Goal: Information Seeking & Learning: Compare options

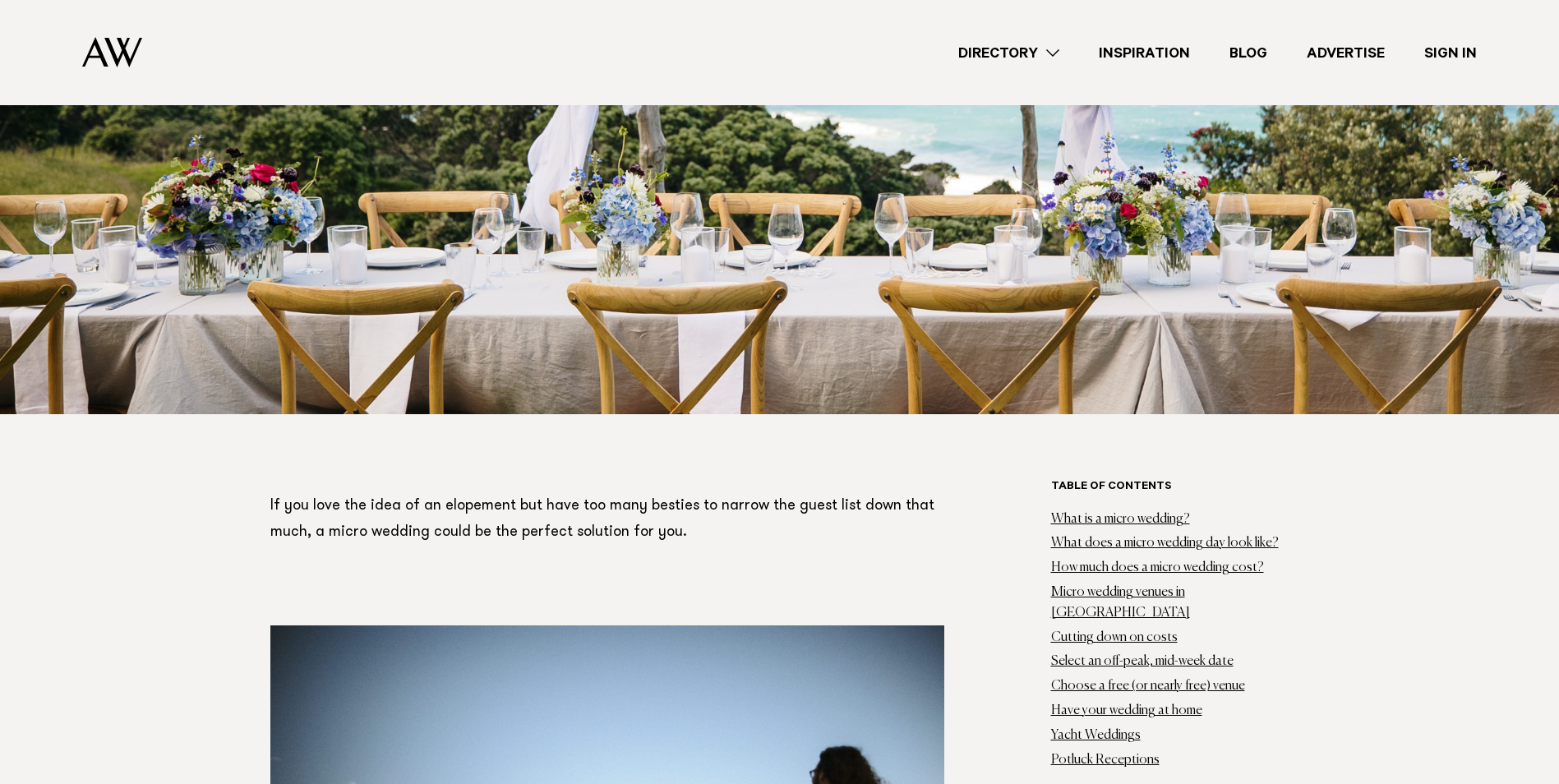
scroll to position [822, 0]
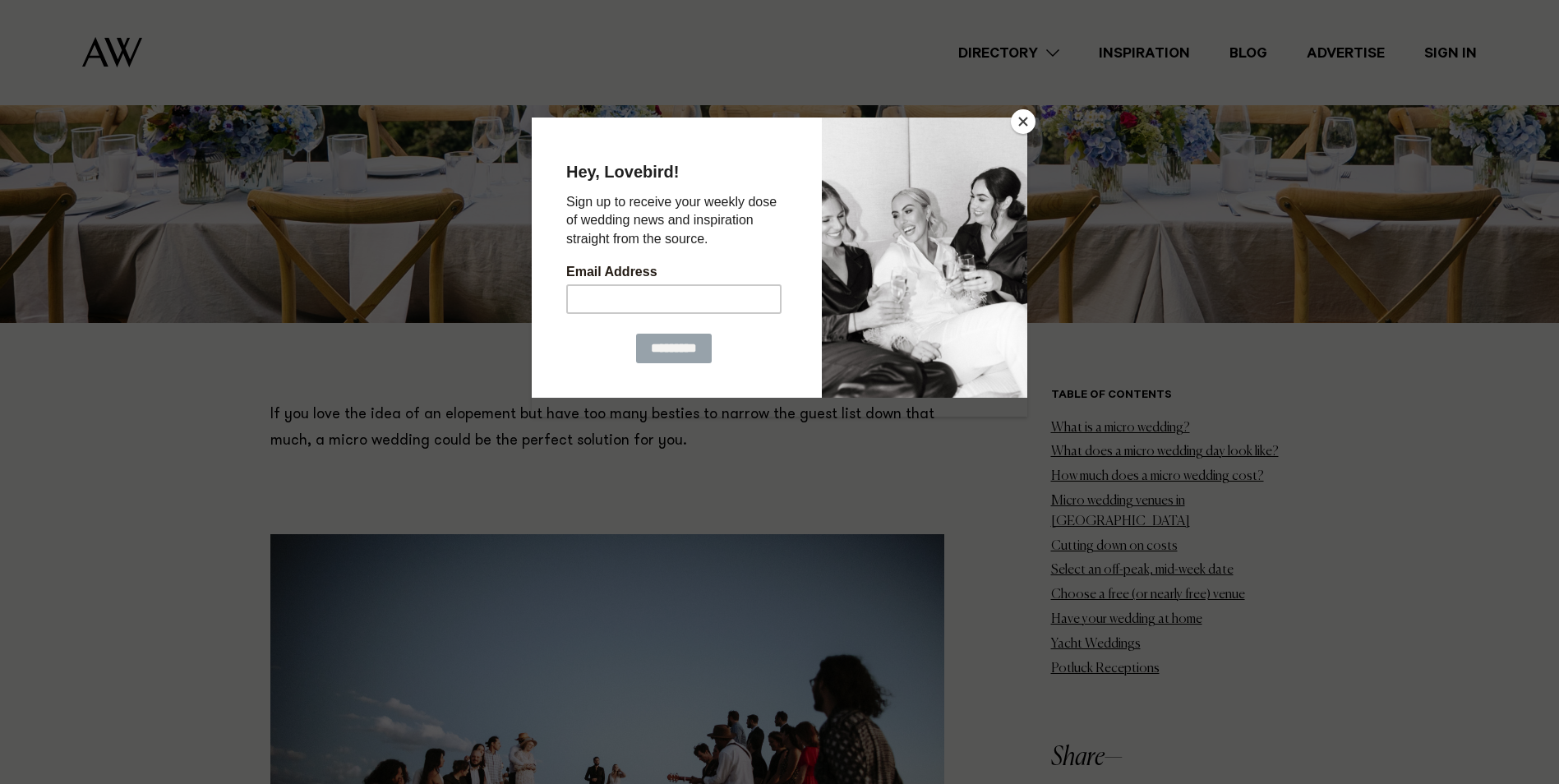
click at [1021, 118] on button "Close" at bounding box center [1023, 121] width 25 height 25
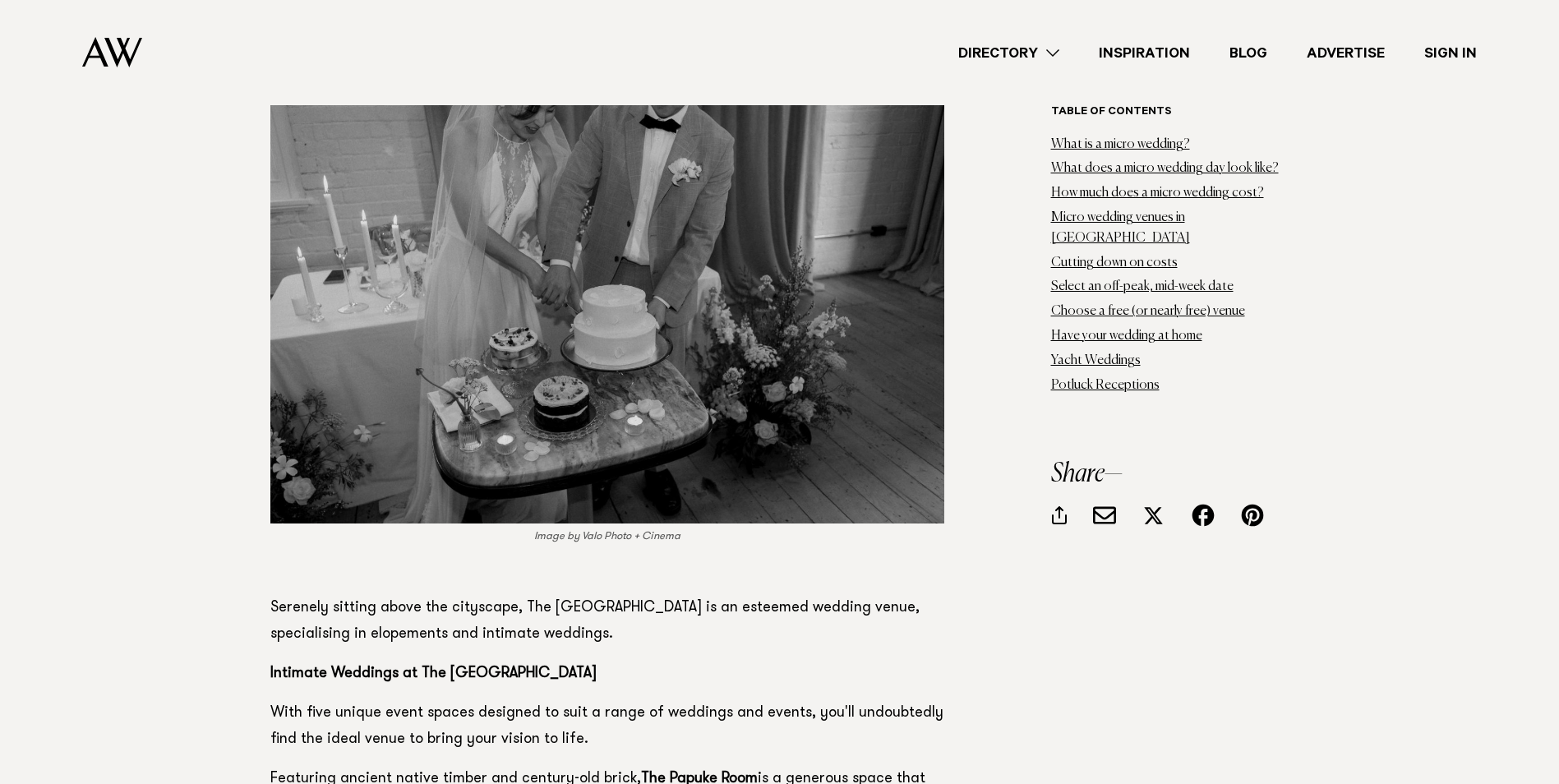
scroll to position [17829, 0]
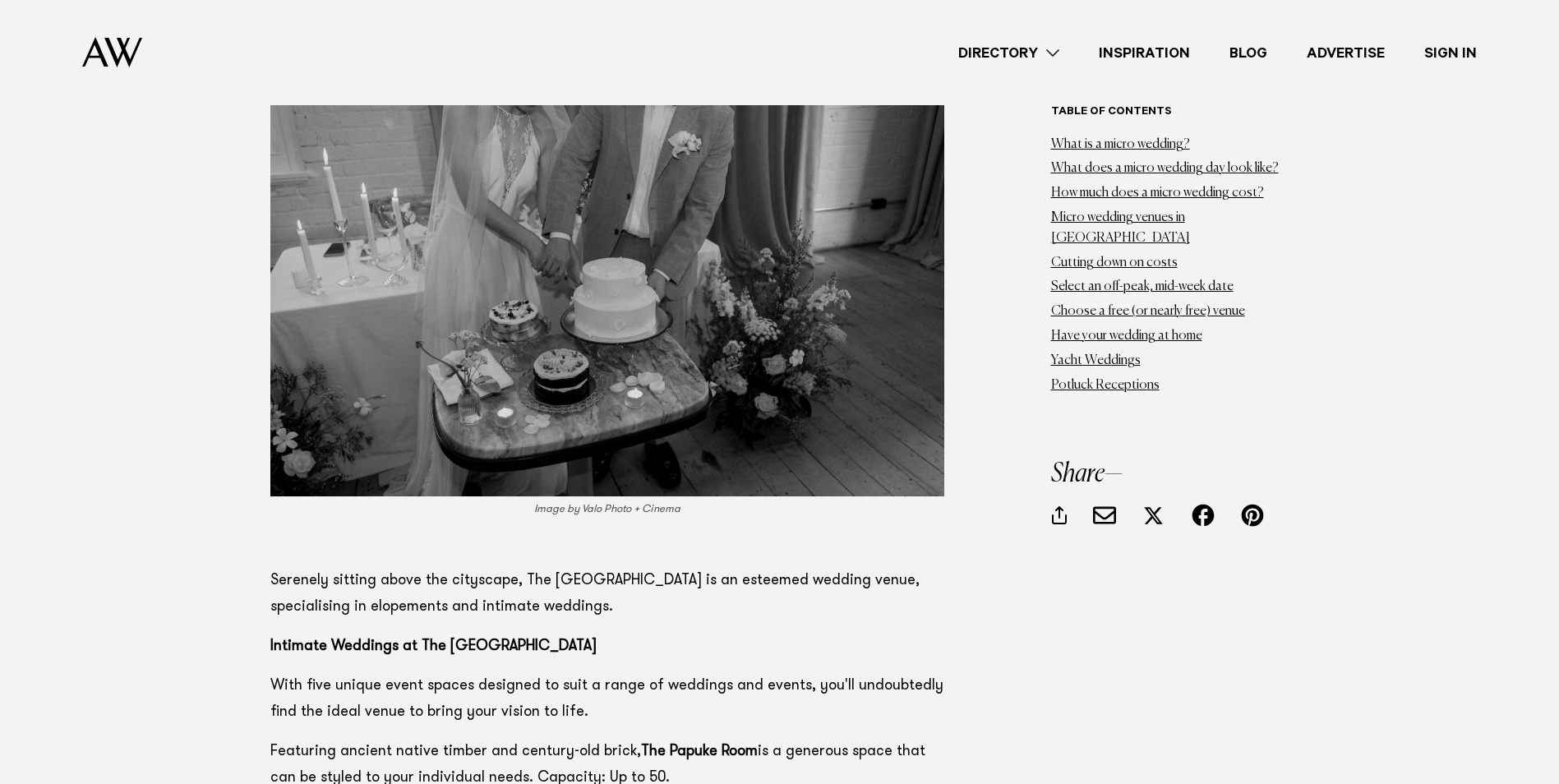
click at [688, 745] on strong "The Papuke Room" at bounding box center [699, 752] width 117 height 15
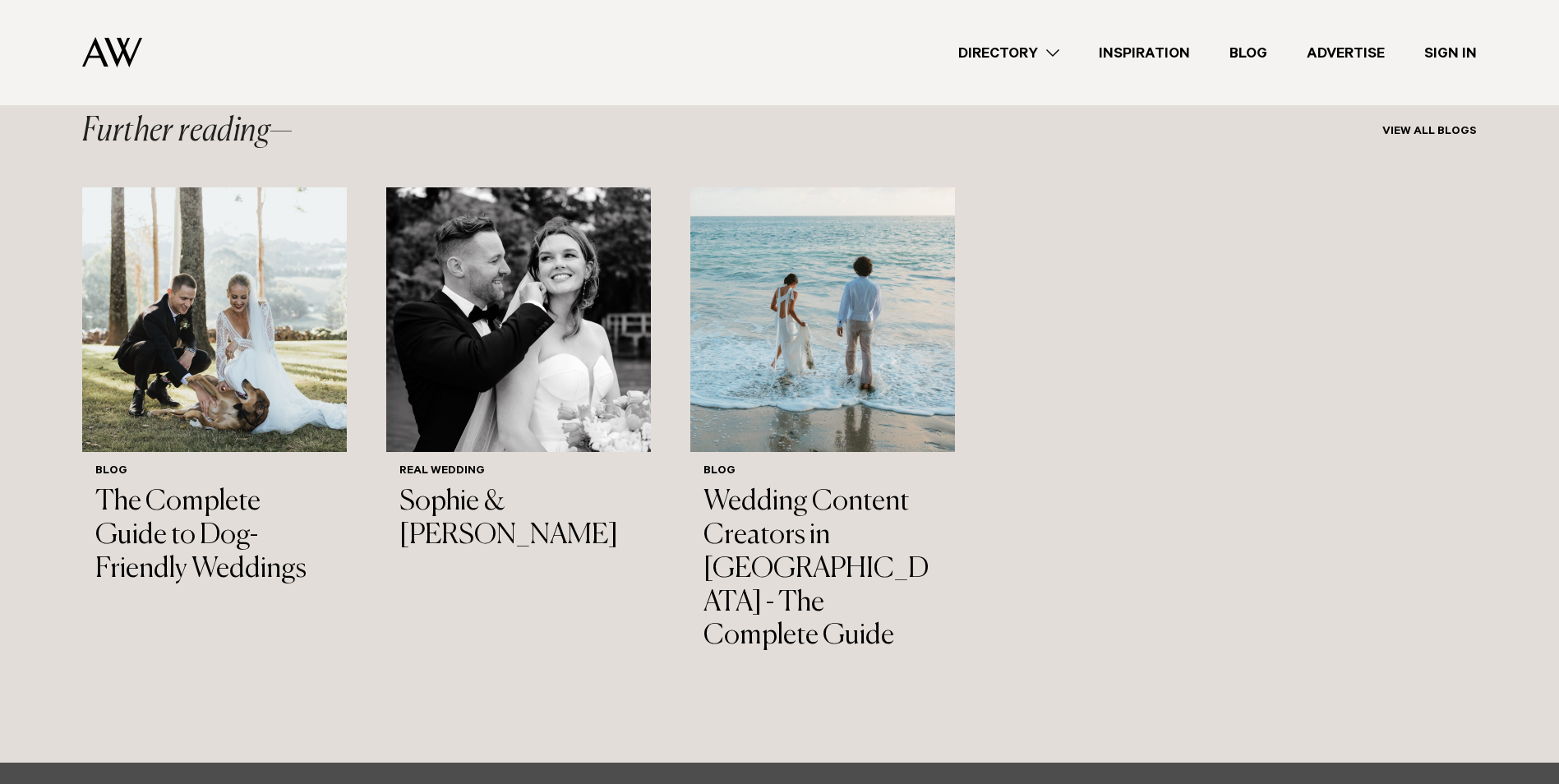
scroll to position [28921, 0]
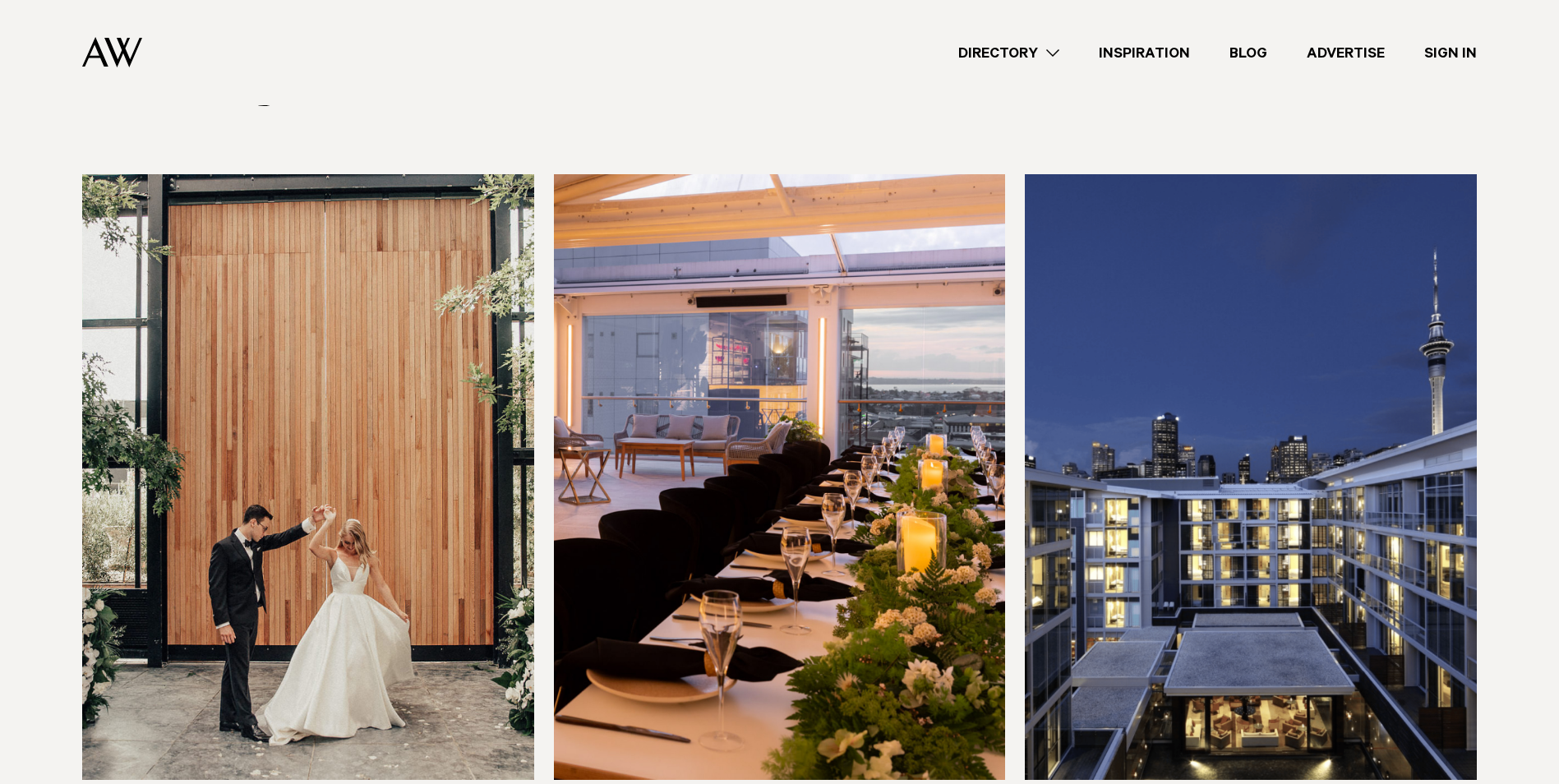
scroll to position [328, 0]
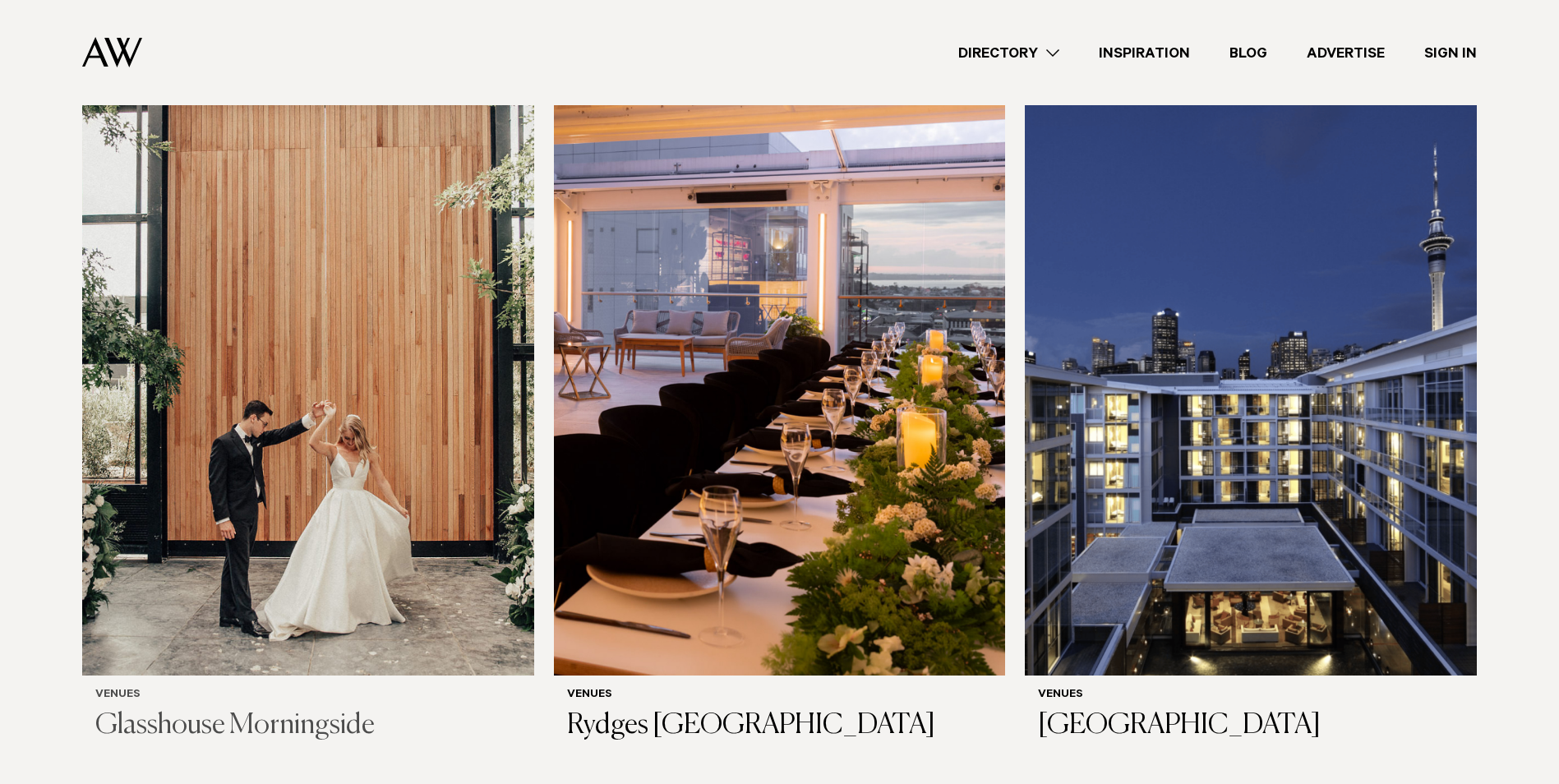
click at [273, 425] on img at bounding box center [308, 373] width 452 height 606
click at [796, 419] on img at bounding box center [780, 373] width 452 height 606
click at [1283, 485] on img at bounding box center [1251, 373] width 452 height 606
click at [1281, 485] on img at bounding box center [1251, 373] width 452 height 606
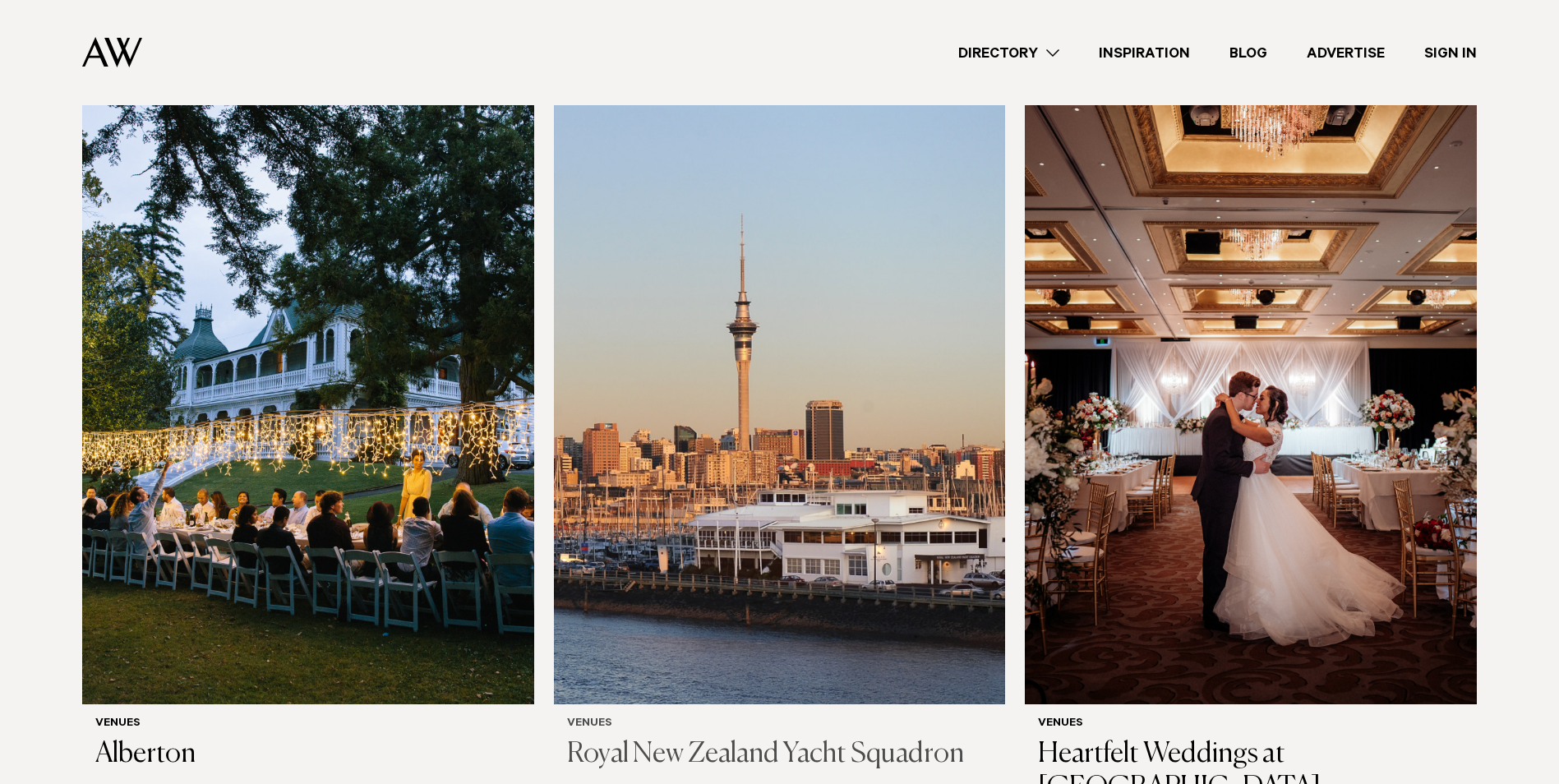
scroll to position [1068, 0]
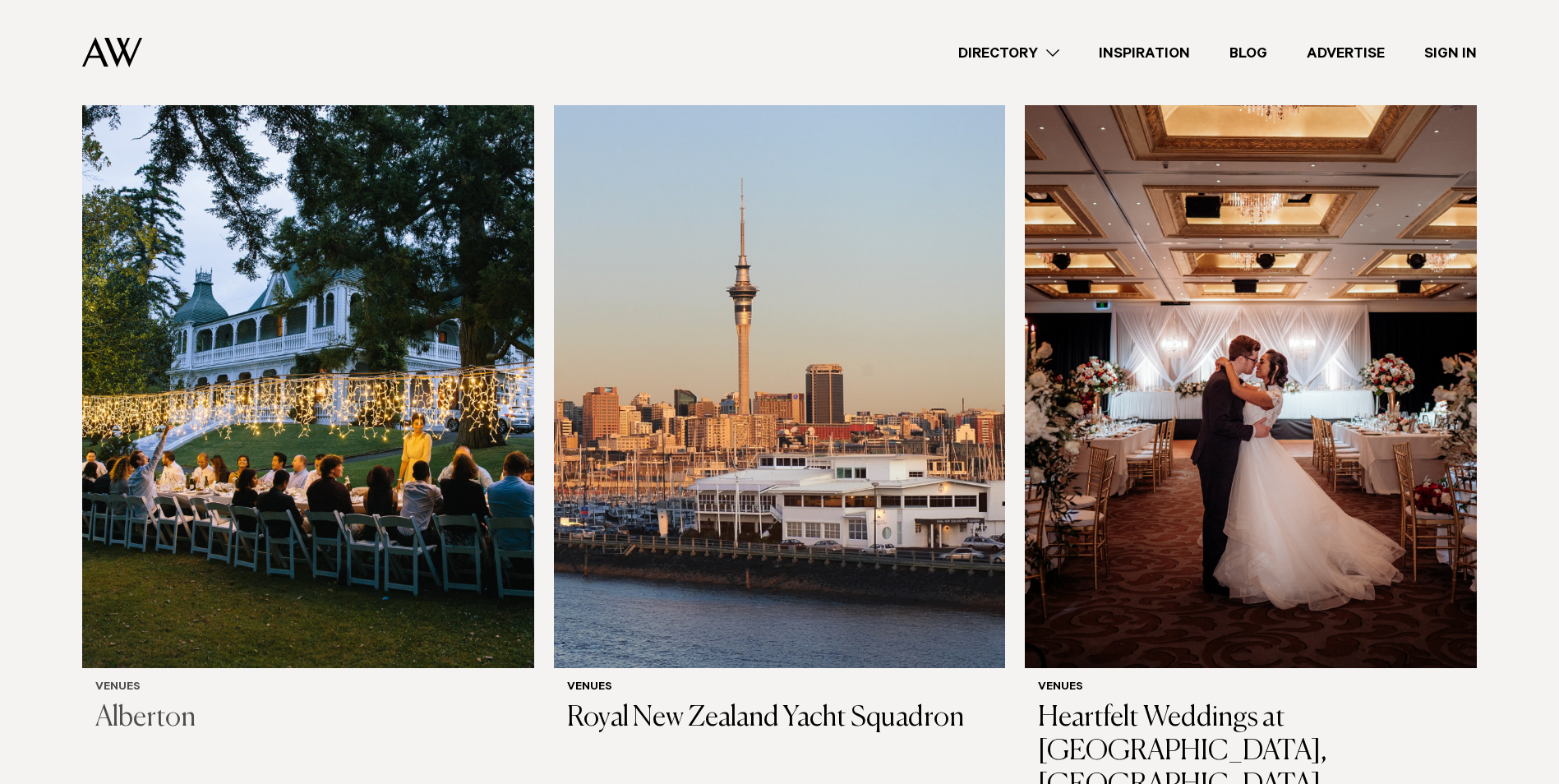
click at [268, 316] on img at bounding box center [308, 365] width 452 height 606
click at [751, 409] on img at bounding box center [780, 365] width 452 height 606
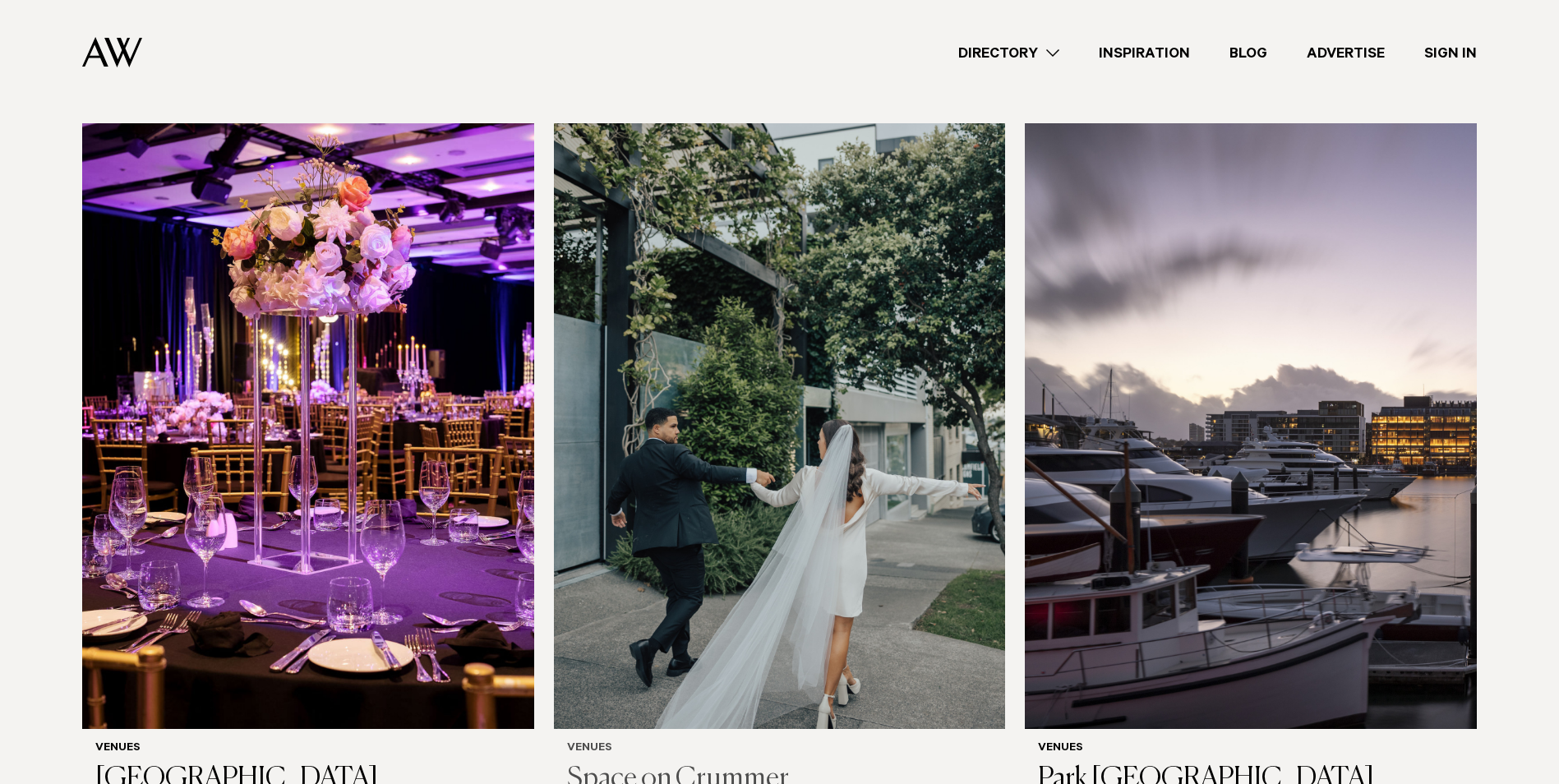
scroll to position [1808, 0]
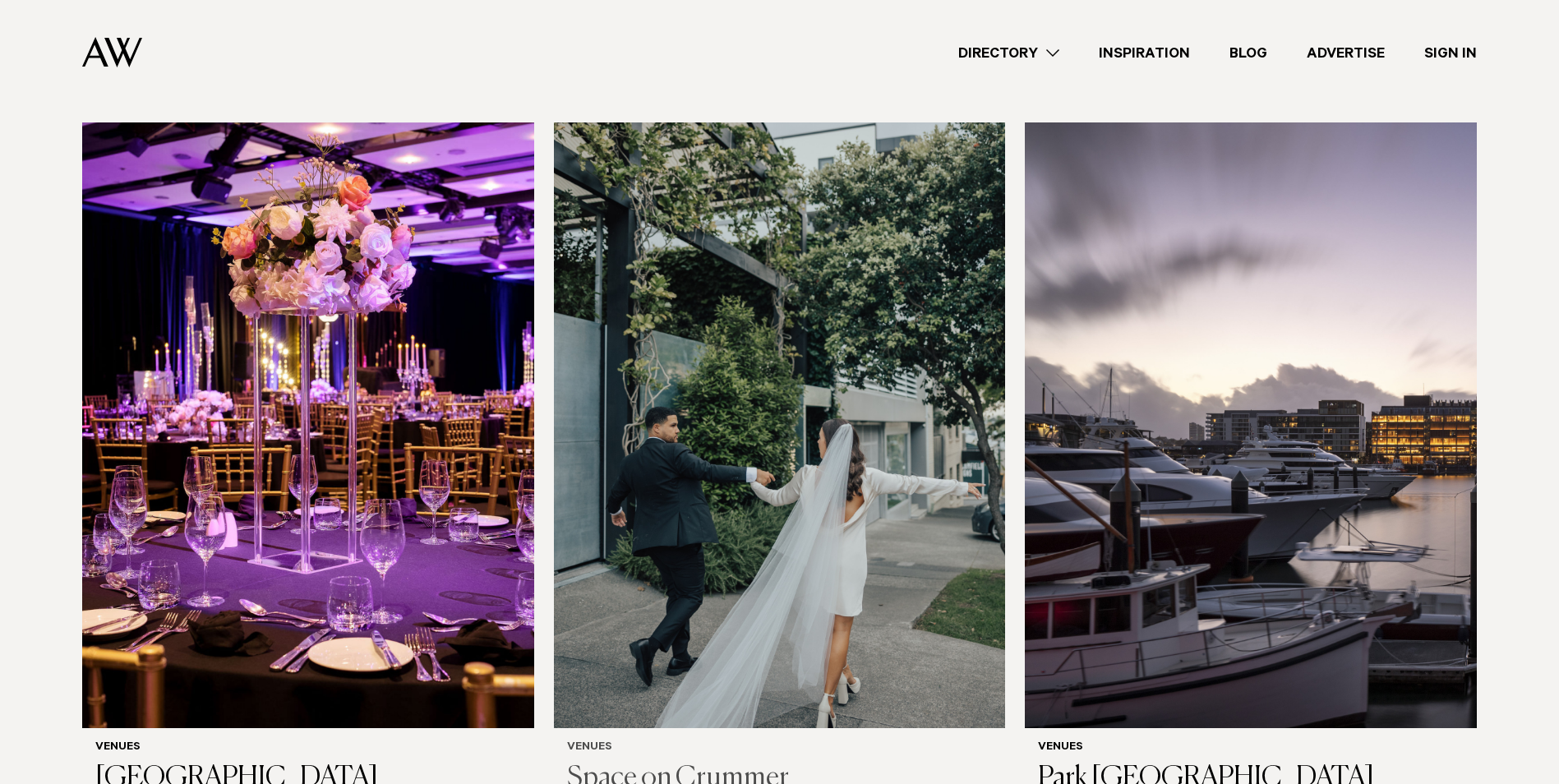
click at [713, 518] on img at bounding box center [780, 426] width 452 height 606
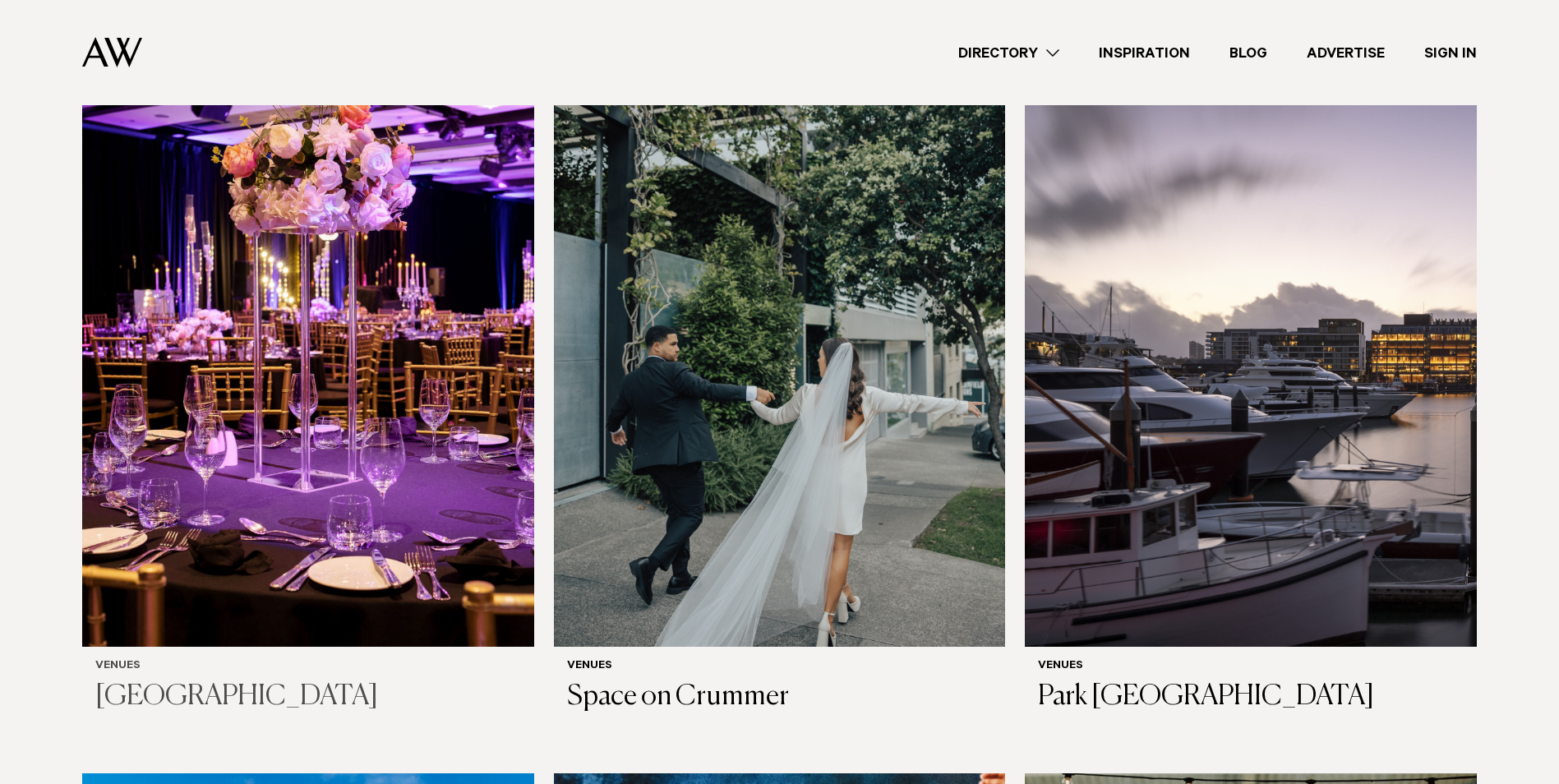
scroll to position [2054, 0]
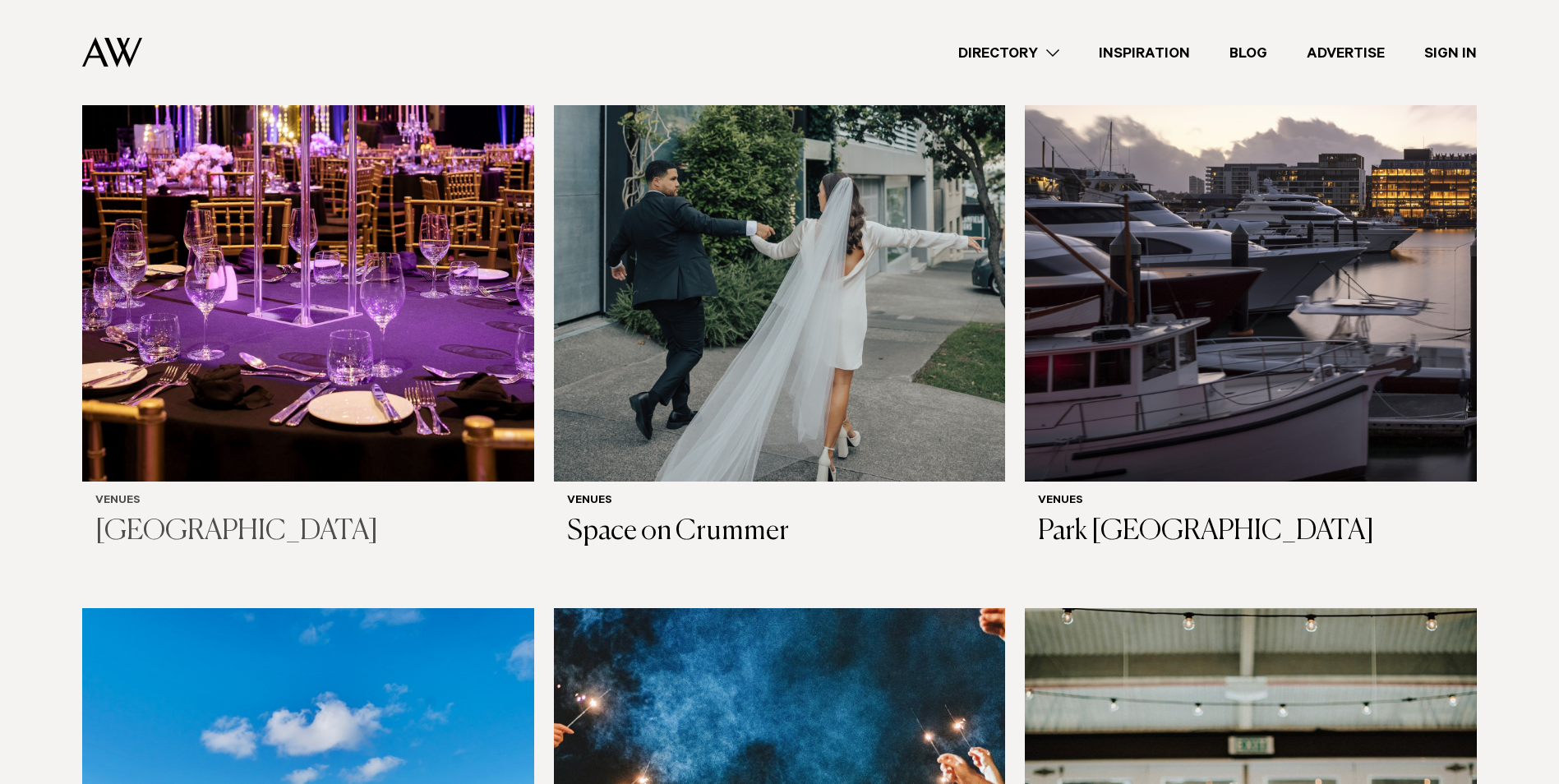
click at [254, 307] on img at bounding box center [308, 179] width 452 height 606
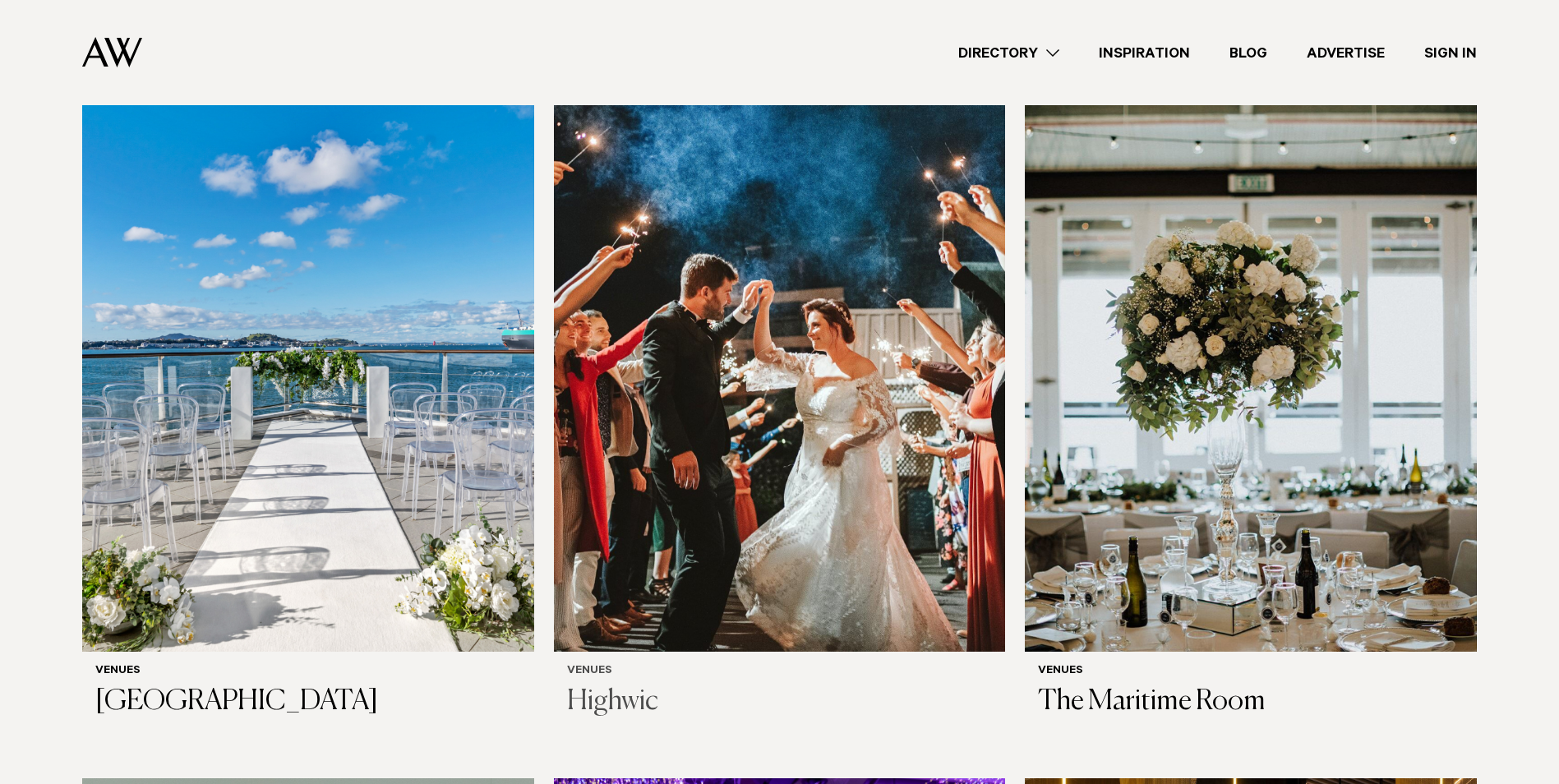
scroll to position [2711, 0]
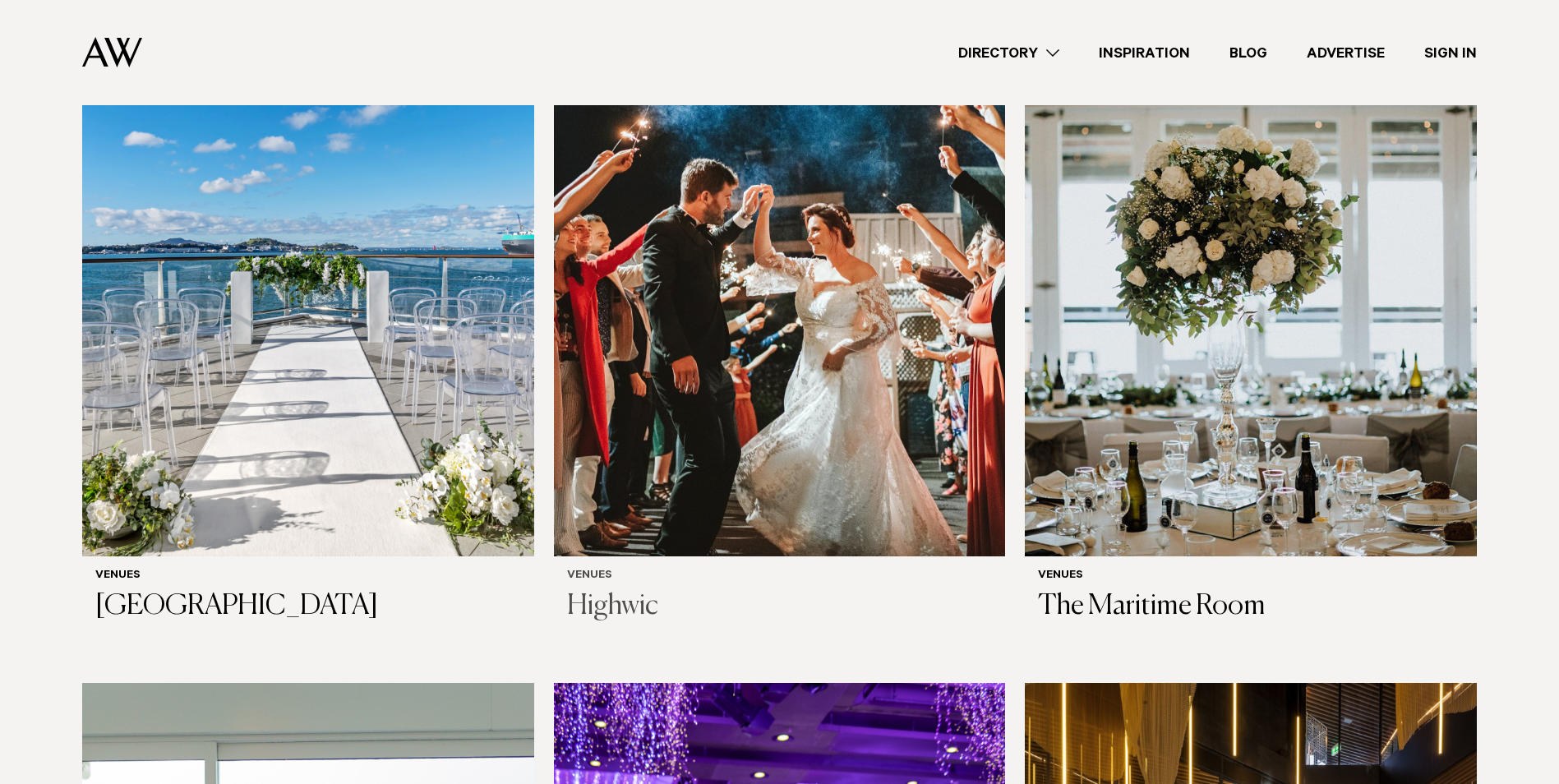
click at [748, 377] on img at bounding box center [780, 253] width 452 height 606
click at [221, 329] on img at bounding box center [308, 253] width 452 height 606
click at [1356, 324] on img at bounding box center [1251, 253] width 452 height 606
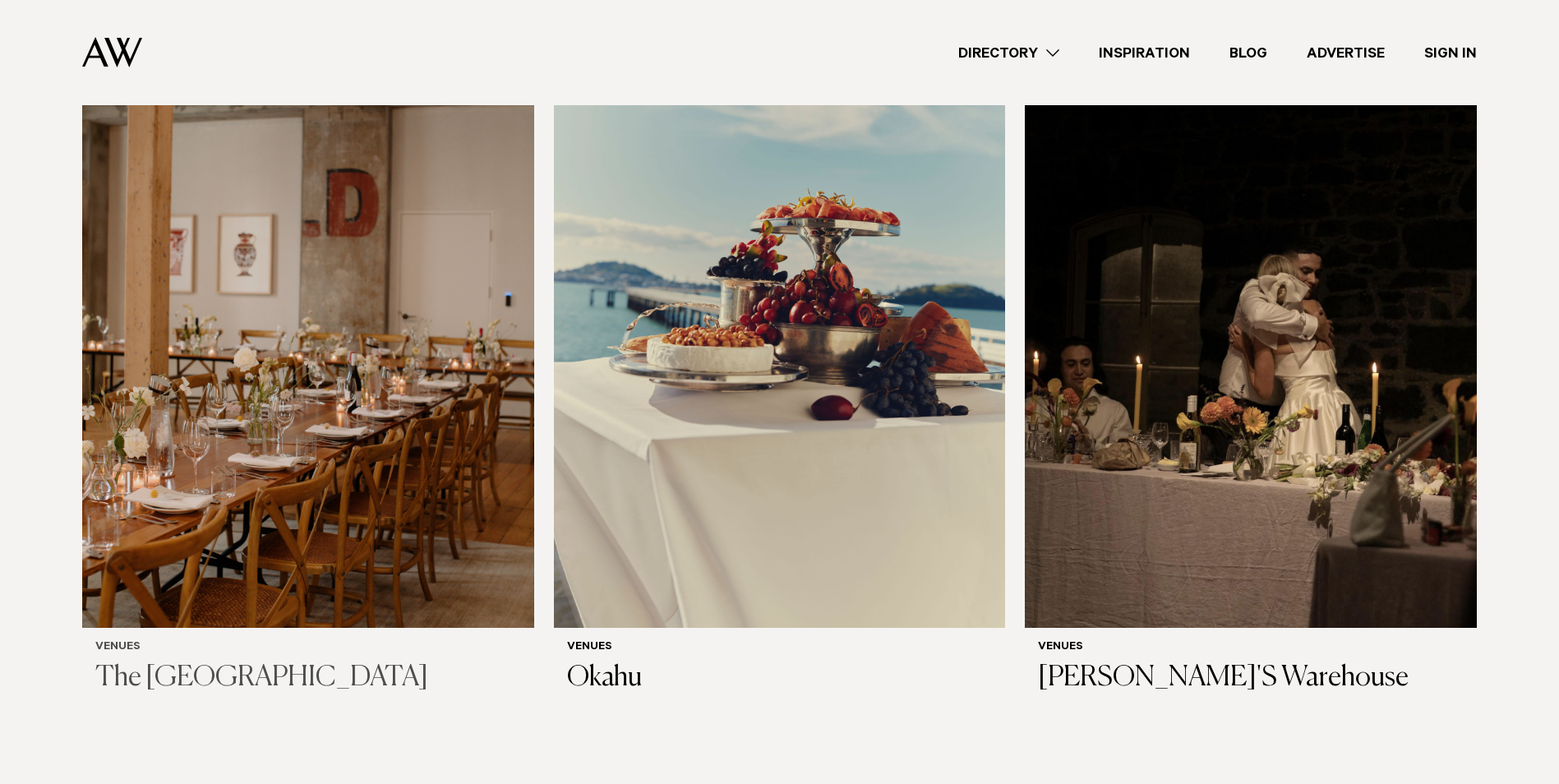
scroll to position [4108, 0]
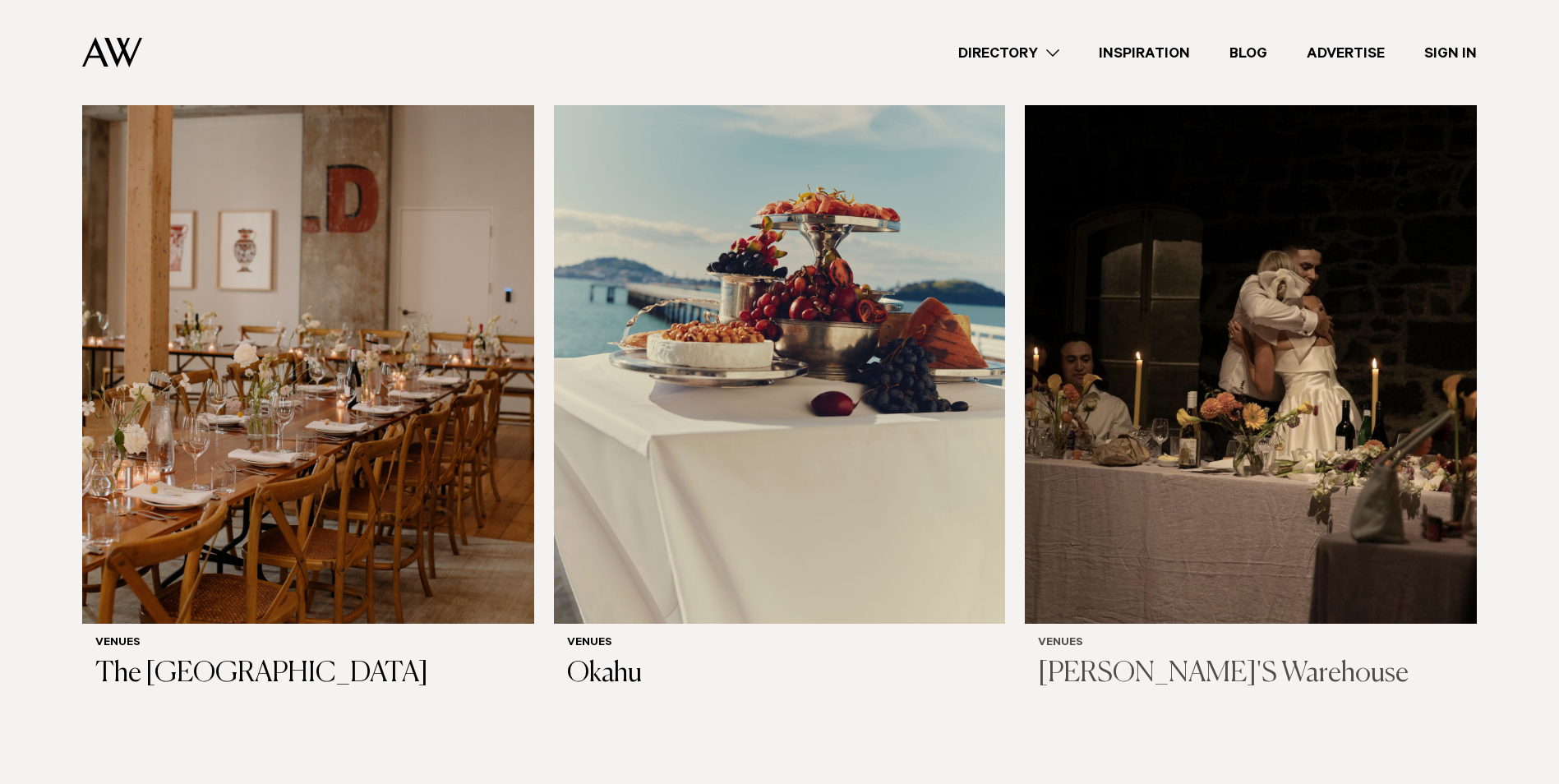
drag, startPoint x: 1243, startPoint y: 342, endPoint x: 1224, endPoint y: 379, distance: 41.6
click at [1244, 342] on img at bounding box center [1251, 321] width 452 height 606
click at [276, 304] on img at bounding box center [308, 321] width 452 height 606
click at [762, 365] on img at bounding box center [780, 321] width 452 height 606
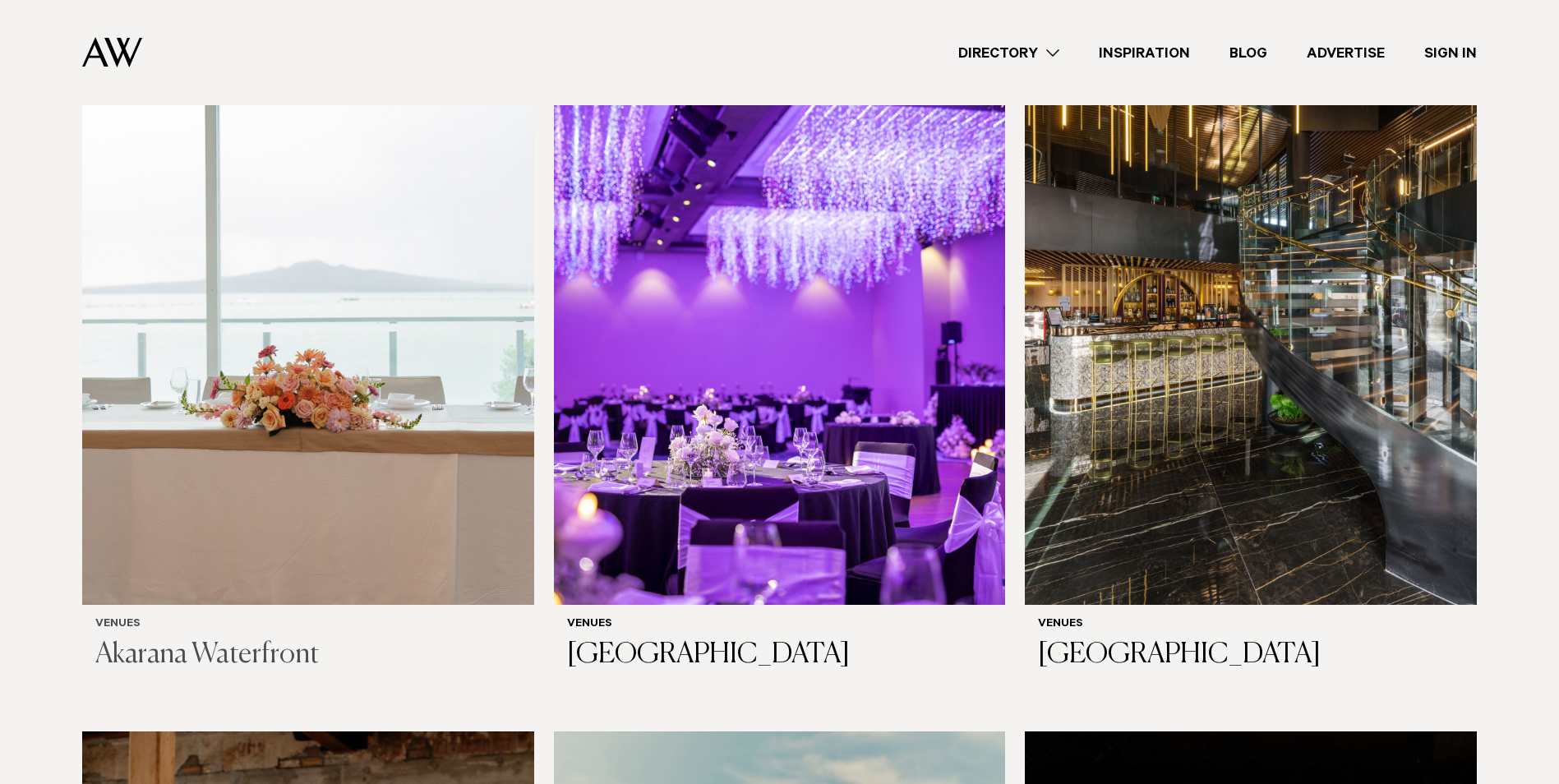
scroll to position [3369, 0]
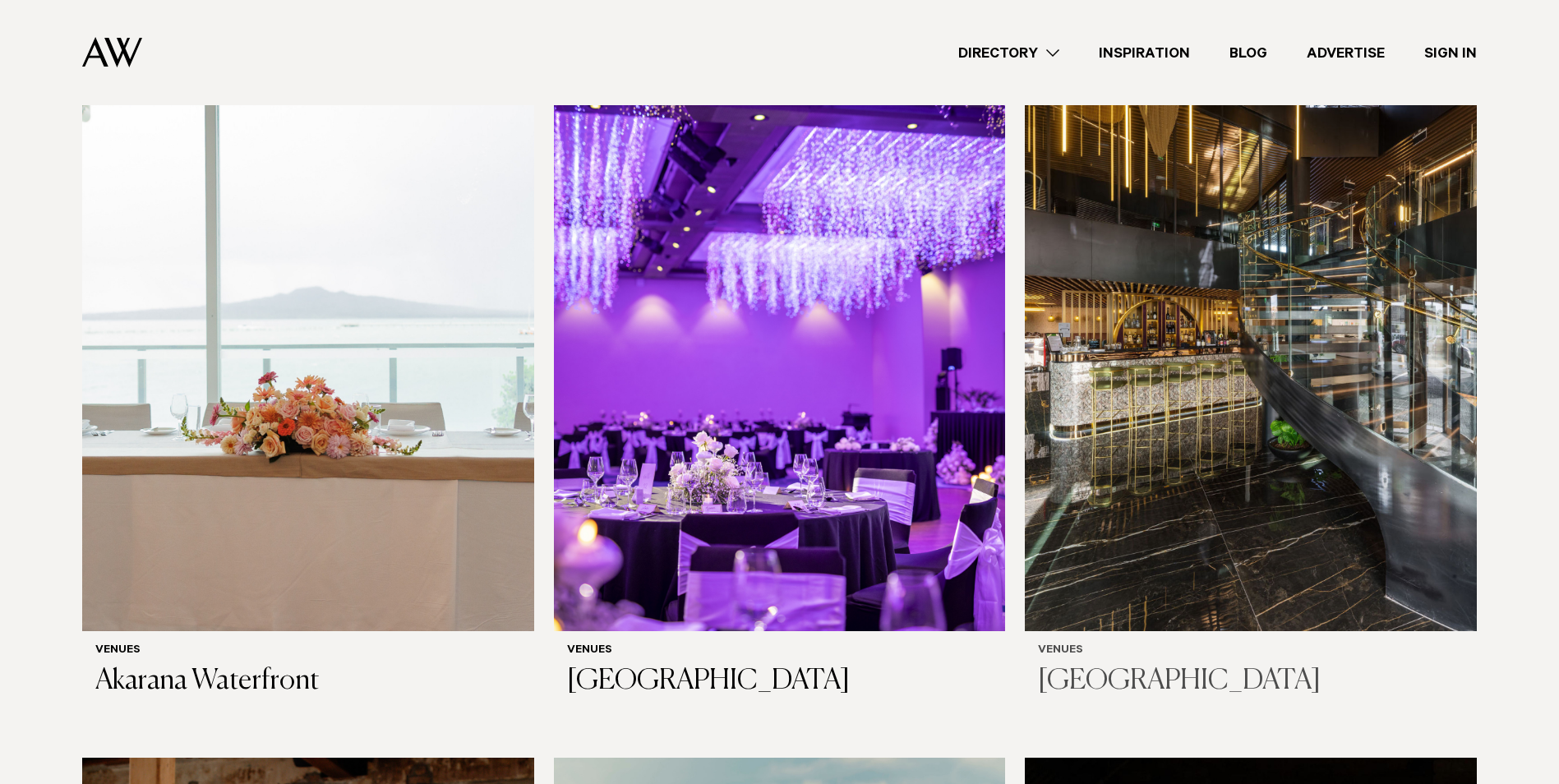
click at [1152, 347] on img at bounding box center [1251, 328] width 452 height 606
click at [314, 328] on img at bounding box center [308, 328] width 452 height 606
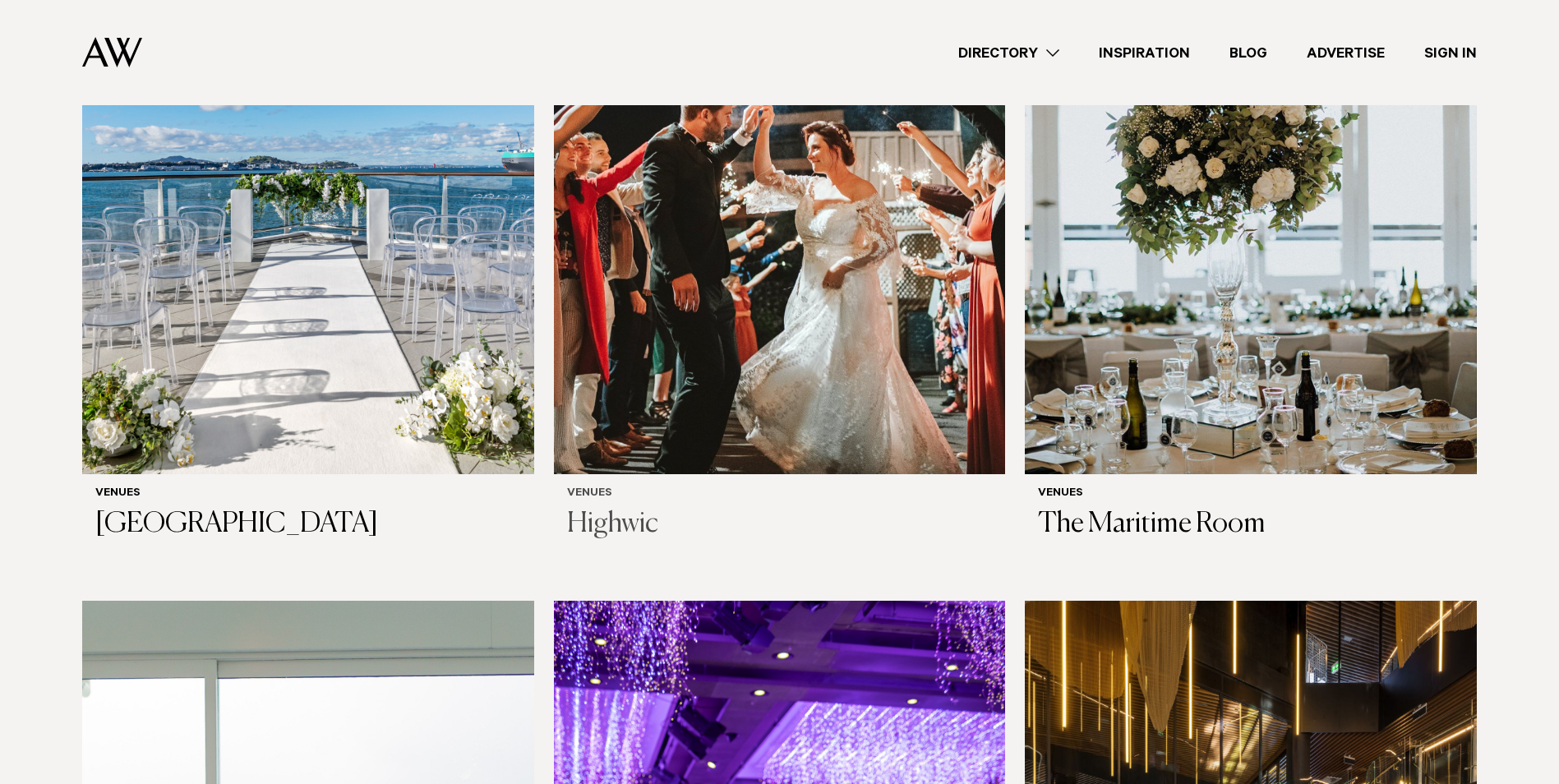
scroll to position [2711, 0]
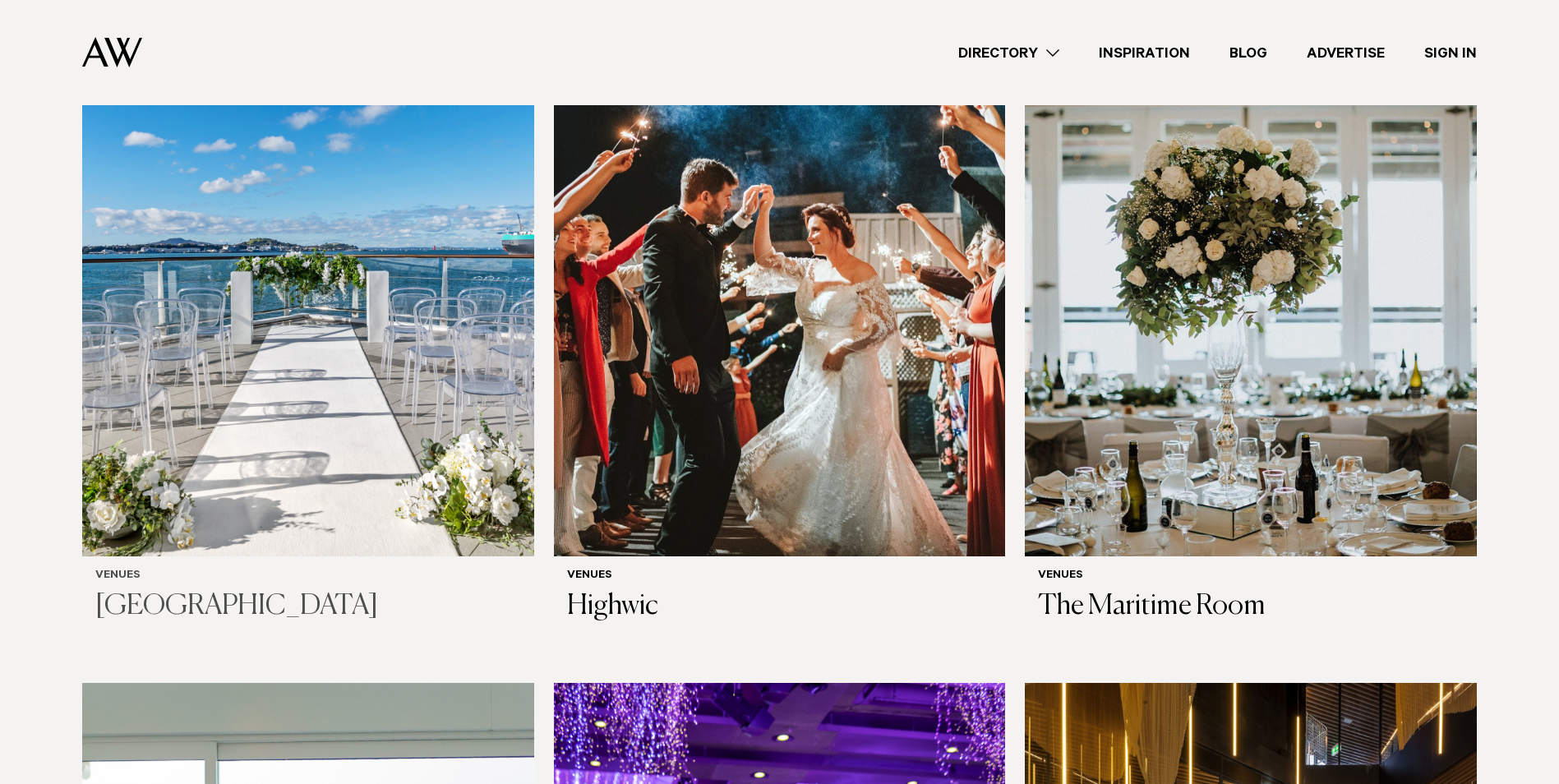
click at [351, 306] on img at bounding box center [308, 253] width 452 height 606
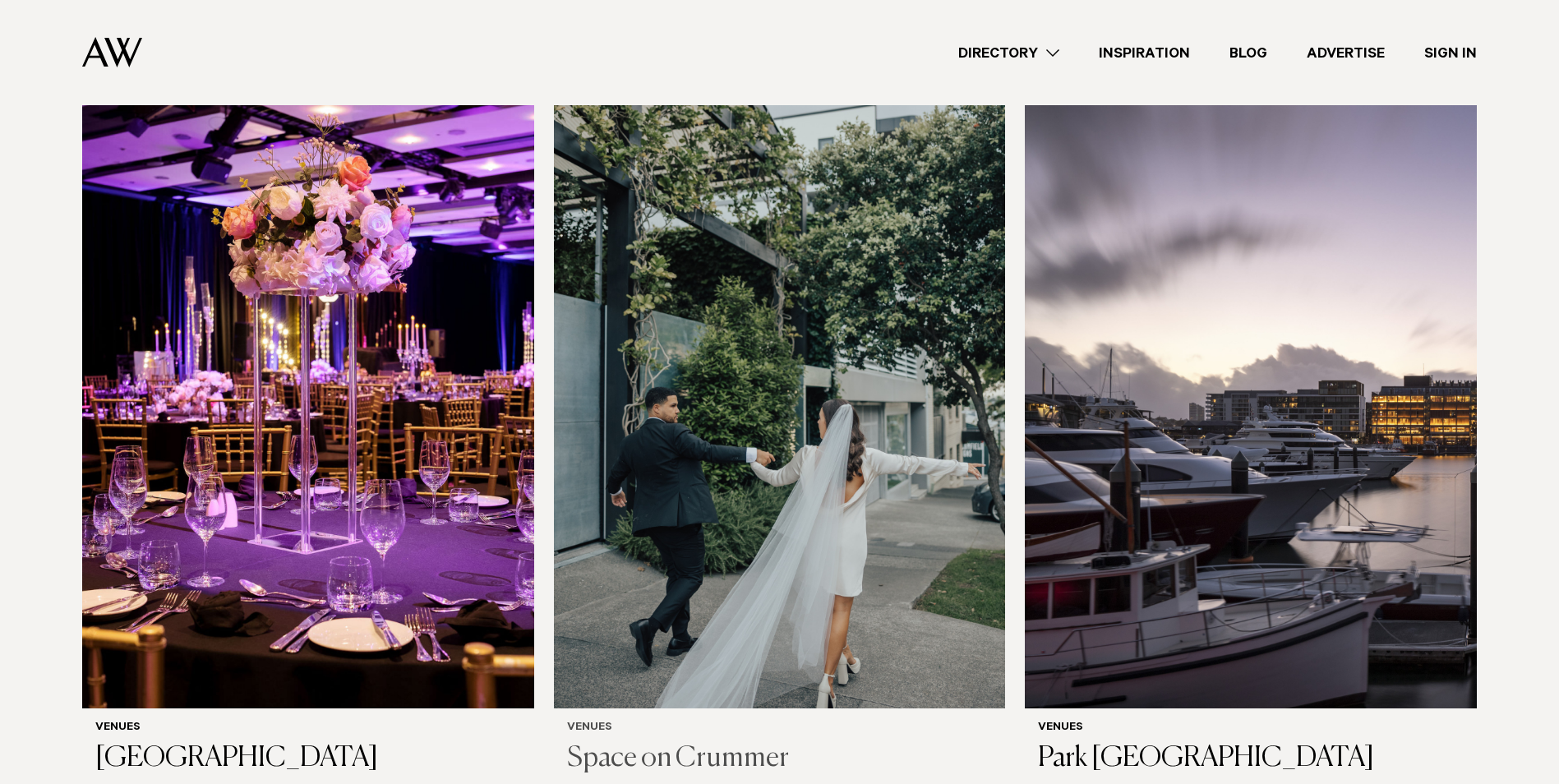
scroll to position [1808, 0]
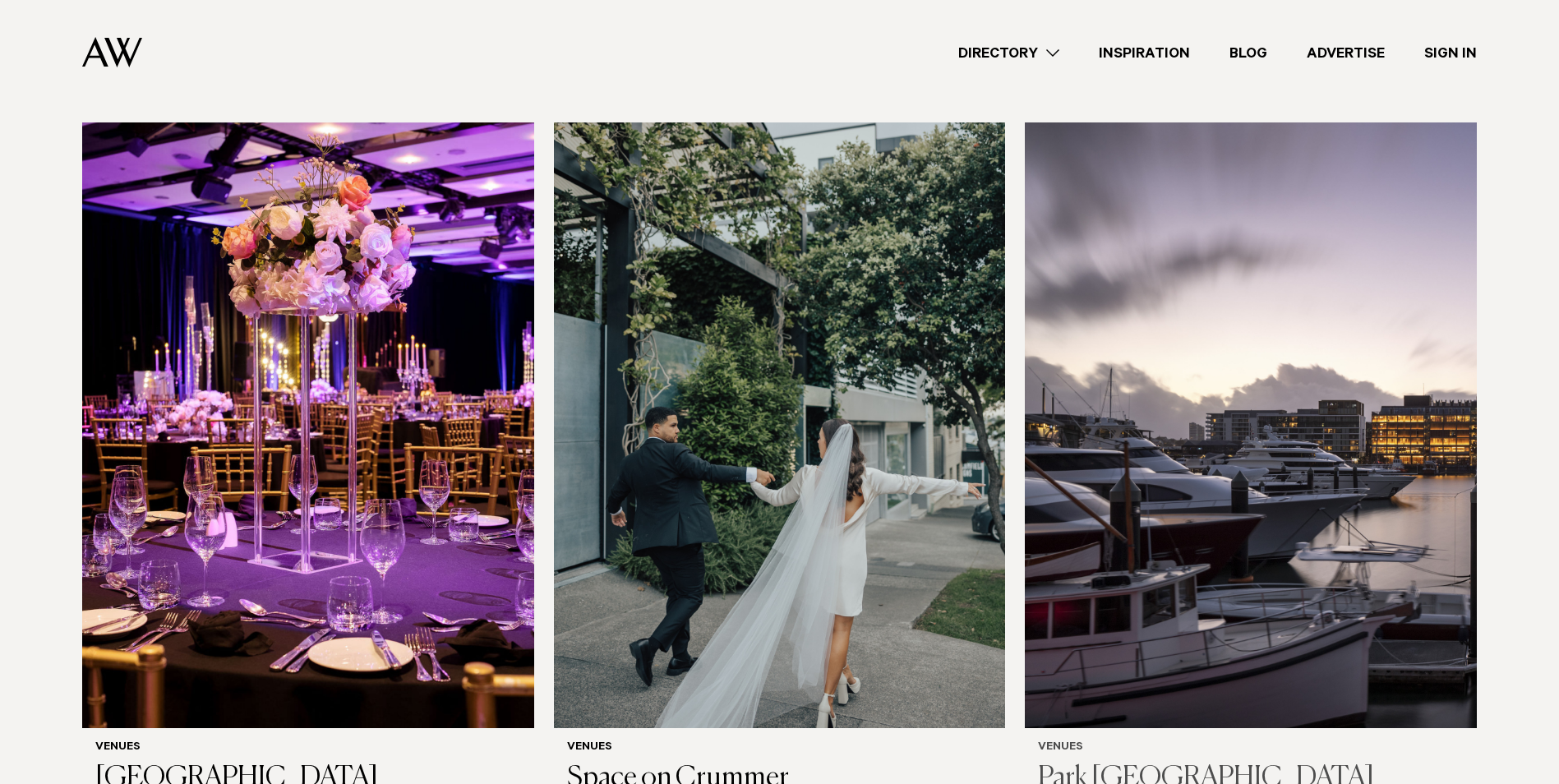
click at [1151, 486] on img at bounding box center [1251, 426] width 452 height 606
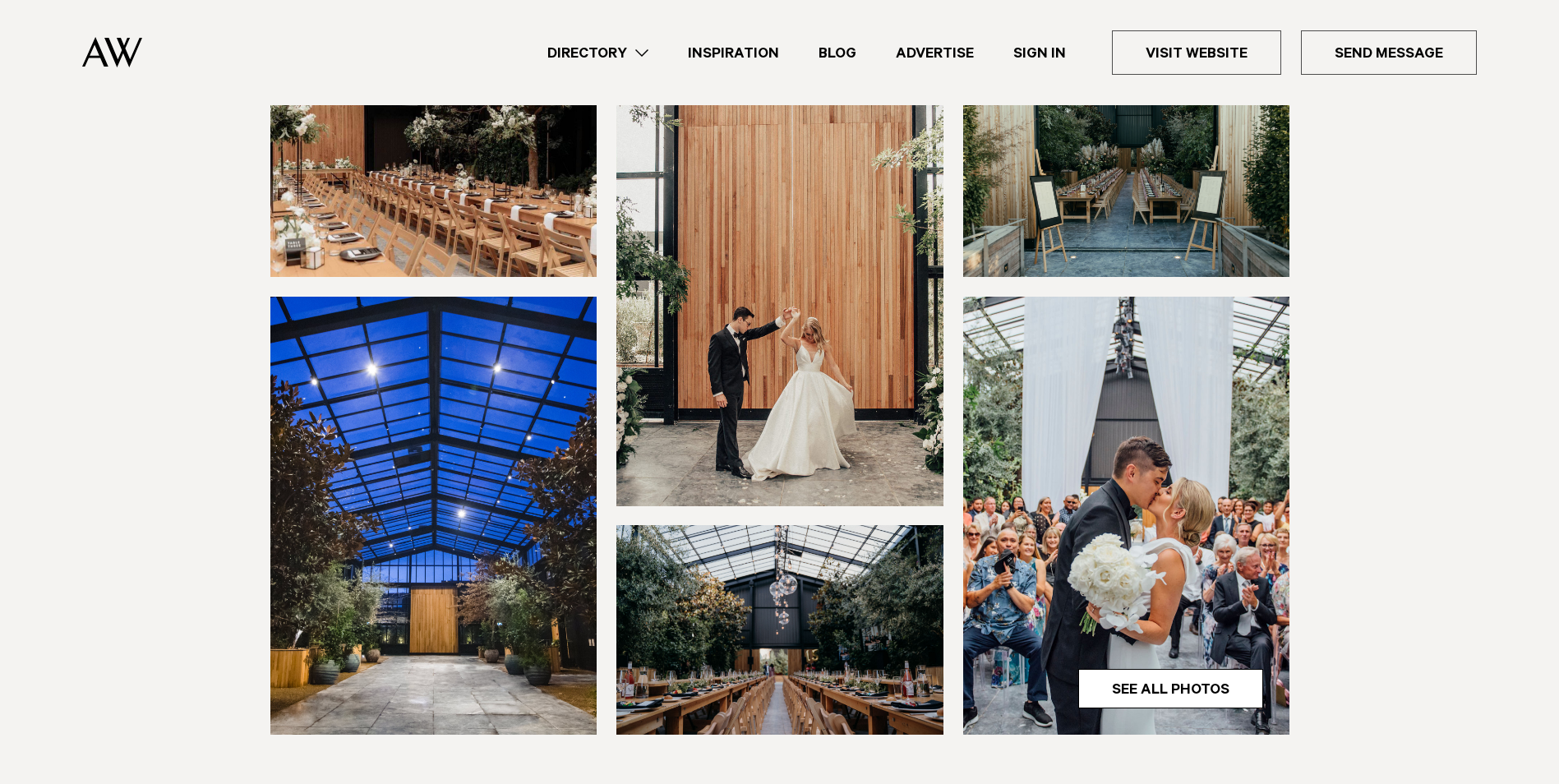
scroll to position [247, 0]
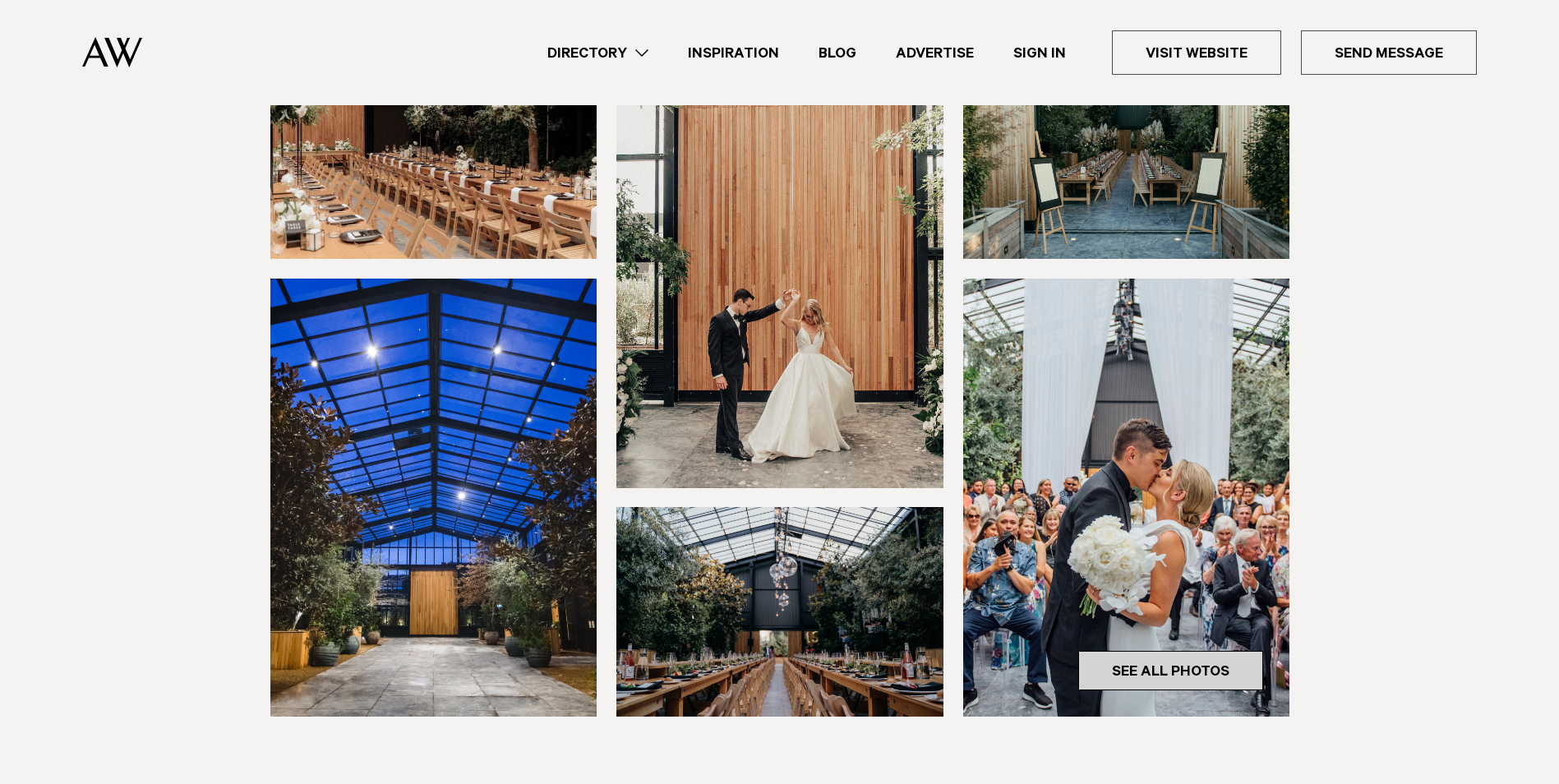
click at [1154, 675] on link "See All Photos" at bounding box center [1171, 671] width 185 height 39
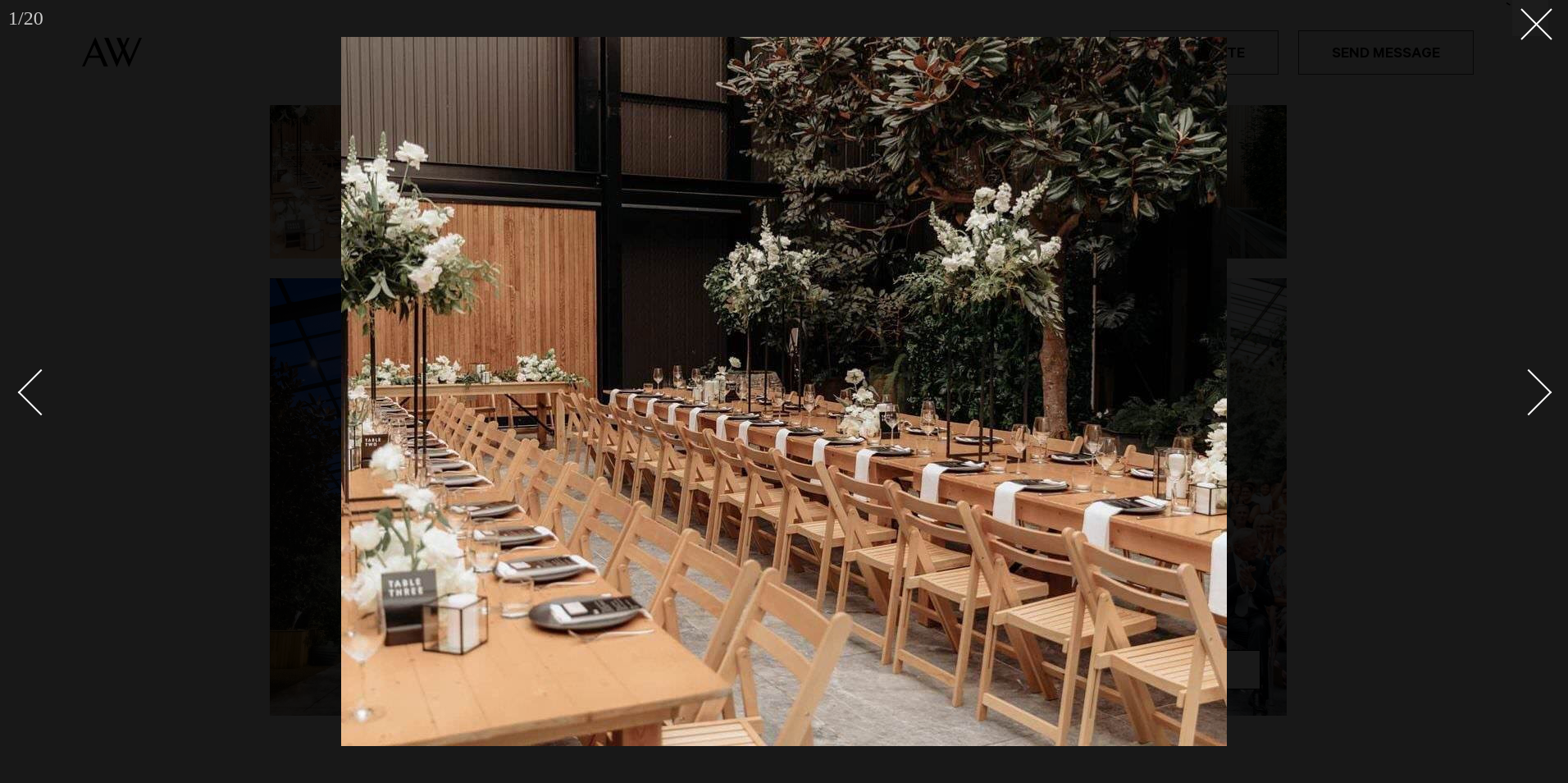
click at [1544, 390] on div "Next slide" at bounding box center [1529, 392] width 47 height 47
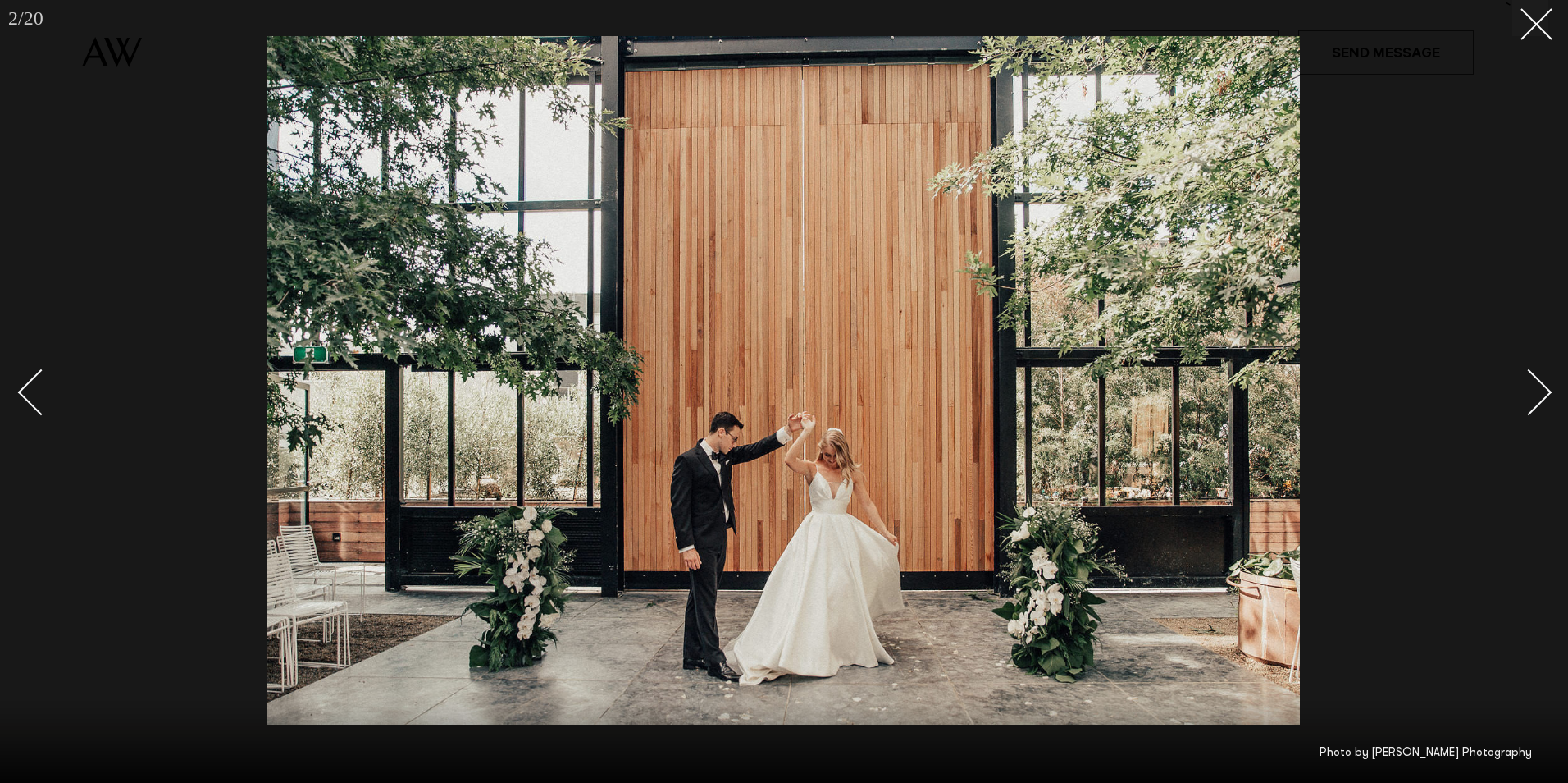
click at [1543, 390] on div "Next slide" at bounding box center [1529, 392] width 47 height 47
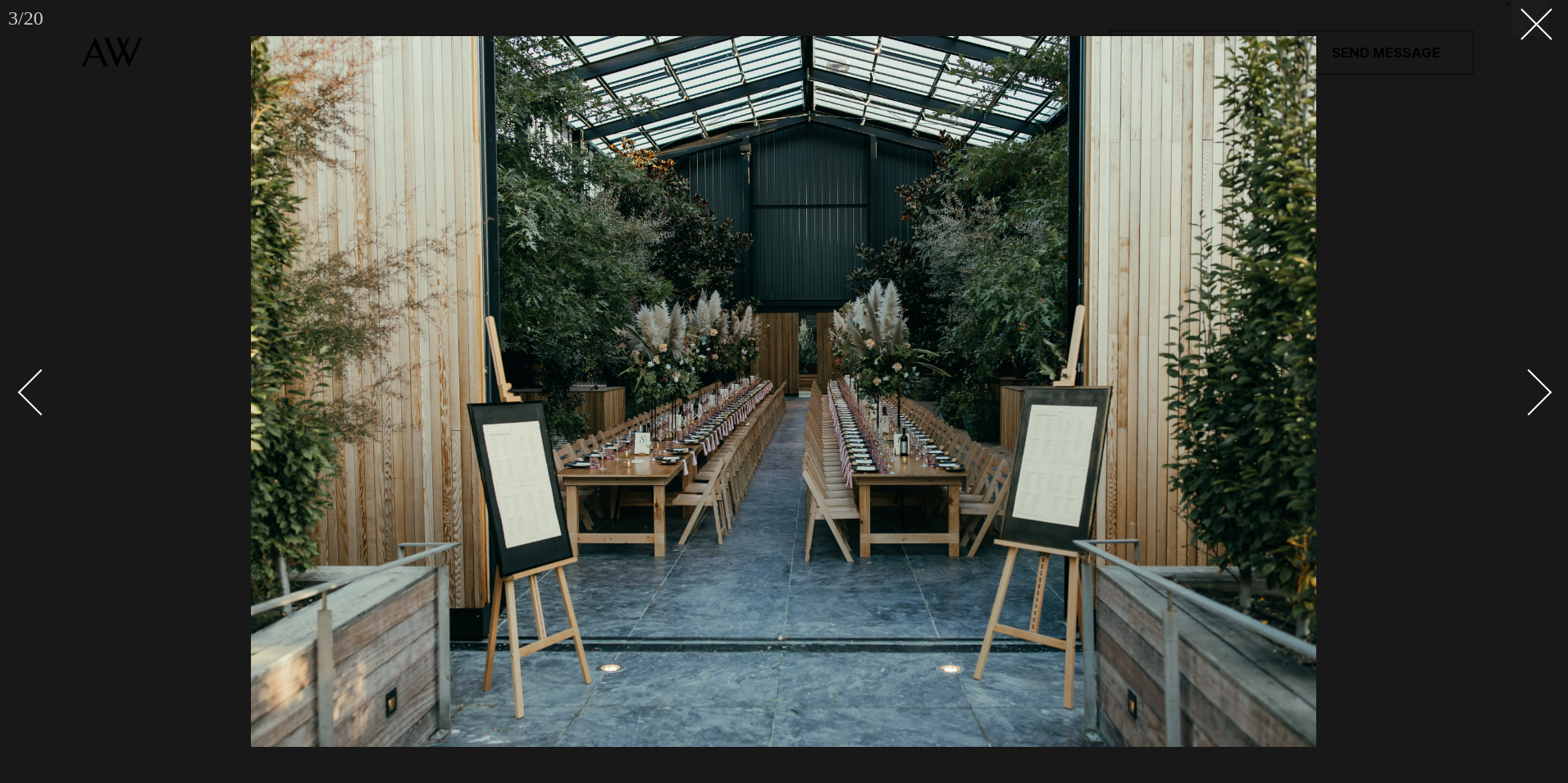
click at [1543, 390] on div "Next slide" at bounding box center [1529, 392] width 47 height 47
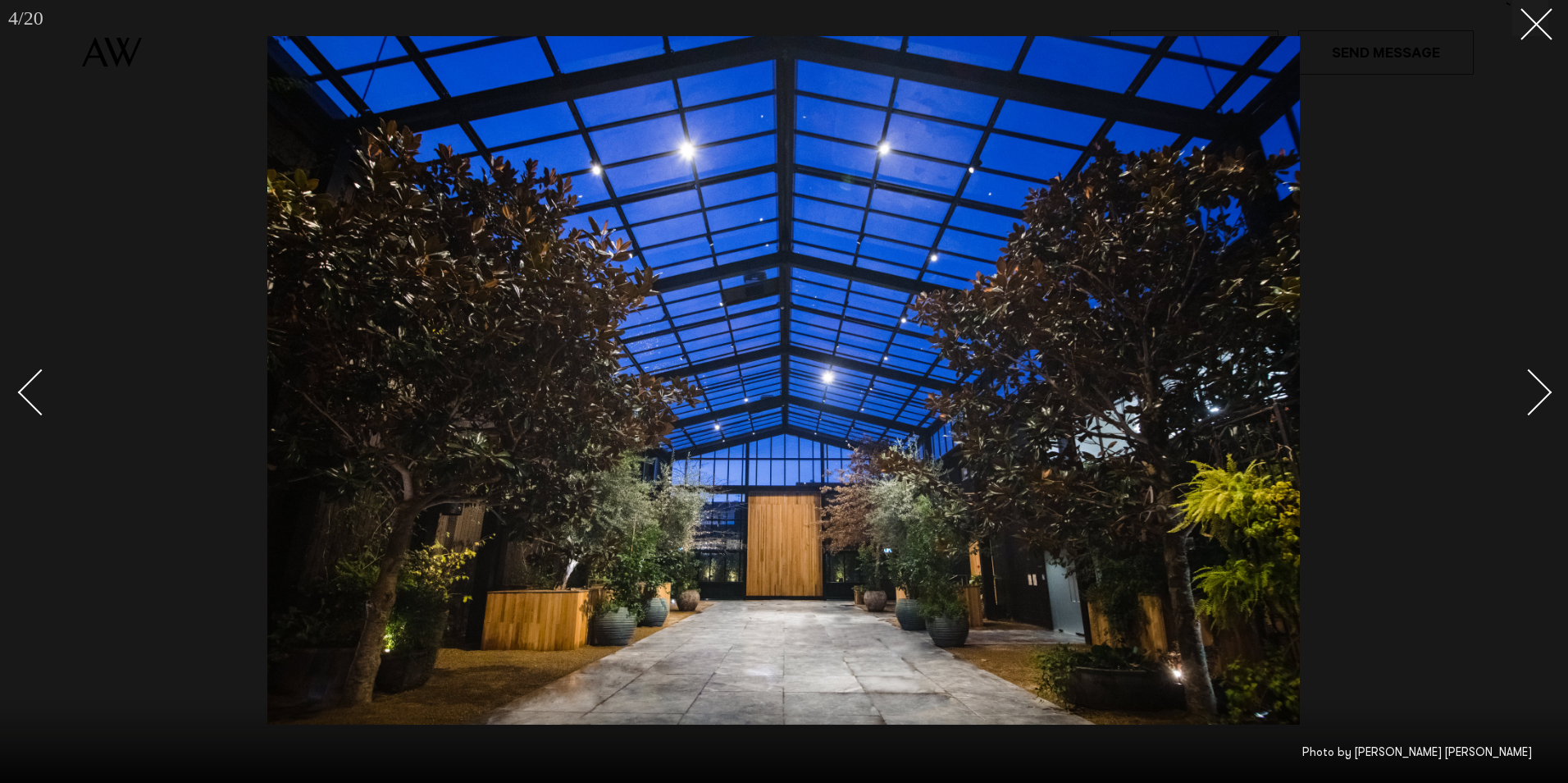
click at [1543, 390] on div "Next slide" at bounding box center [1529, 392] width 47 height 47
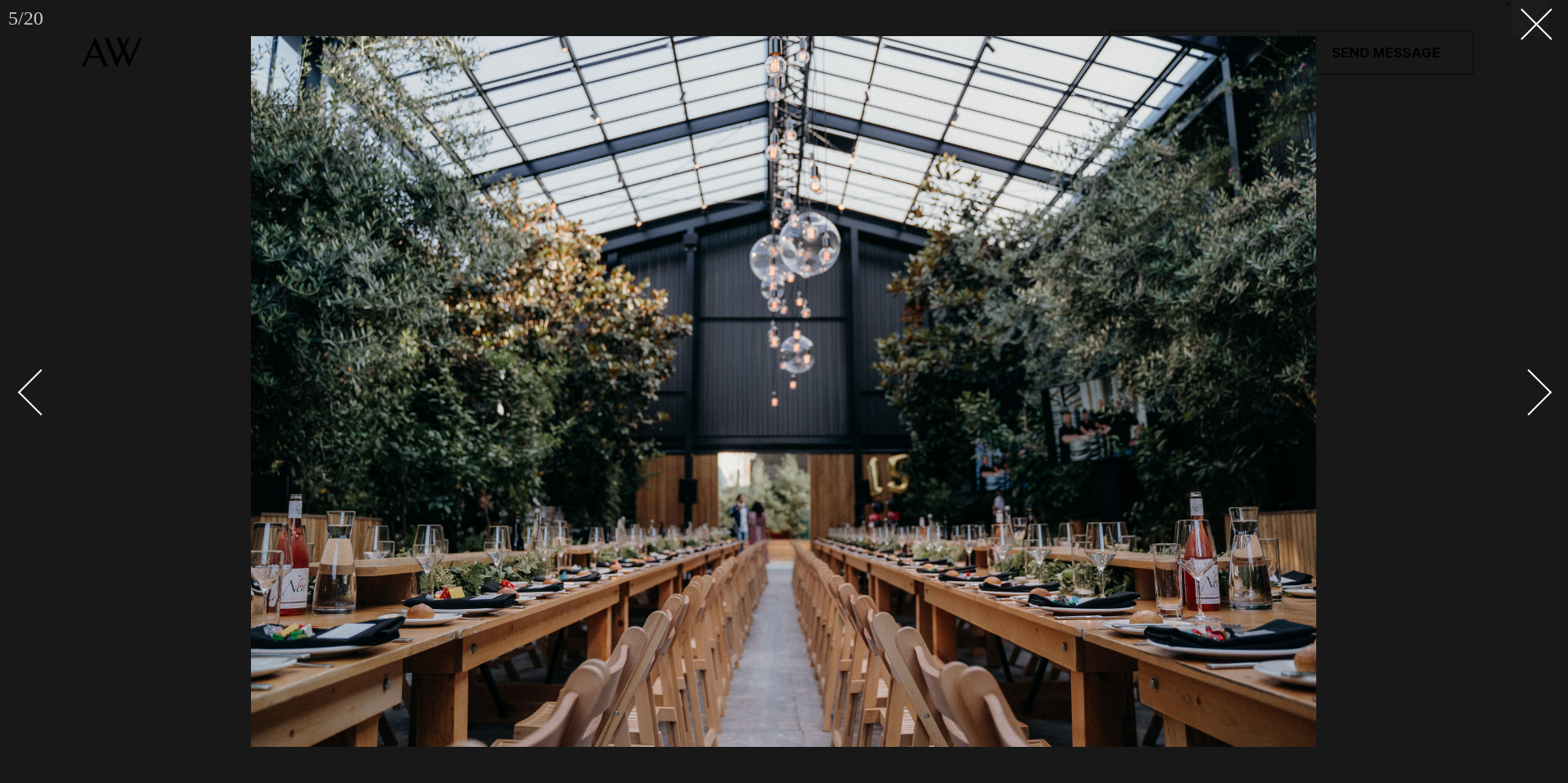
click at [1543, 390] on div "Next slide" at bounding box center [1529, 392] width 47 height 47
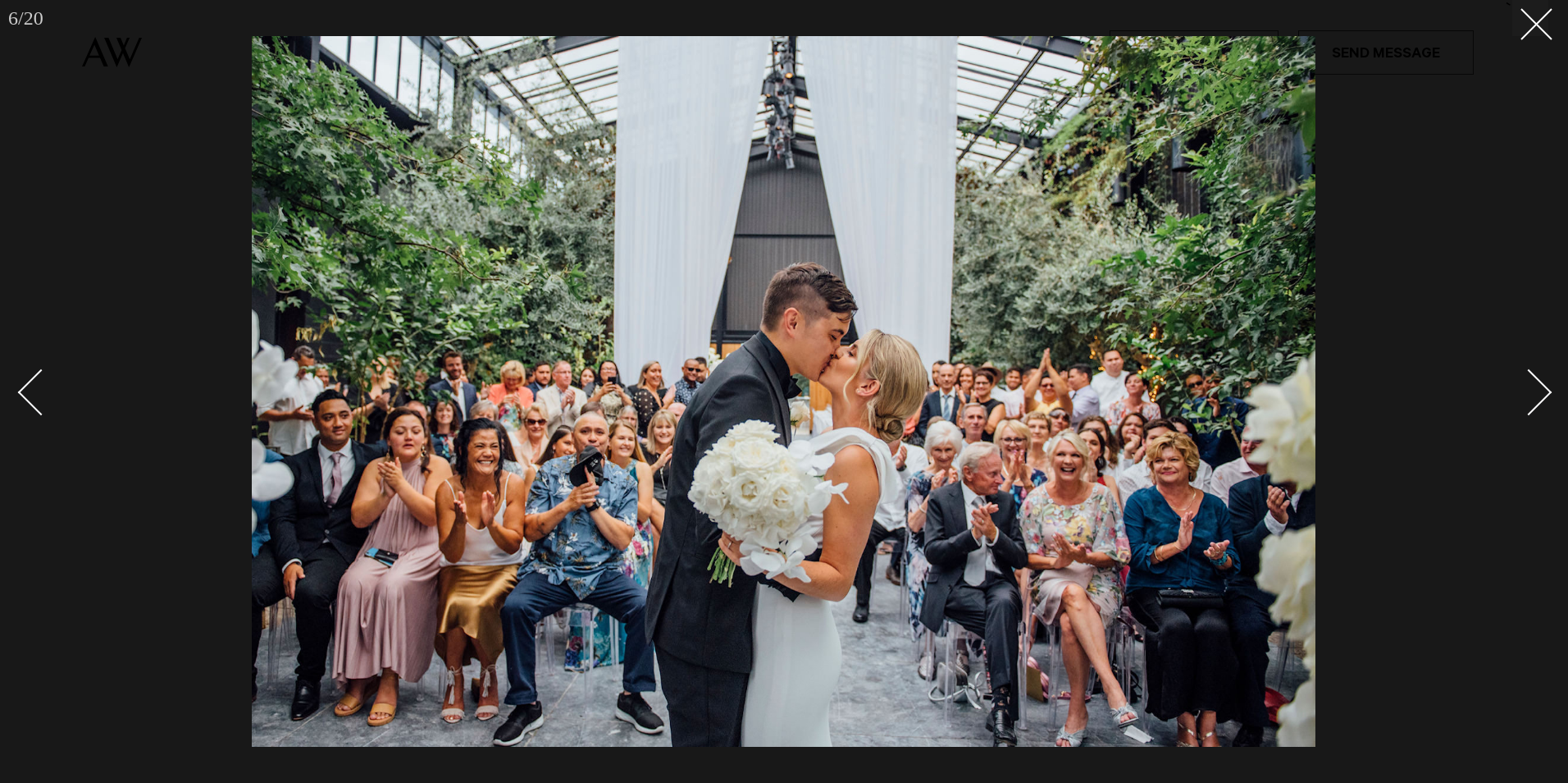
click at [1543, 390] on div "Next slide" at bounding box center [1529, 392] width 47 height 47
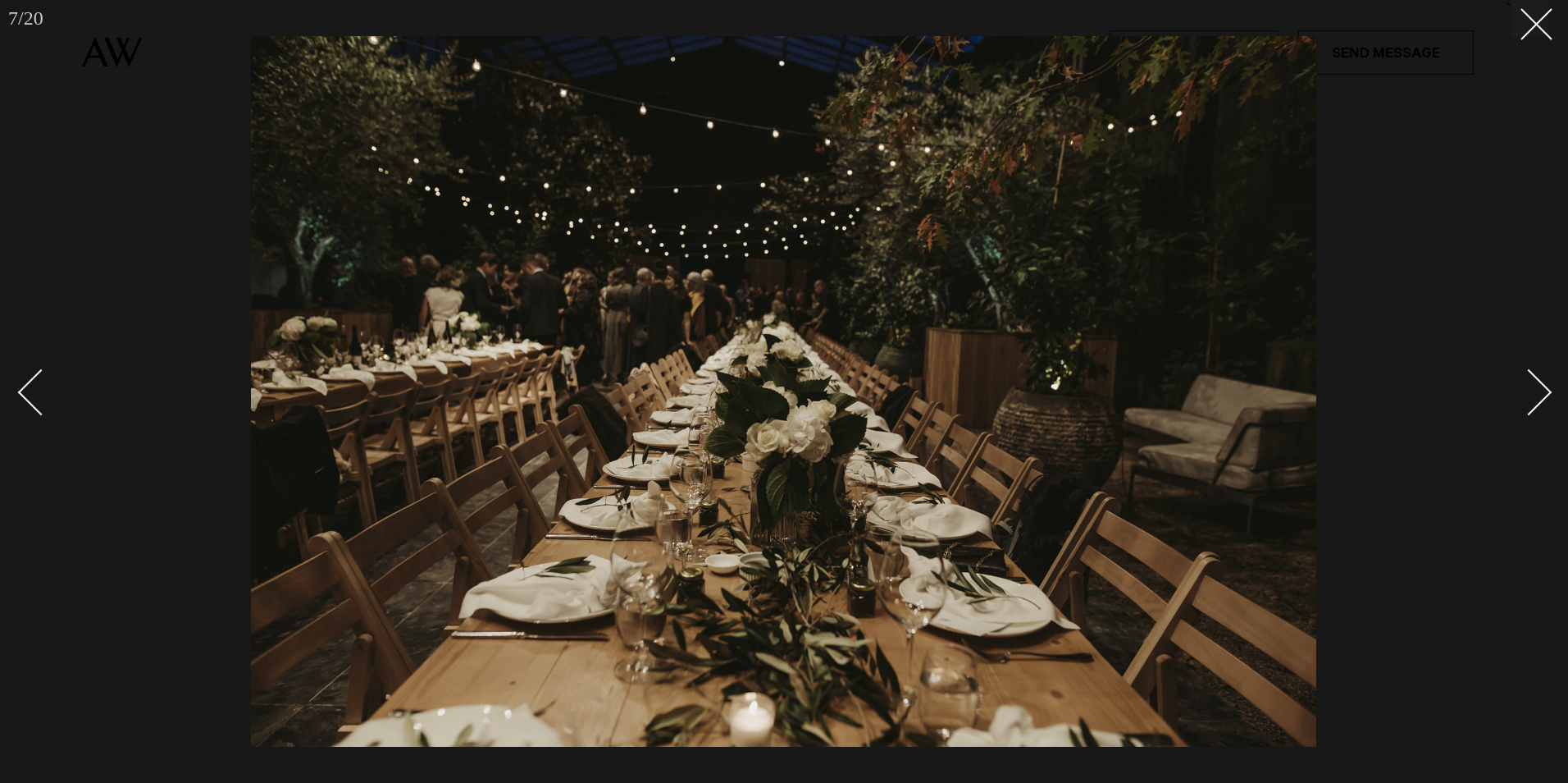
click at [1543, 390] on div "Next slide" at bounding box center [1529, 392] width 47 height 47
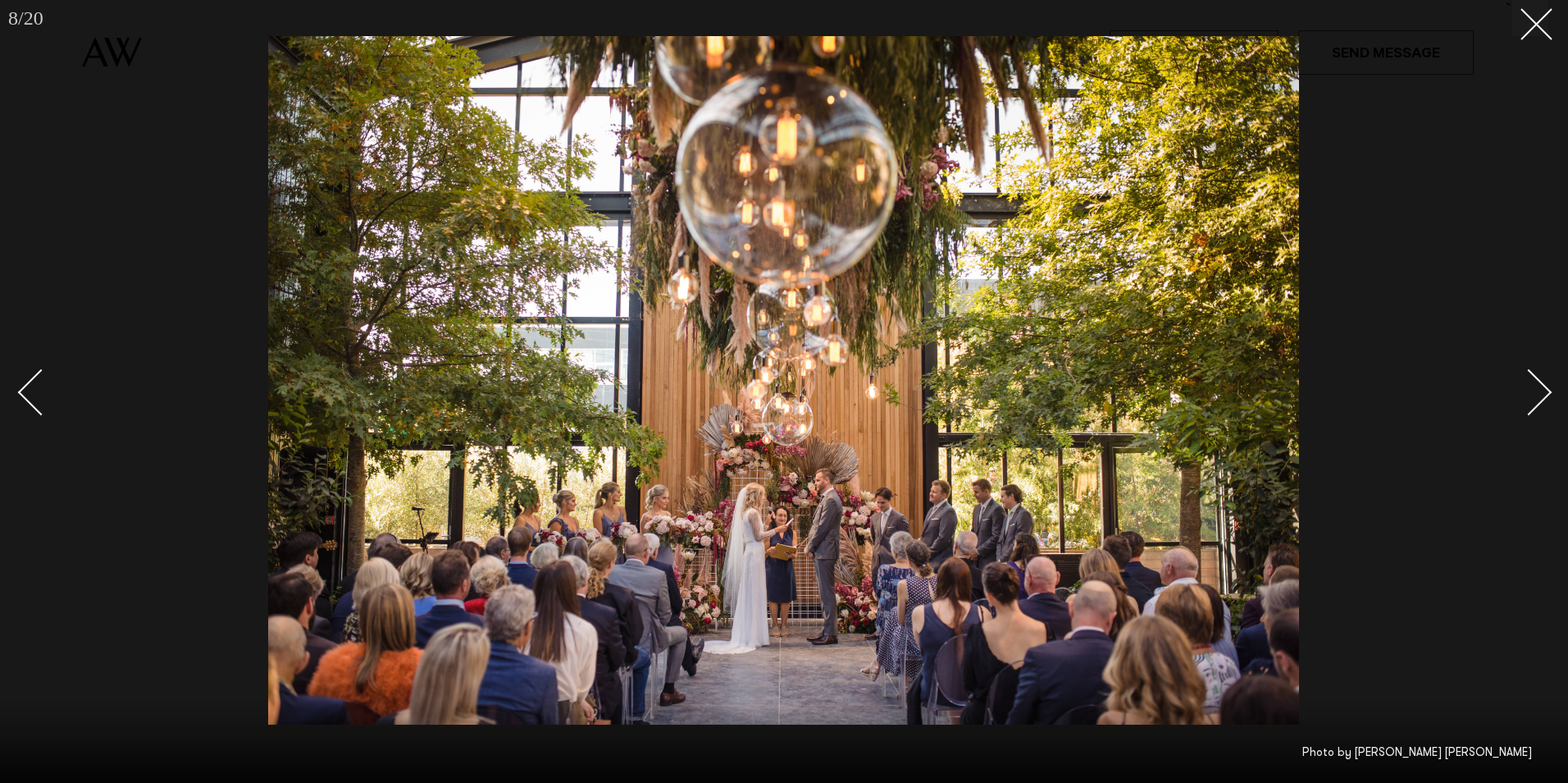
click at [1543, 390] on div "Next slide" at bounding box center [1529, 392] width 47 height 47
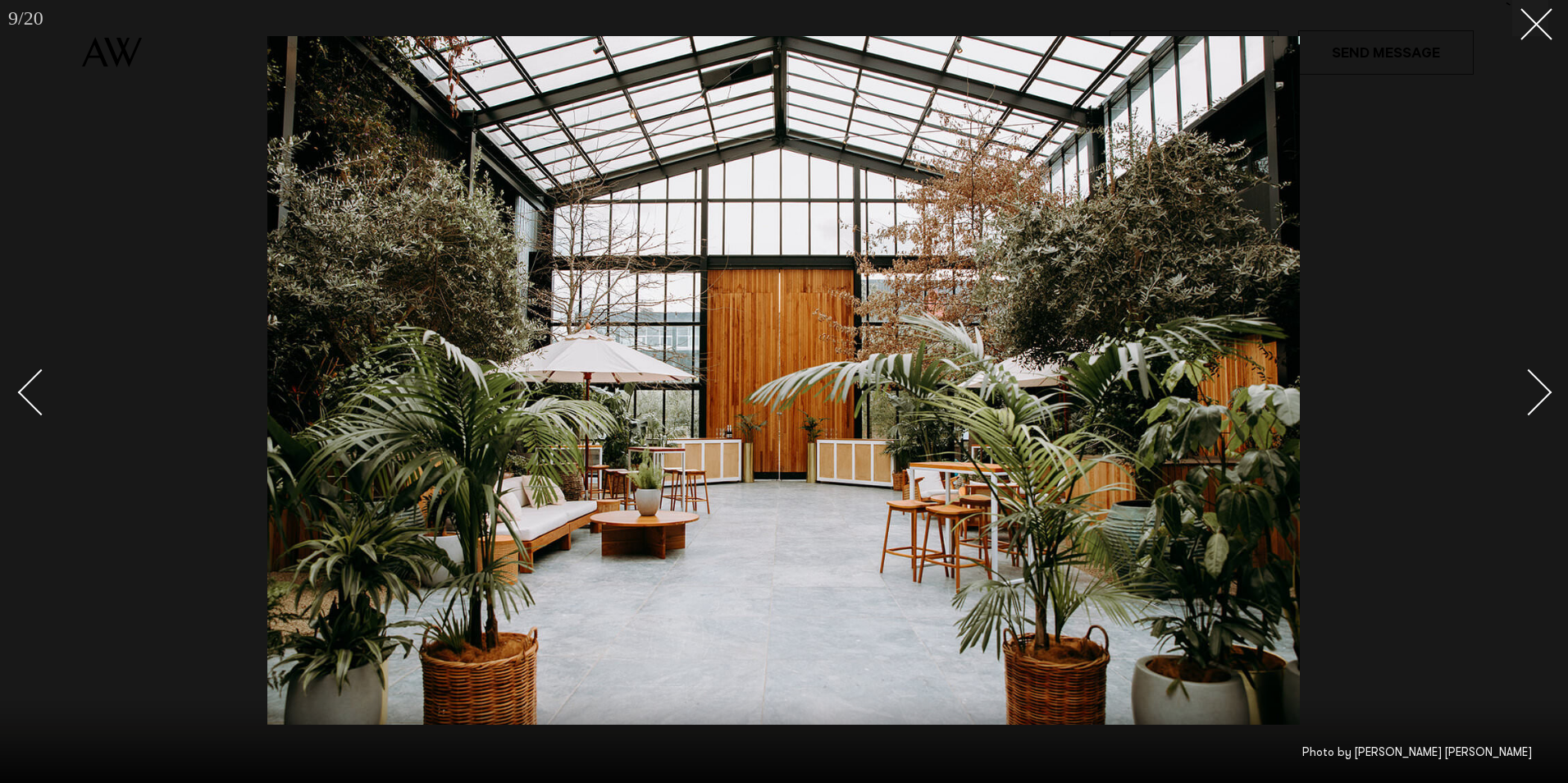
click at [1543, 390] on div "Next slide" at bounding box center [1529, 392] width 47 height 47
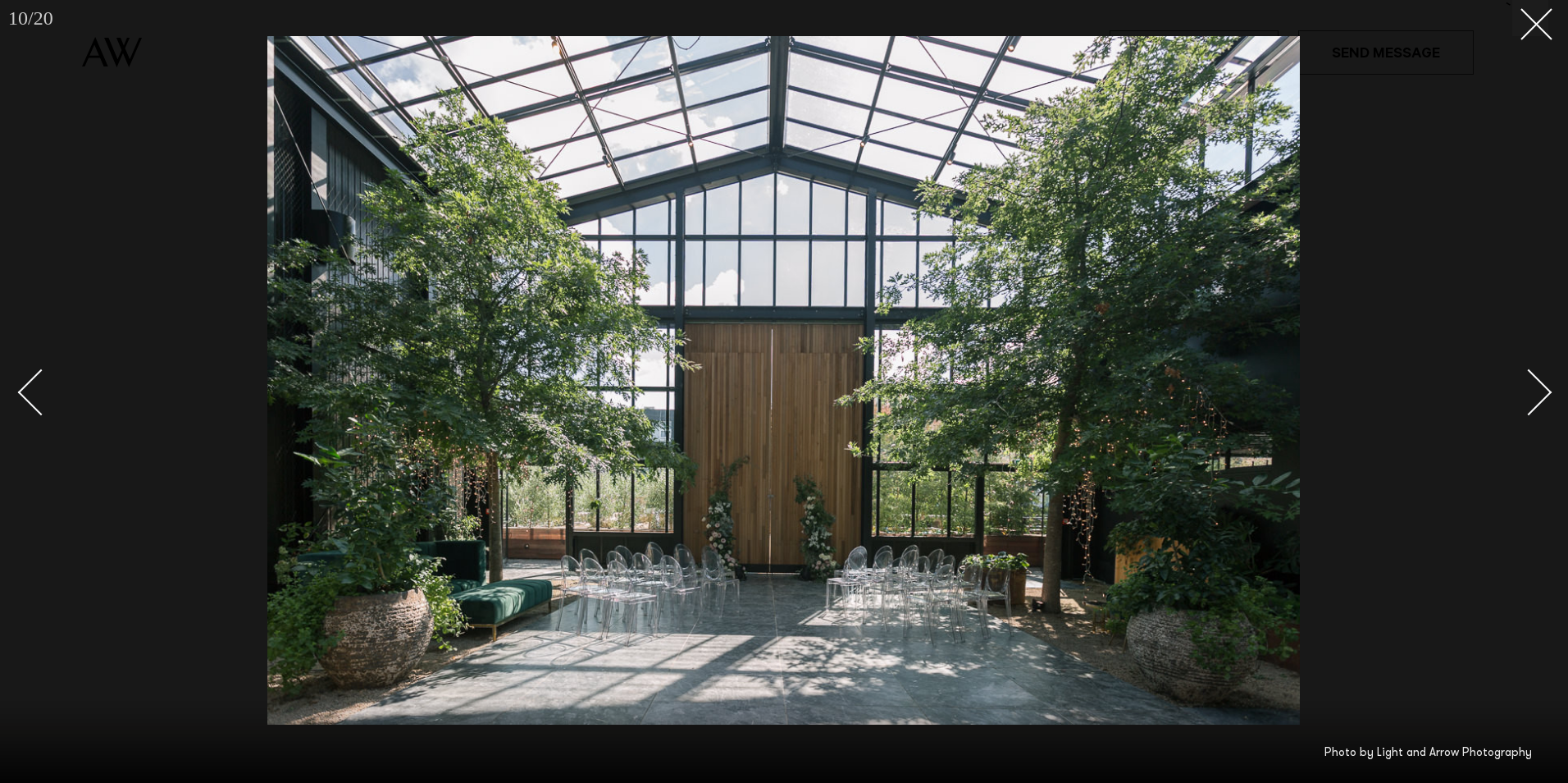
click at [1543, 390] on div "Next slide" at bounding box center [1529, 392] width 47 height 47
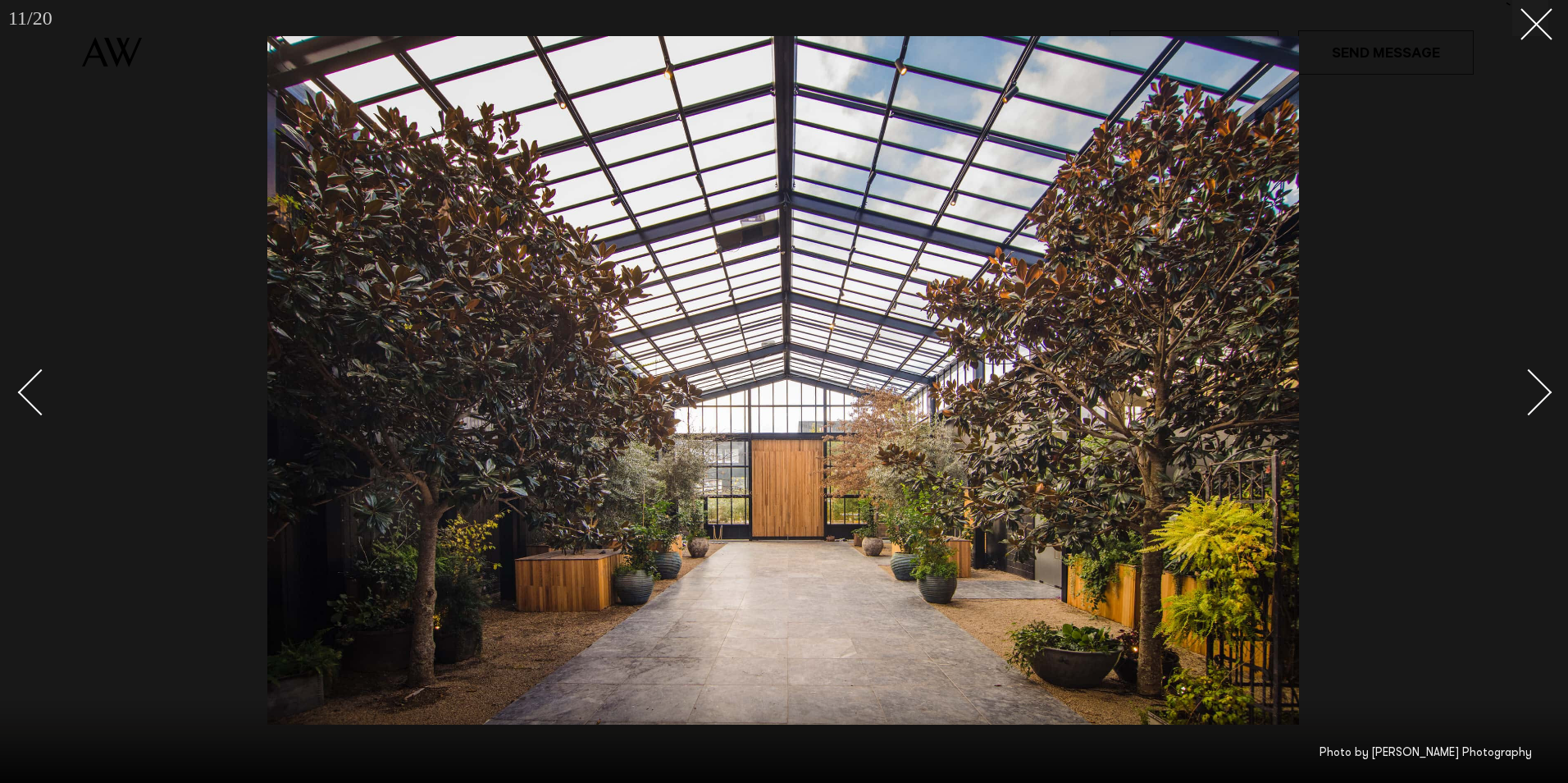
click at [1543, 390] on div "Next slide" at bounding box center [1529, 392] width 47 height 47
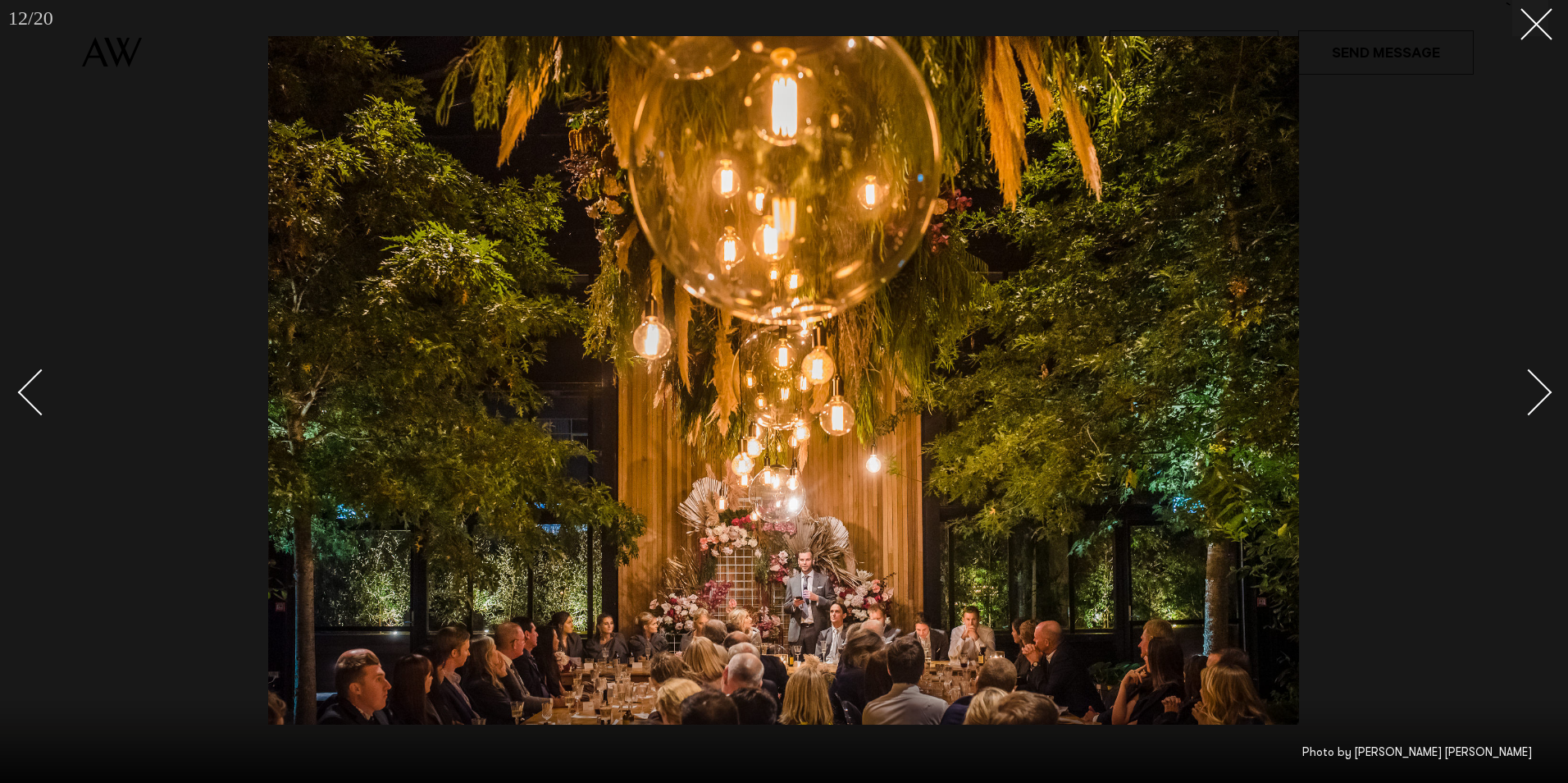
click at [1543, 390] on div "Next slide" at bounding box center [1529, 392] width 47 height 47
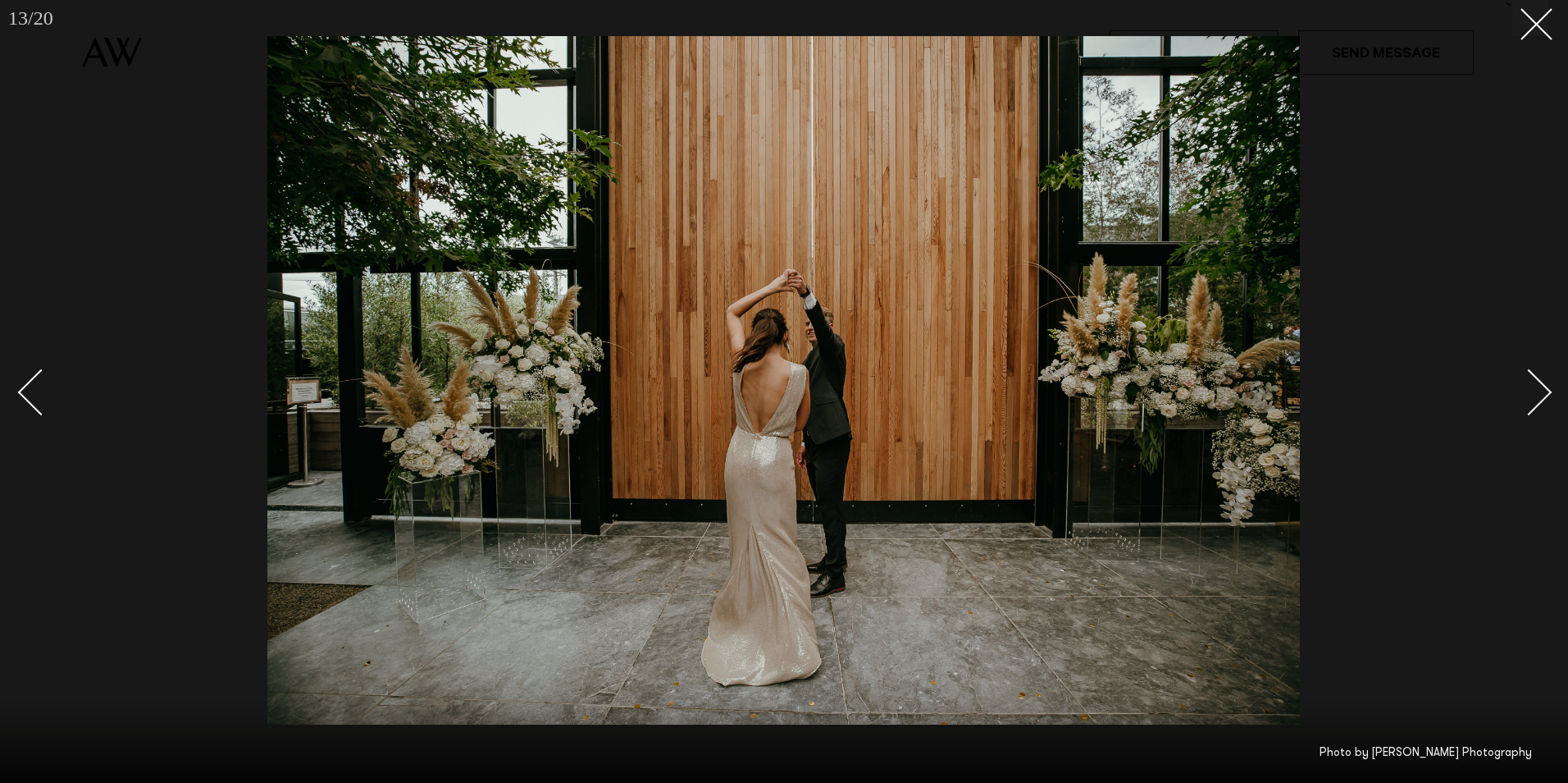
click at [1543, 390] on div "Next slide" at bounding box center [1529, 392] width 47 height 47
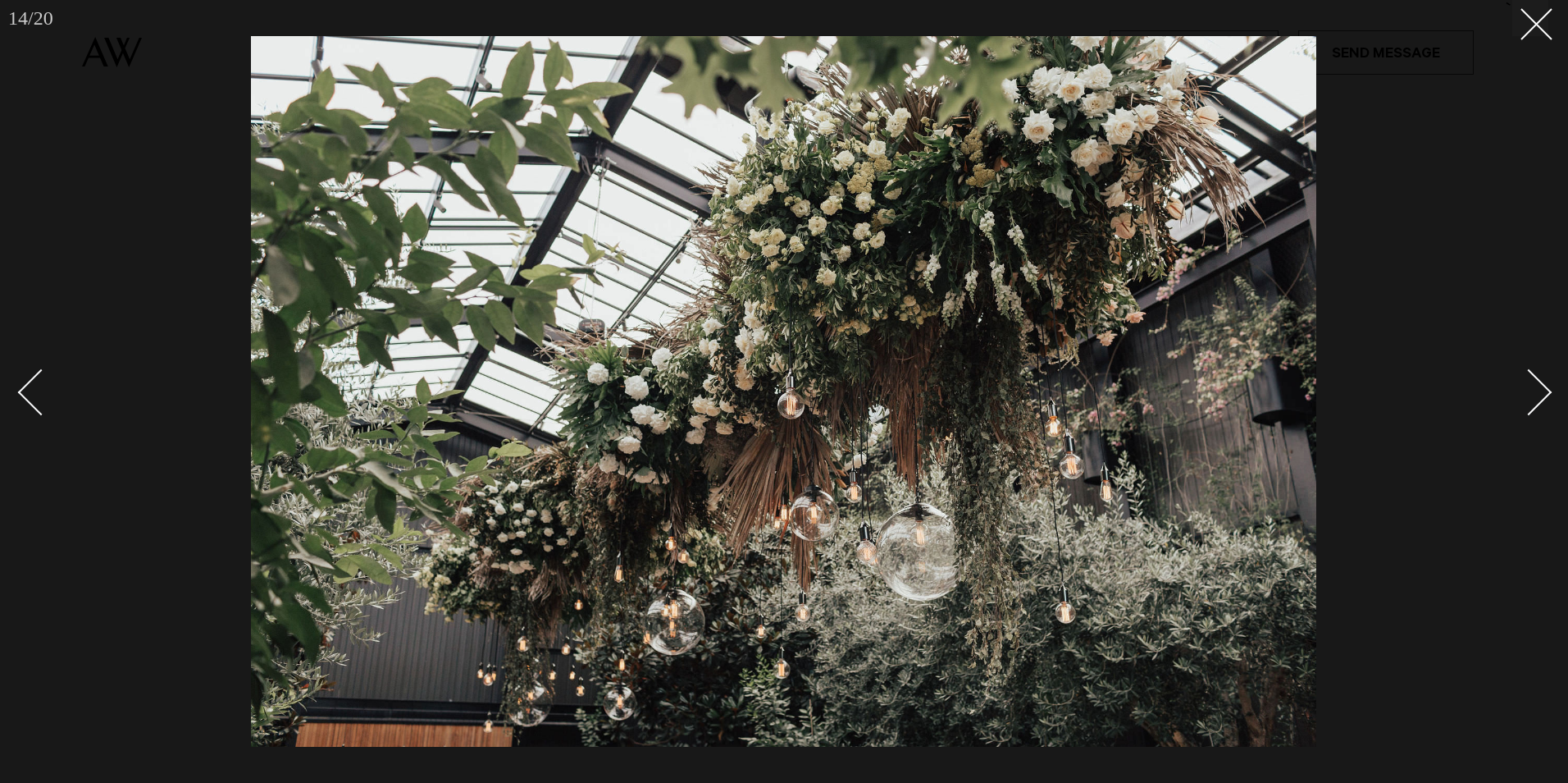
click at [1543, 390] on div "Next slide" at bounding box center [1529, 392] width 47 height 47
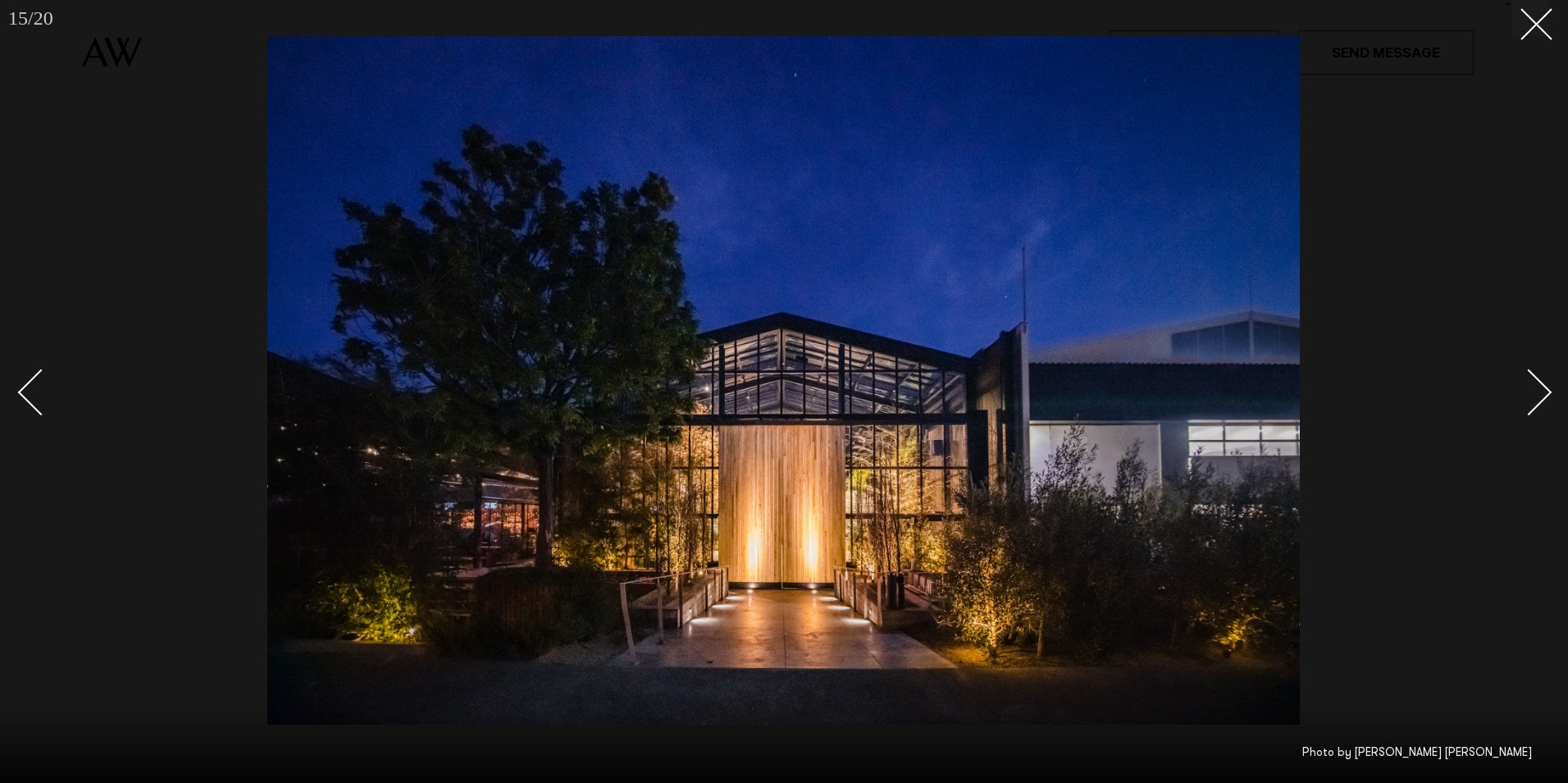
click at [1543, 390] on div "Next slide" at bounding box center [1529, 392] width 47 height 47
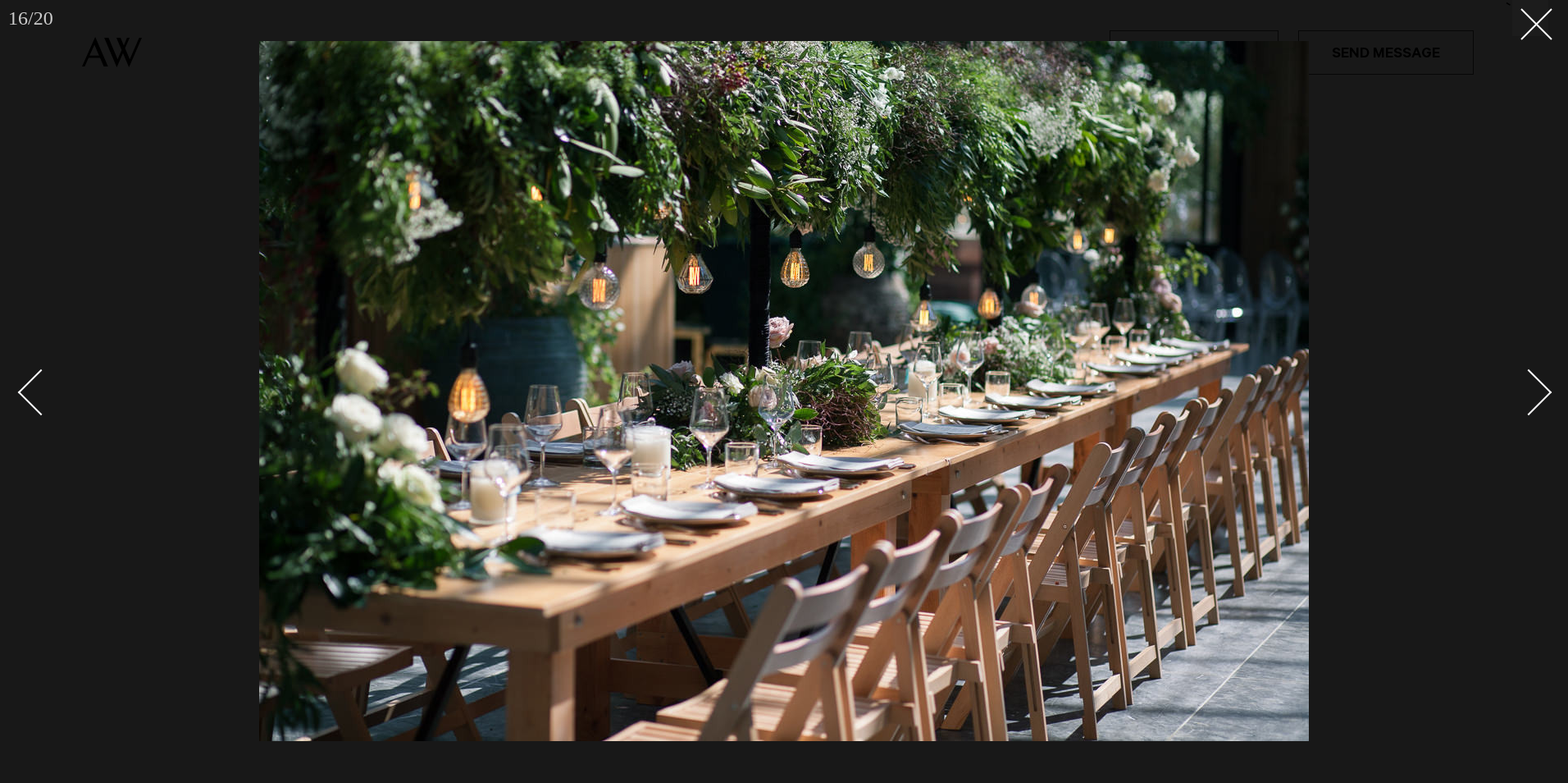
click at [1543, 390] on div "Next slide" at bounding box center [1529, 392] width 47 height 47
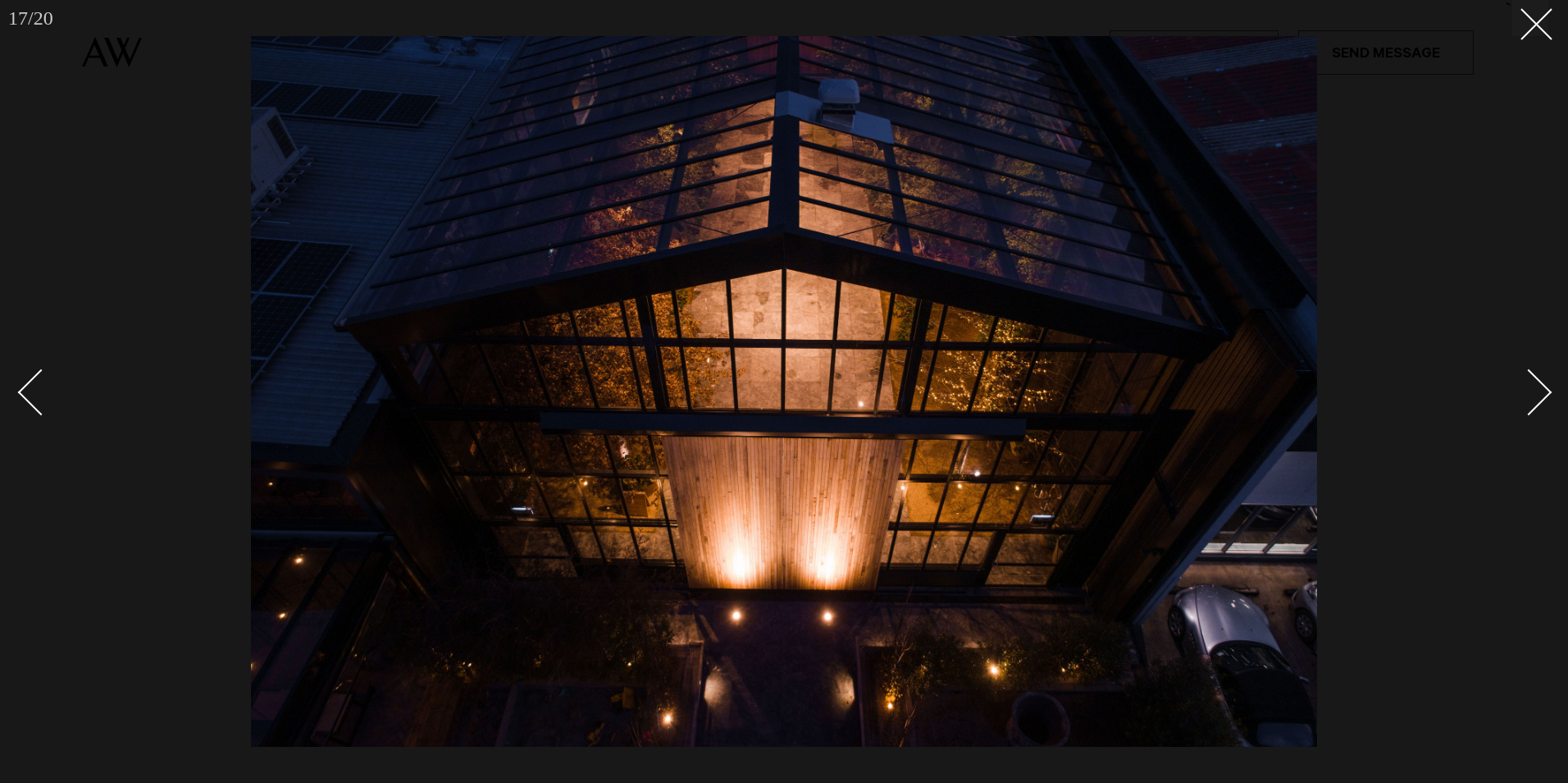
click at [1543, 390] on div "Next slide" at bounding box center [1529, 392] width 47 height 47
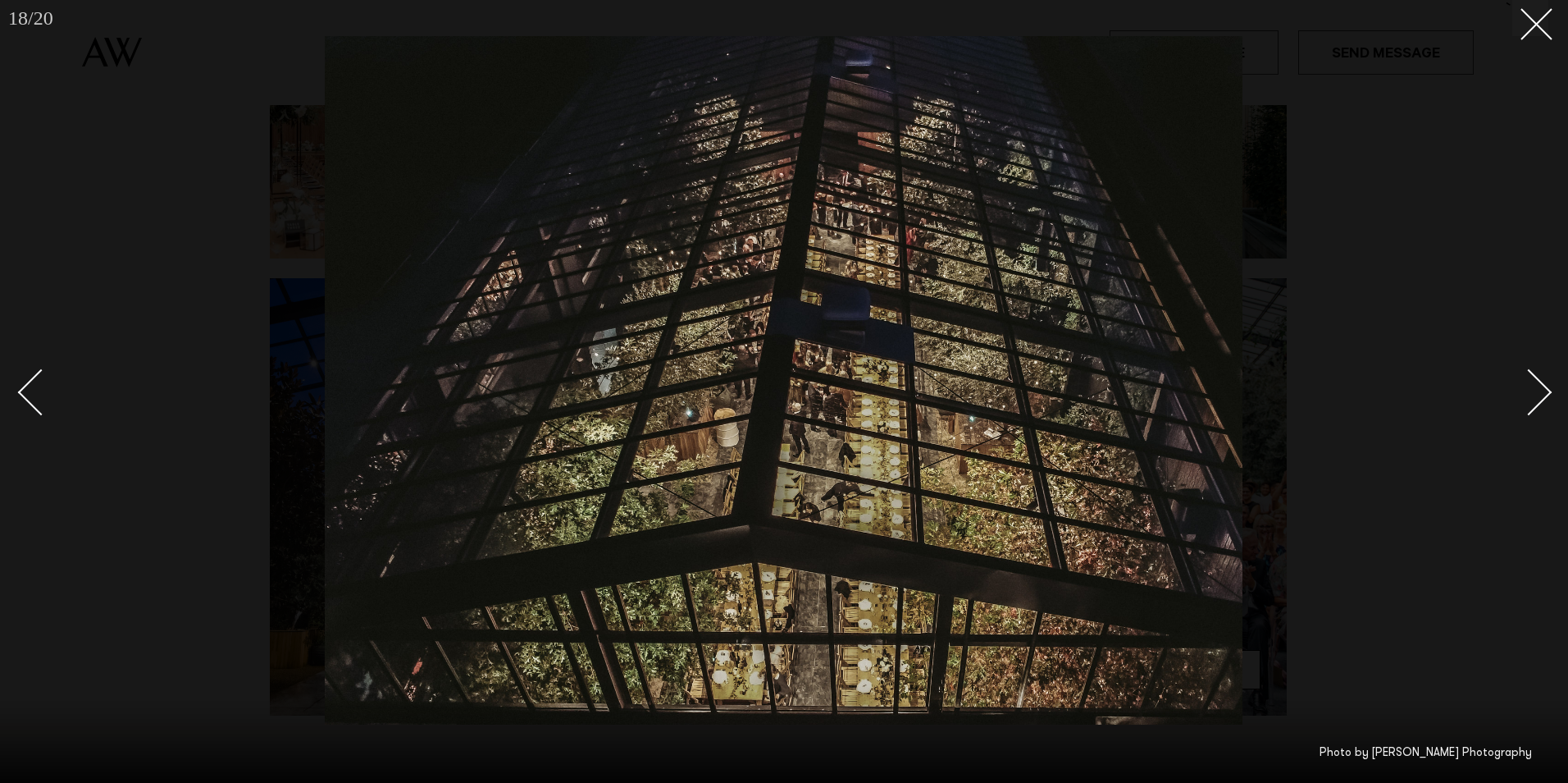
click at [1543, 390] on div "Next slide" at bounding box center [1529, 392] width 47 height 47
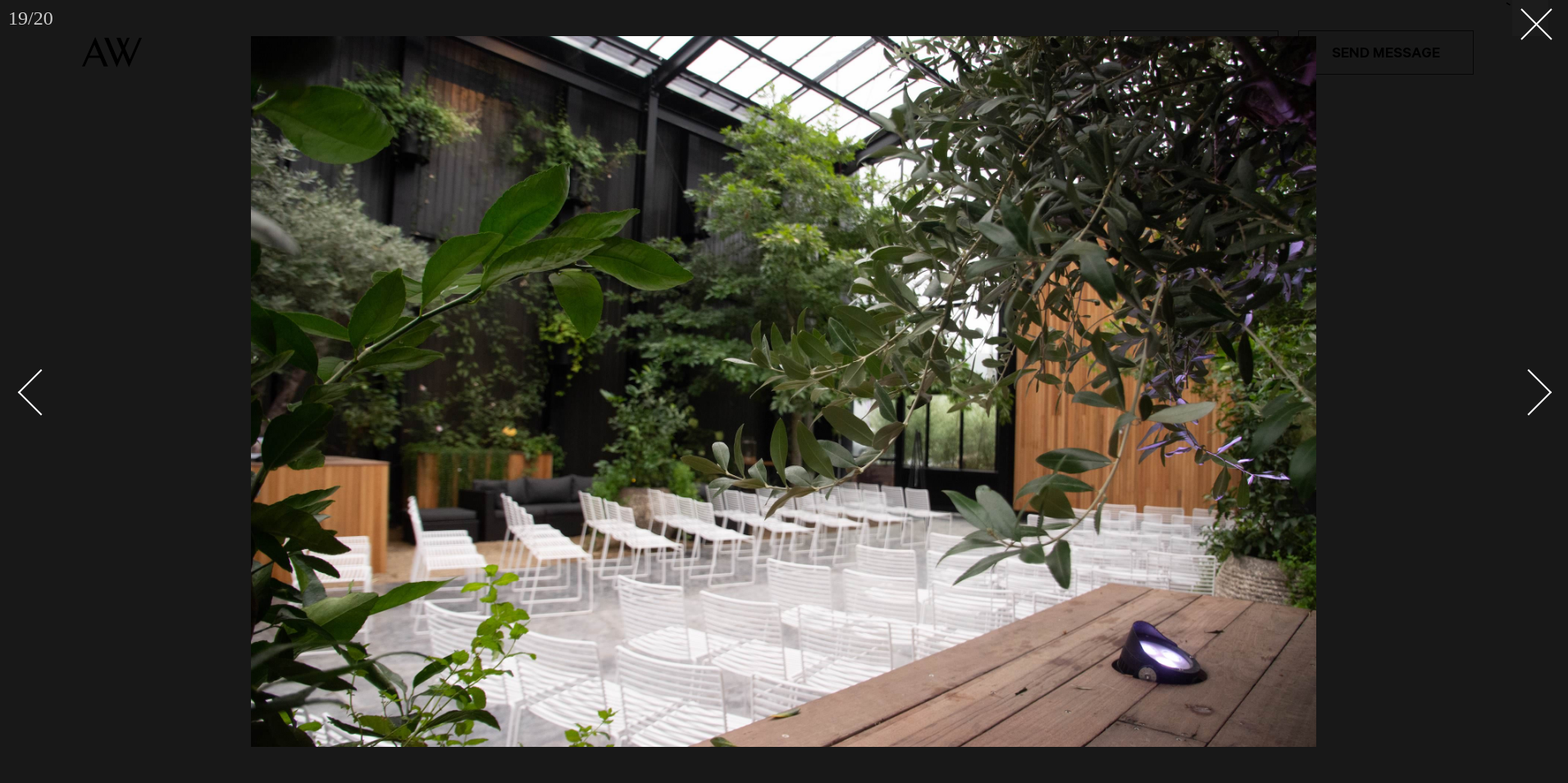
click at [1543, 390] on div "Next slide" at bounding box center [1529, 392] width 47 height 47
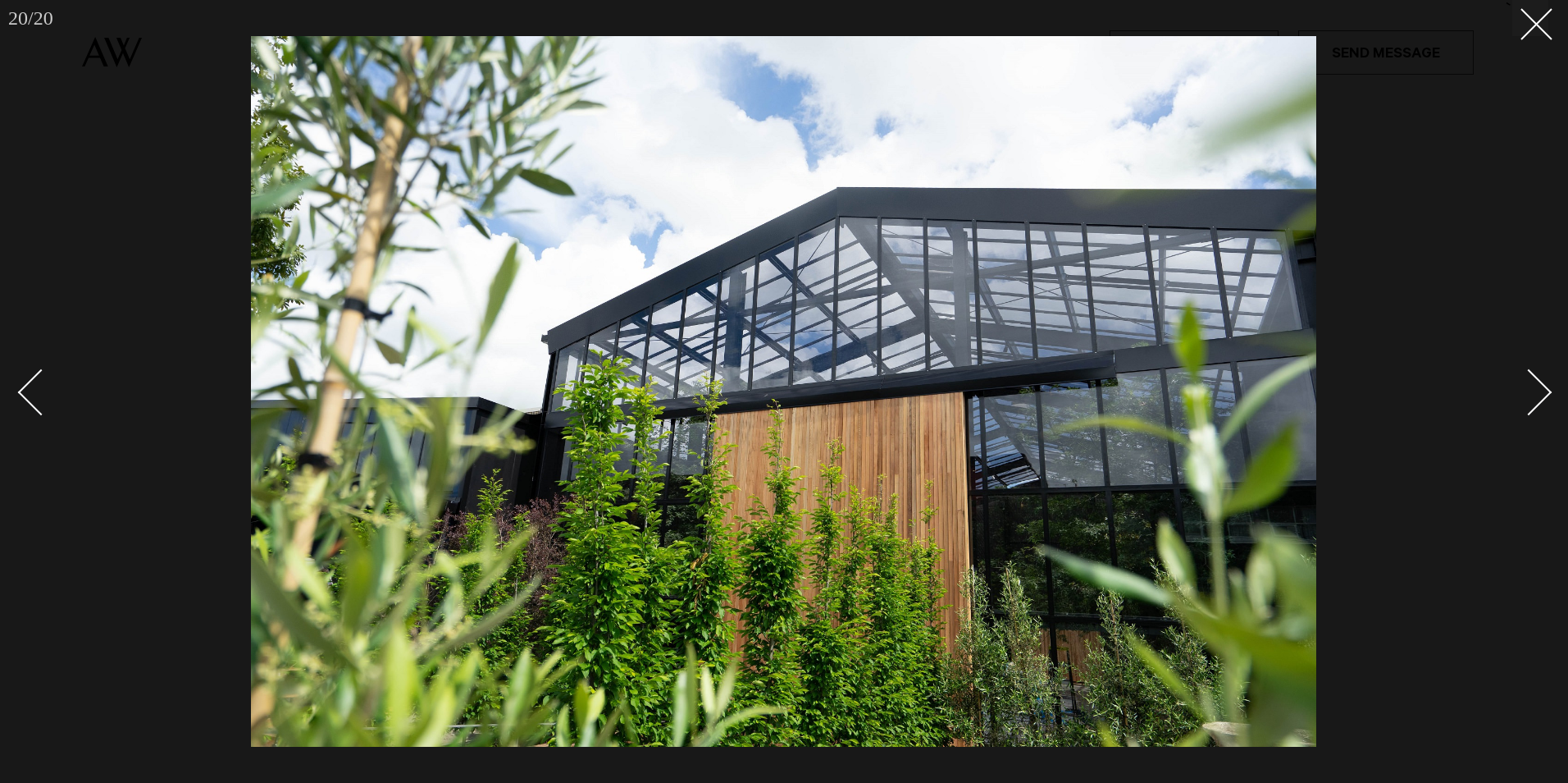
click at [1543, 390] on div "Next slide" at bounding box center [1529, 392] width 47 height 47
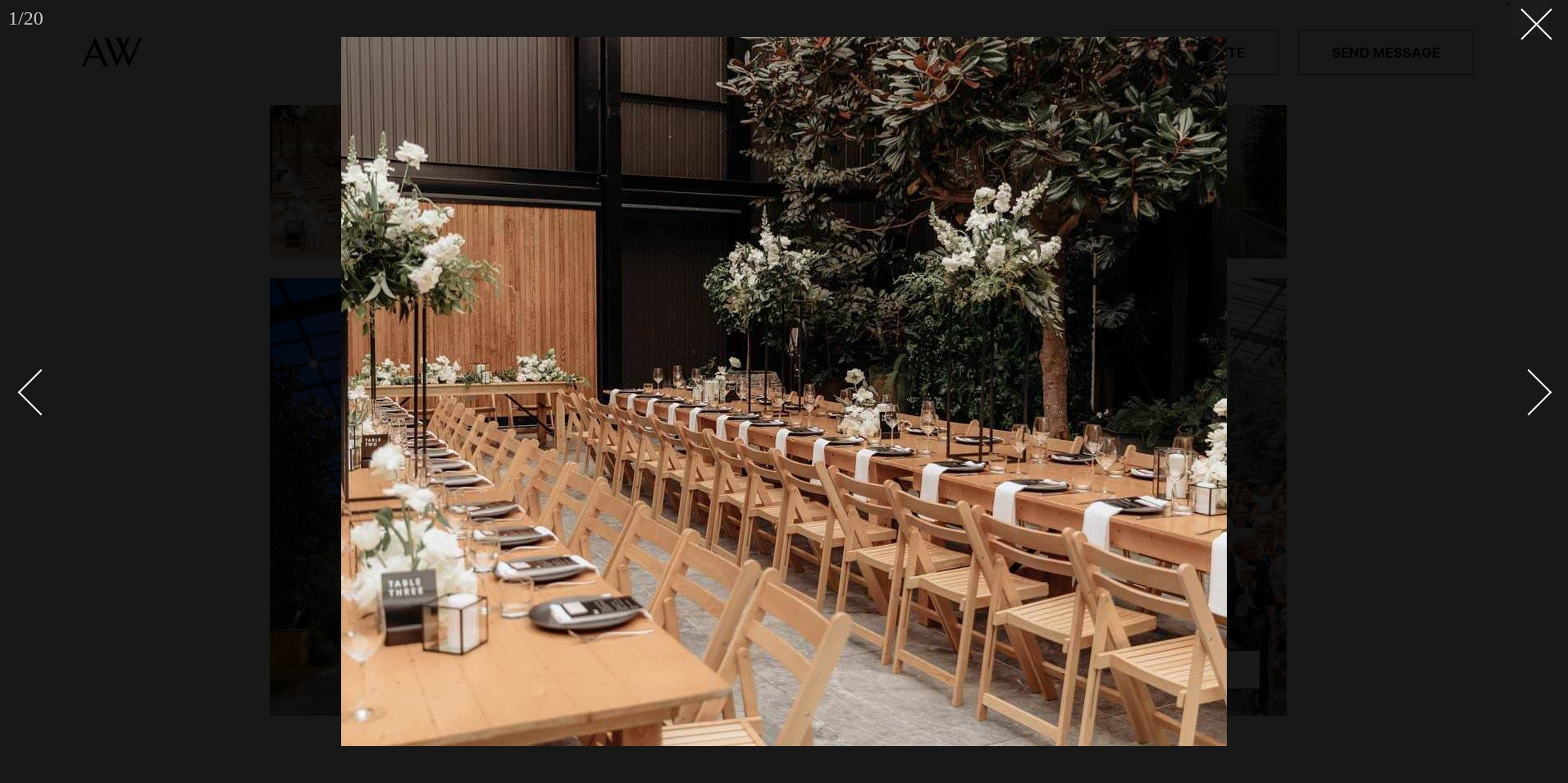
click at [1543, 390] on div "Next slide" at bounding box center [1529, 392] width 47 height 47
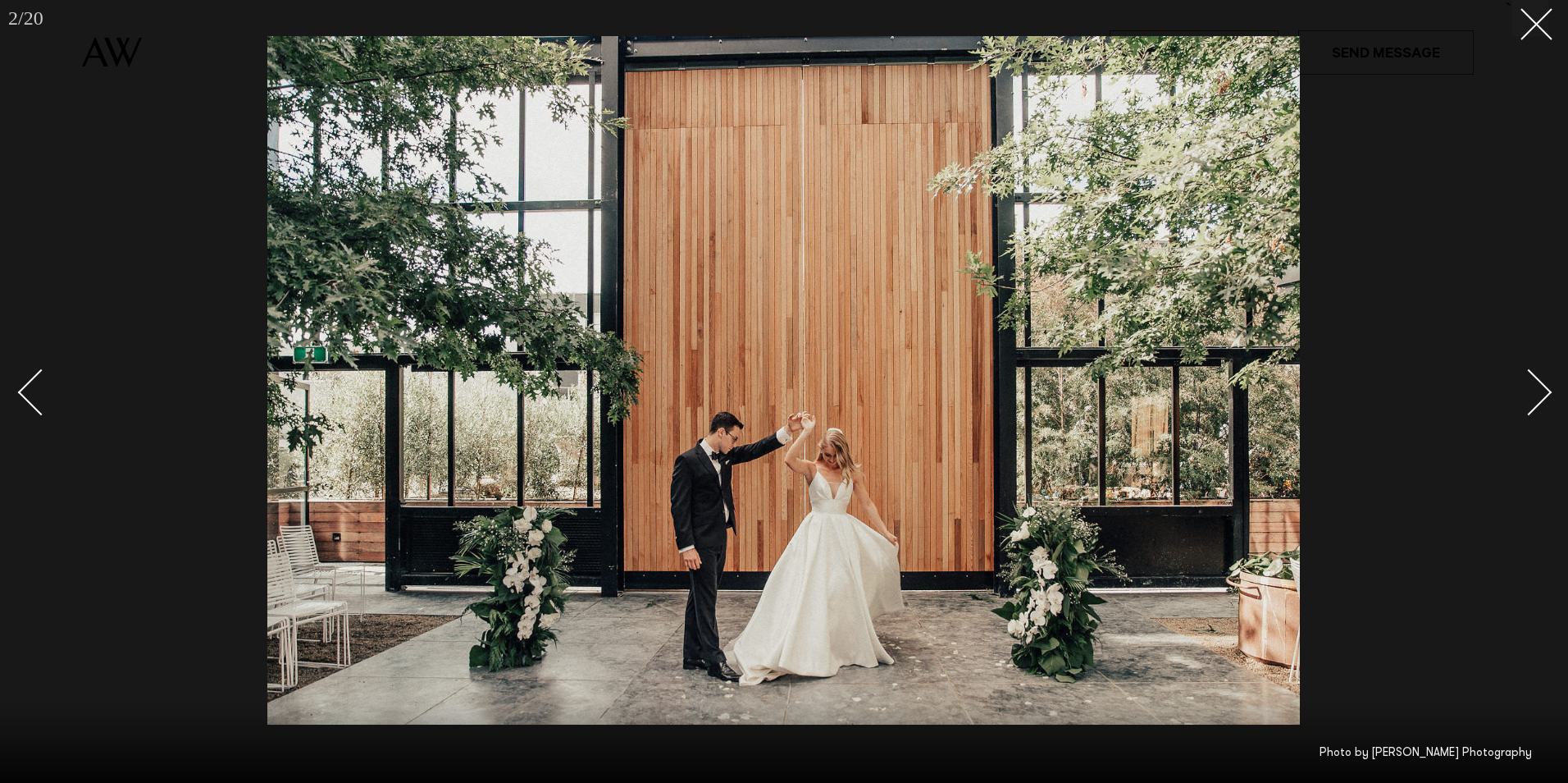
click at [1543, 390] on div "Next slide" at bounding box center [1529, 392] width 47 height 47
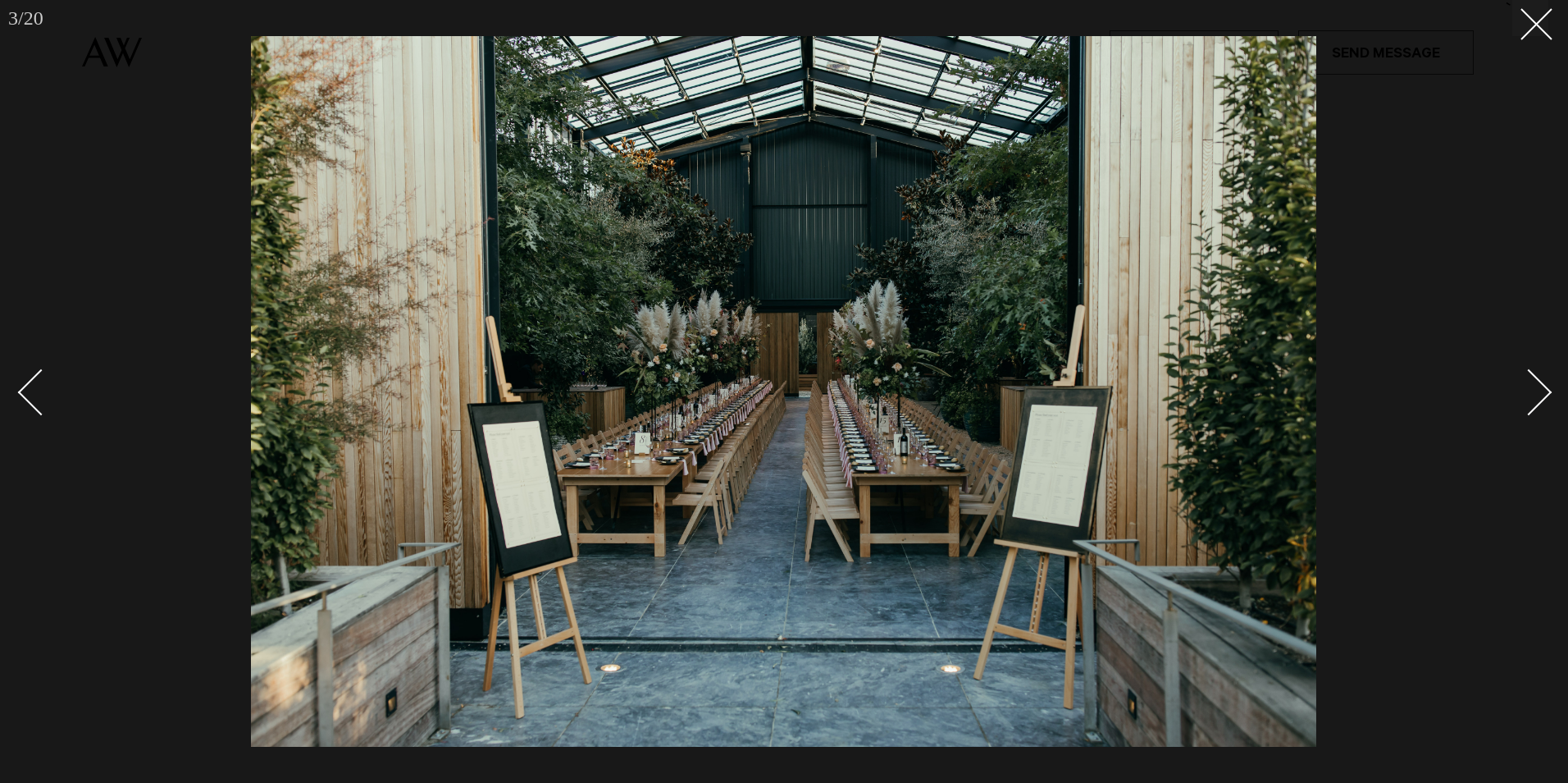
click at [1543, 390] on div "Next slide" at bounding box center [1529, 392] width 47 height 47
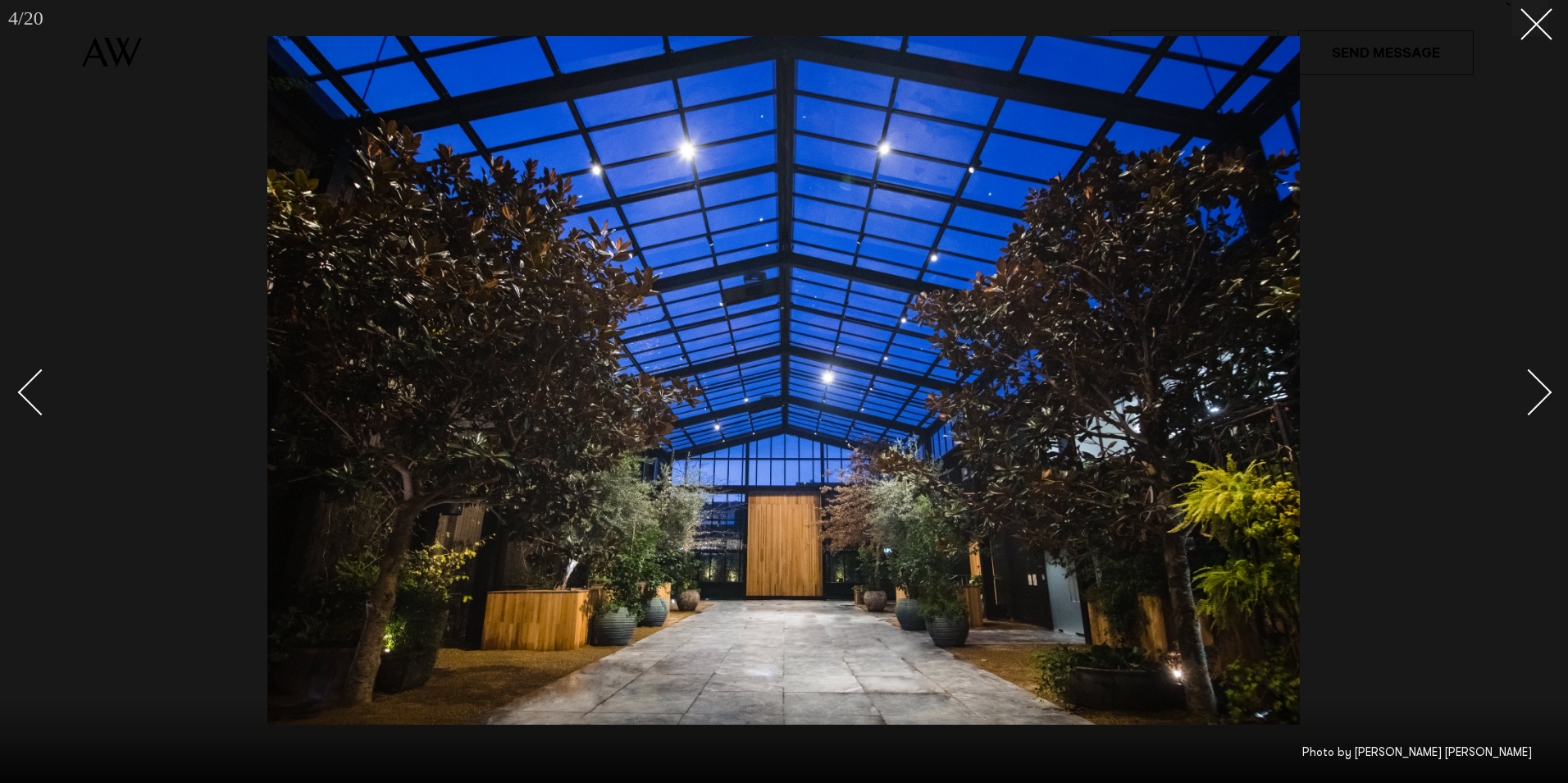
click at [1543, 390] on div "Next slide" at bounding box center [1529, 392] width 47 height 47
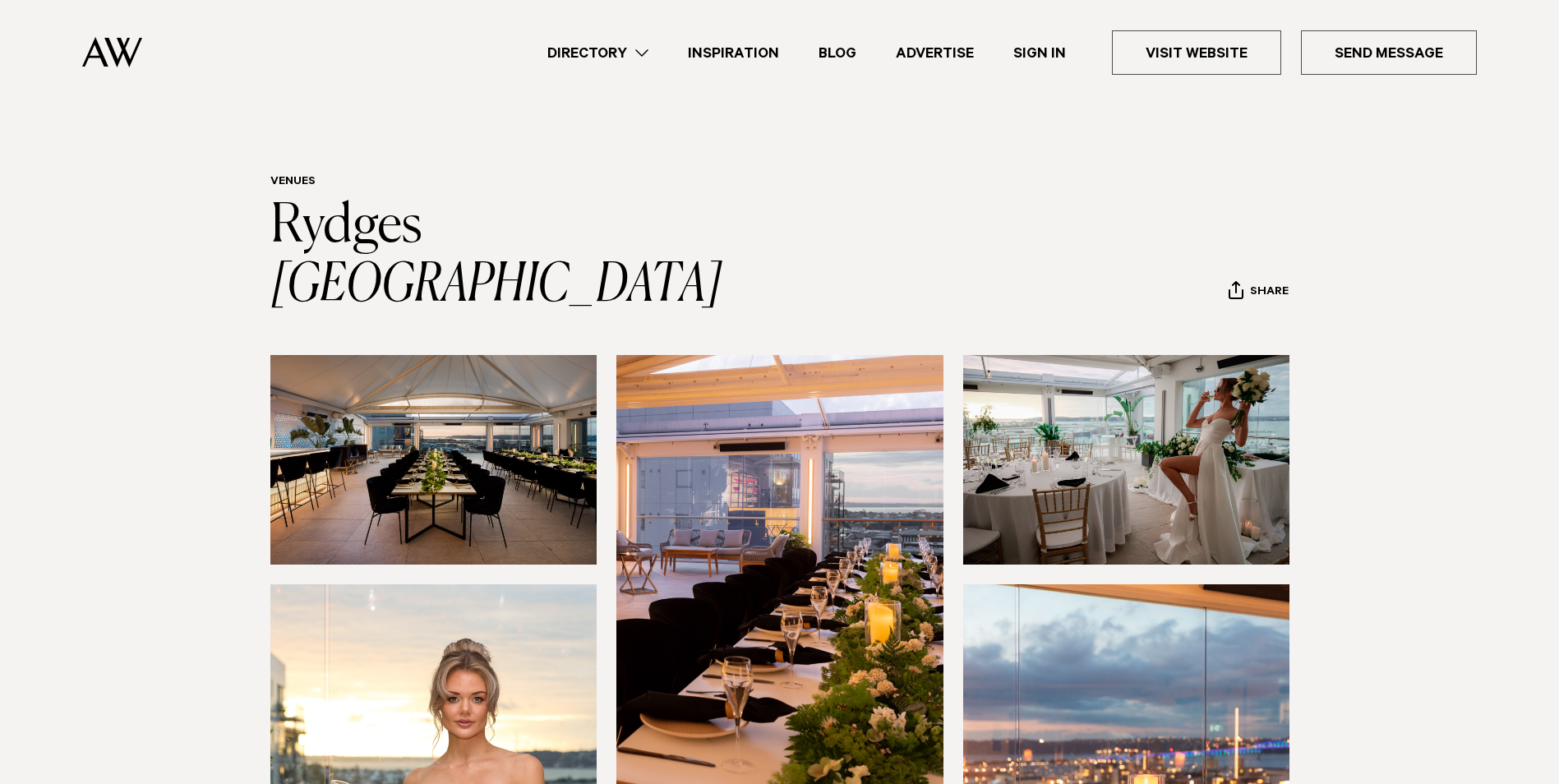
click at [505, 389] on img at bounding box center [433, 460] width 327 height 210
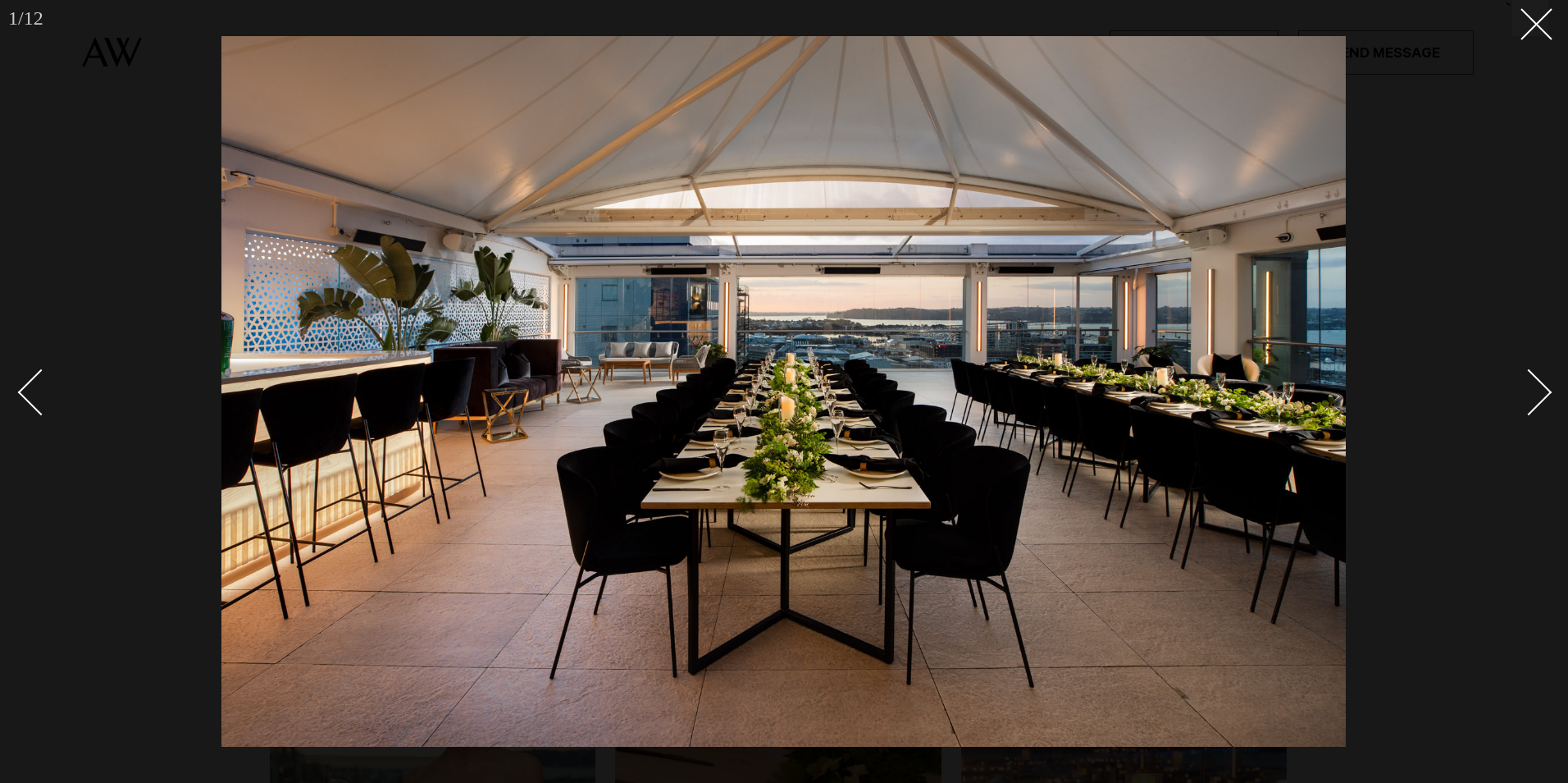
click at [1540, 393] on div "Next slide" at bounding box center [1529, 392] width 47 height 47
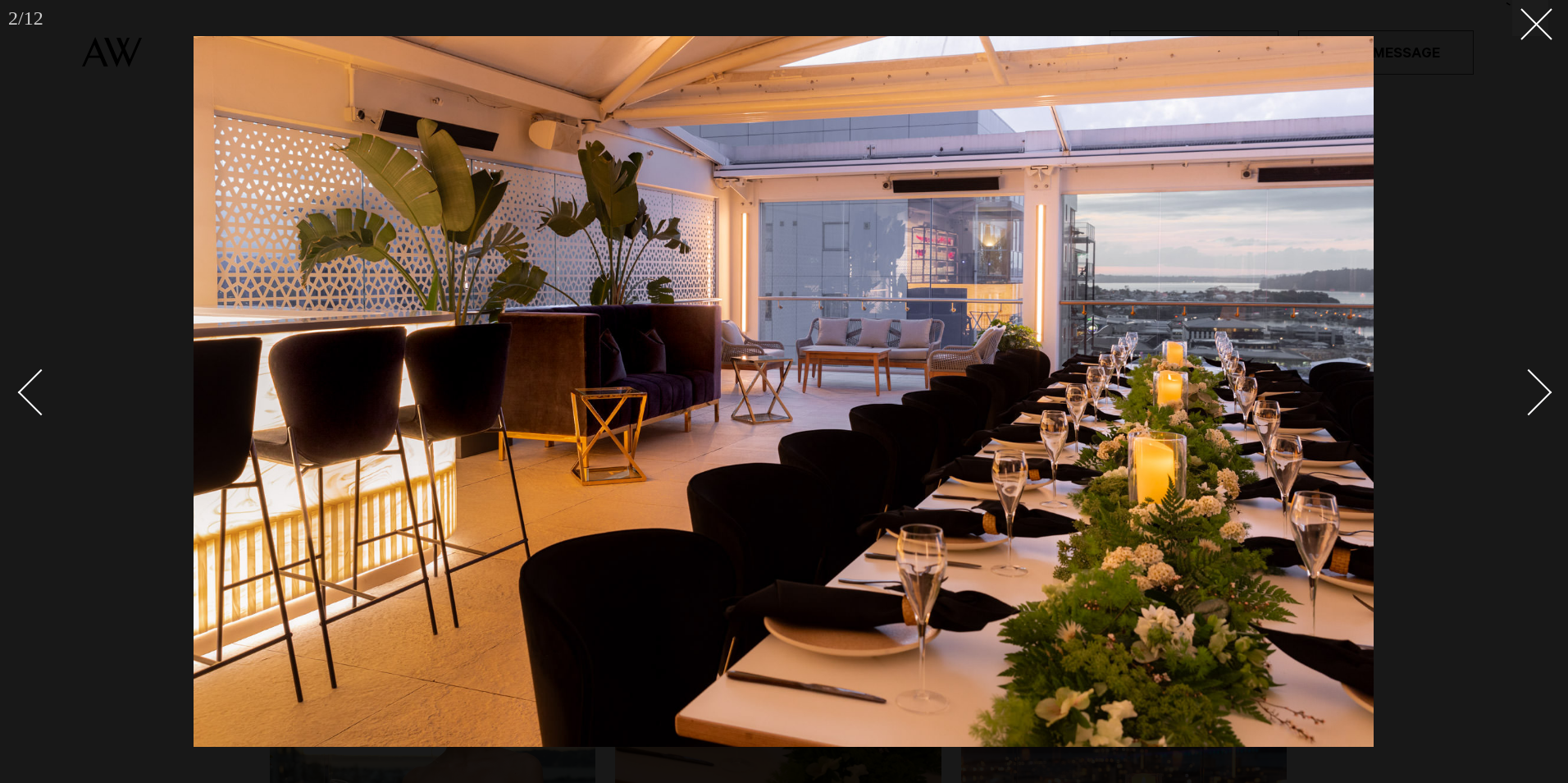
click at [1540, 393] on div "Next slide" at bounding box center [1529, 392] width 47 height 47
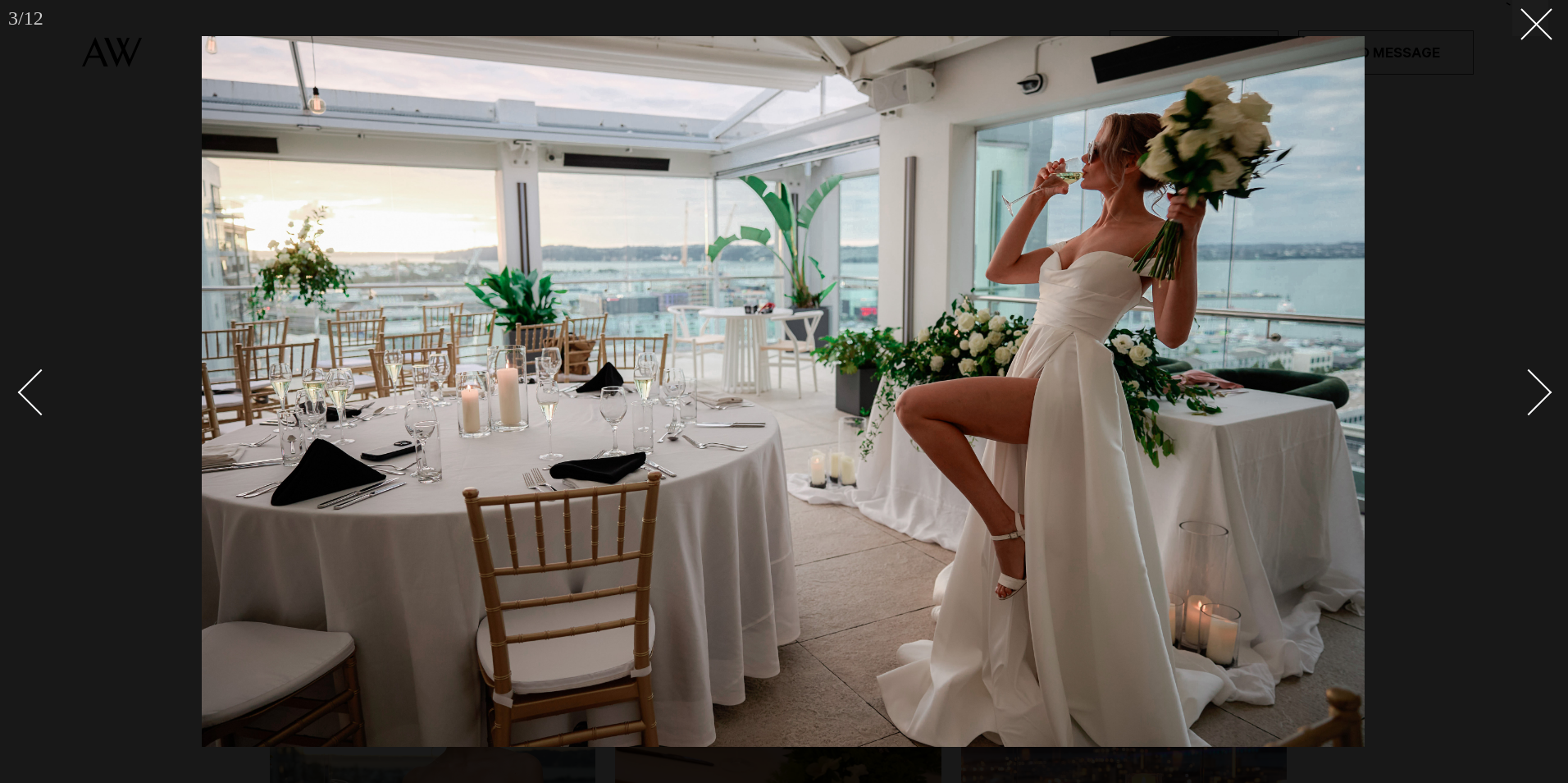
click at [1540, 393] on div "Next slide" at bounding box center [1529, 392] width 47 height 47
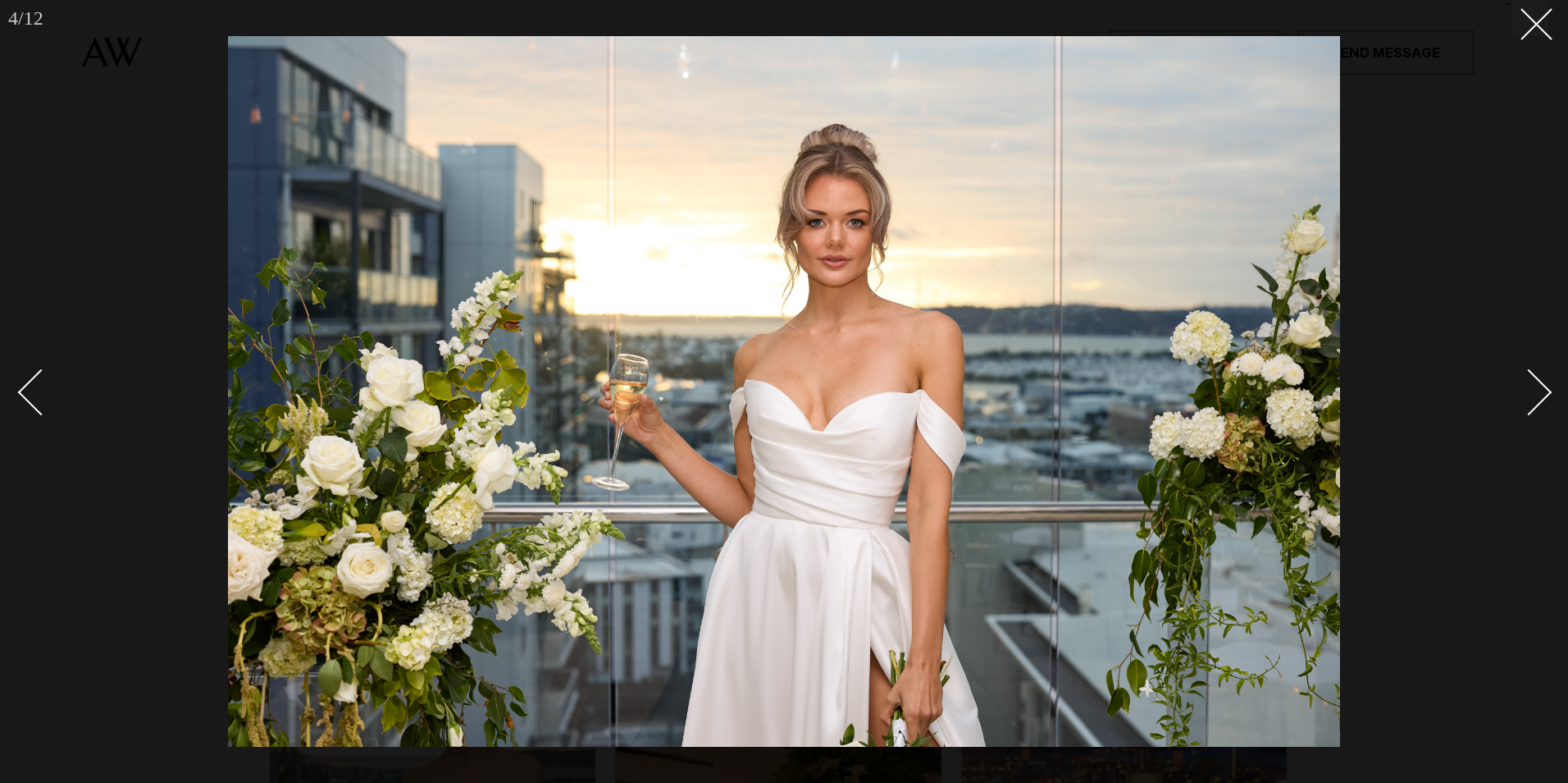
click at [1540, 393] on div "Next slide" at bounding box center [1529, 392] width 47 height 47
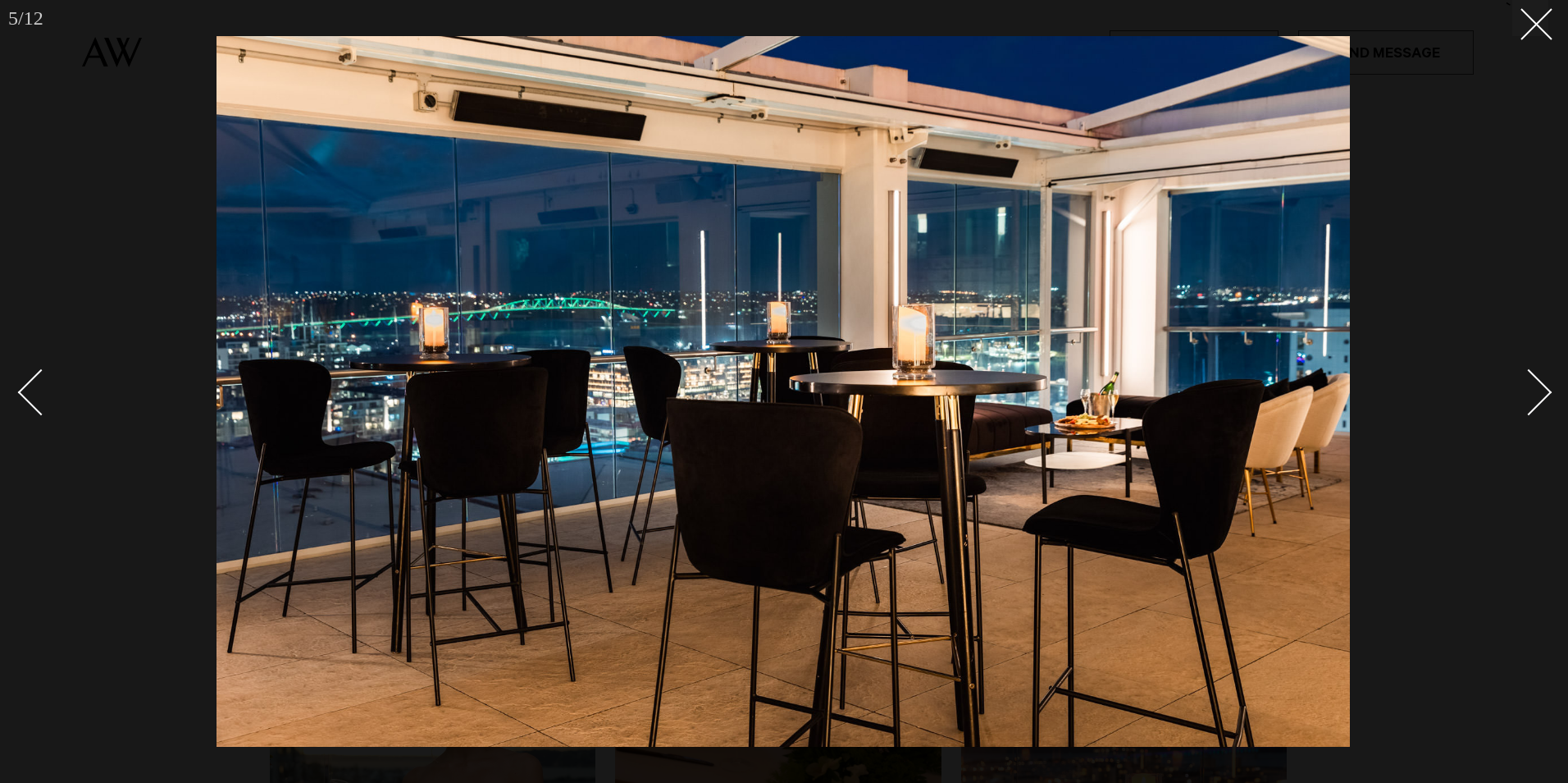
click at [1540, 393] on div "Next slide" at bounding box center [1529, 392] width 47 height 47
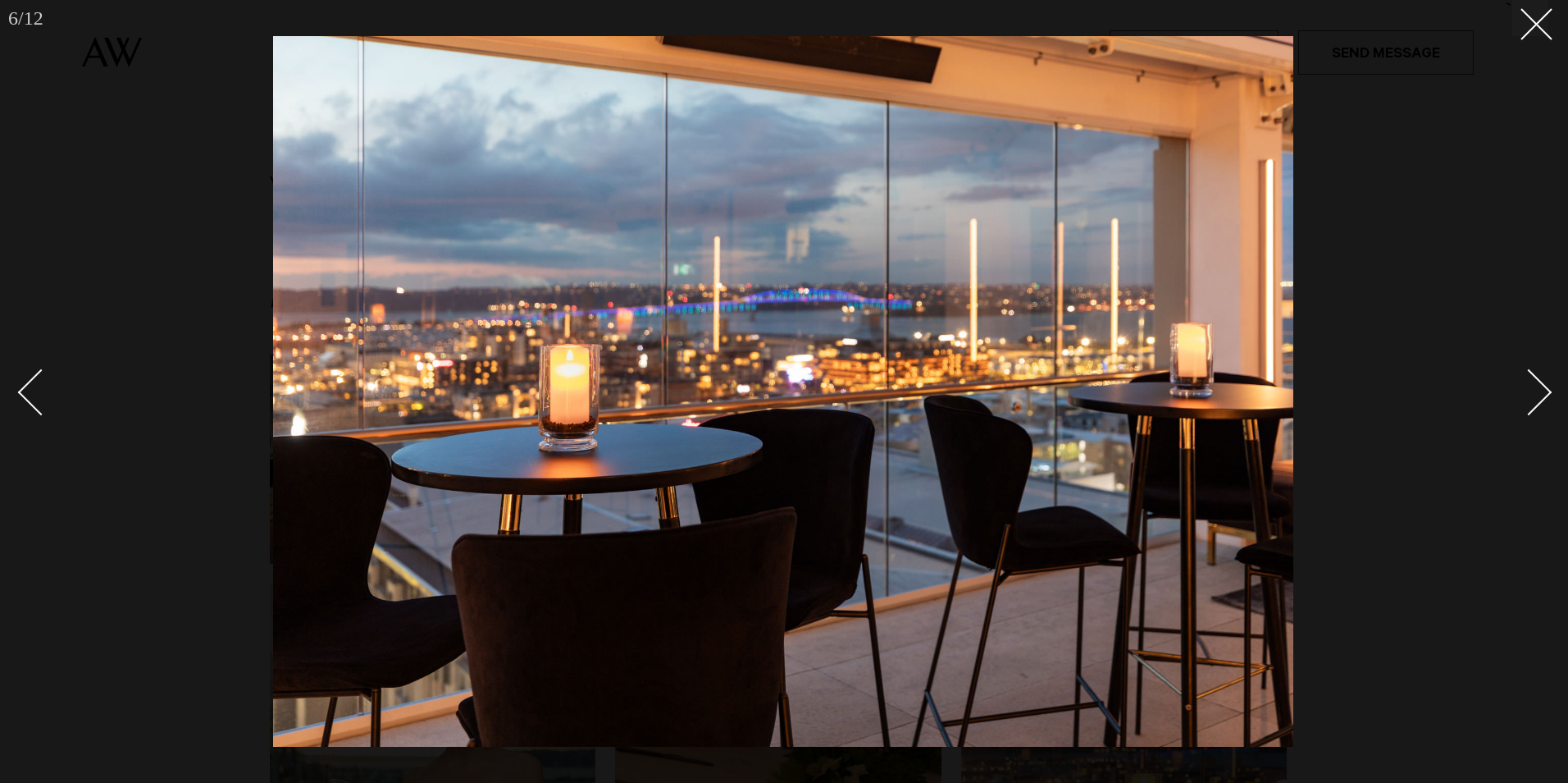
click at [1540, 393] on div "Next slide" at bounding box center [1529, 392] width 47 height 47
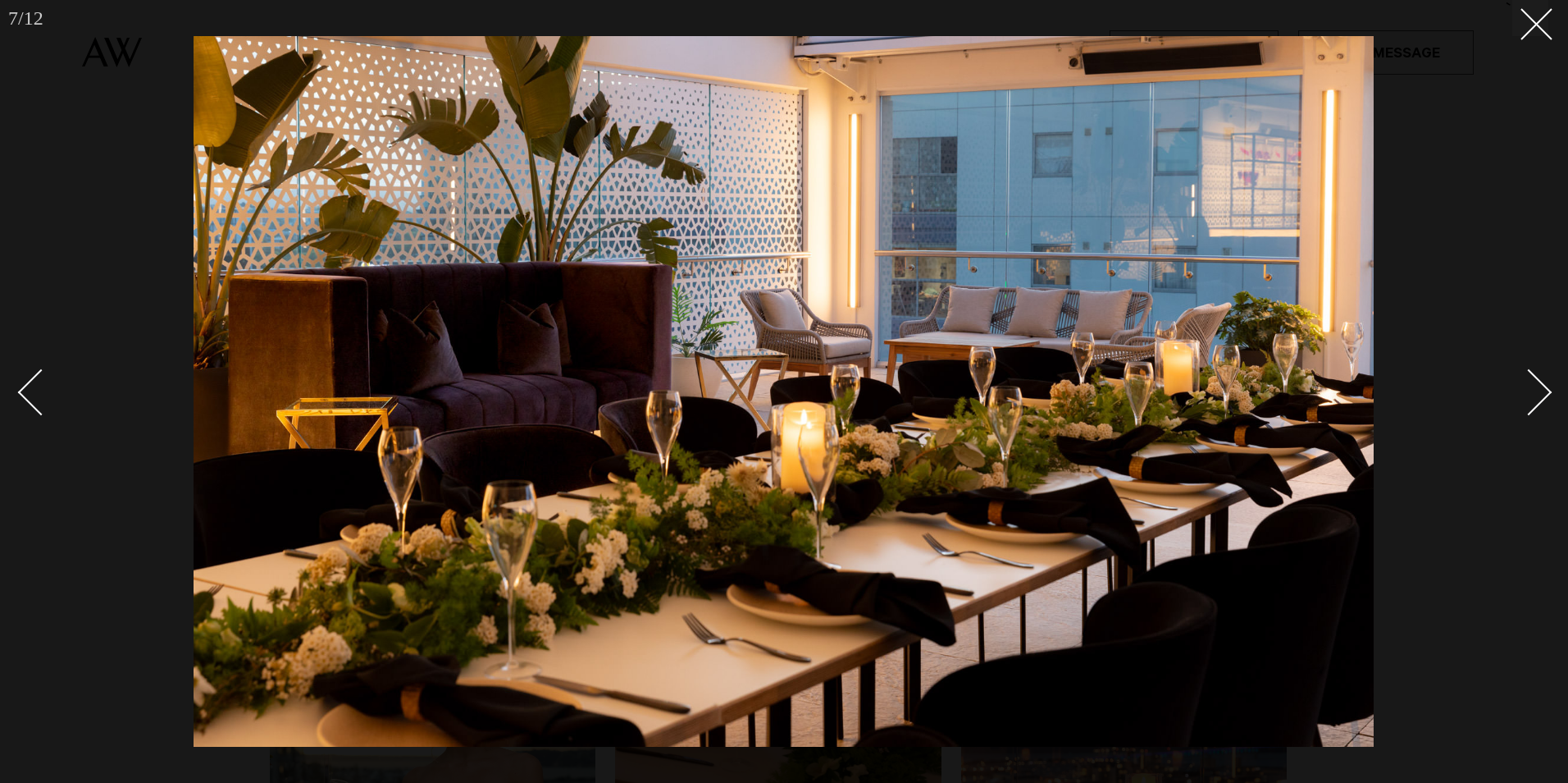
click at [1540, 393] on div "Next slide" at bounding box center [1529, 392] width 47 height 47
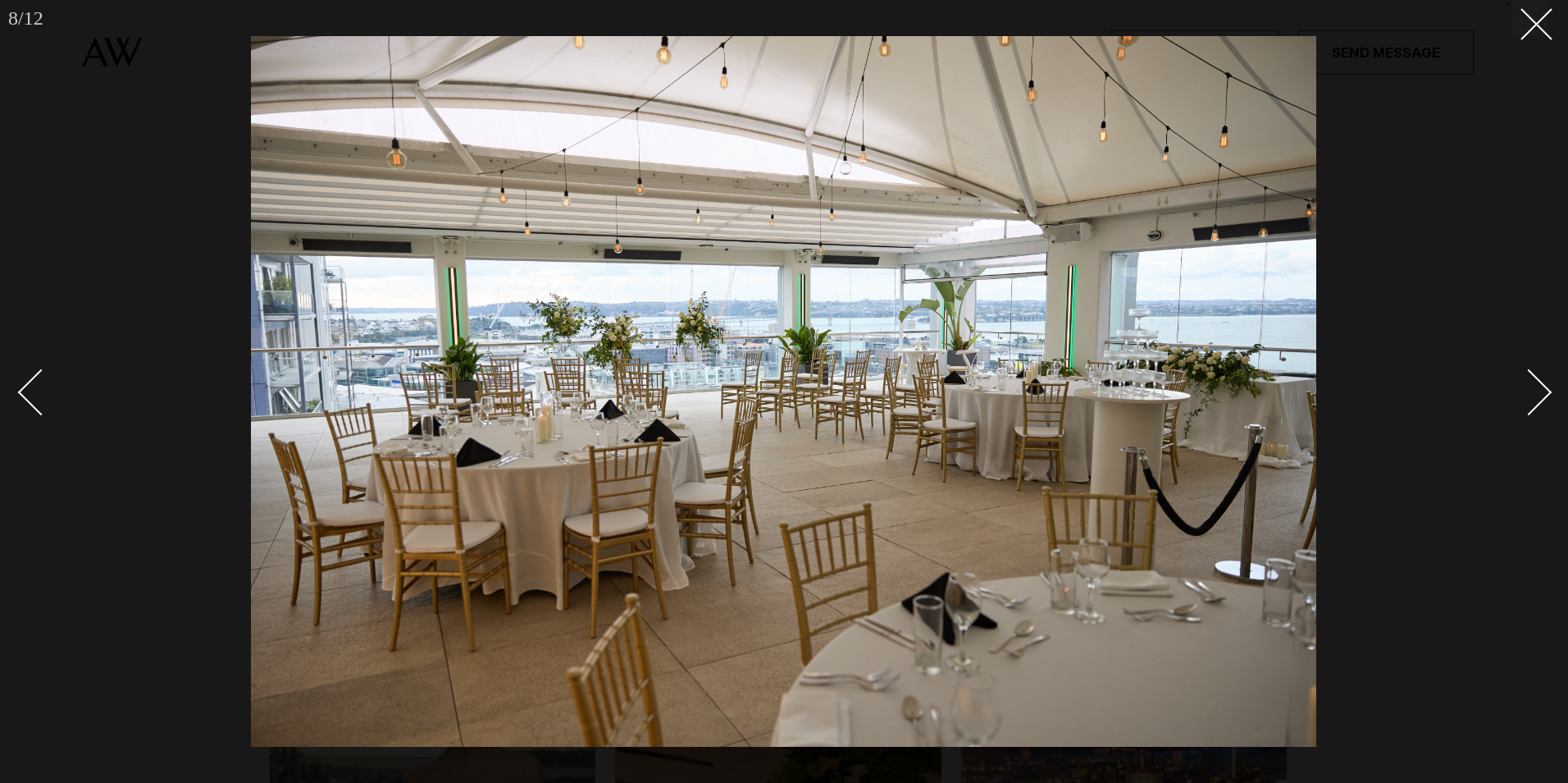
click at [1540, 393] on div "Next slide" at bounding box center [1529, 392] width 47 height 47
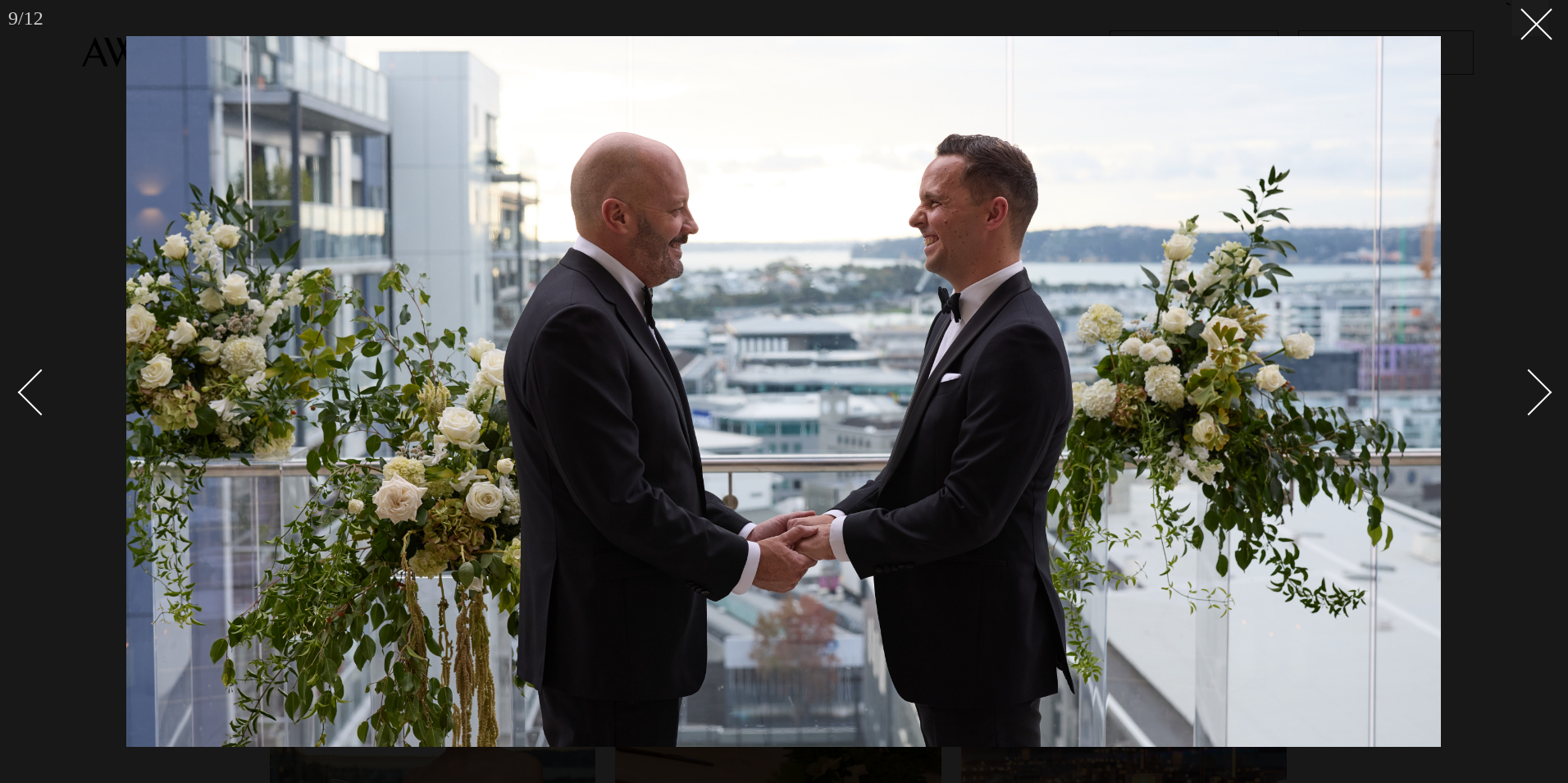
click at [1540, 393] on div "Next slide" at bounding box center [1529, 392] width 47 height 47
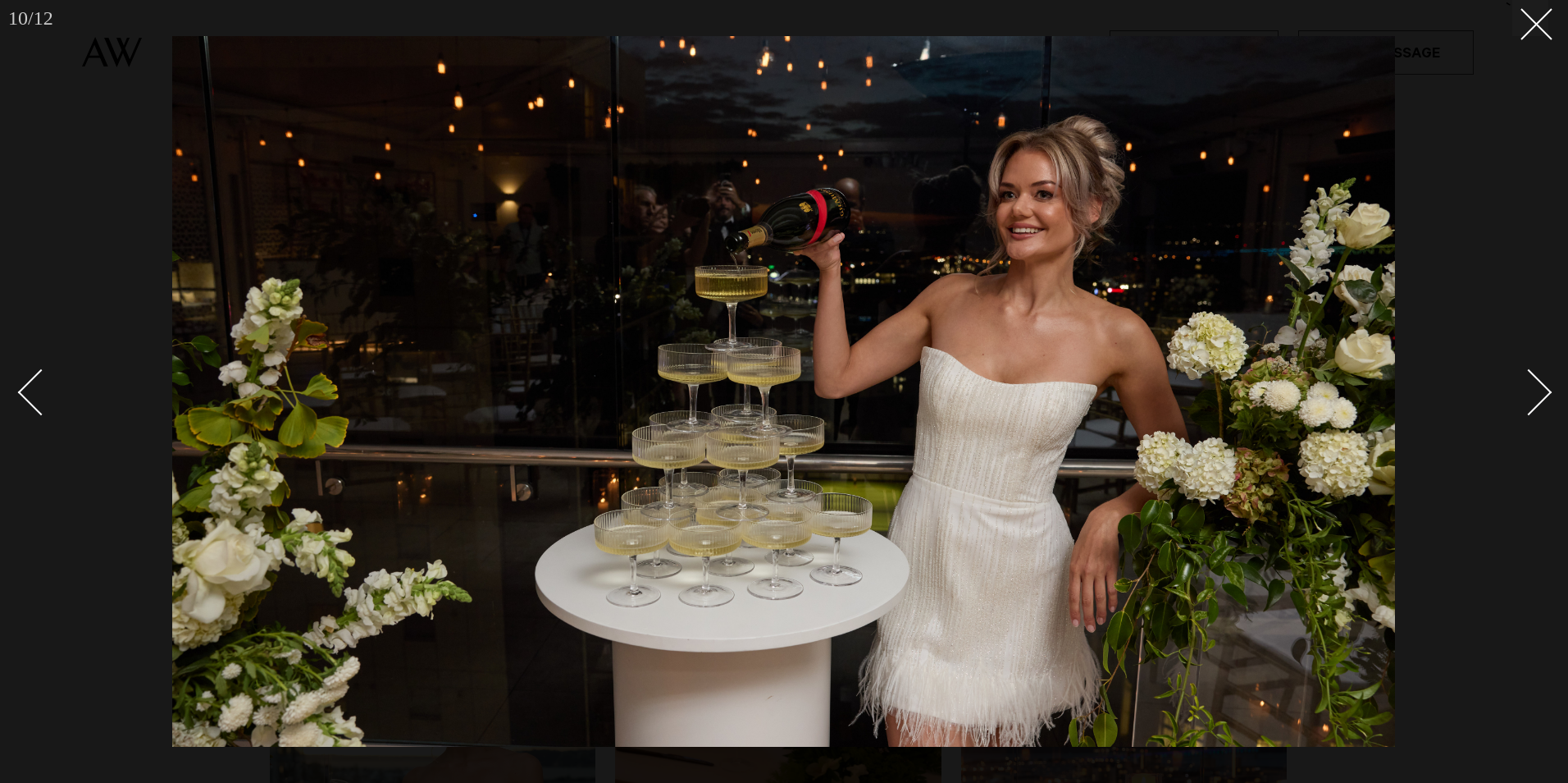
click at [1540, 393] on div "Next slide" at bounding box center [1529, 392] width 47 height 47
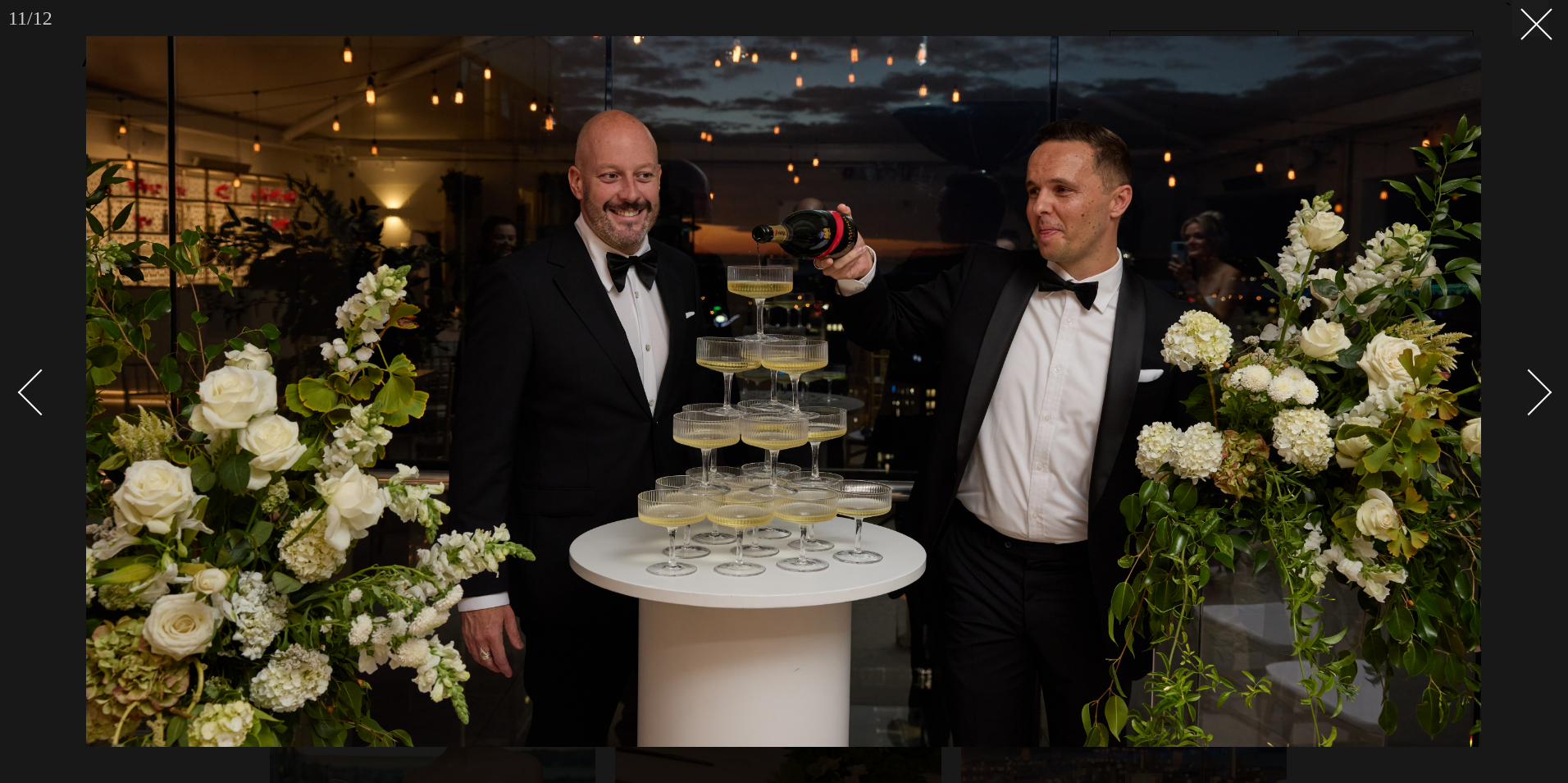
click at [1540, 393] on div "Next slide" at bounding box center [1529, 392] width 47 height 47
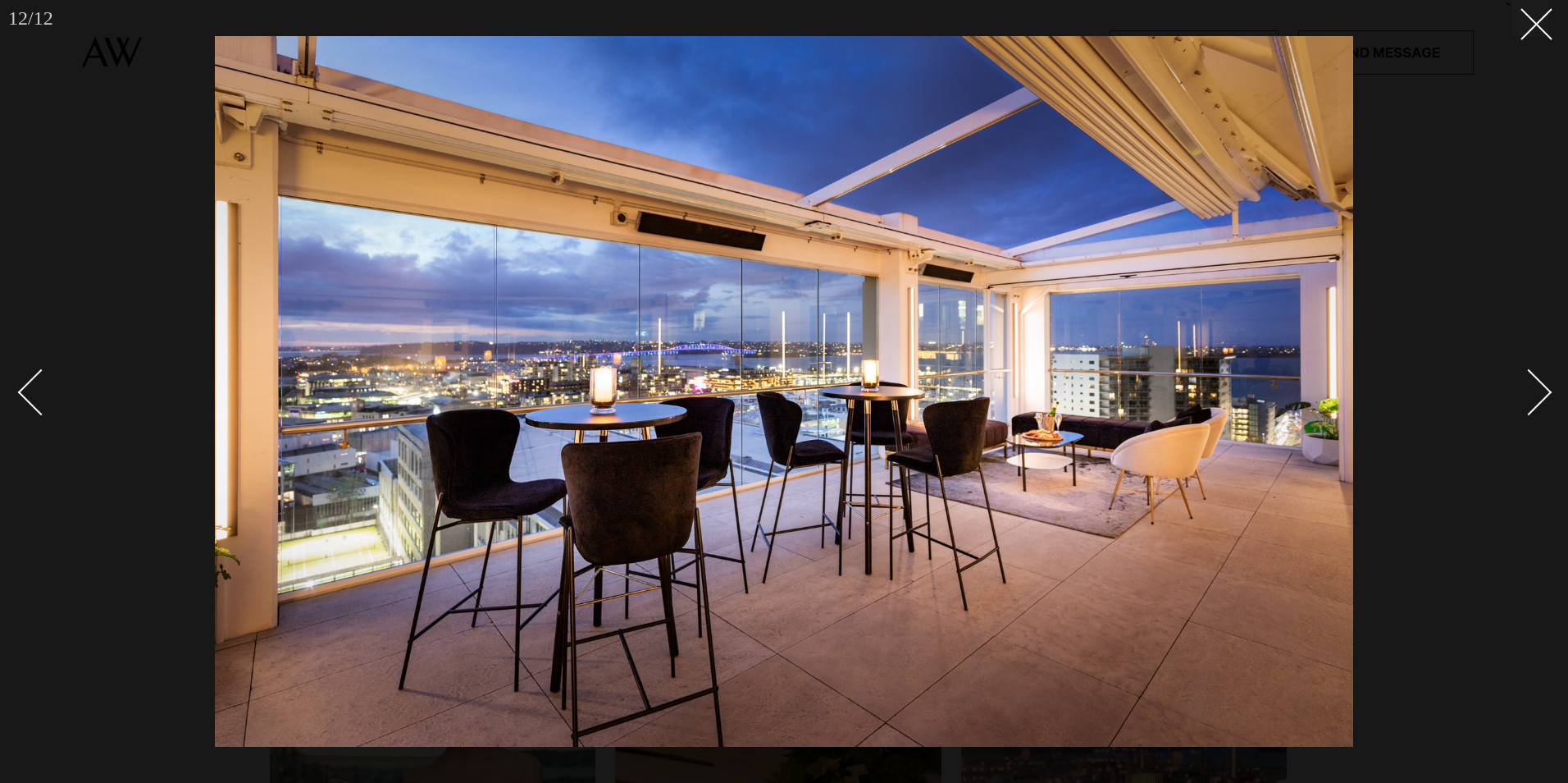
click at [1540, 393] on div "Next slide" at bounding box center [1529, 392] width 47 height 47
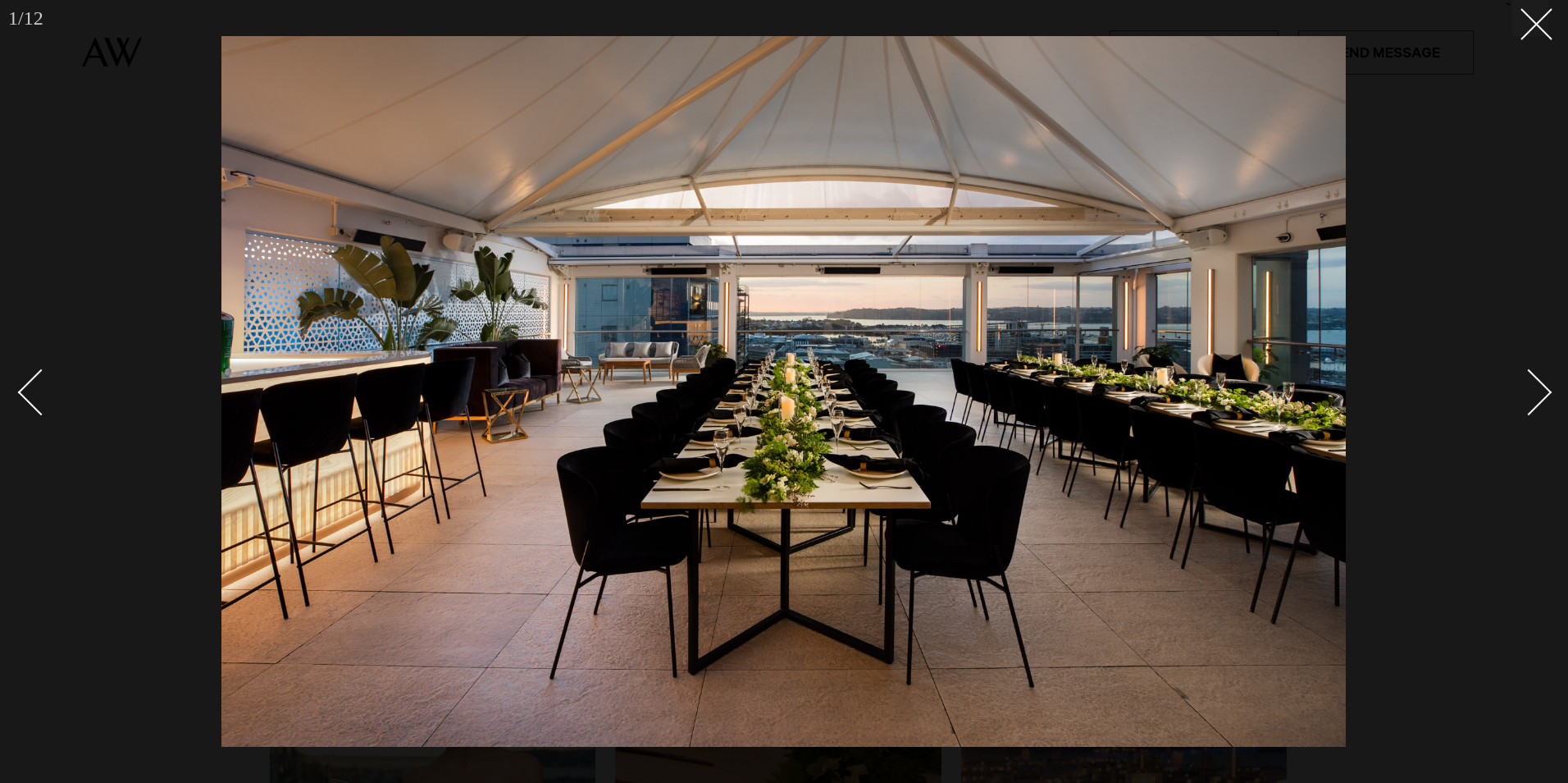
click at [1540, 393] on div "Next slide" at bounding box center [1529, 392] width 47 height 47
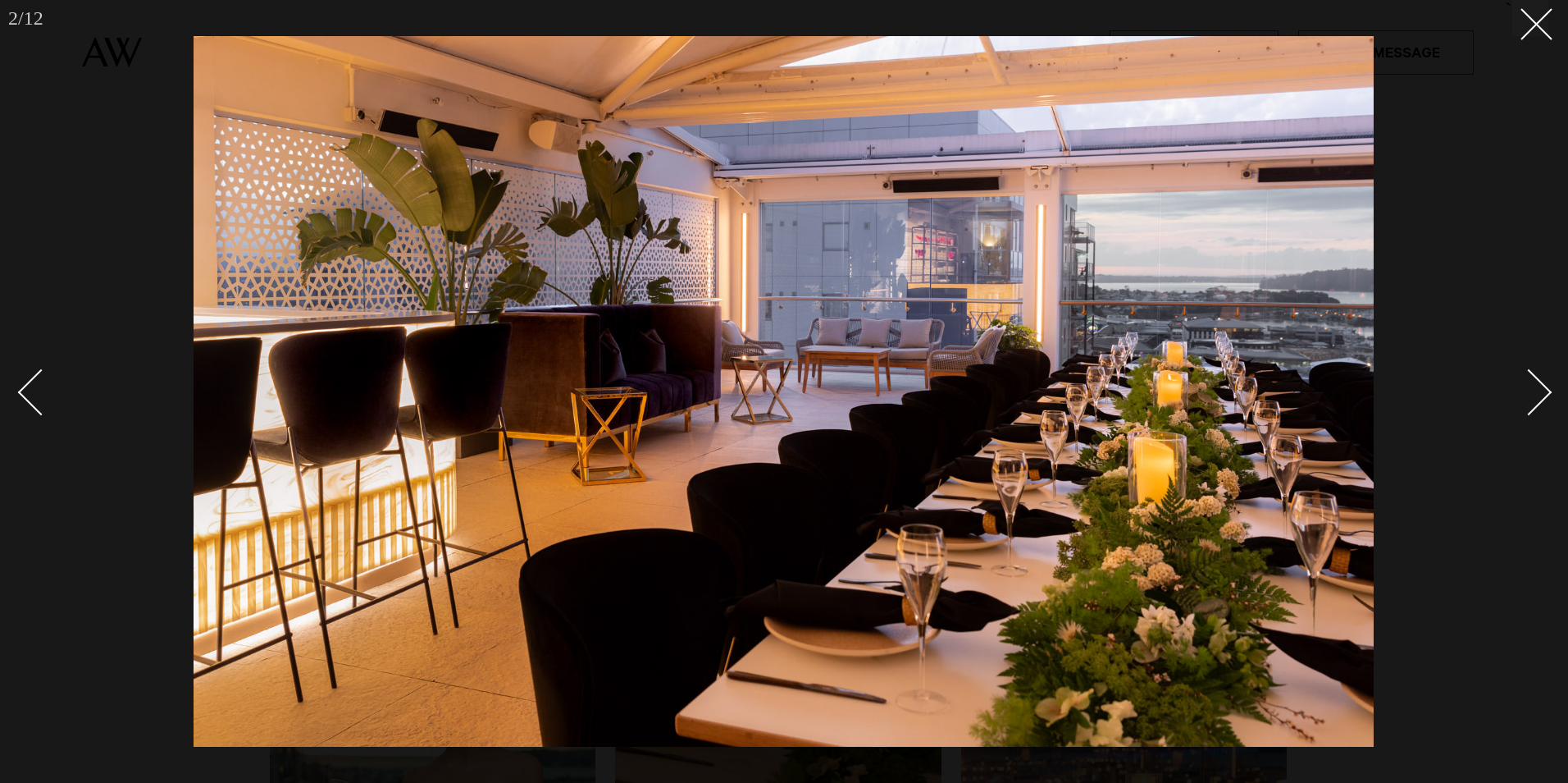
click at [1540, 393] on div "Next slide" at bounding box center [1529, 392] width 47 height 47
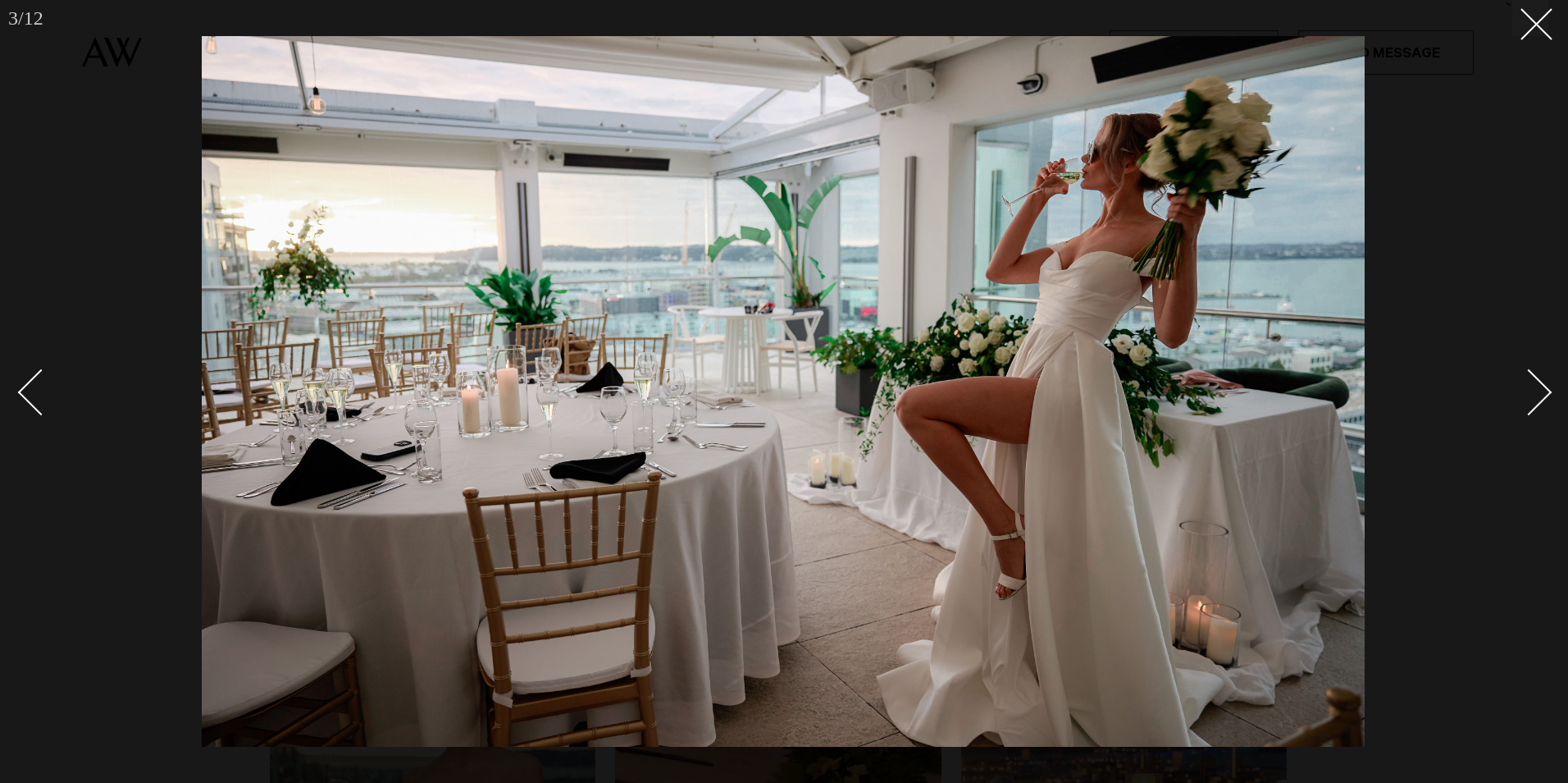
click at [1540, 393] on div "Next slide" at bounding box center [1529, 392] width 47 height 47
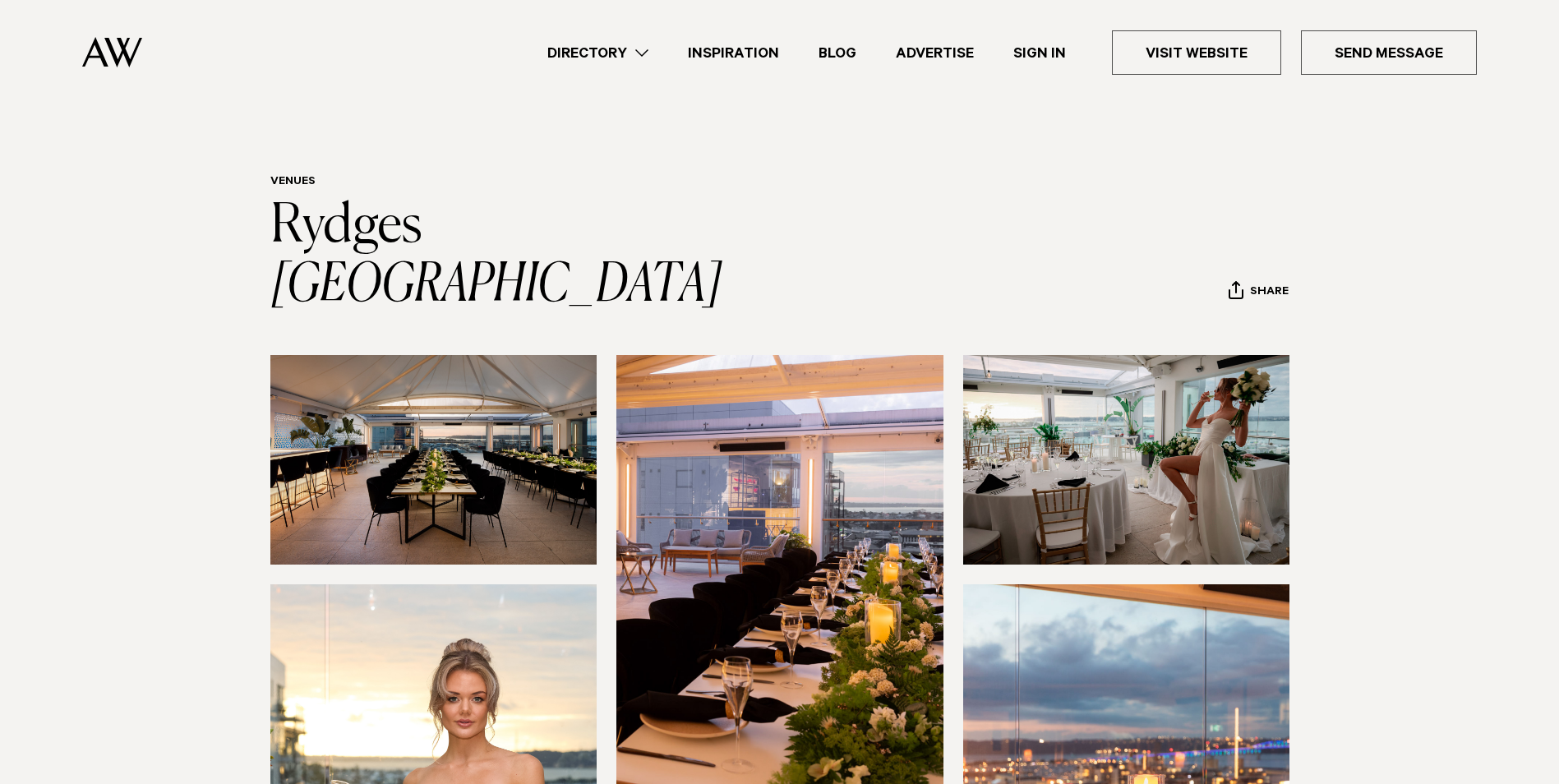
click at [1132, 393] on img at bounding box center [1126, 460] width 327 height 210
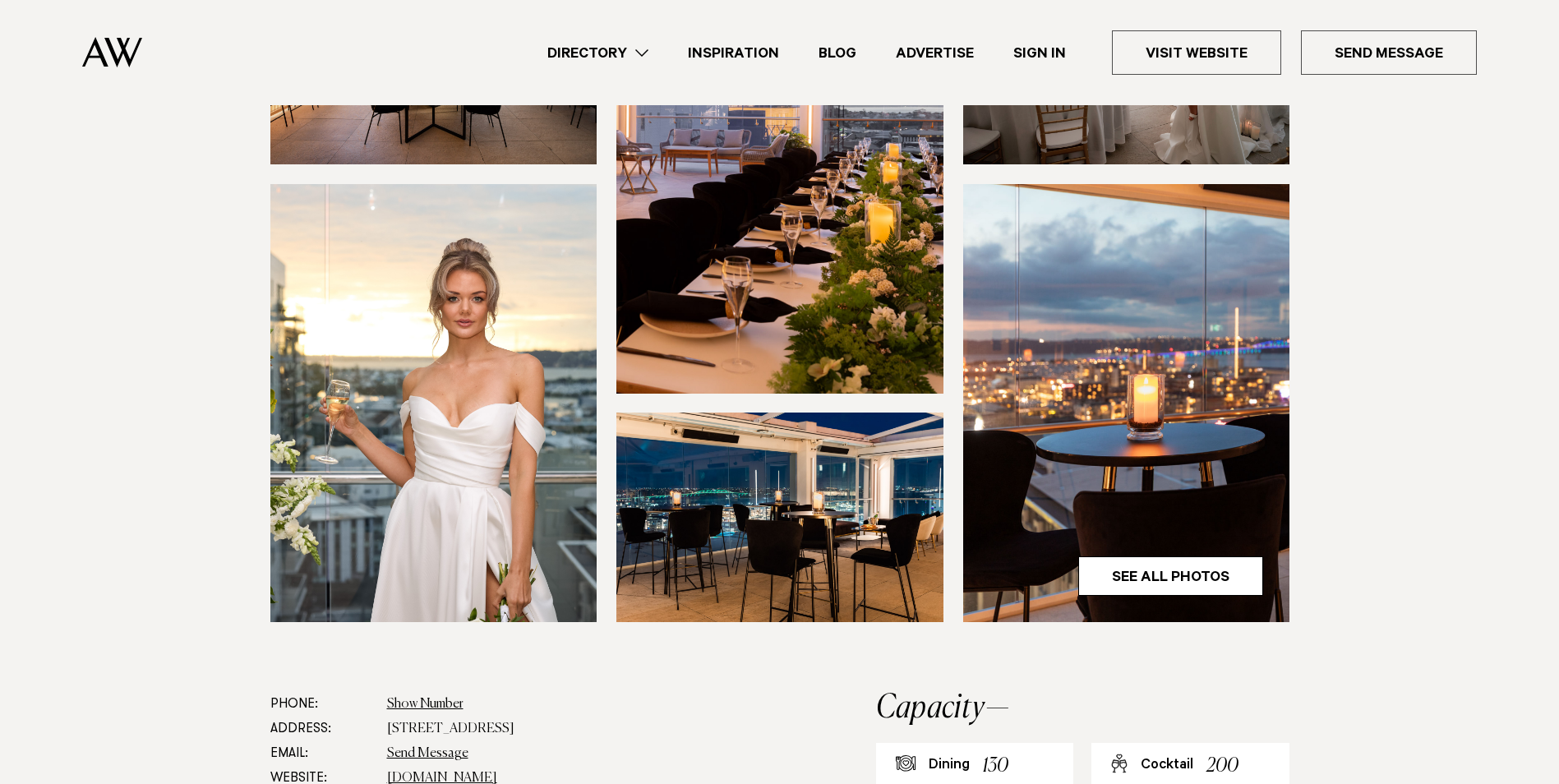
scroll to position [493, 0]
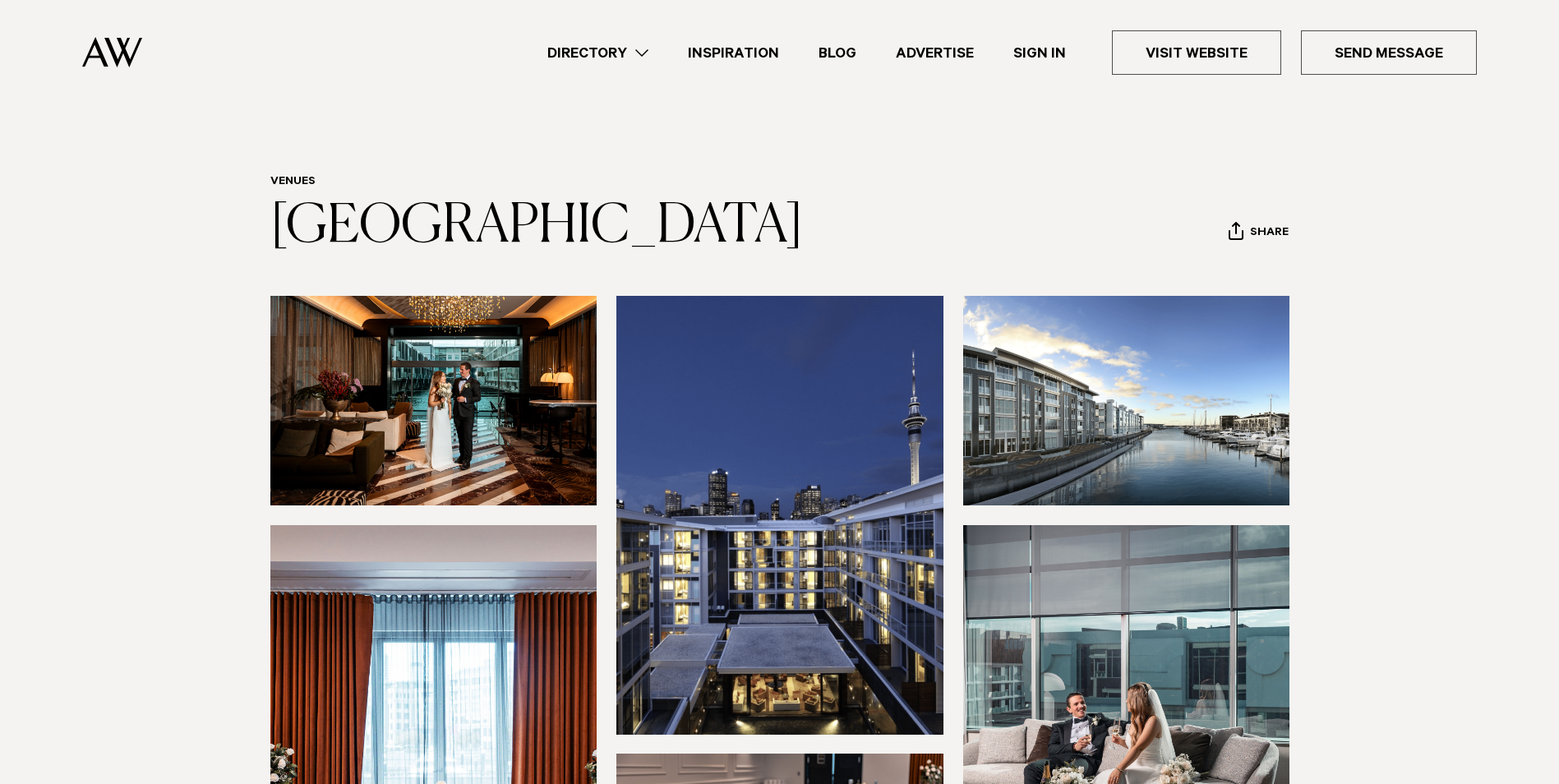
click at [420, 450] on img at bounding box center [433, 401] width 327 height 210
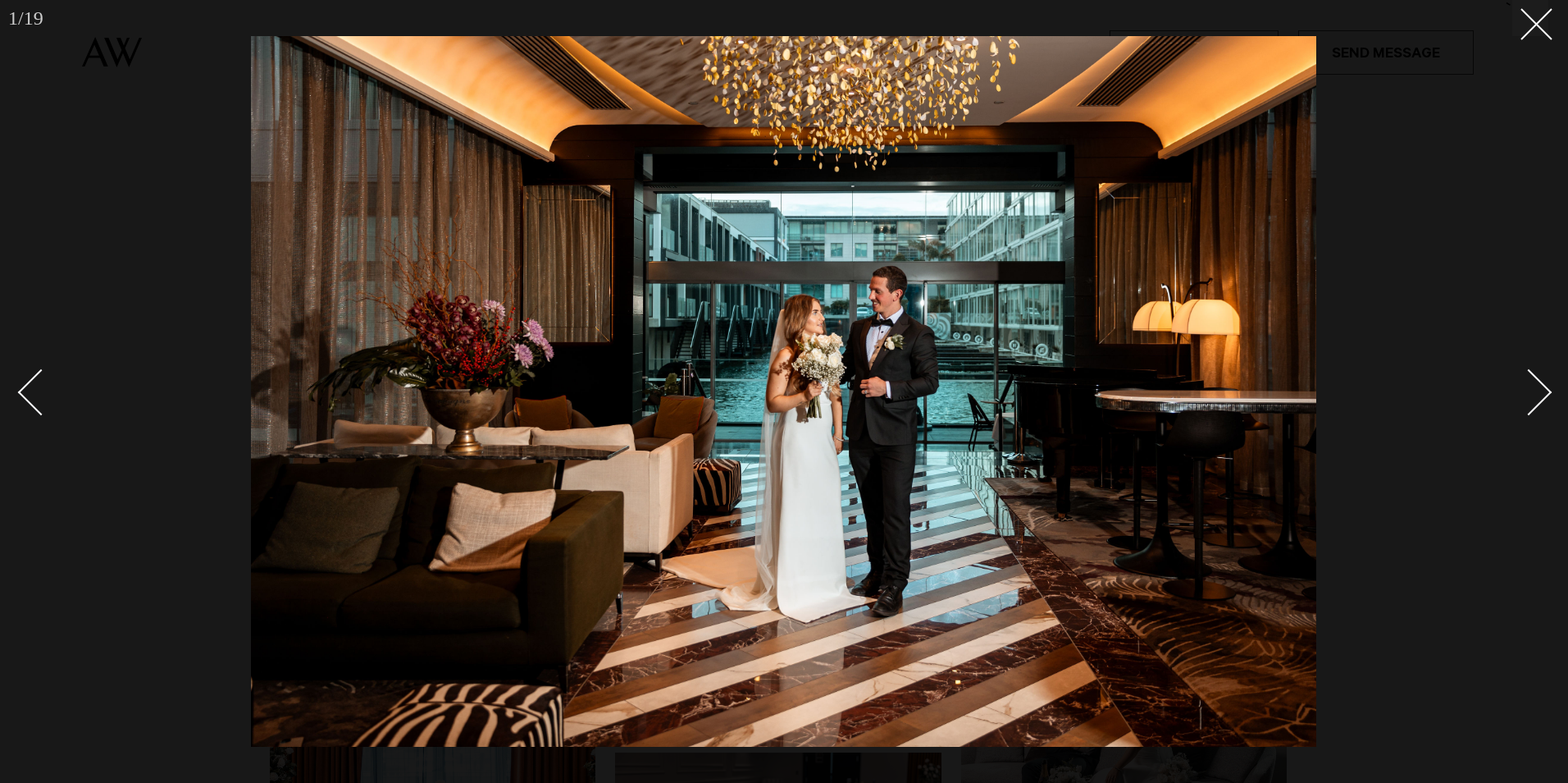
click at [1540, 387] on div "Next slide" at bounding box center [1529, 392] width 47 height 47
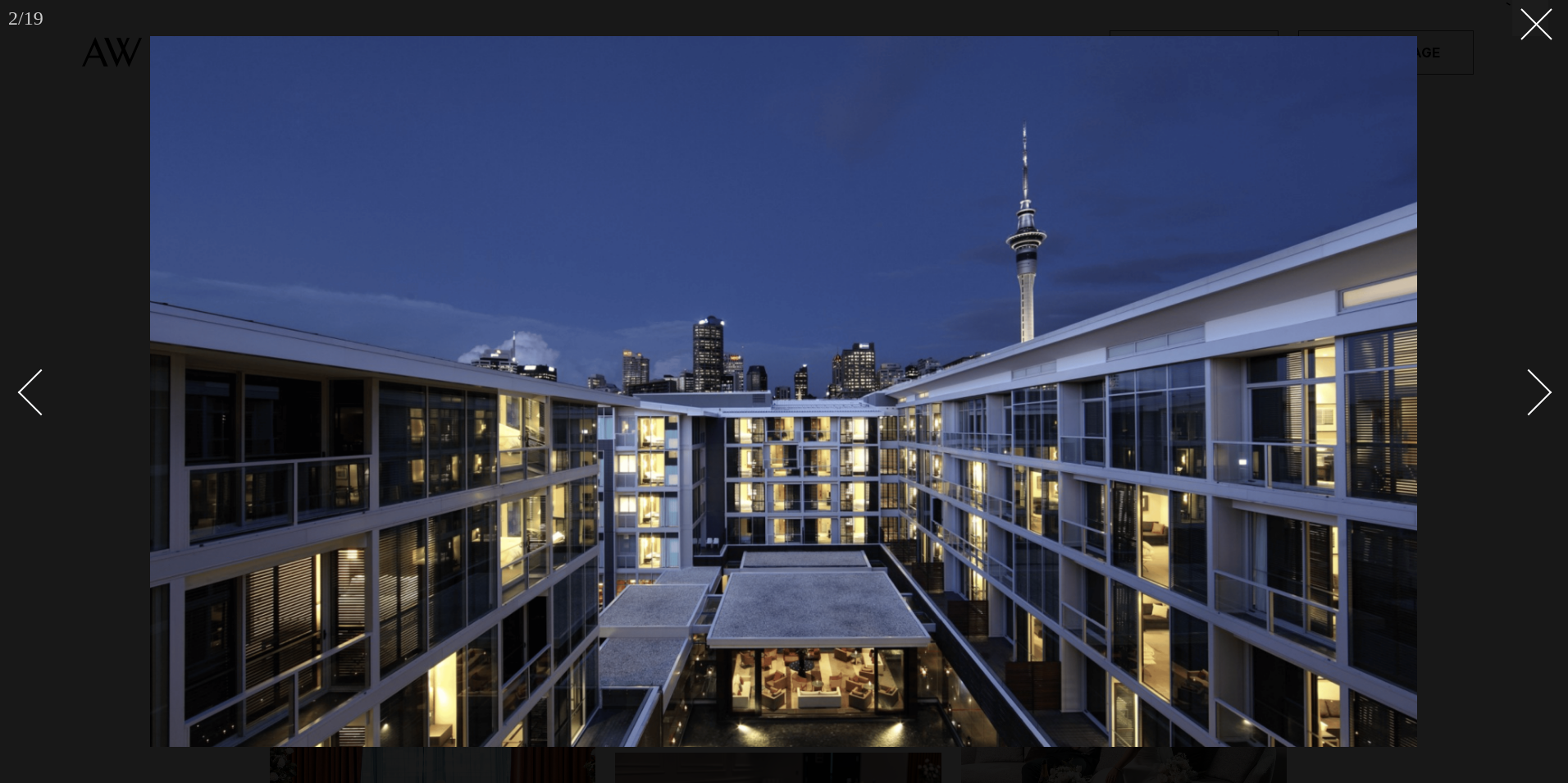
click at [1540, 388] on div "Next slide" at bounding box center [1529, 392] width 47 height 47
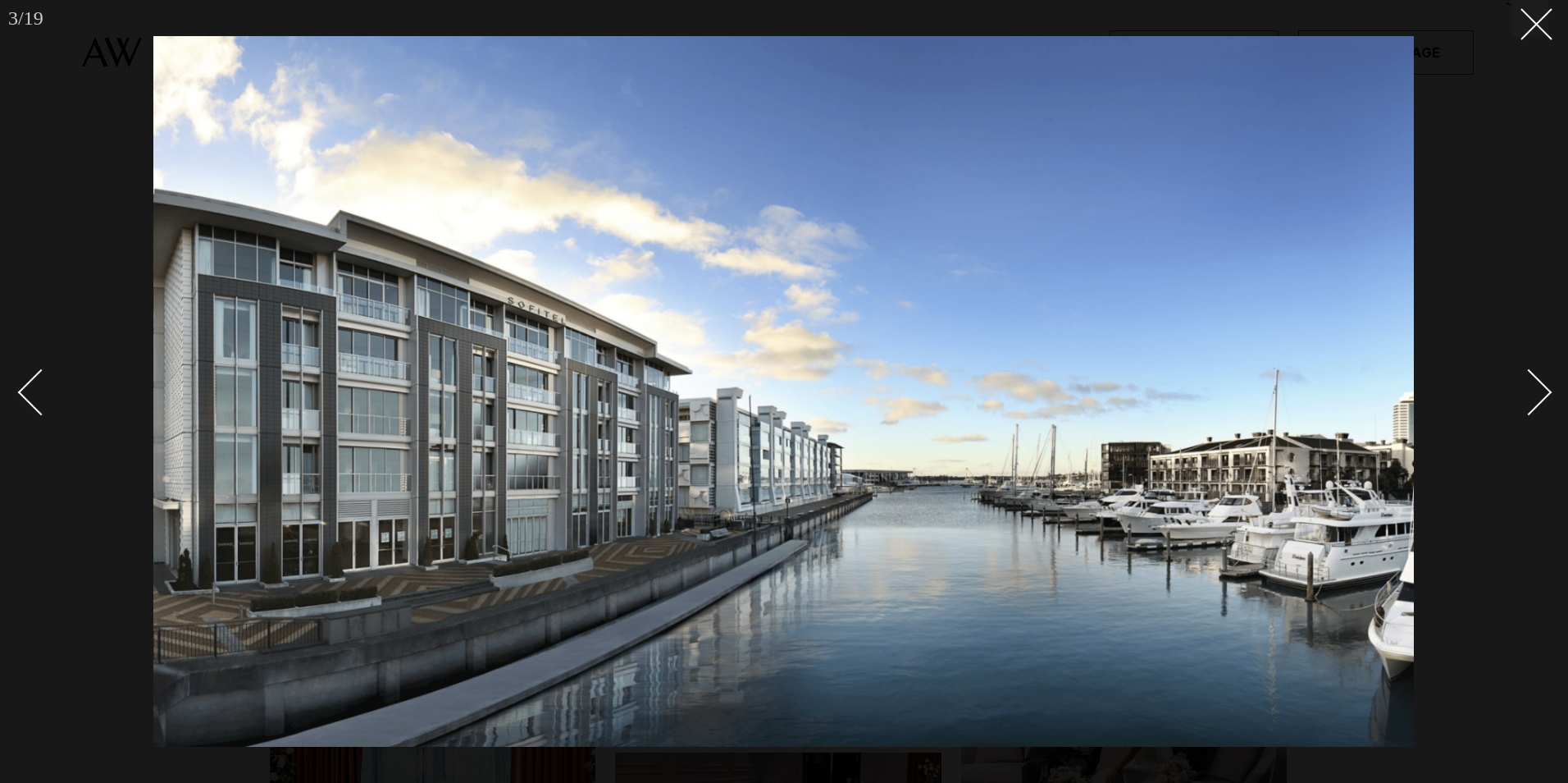
click at [1539, 388] on div "Next slide" at bounding box center [1529, 392] width 47 height 47
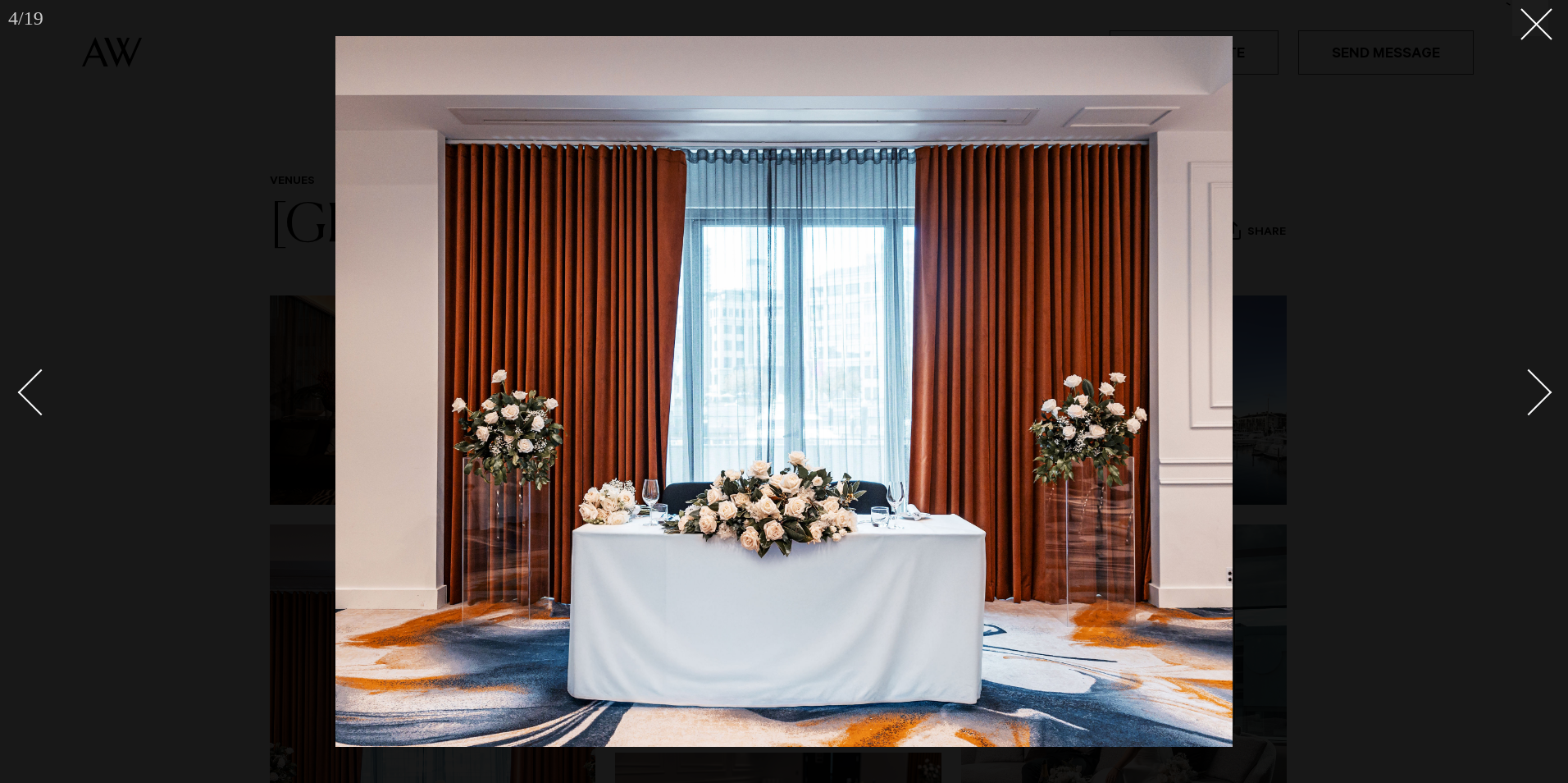
click at [1539, 388] on div "Next slide" at bounding box center [1529, 392] width 47 height 47
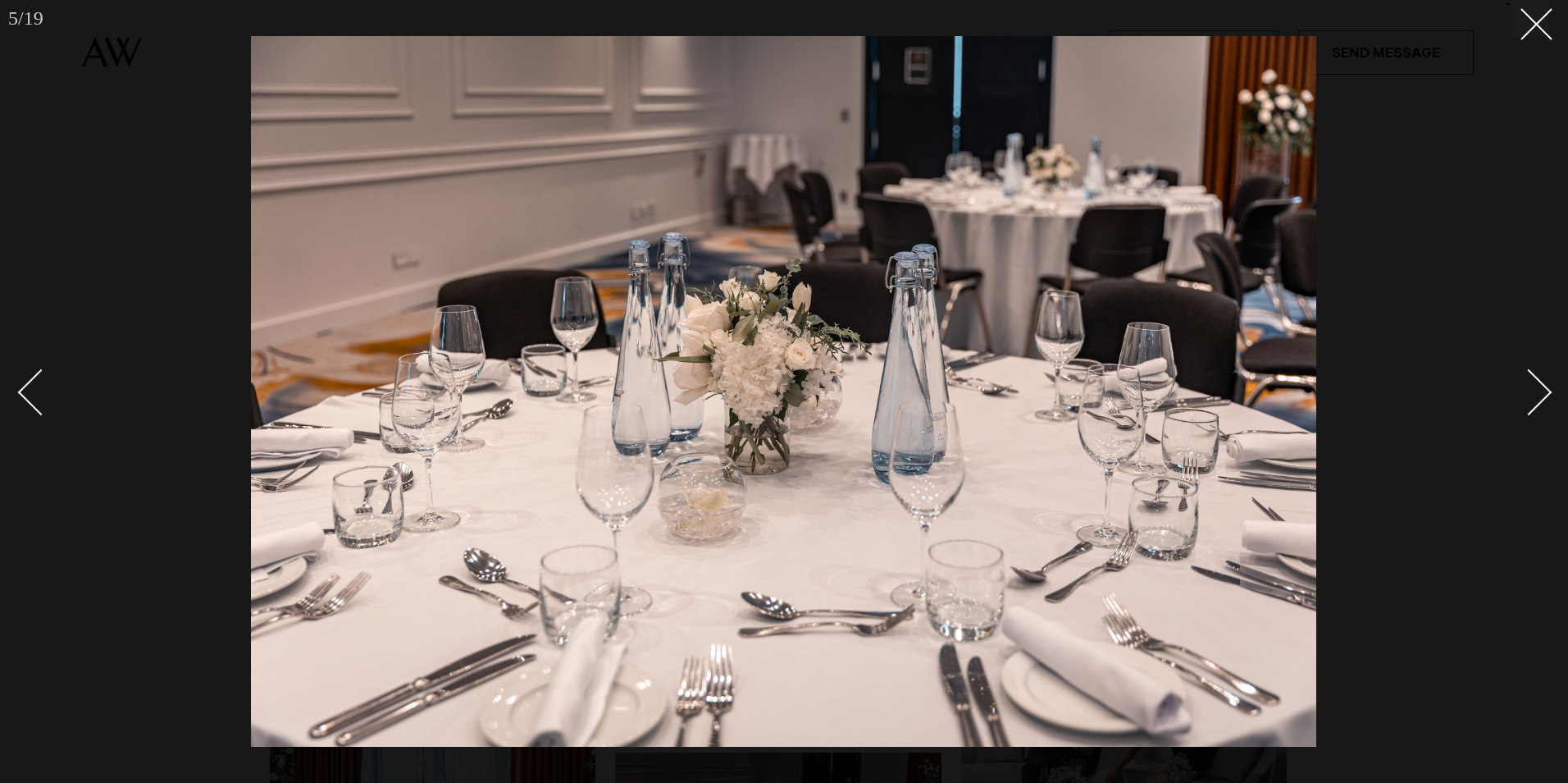
click at [1539, 388] on div "Next slide" at bounding box center [1529, 392] width 47 height 47
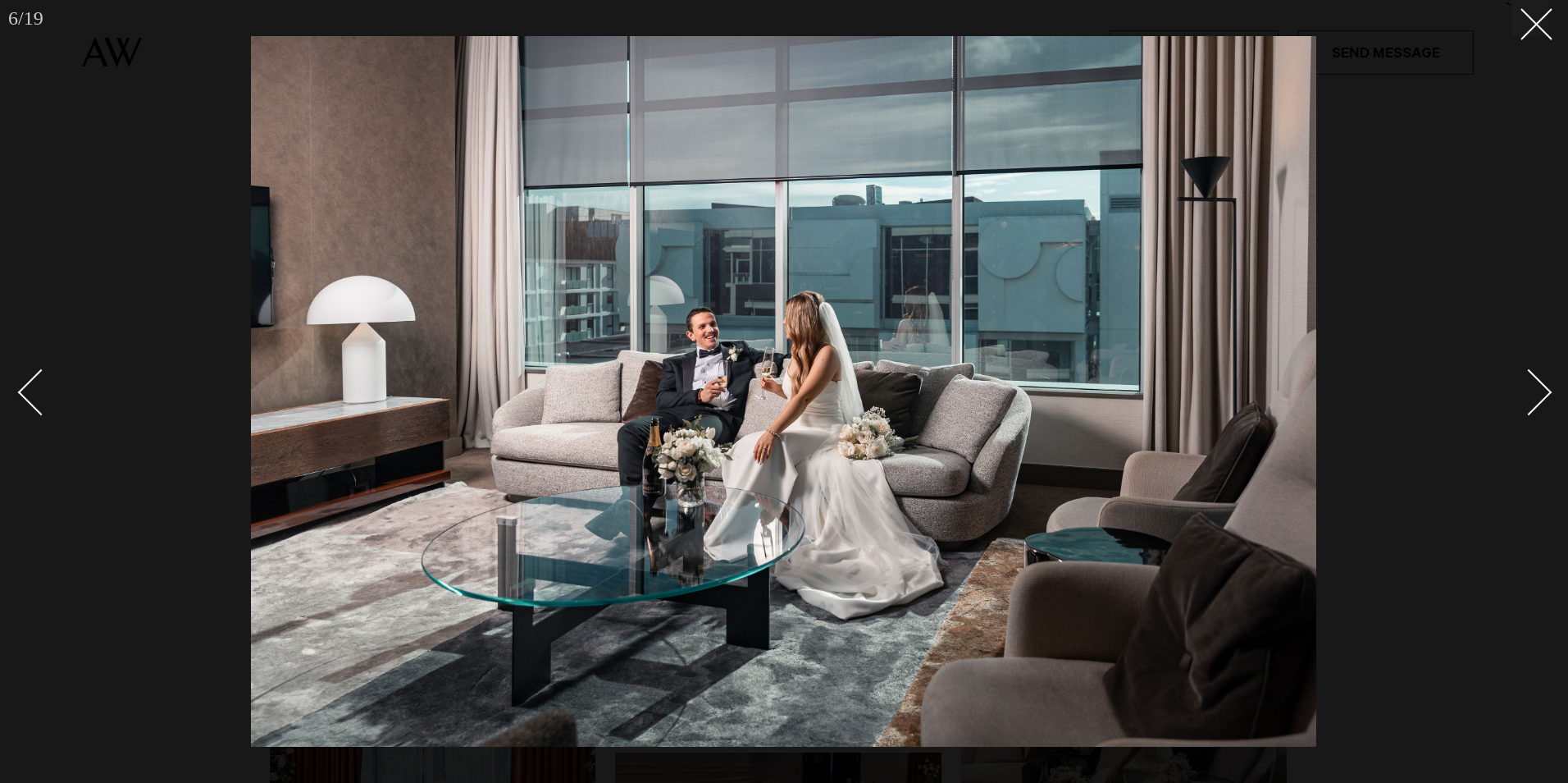
click at [1539, 388] on div "Next slide" at bounding box center [1529, 392] width 47 height 47
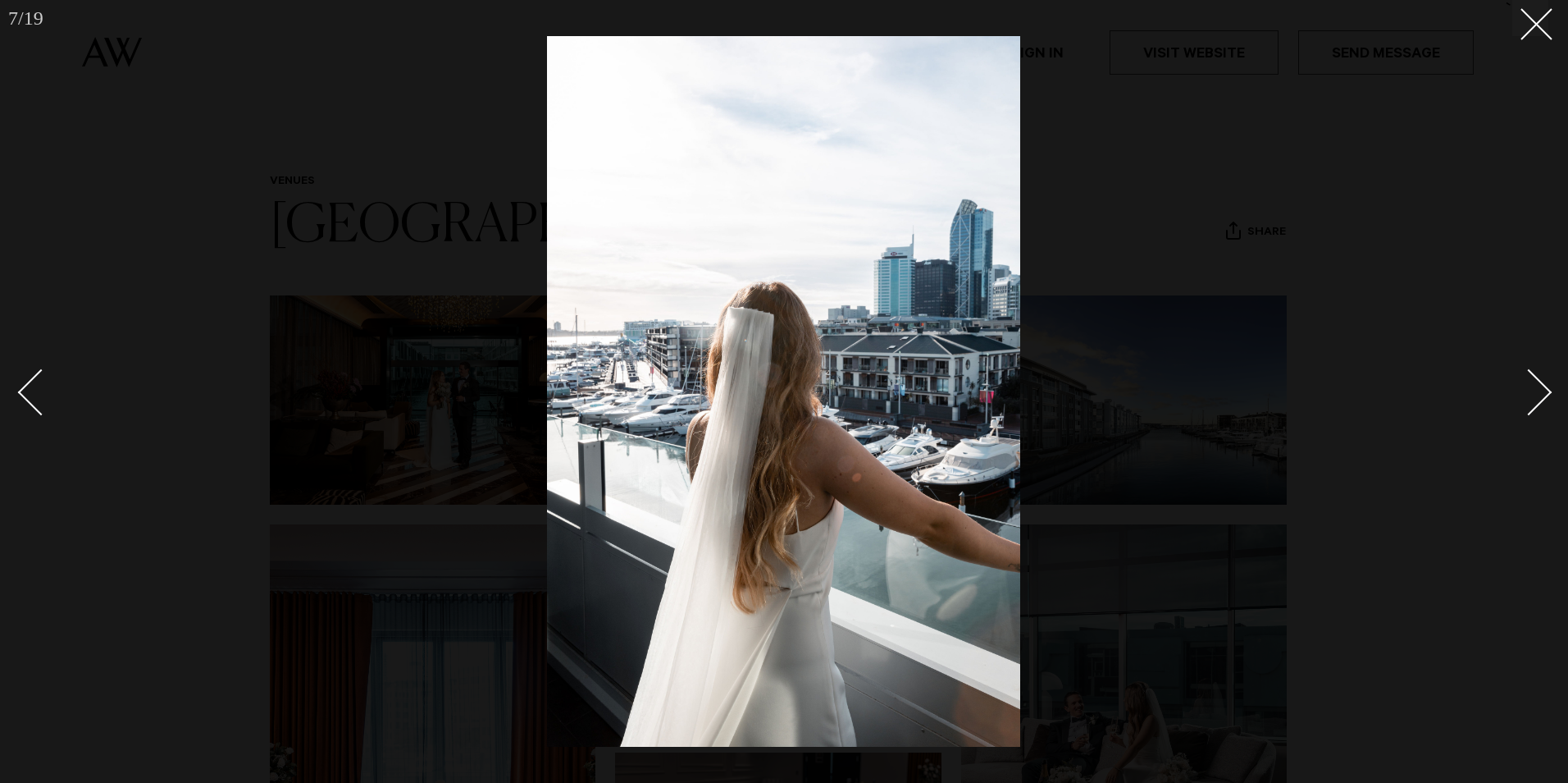
click at [1539, 388] on div "Next slide" at bounding box center [1529, 392] width 47 height 47
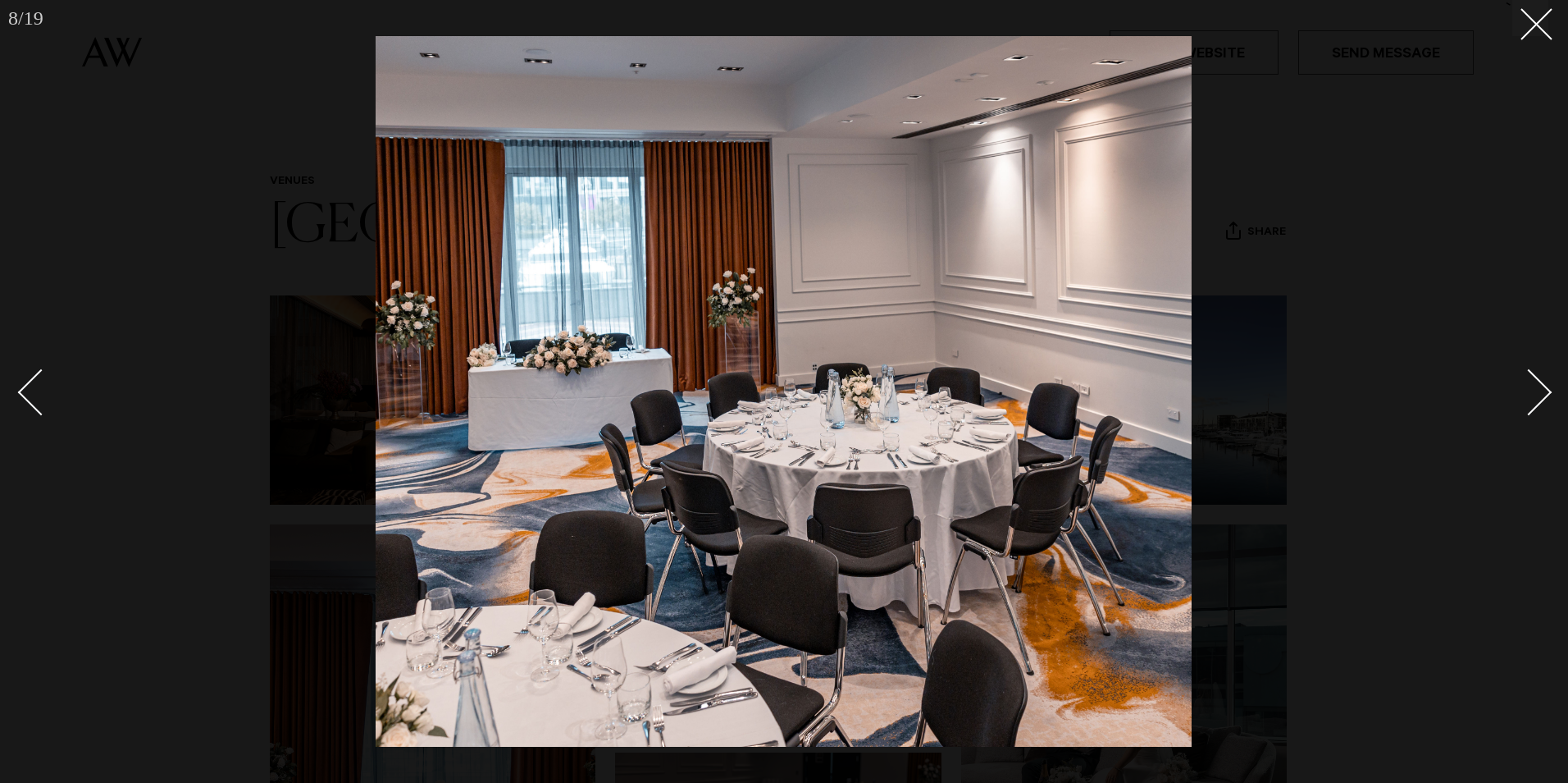
click at [1539, 388] on div "Next slide" at bounding box center [1529, 392] width 47 height 47
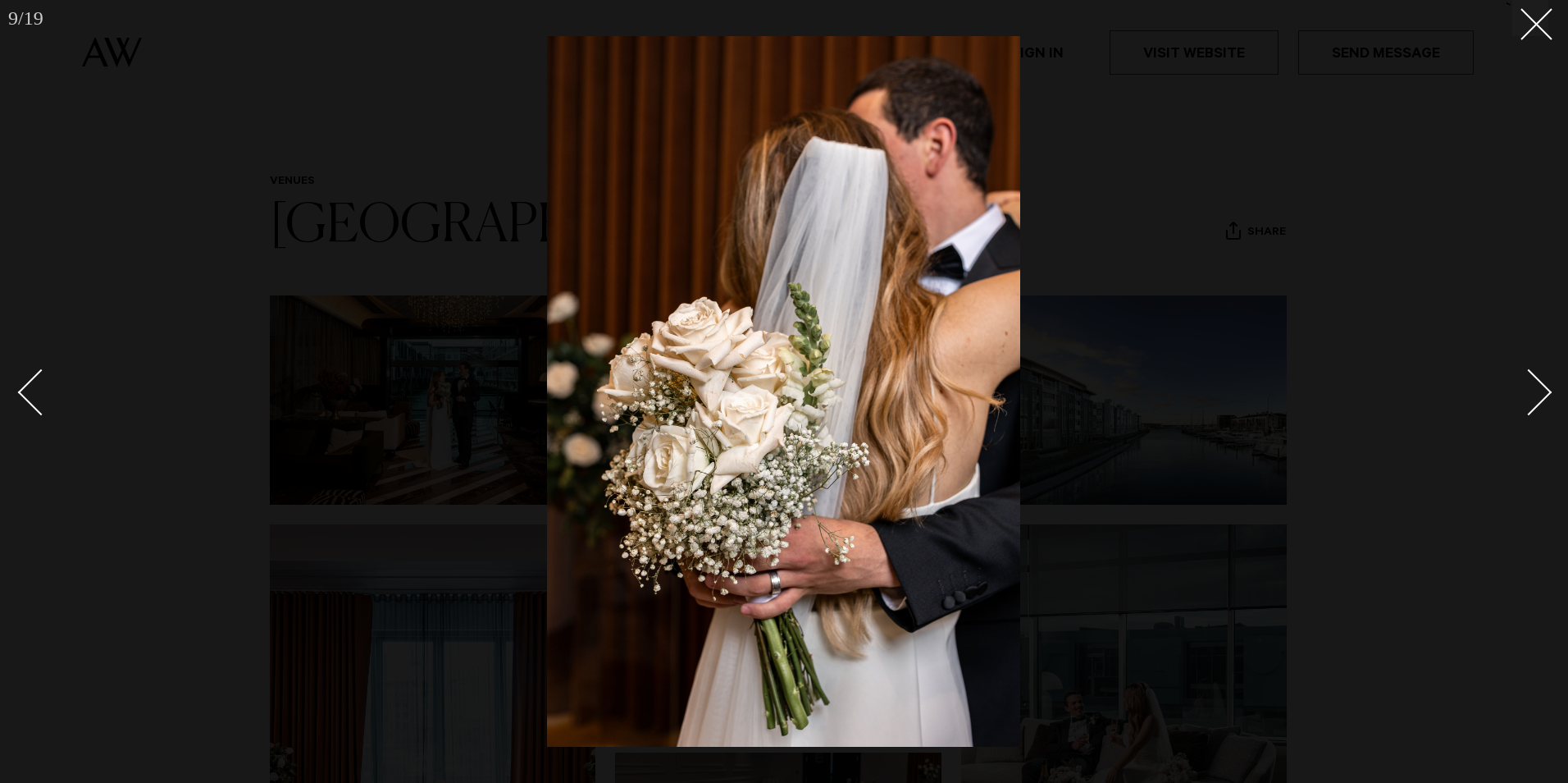
click at [1539, 388] on div "Next slide" at bounding box center [1529, 392] width 47 height 47
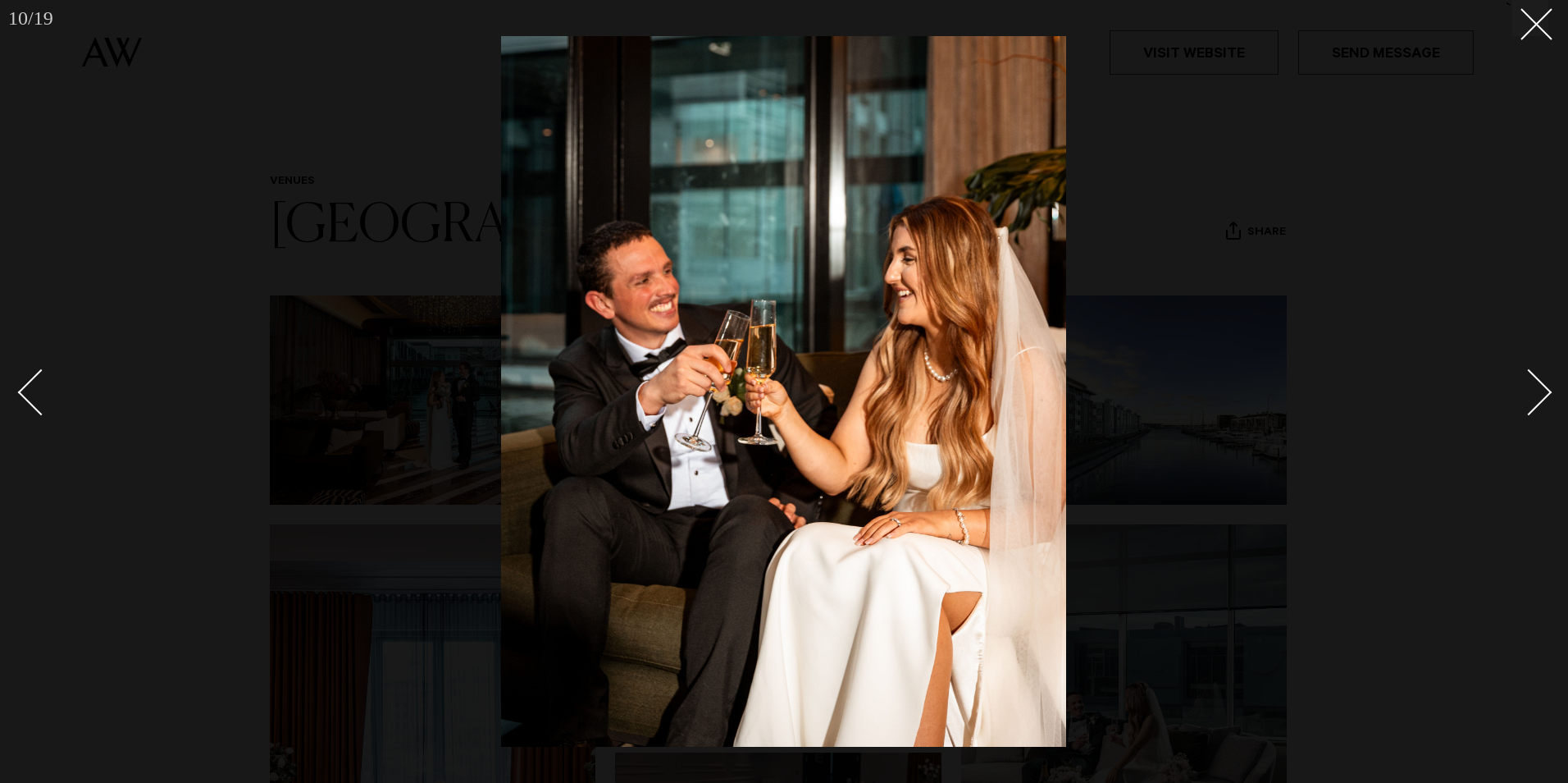
click at [1539, 388] on div "Next slide" at bounding box center [1529, 392] width 47 height 47
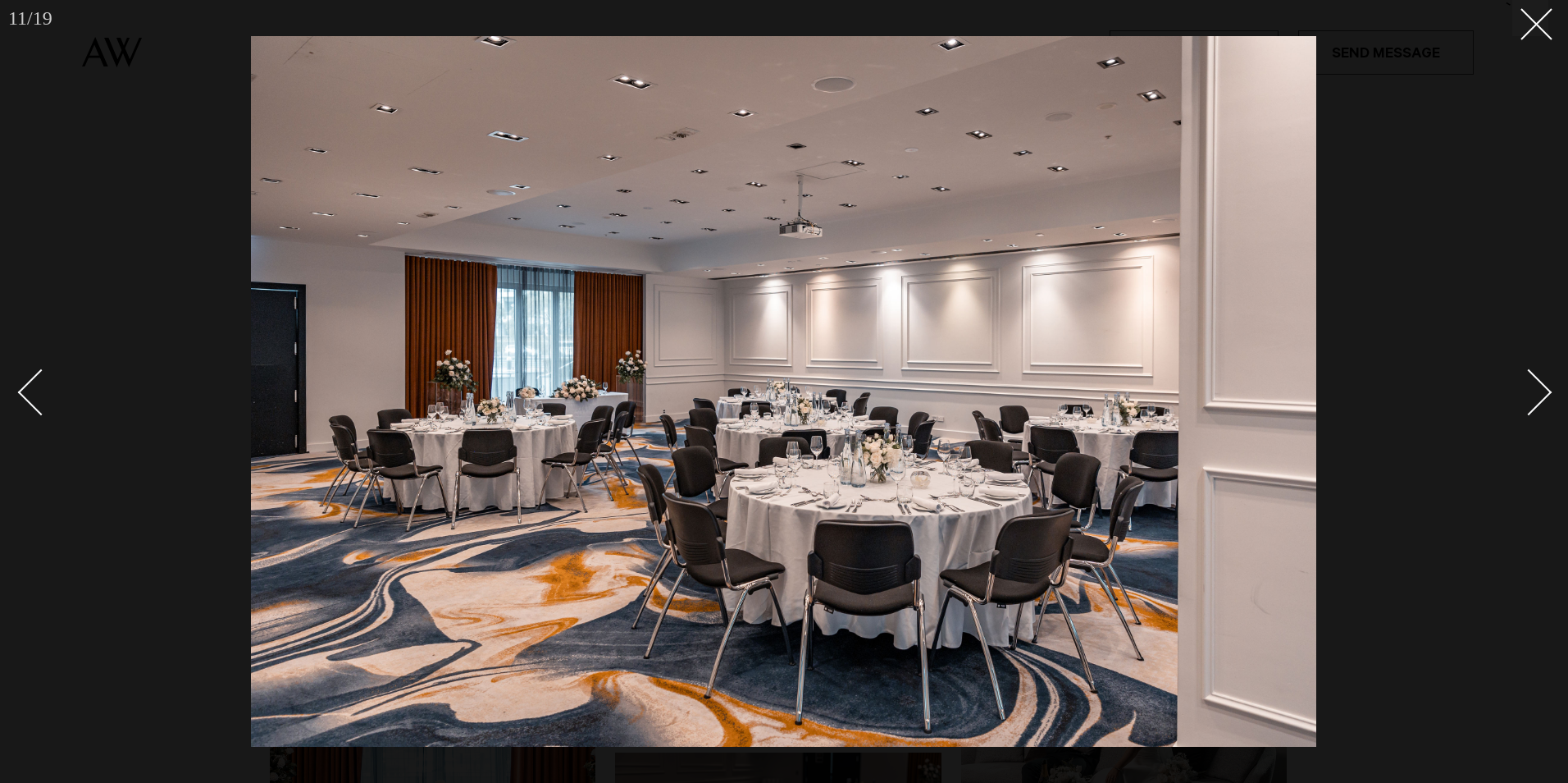
click at [1539, 388] on div "Next slide" at bounding box center [1529, 392] width 47 height 47
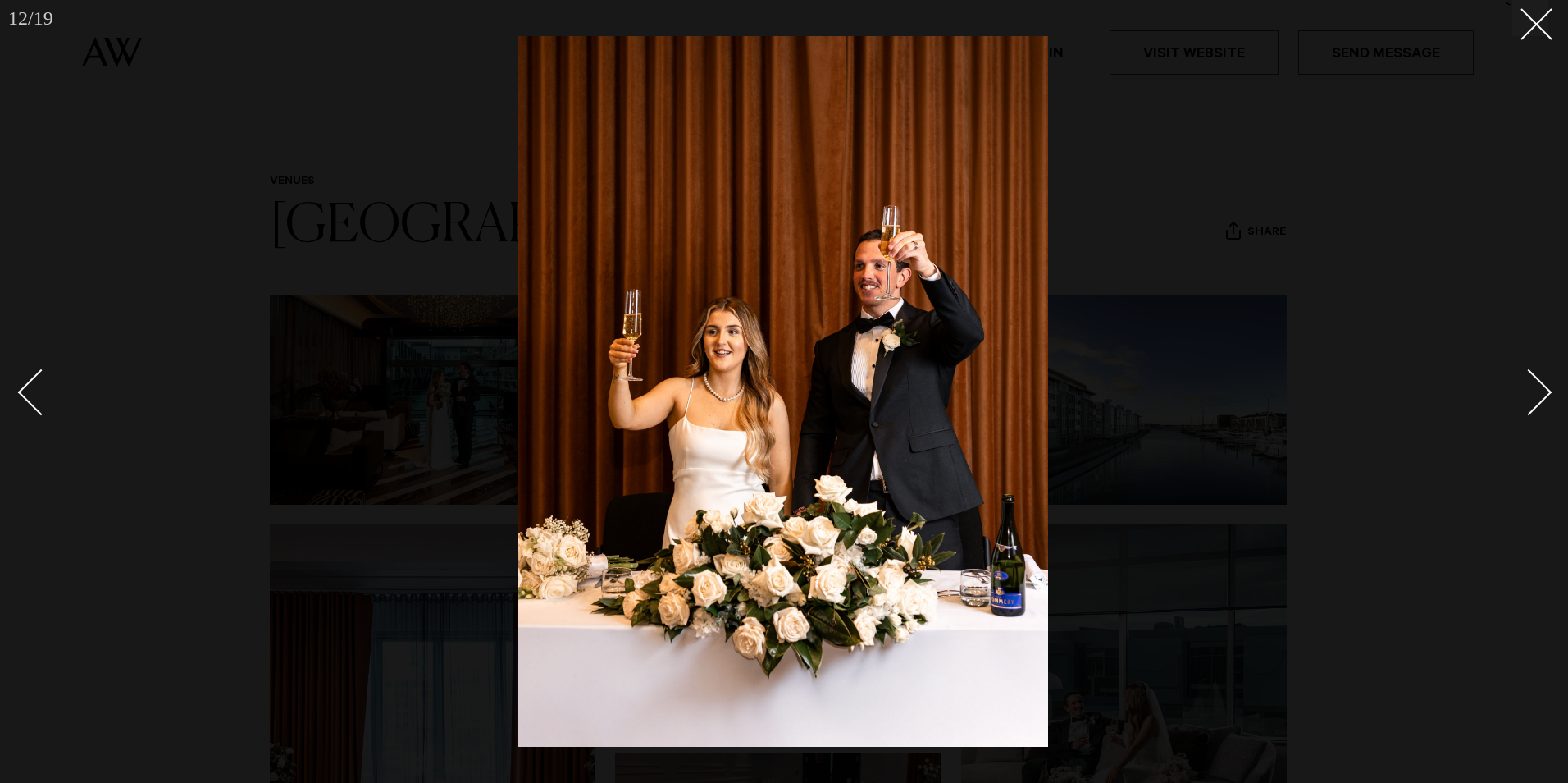
click at [1539, 388] on div "Next slide" at bounding box center [1529, 392] width 47 height 47
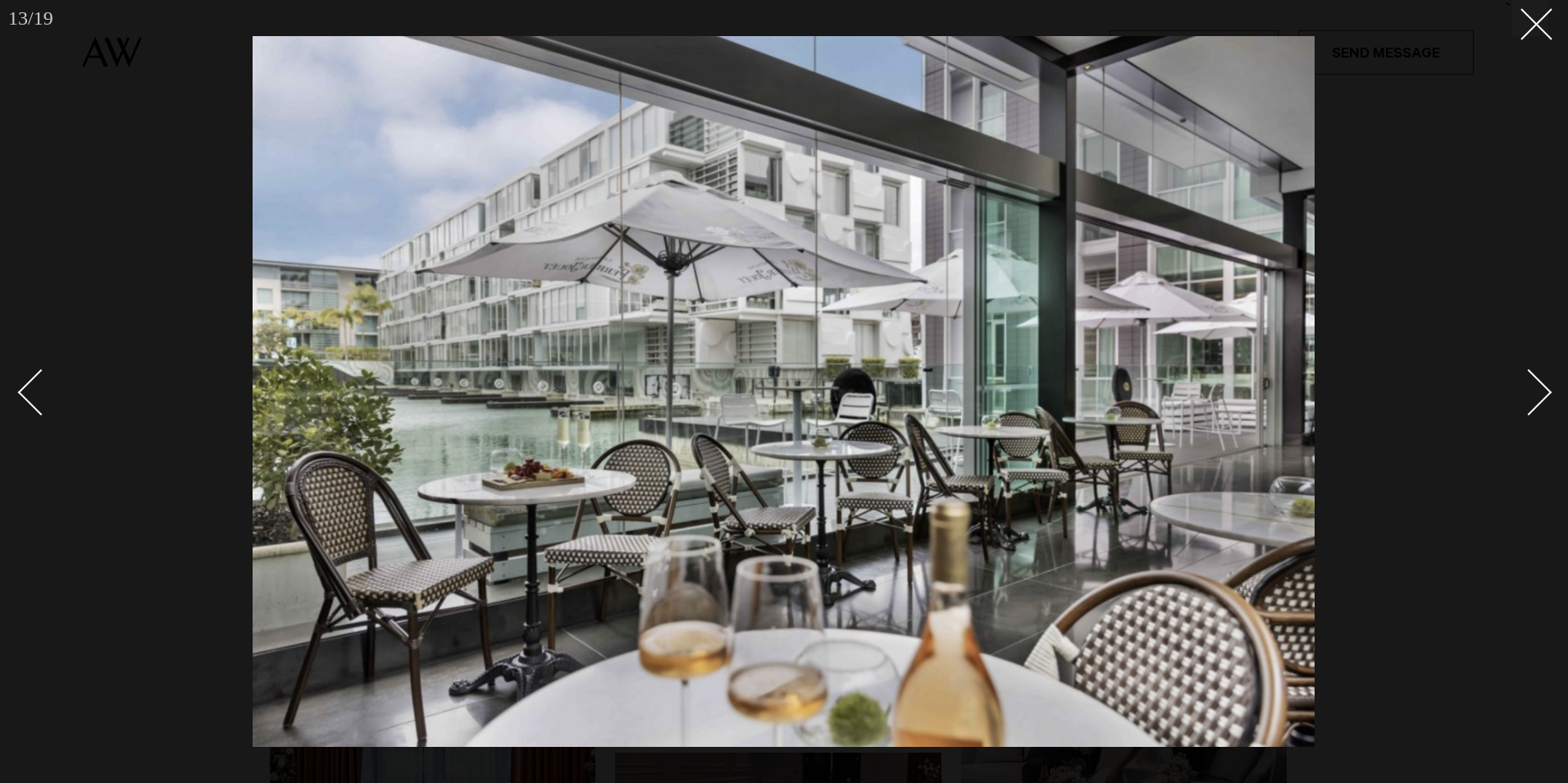
click at [1539, 388] on div "Next slide" at bounding box center [1529, 392] width 47 height 47
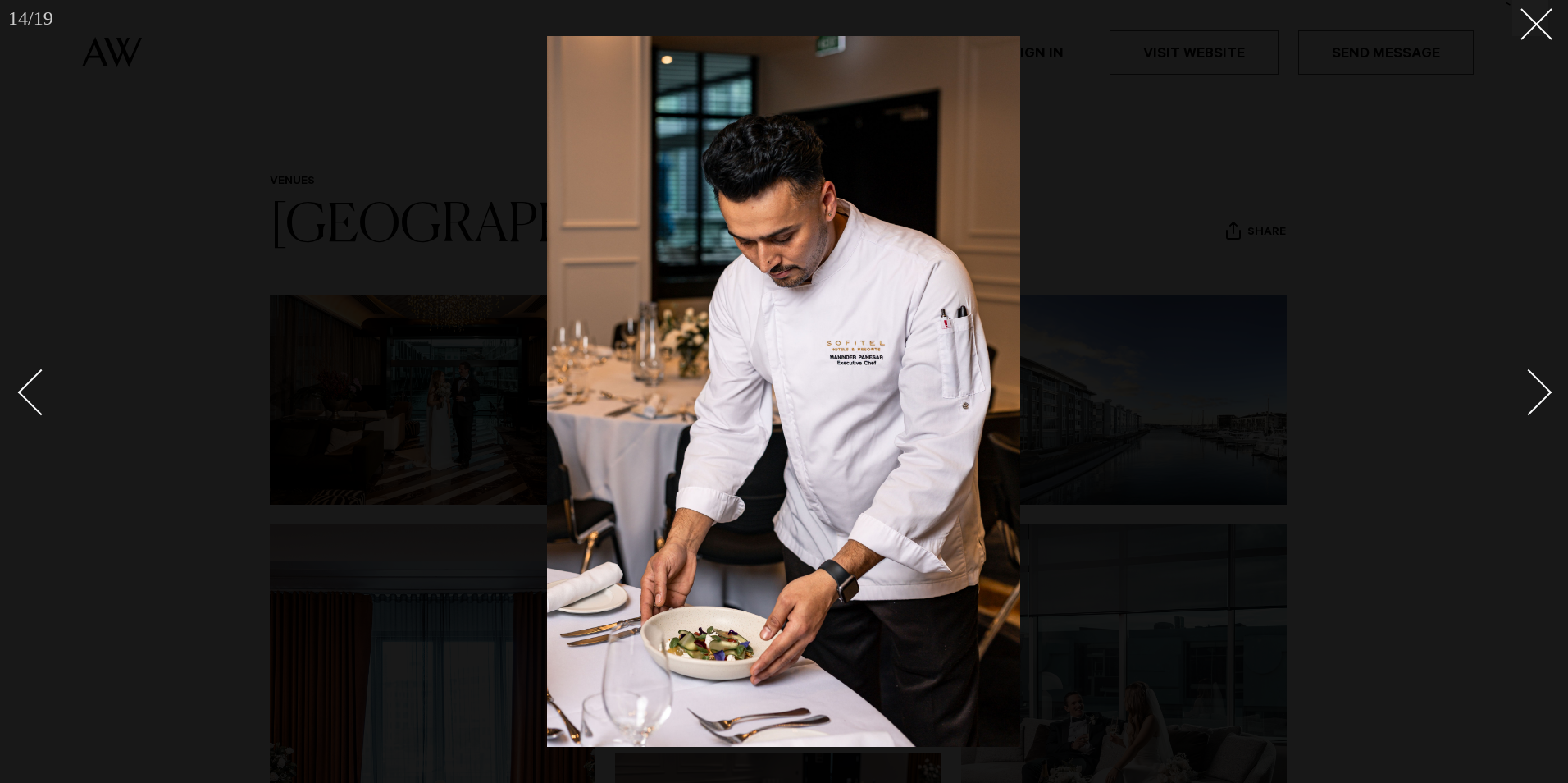
click at [1539, 388] on div "Next slide" at bounding box center [1529, 392] width 47 height 47
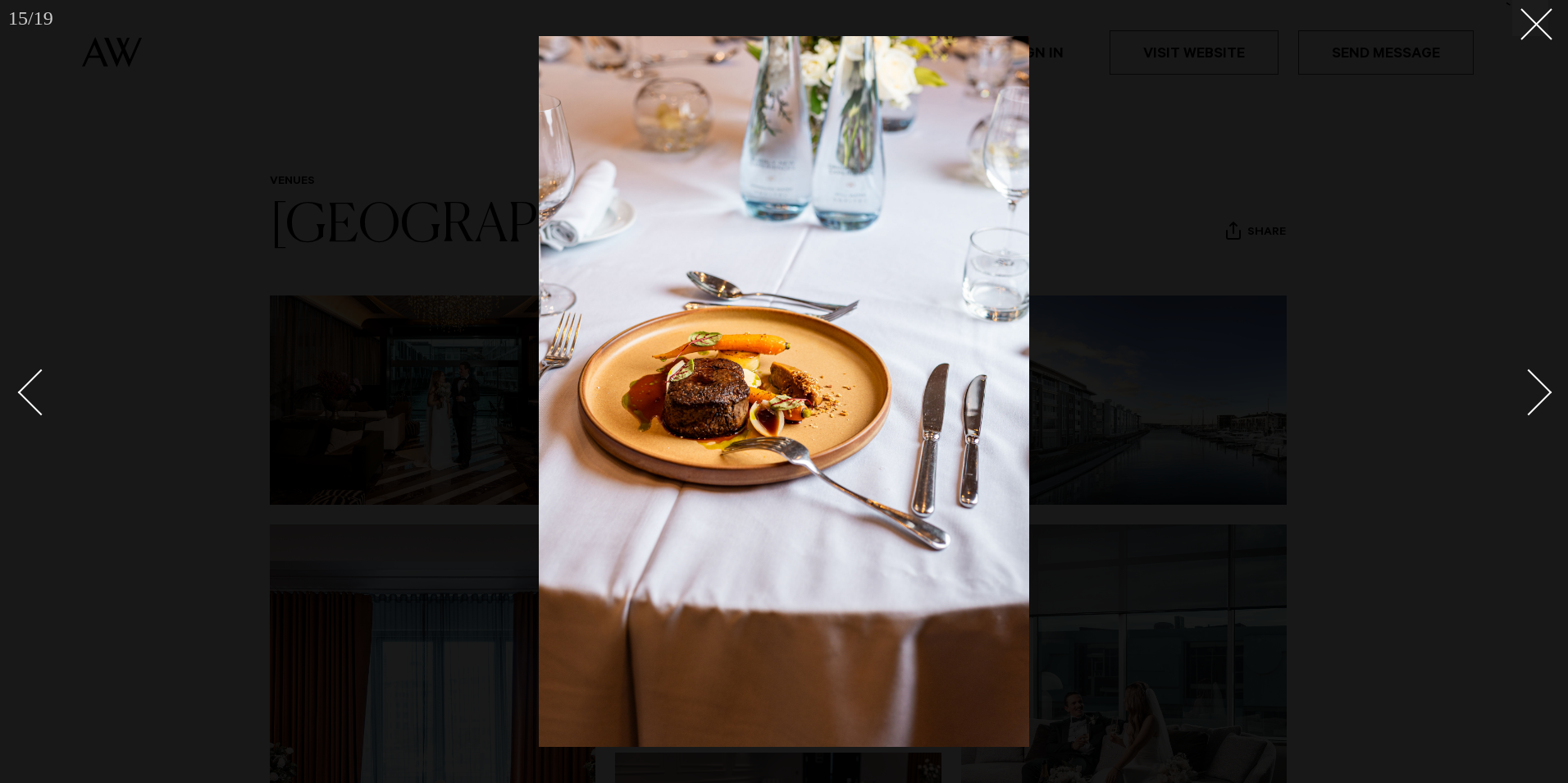
click at [1539, 388] on div "Next slide" at bounding box center [1529, 392] width 47 height 47
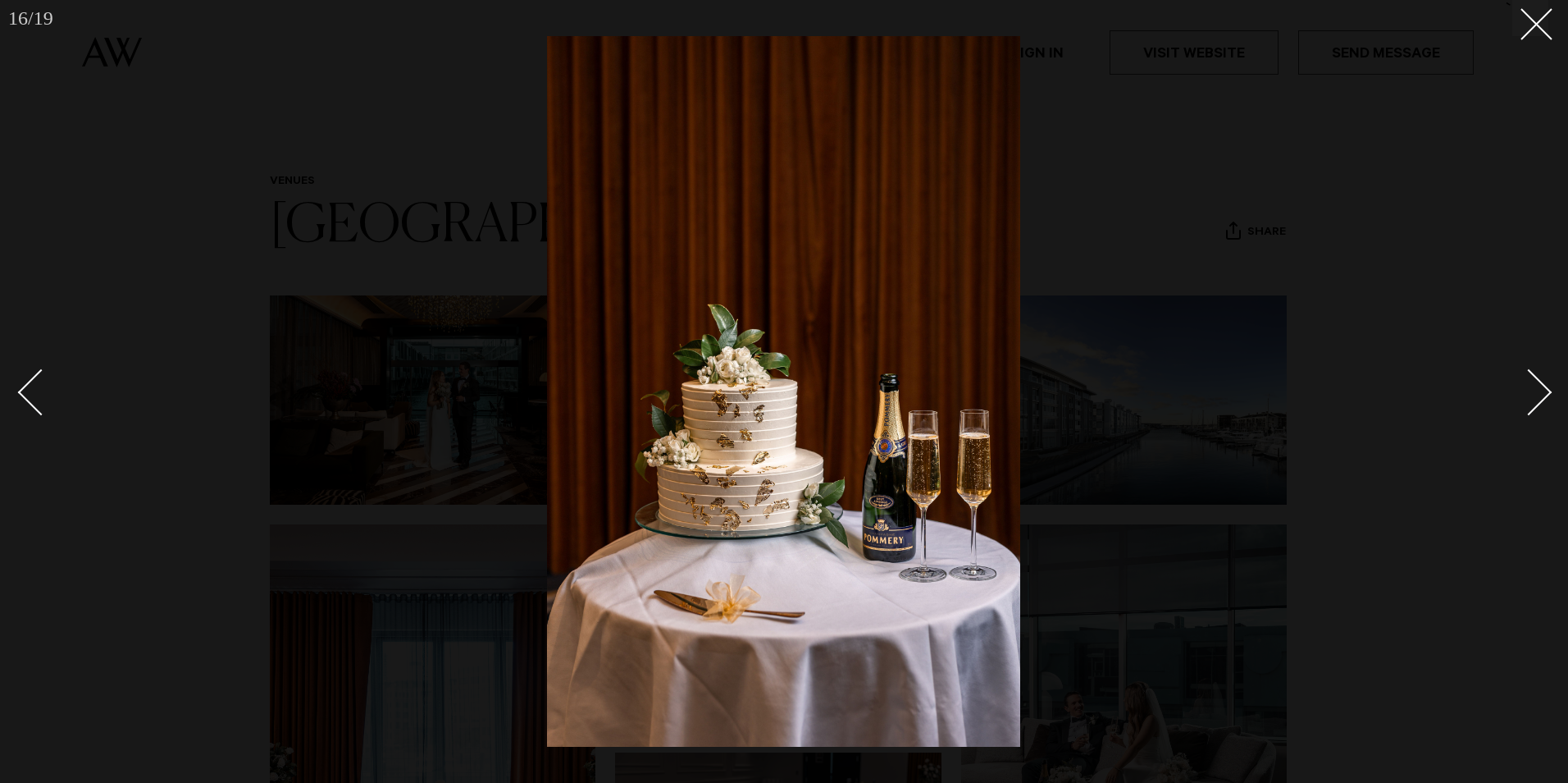
click at [1539, 388] on div "Next slide" at bounding box center [1529, 392] width 47 height 47
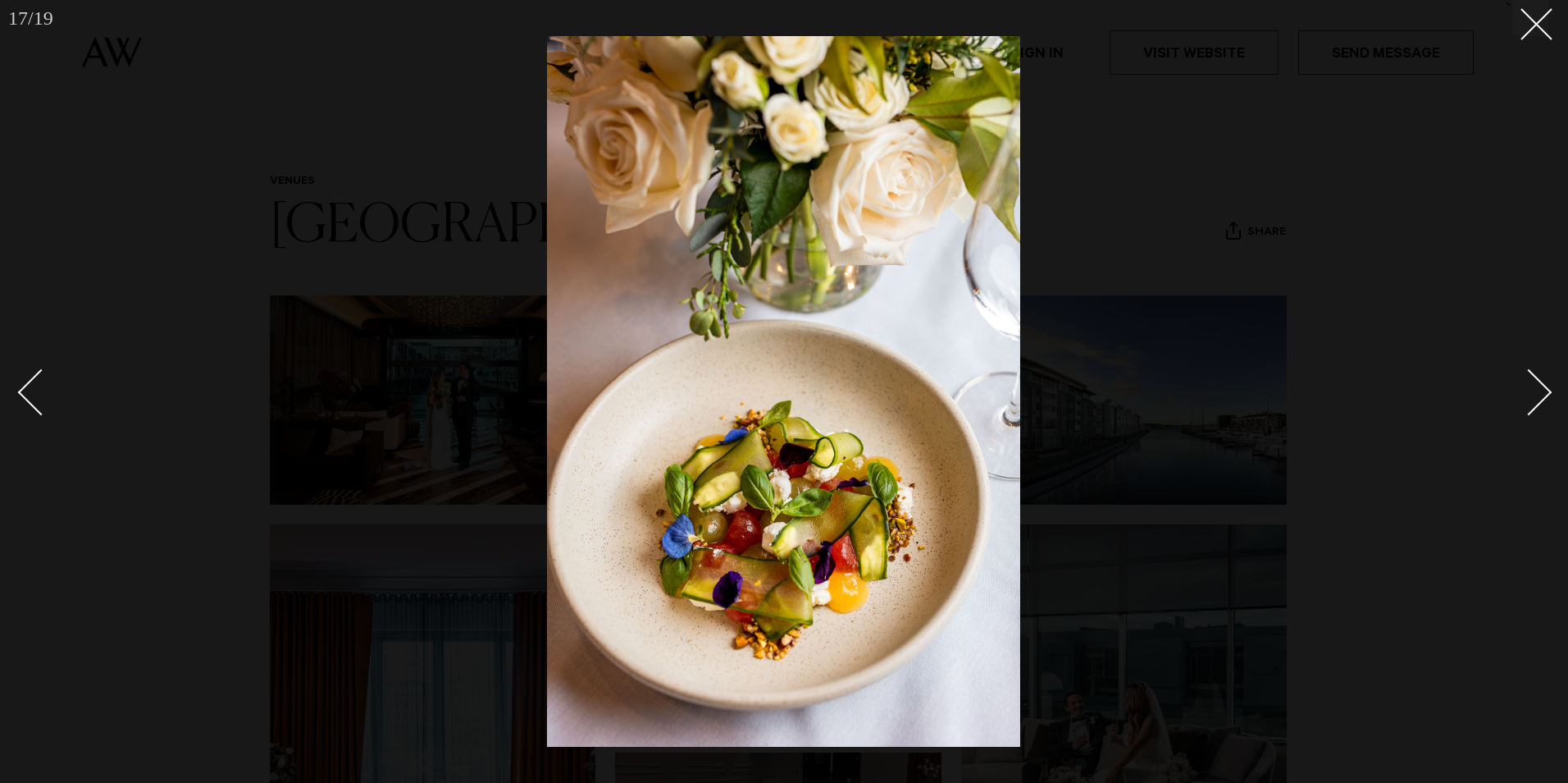
click at [1539, 388] on div "Next slide" at bounding box center [1529, 392] width 47 height 47
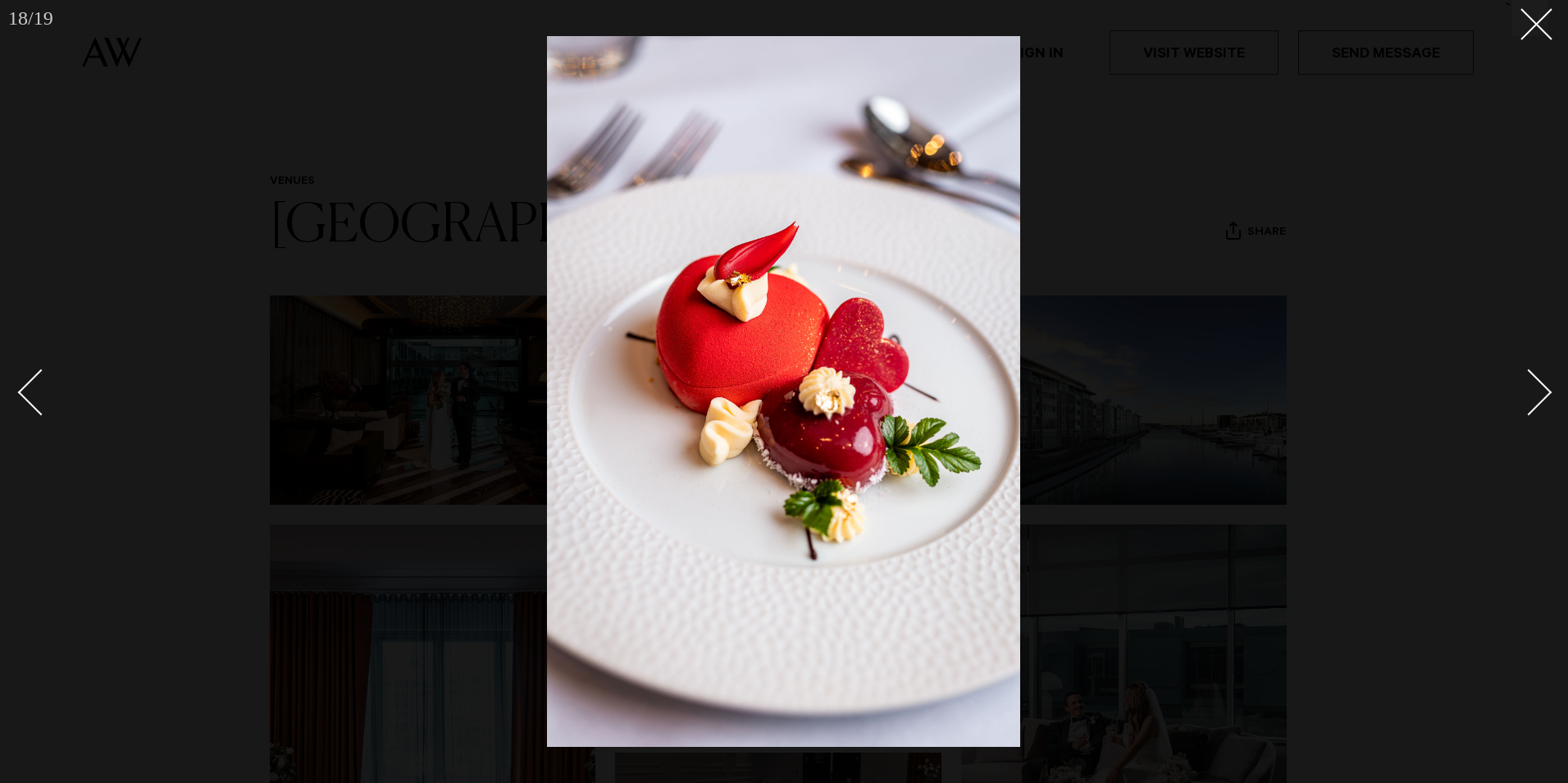
click at [1539, 388] on div "Next slide" at bounding box center [1529, 392] width 47 height 47
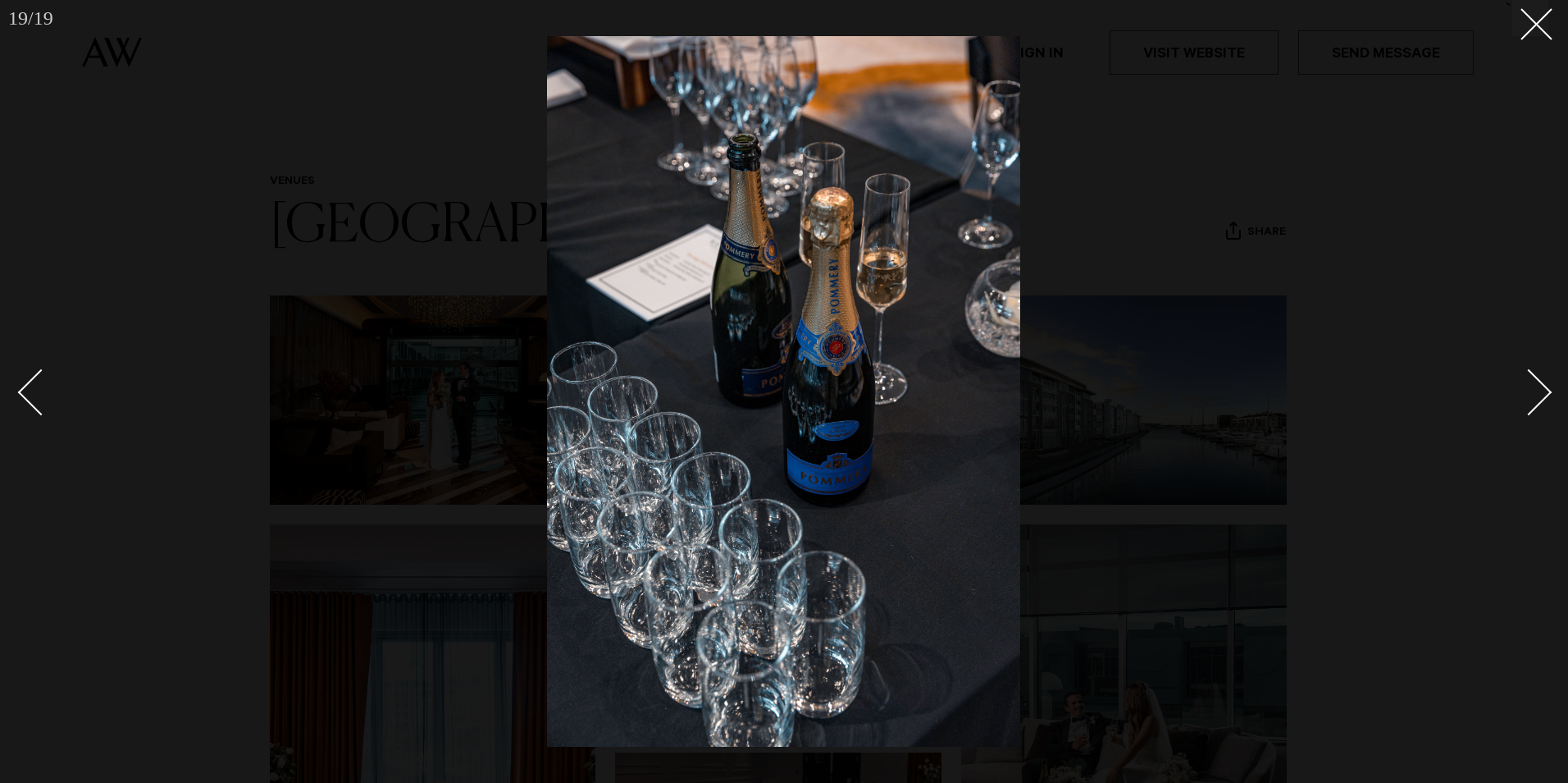
click at [1539, 388] on div "Next slide" at bounding box center [1529, 392] width 47 height 47
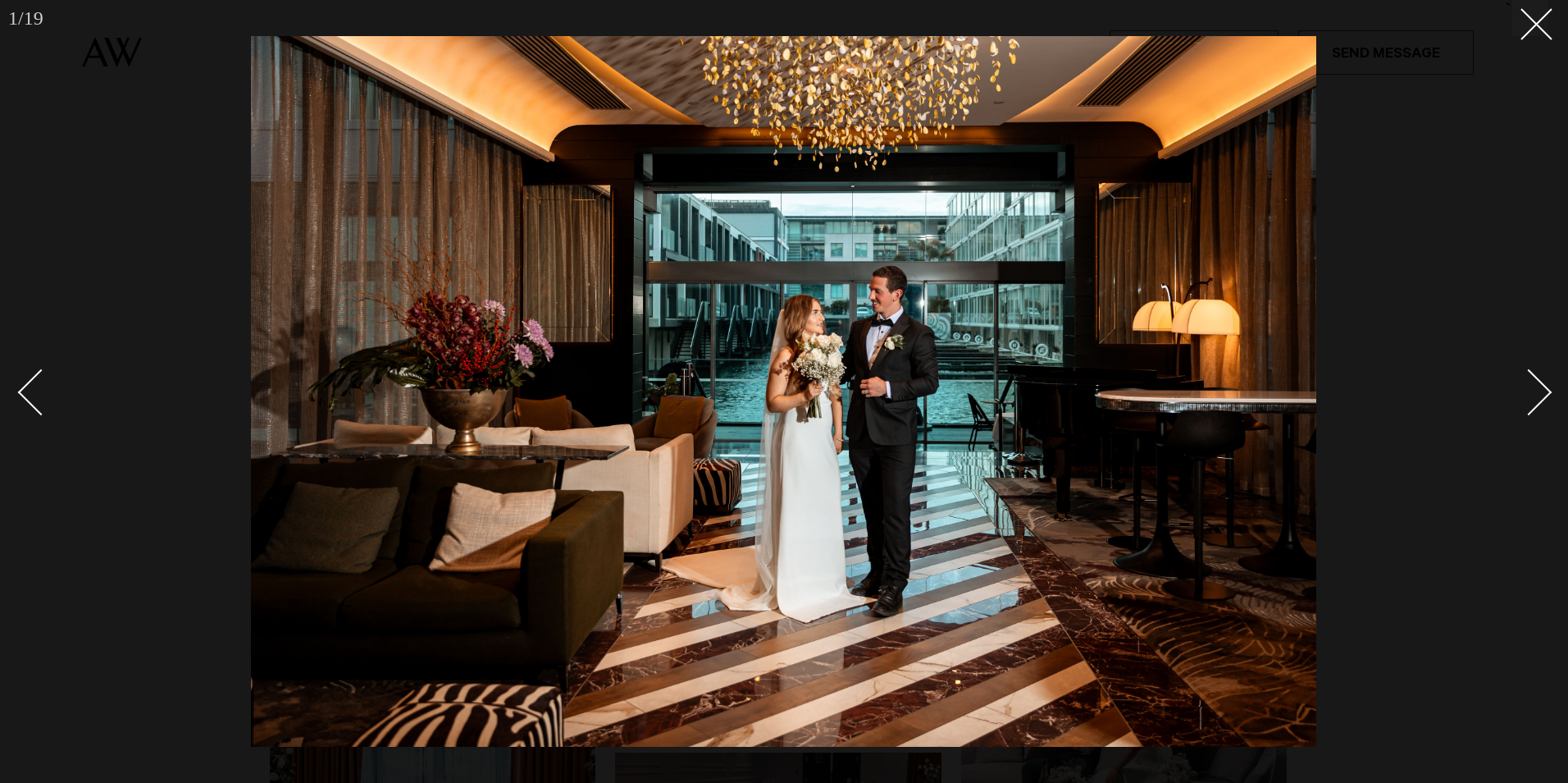
click at [1539, 388] on div "Next slide" at bounding box center [1529, 392] width 47 height 47
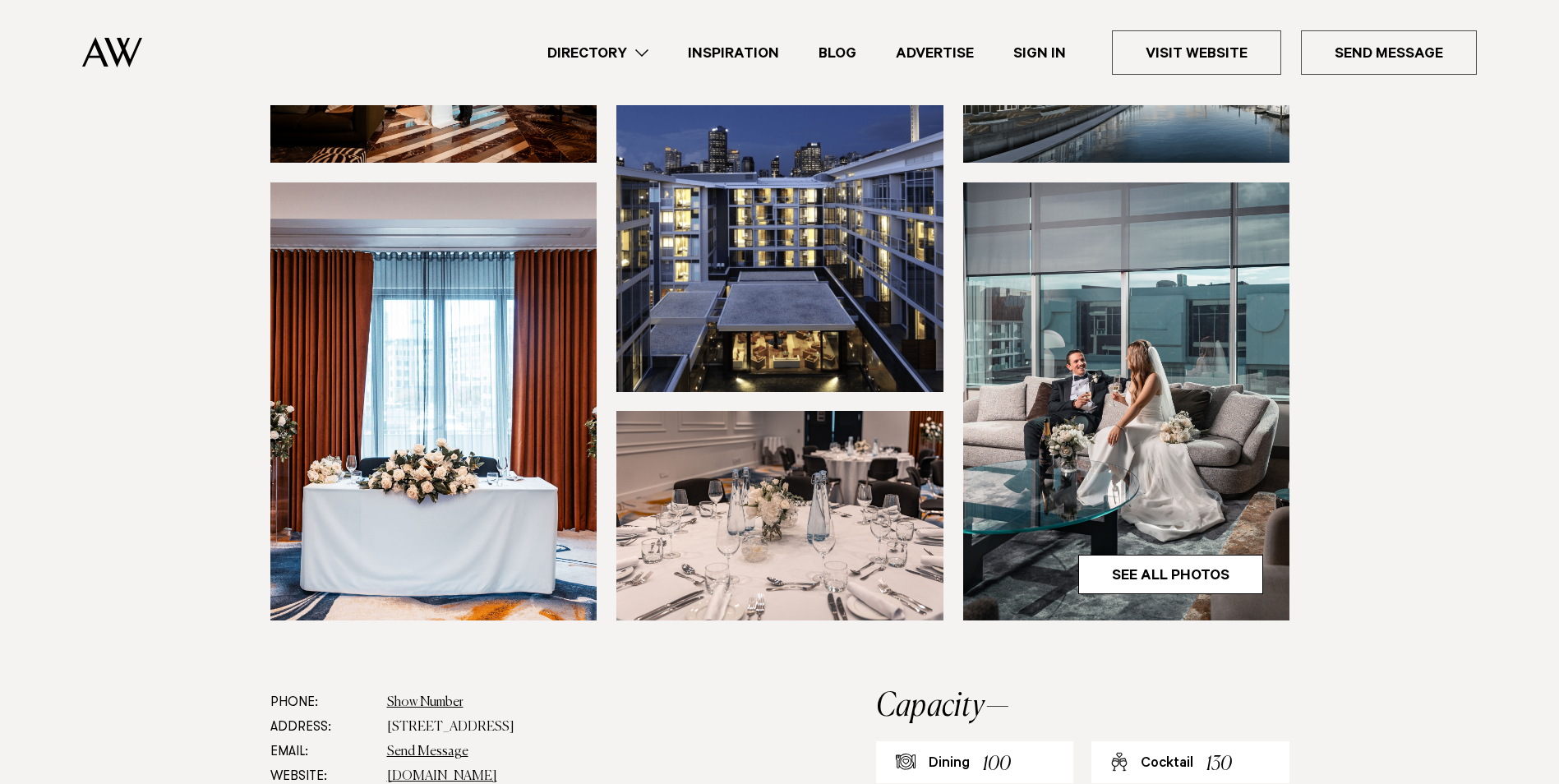
scroll to position [411, 0]
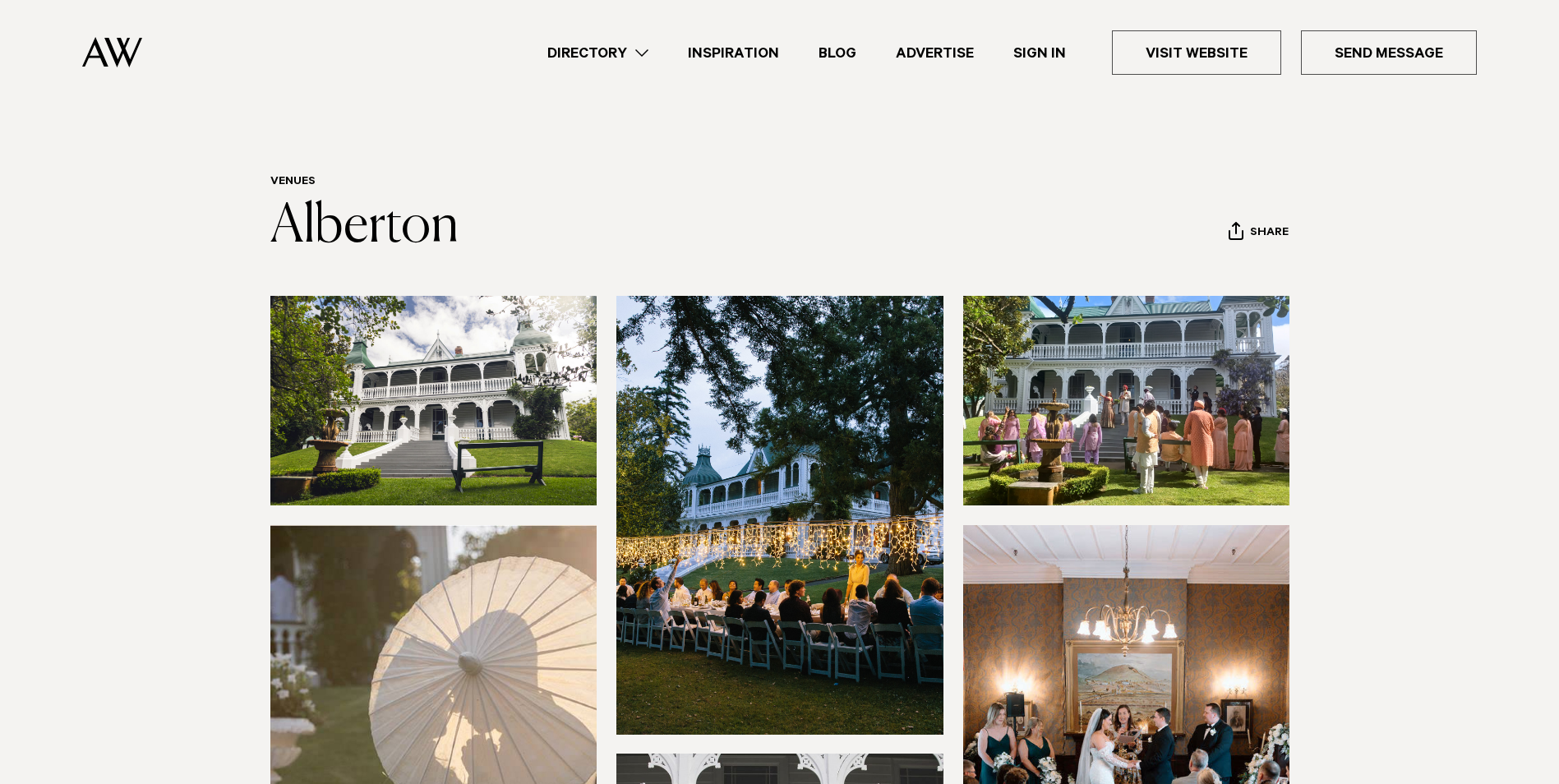
click at [469, 408] on img at bounding box center [433, 401] width 327 height 210
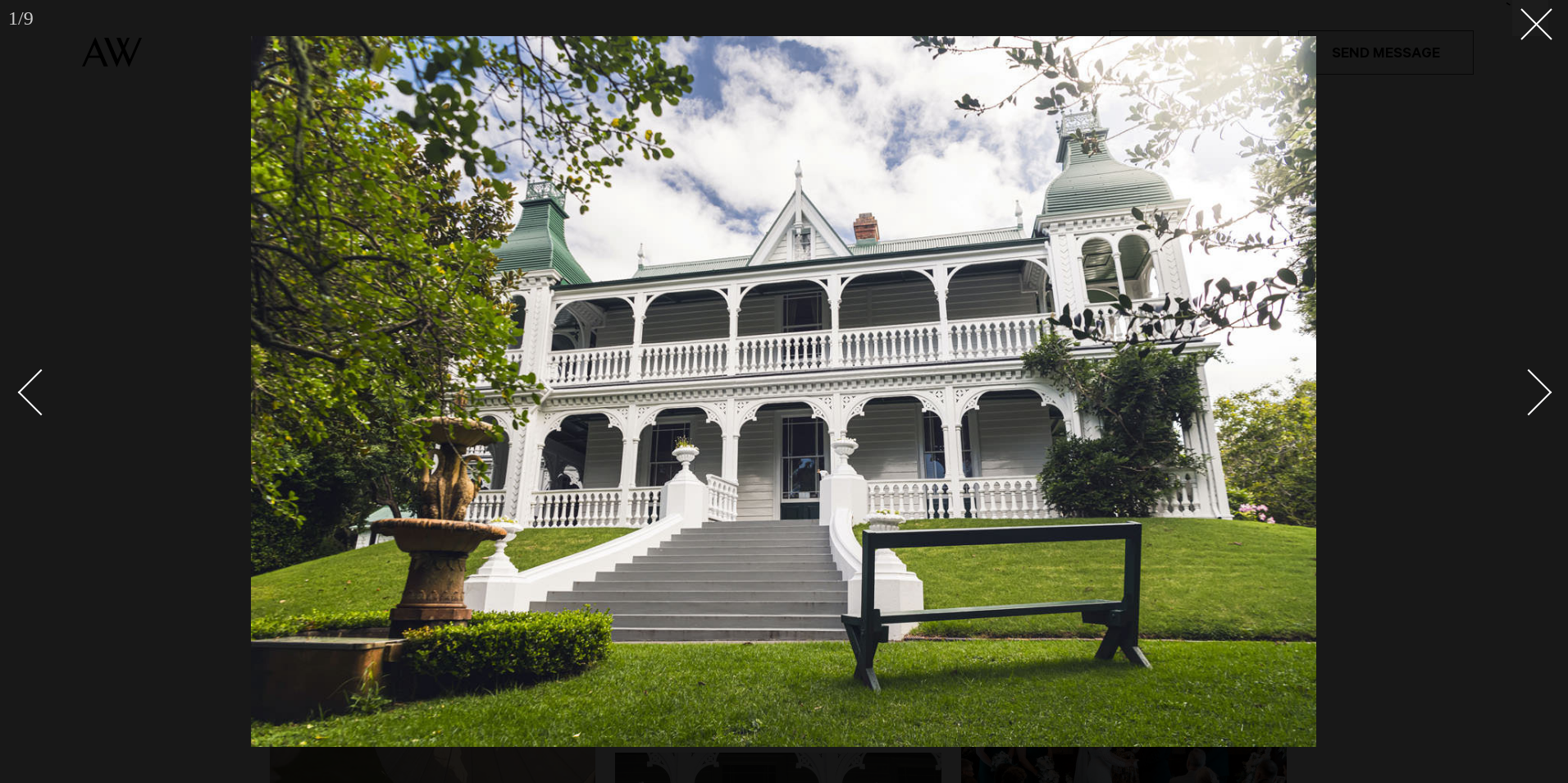
click at [1544, 389] on div "Next slide" at bounding box center [1529, 392] width 47 height 47
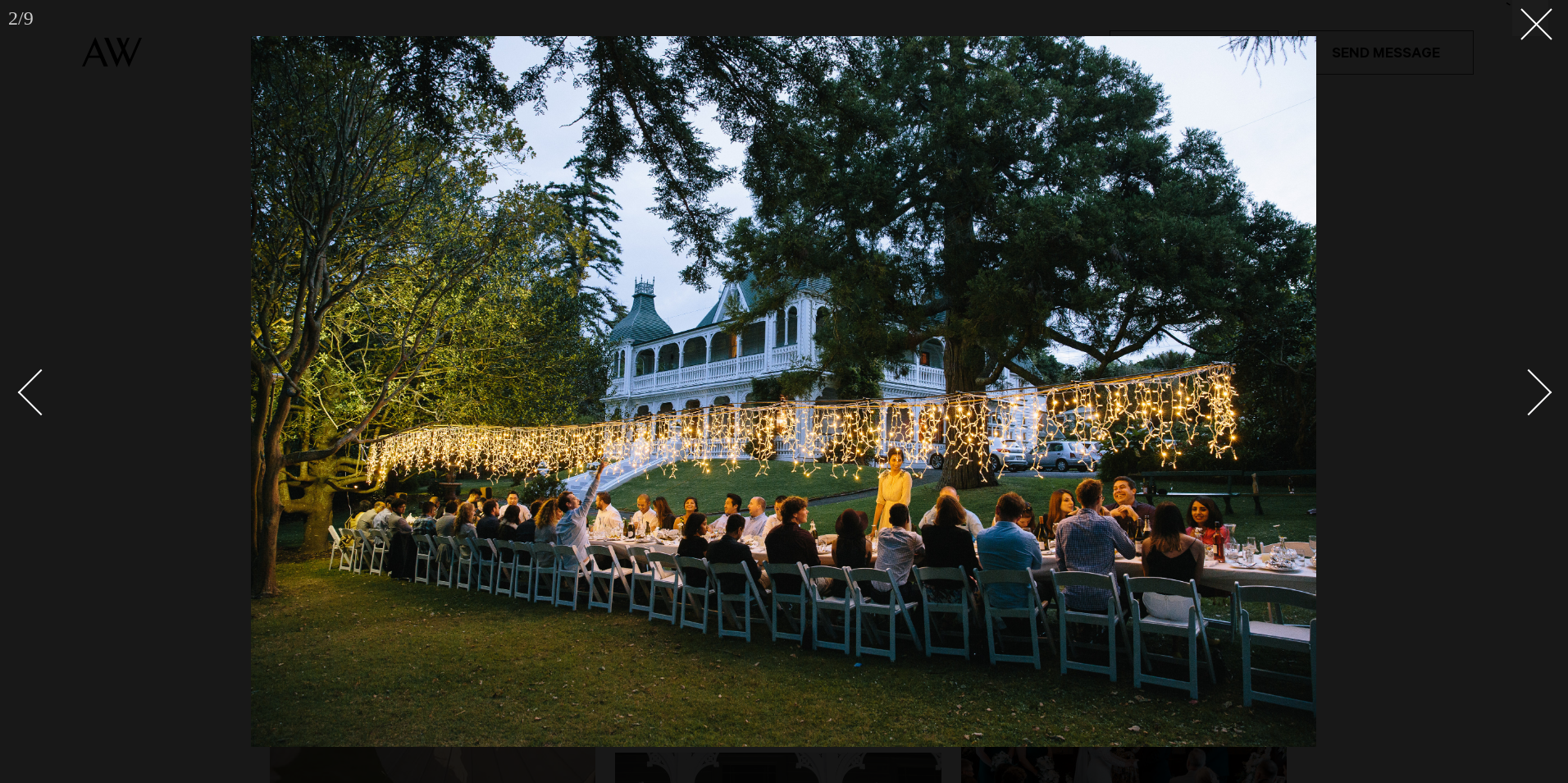
click at [1544, 389] on div "Next slide" at bounding box center [1529, 392] width 47 height 47
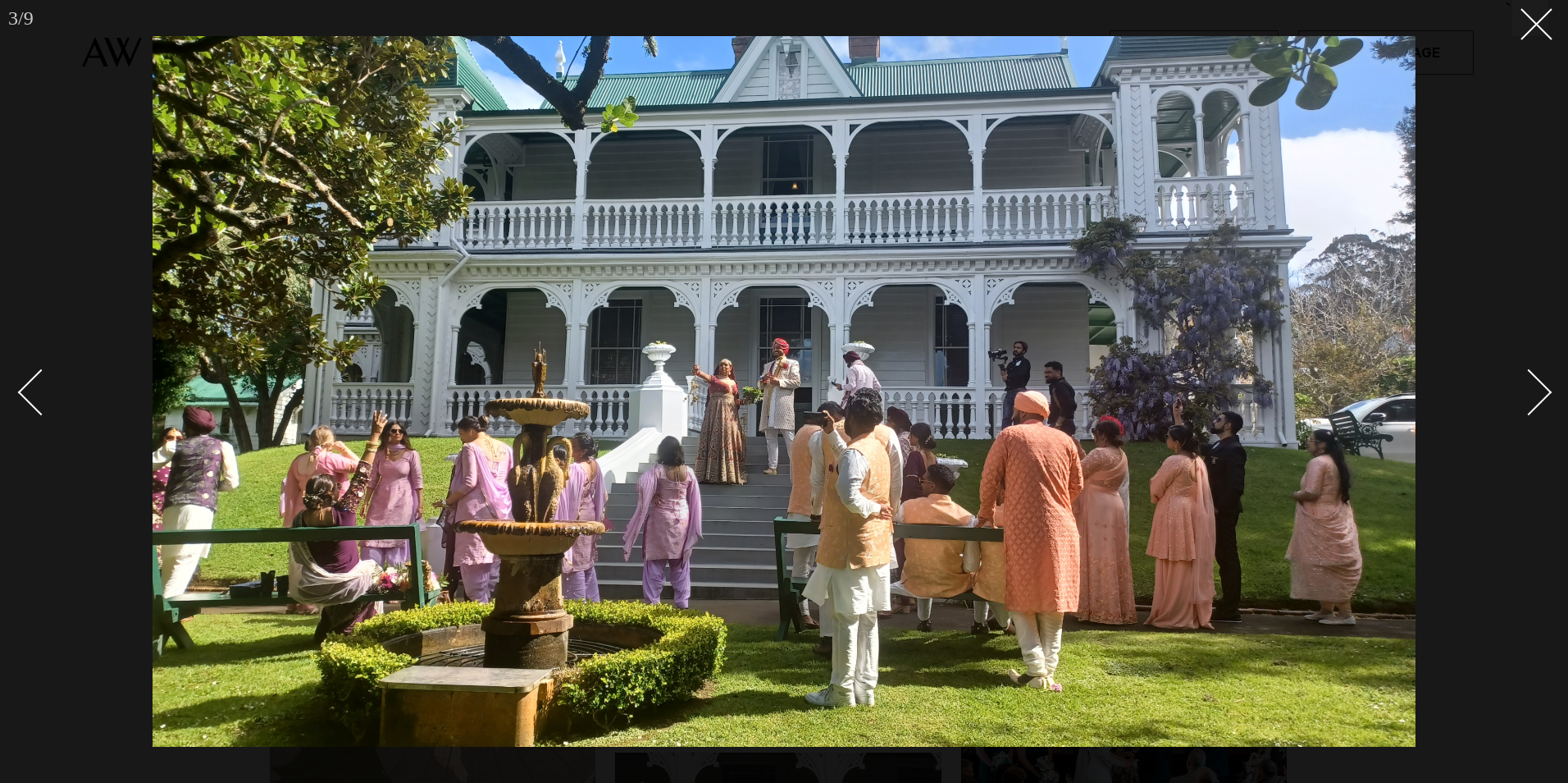
click at [1544, 389] on div "Next slide" at bounding box center [1529, 392] width 47 height 47
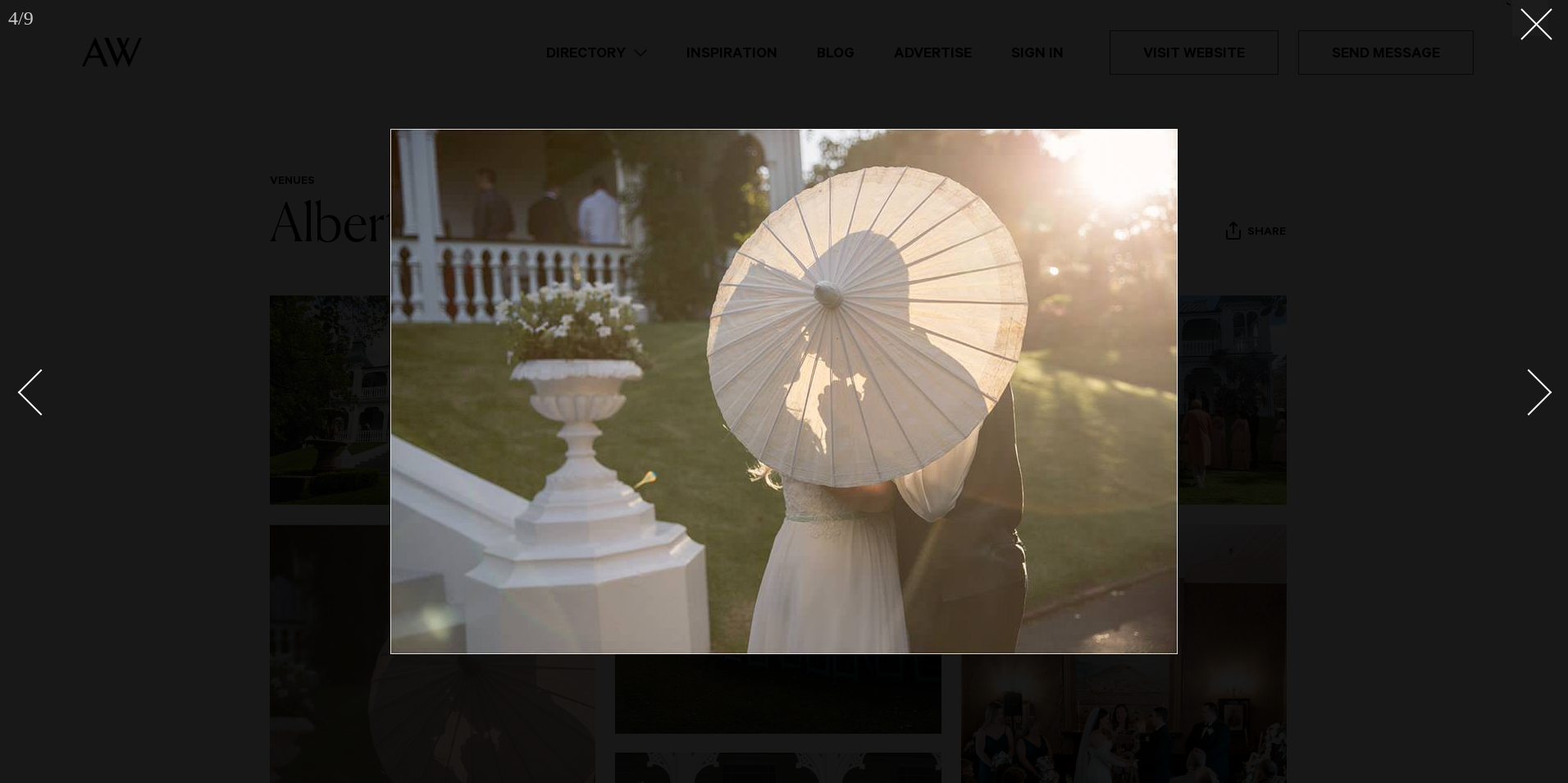
click at [1544, 389] on div "Next slide" at bounding box center [1529, 392] width 47 height 47
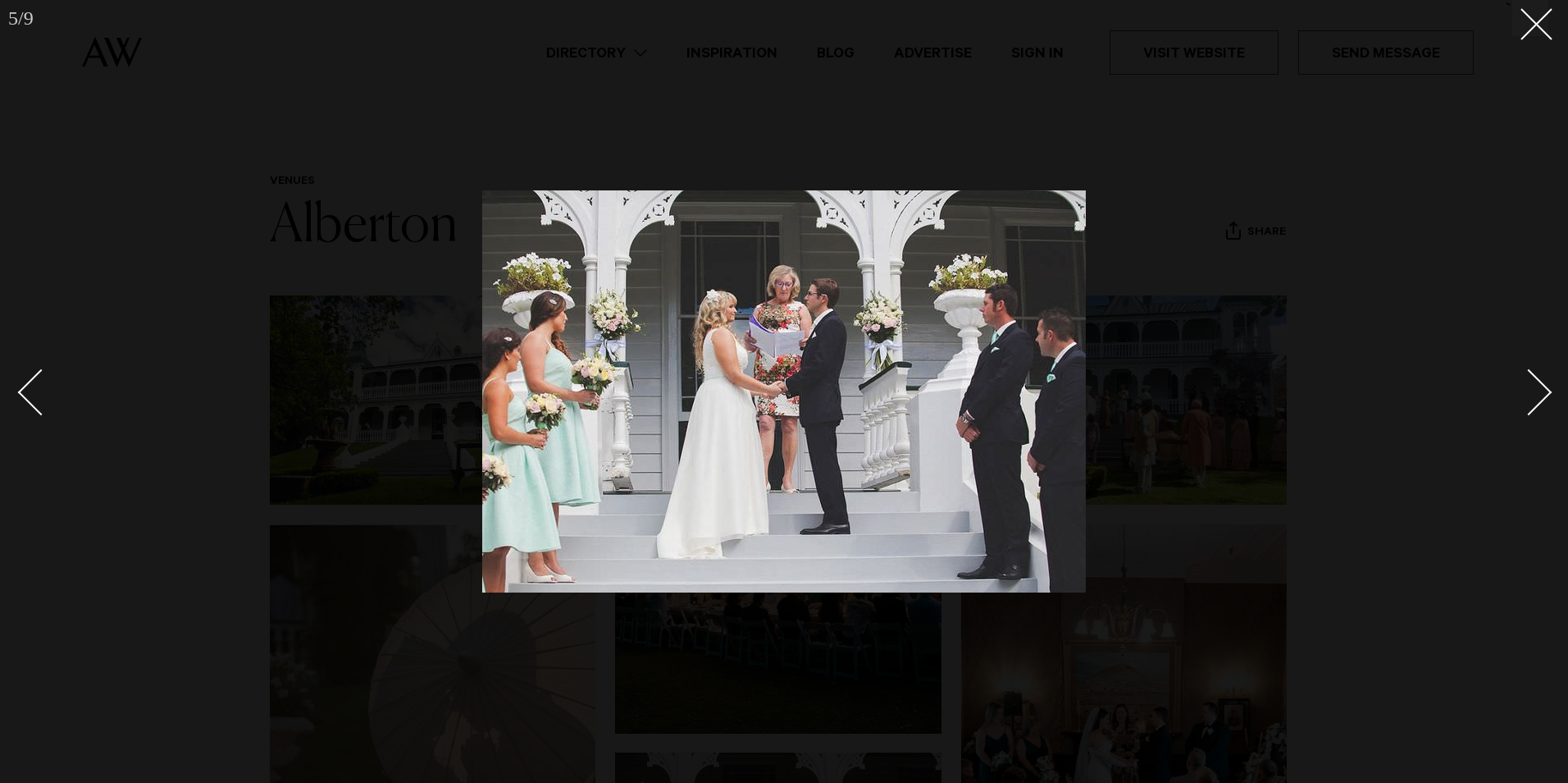
click at [1544, 389] on div "Next slide" at bounding box center [1529, 392] width 47 height 47
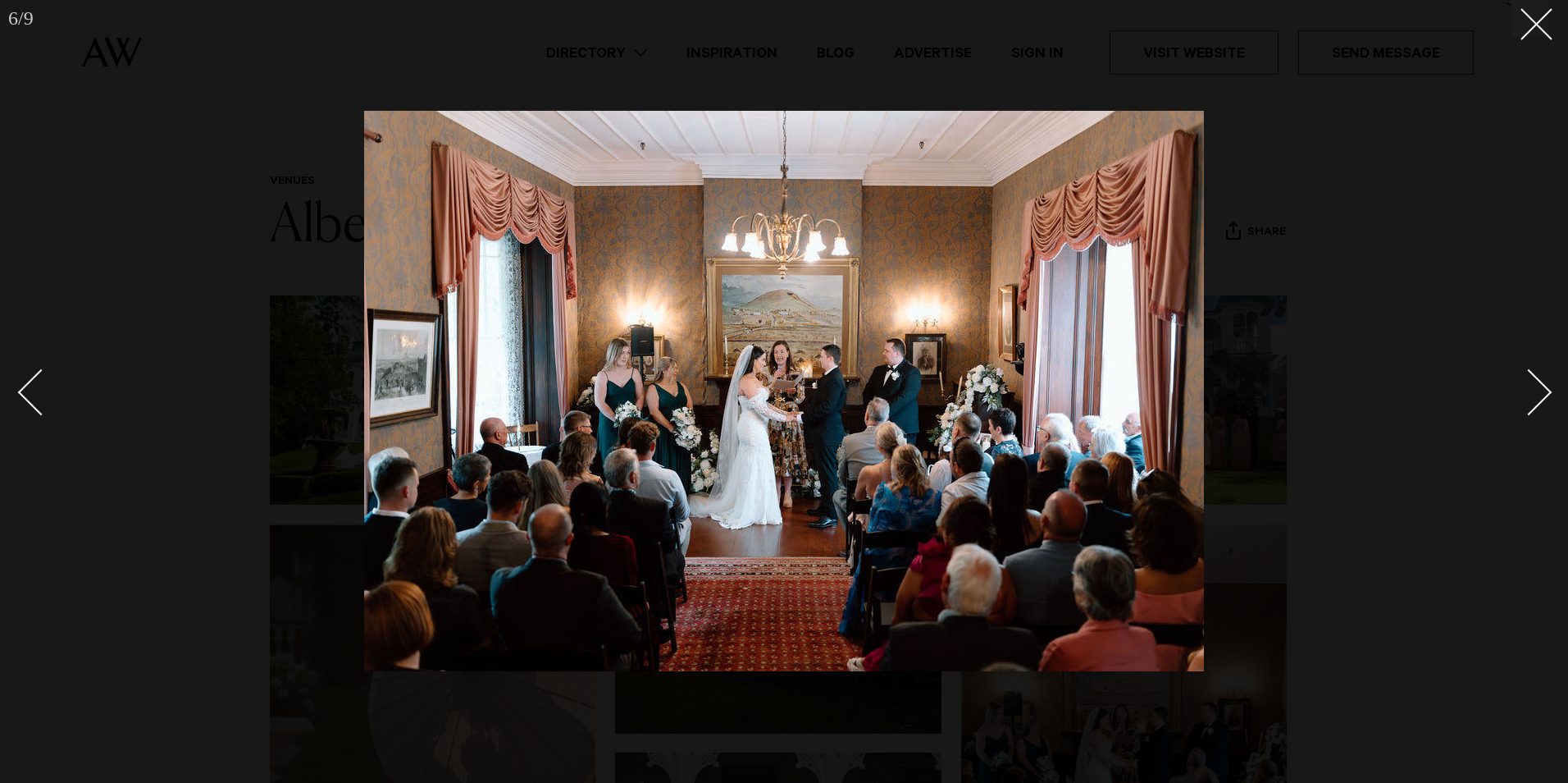
click at [1543, 389] on div "Next slide" at bounding box center [1529, 392] width 47 height 47
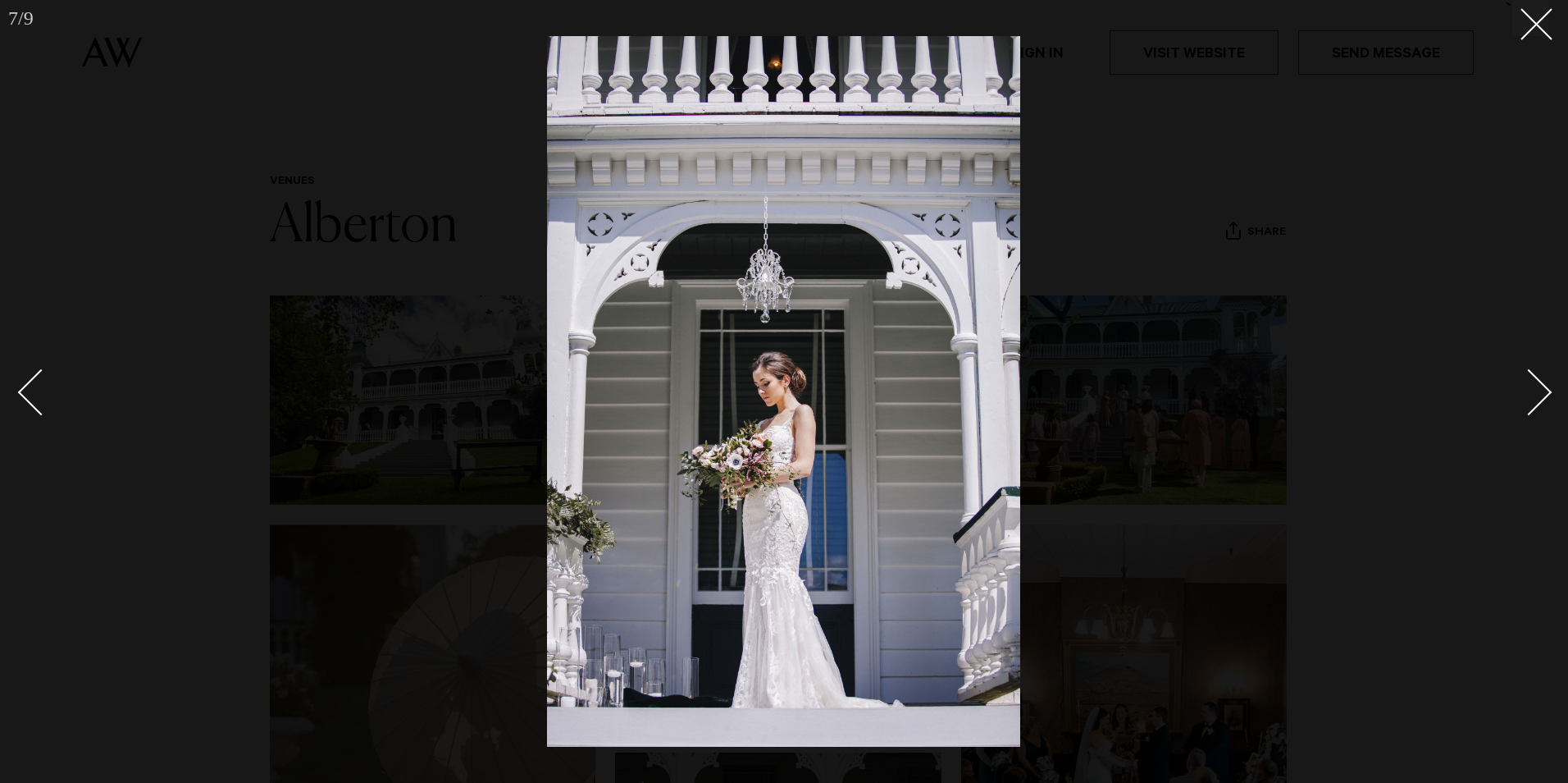
click at [1543, 390] on div "Next slide" at bounding box center [1529, 392] width 47 height 47
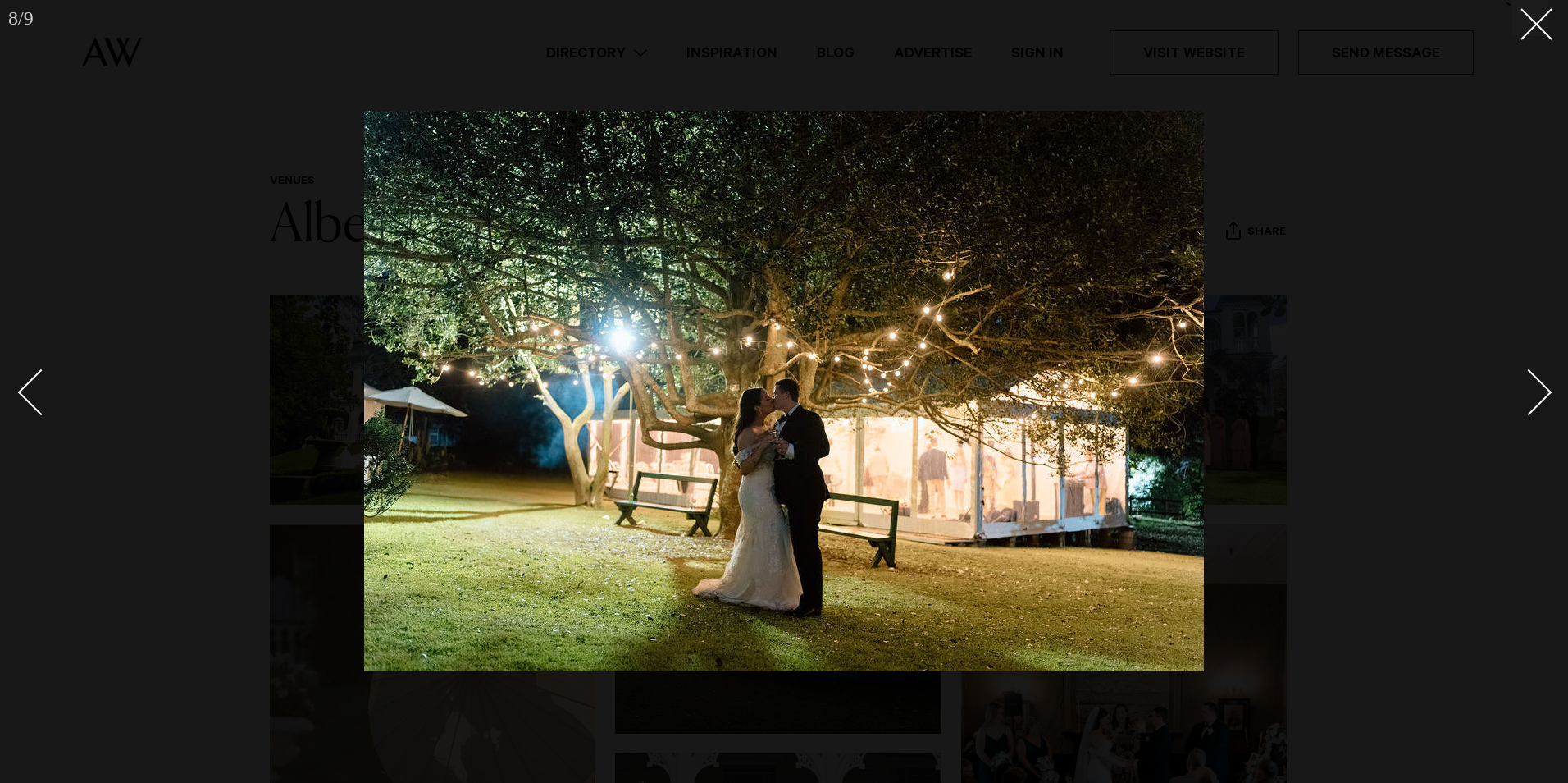
click at [1543, 390] on div "Next slide" at bounding box center [1529, 392] width 47 height 47
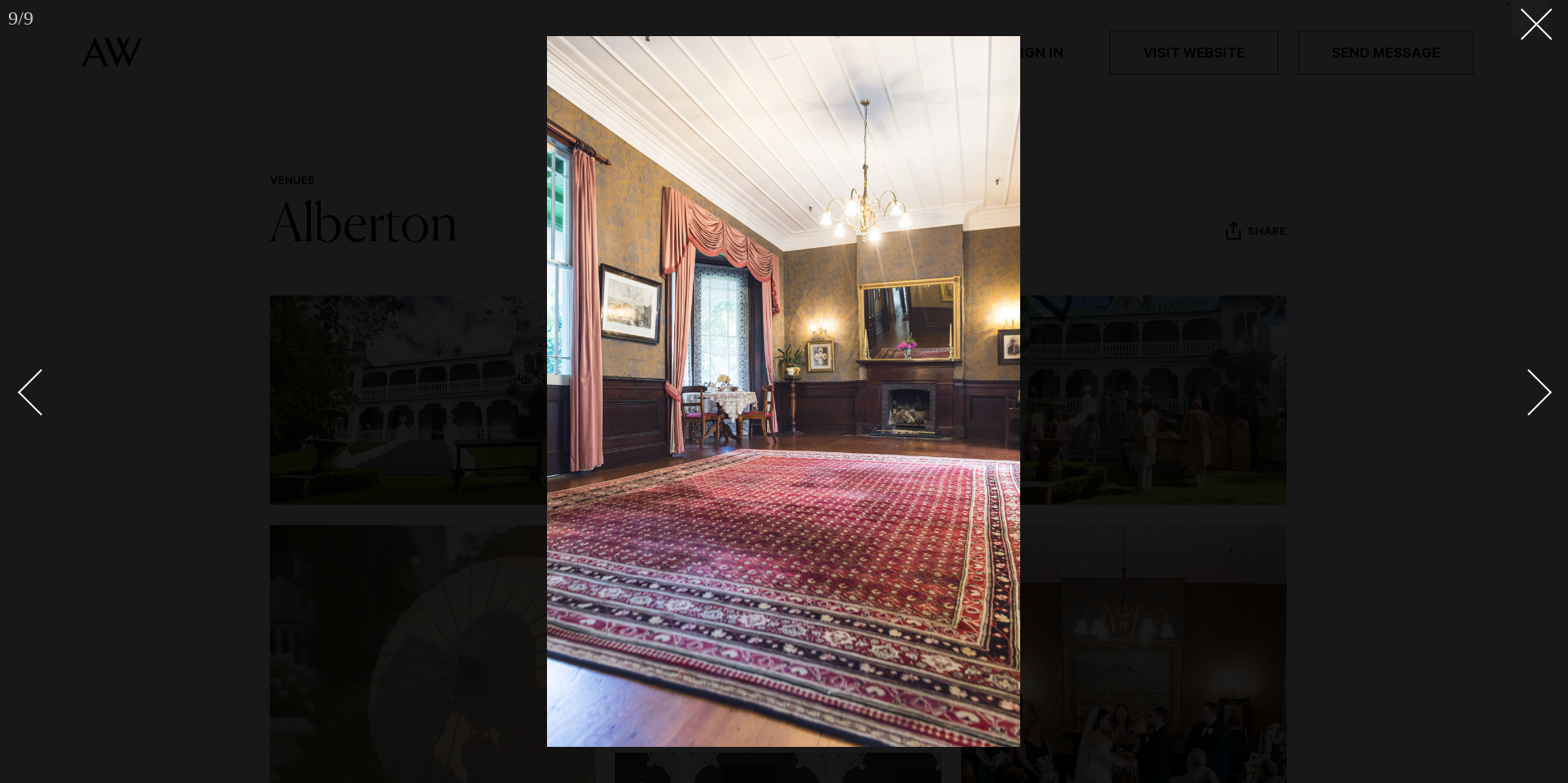
click at [1542, 390] on div "Next slide" at bounding box center [1529, 392] width 47 height 47
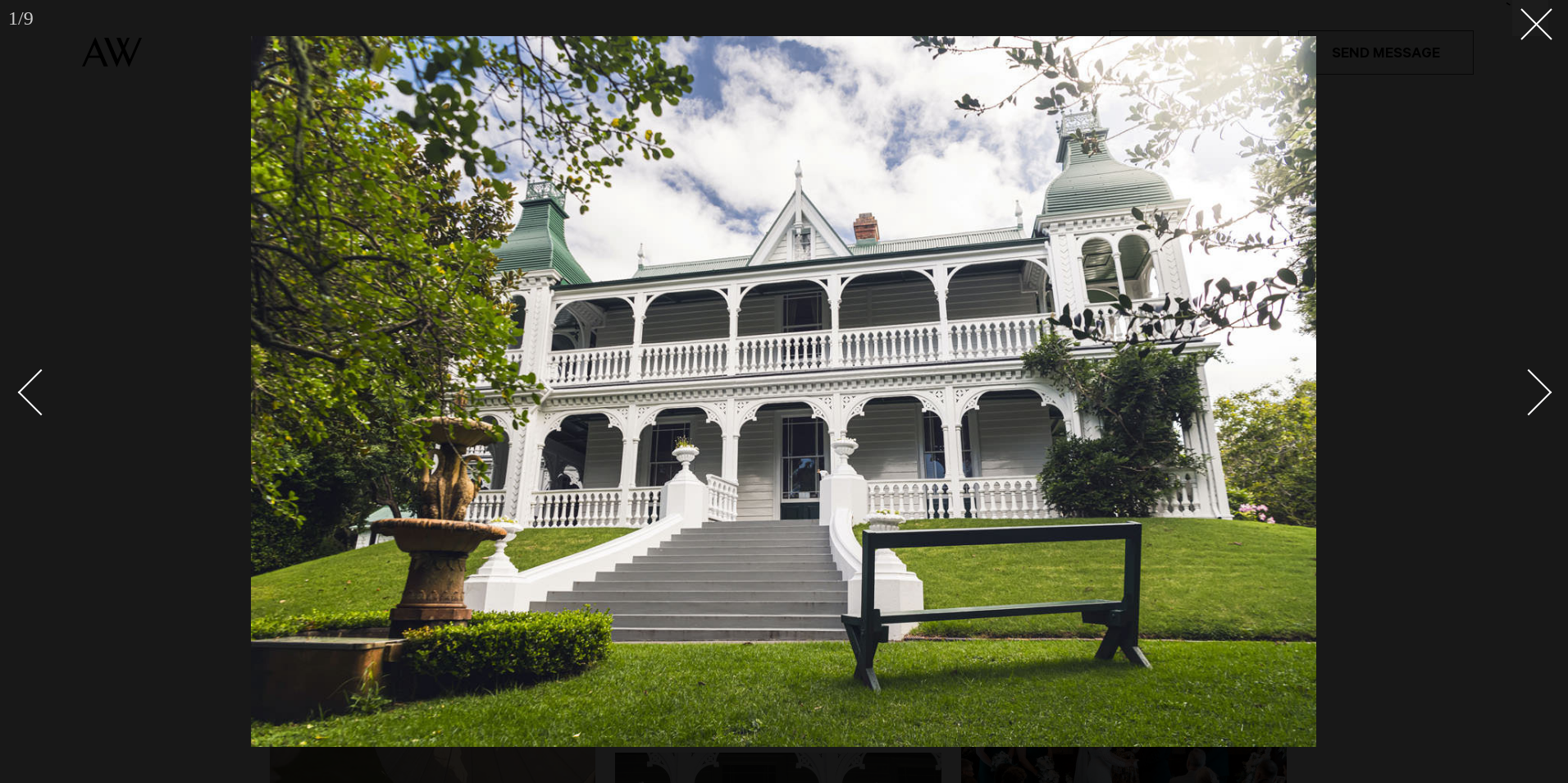
click at [1542, 391] on div "Next slide" at bounding box center [1529, 392] width 47 height 47
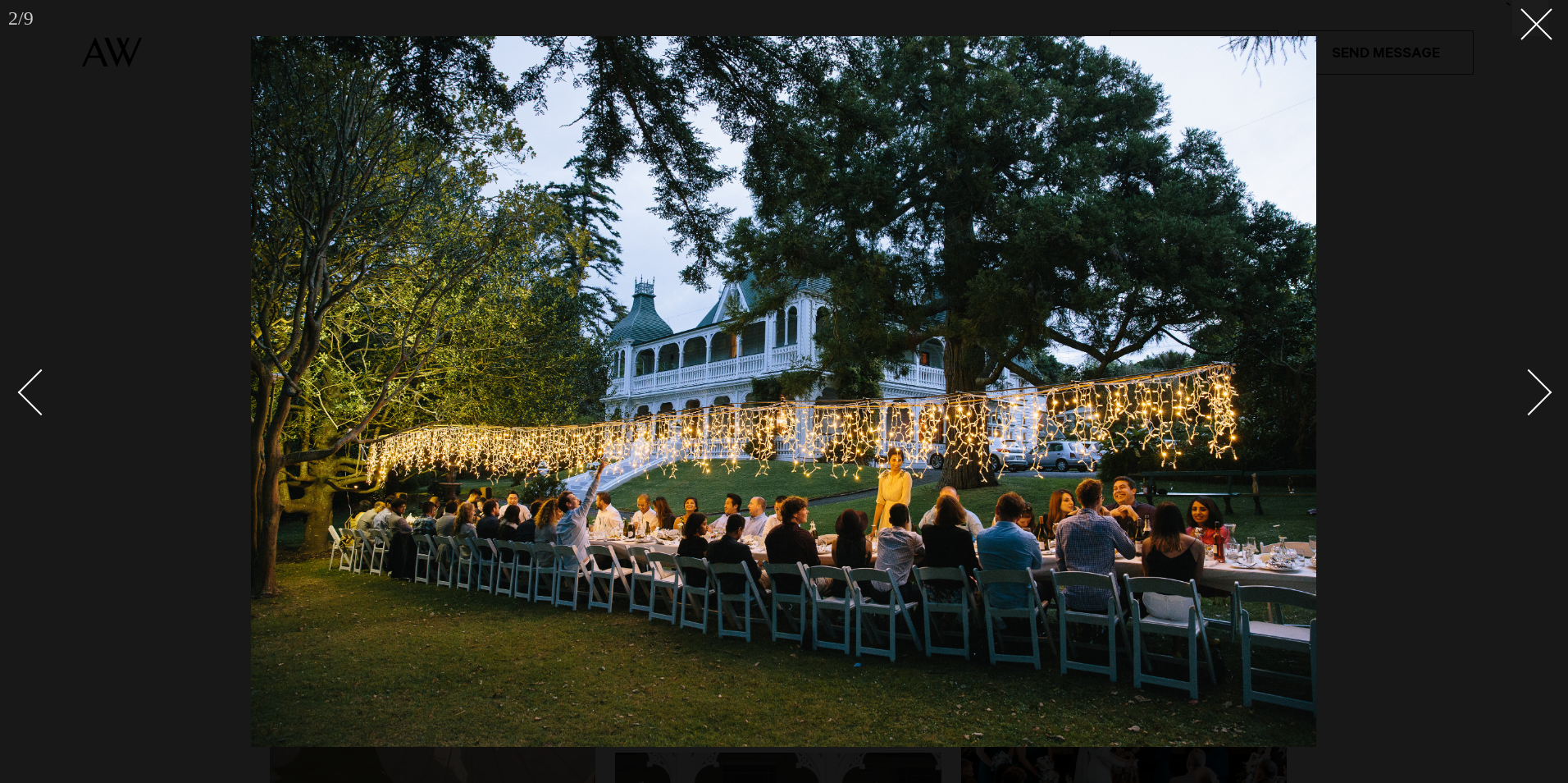
click at [1542, 391] on div "Next slide" at bounding box center [1529, 392] width 47 height 47
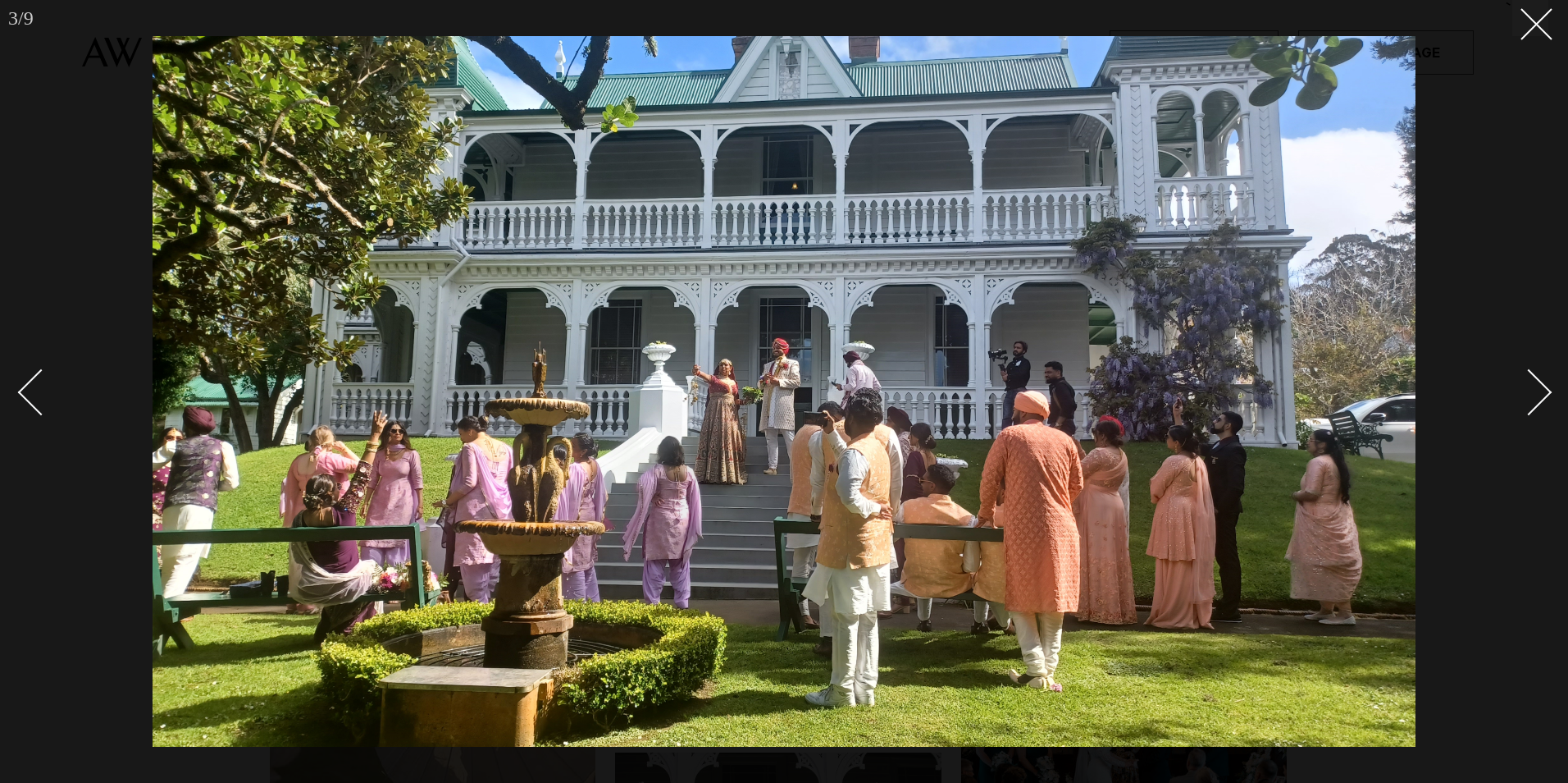
click at [1541, 392] on div "Next slide" at bounding box center [1529, 392] width 47 height 47
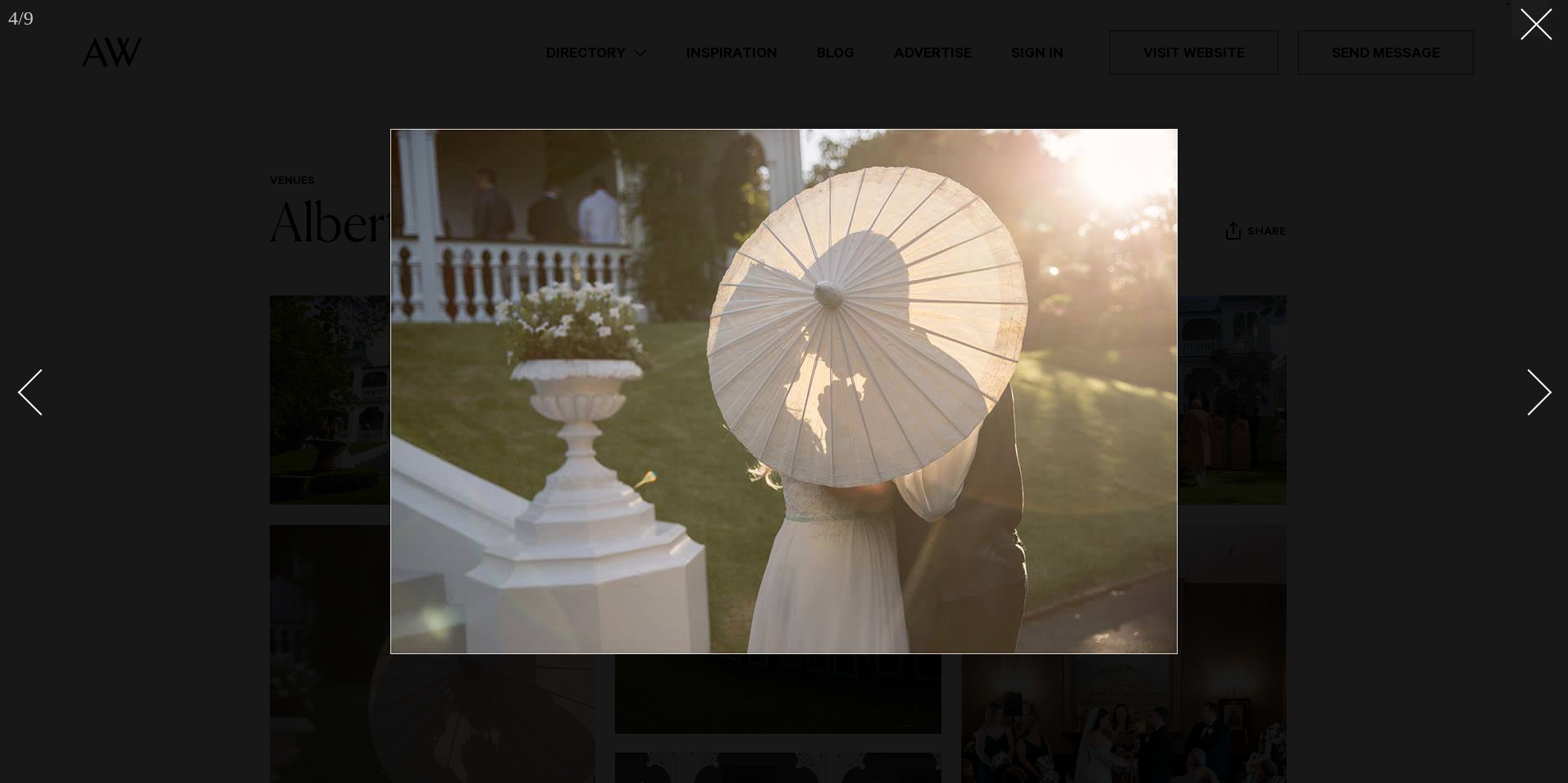
click at [1541, 394] on div "Next slide" at bounding box center [1529, 392] width 47 height 47
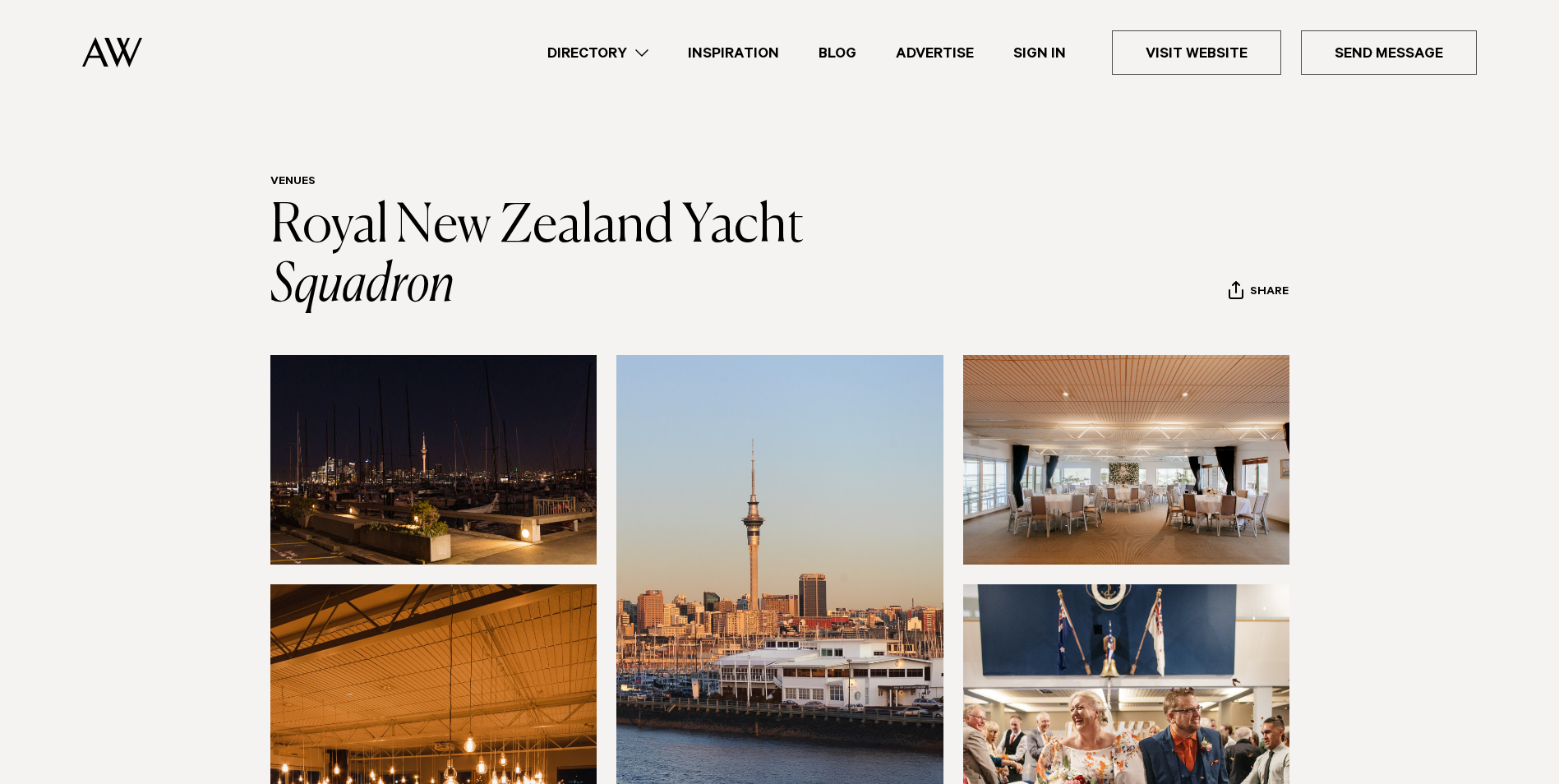
click at [1164, 501] on img at bounding box center [1126, 460] width 327 height 210
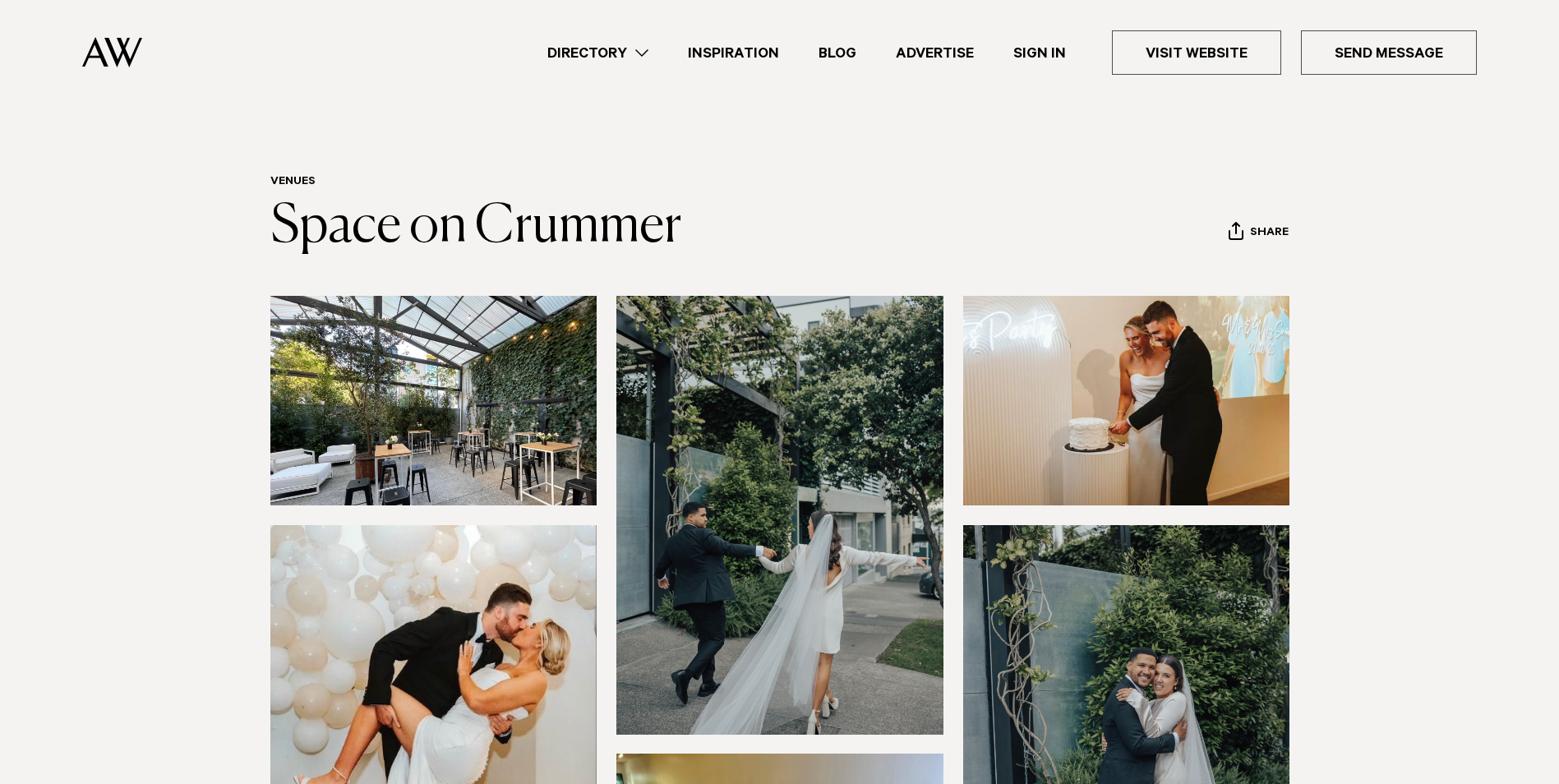
click at [406, 433] on img at bounding box center [433, 401] width 327 height 210
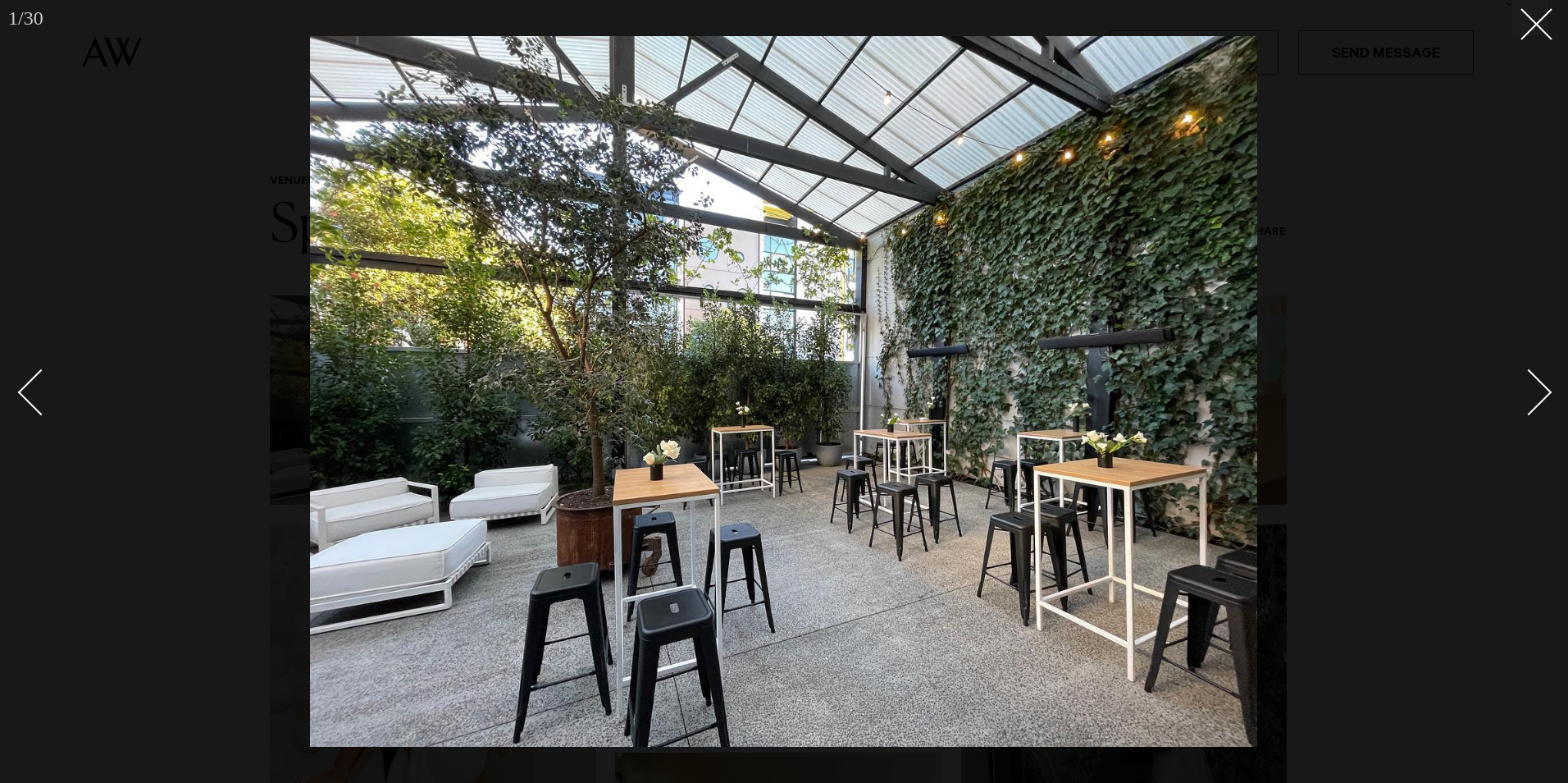
click at [1542, 391] on div "Next slide" at bounding box center [1529, 392] width 47 height 47
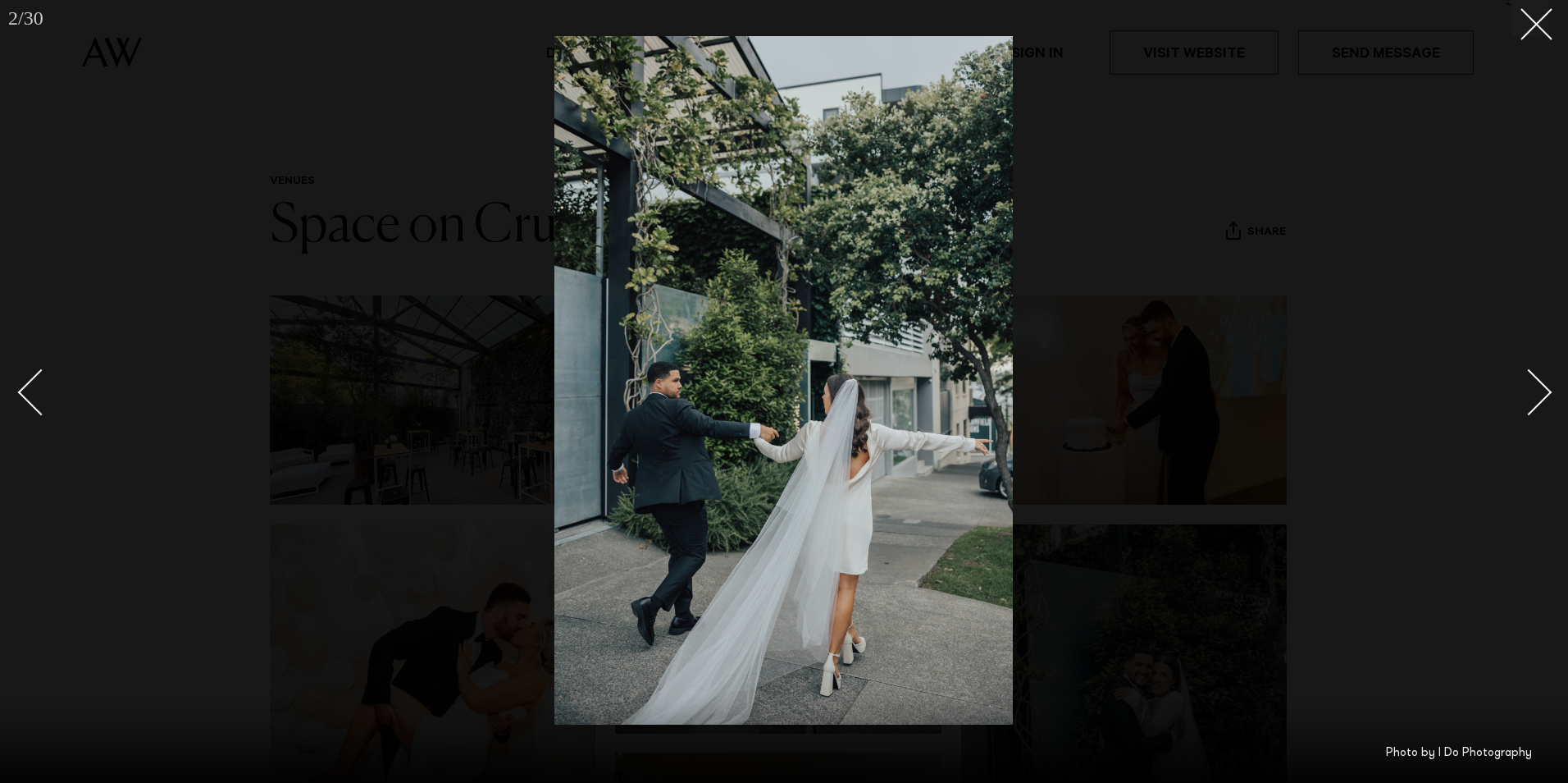
click at [1542, 391] on div "Next slide" at bounding box center [1529, 392] width 47 height 47
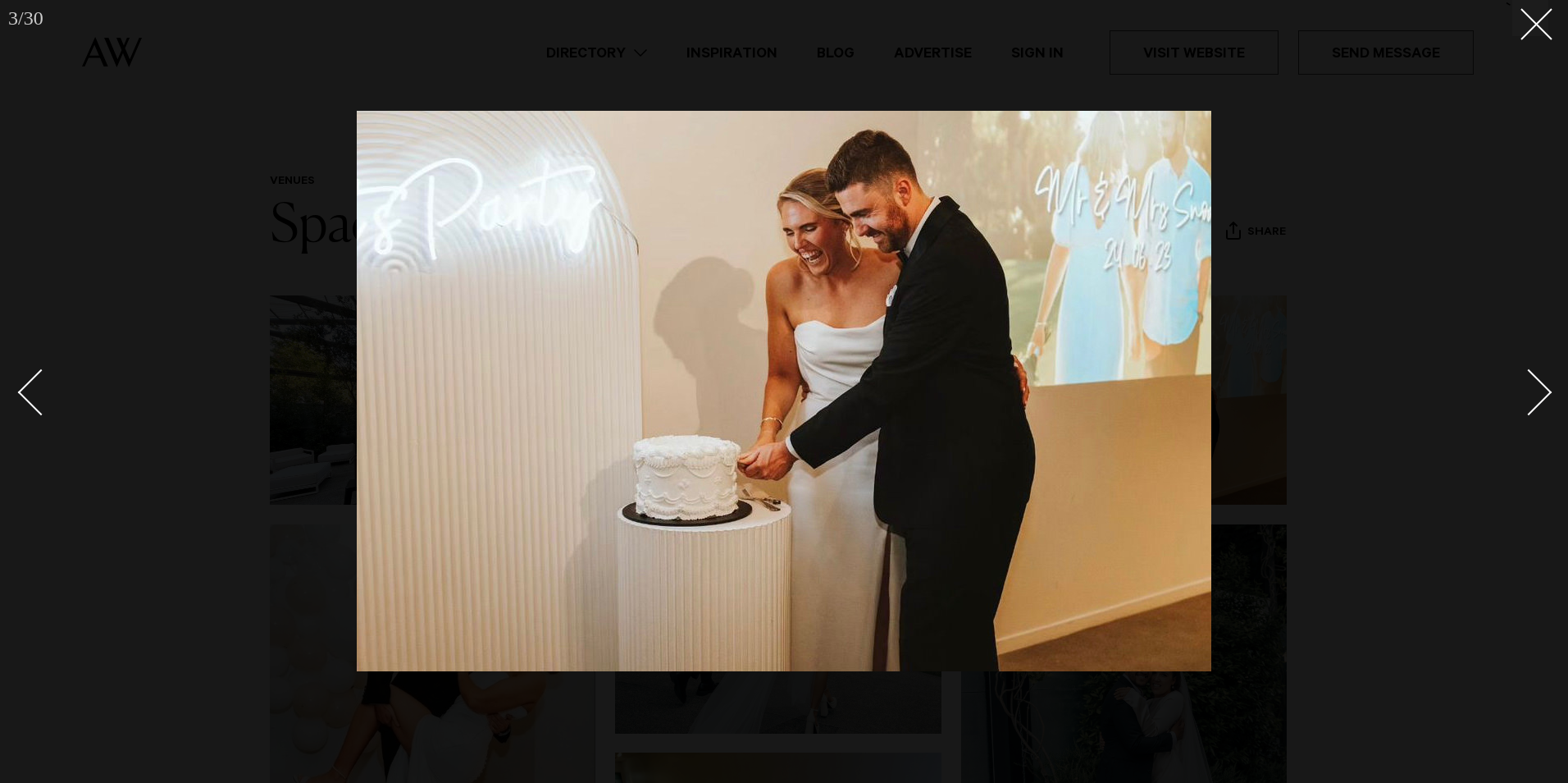
click at [1542, 391] on div "Next slide" at bounding box center [1529, 392] width 47 height 47
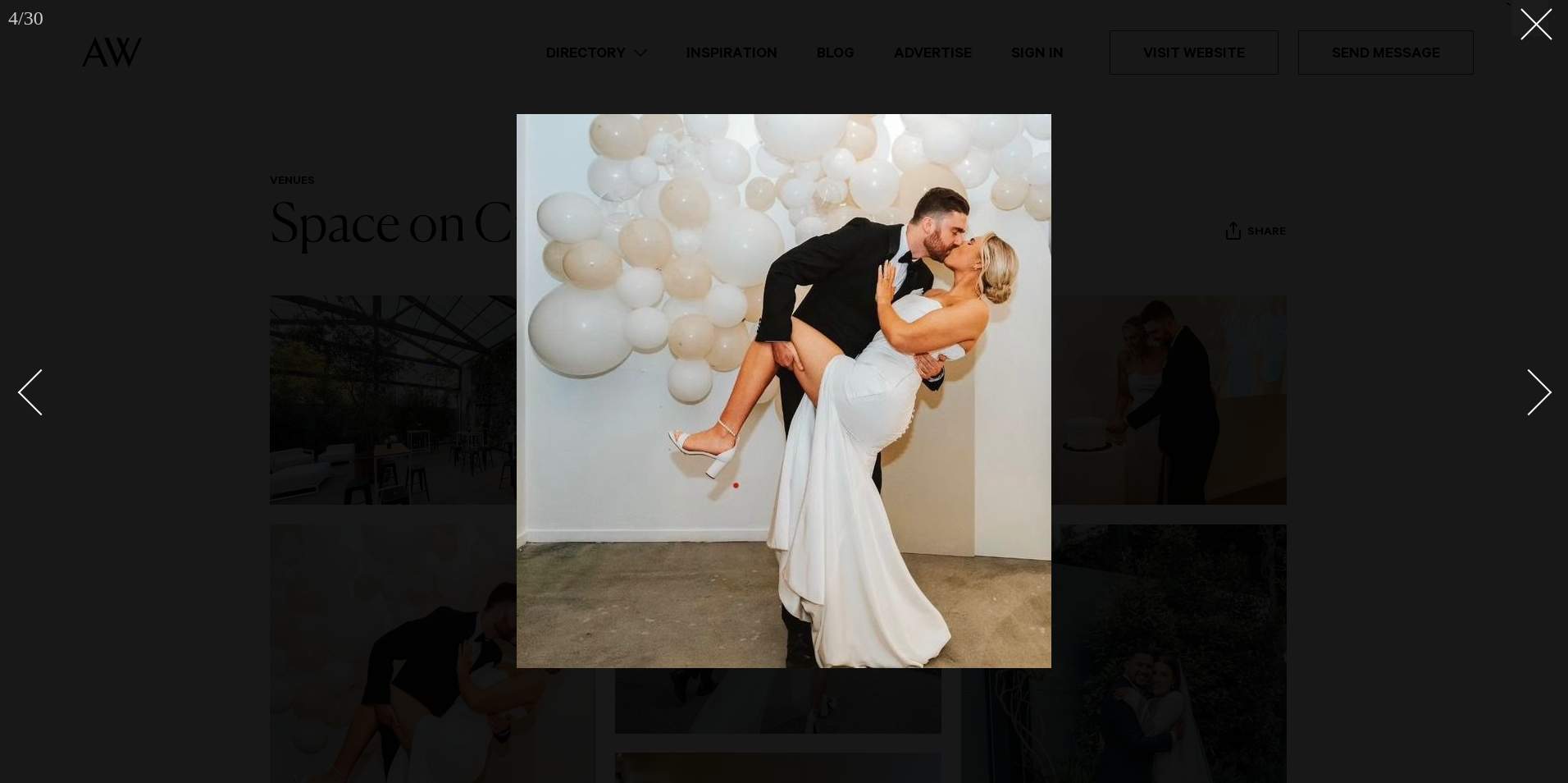
click at [1542, 391] on div "Next slide" at bounding box center [1529, 392] width 47 height 47
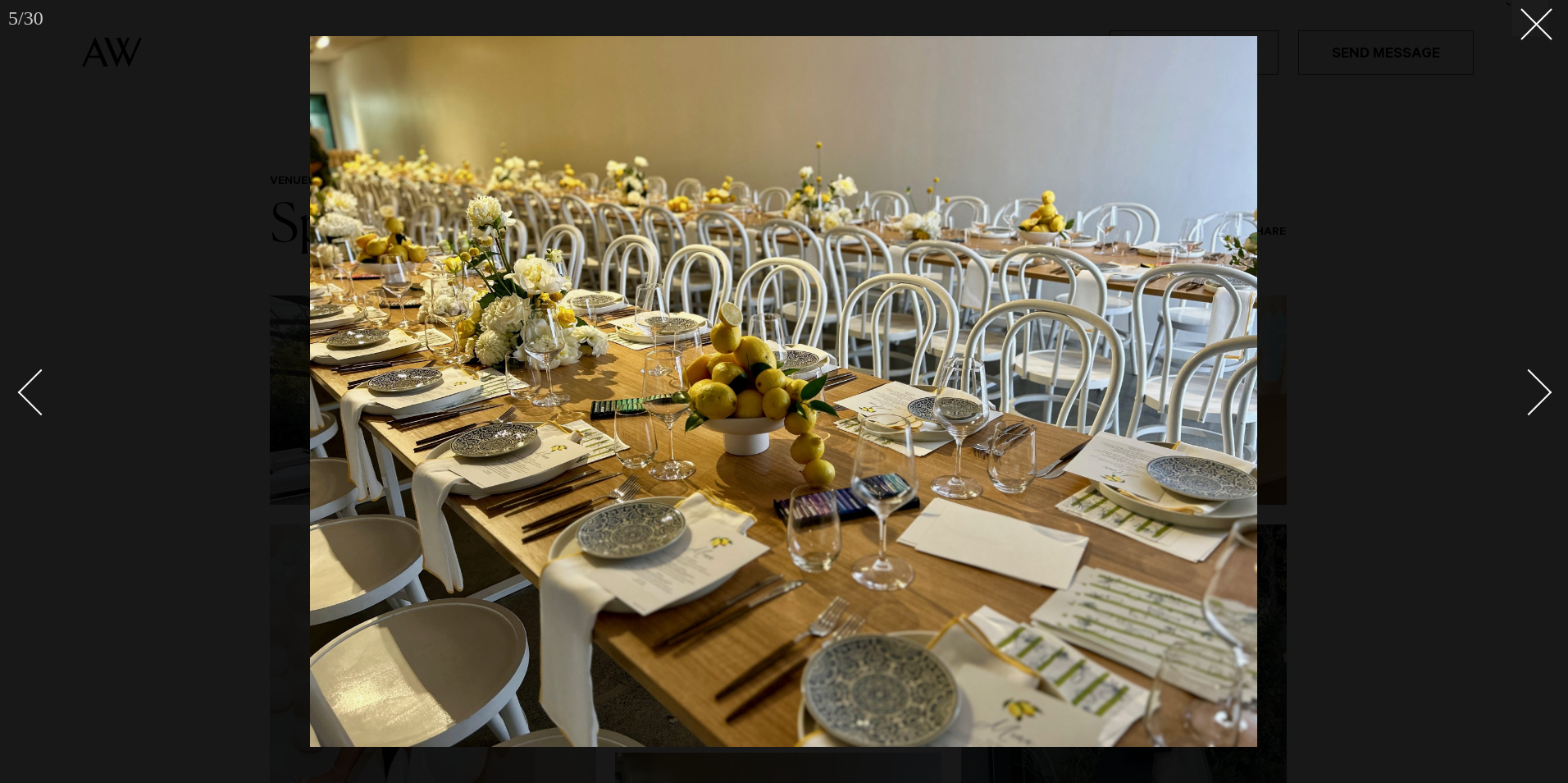
click at [1542, 391] on div "Next slide" at bounding box center [1529, 392] width 47 height 47
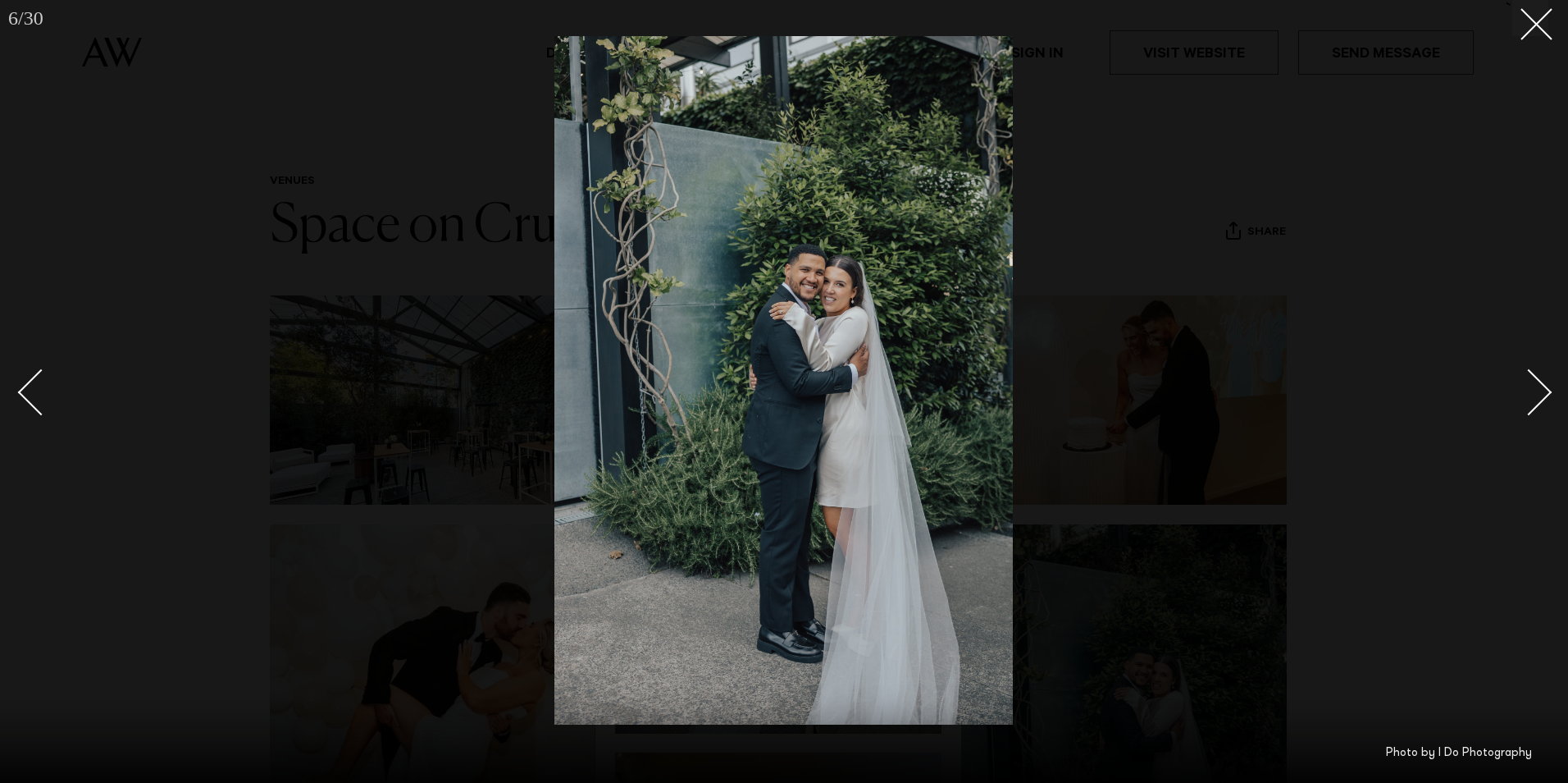
click at [1542, 391] on div "Next slide" at bounding box center [1529, 392] width 47 height 47
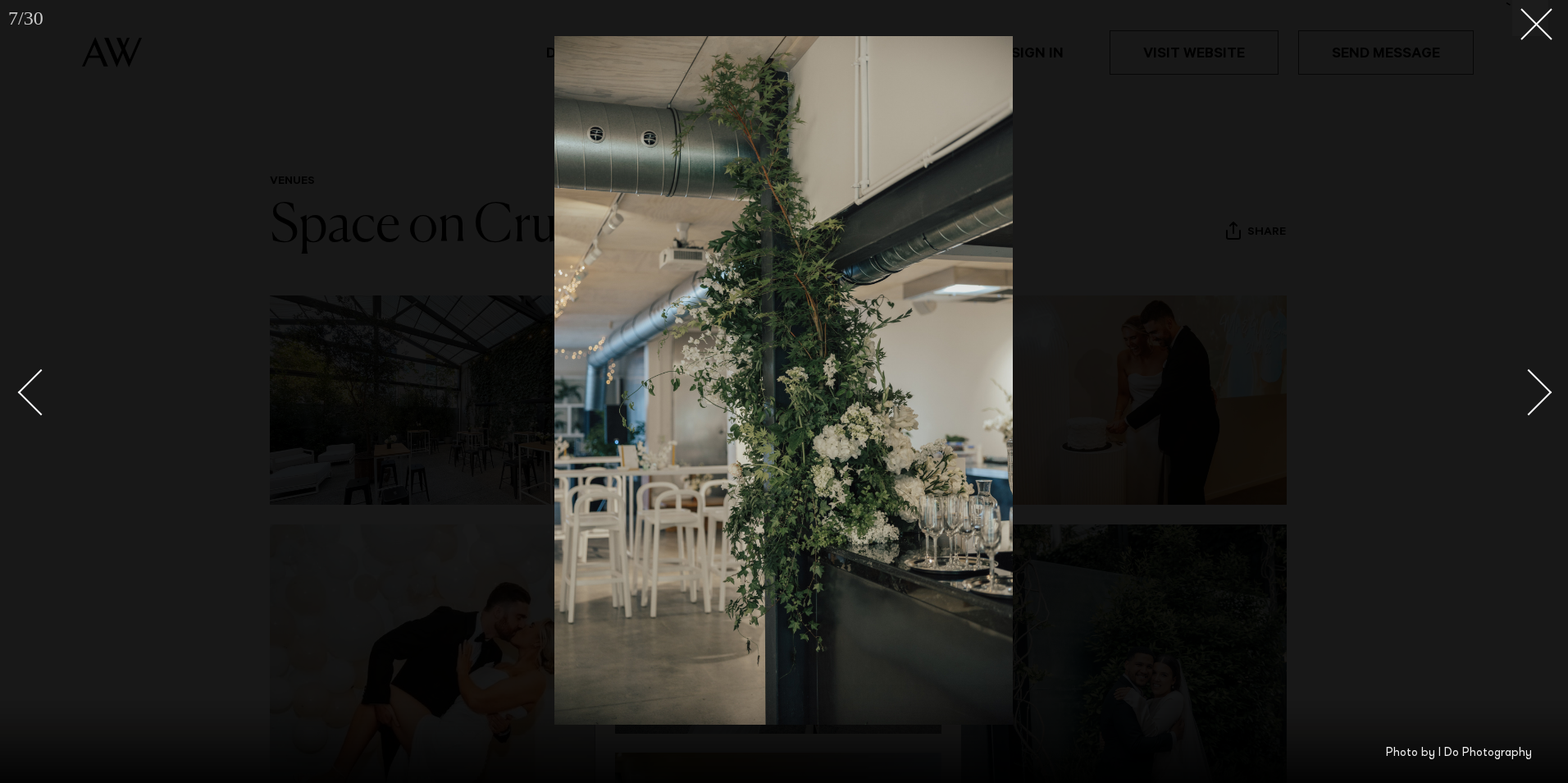
click at [1542, 391] on div "Next slide" at bounding box center [1529, 392] width 47 height 47
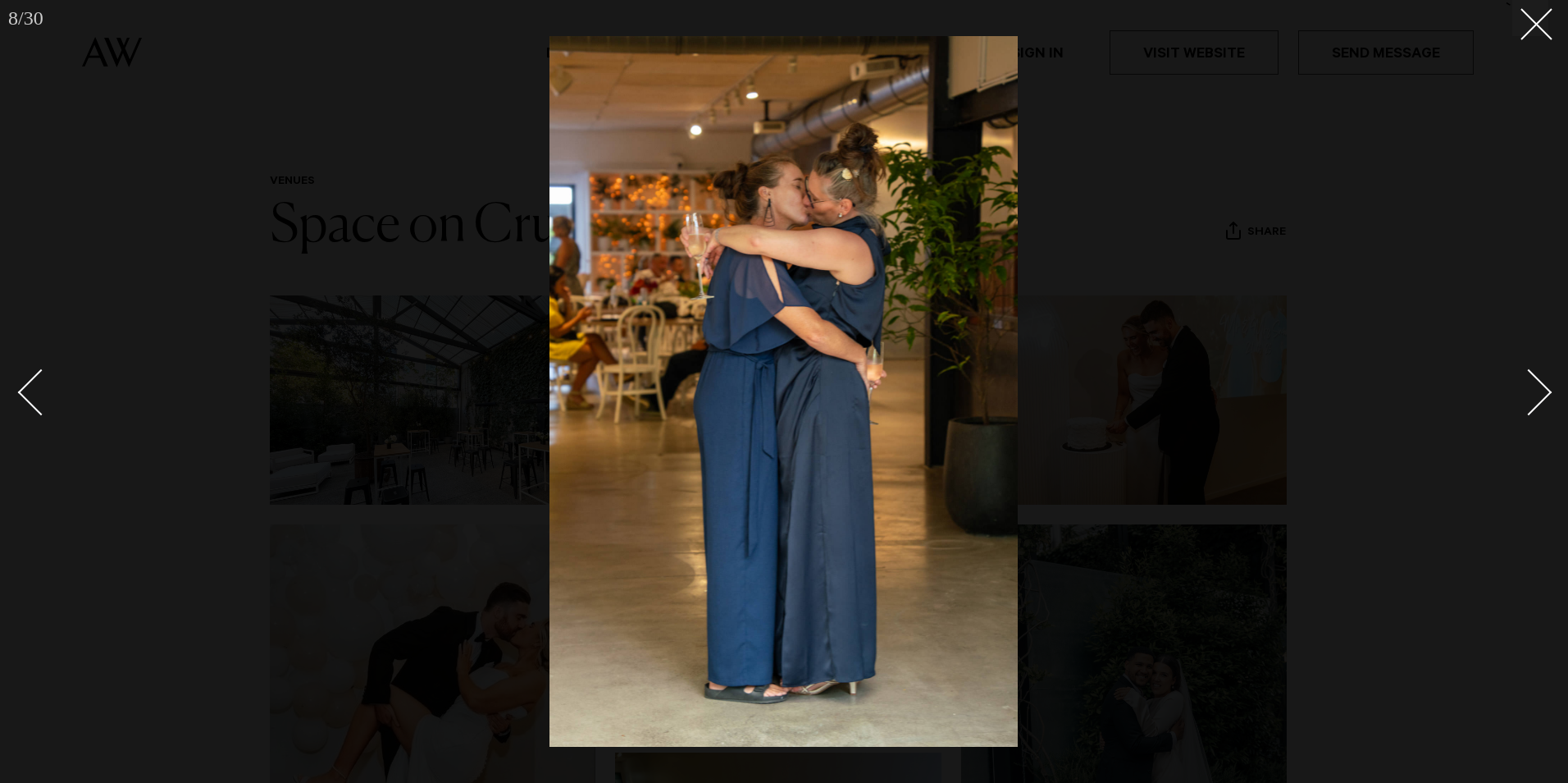
click at [1542, 391] on div "Next slide" at bounding box center [1529, 392] width 47 height 47
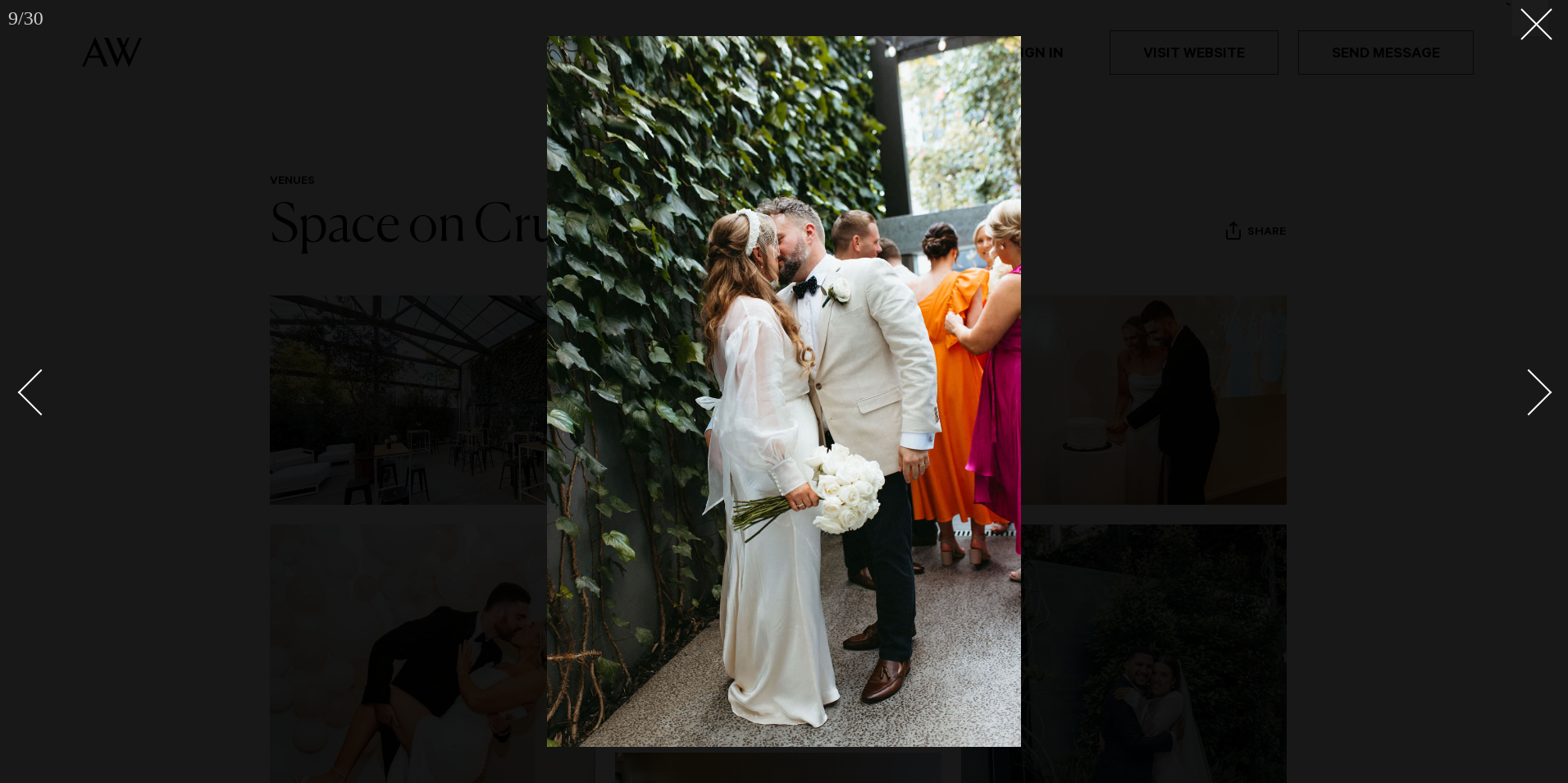
click at [1542, 391] on div "Next slide" at bounding box center [1529, 392] width 47 height 47
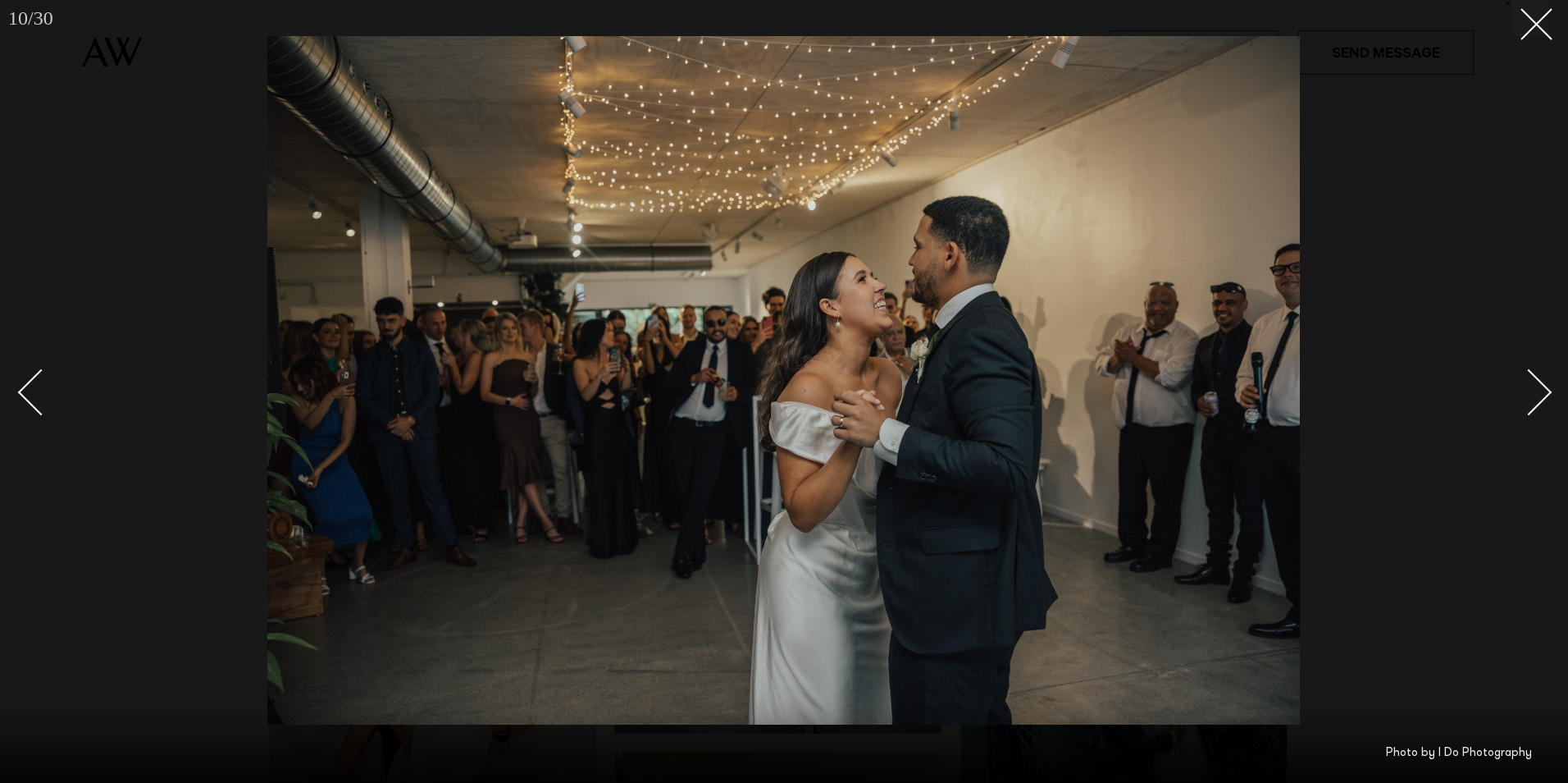
click at [1542, 391] on div "Next slide" at bounding box center [1529, 392] width 47 height 47
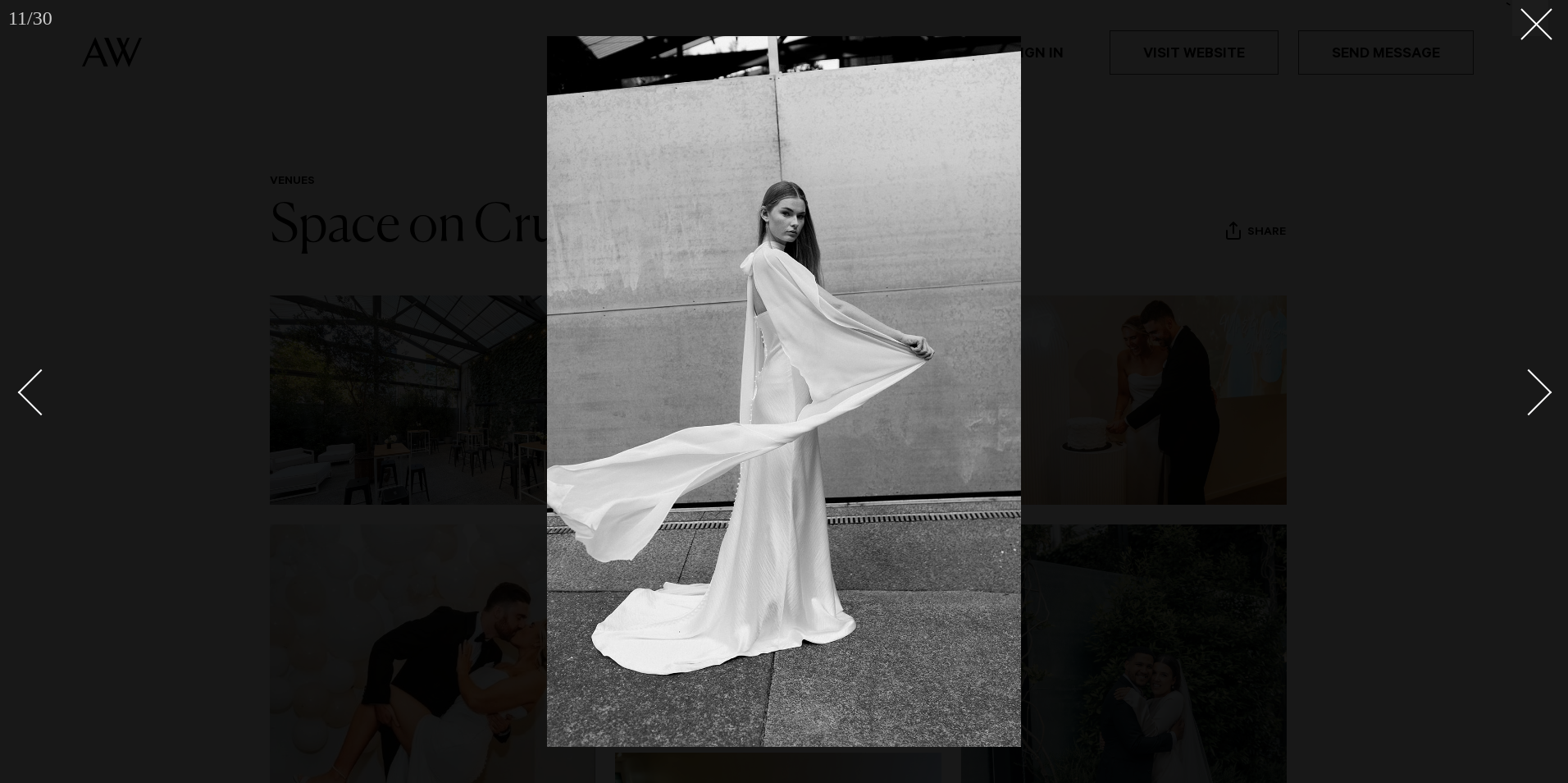
click at [1542, 391] on div "Next slide" at bounding box center [1529, 392] width 47 height 47
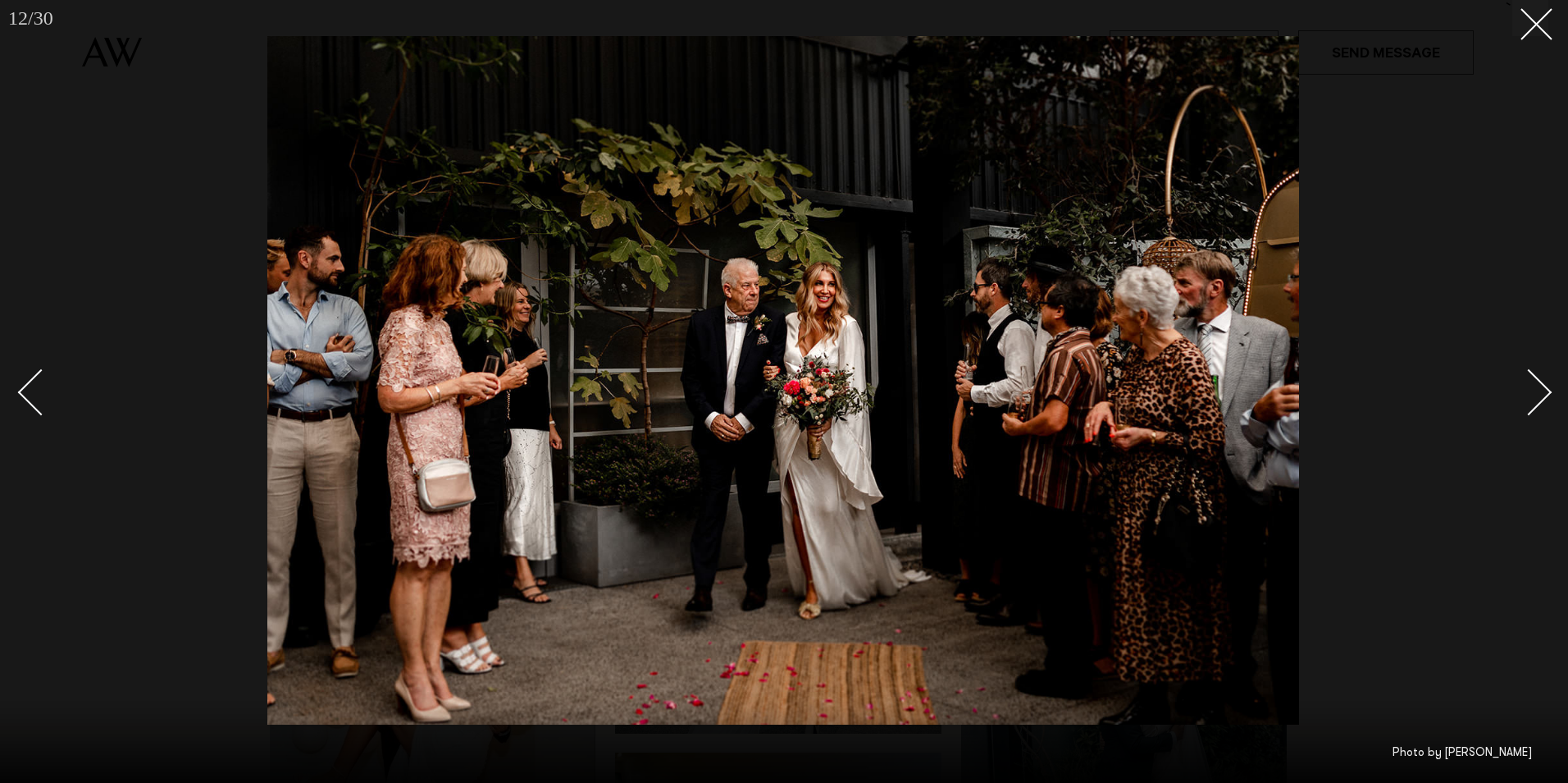
click at [1542, 391] on div "Next slide" at bounding box center [1529, 392] width 47 height 47
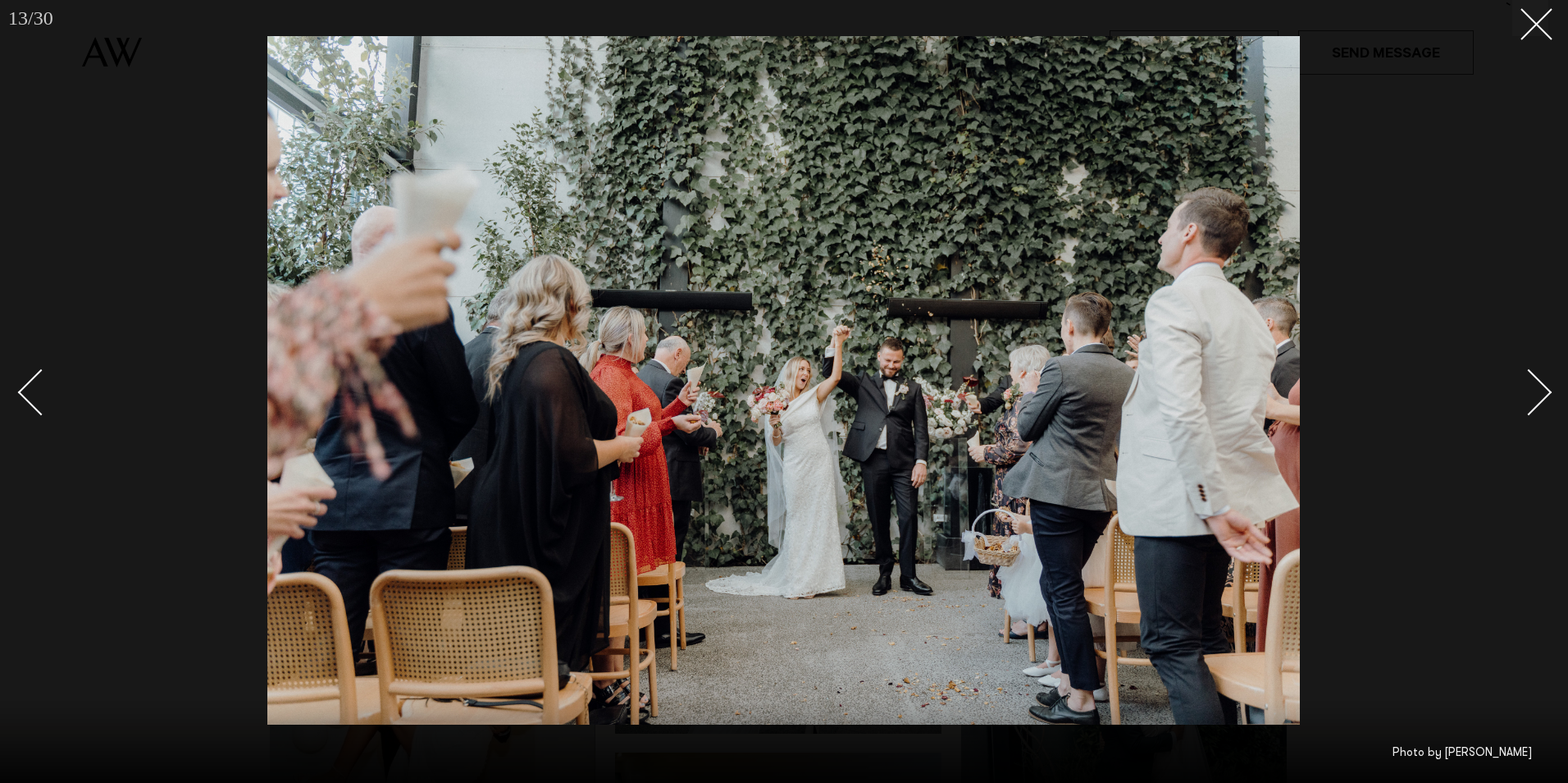
click at [1542, 391] on div "Next slide" at bounding box center [1529, 392] width 47 height 47
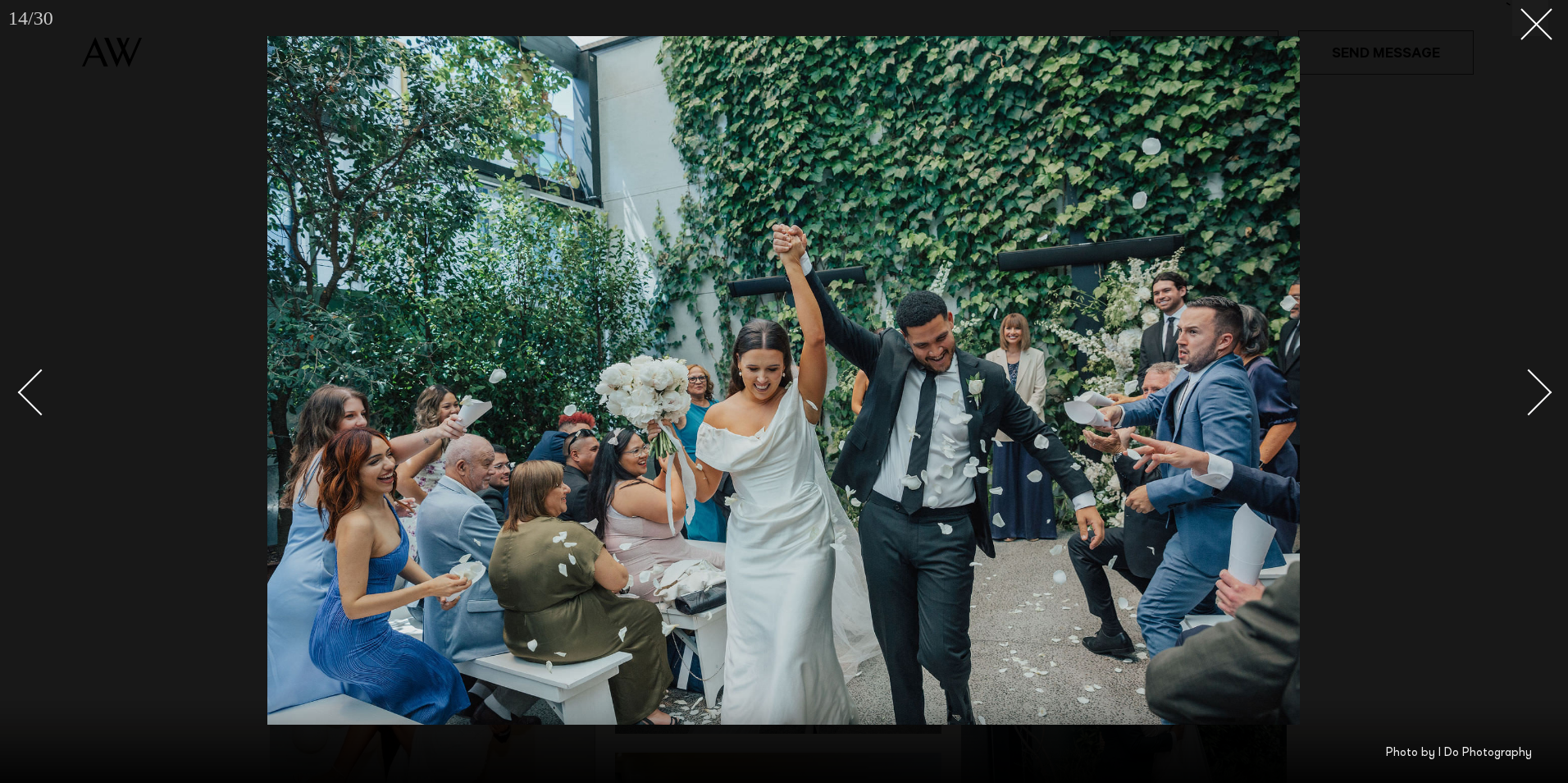
click at [1542, 391] on div "Next slide" at bounding box center [1529, 392] width 47 height 47
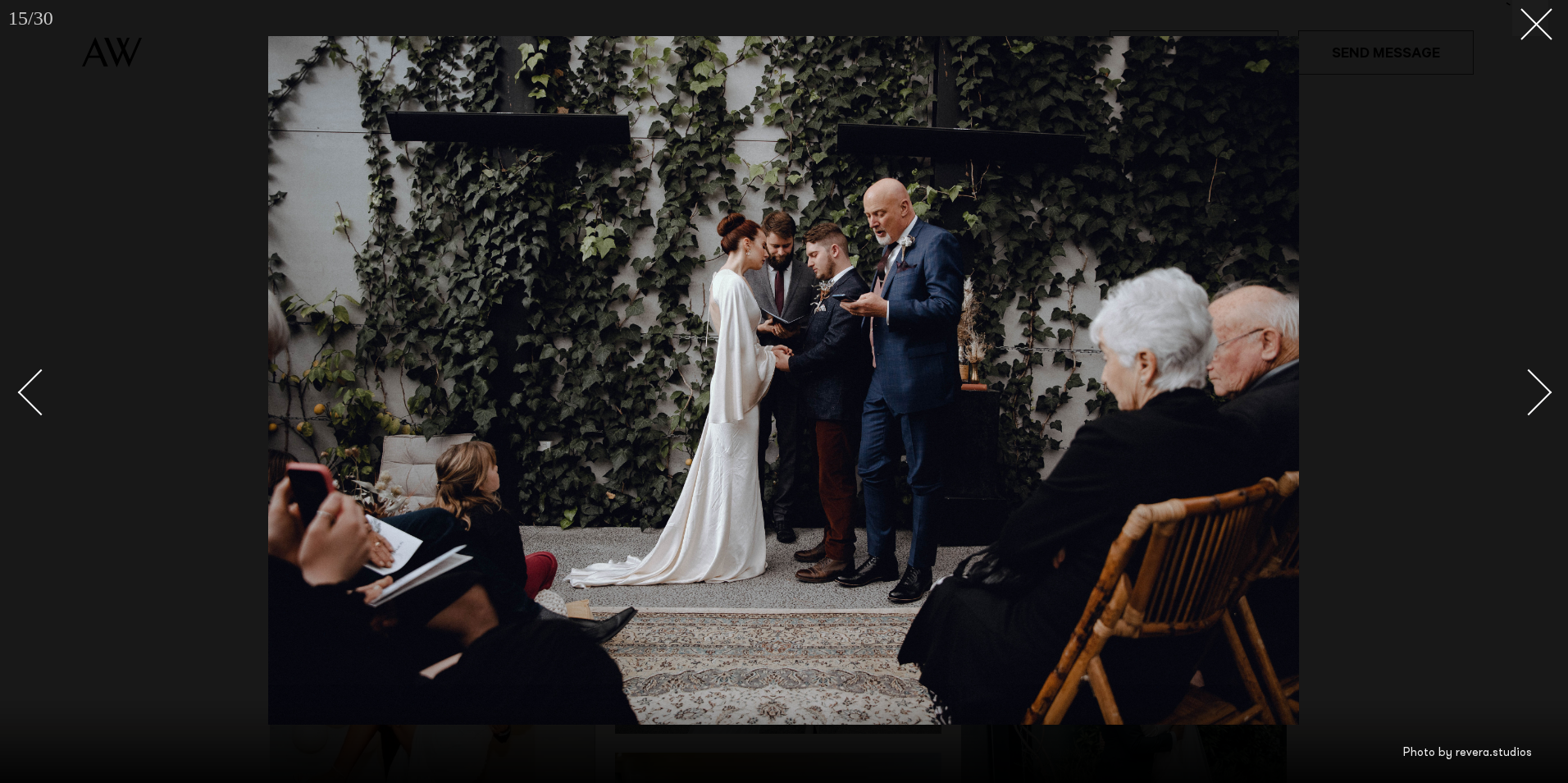
click at [1542, 391] on div "Next slide" at bounding box center [1529, 392] width 47 height 47
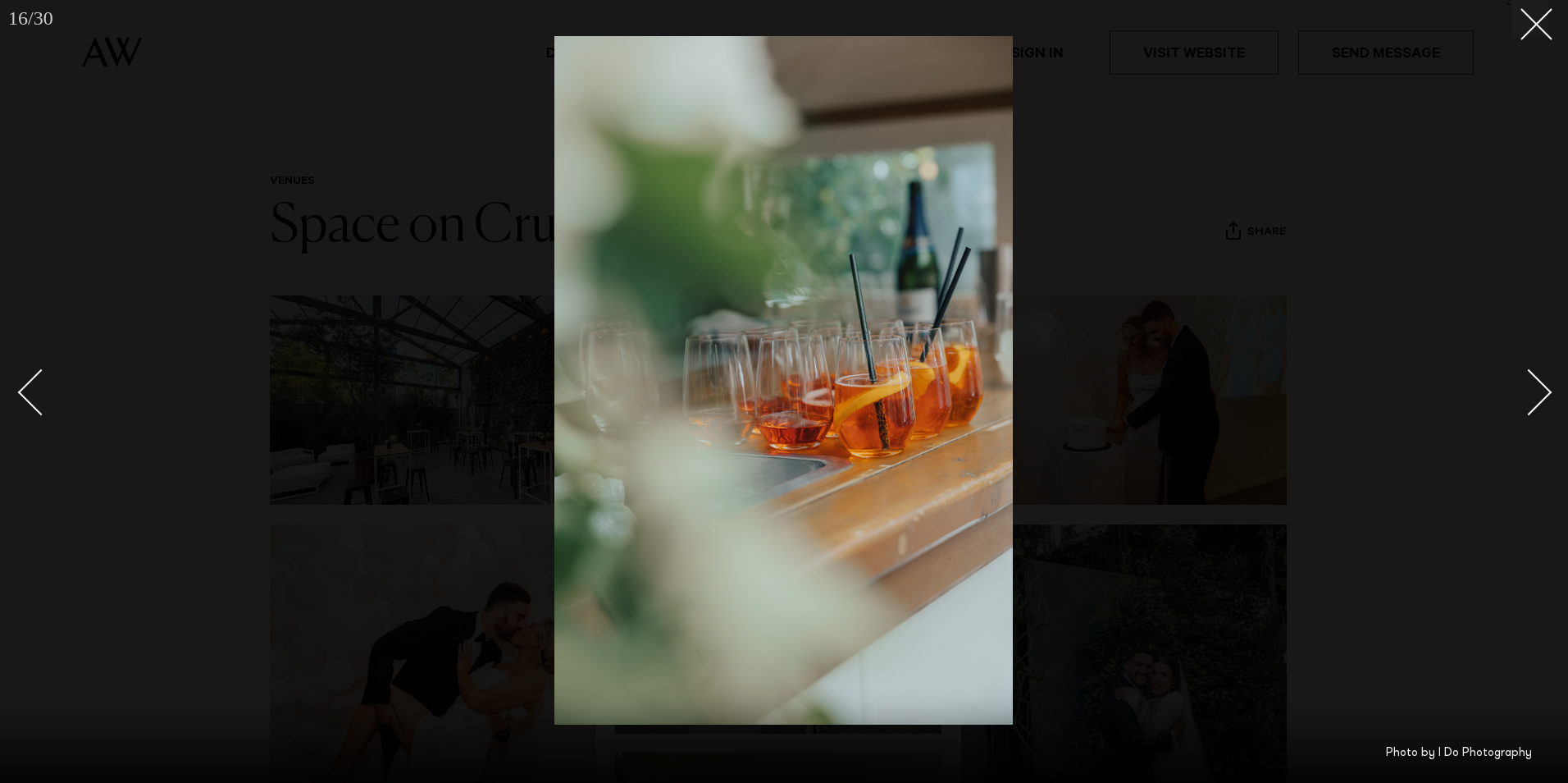
click at [1542, 391] on div "Next slide" at bounding box center [1529, 392] width 47 height 47
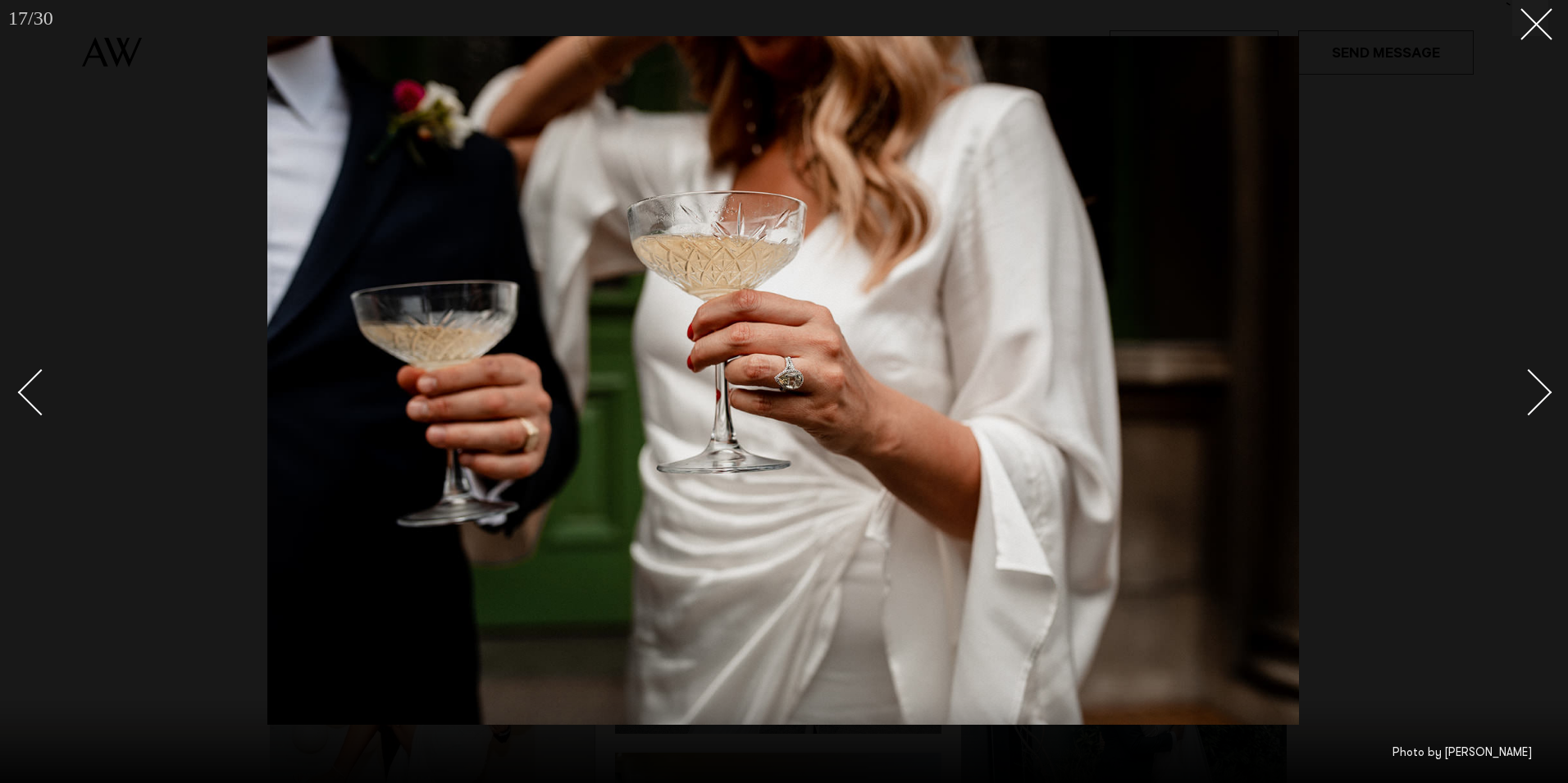
click at [1542, 391] on div "Next slide" at bounding box center [1529, 392] width 47 height 47
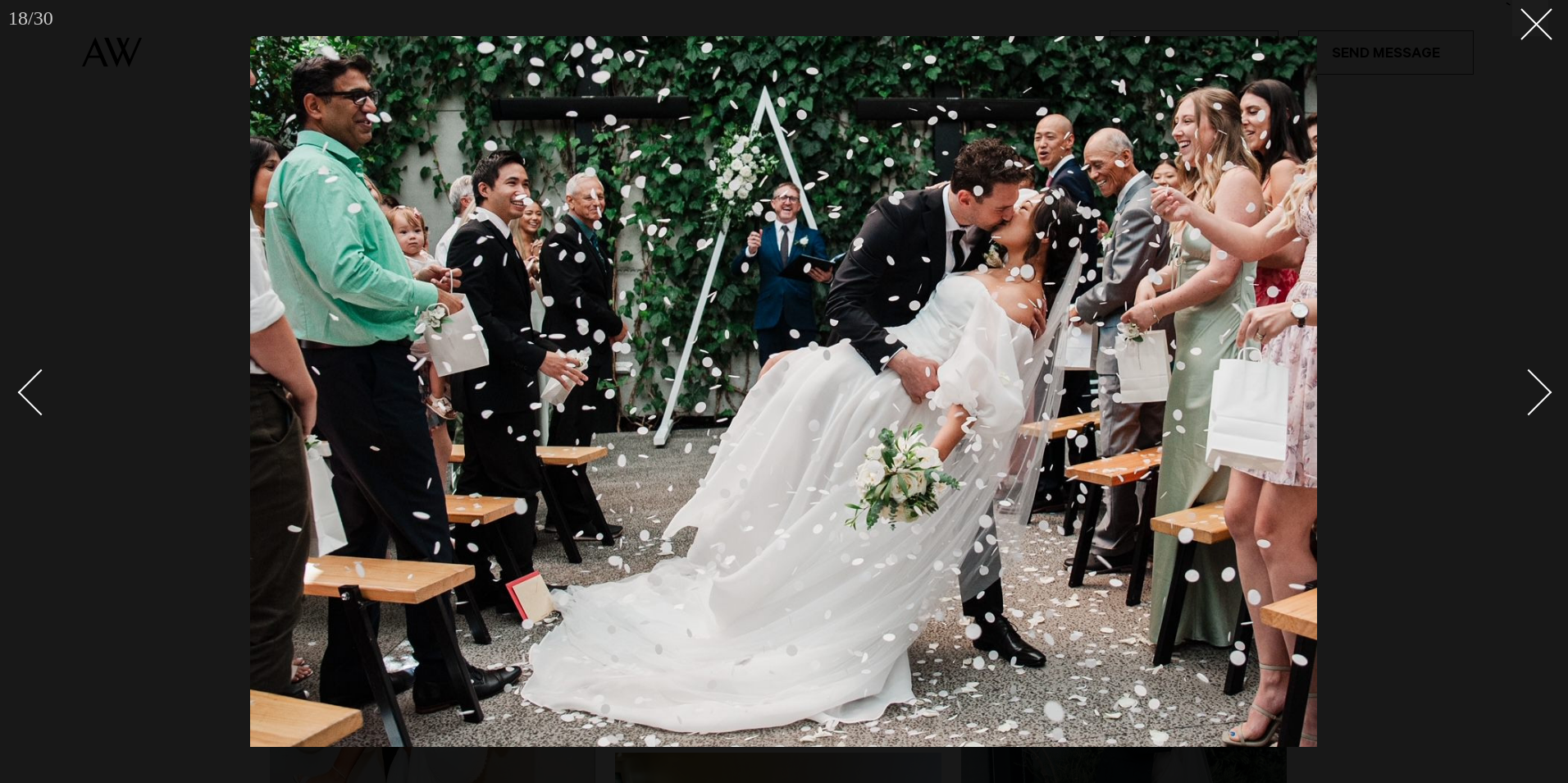
click at [1542, 391] on div "Next slide" at bounding box center [1529, 392] width 47 height 47
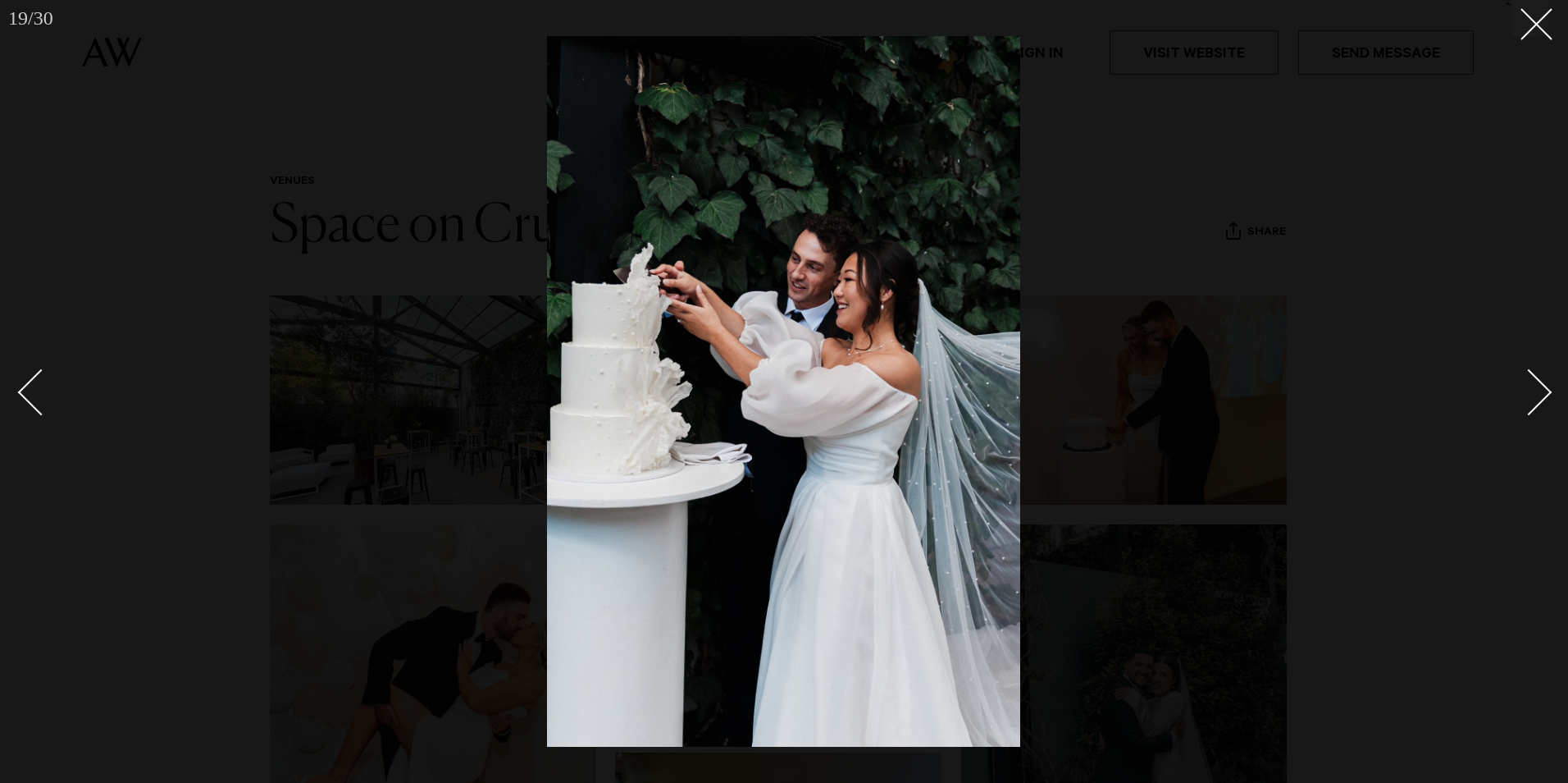
click at [1542, 391] on div "Next slide" at bounding box center [1529, 392] width 47 height 47
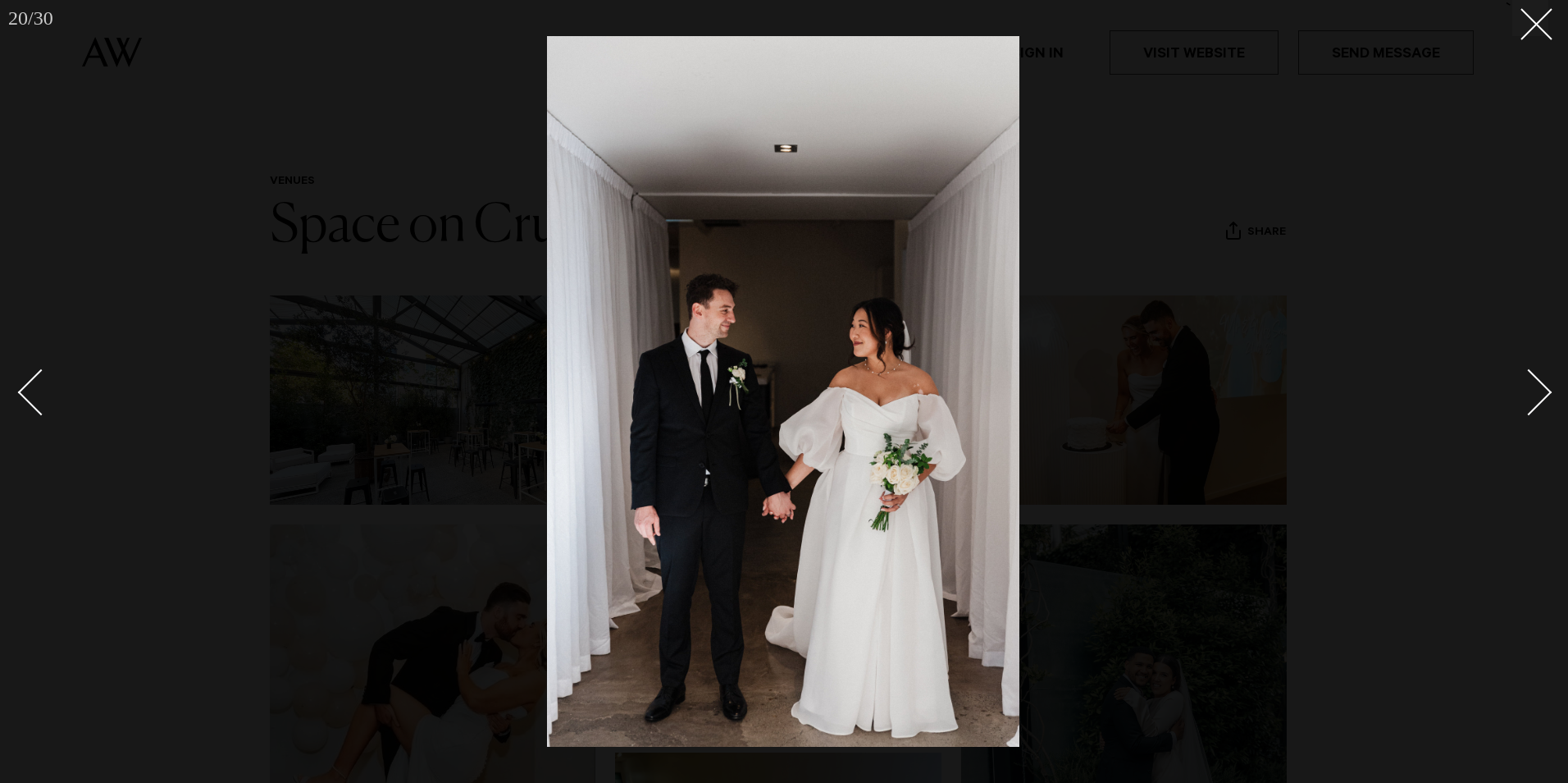
click at [1542, 391] on div "Next slide" at bounding box center [1529, 392] width 47 height 47
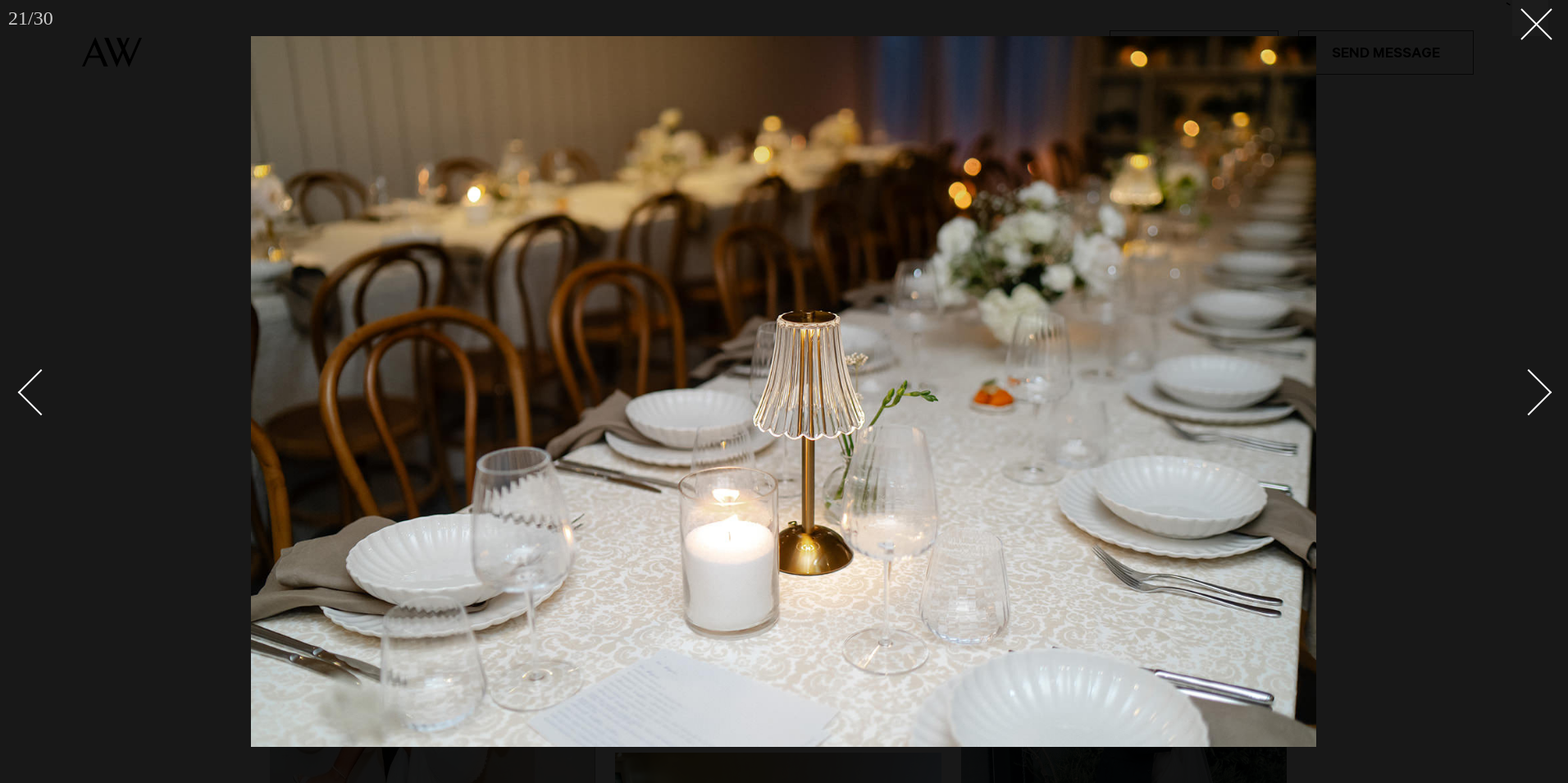
click at [1542, 391] on div "Next slide" at bounding box center [1529, 392] width 47 height 47
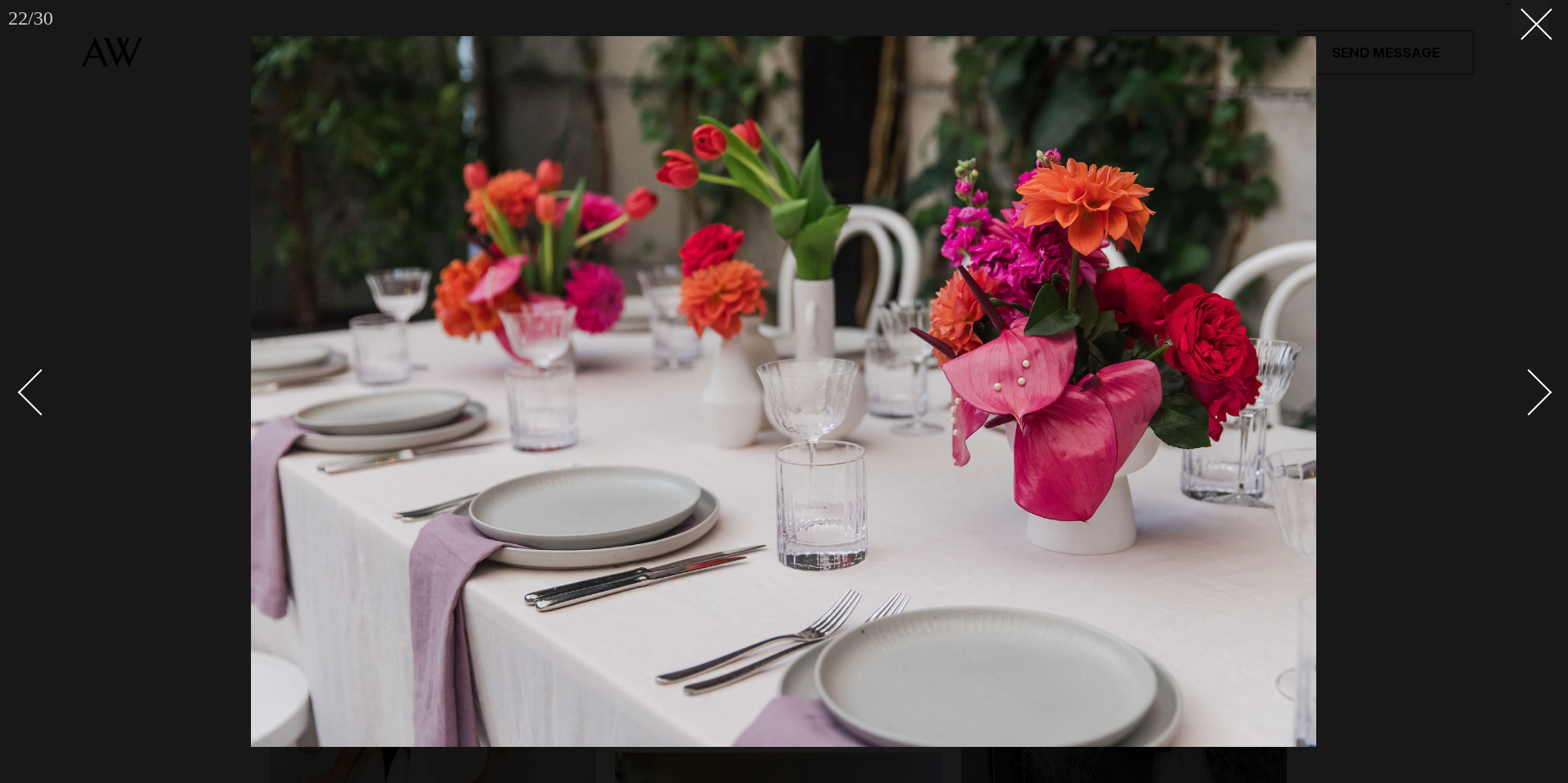
click at [1542, 391] on div "Next slide" at bounding box center [1529, 392] width 47 height 47
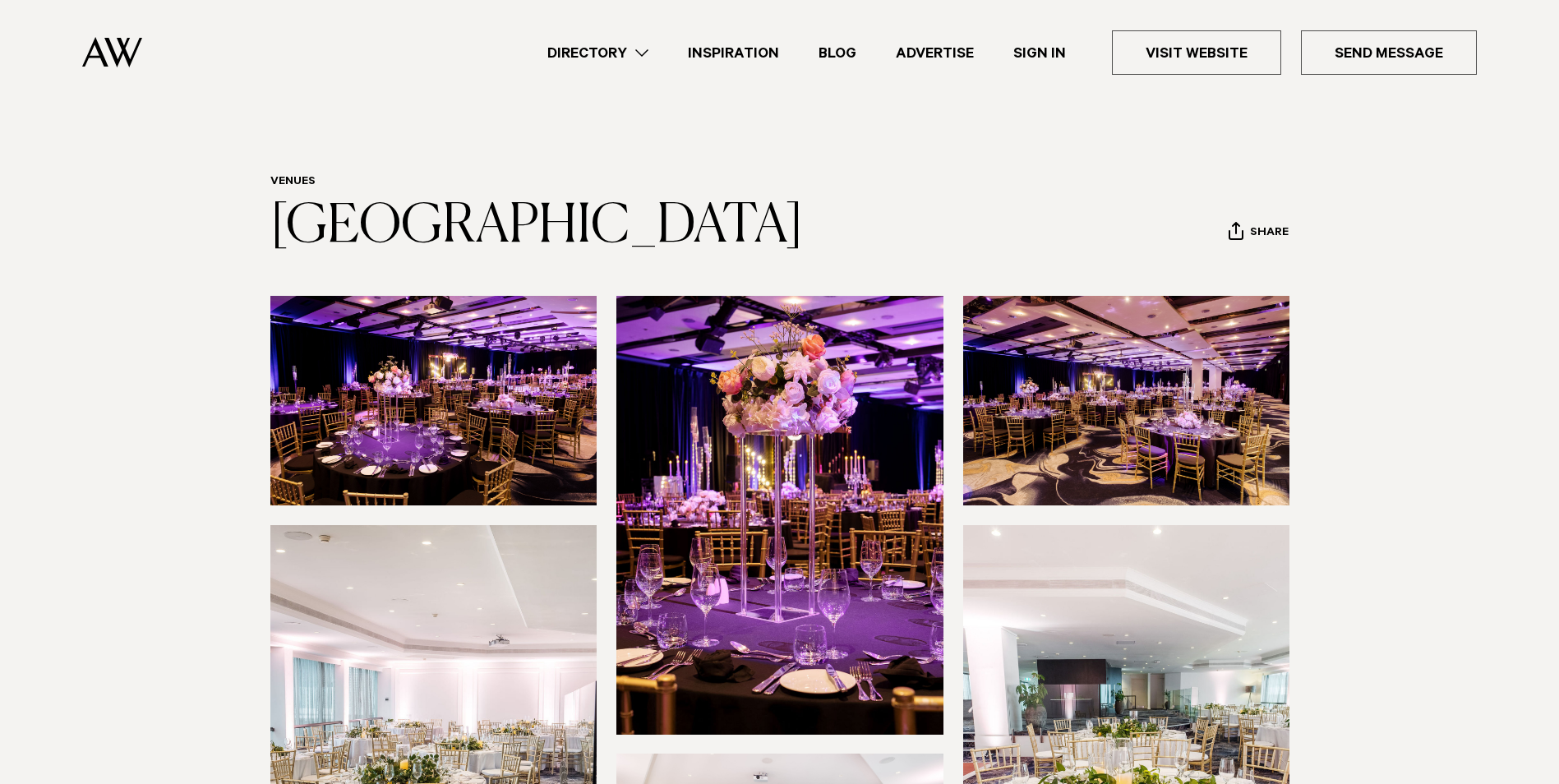
click at [474, 453] on img at bounding box center [433, 401] width 327 height 210
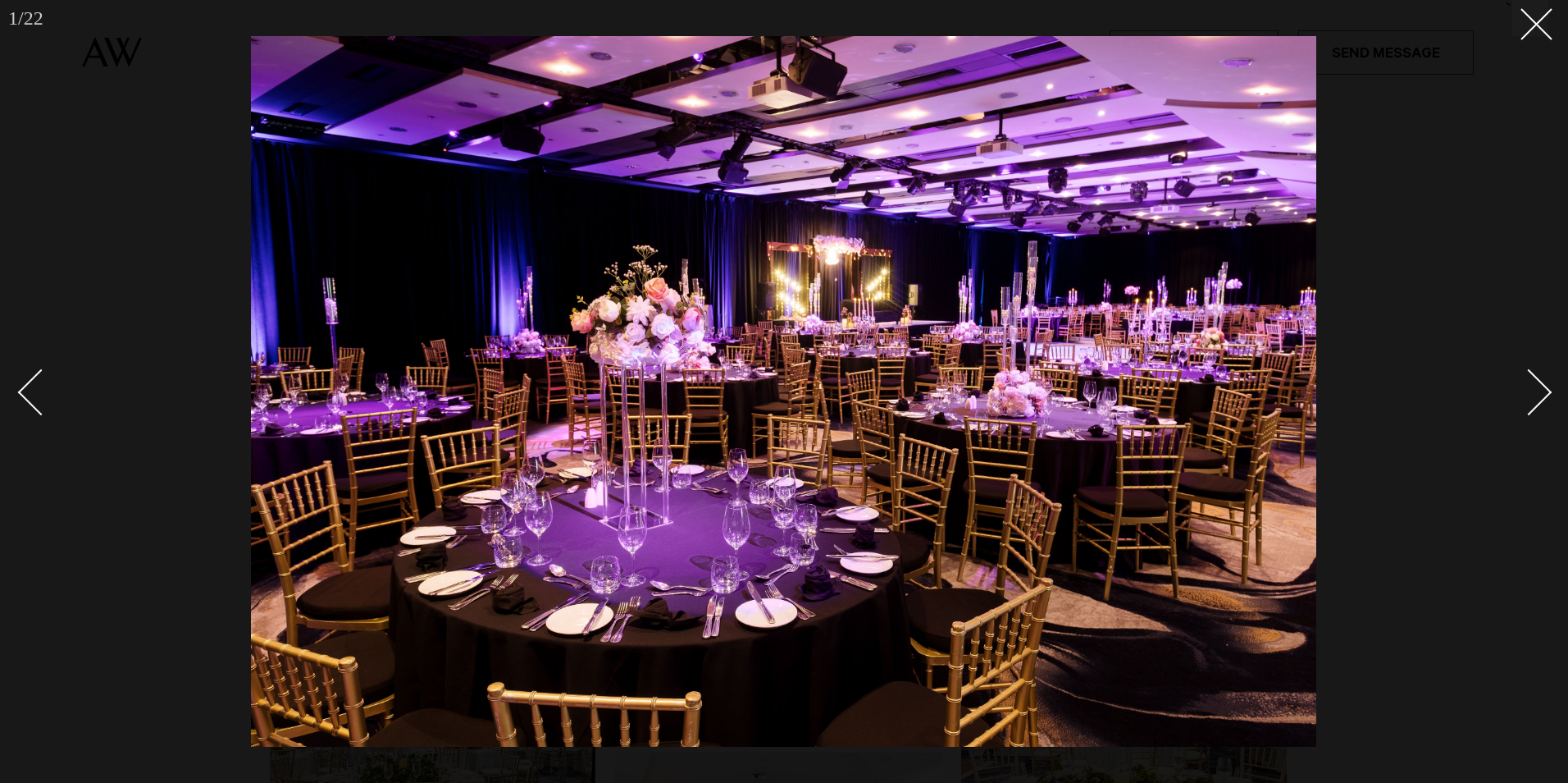
click at [1542, 393] on div "Next slide" at bounding box center [1529, 392] width 47 height 47
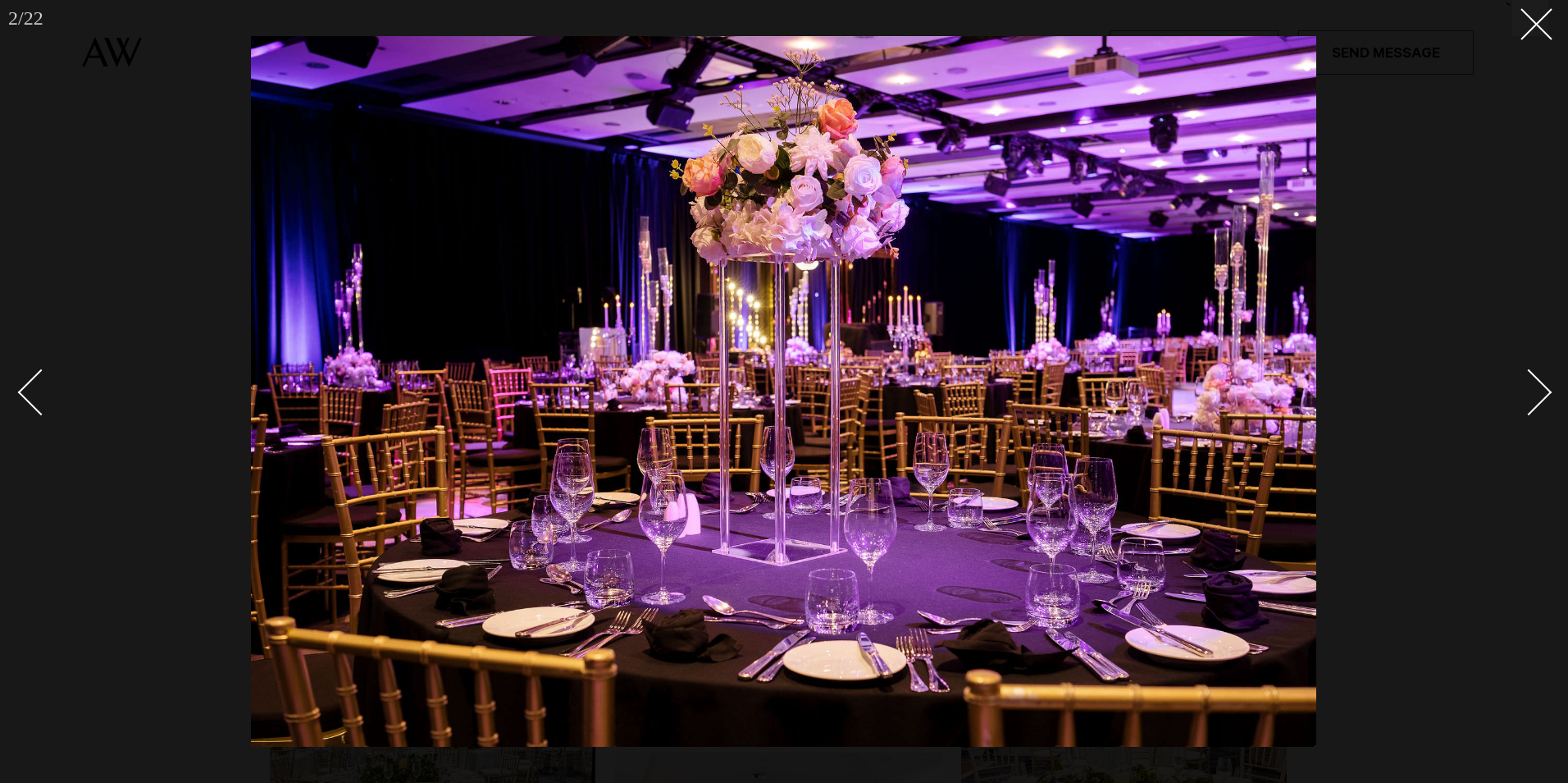
click at [1541, 393] on div "Next slide" at bounding box center [1529, 392] width 47 height 47
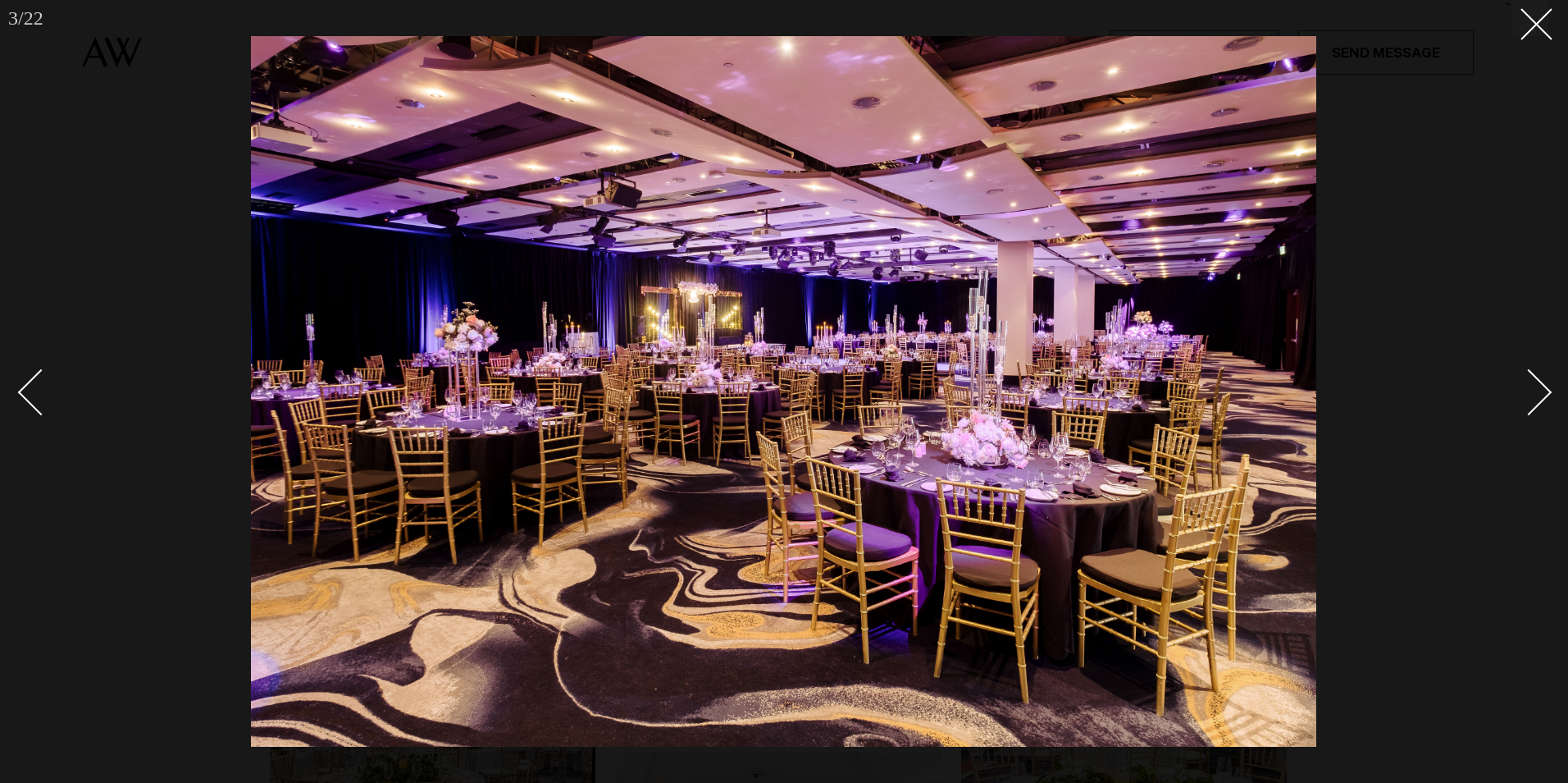
click at [1539, 394] on div "Next slide" at bounding box center [1529, 392] width 47 height 47
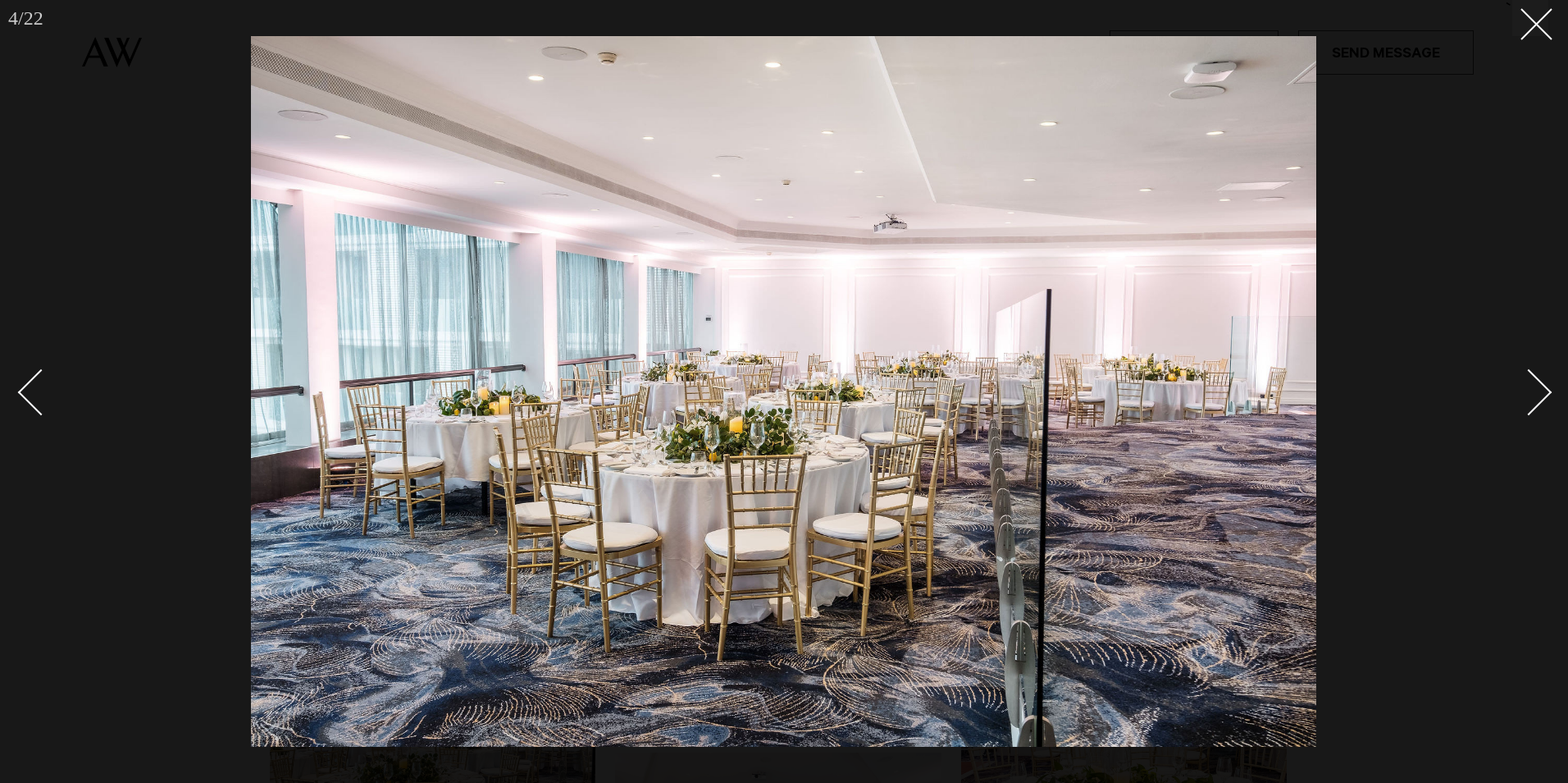
click at [1537, 394] on div "Next slide" at bounding box center [1529, 392] width 47 height 47
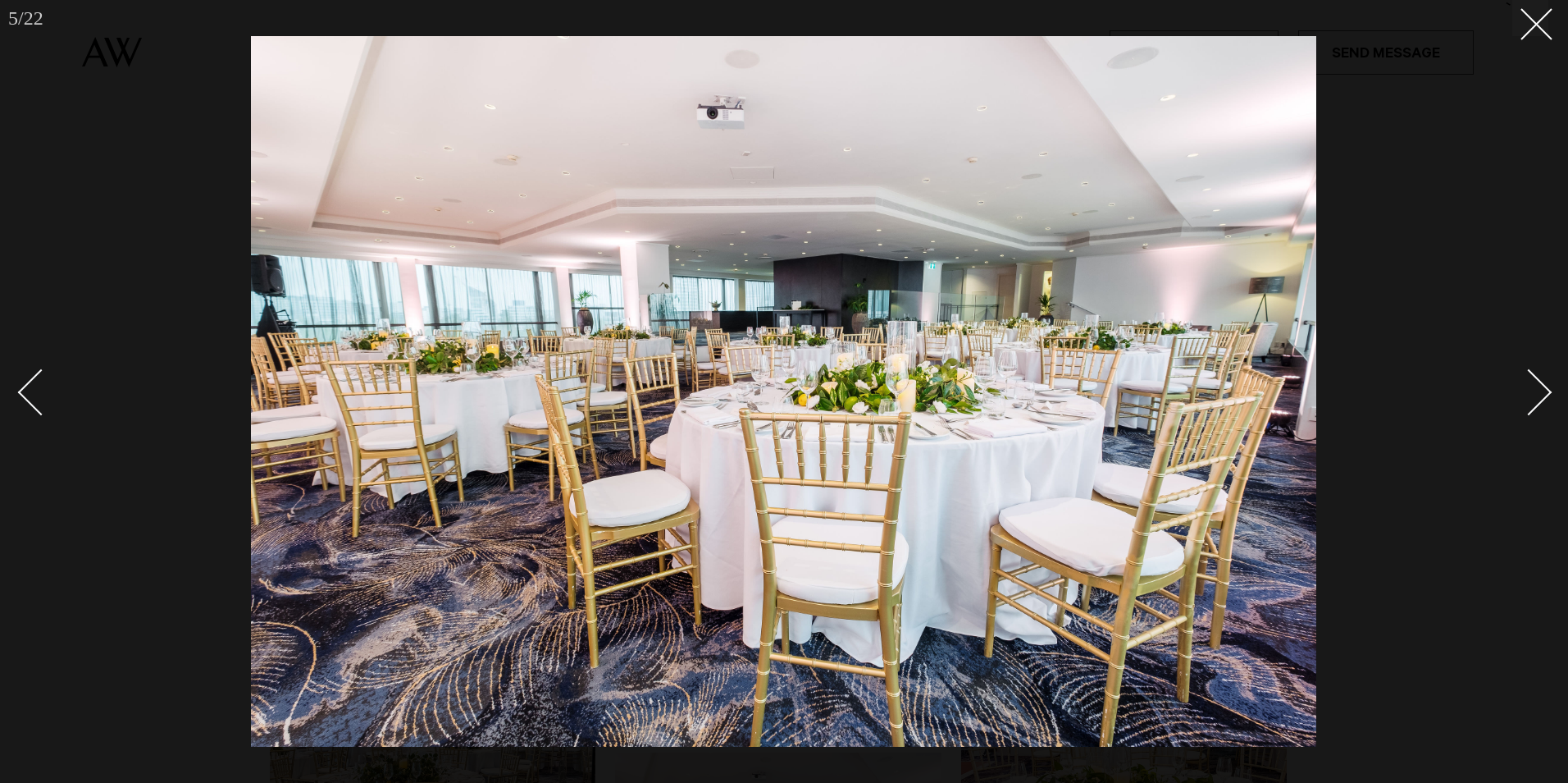
click at [1537, 394] on div "Next slide" at bounding box center [1529, 392] width 47 height 47
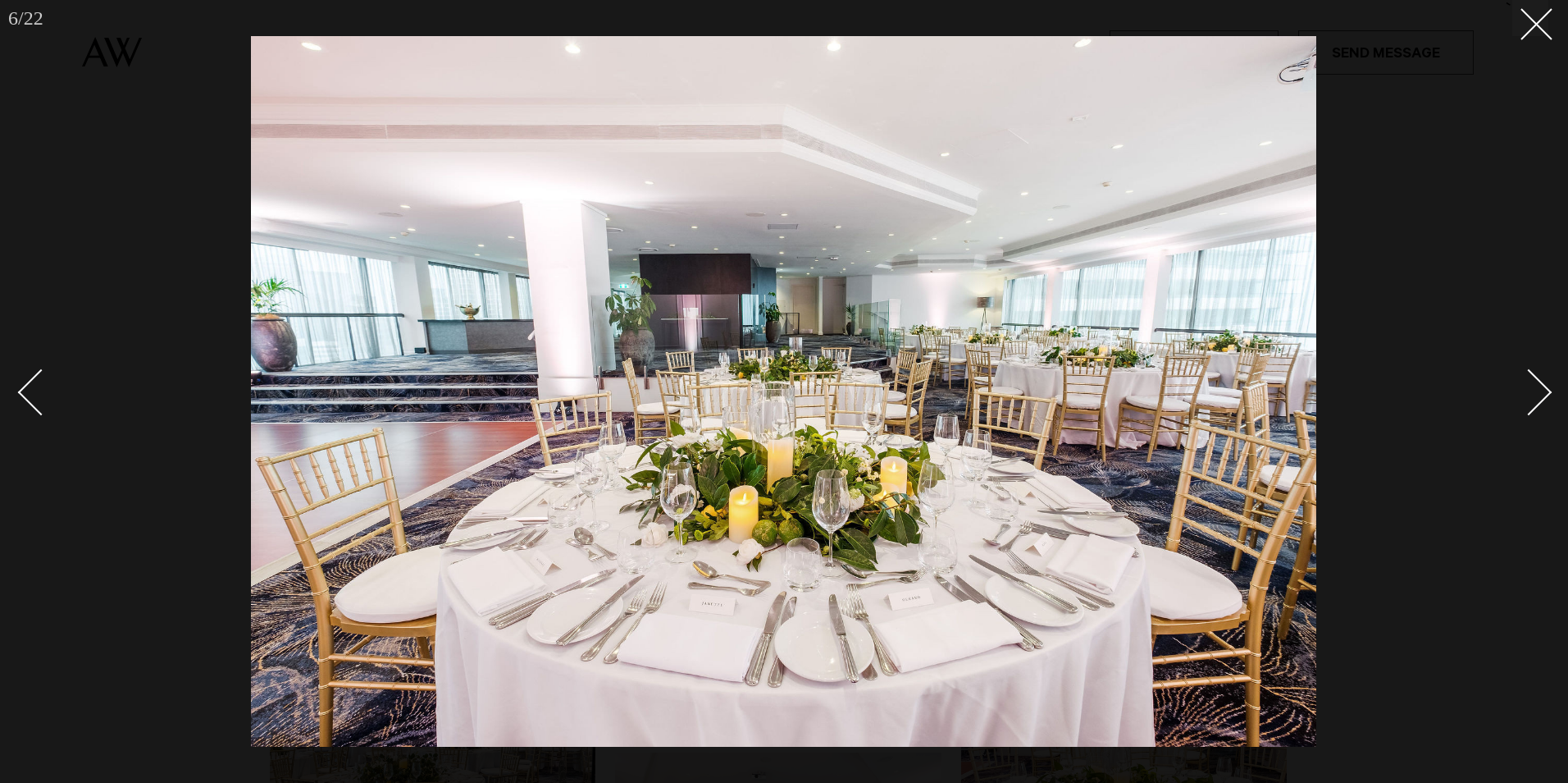
click at [1536, 394] on div "Next slide" at bounding box center [1529, 392] width 47 height 47
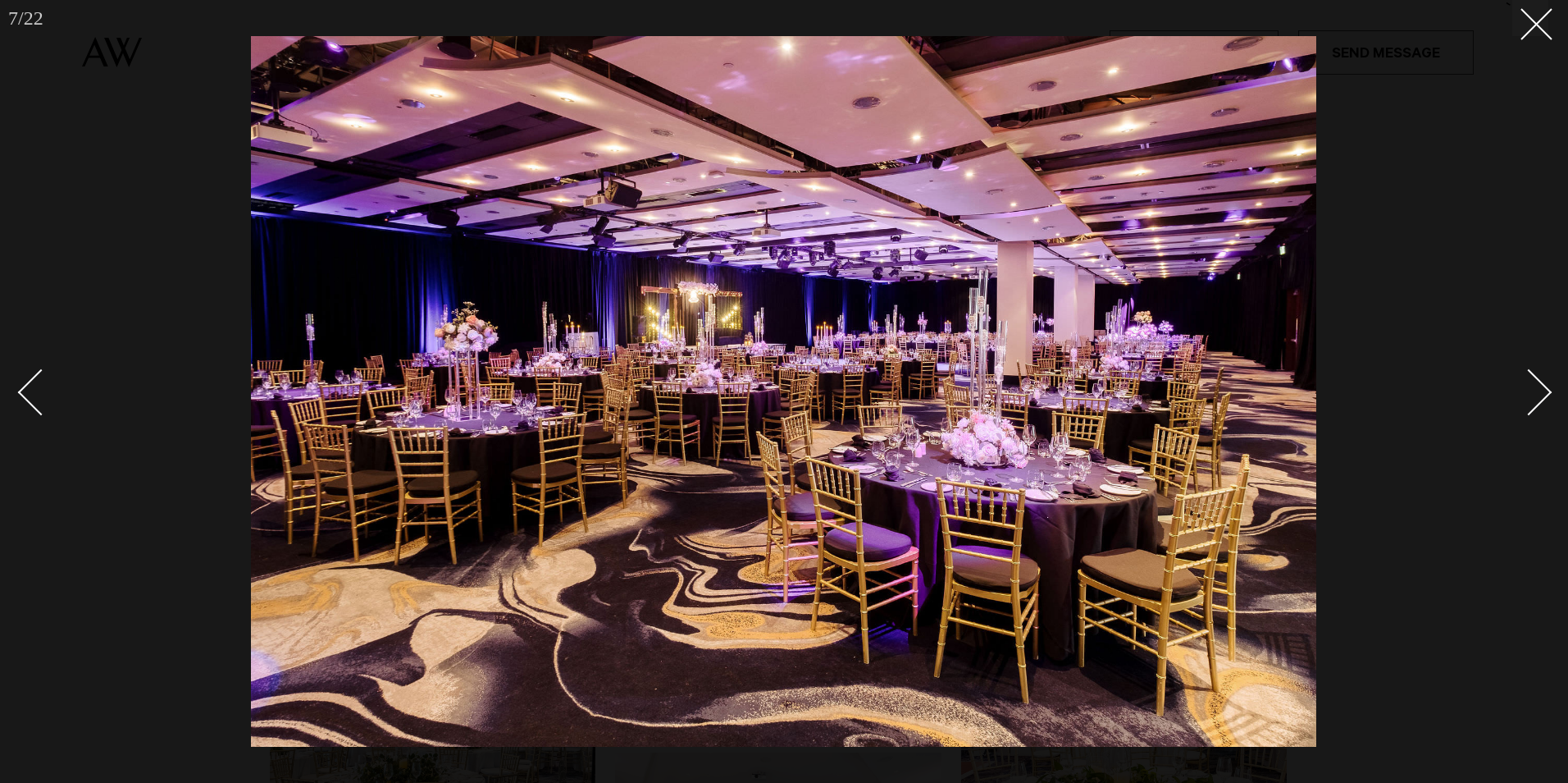
click at [1536, 394] on div "Next slide" at bounding box center [1529, 392] width 47 height 47
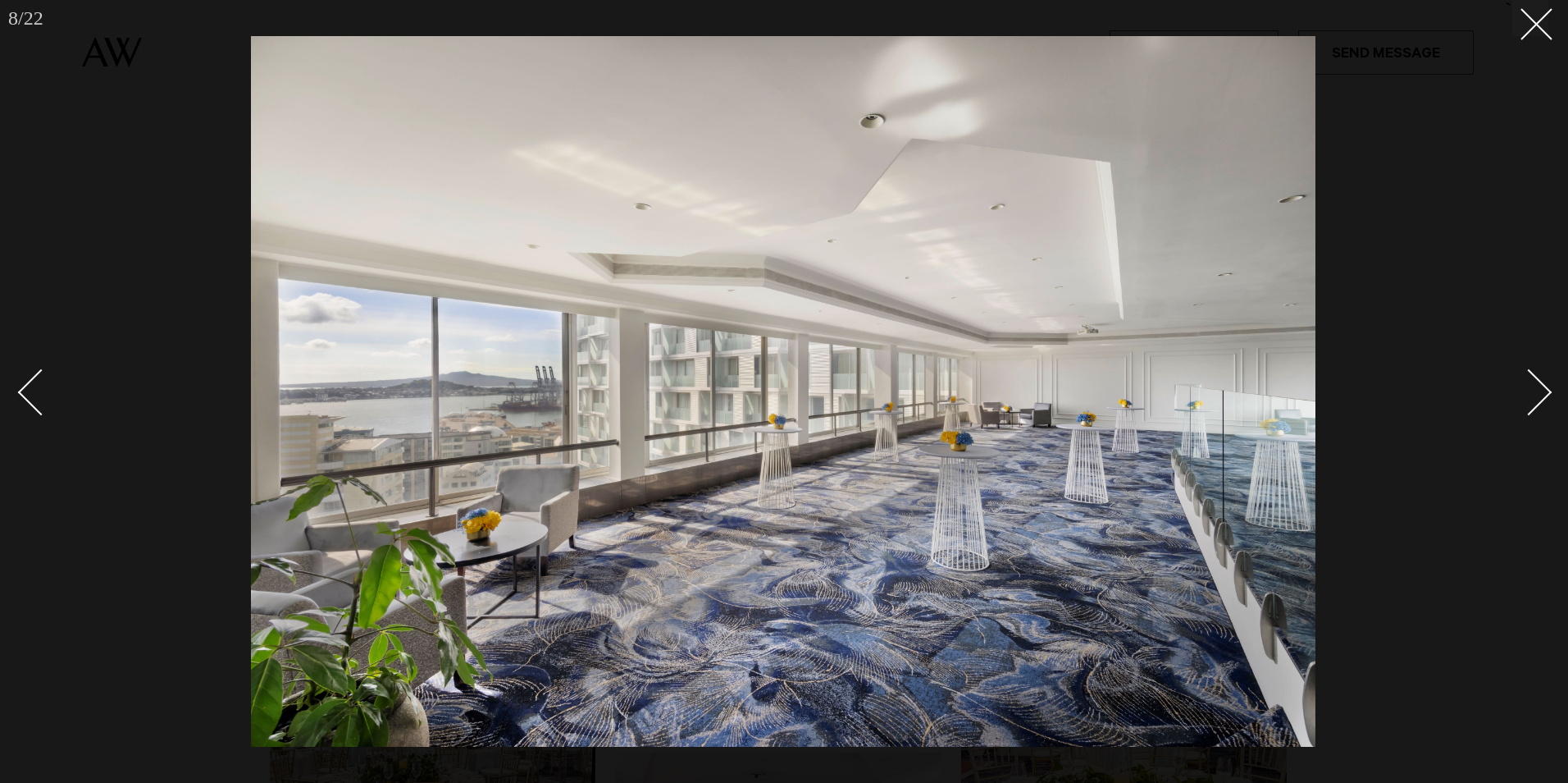
click at [1536, 394] on div "Next slide" at bounding box center [1529, 392] width 47 height 47
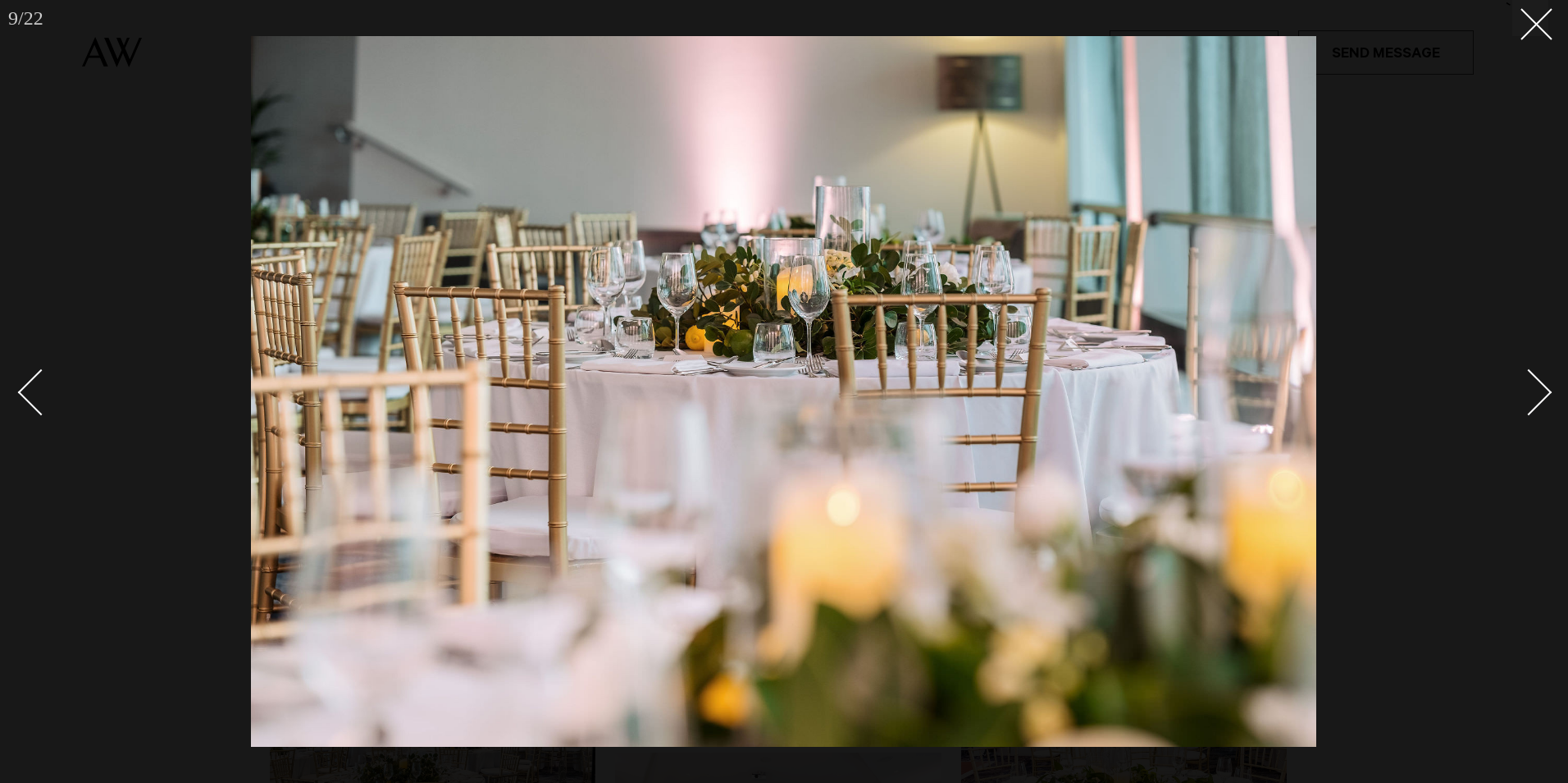
click at [1536, 394] on div "Next slide" at bounding box center [1529, 392] width 47 height 47
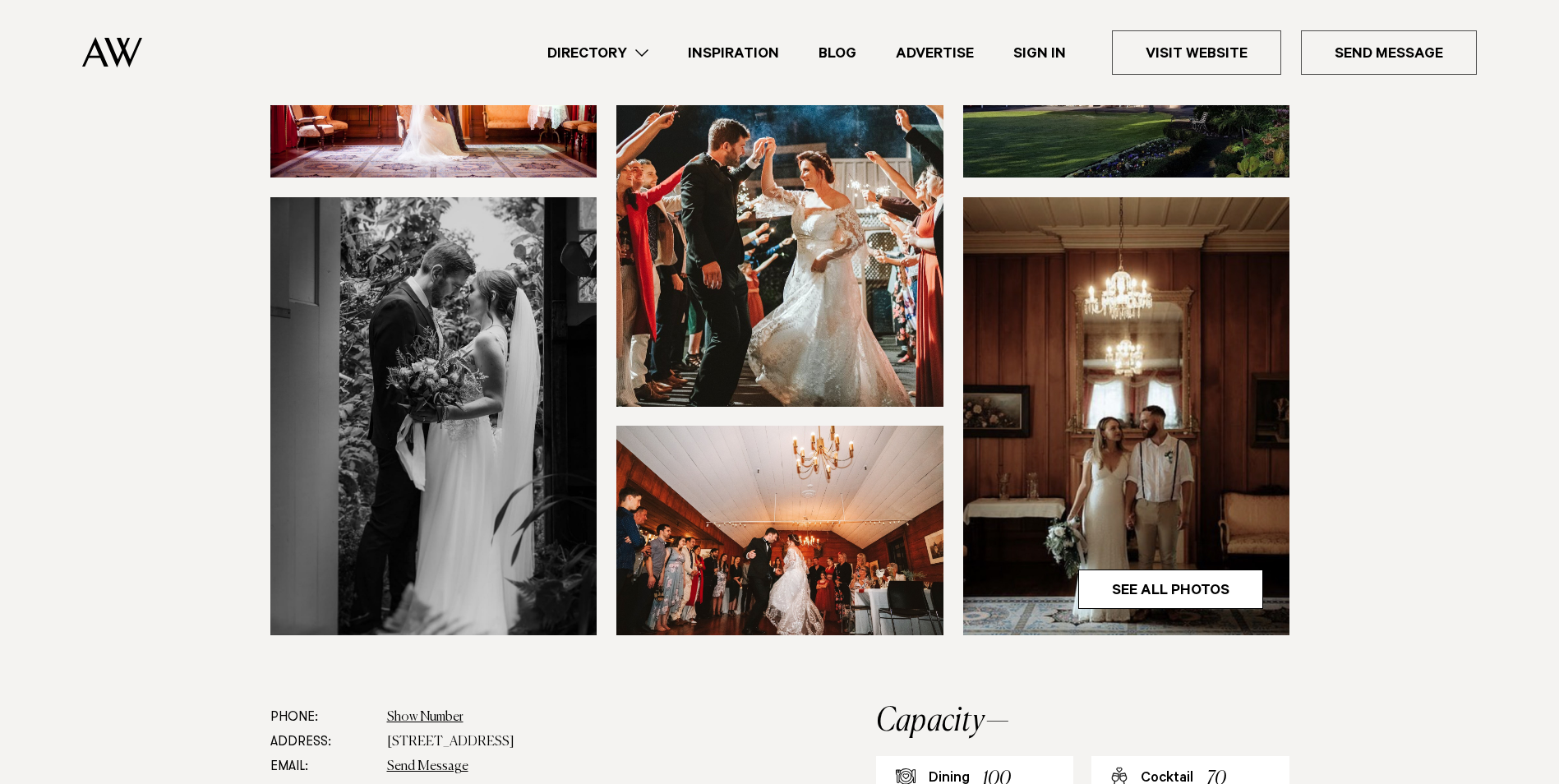
scroll to position [328, 0]
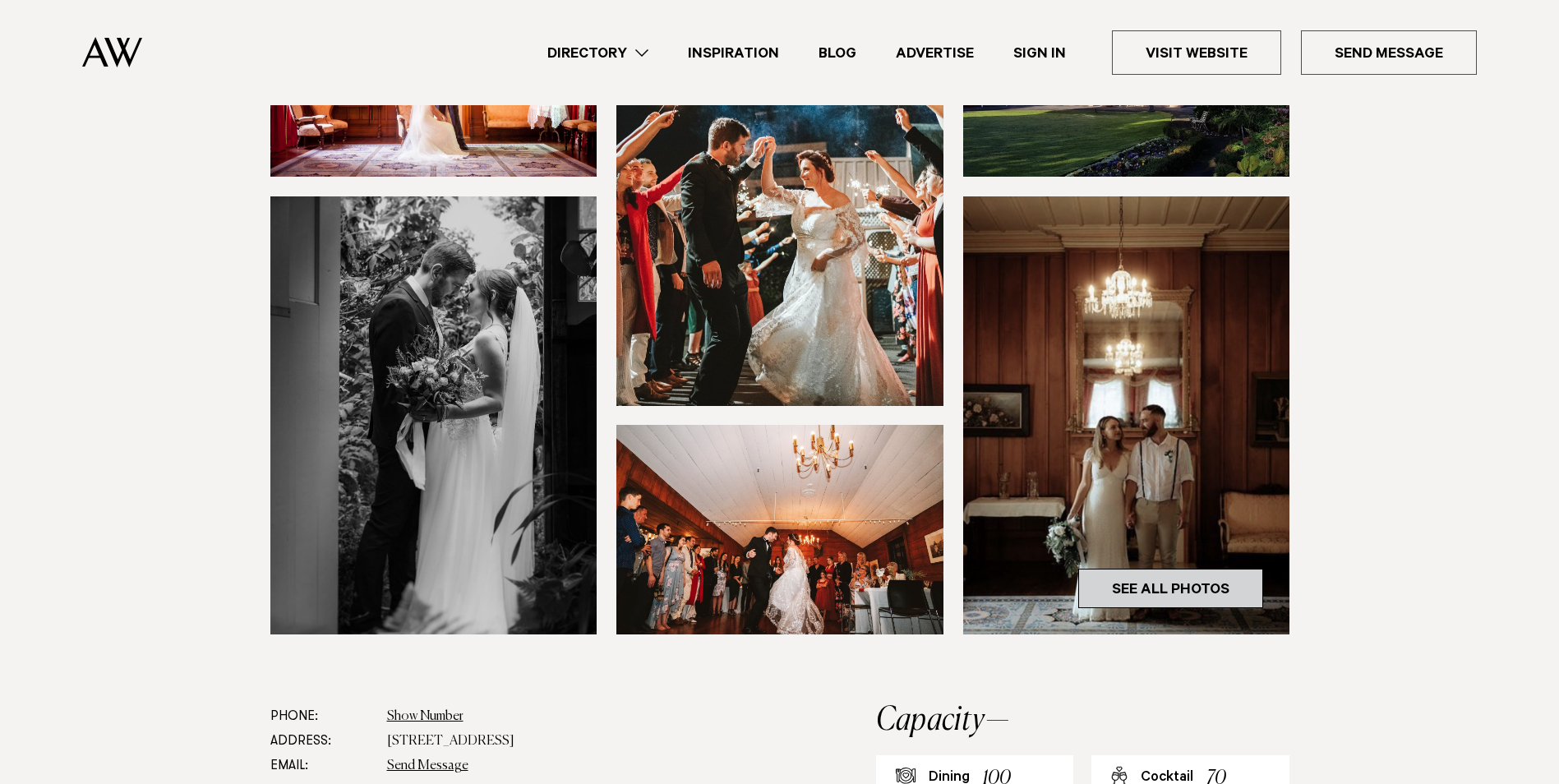
click at [1137, 580] on link "See All Photos" at bounding box center [1171, 588] width 185 height 39
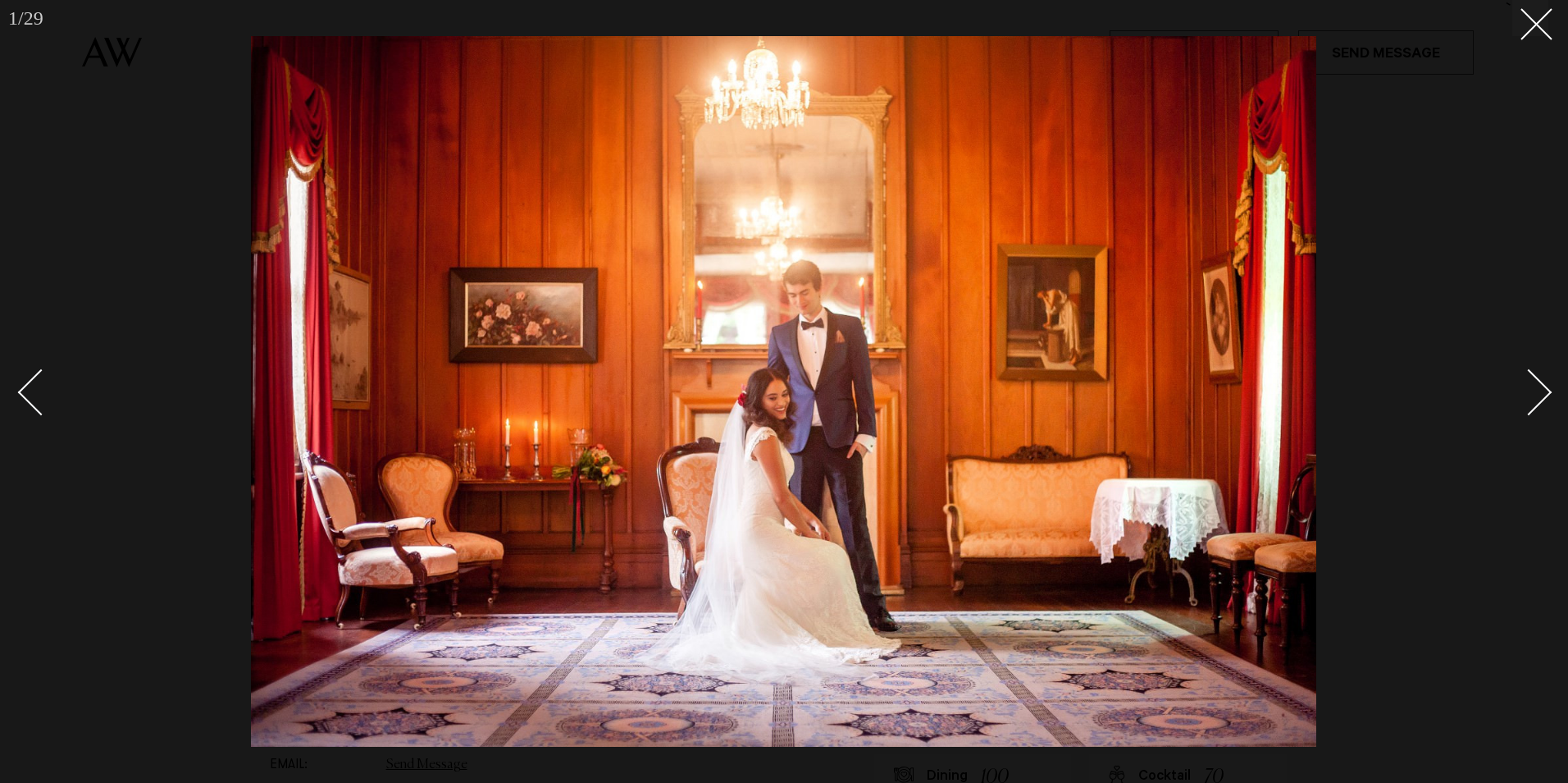
click at [1535, 381] on div "Next slide" at bounding box center [1529, 392] width 47 height 47
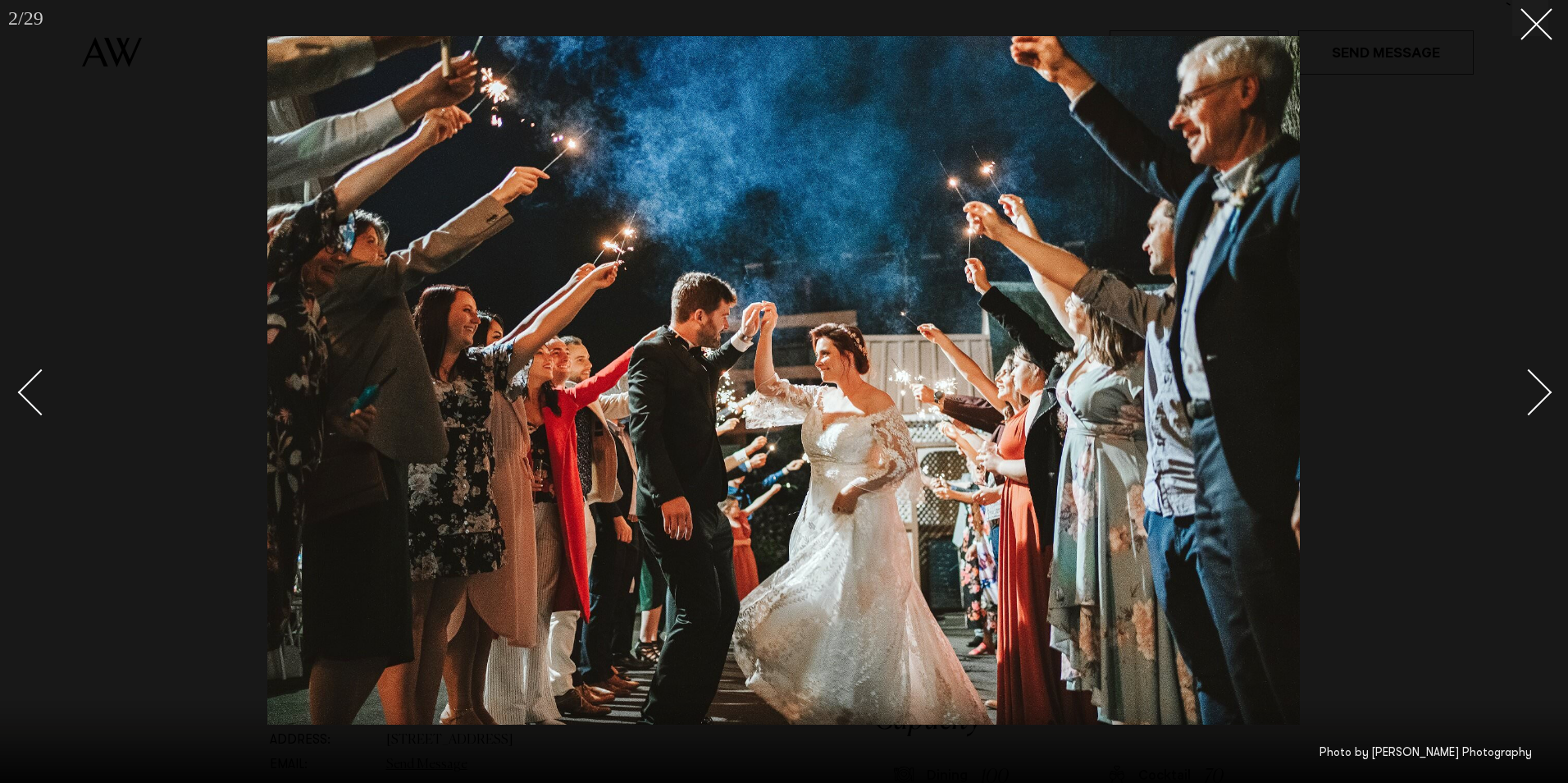
click at [1535, 381] on div "Next slide" at bounding box center [1529, 392] width 47 height 47
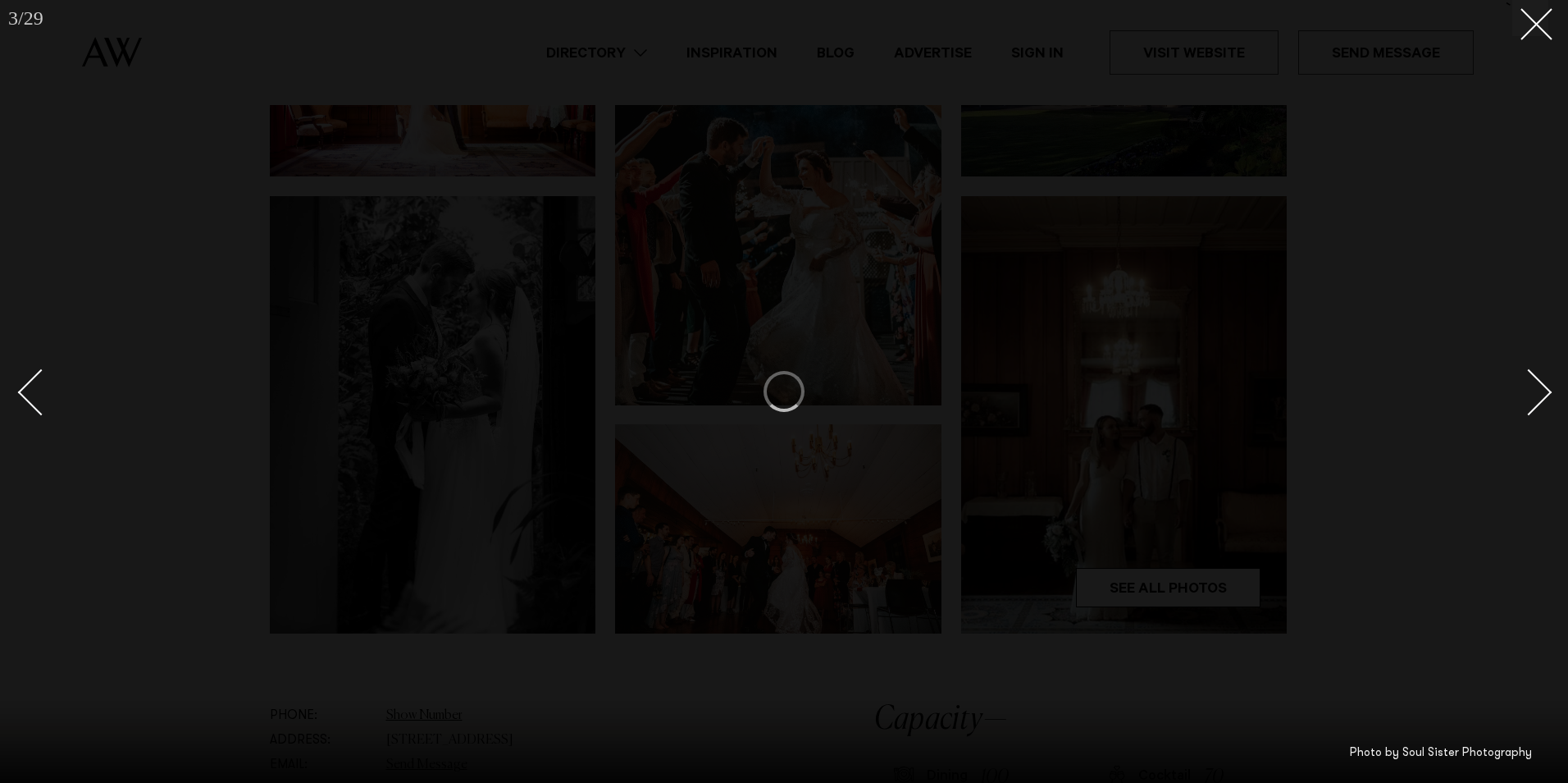
click at [1535, 381] on div "Next slide" at bounding box center [1529, 392] width 47 height 47
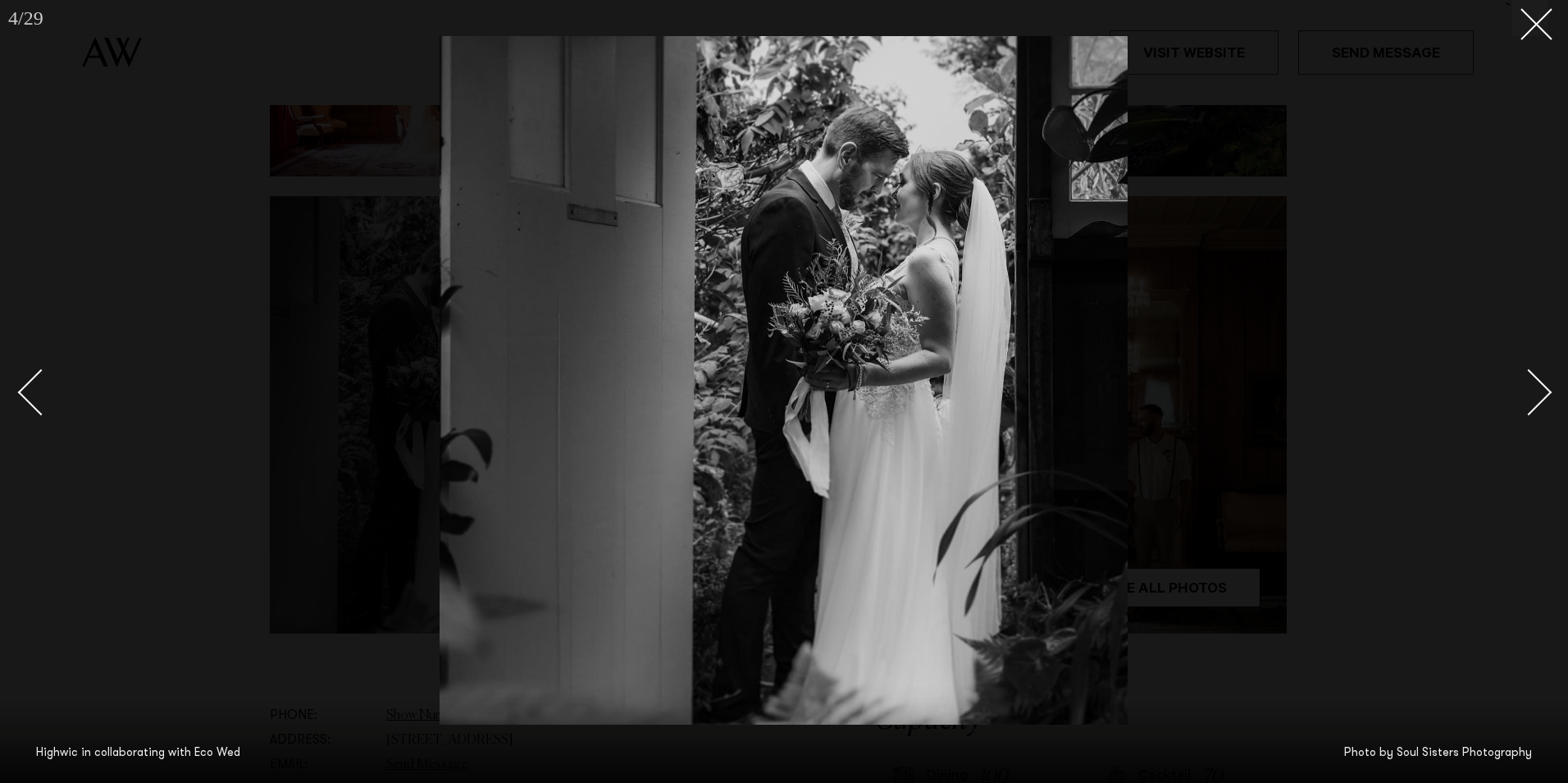
click at [1535, 381] on div "Next slide" at bounding box center [1529, 392] width 47 height 47
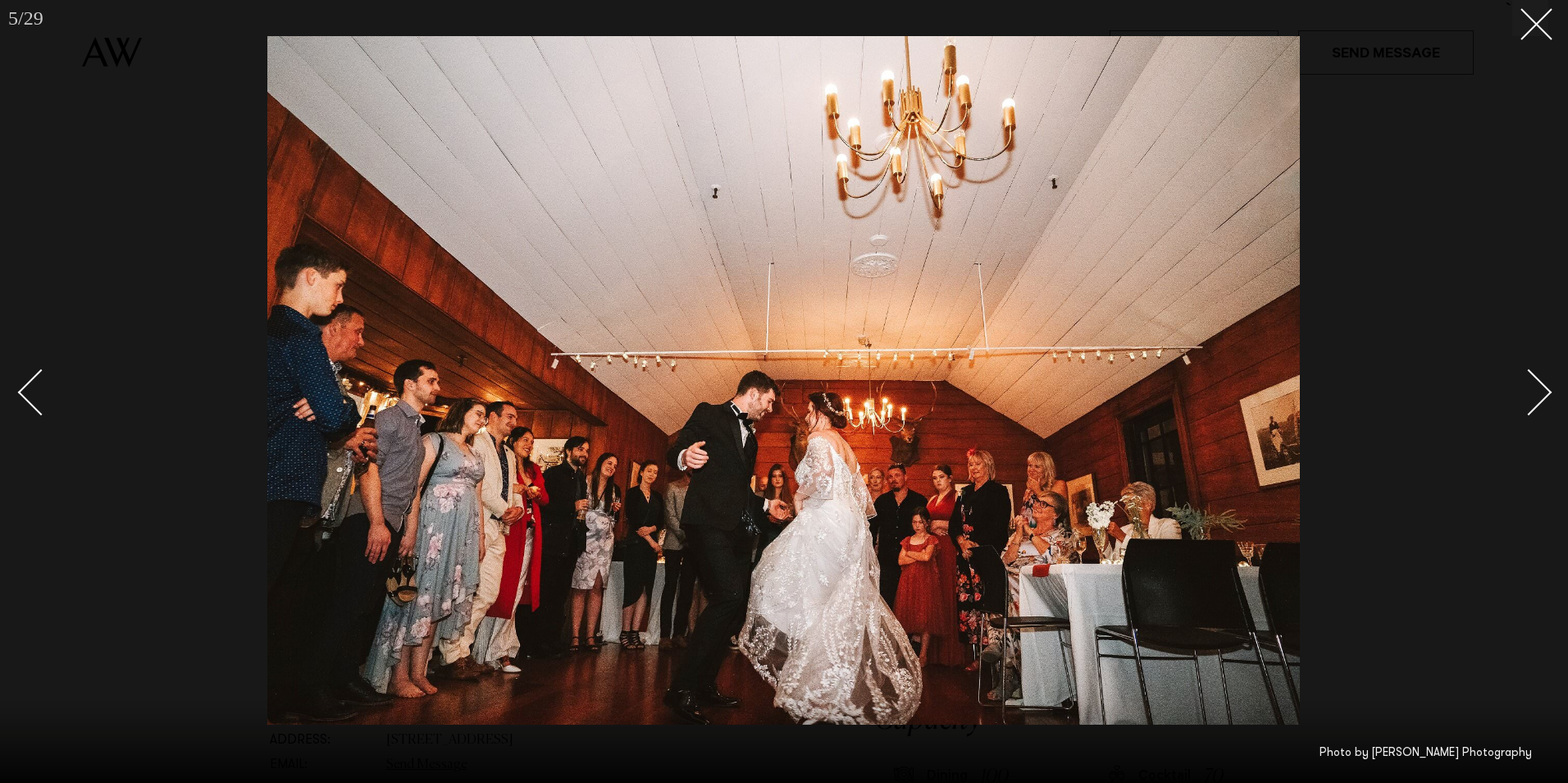
click at [1535, 381] on div "Next slide" at bounding box center [1529, 392] width 47 height 47
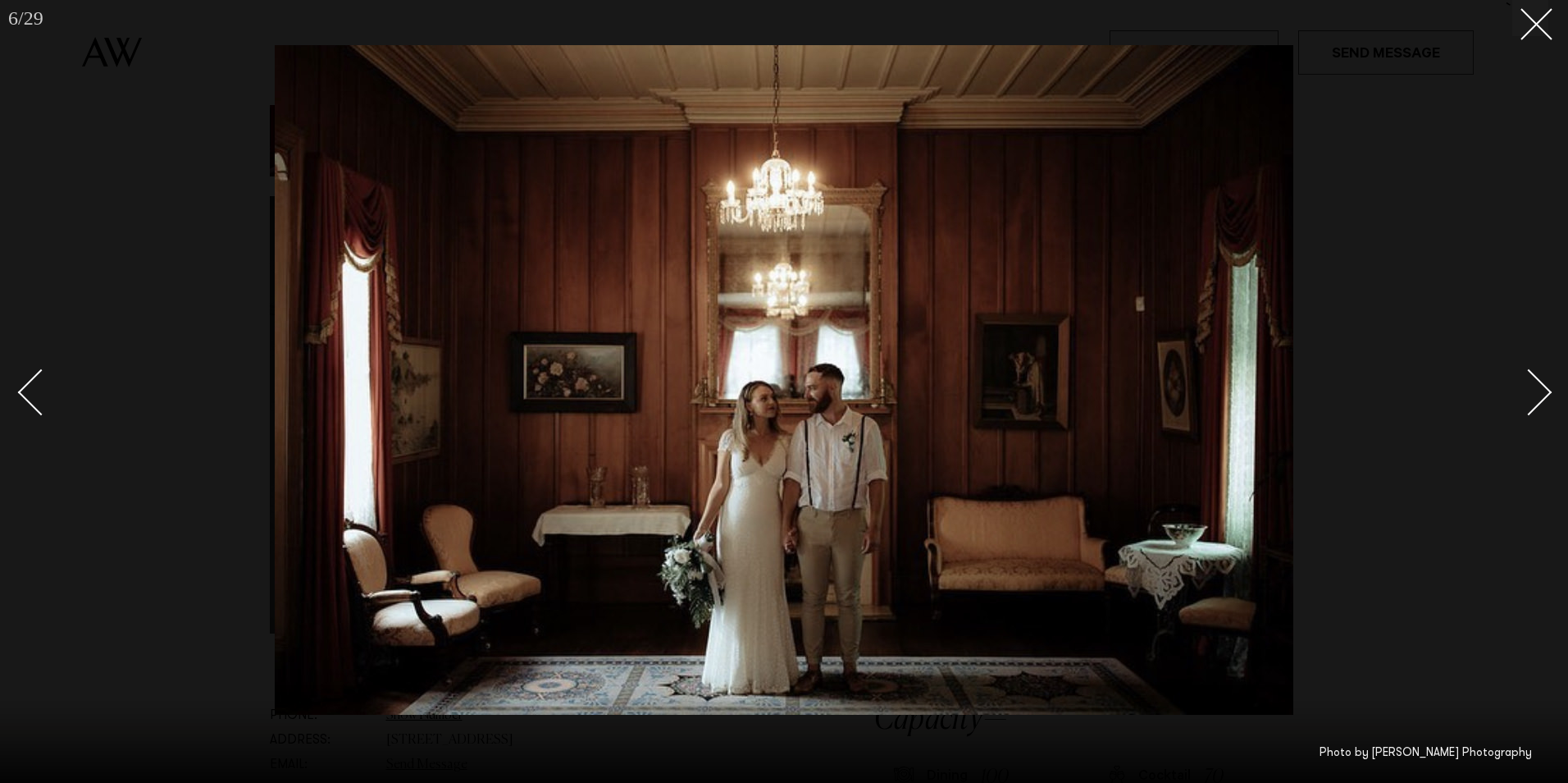
click at [1535, 381] on div "Next slide" at bounding box center [1529, 392] width 47 height 47
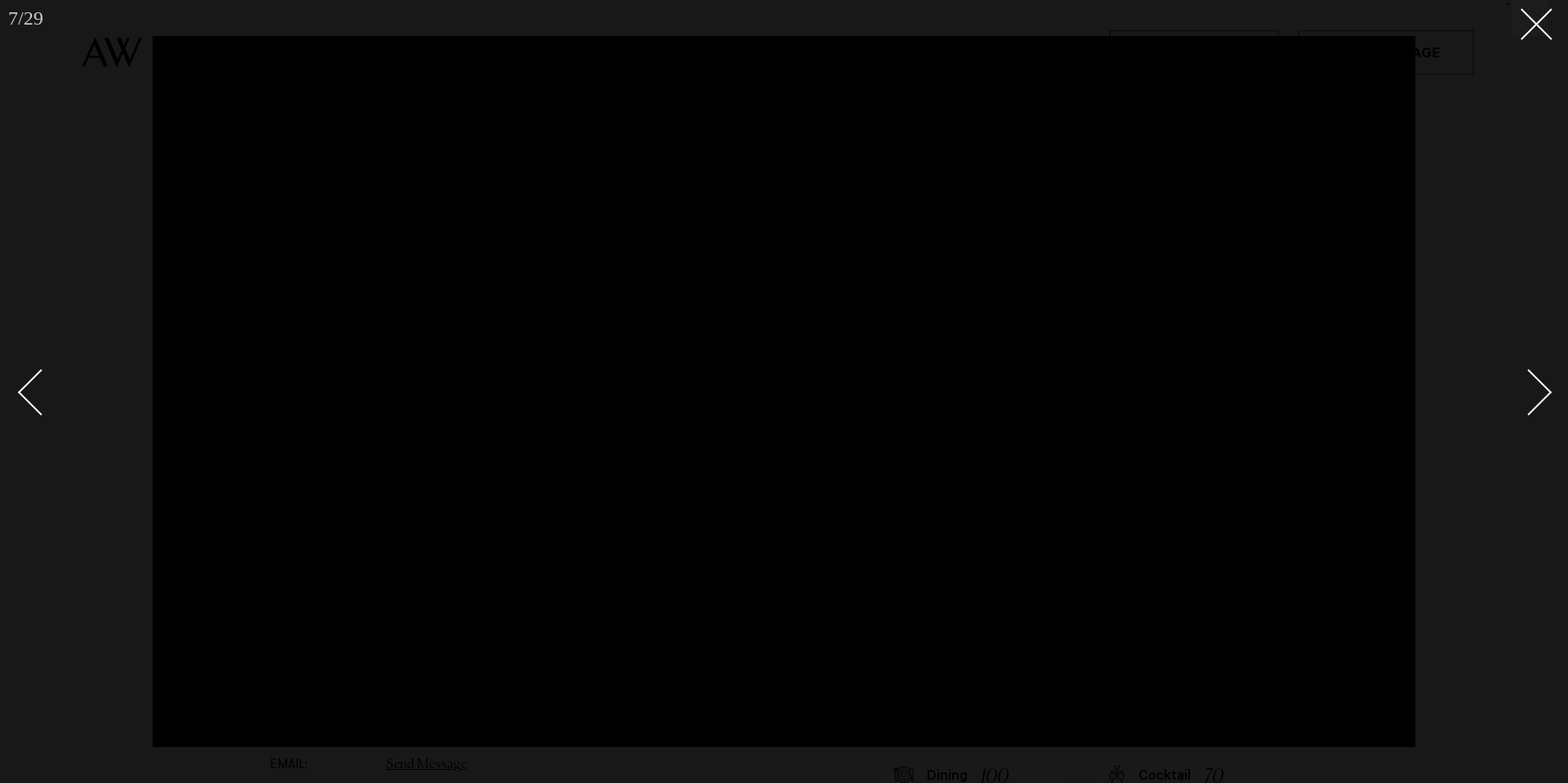
click at [1535, 381] on div "Next slide" at bounding box center [1529, 392] width 47 height 47
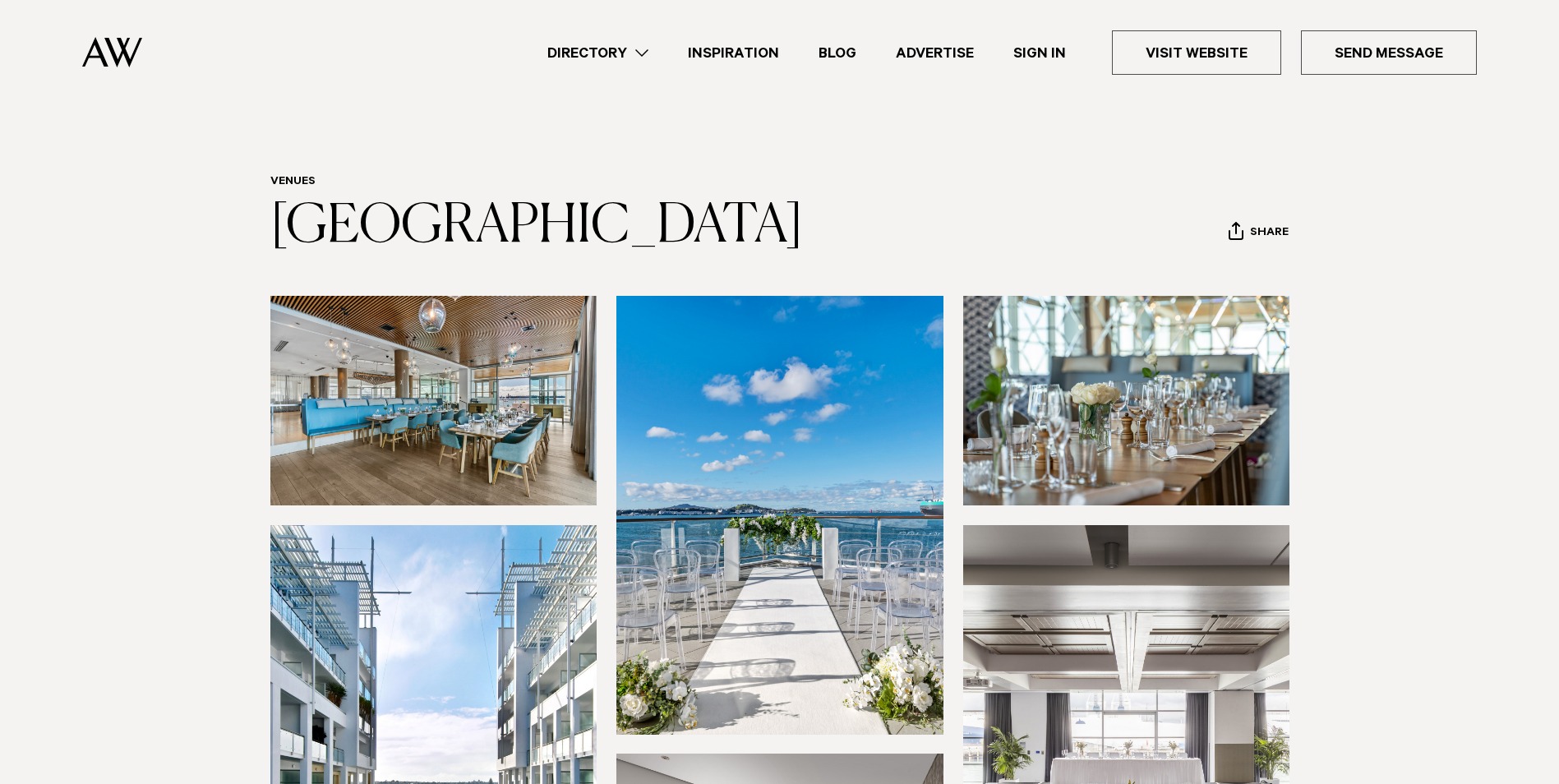
click at [513, 399] on img at bounding box center [433, 401] width 327 height 210
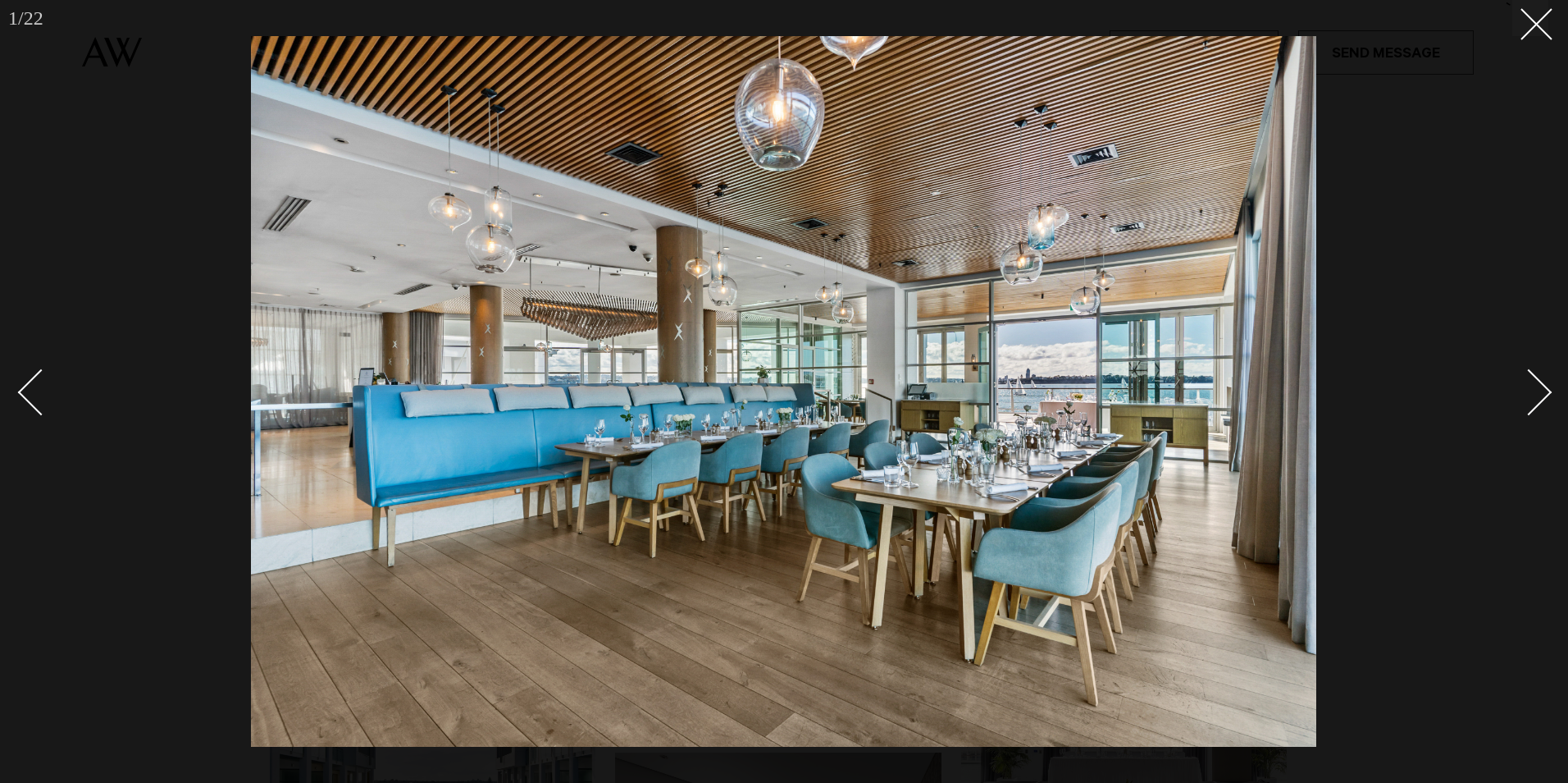
click at [1548, 396] on div "Next slide" at bounding box center [1529, 392] width 47 height 47
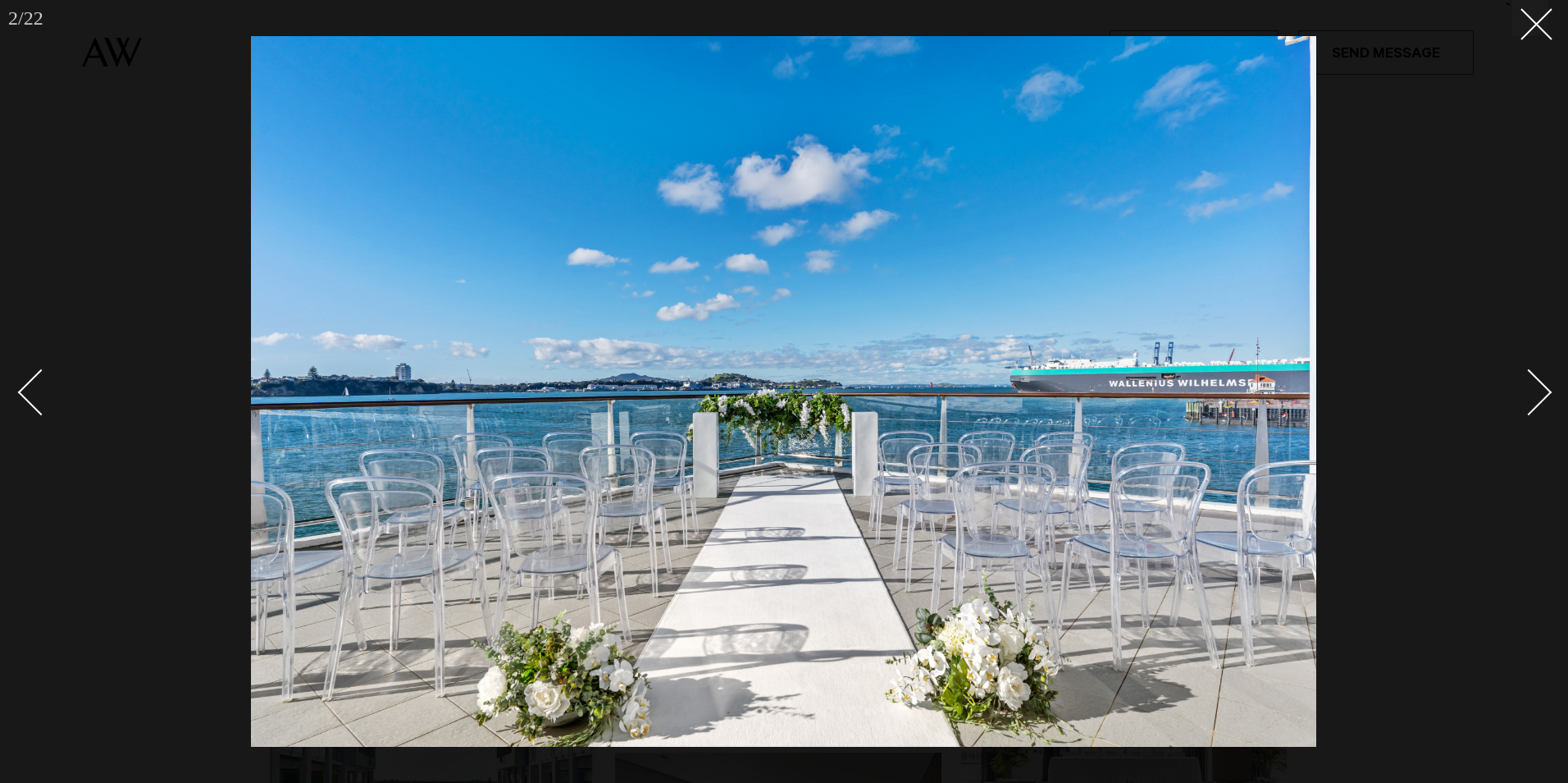
click at [1548, 396] on div "Next slide" at bounding box center [1529, 392] width 47 height 47
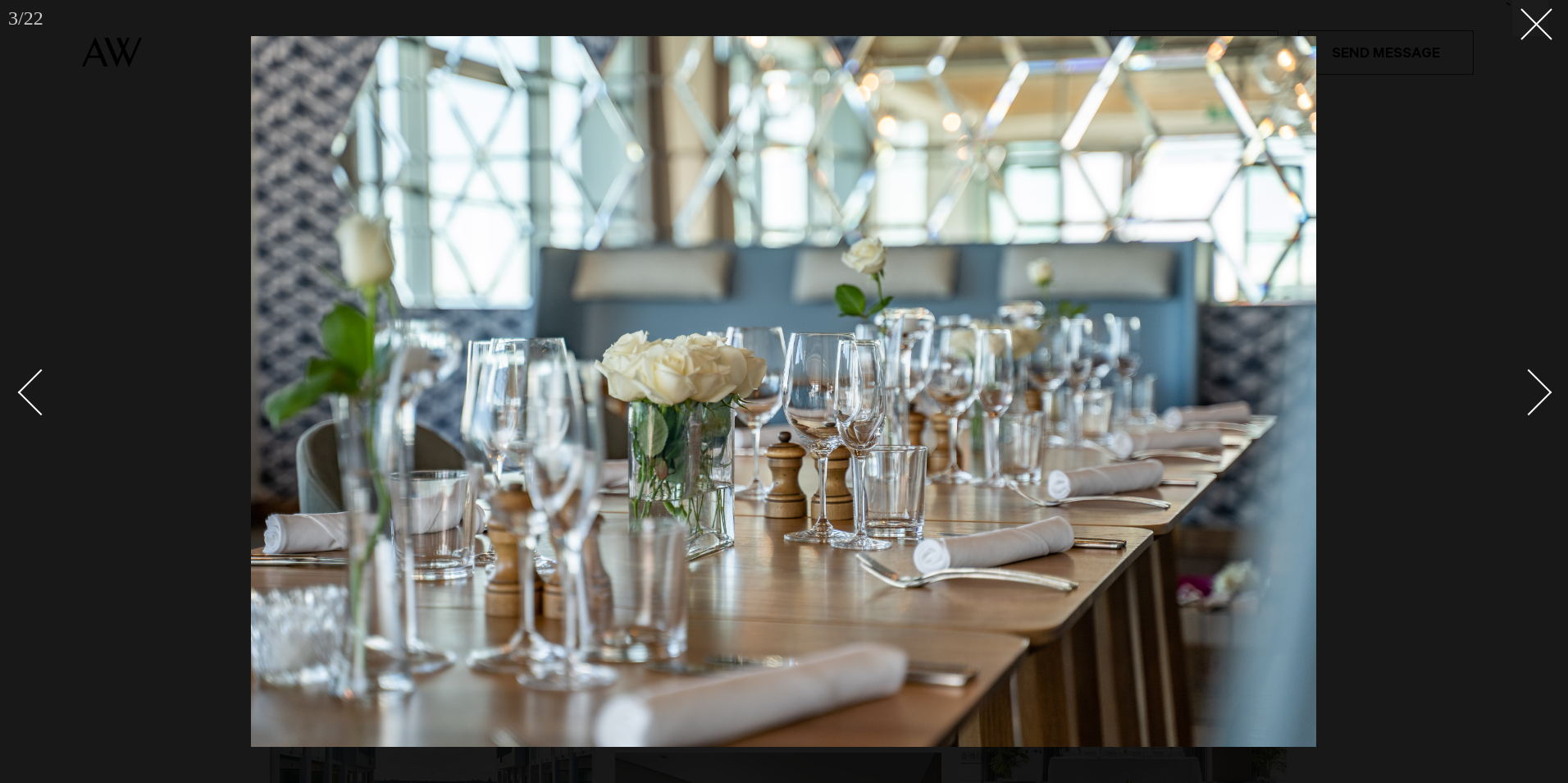
click at [1548, 396] on div "Next slide" at bounding box center [1529, 392] width 47 height 47
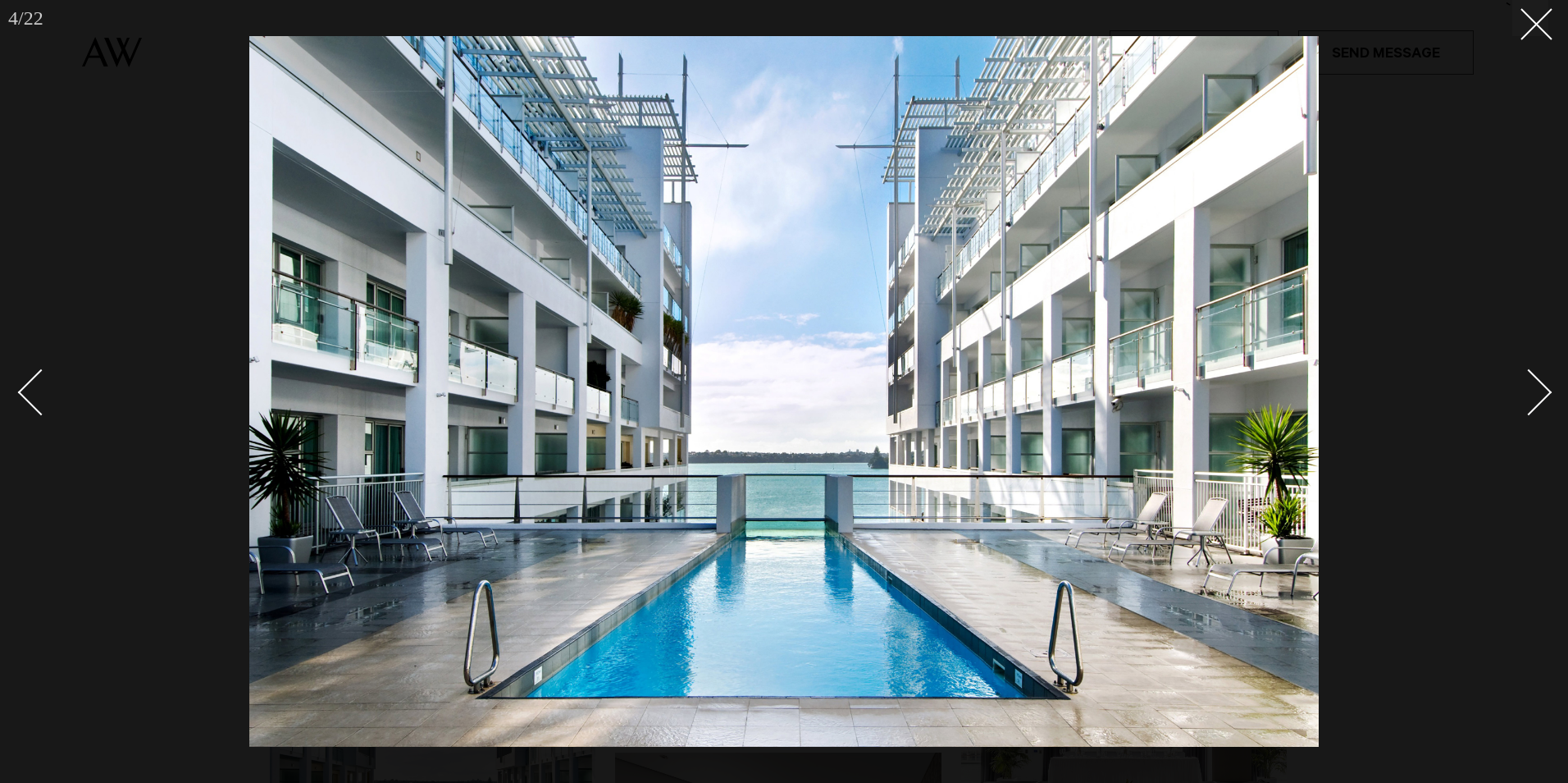
click at [1548, 396] on div "Next slide" at bounding box center [1529, 392] width 47 height 47
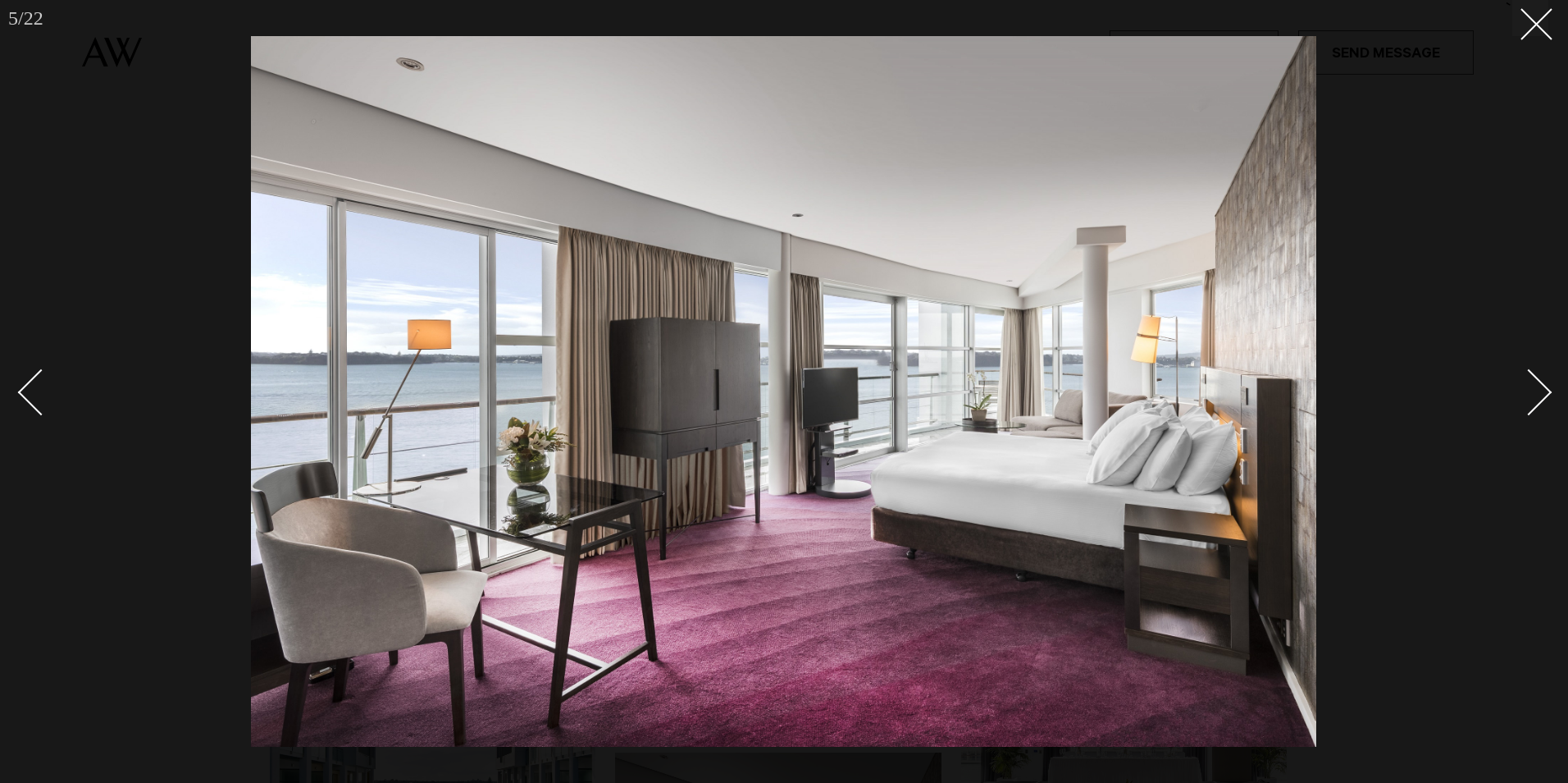
click at [1548, 396] on div "Next slide" at bounding box center [1529, 392] width 47 height 47
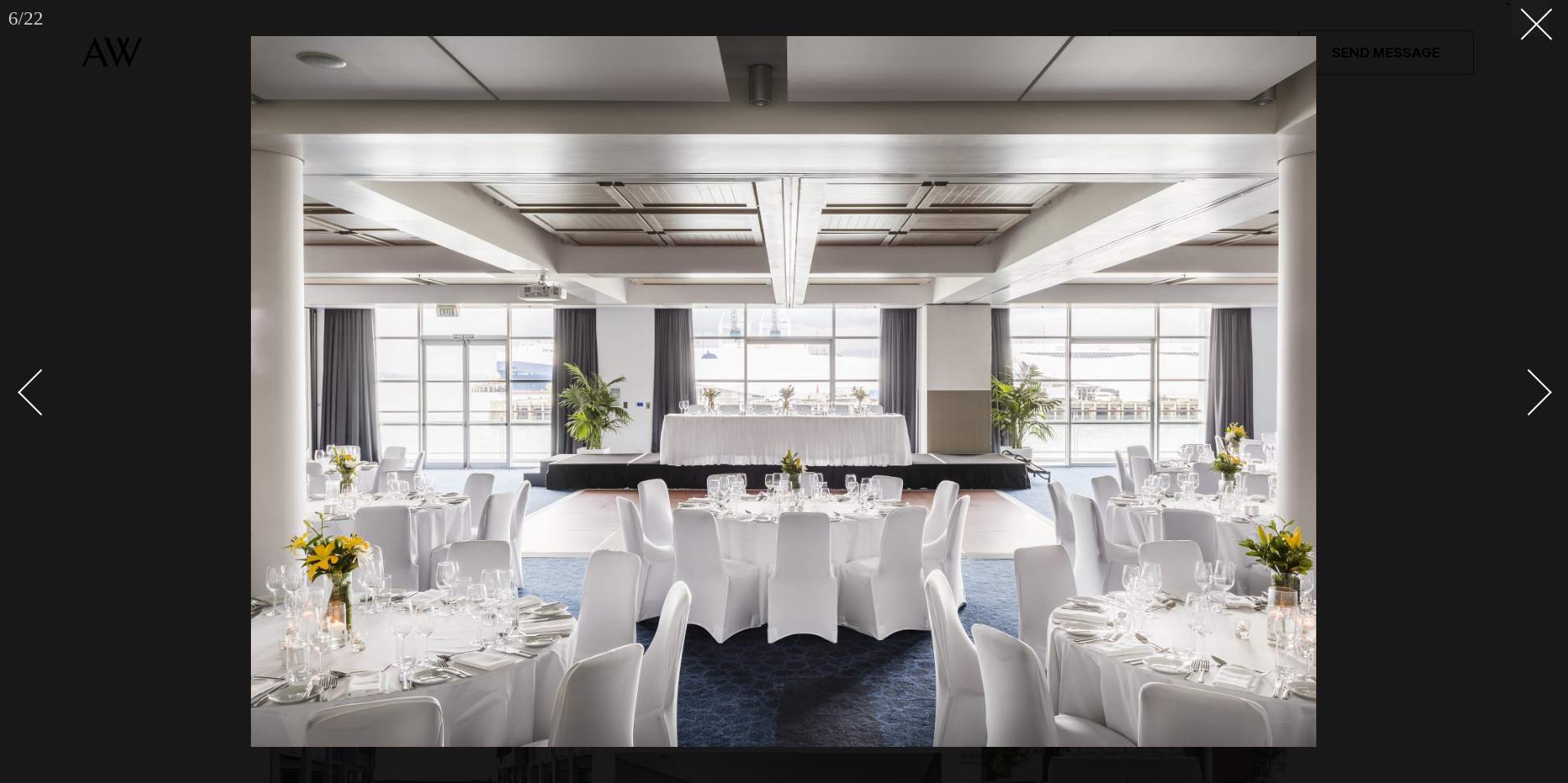
click at [1548, 396] on div "Next slide" at bounding box center [1529, 392] width 47 height 47
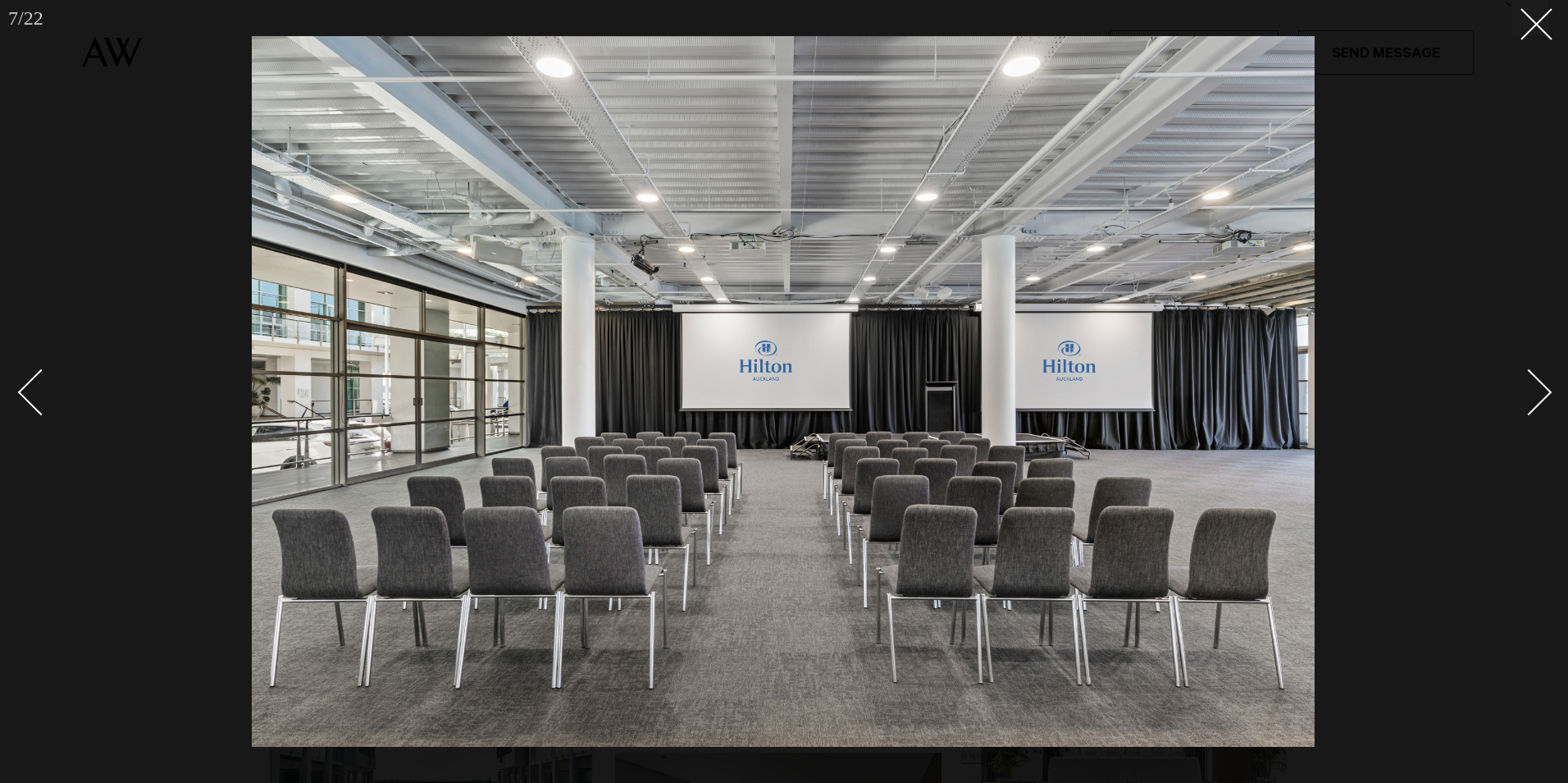
click at [1548, 396] on div "Next slide" at bounding box center [1529, 392] width 47 height 47
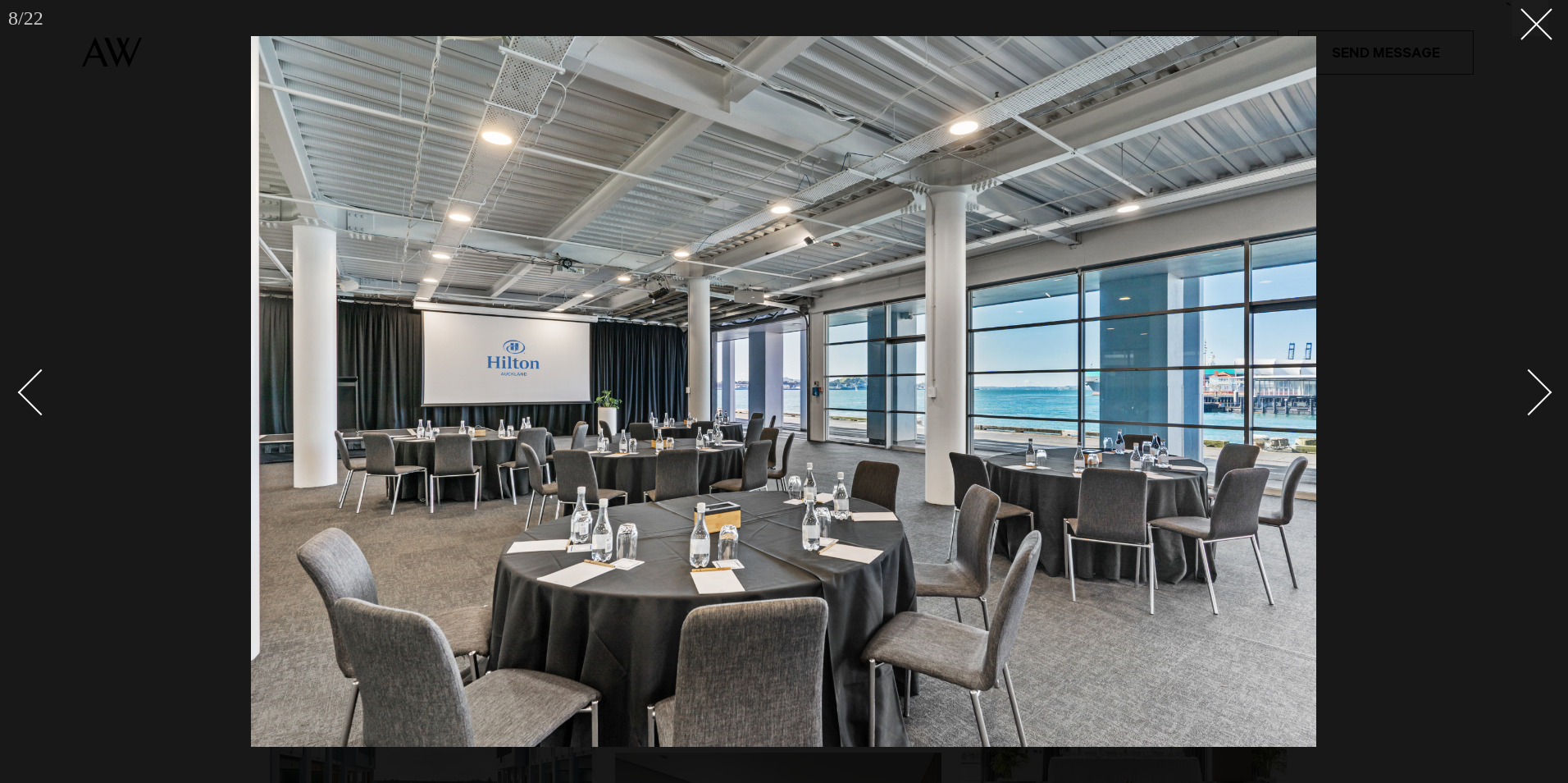
click at [1548, 396] on div "Next slide" at bounding box center [1529, 392] width 47 height 47
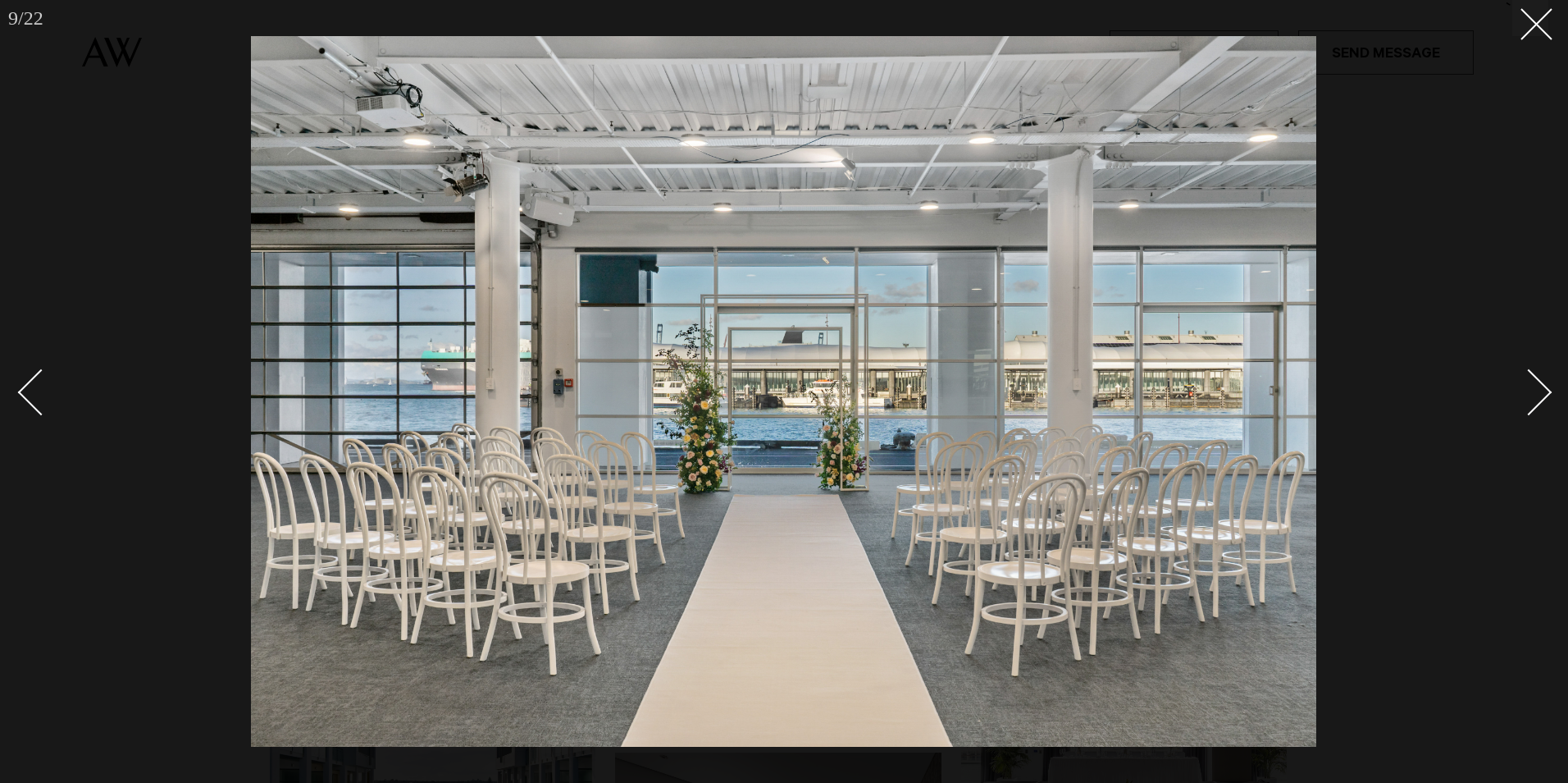
click at [1548, 396] on div "Next slide" at bounding box center [1529, 392] width 47 height 47
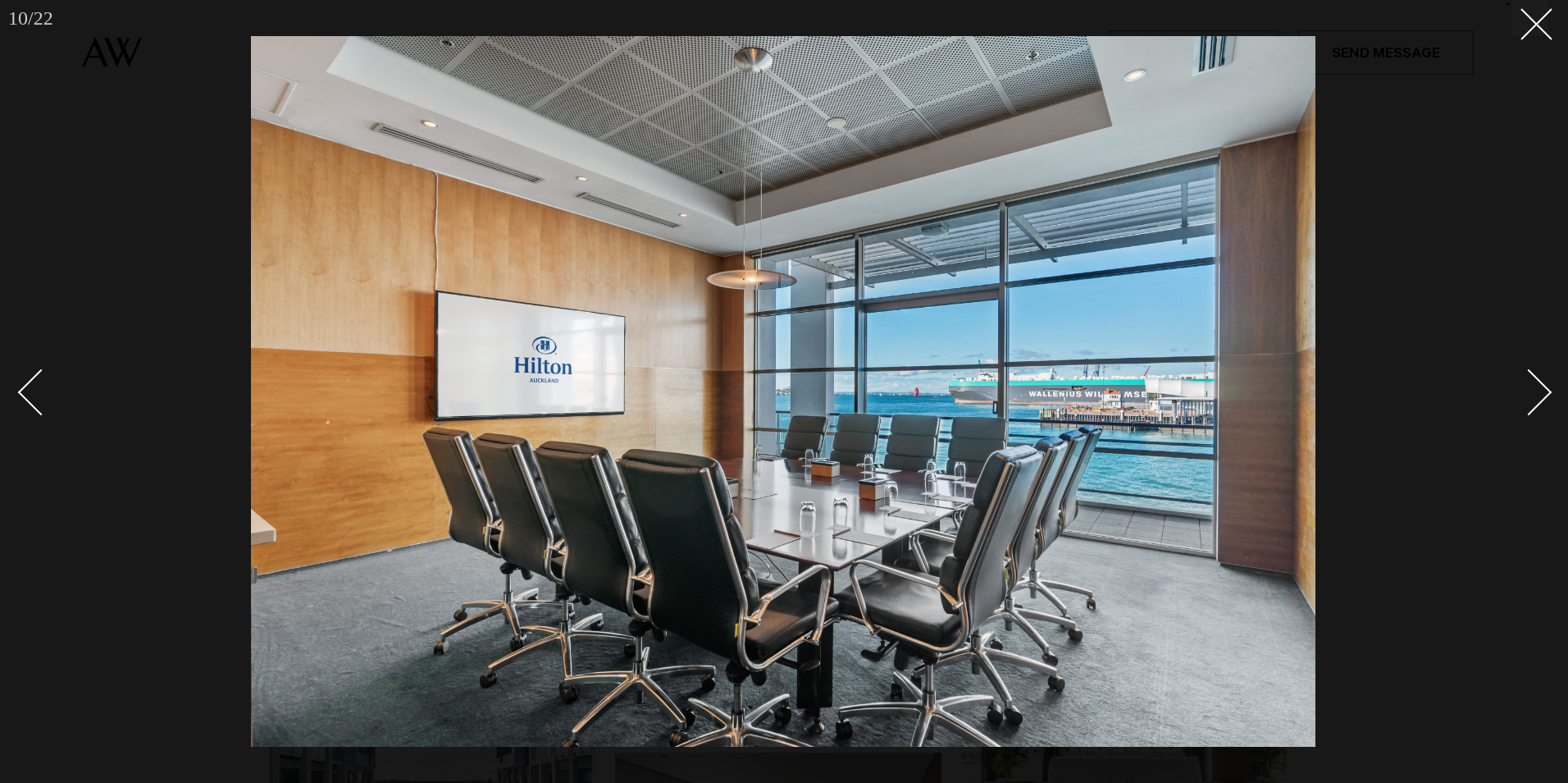
click at [1548, 396] on div "Next slide" at bounding box center [1529, 392] width 47 height 47
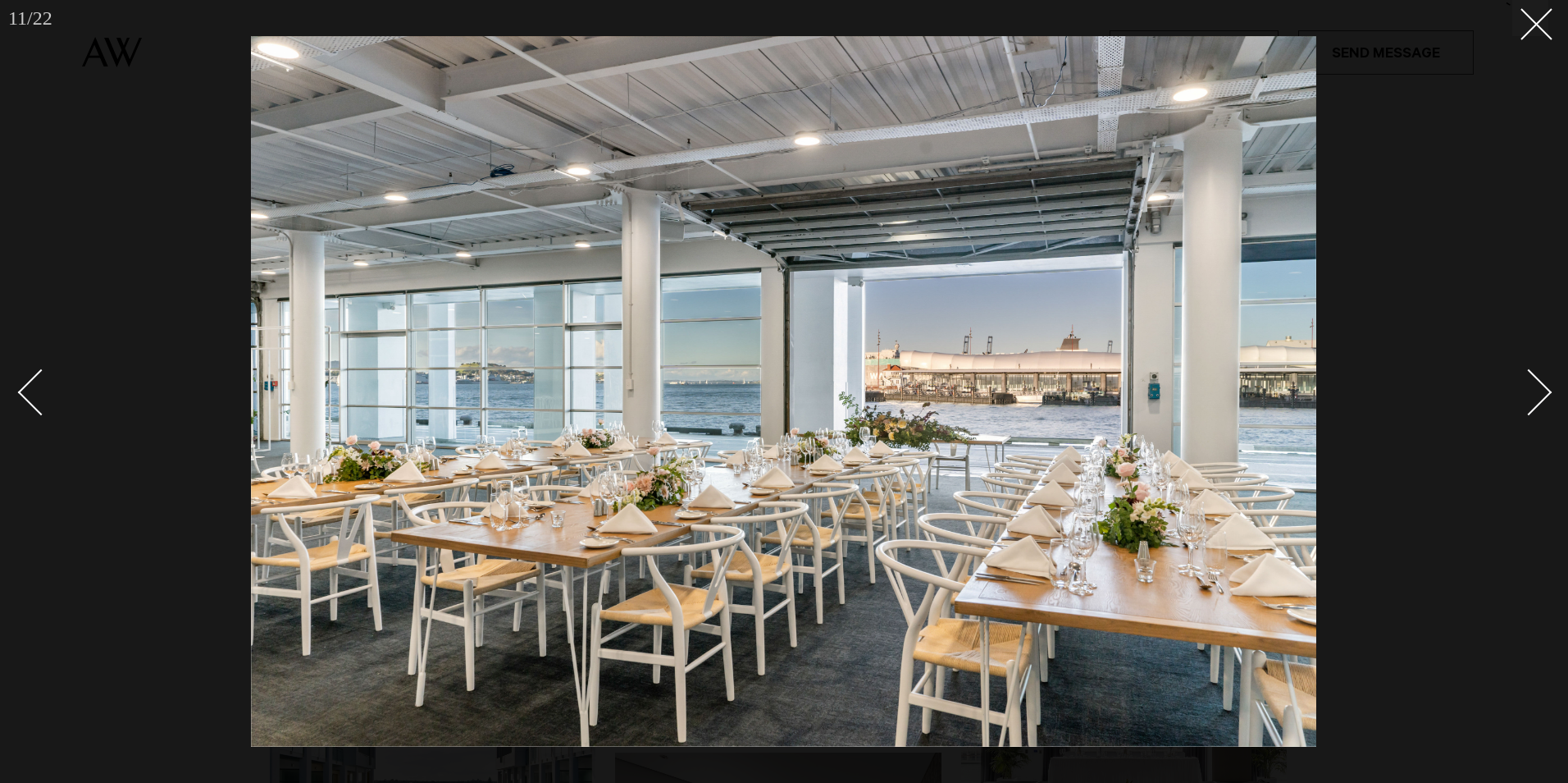
click at [1548, 396] on div "Next slide" at bounding box center [1529, 392] width 47 height 47
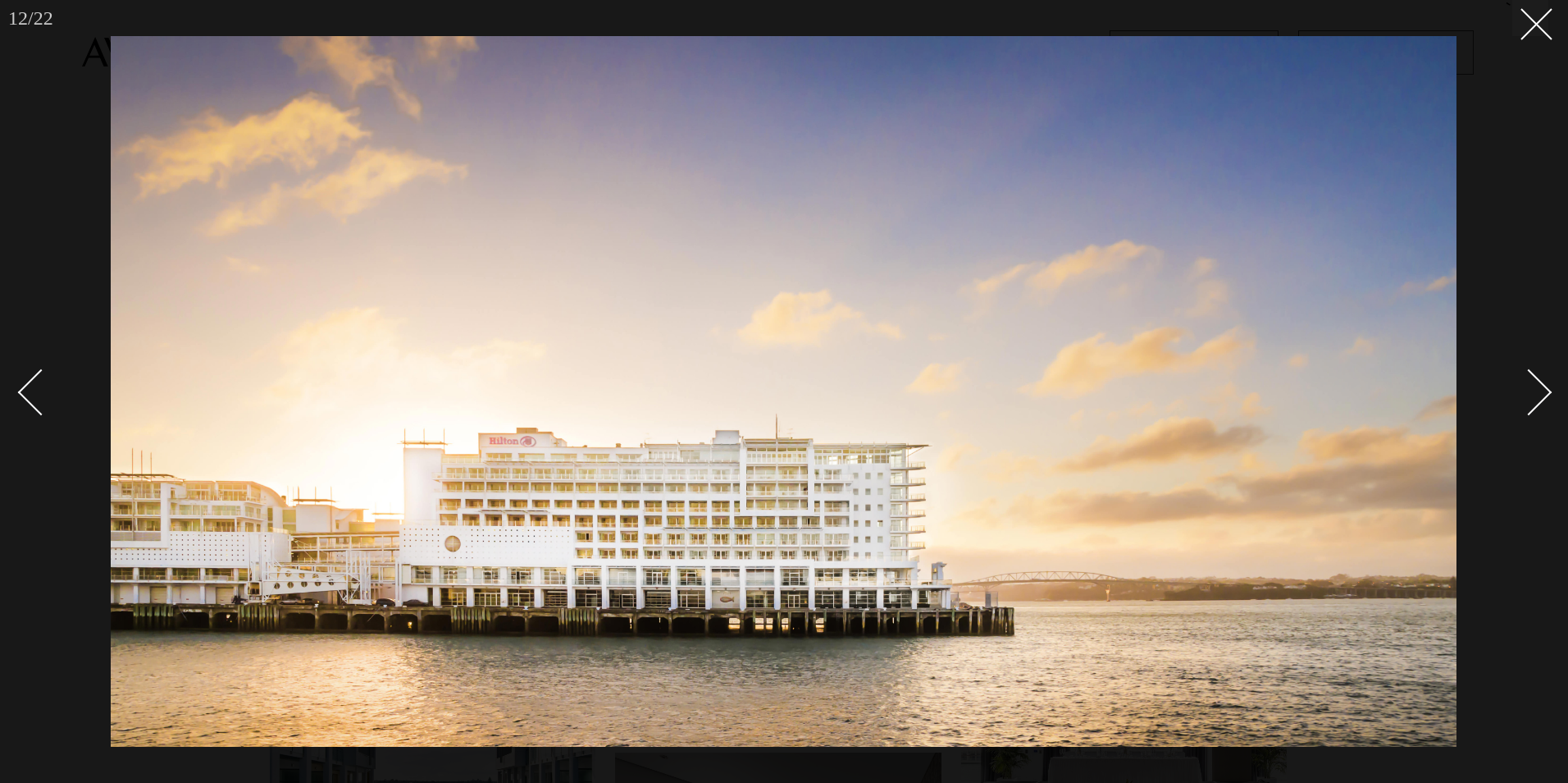
click at [1548, 396] on div "Next slide" at bounding box center [1529, 392] width 47 height 47
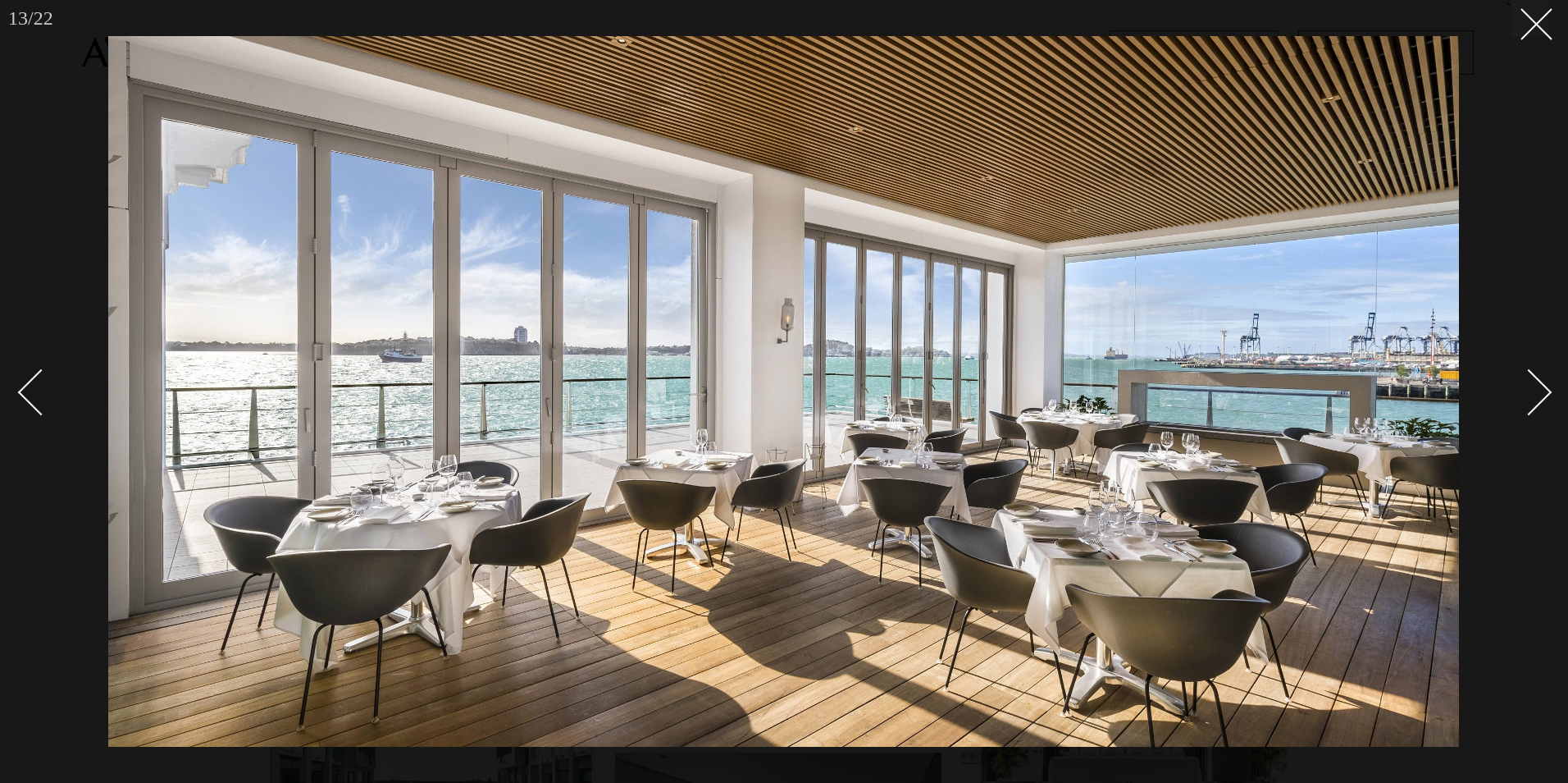
click at [1549, 396] on div at bounding box center [784, 391] width 1568 height 783
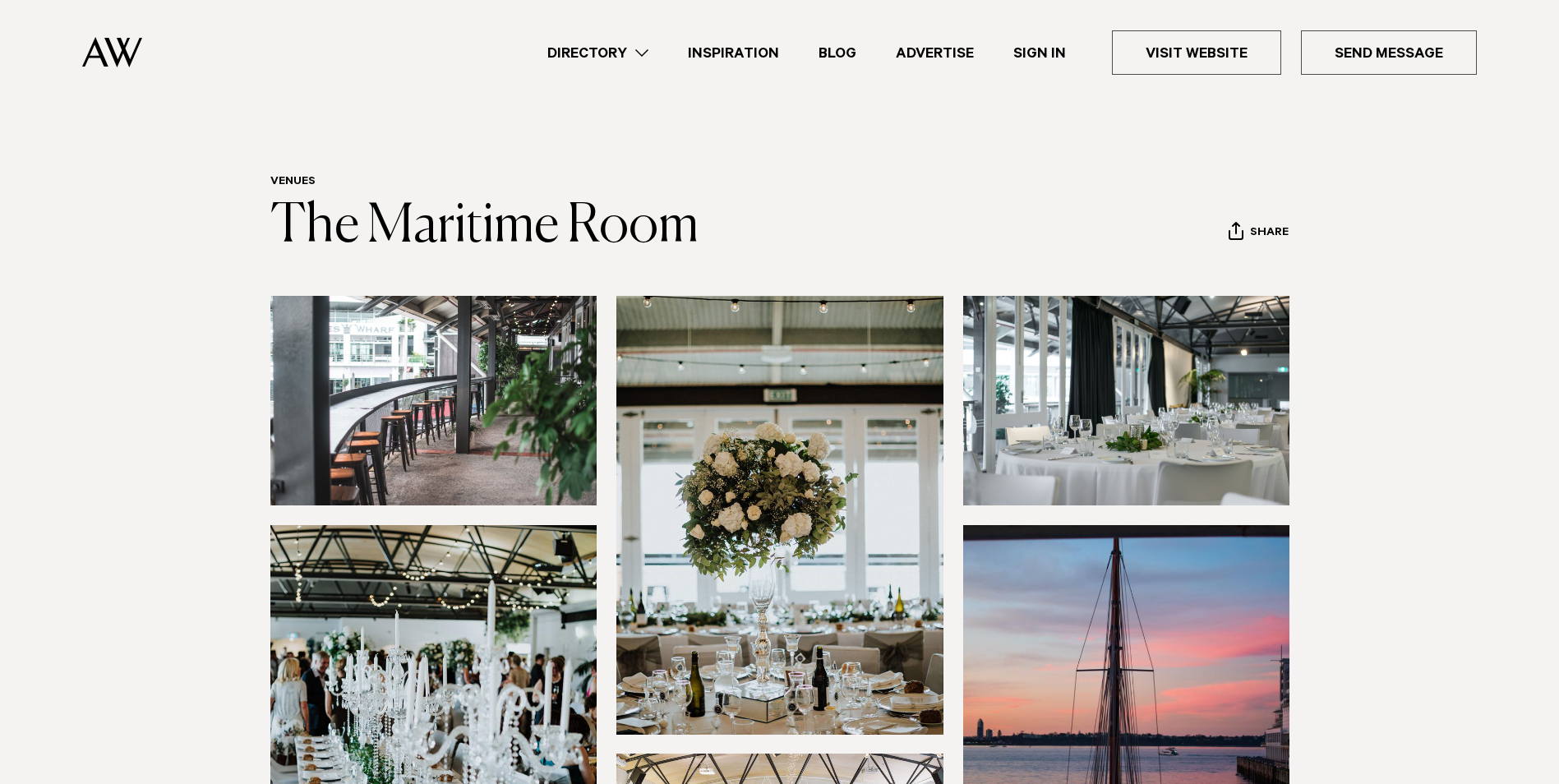
click at [493, 369] on img at bounding box center [433, 401] width 327 height 210
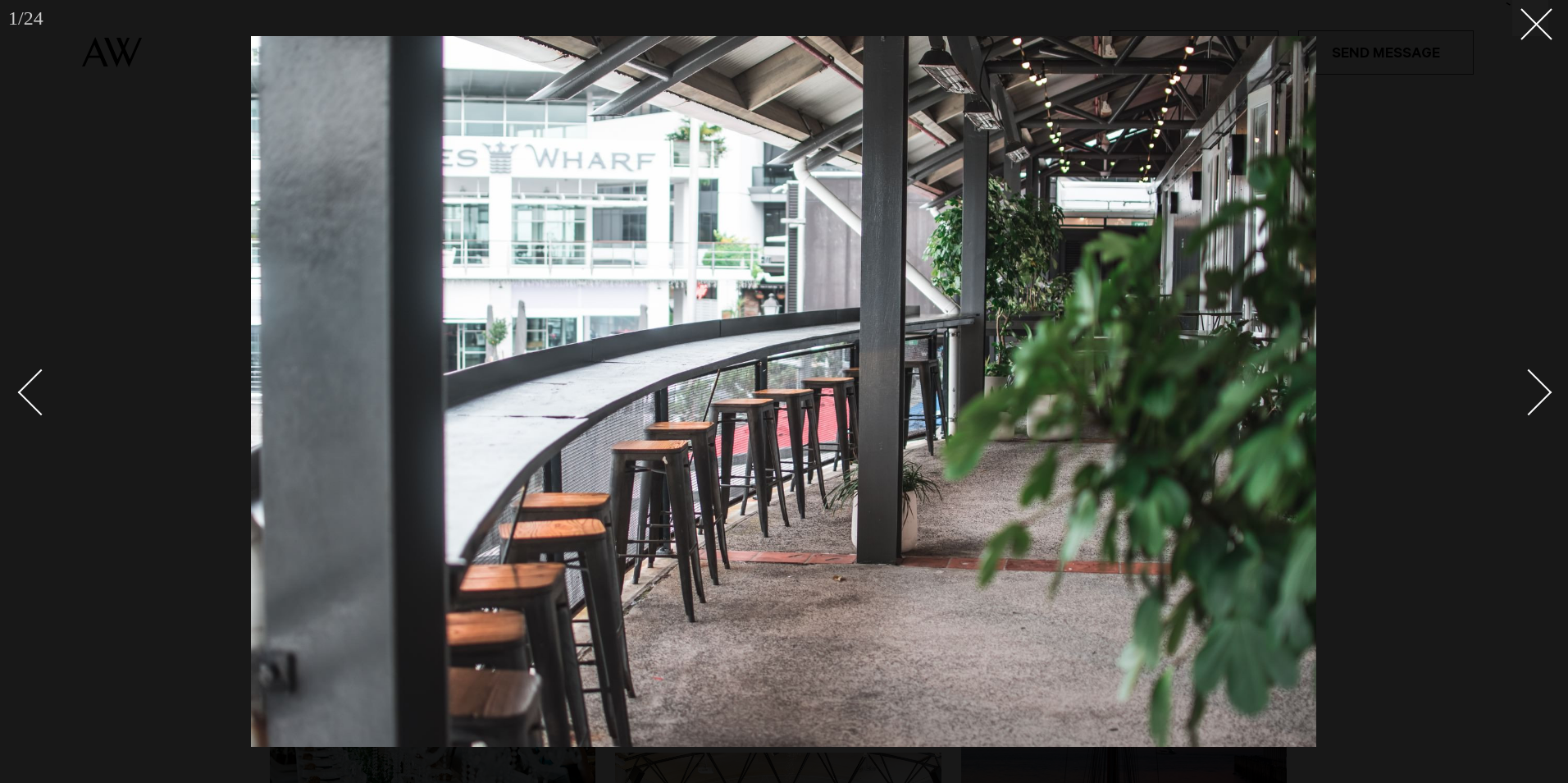
click at [1533, 391] on div "Next slide" at bounding box center [1529, 392] width 47 height 47
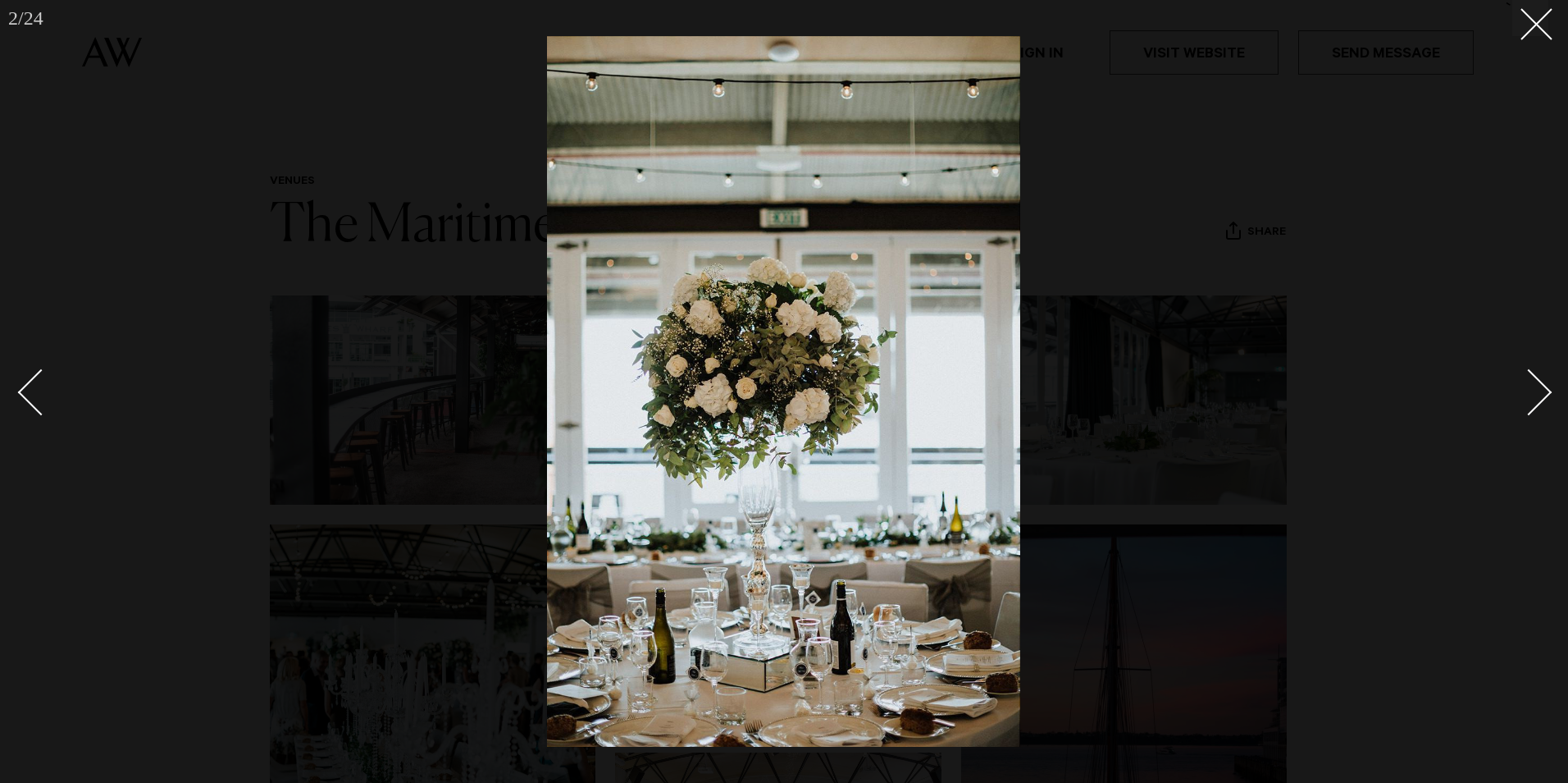
click at [1533, 391] on div "Next slide" at bounding box center [1529, 392] width 47 height 47
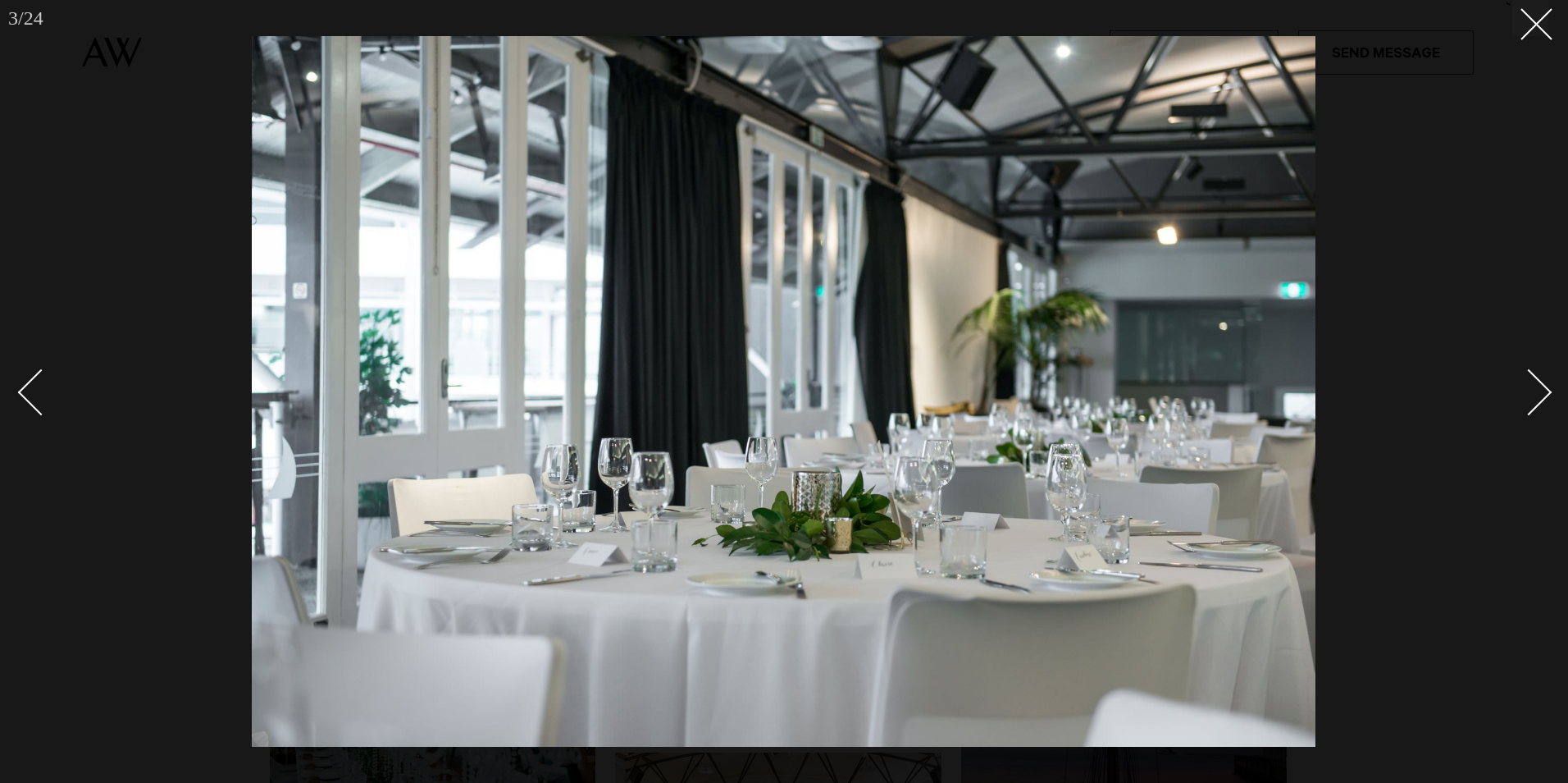
click at [1531, 391] on div "Next slide" at bounding box center [1529, 392] width 47 height 47
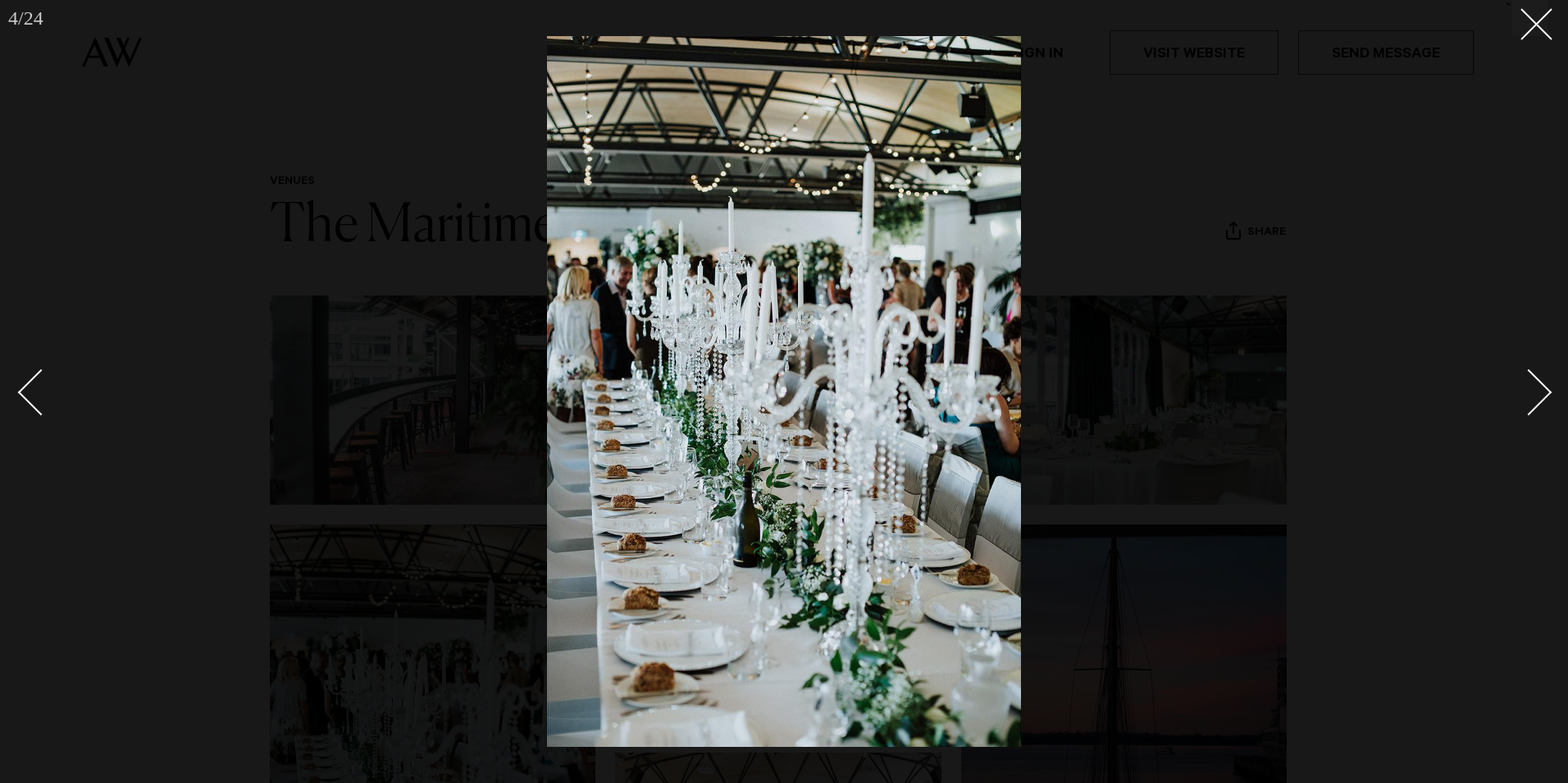
click at [1531, 391] on div "Next slide" at bounding box center [1529, 392] width 47 height 47
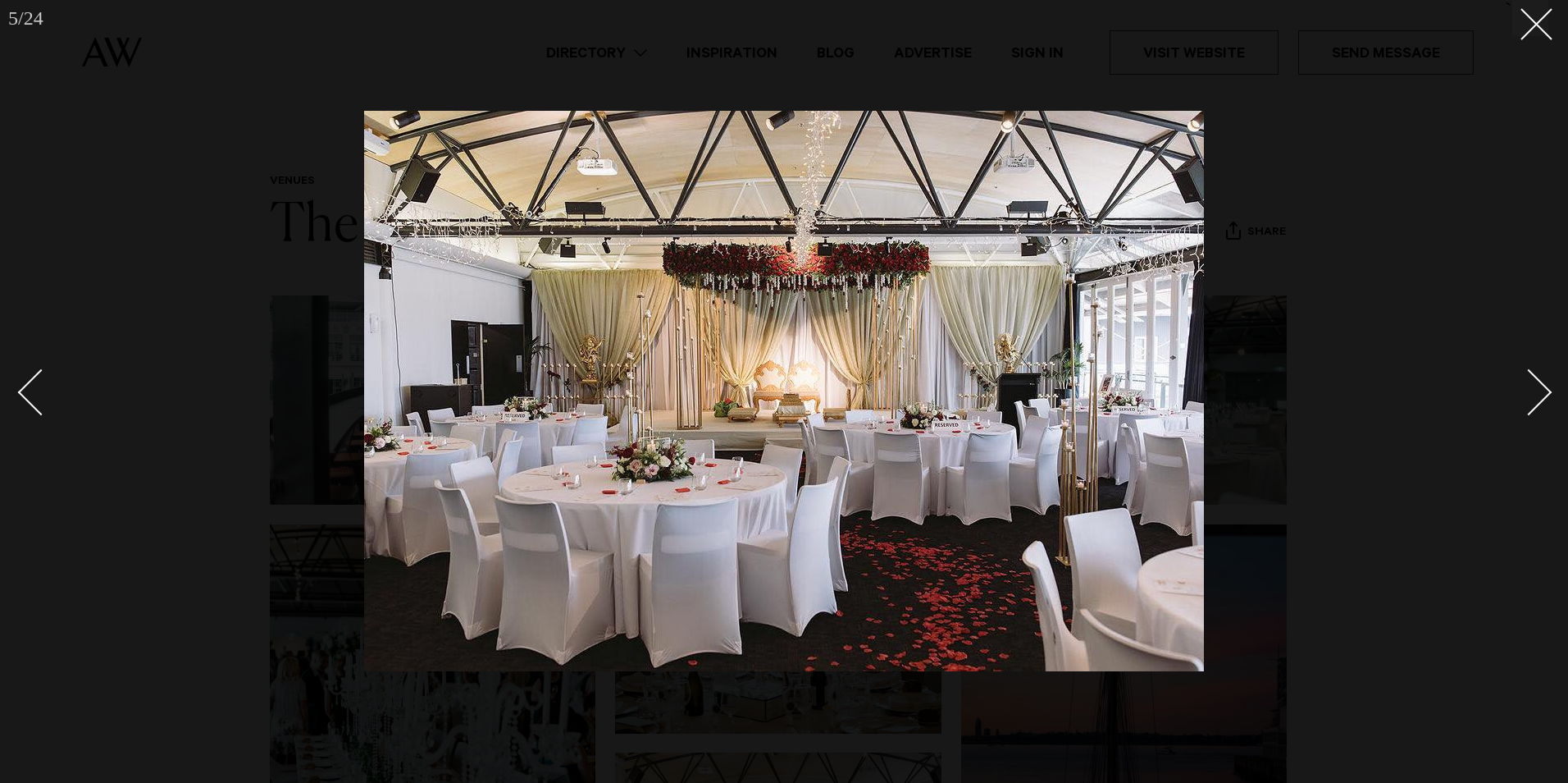
click at [1531, 391] on div "Next slide" at bounding box center [1529, 392] width 47 height 47
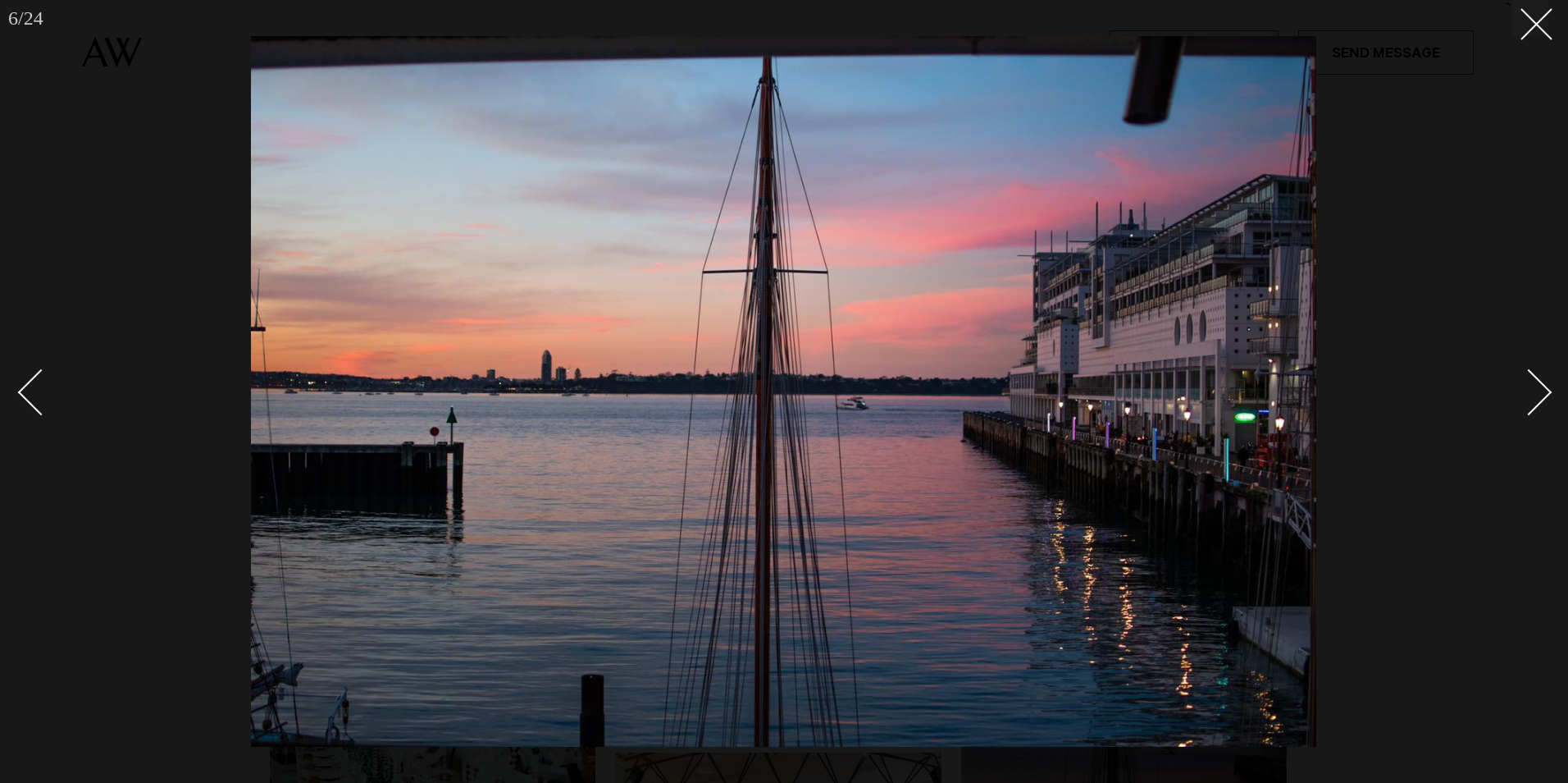
click at [1531, 391] on div "Next slide" at bounding box center [1529, 392] width 47 height 47
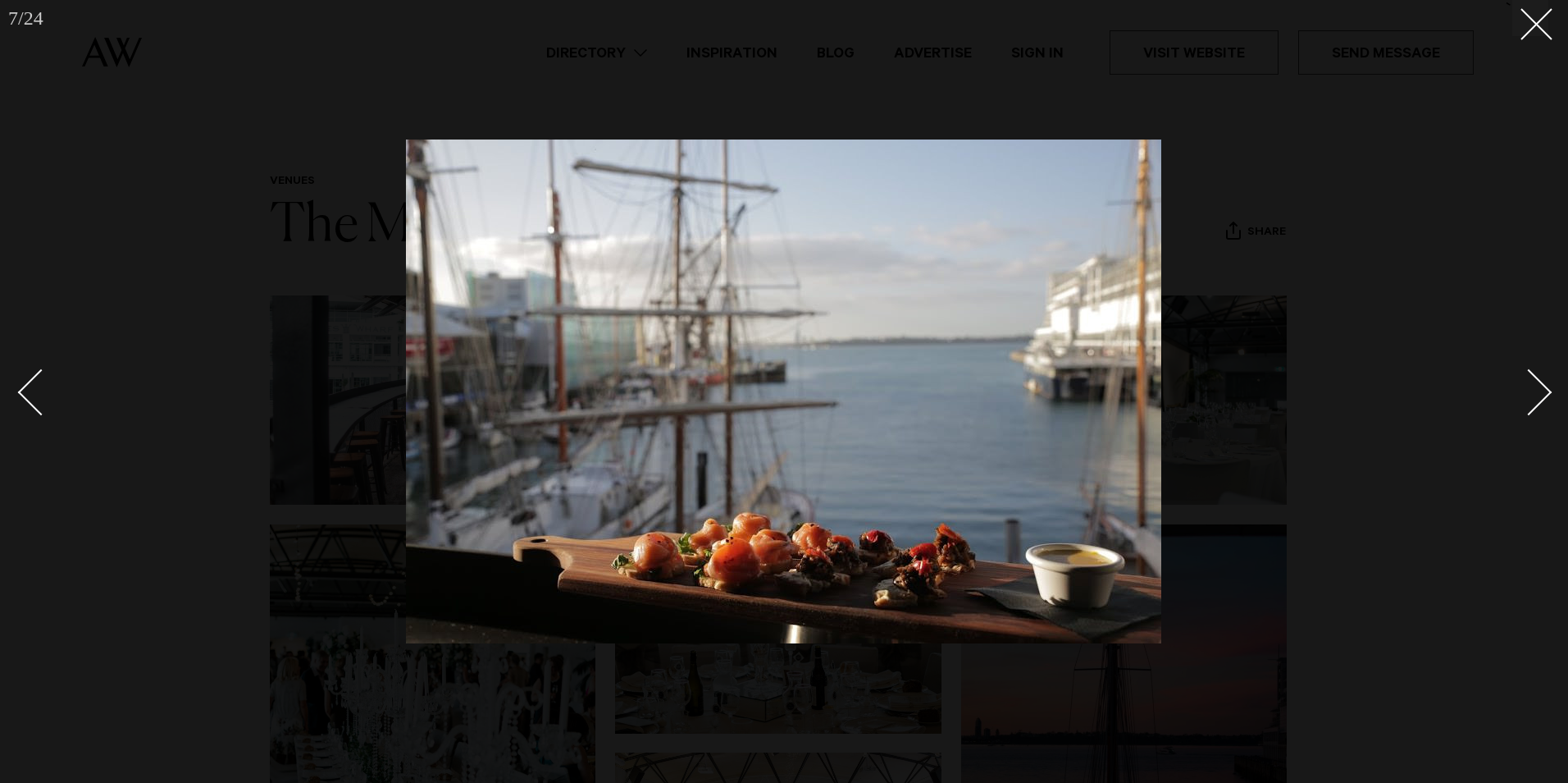
click at [1531, 391] on div "Next slide" at bounding box center [1529, 392] width 47 height 47
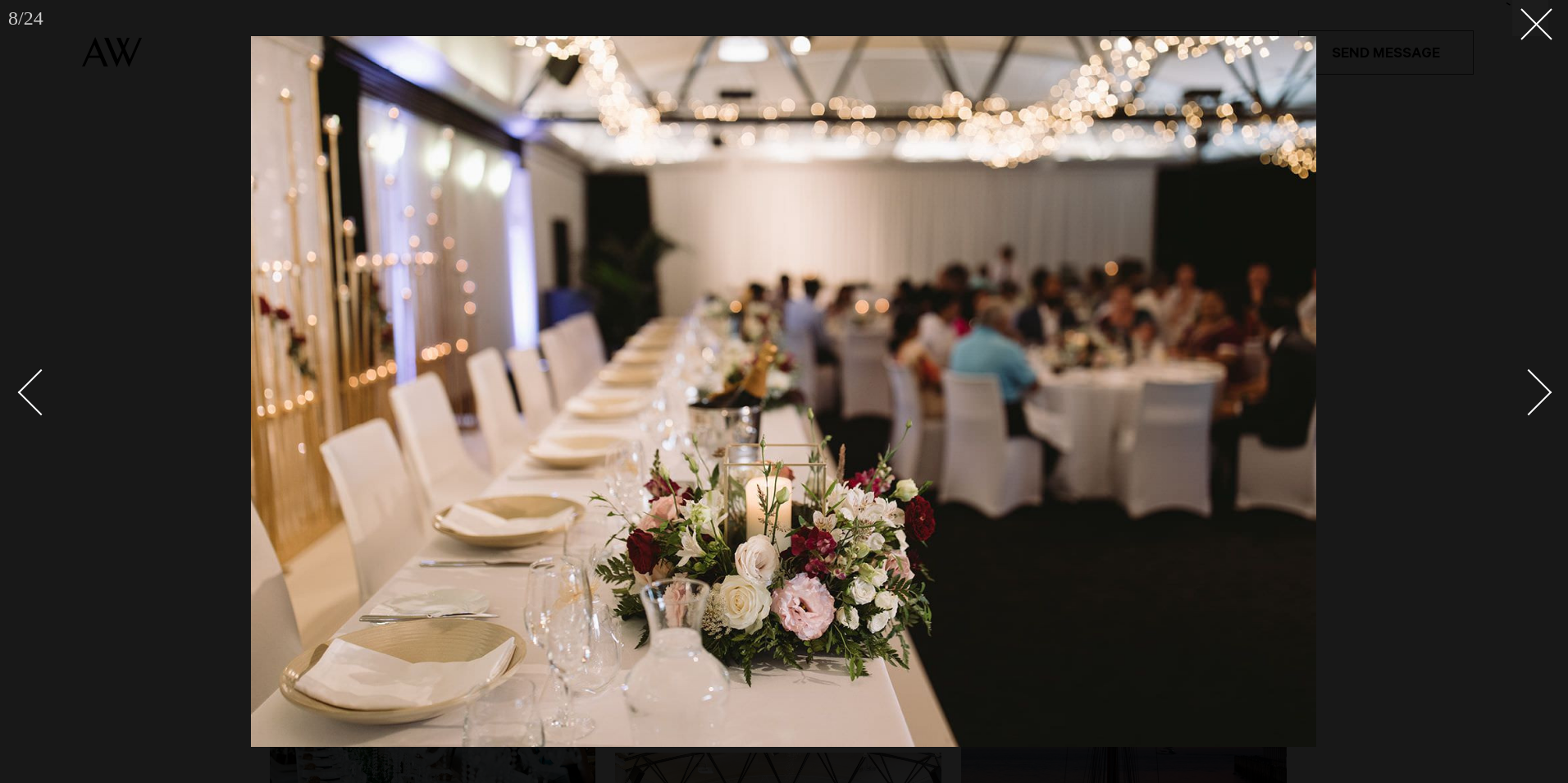
click at [1531, 391] on div "Next slide" at bounding box center [1529, 392] width 47 height 47
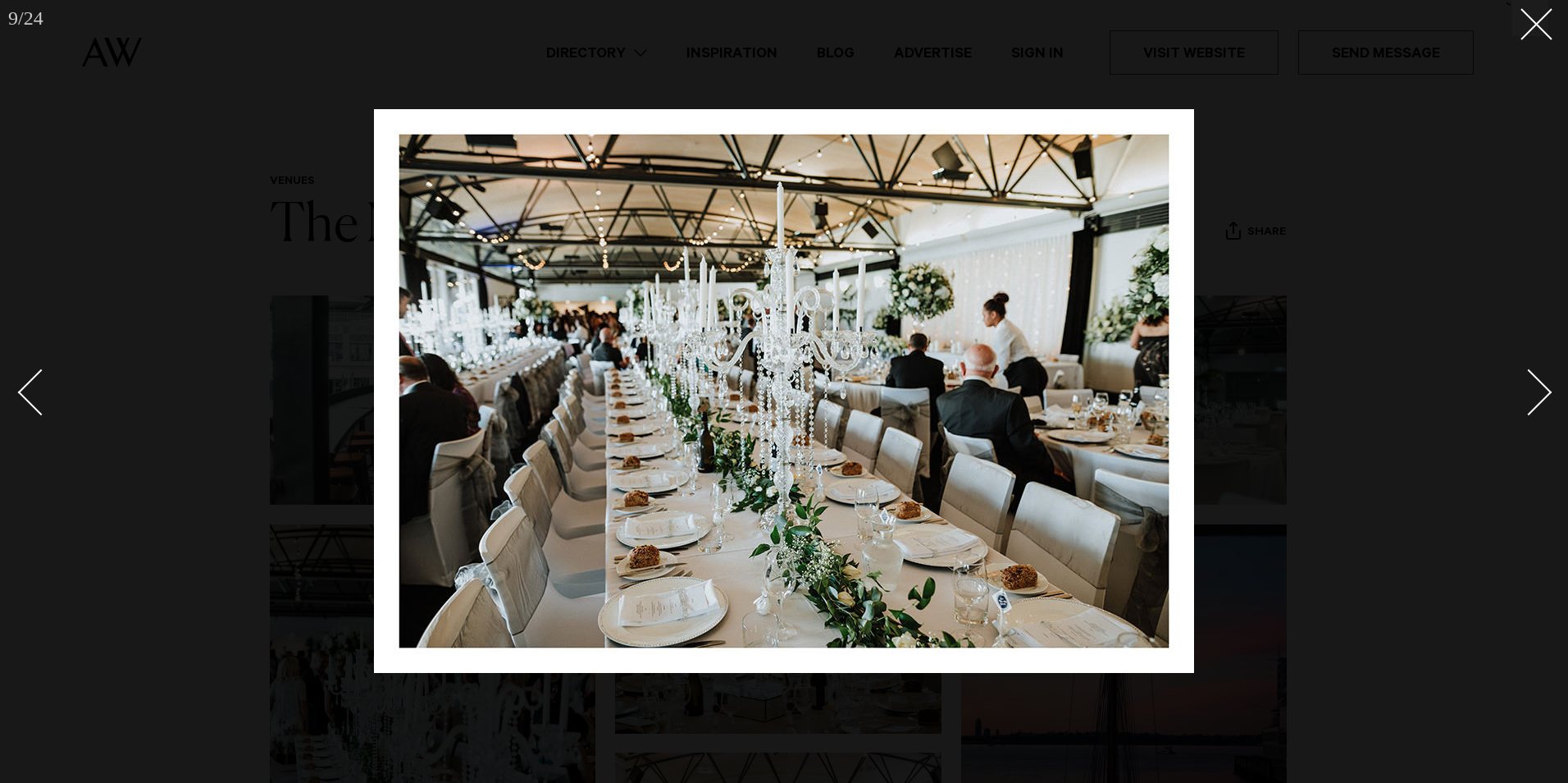
click at [1531, 391] on div "Next slide" at bounding box center [1529, 392] width 47 height 47
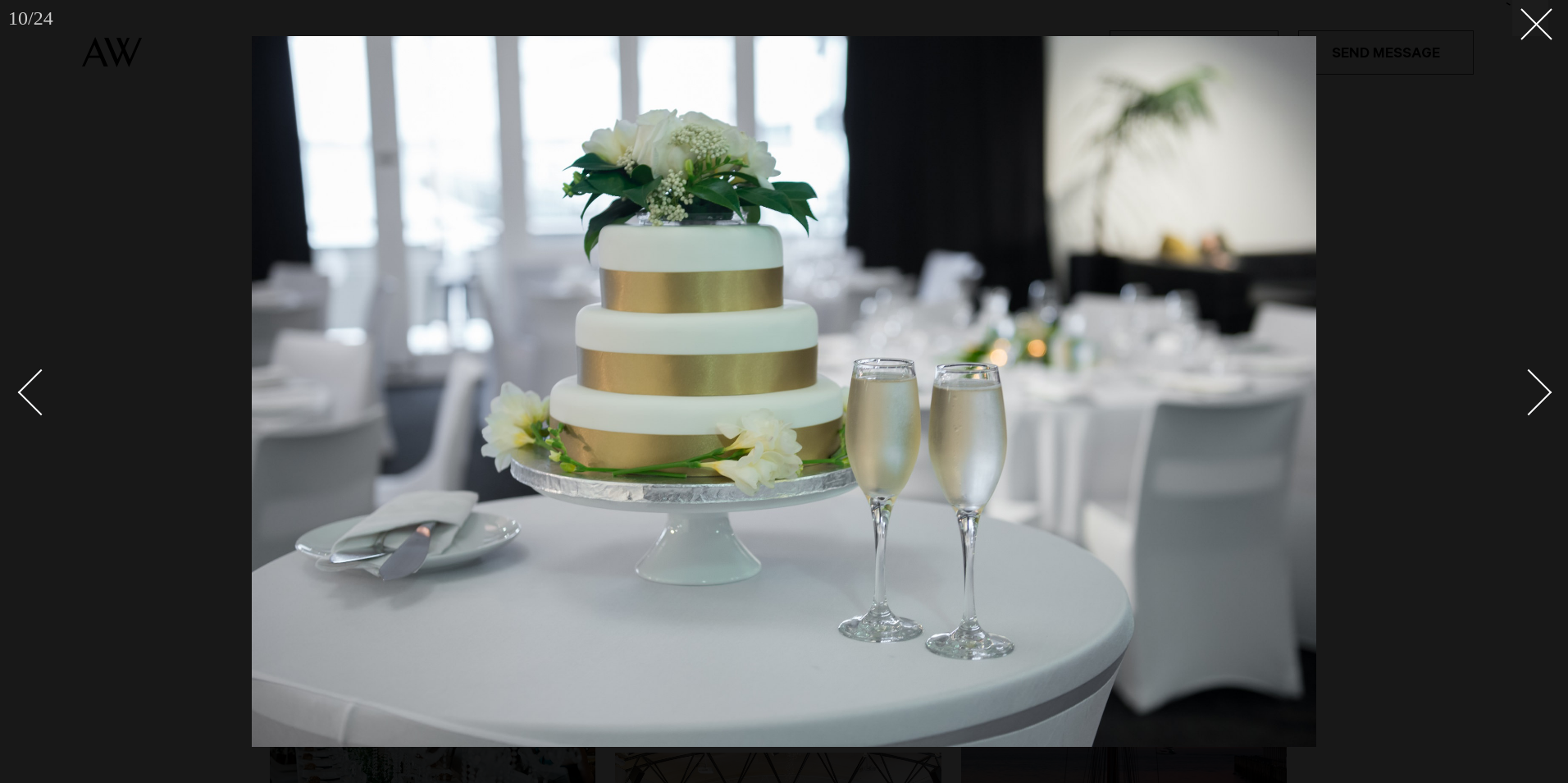
click at [1531, 391] on div "Next slide" at bounding box center [1529, 392] width 47 height 47
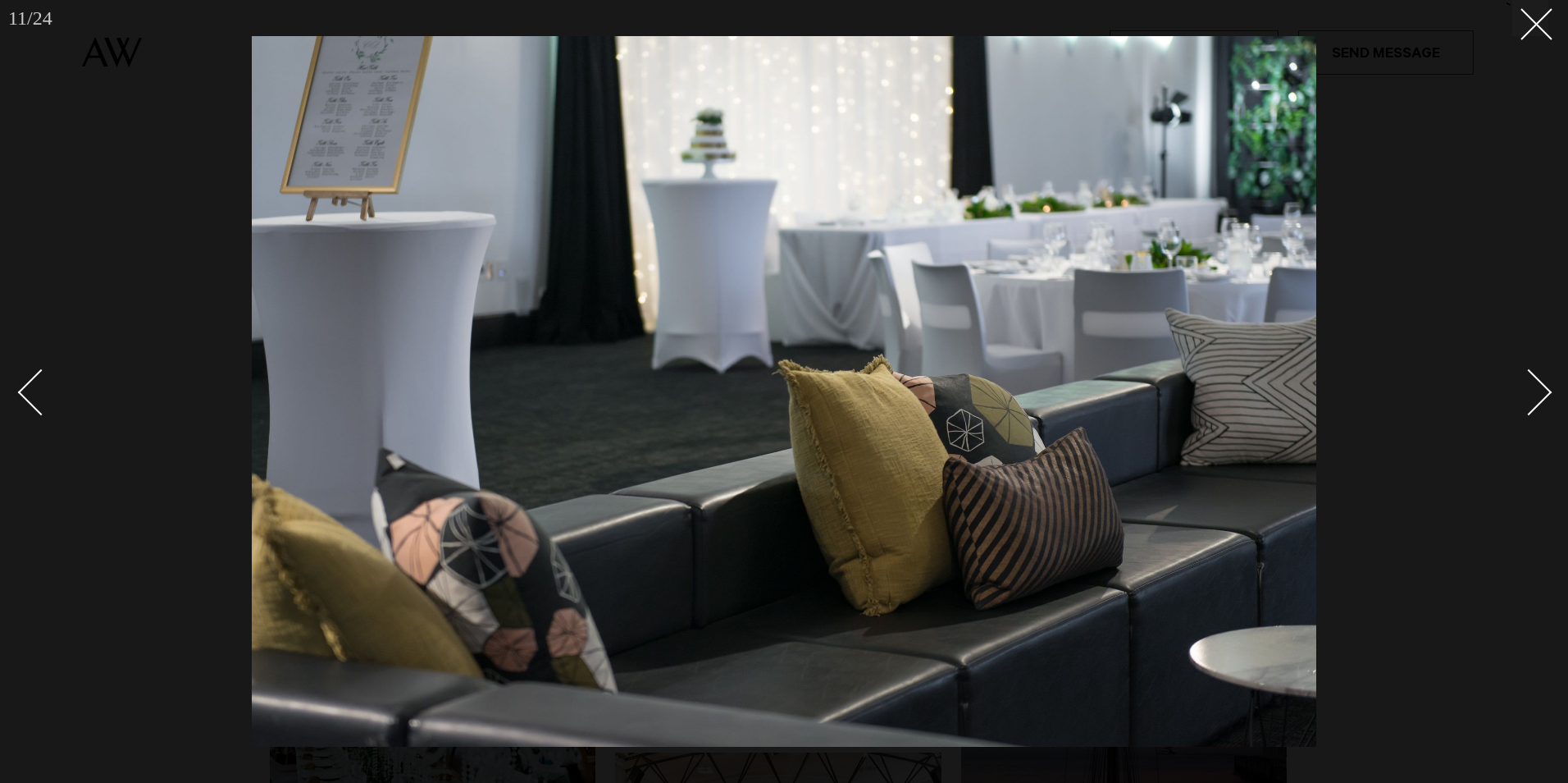
click at [1531, 391] on div "Next slide" at bounding box center [1529, 392] width 47 height 47
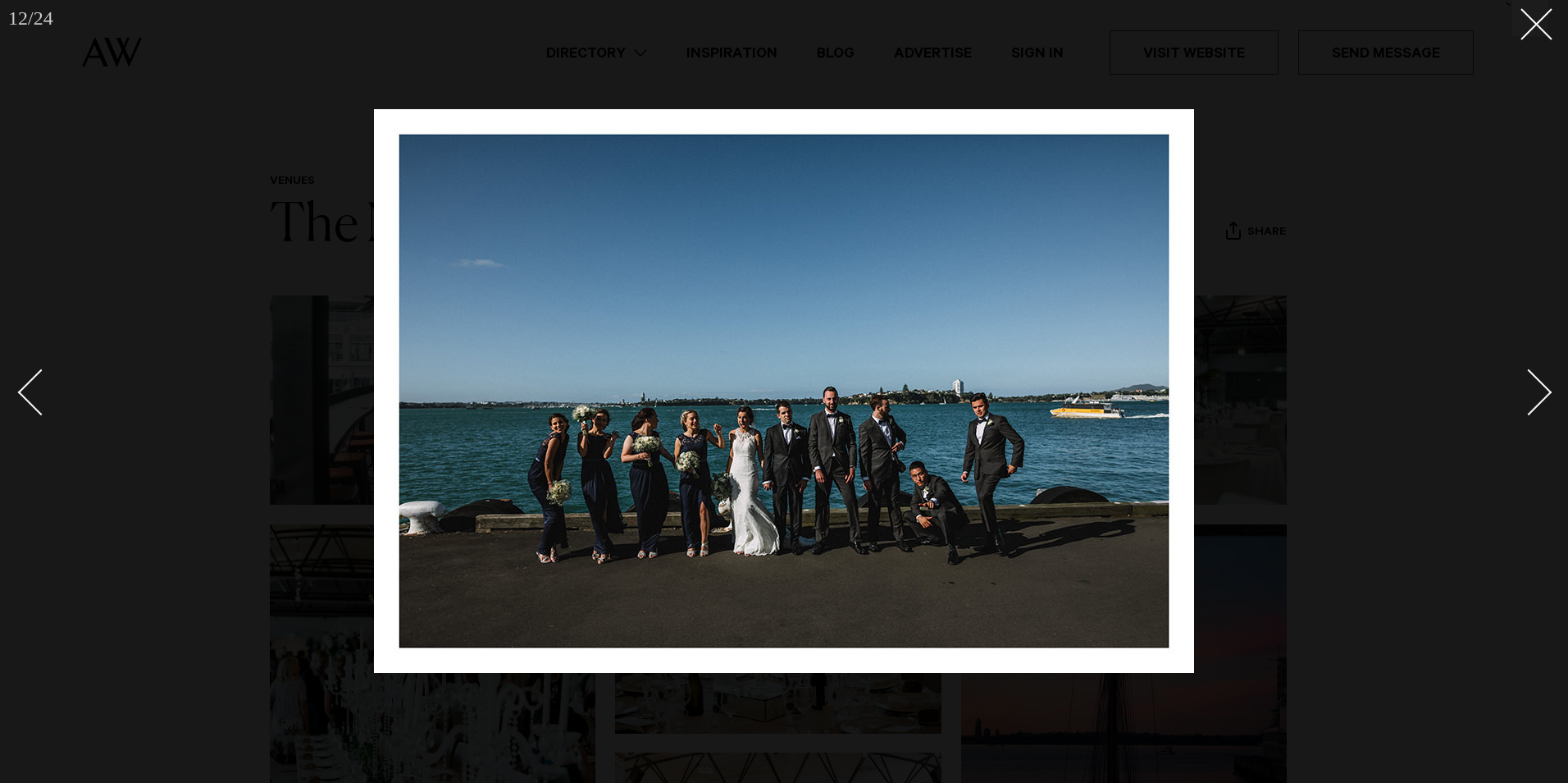
click at [1531, 391] on div "Next slide" at bounding box center [1529, 392] width 47 height 47
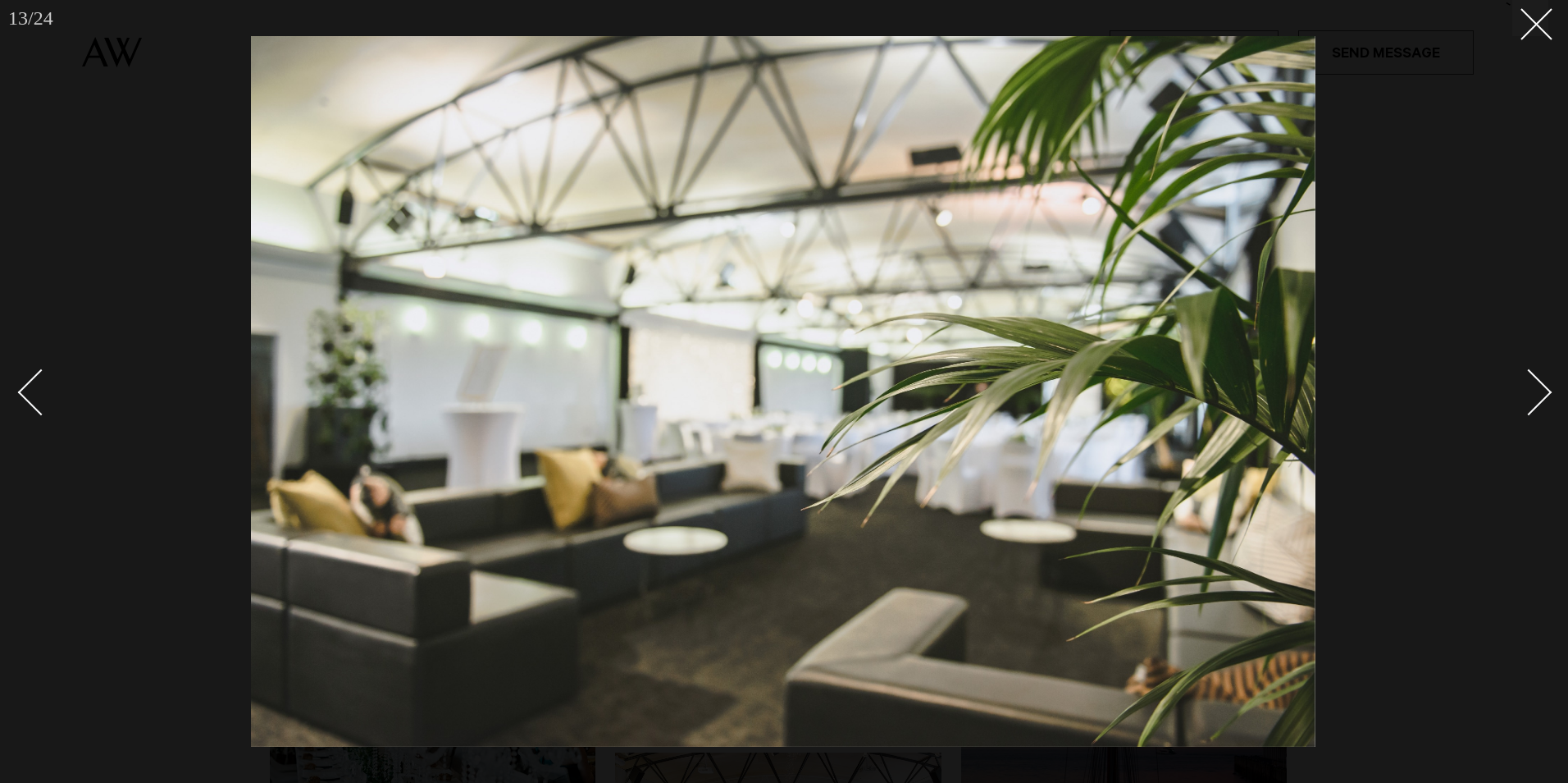
click at [1531, 391] on div "Next slide" at bounding box center [1529, 392] width 47 height 47
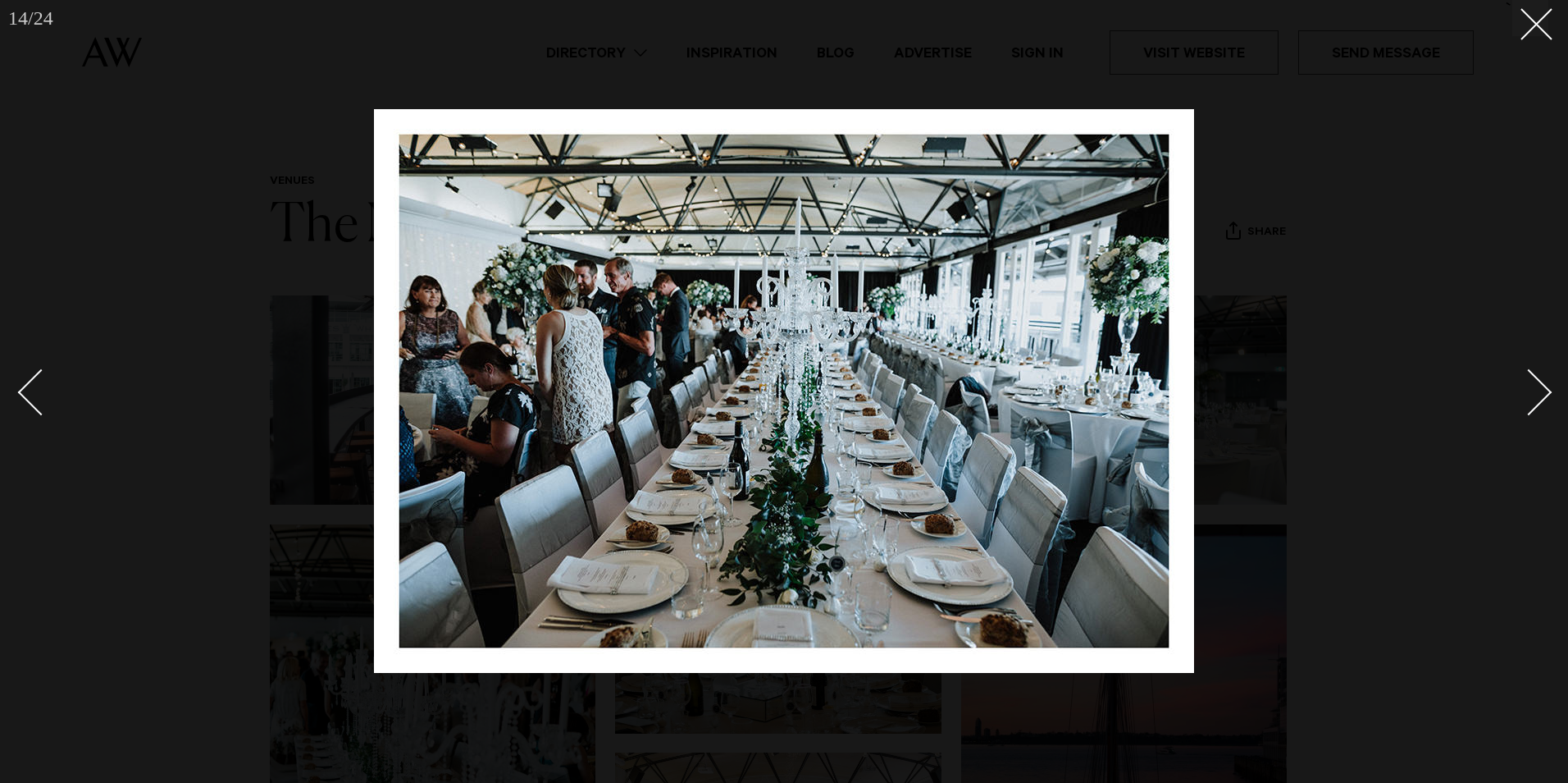
click at [1531, 391] on div "Next slide" at bounding box center [1529, 392] width 47 height 47
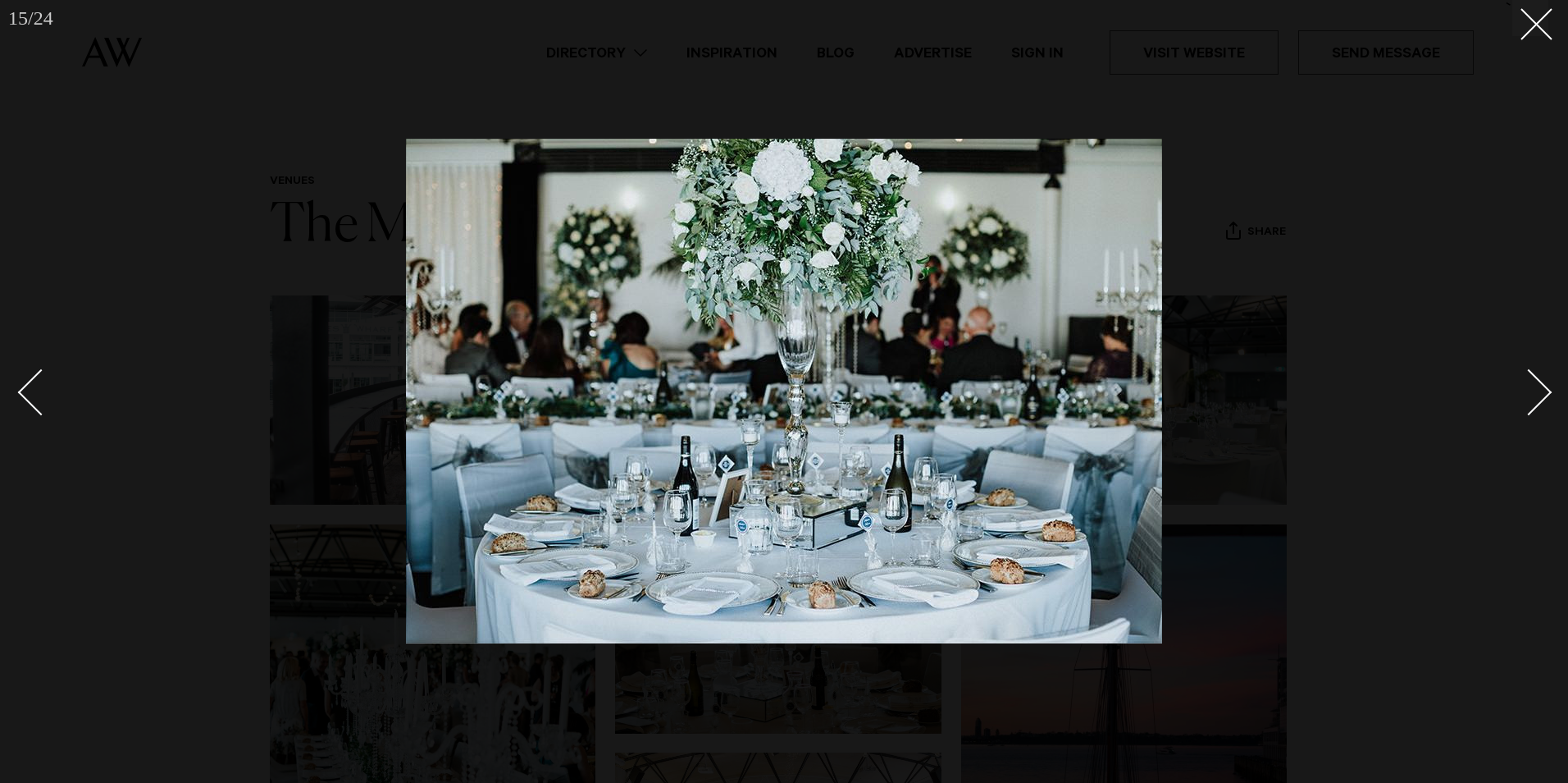
click at [1531, 391] on div "Next slide" at bounding box center [1529, 392] width 47 height 47
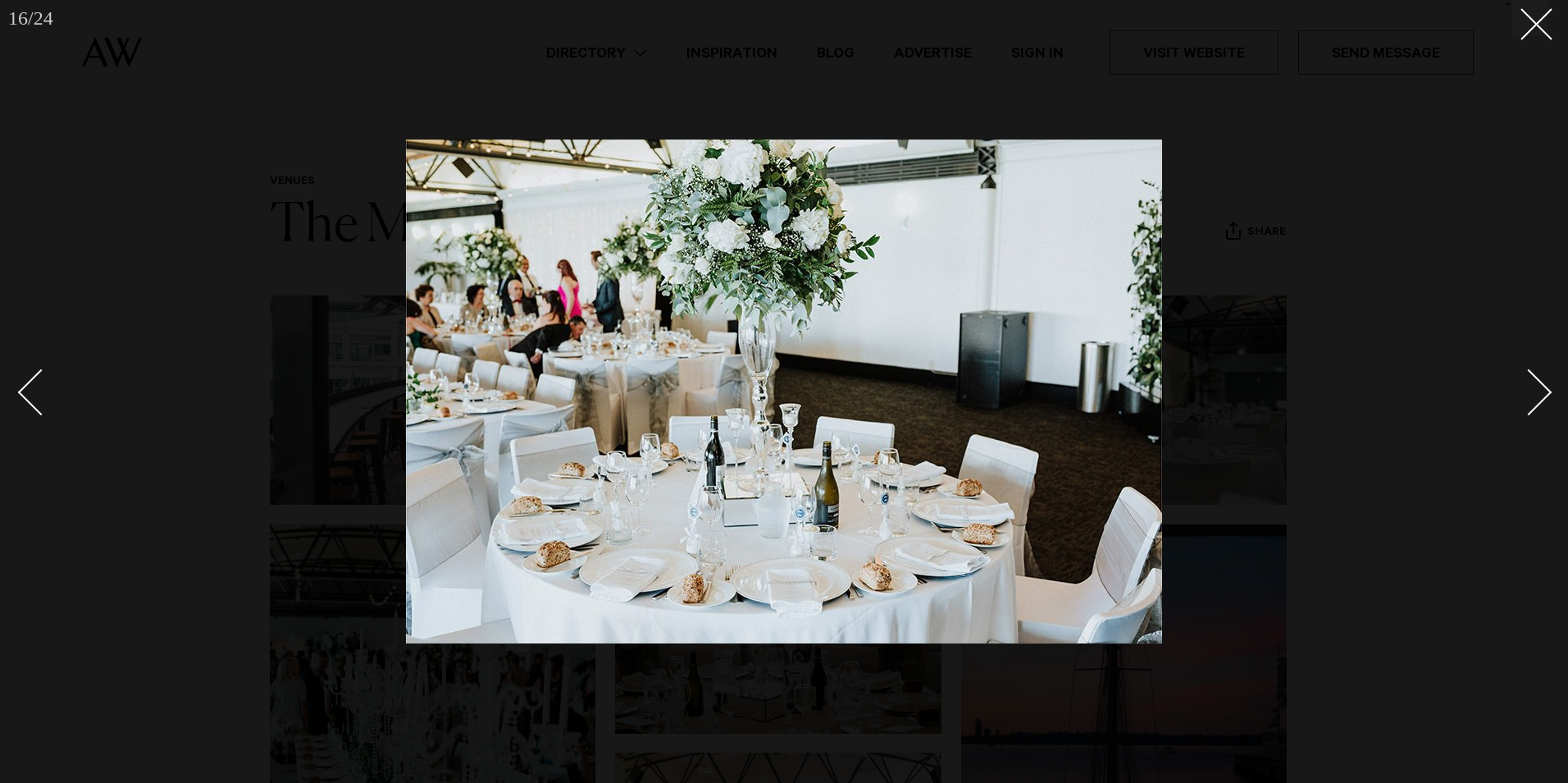
click at [1531, 391] on div "Next slide" at bounding box center [1529, 392] width 47 height 47
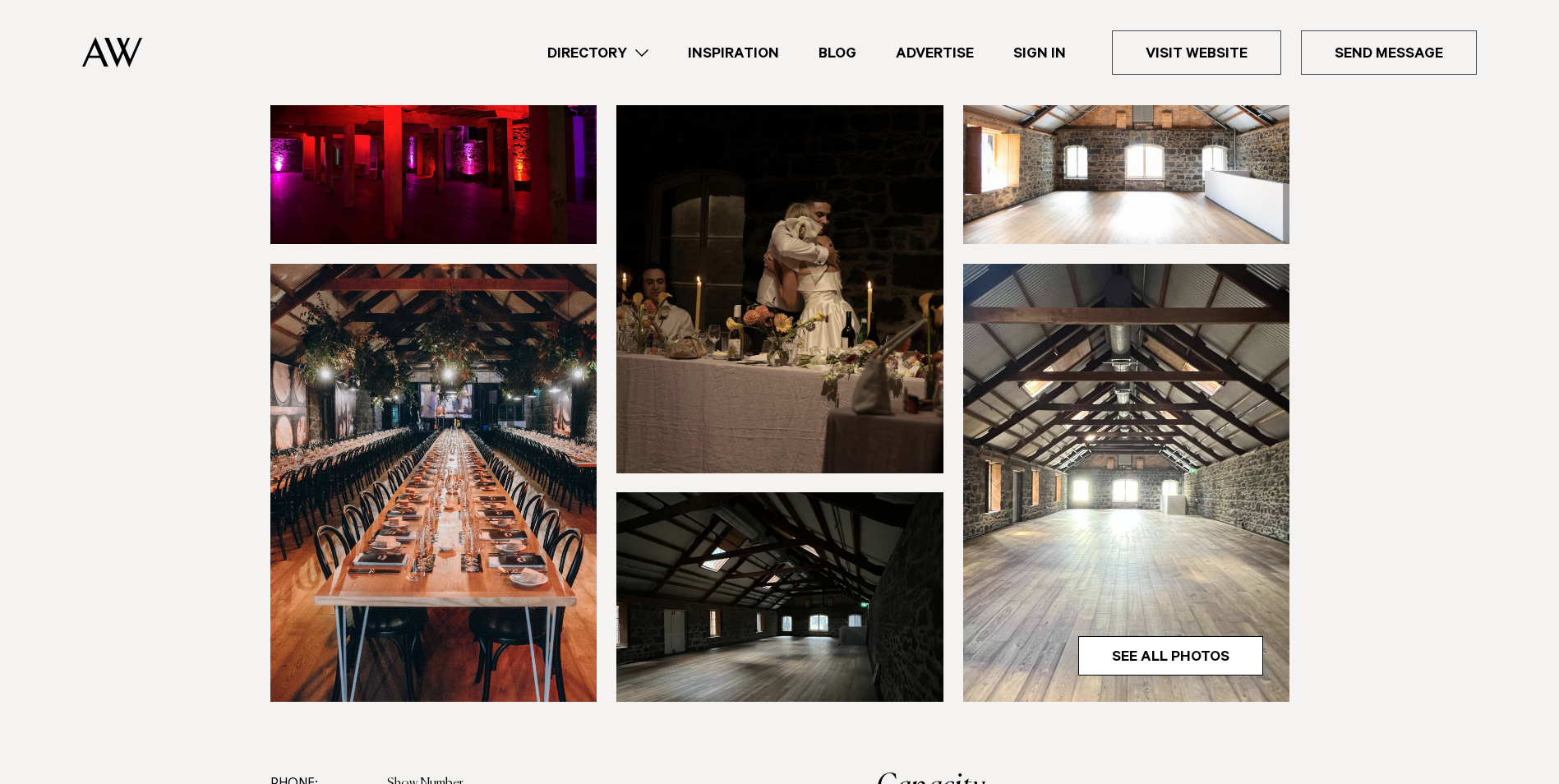
scroll to position [411, 0]
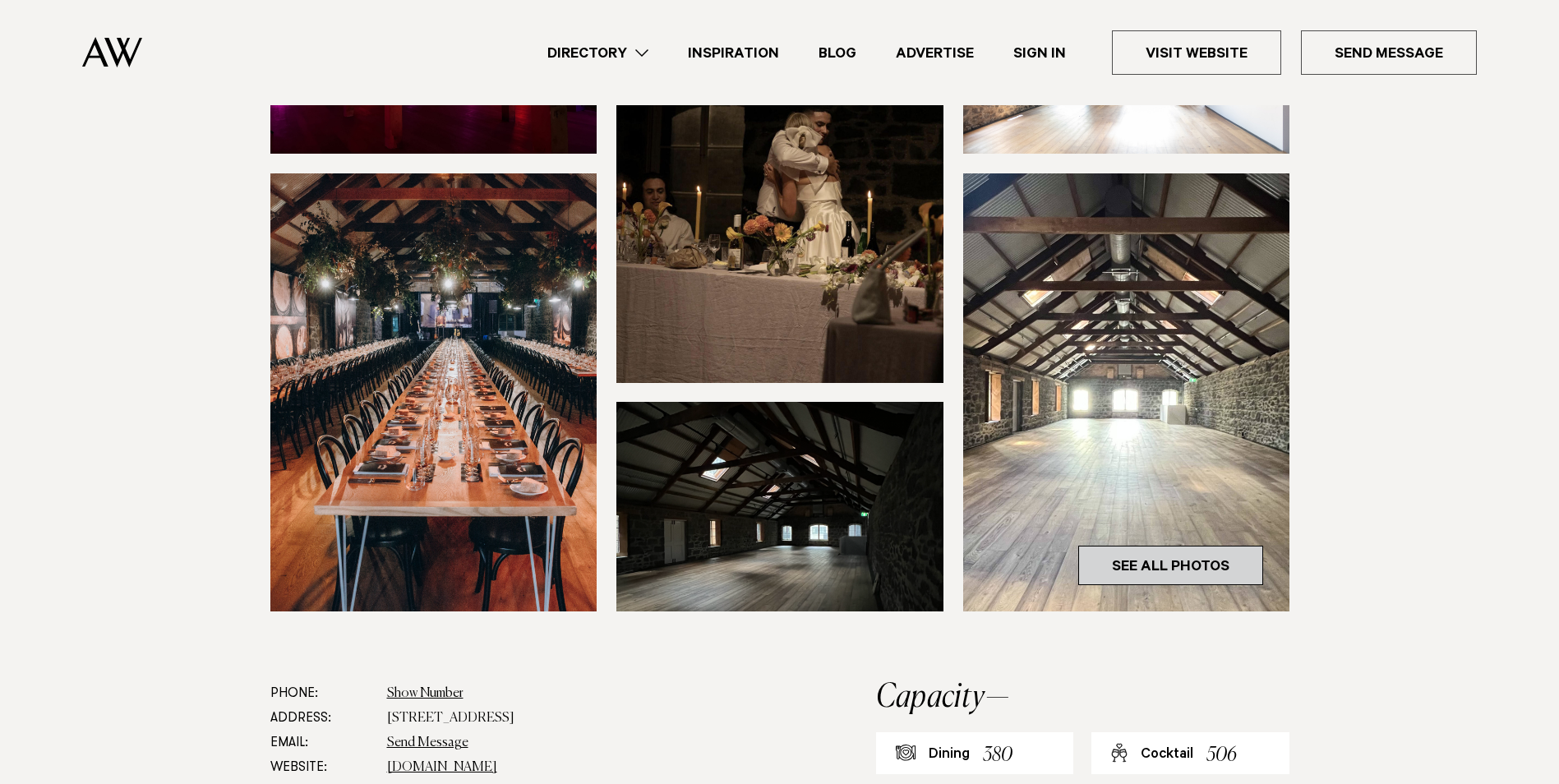
click at [1190, 545] on link "See All Photos" at bounding box center [1171, 565] width 185 height 39
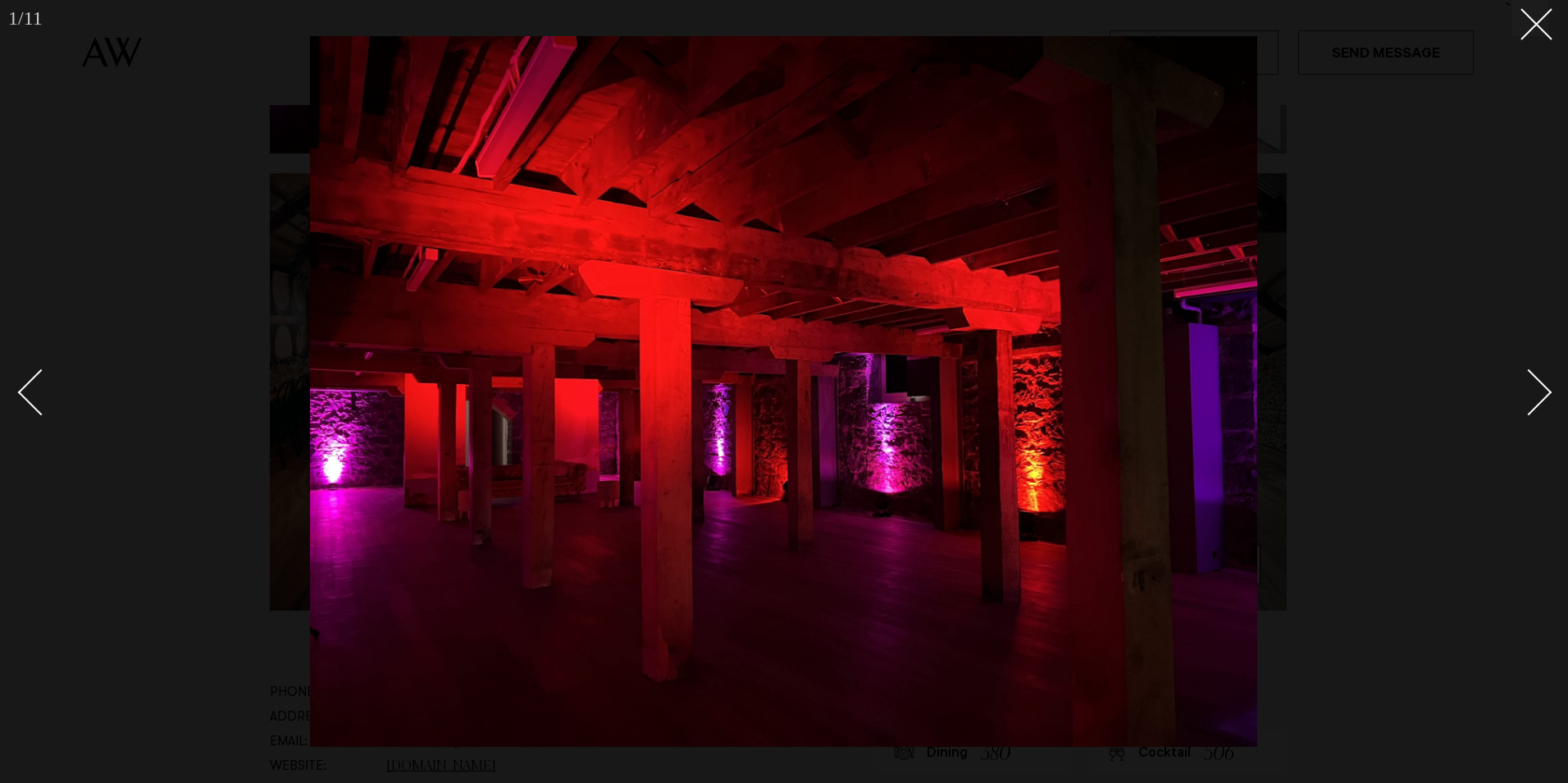
click at [1541, 389] on div "Next slide" at bounding box center [1529, 392] width 47 height 47
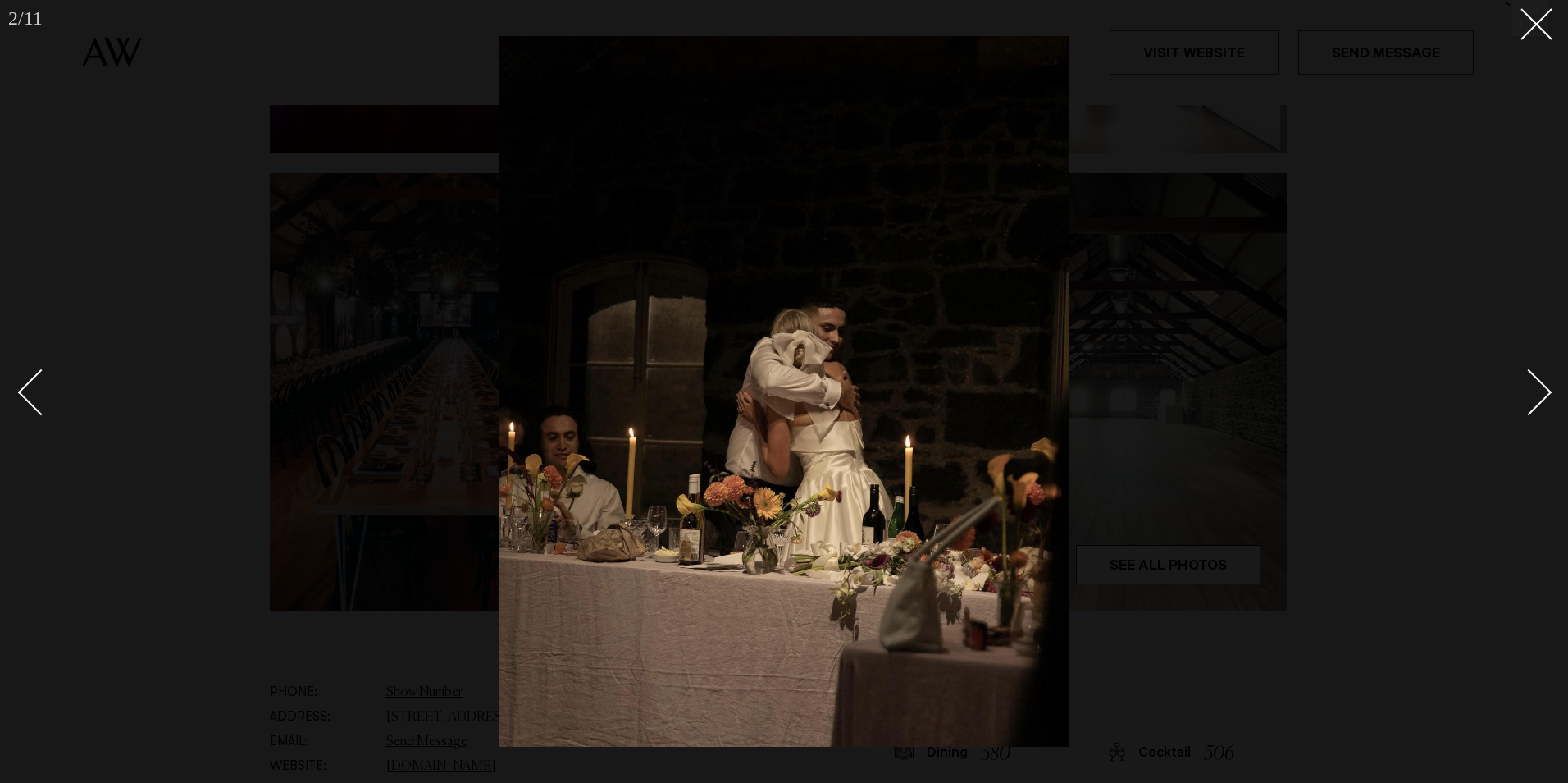
click at [1541, 389] on div "Next slide" at bounding box center [1529, 392] width 47 height 47
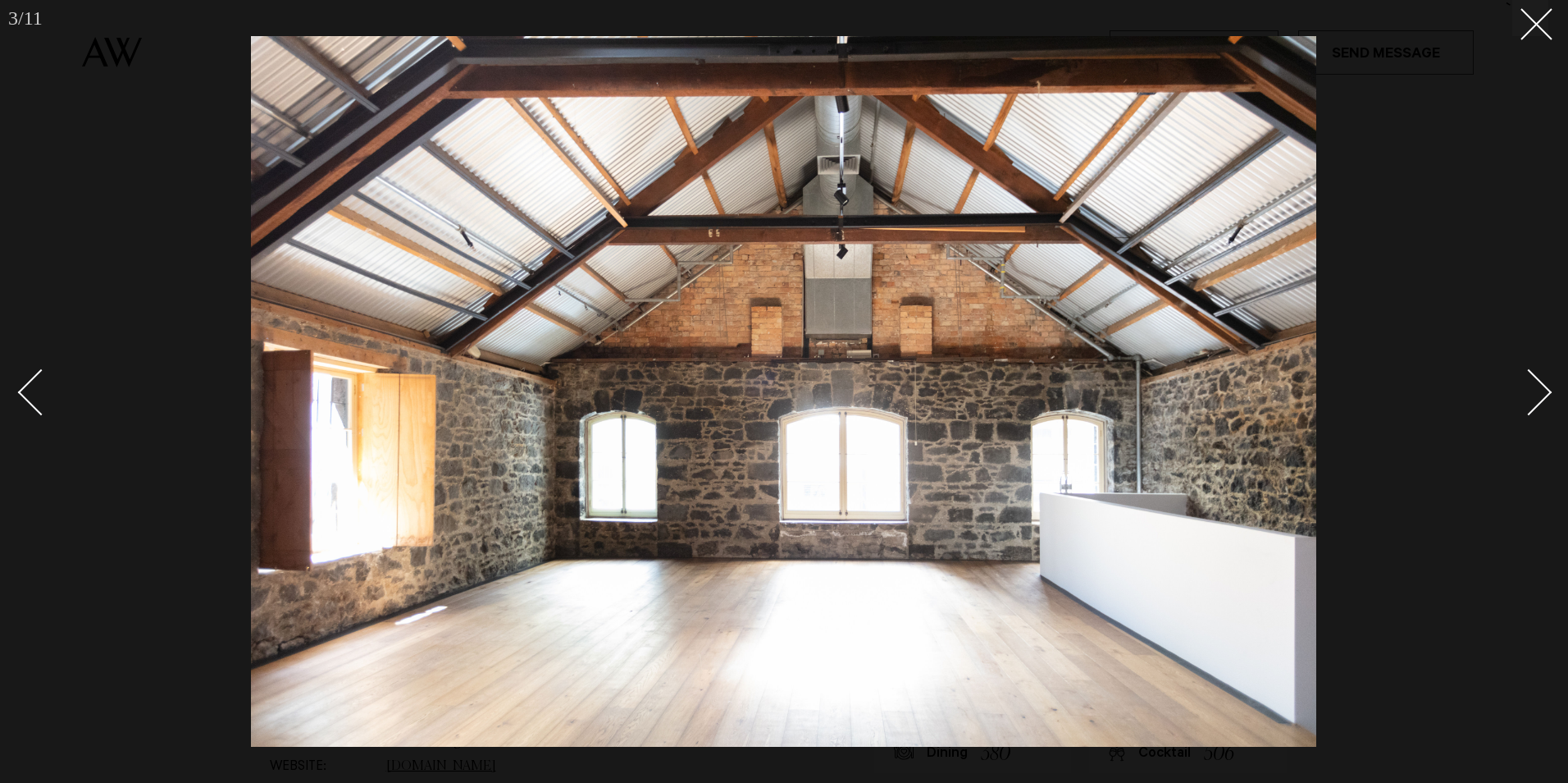
click at [1541, 389] on div "Next slide" at bounding box center [1529, 392] width 47 height 47
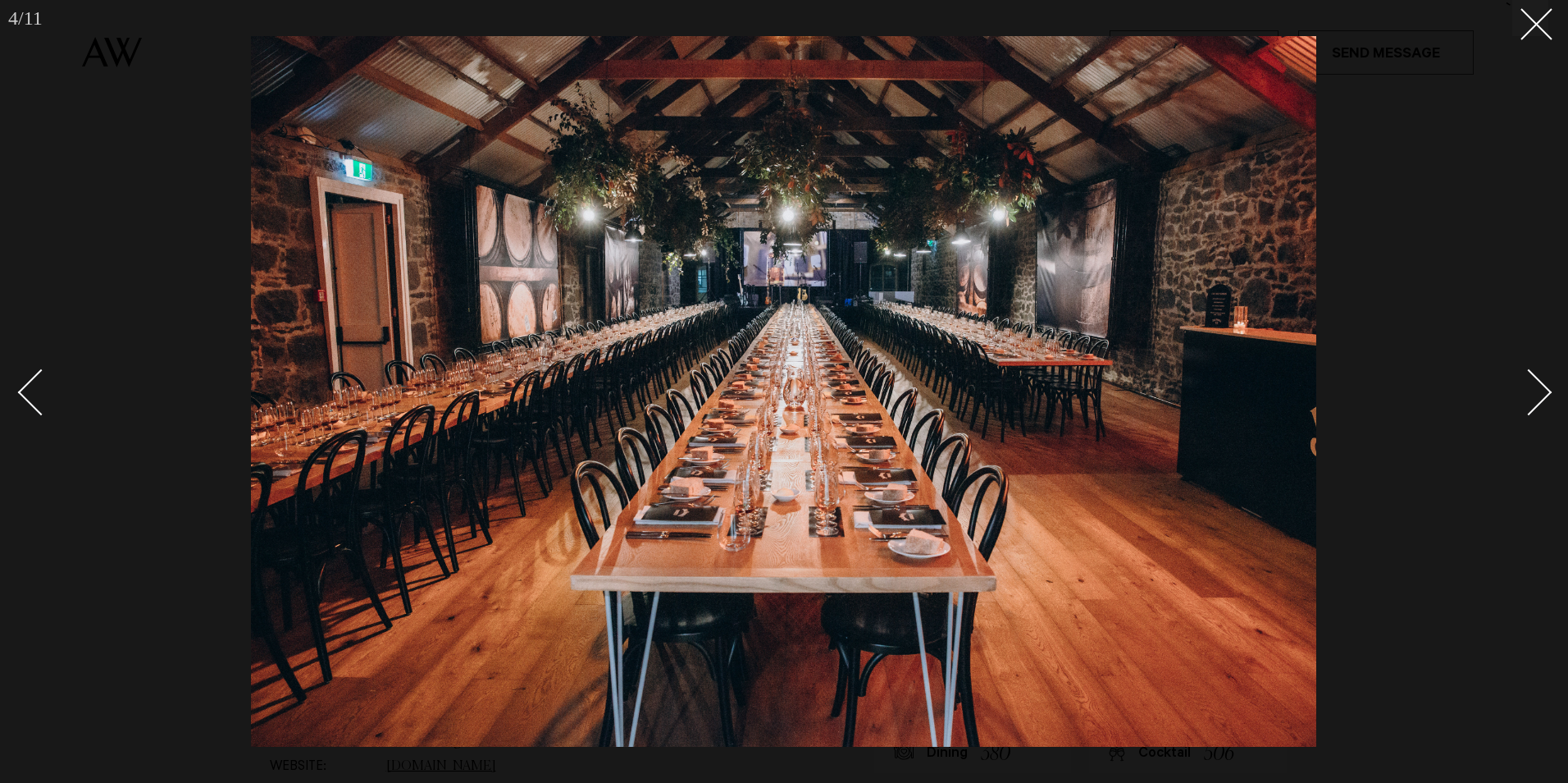
click at [1541, 389] on div "Next slide" at bounding box center [1529, 392] width 47 height 47
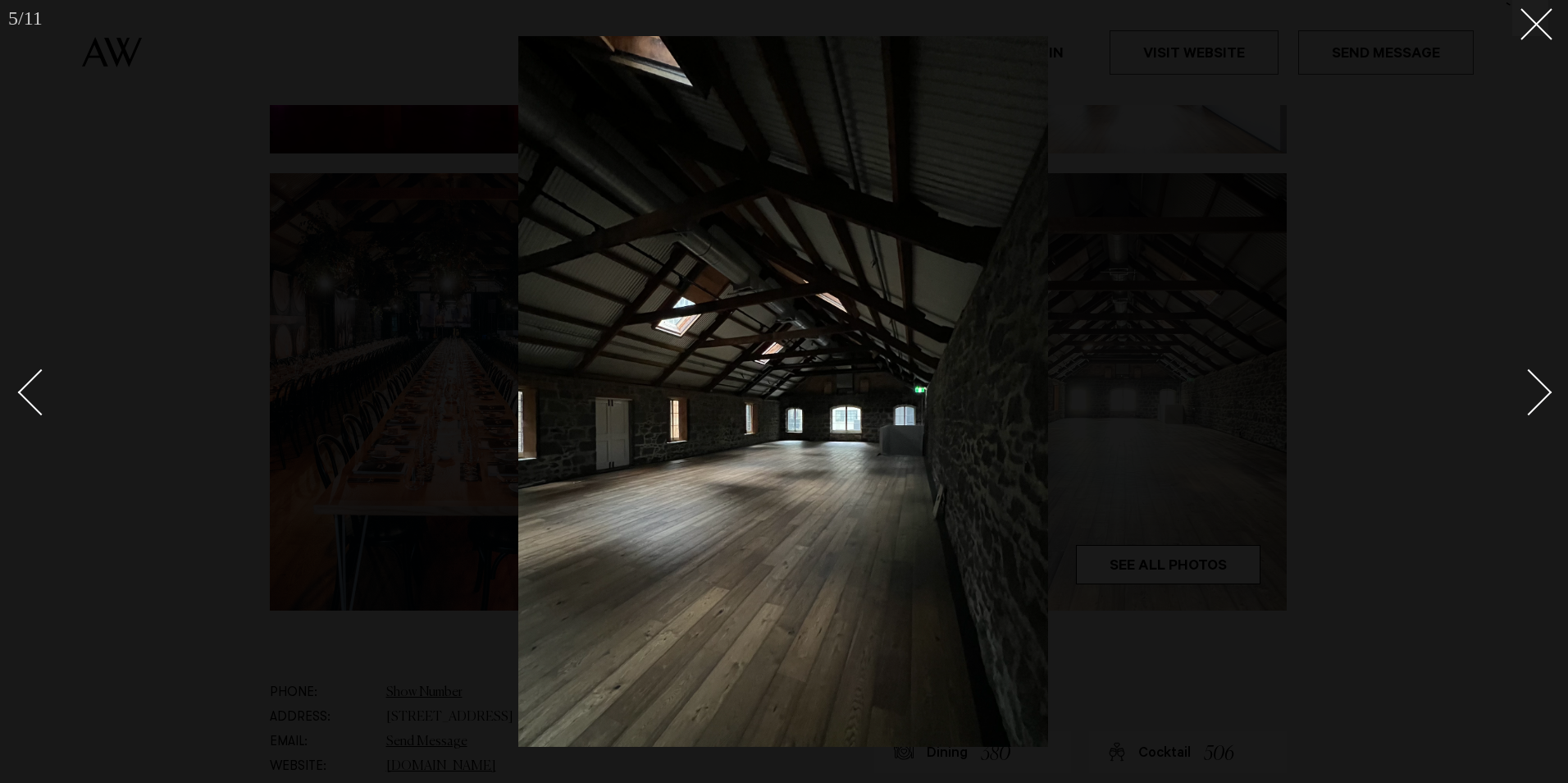
click at [1541, 389] on div "Next slide" at bounding box center [1529, 392] width 47 height 47
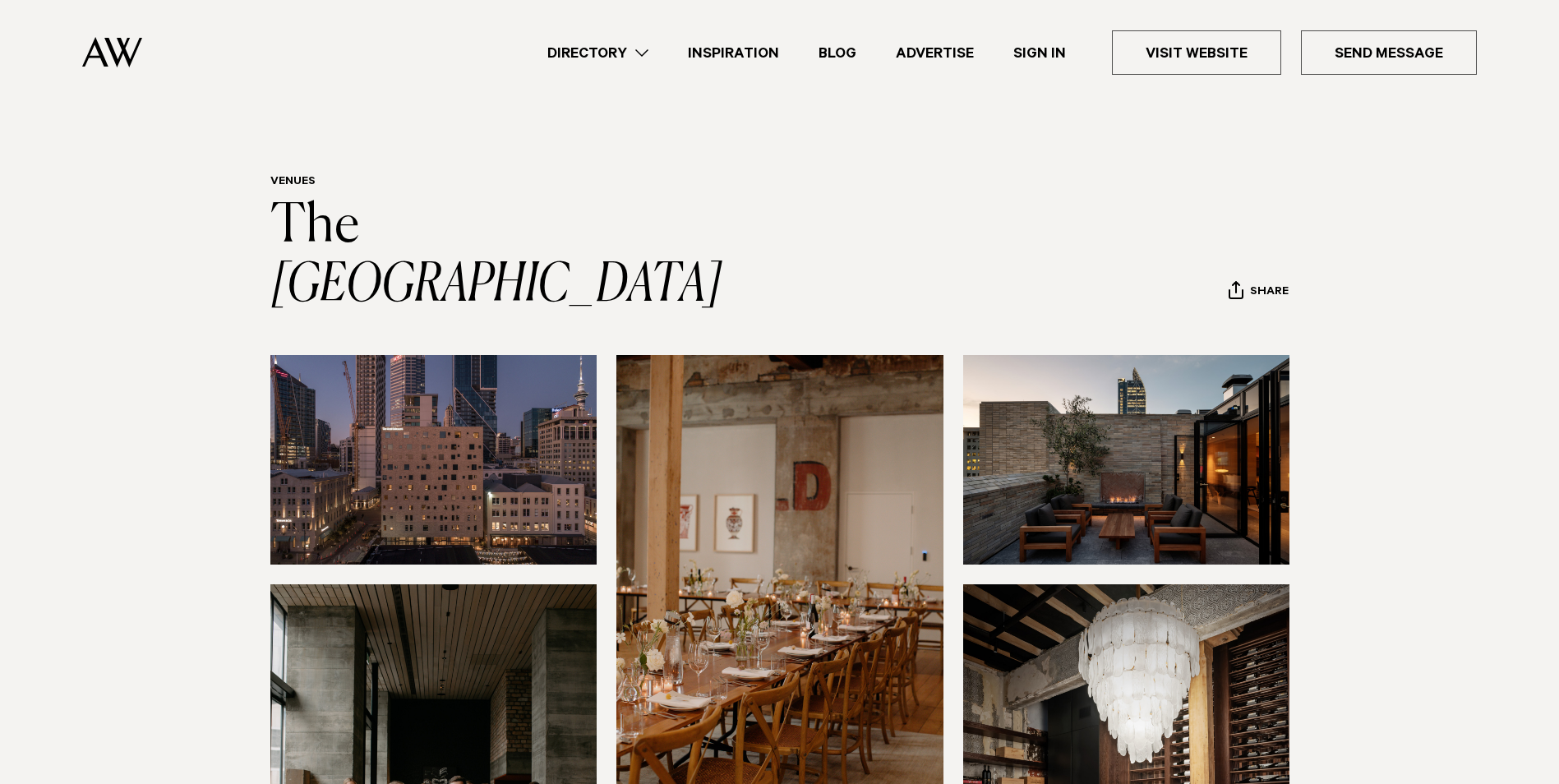
click at [412, 355] on img at bounding box center [433, 460] width 327 height 210
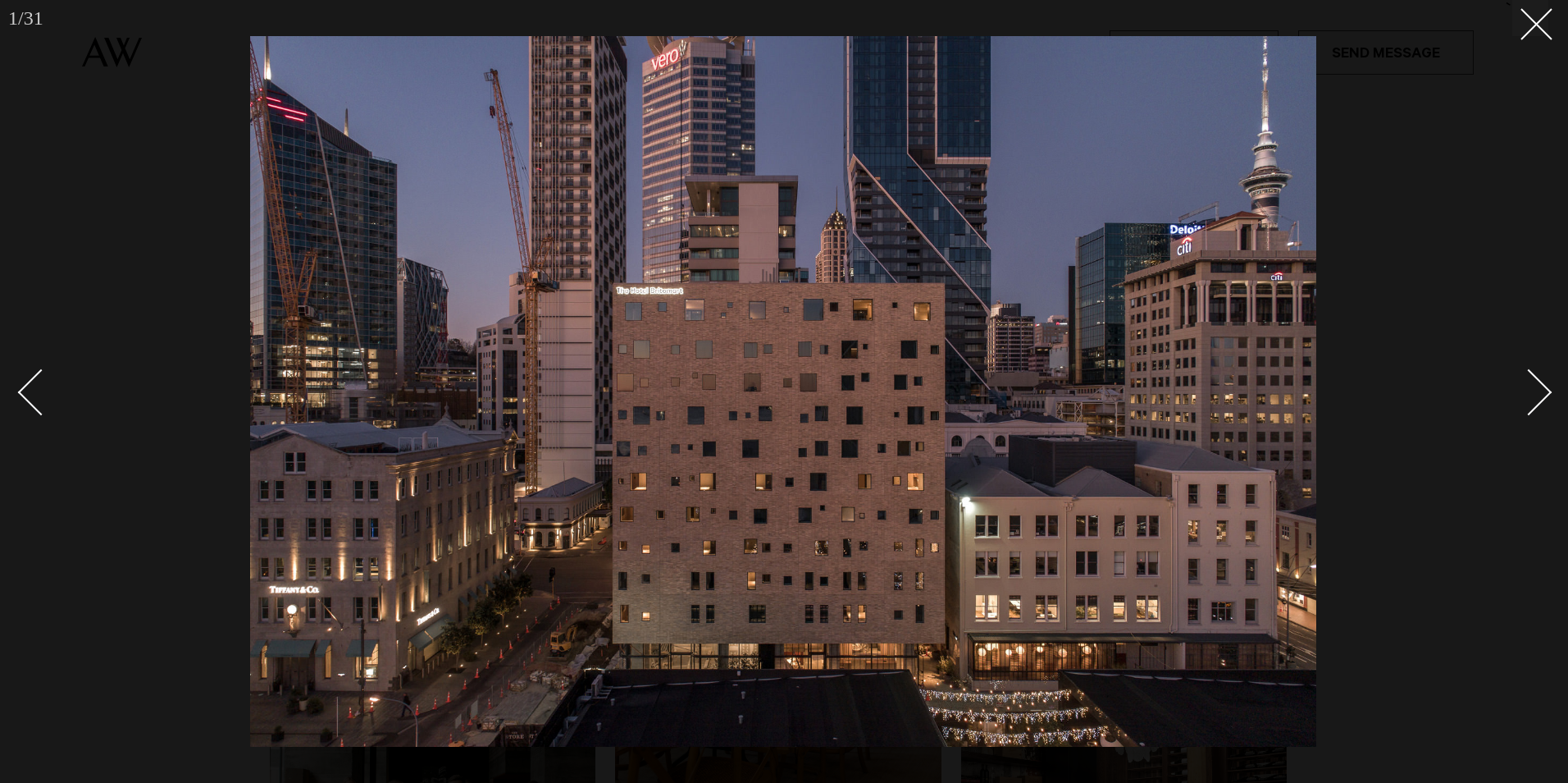
click at [1541, 395] on div "Next slide" at bounding box center [1529, 392] width 47 height 47
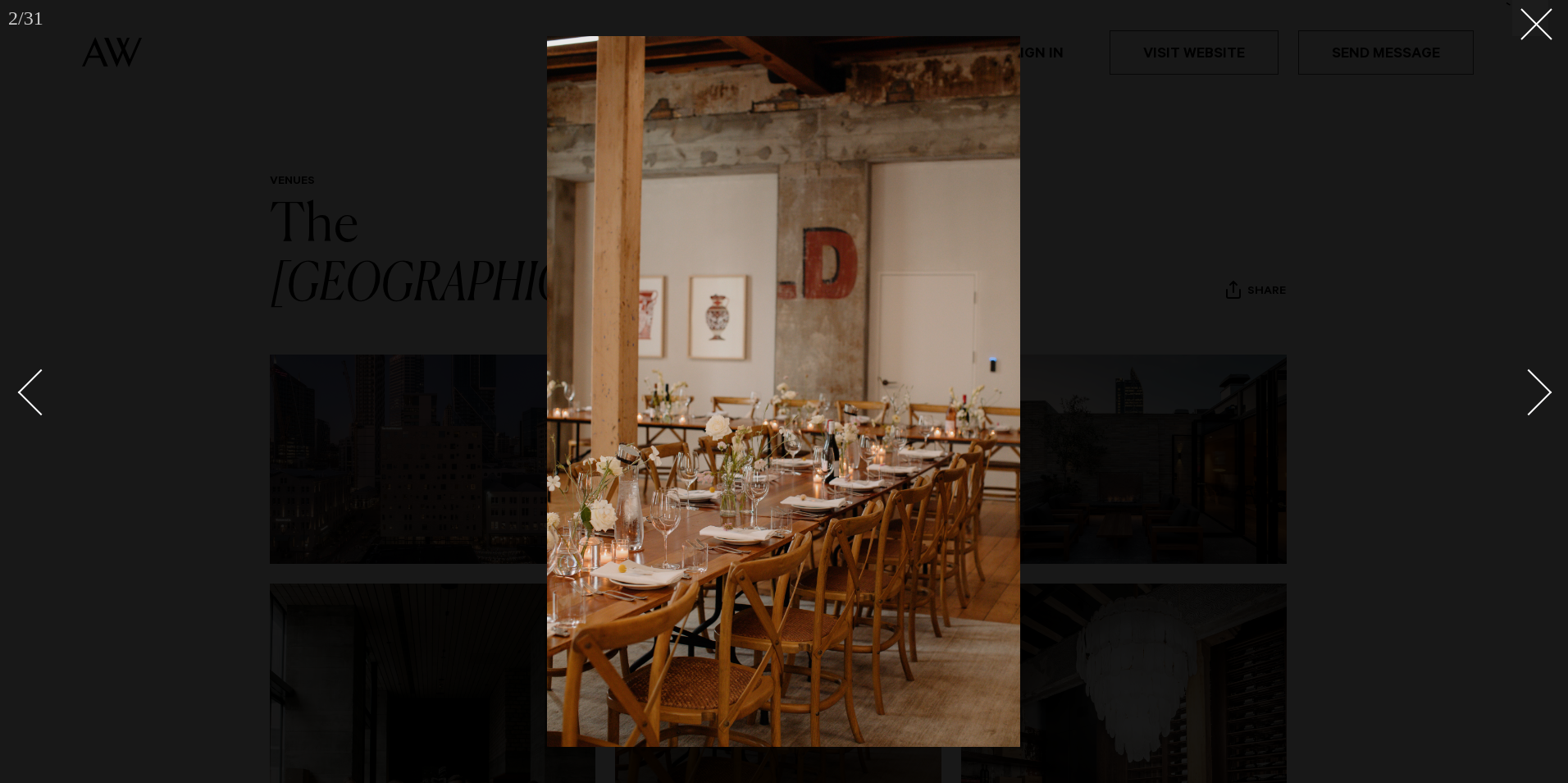
click at [1541, 395] on div "Next slide" at bounding box center [1529, 392] width 47 height 47
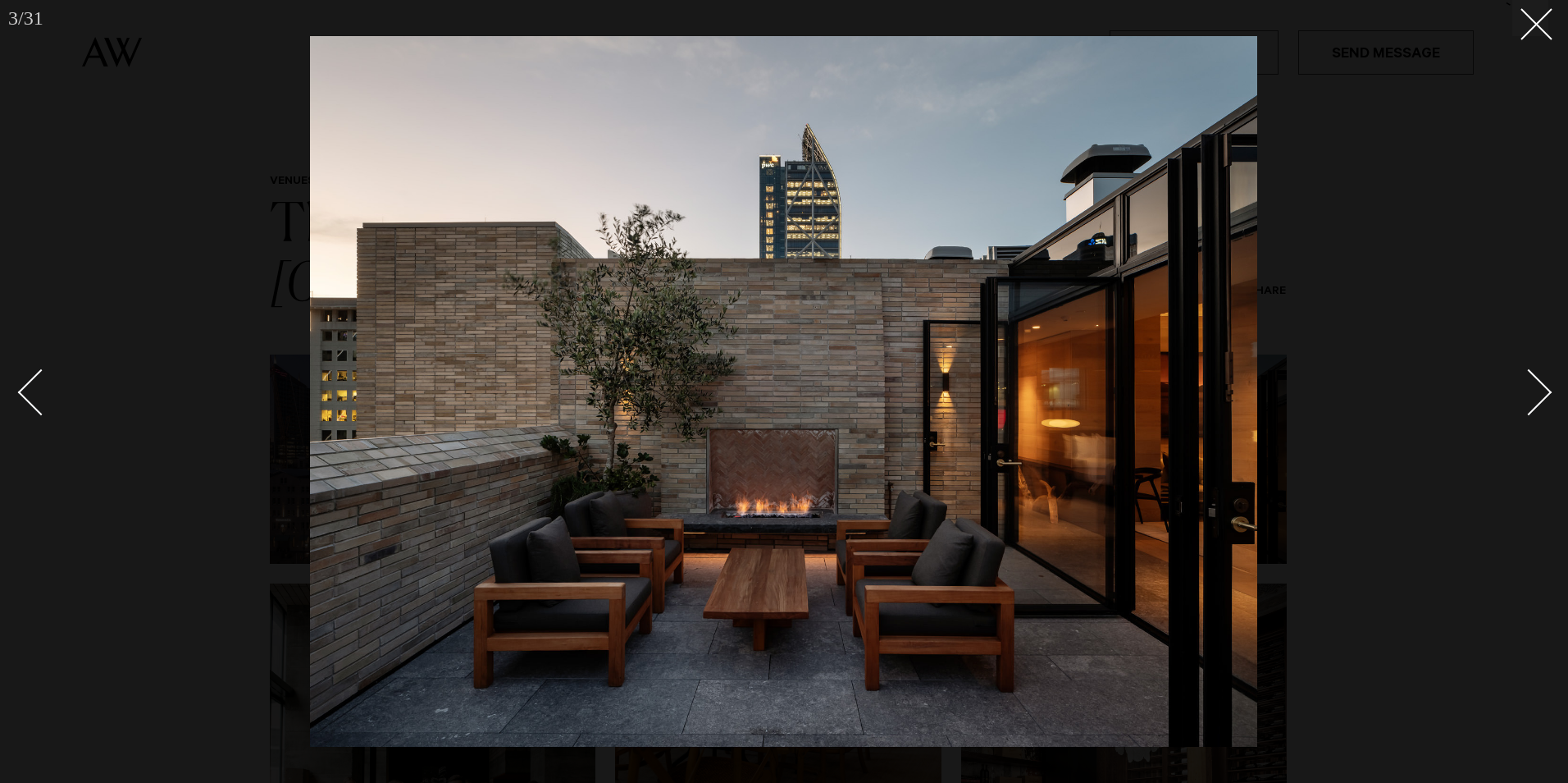
click at [1541, 395] on div "Next slide" at bounding box center [1529, 392] width 47 height 47
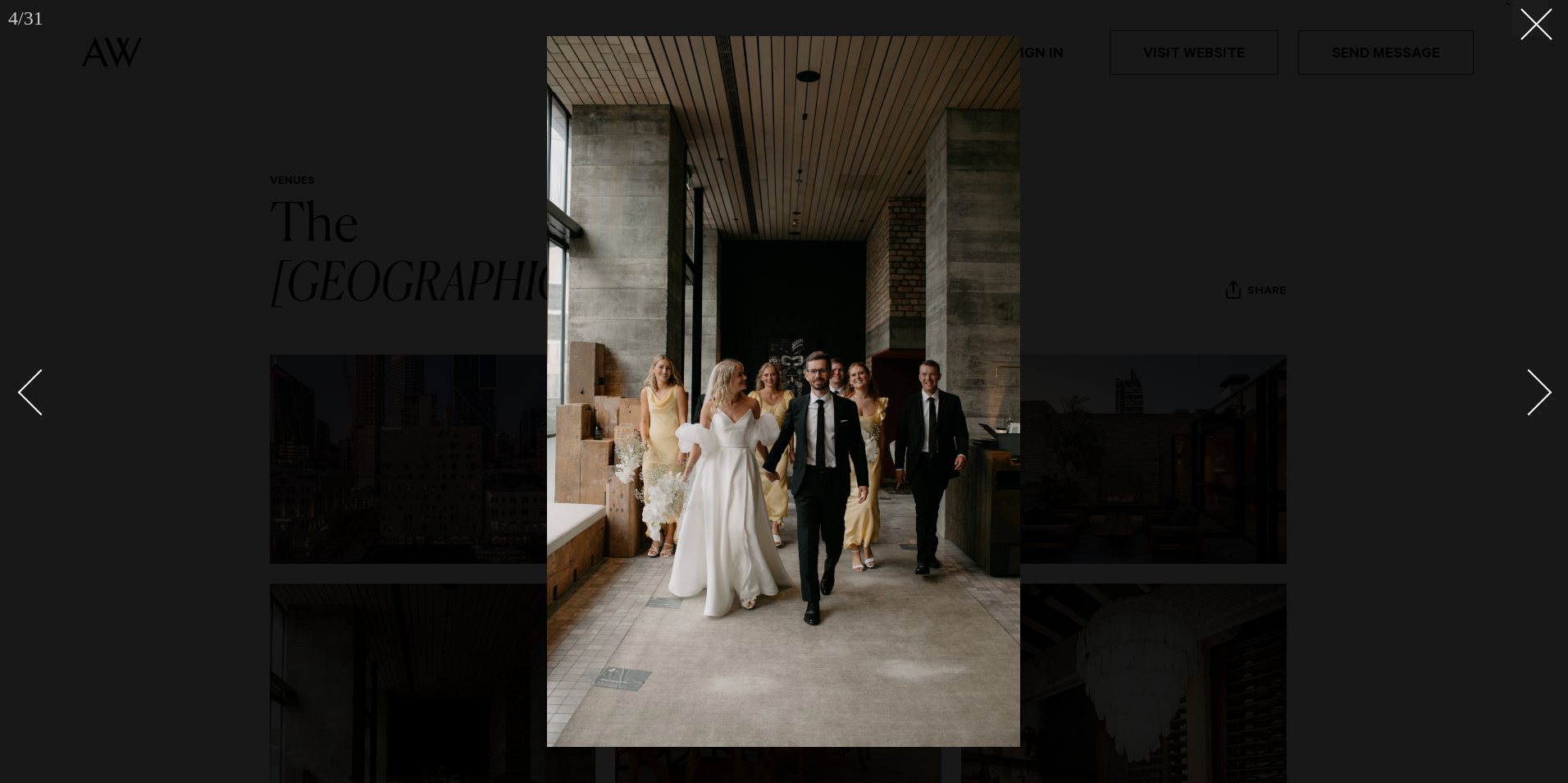
click at [1537, 392] on div "Next slide" at bounding box center [1529, 392] width 47 height 47
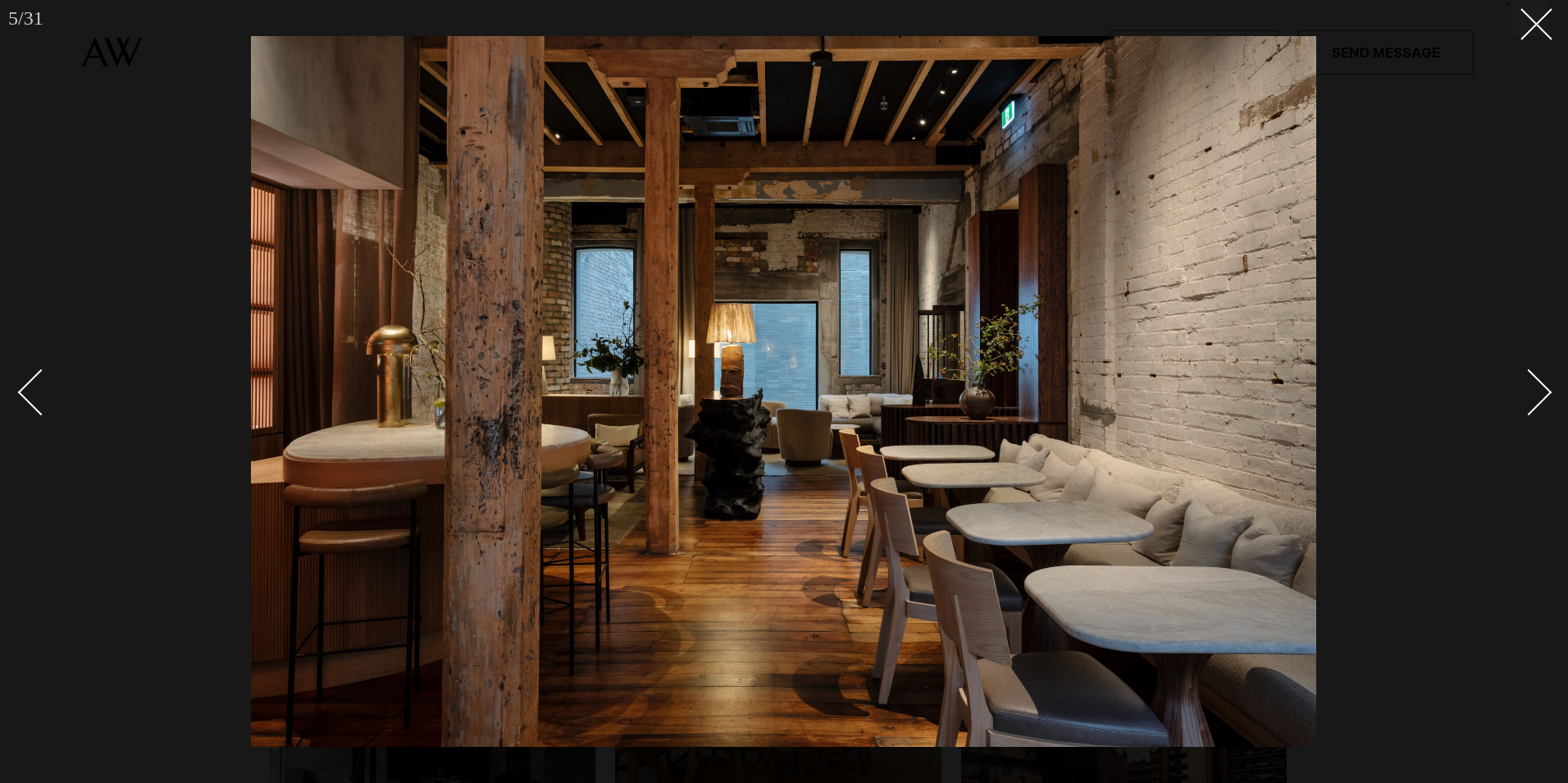
click at [1537, 392] on div "Next slide" at bounding box center [1529, 392] width 47 height 47
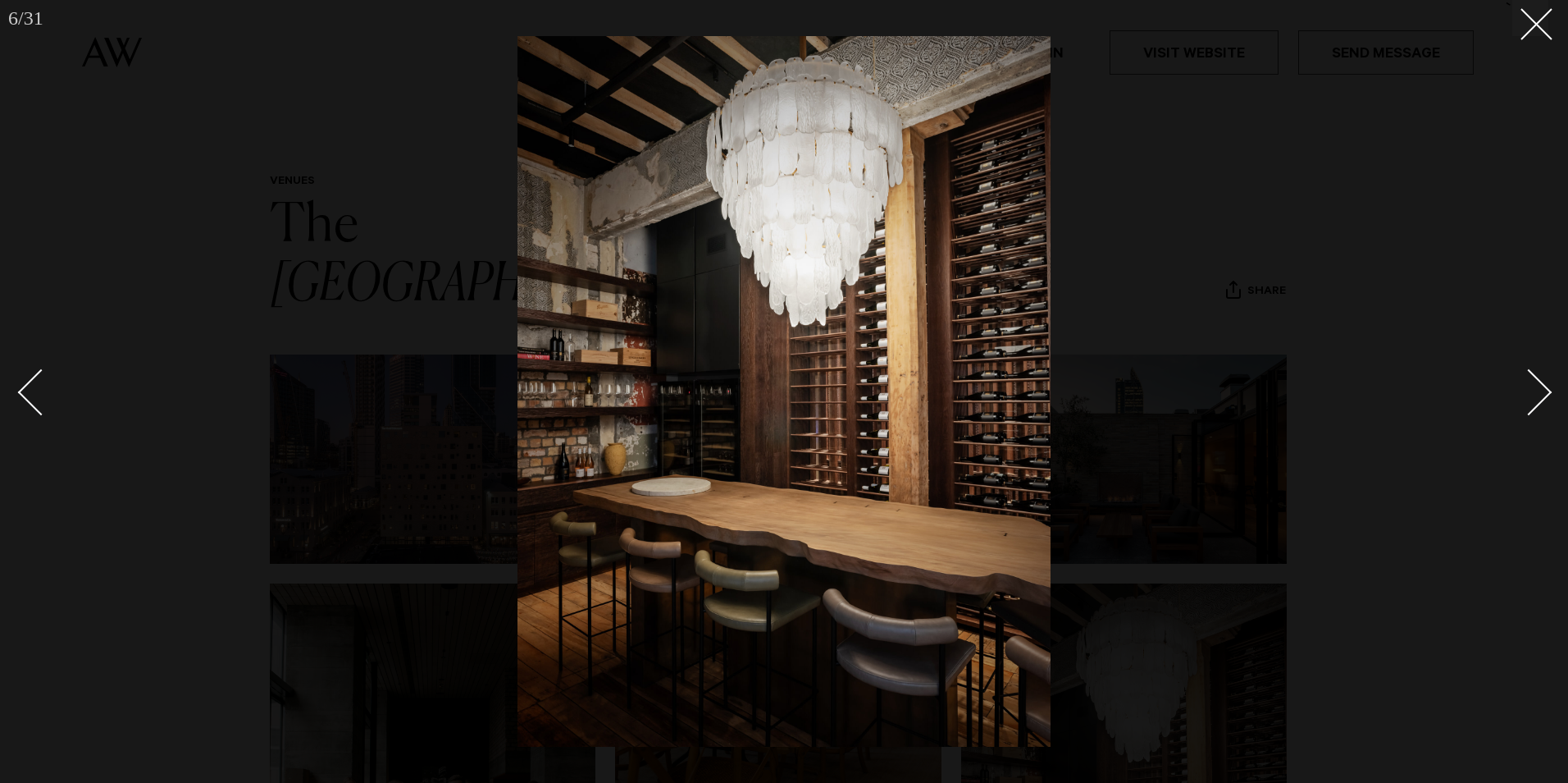
click at [1537, 392] on div "Next slide" at bounding box center [1529, 392] width 47 height 47
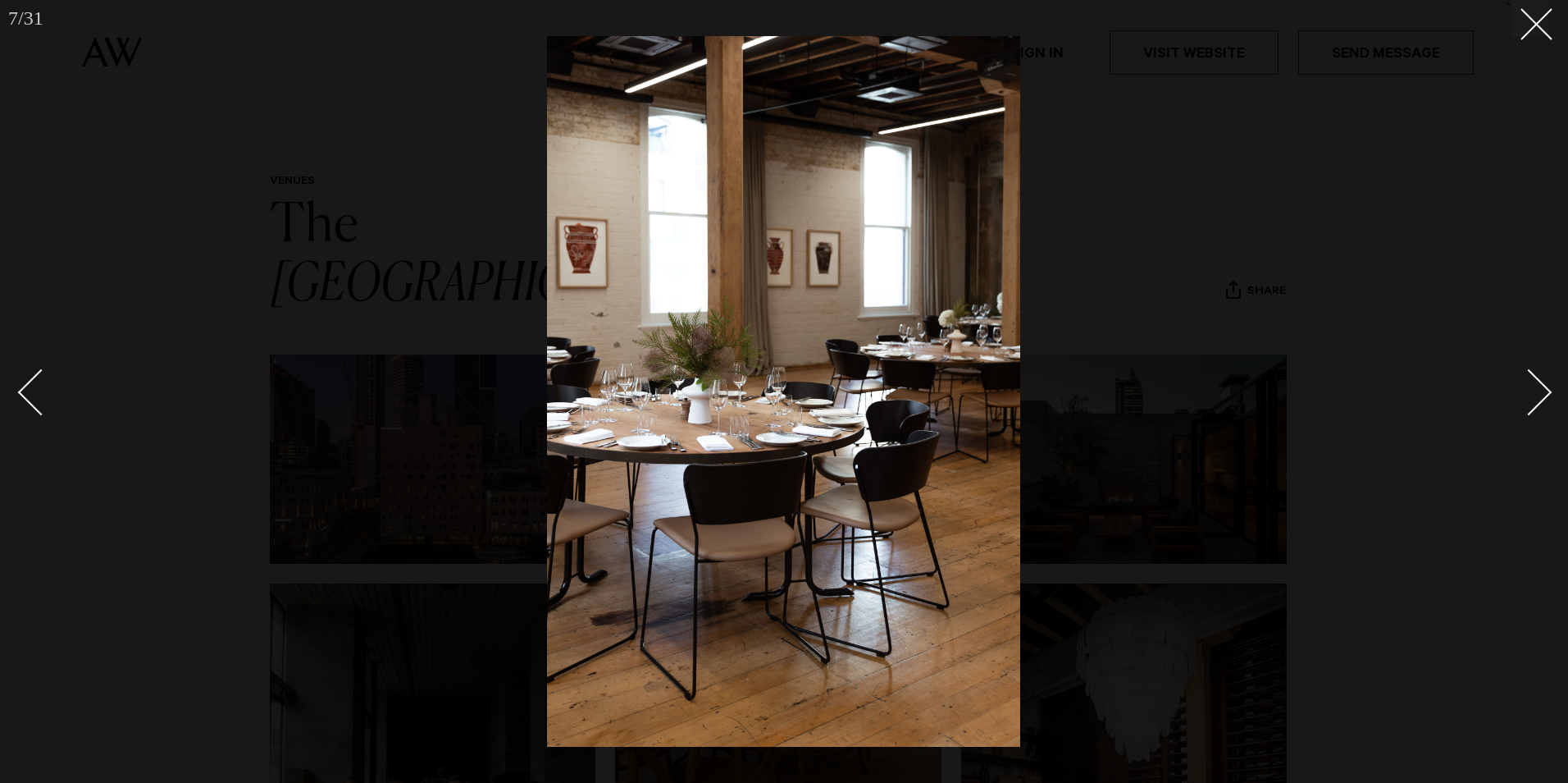
click at [1537, 392] on div "Next slide" at bounding box center [1529, 392] width 47 height 47
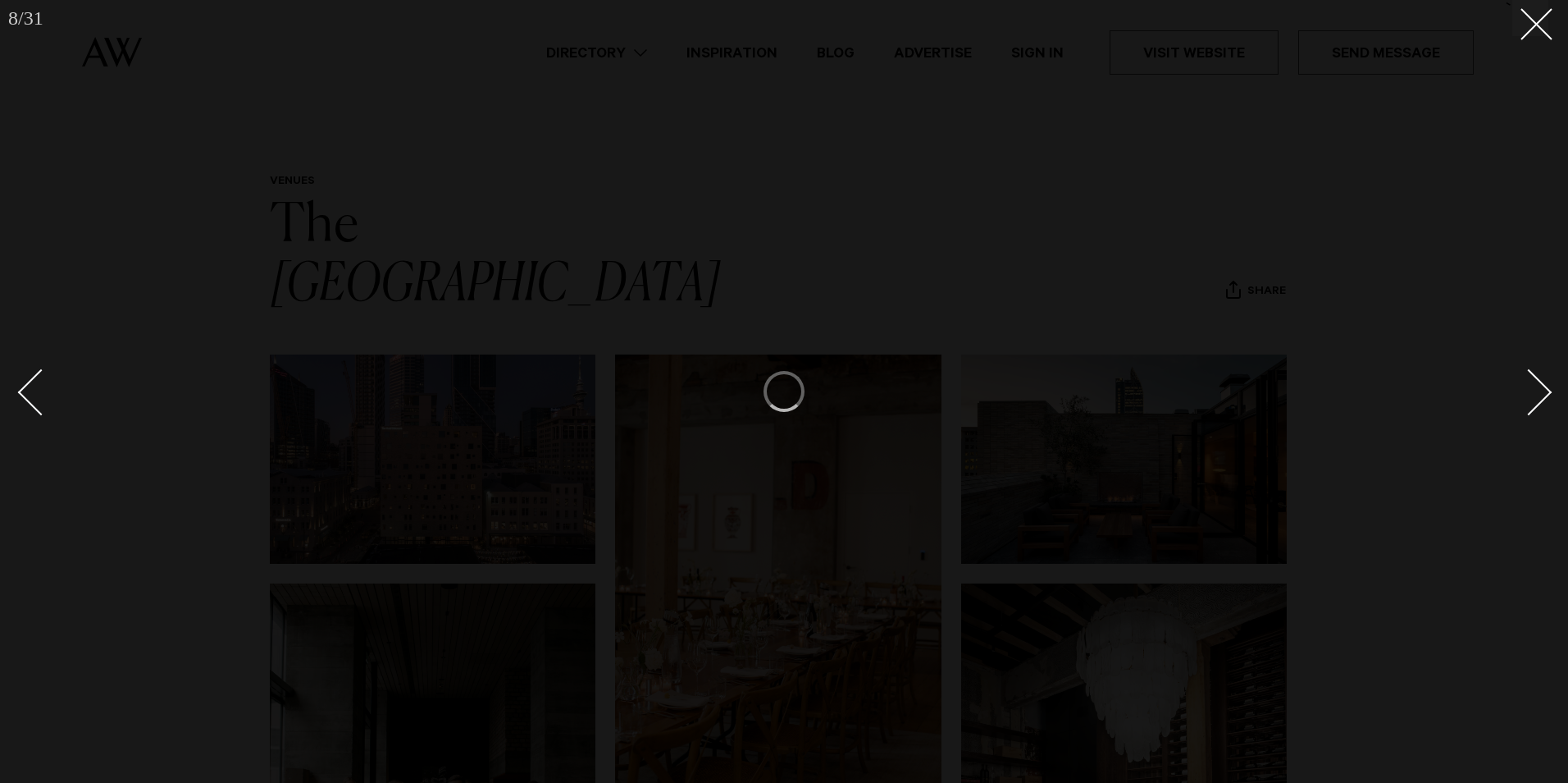
click at [1537, 392] on div "Next slide" at bounding box center [1529, 392] width 47 height 47
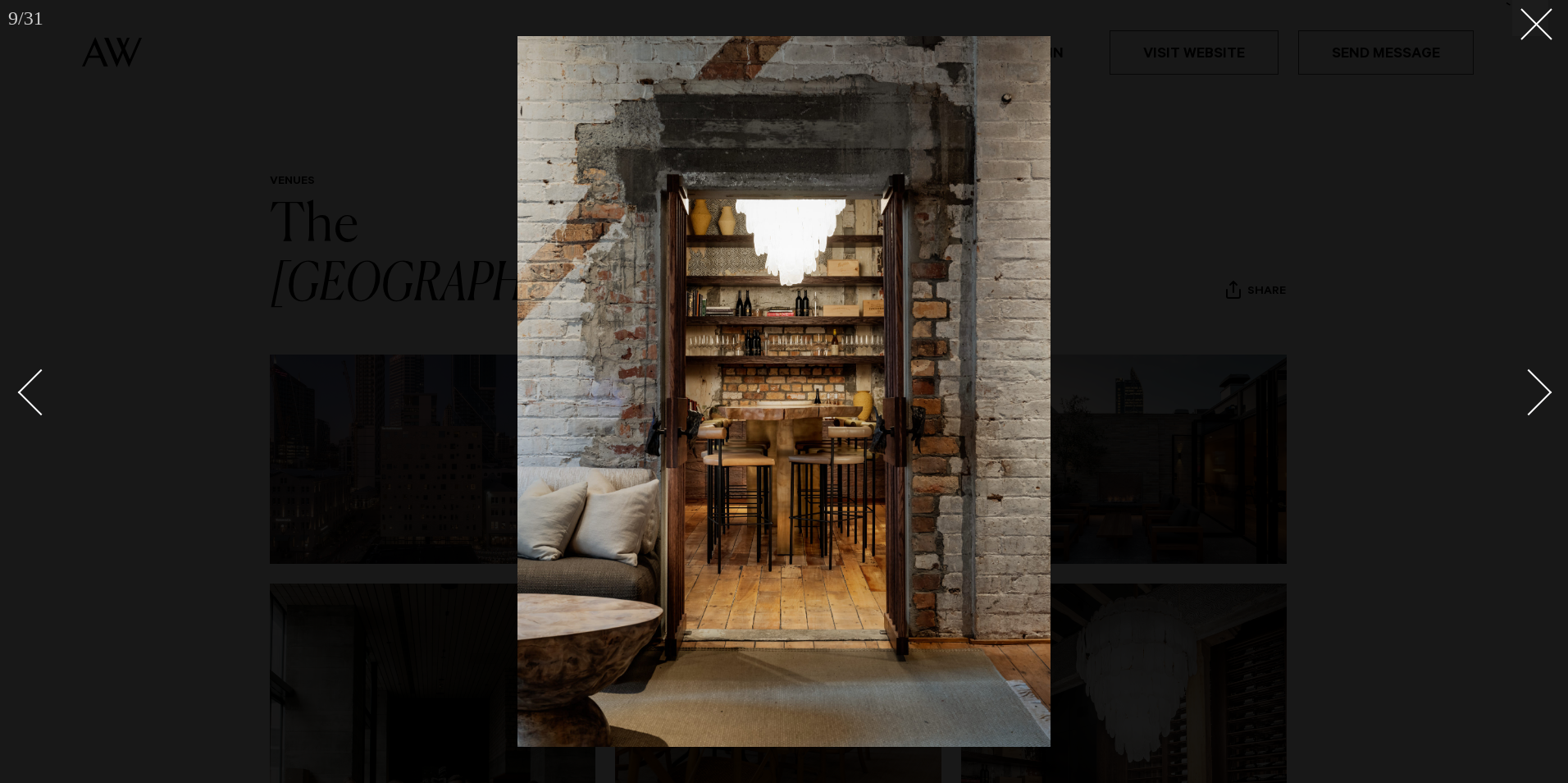
click at [1537, 392] on div "Next slide" at bounding box center [1529, 392] width 47 height 47
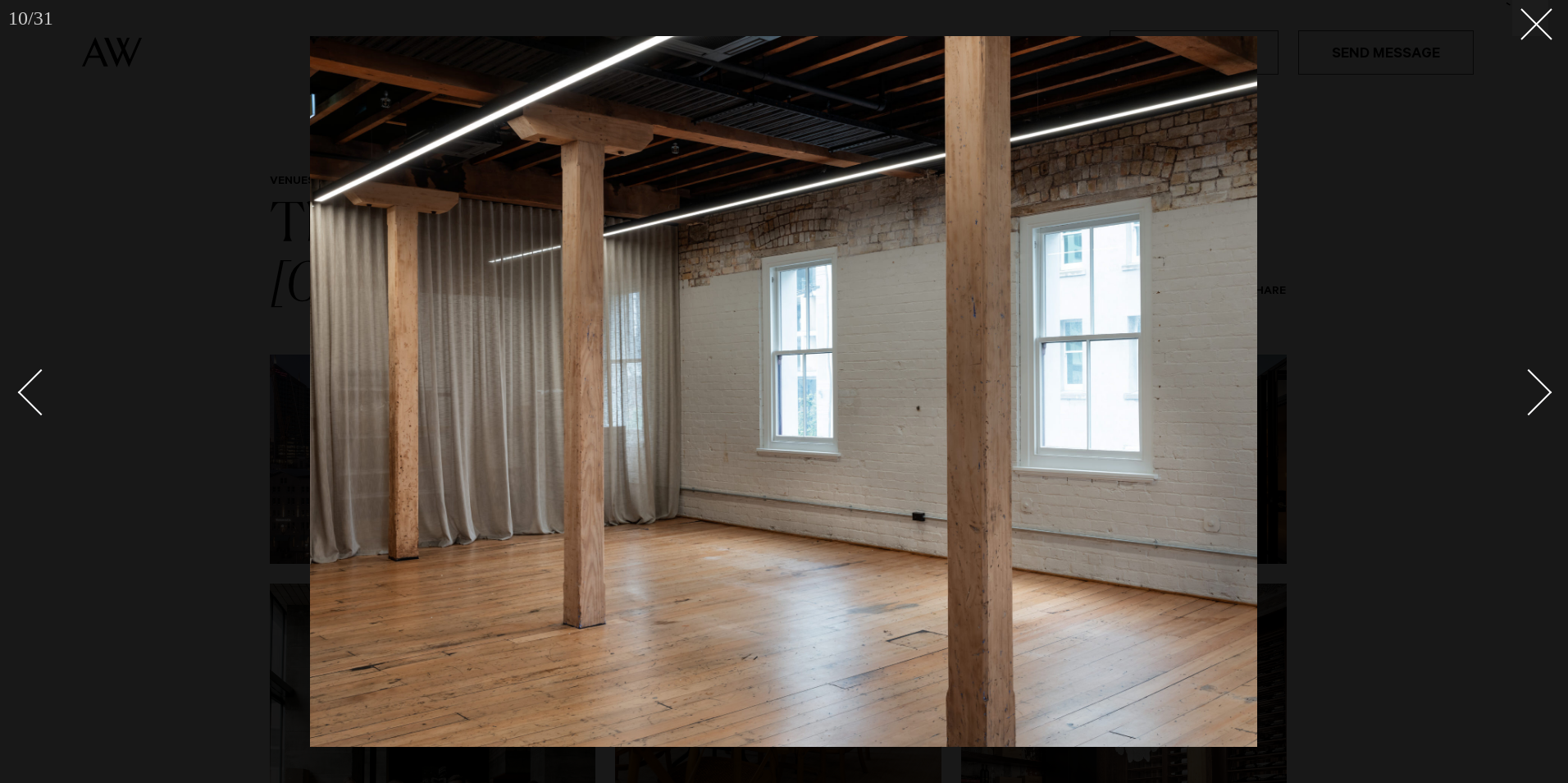
click at [1536, 392] on div "Next slide" at bounding box center [1529, 392] width 47 height 47
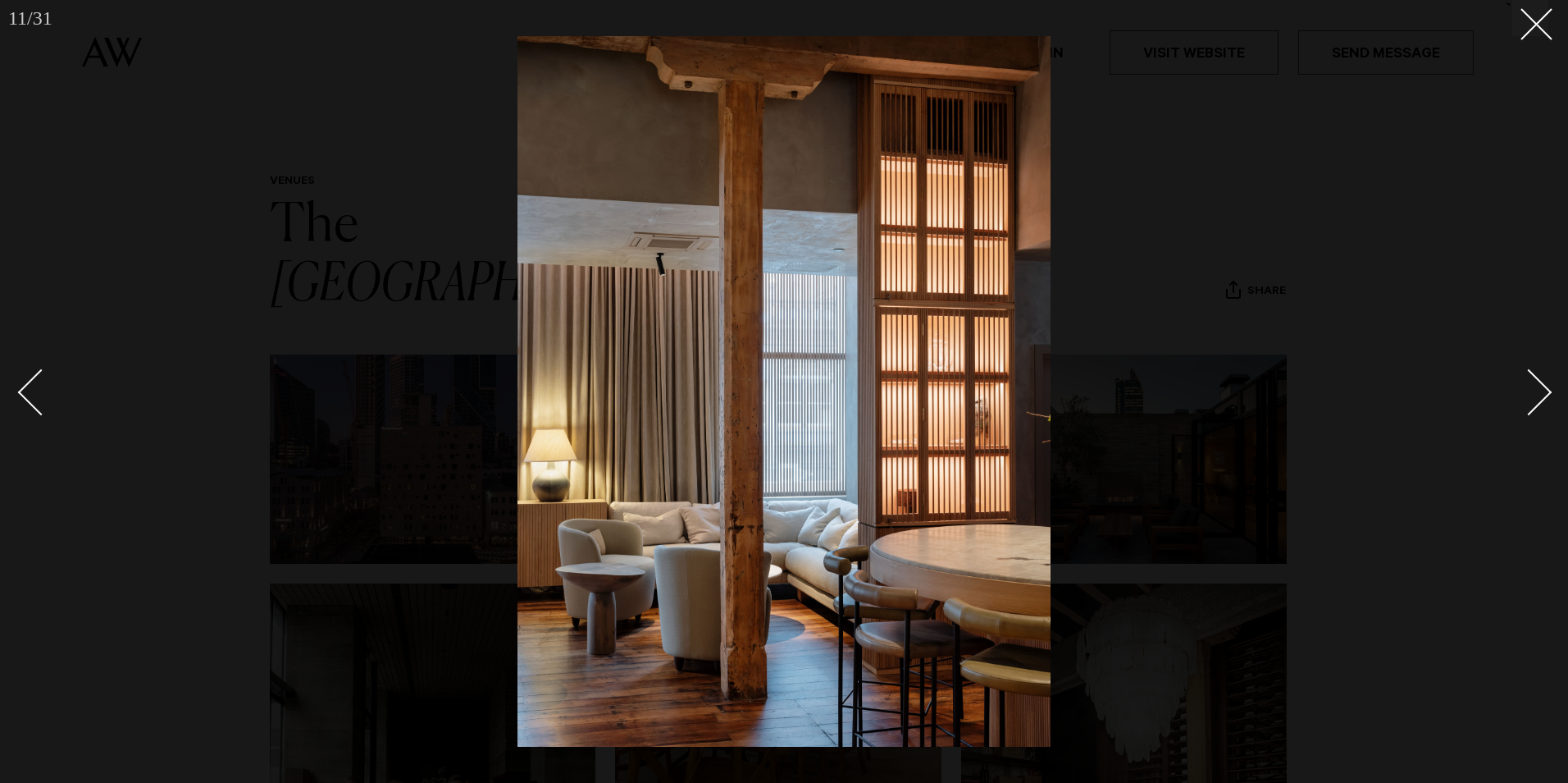
click at [1536, 392] on div "Next slide" at bounding box center [1529, 392] width 47 height 47
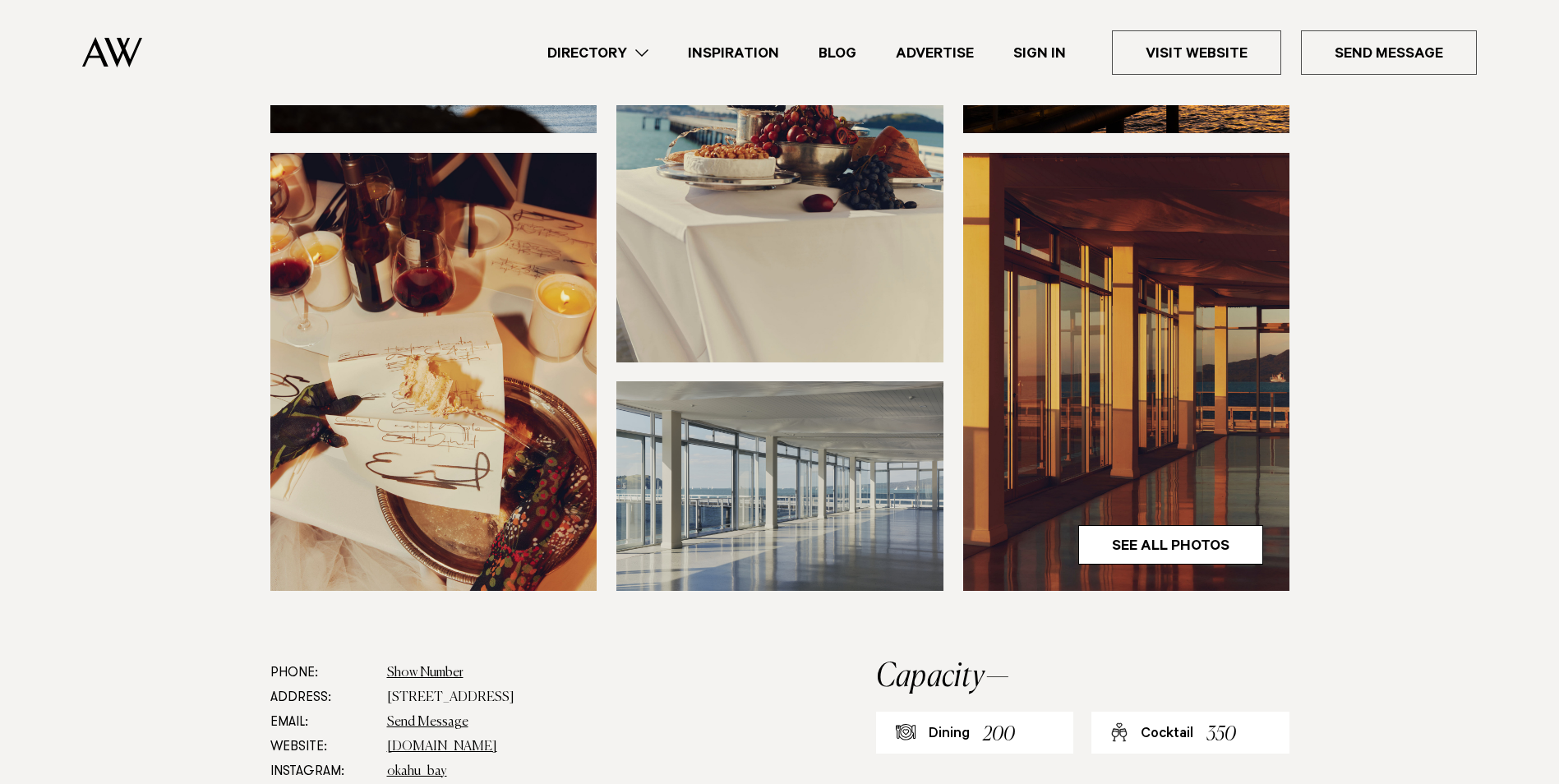
scroll to position [411, 0]
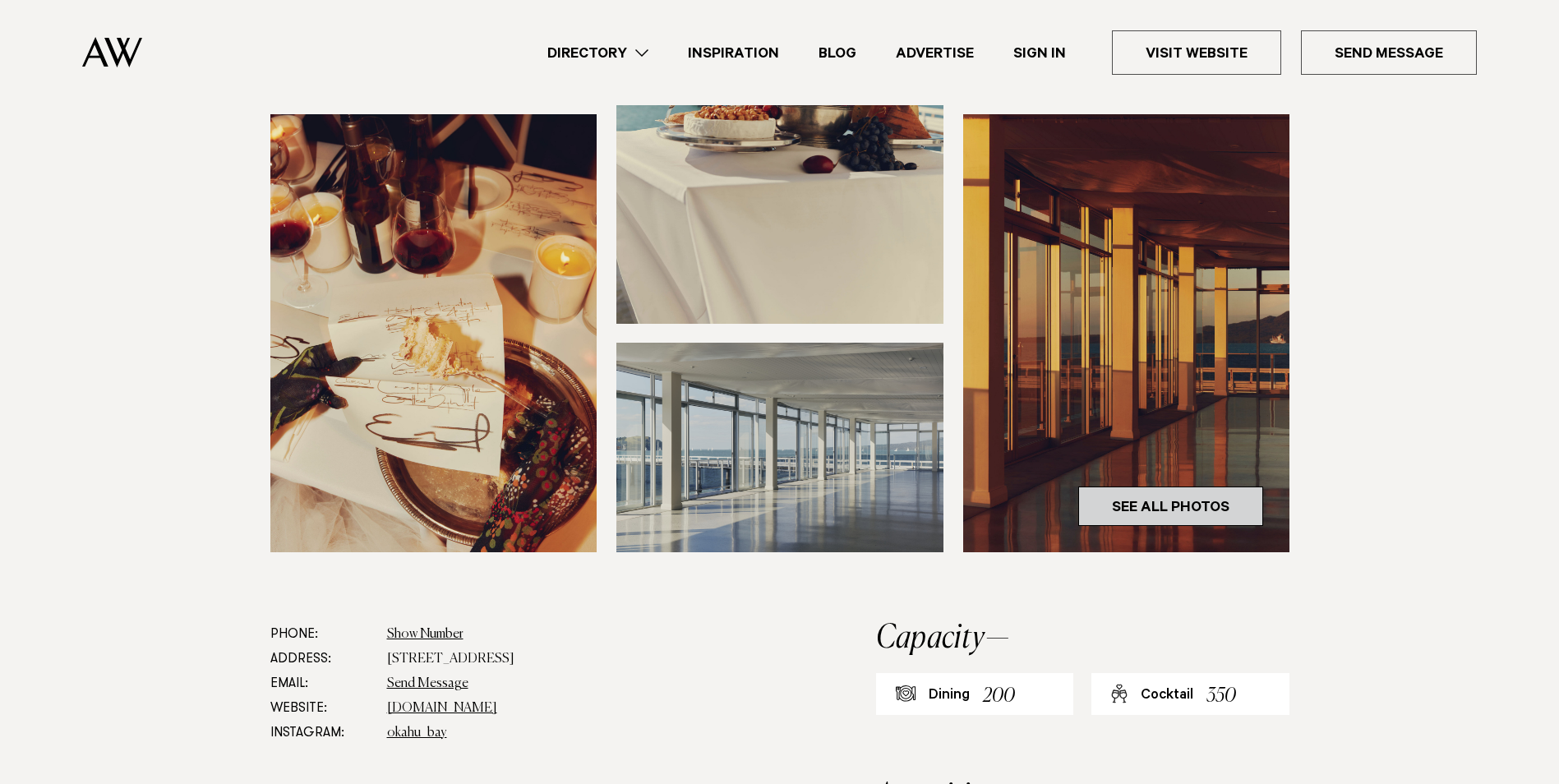
click at [1191, 499] on link "See All Photos" at bounding box center [1171, 506] width 185 height 39
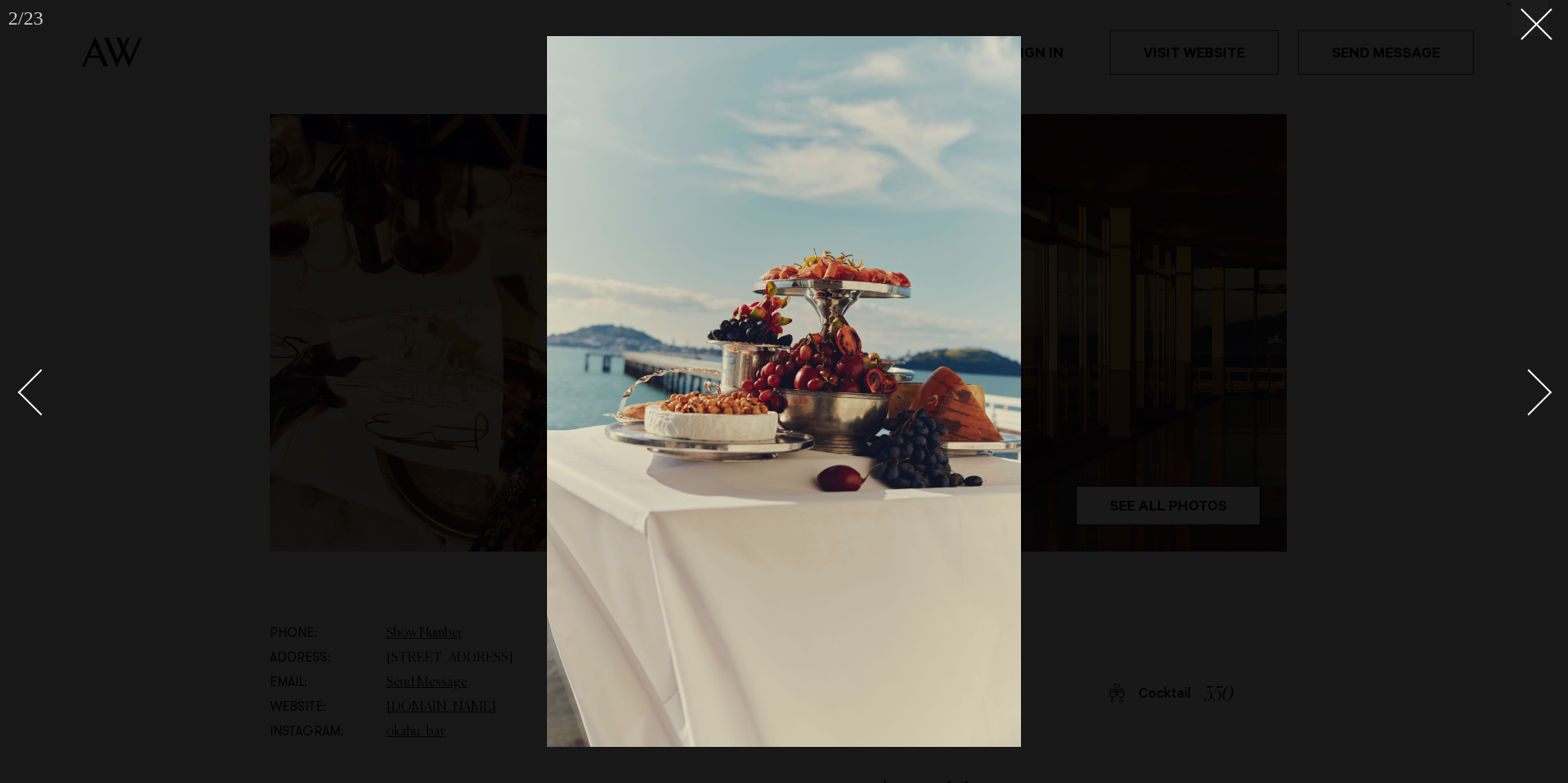
click at [1532, 389] on div "Next slide" at bounding box center [1529, 392] width 47 height 47
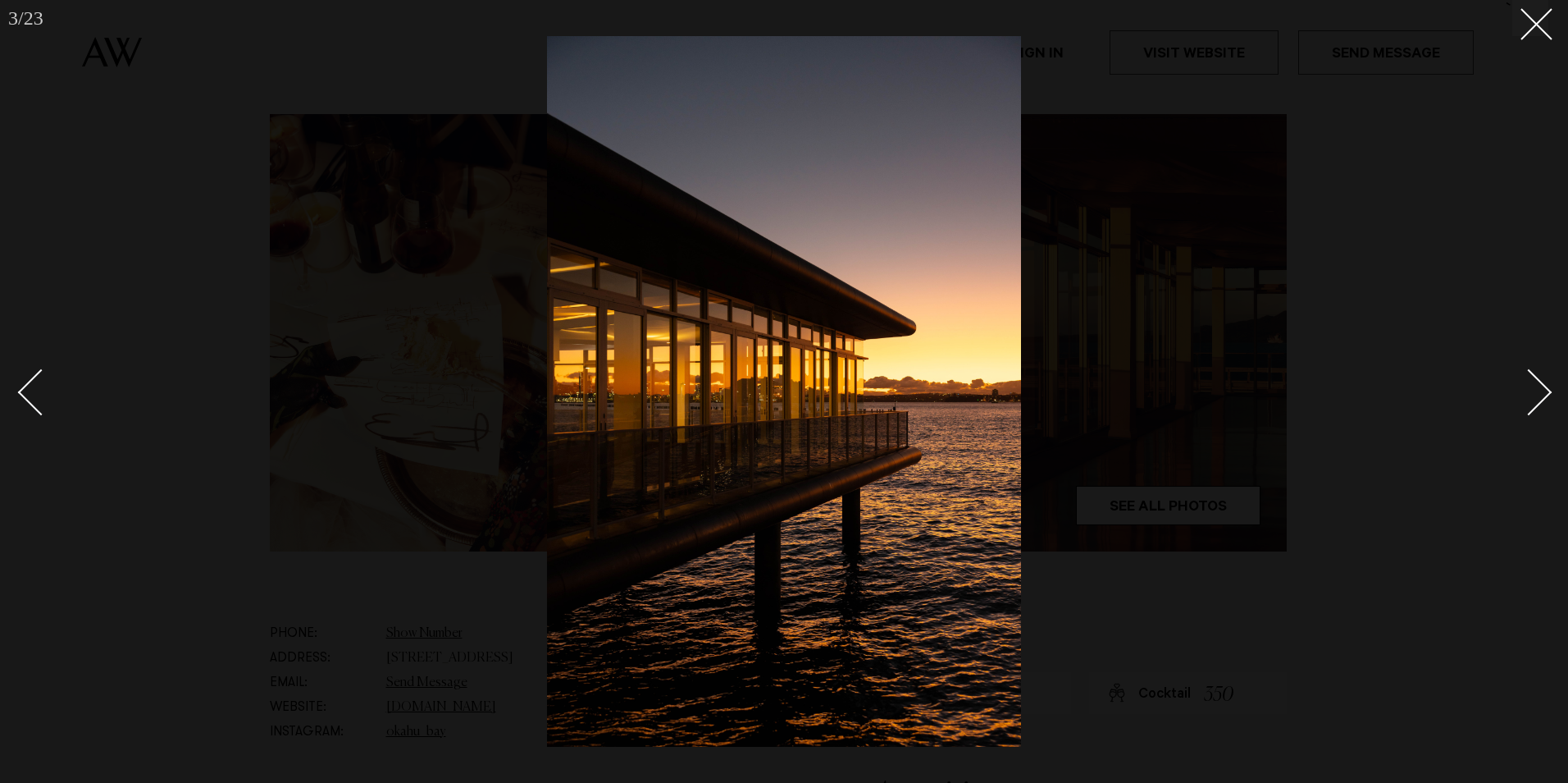
click at [1531, 389] on div "Next slide" at bounding box center [1529, 392] width 47 height 47
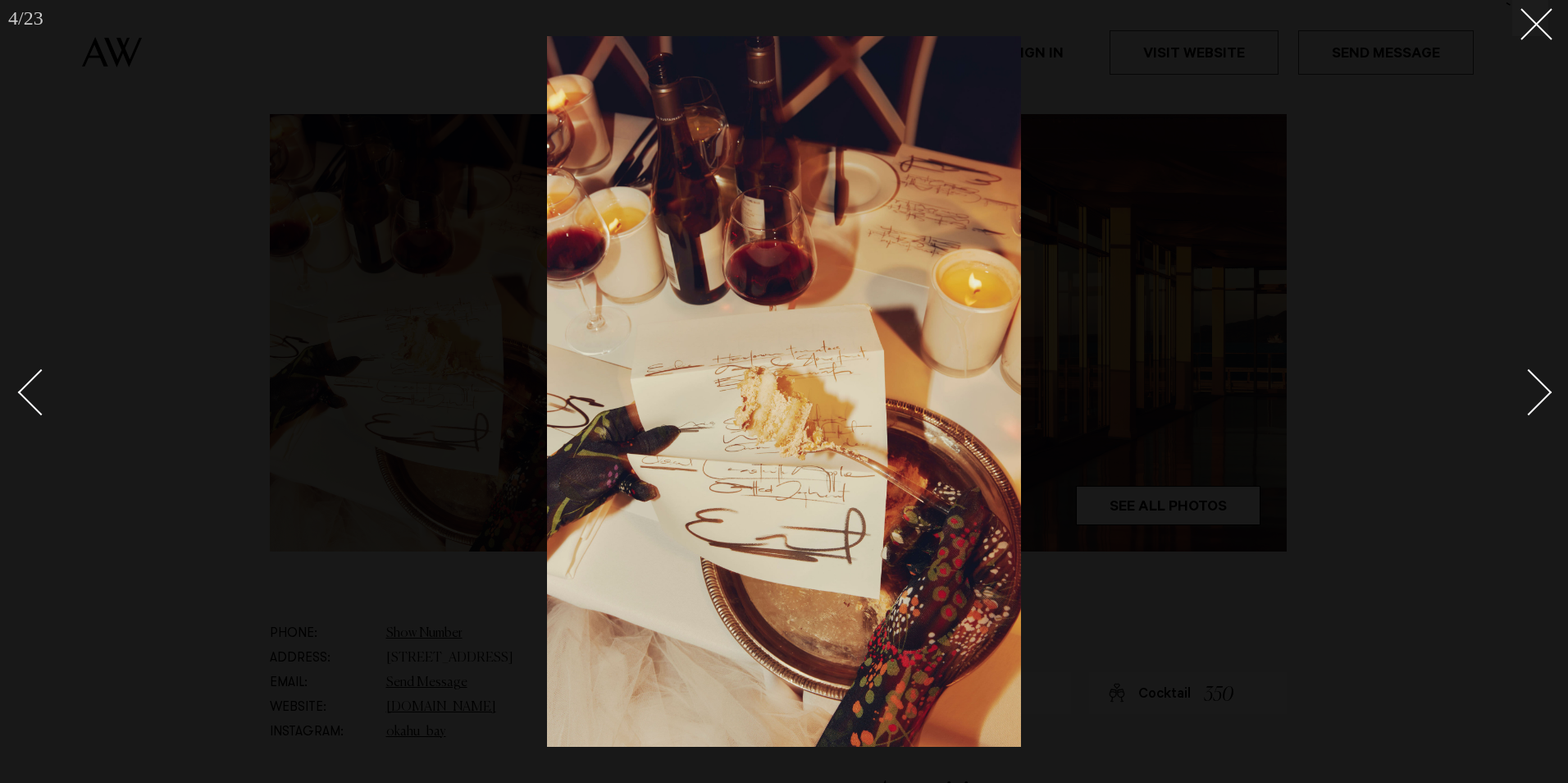
click at [1531, 389] on div "Next slide" at bounding box center [1529, 392] width 47 height 47
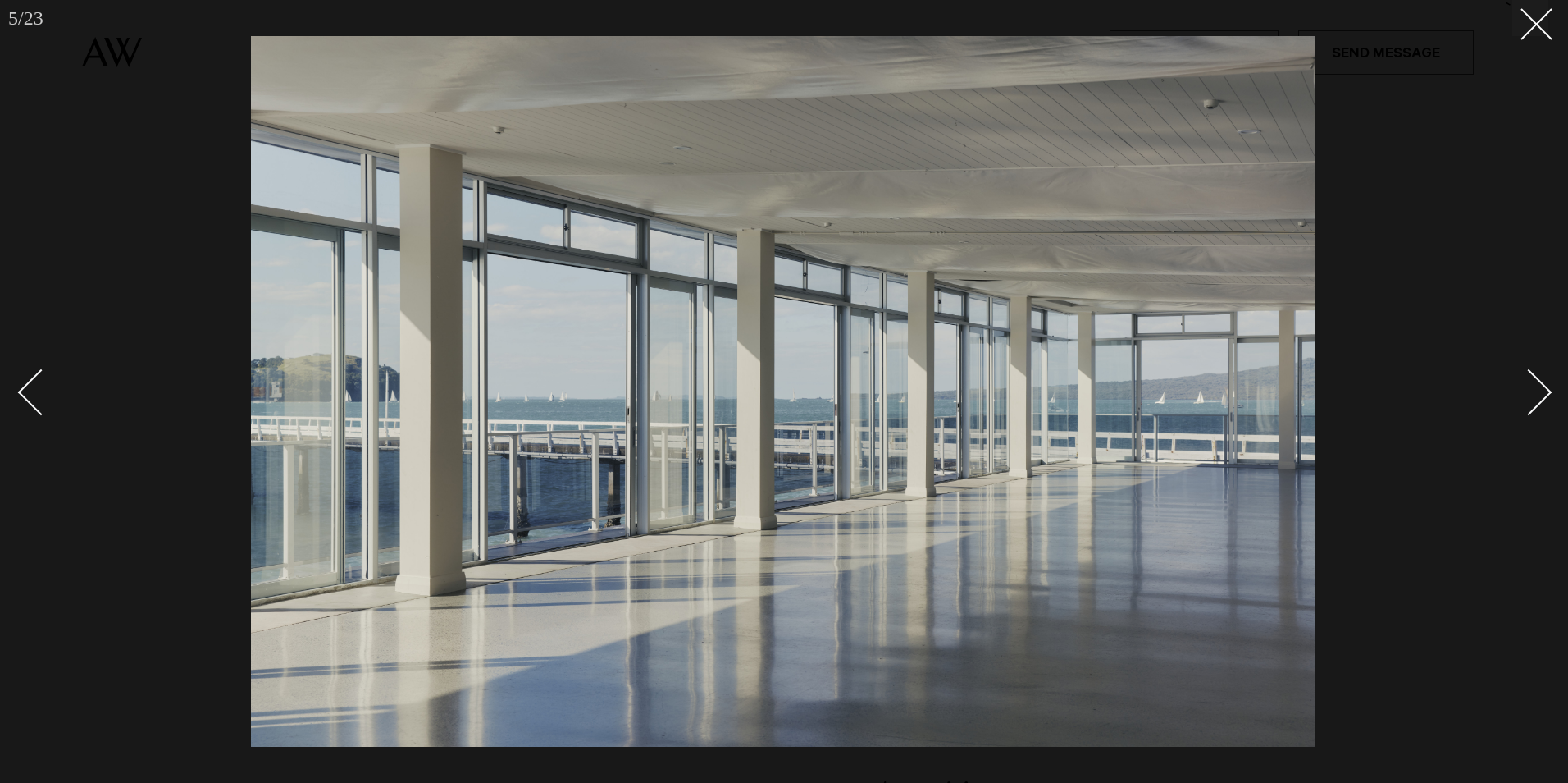
click at [1531, 389] on div "Next slide" at bounding box center [1529, 392] width 47 height 47
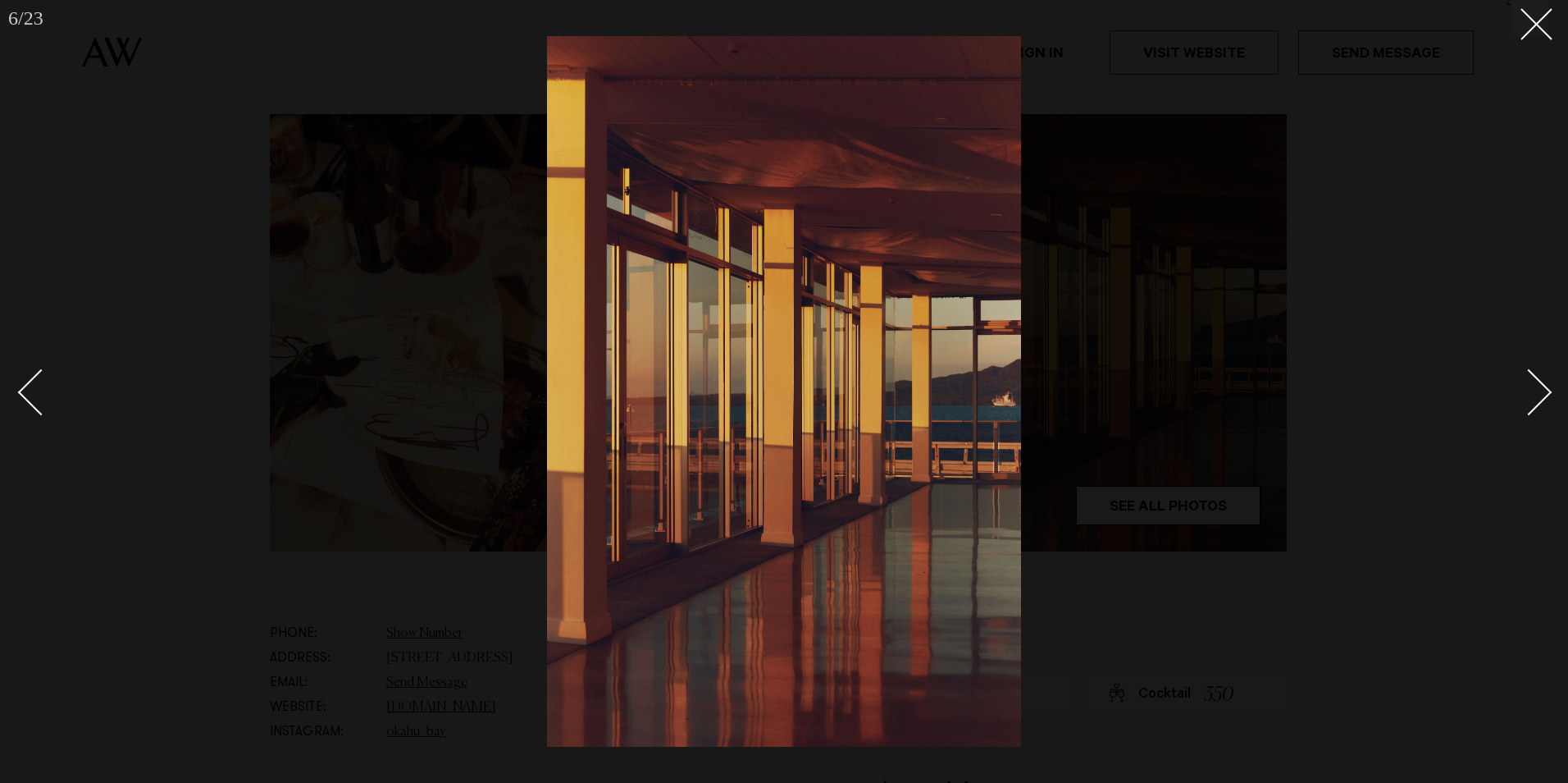
click at [1529, 389] on div "Next slide" at bounding box center [1529, 392] width 47 height 47
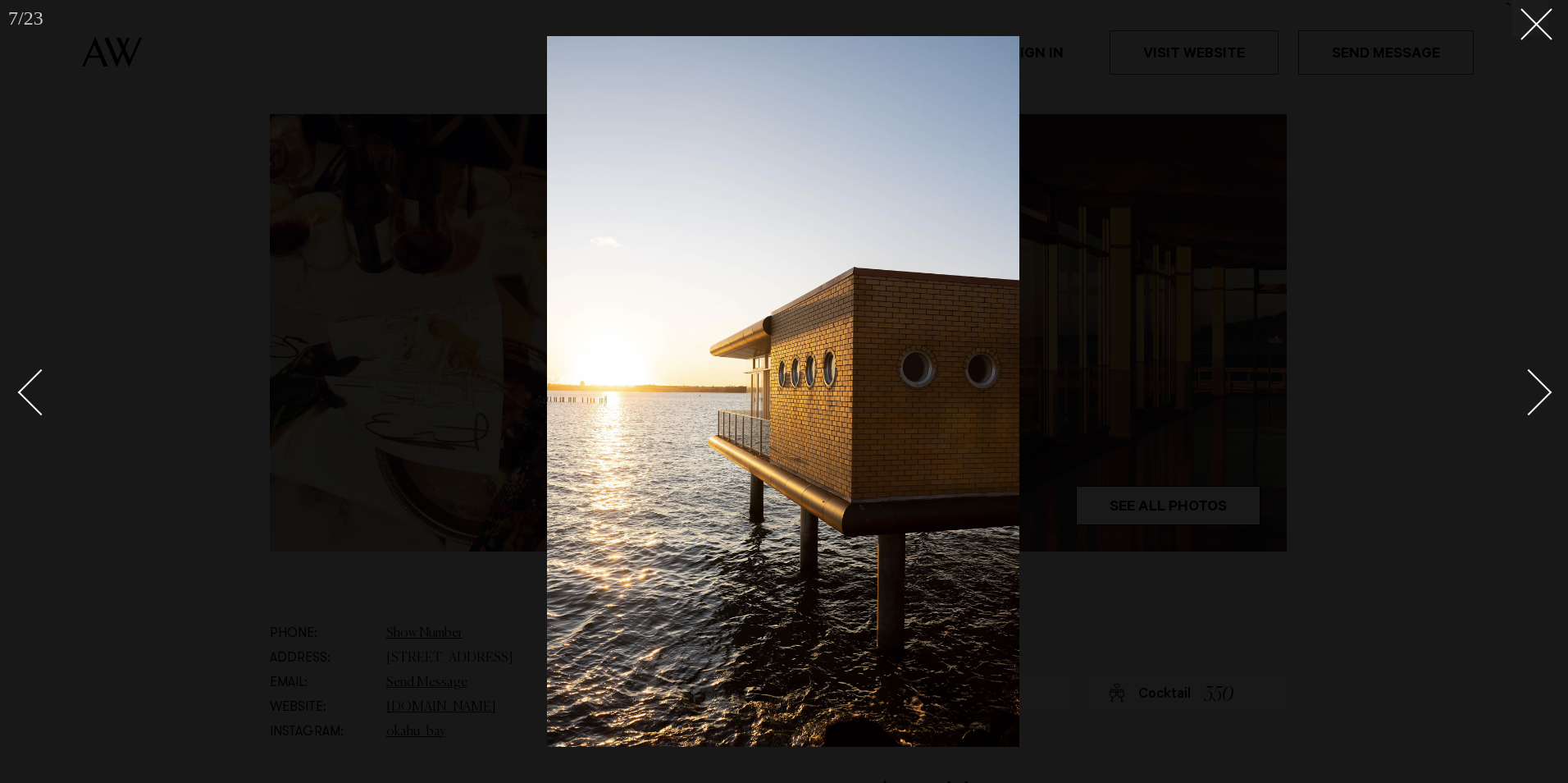
click at [1528, 389] on div "Next slide" at bounding box center [1529, 392] width 47 height 47
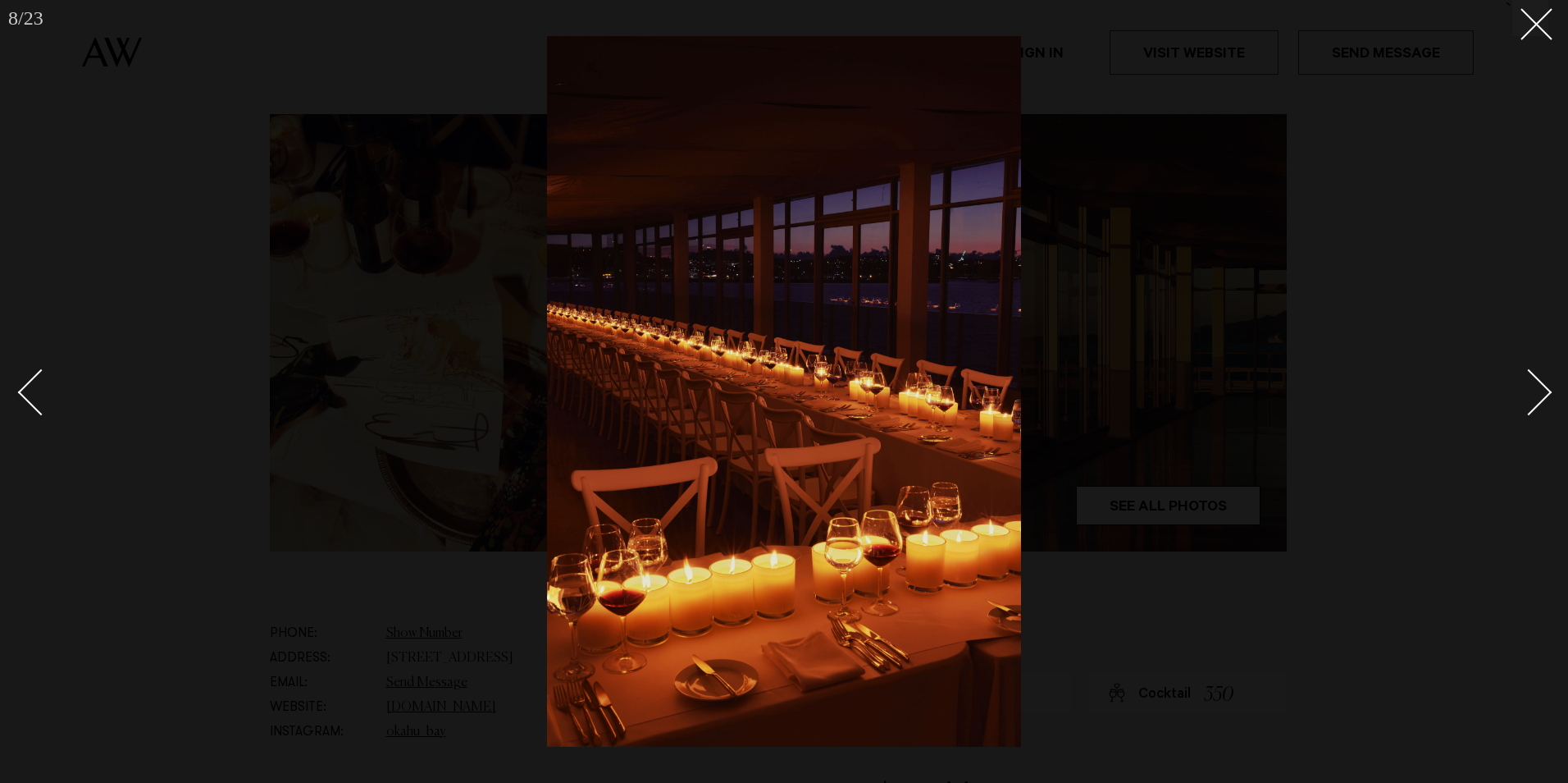
click at [1528, 389] on div "Next slide" at bounding box center [1529, 392] width 47 height 47
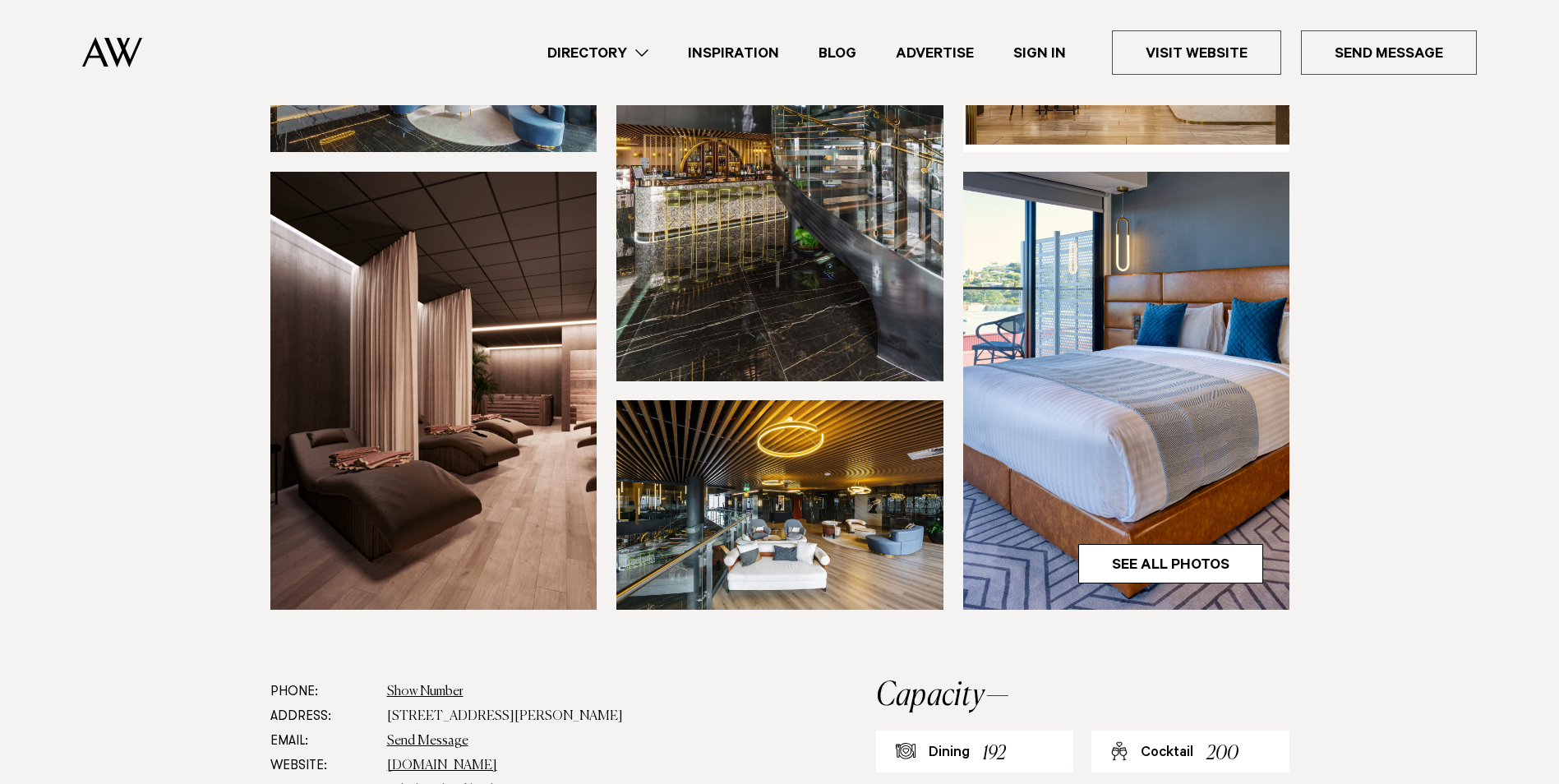
scroll to position [575, 0]
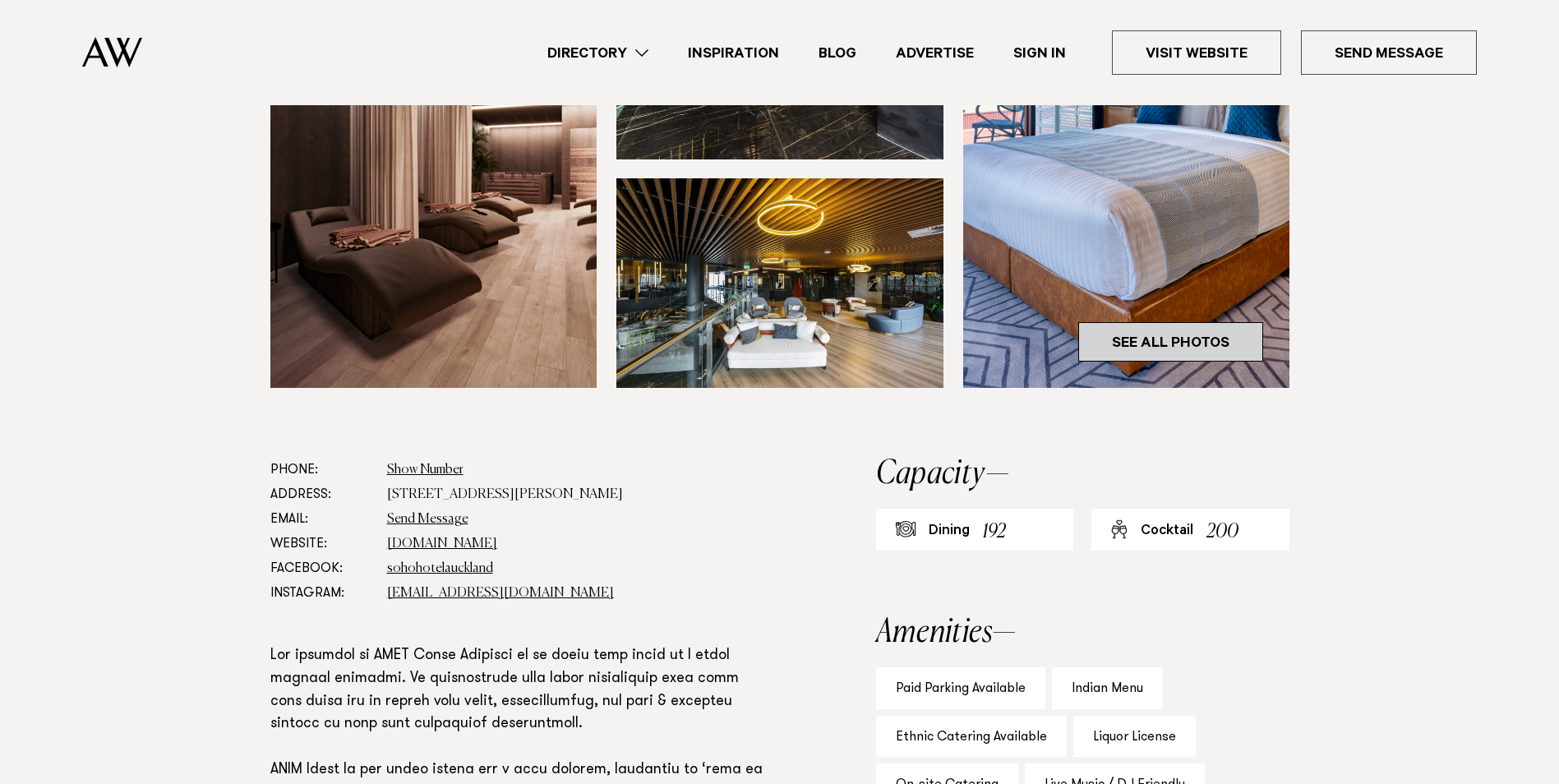
click at [1187, 345] on link "See All Photos" at bounding box center [1171, 342] width 185 height 39
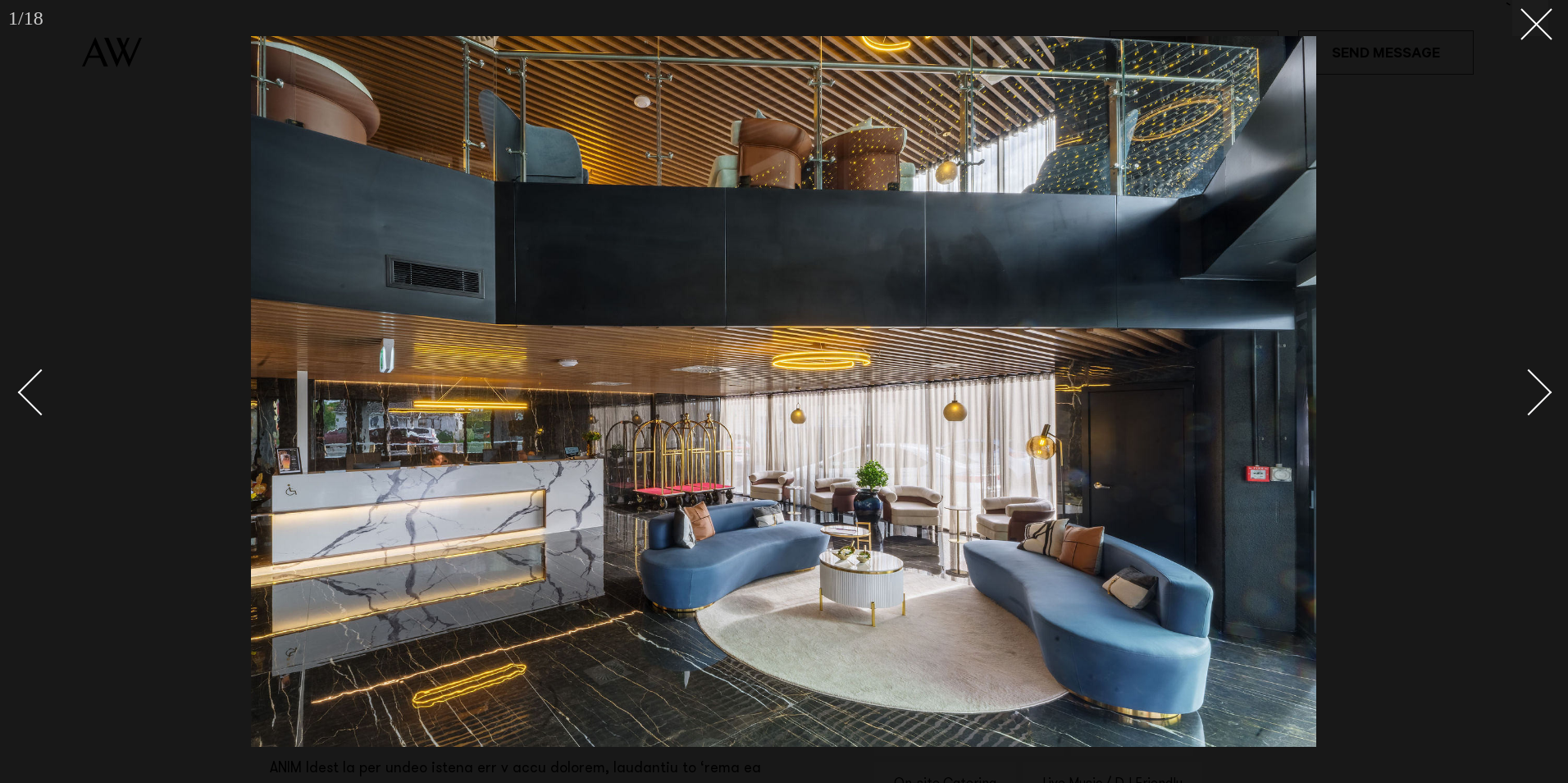
click at [1542, 395] on div "Next slide" at bounding box center [1529, 392] width 47 height 47
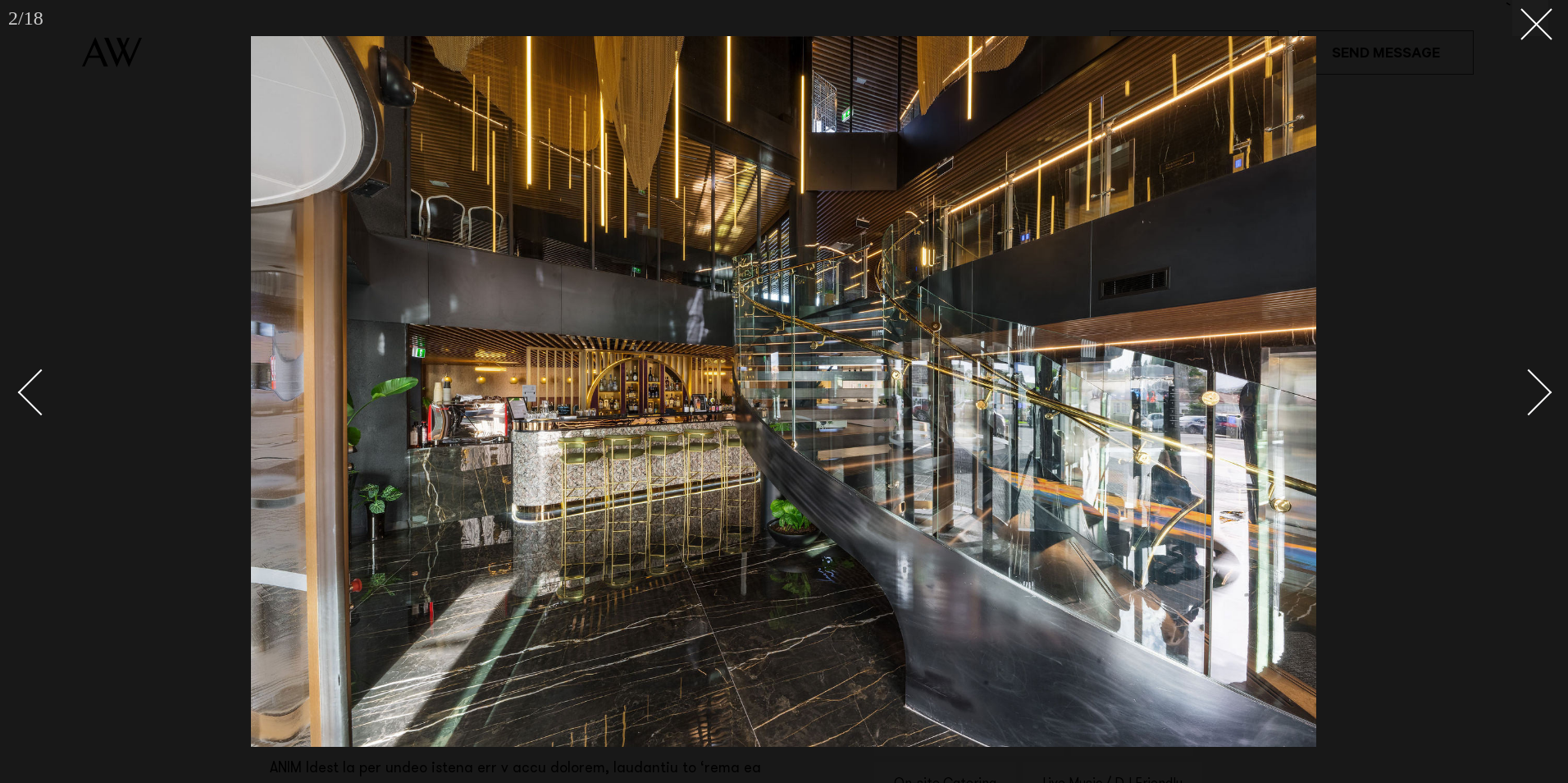
click at [1542, 396] on div "Next slide" at bounding box center [1529, 392] width 47 height 47
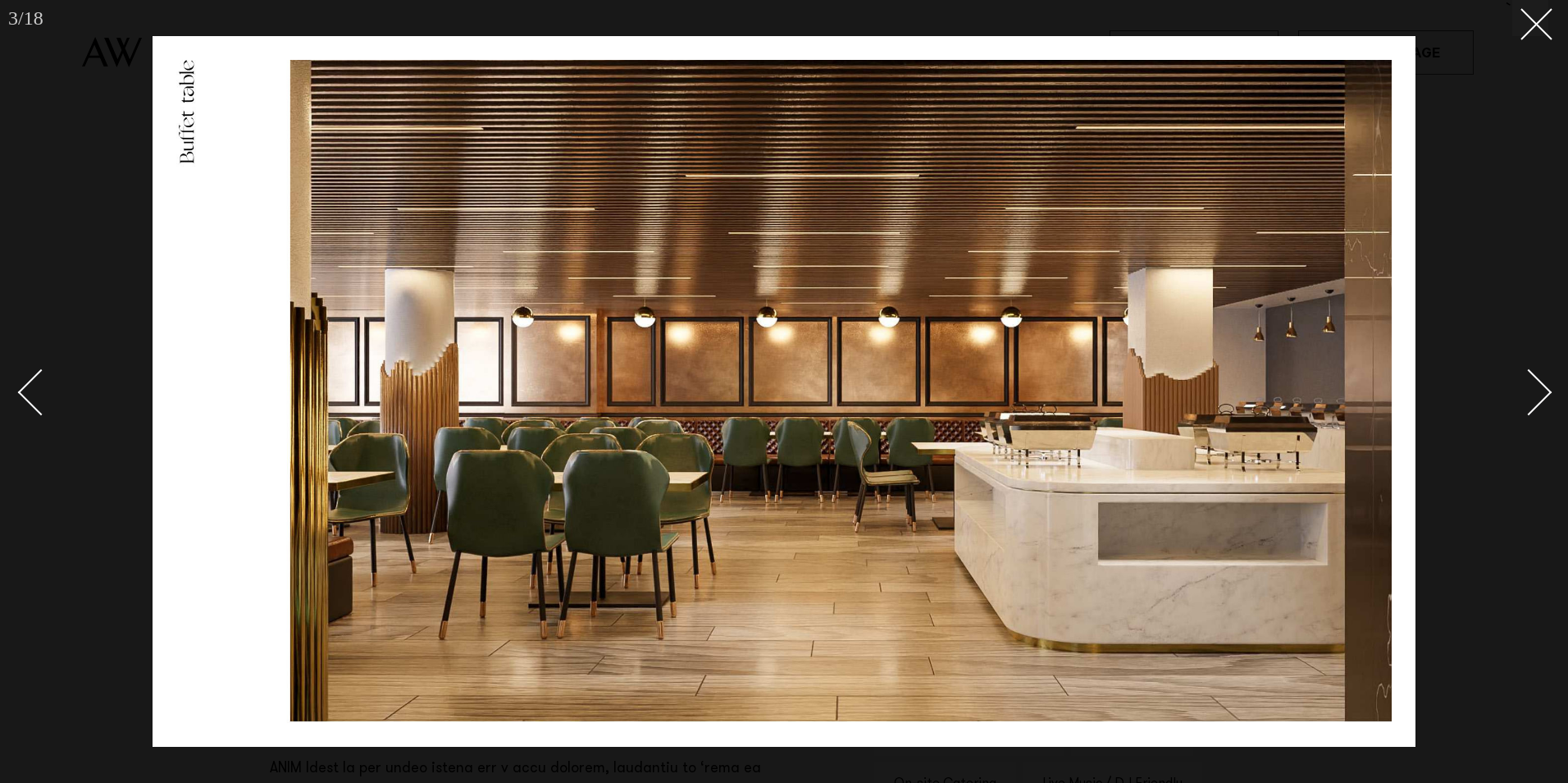
click at [1542, 396] on div "Next slide" at bounding box center [1529, 392] width 47 height 47
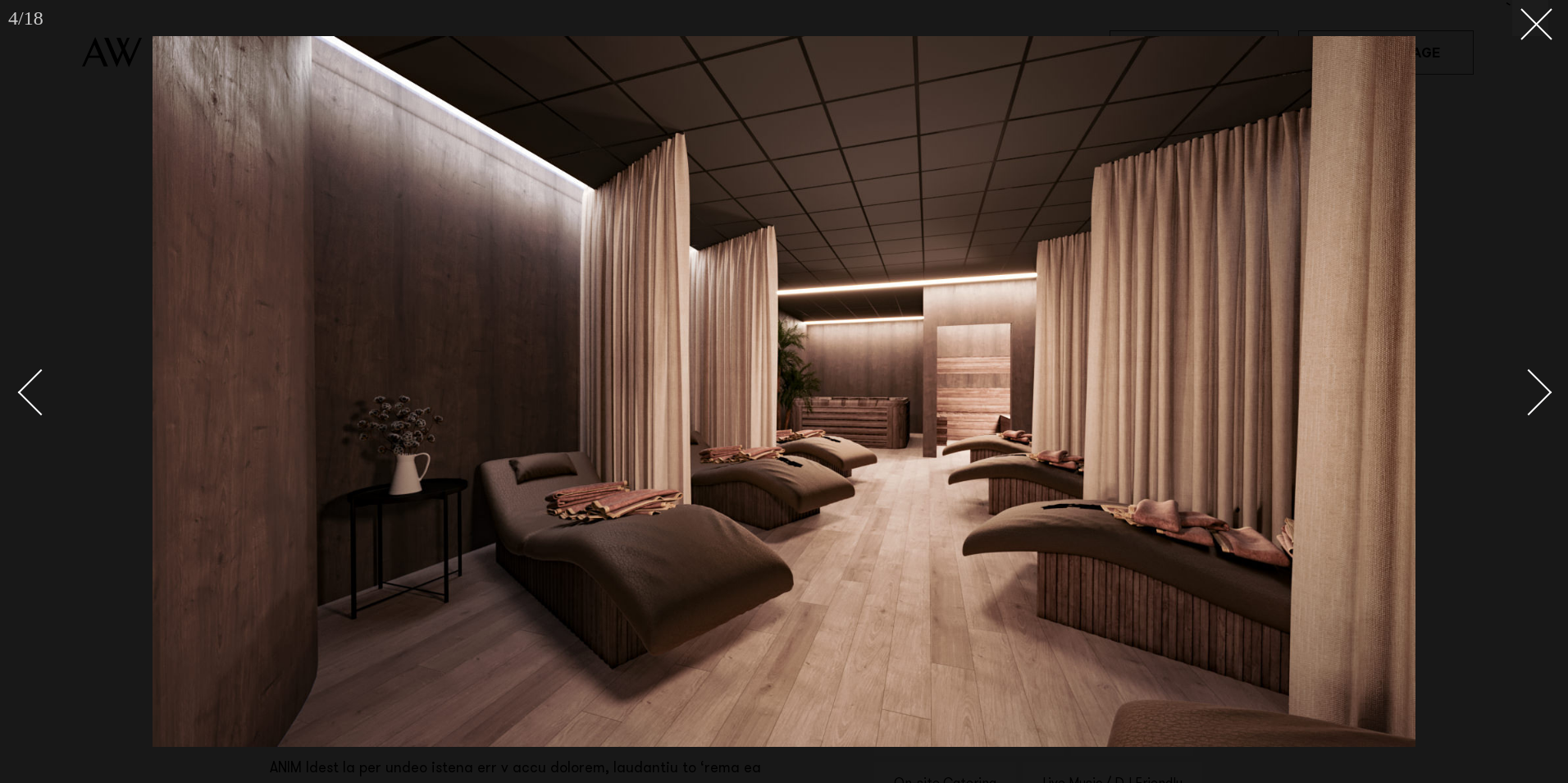
click at [1542, 396] on div "Next slide" at bounding box center [1529, 392] width 47 height 47
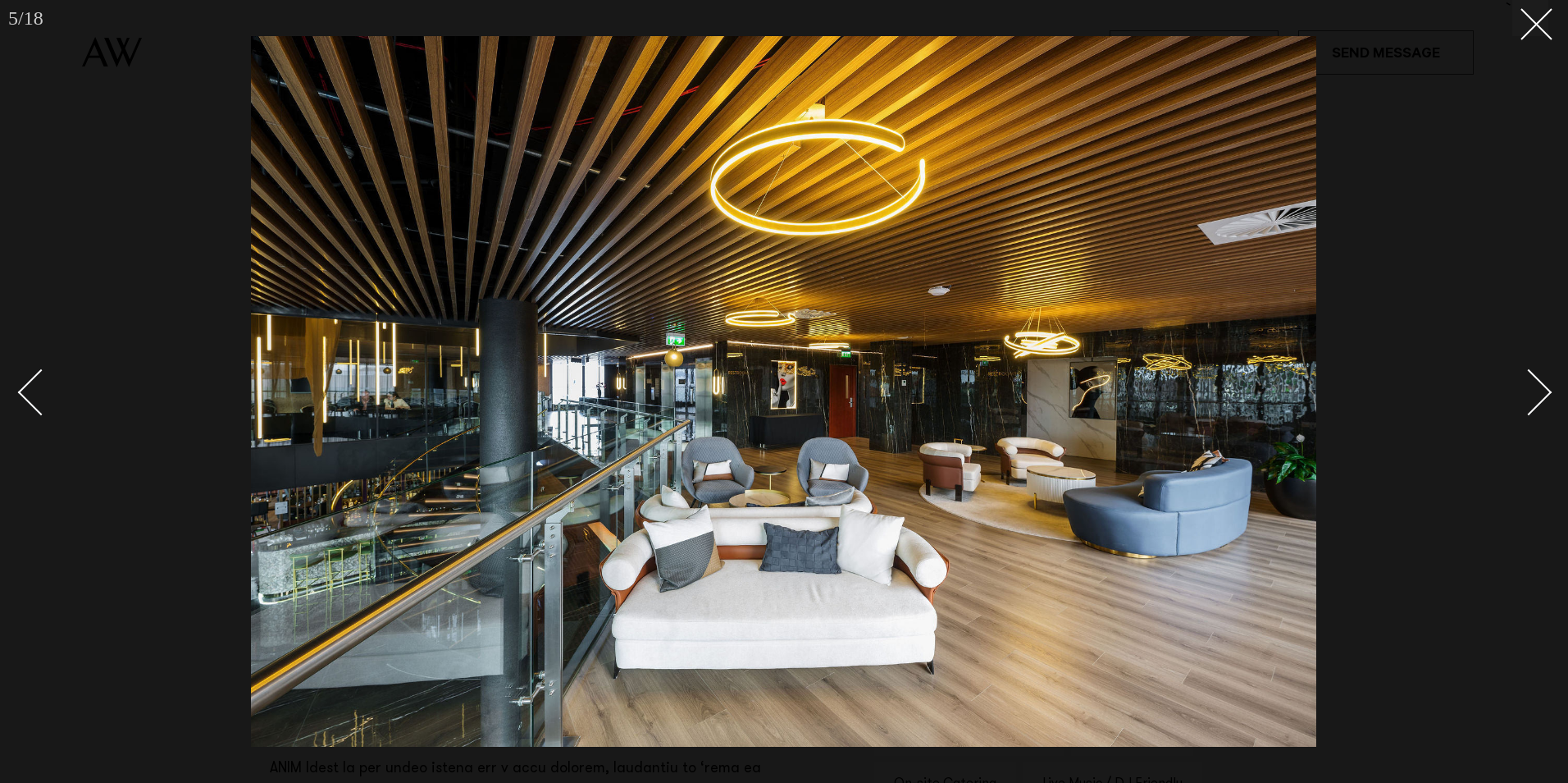
click at [1542, 396] on div "Next slide" at bounding box center [1529, 392] width 47 height 47
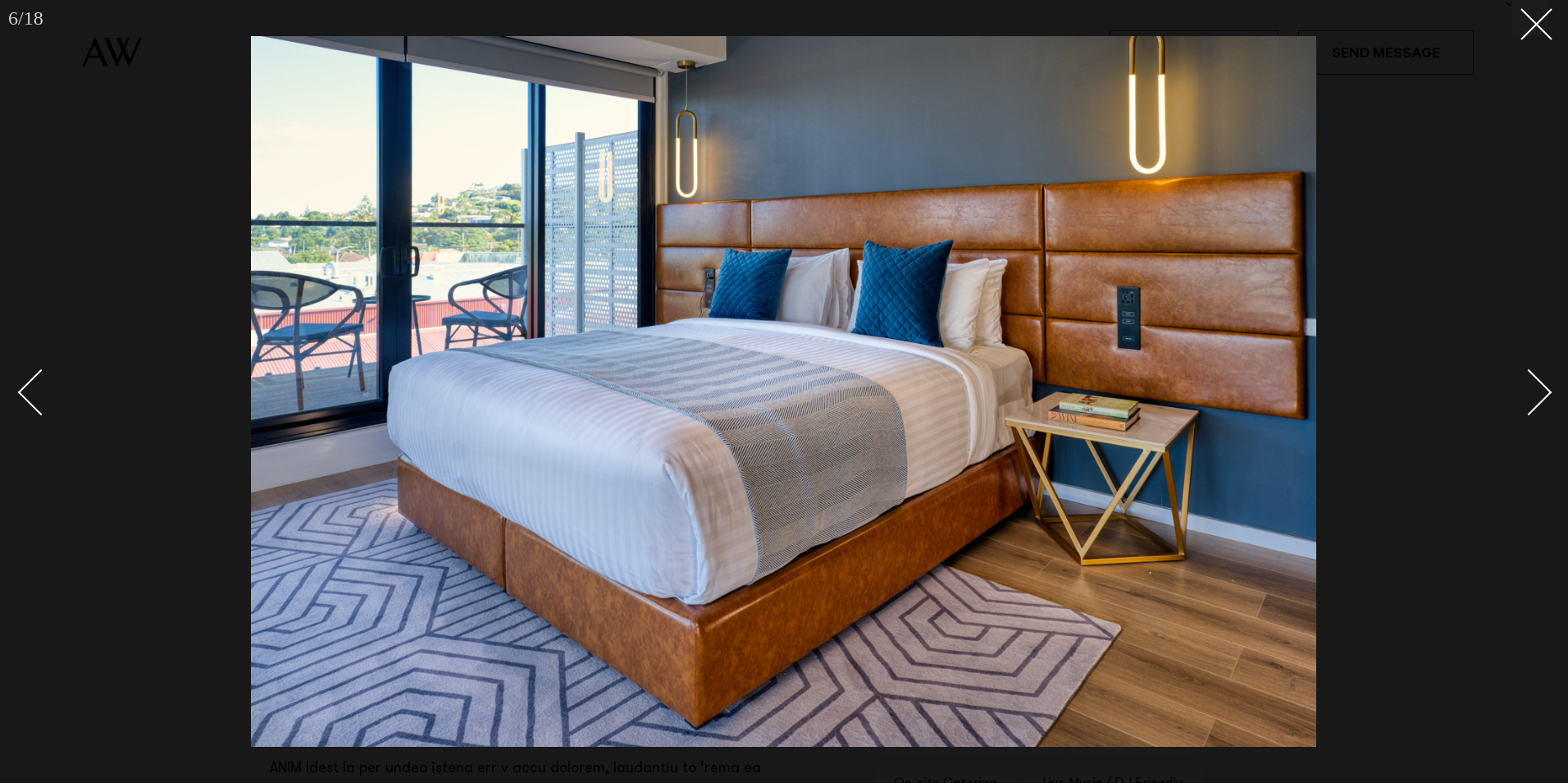
click at [1538, 396] on div "Next slide" at bounding box center [1529, 392] width 47 height 47
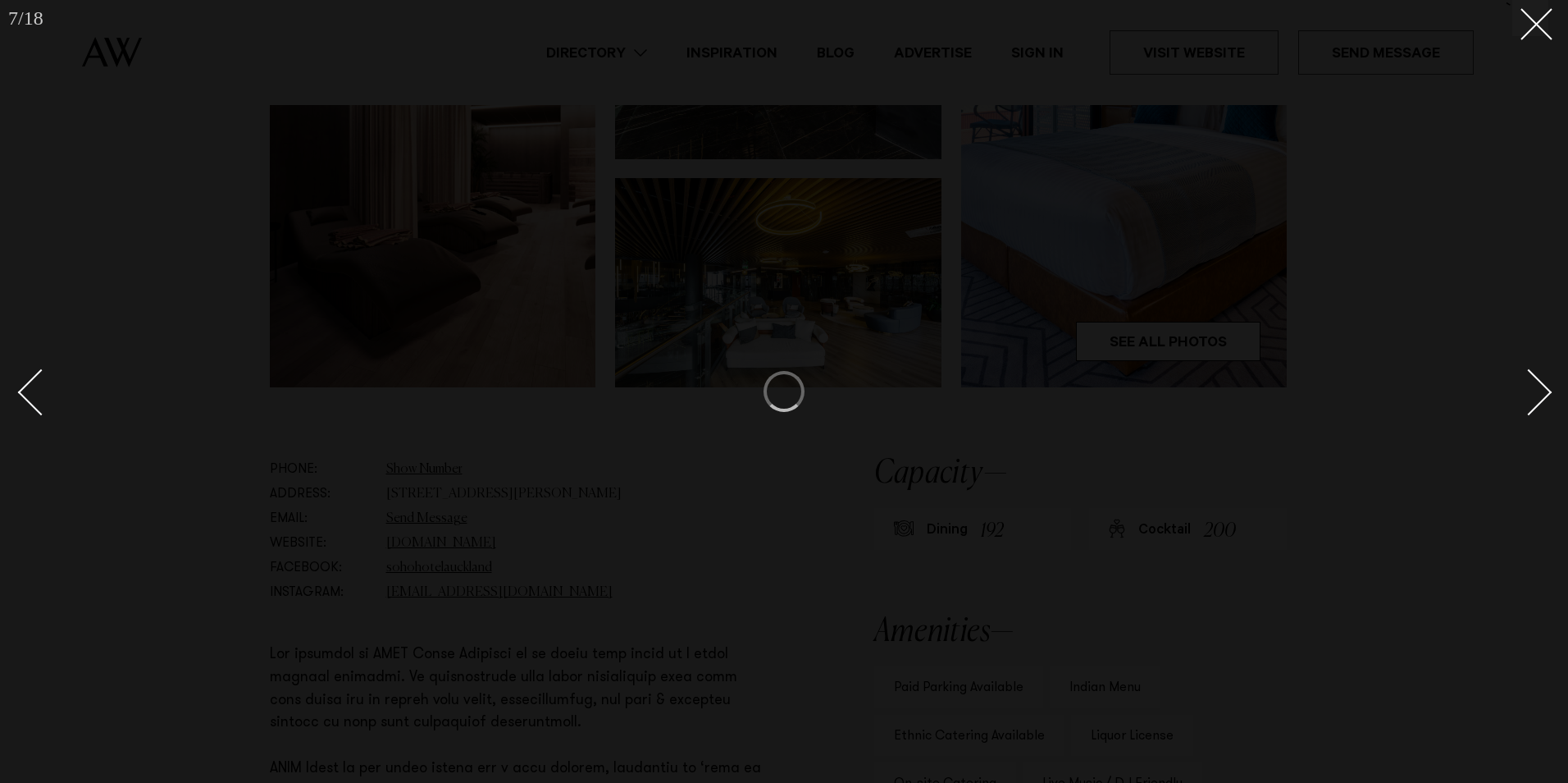
click at [1533, 397] on div "Next slide" at bounding box center [1529, 392] width 47 height 47
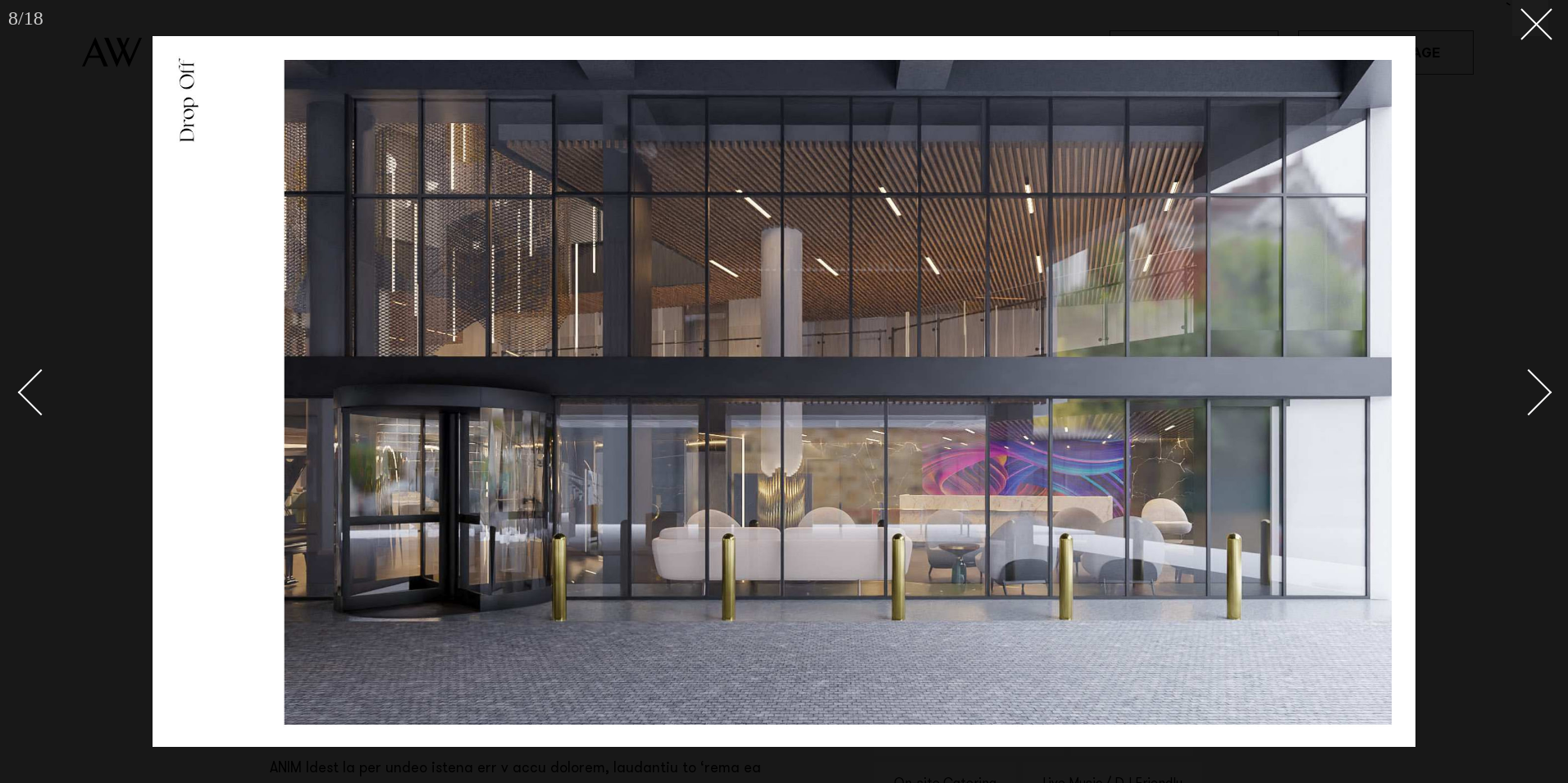
click at [1533, 394] on div "Next slide" at bounding box center [1529, 392] width 47 height 47
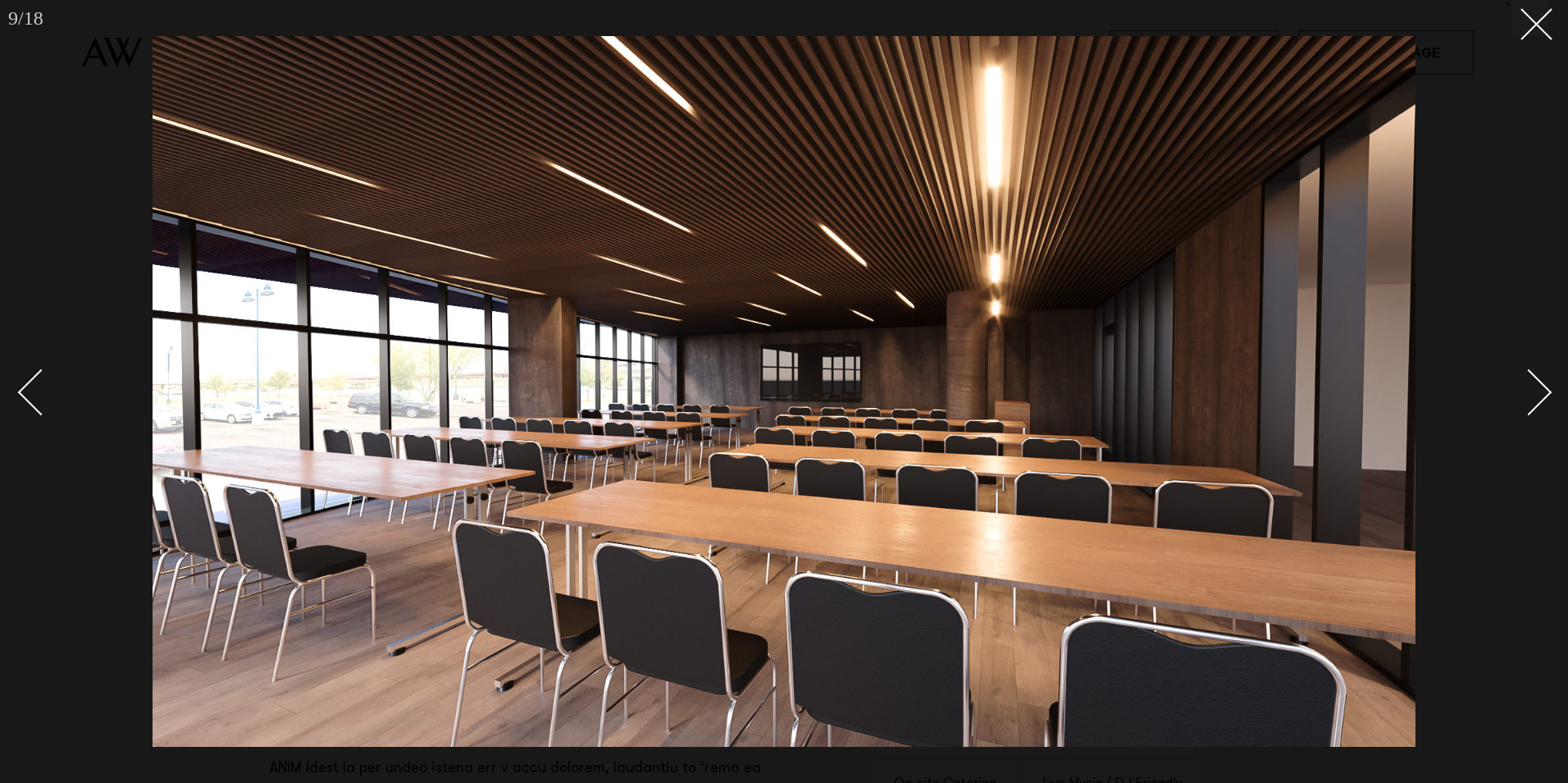
click at [1533, 394] on div "Next slide" at bounding box center [1529, 392] width 47 height 47
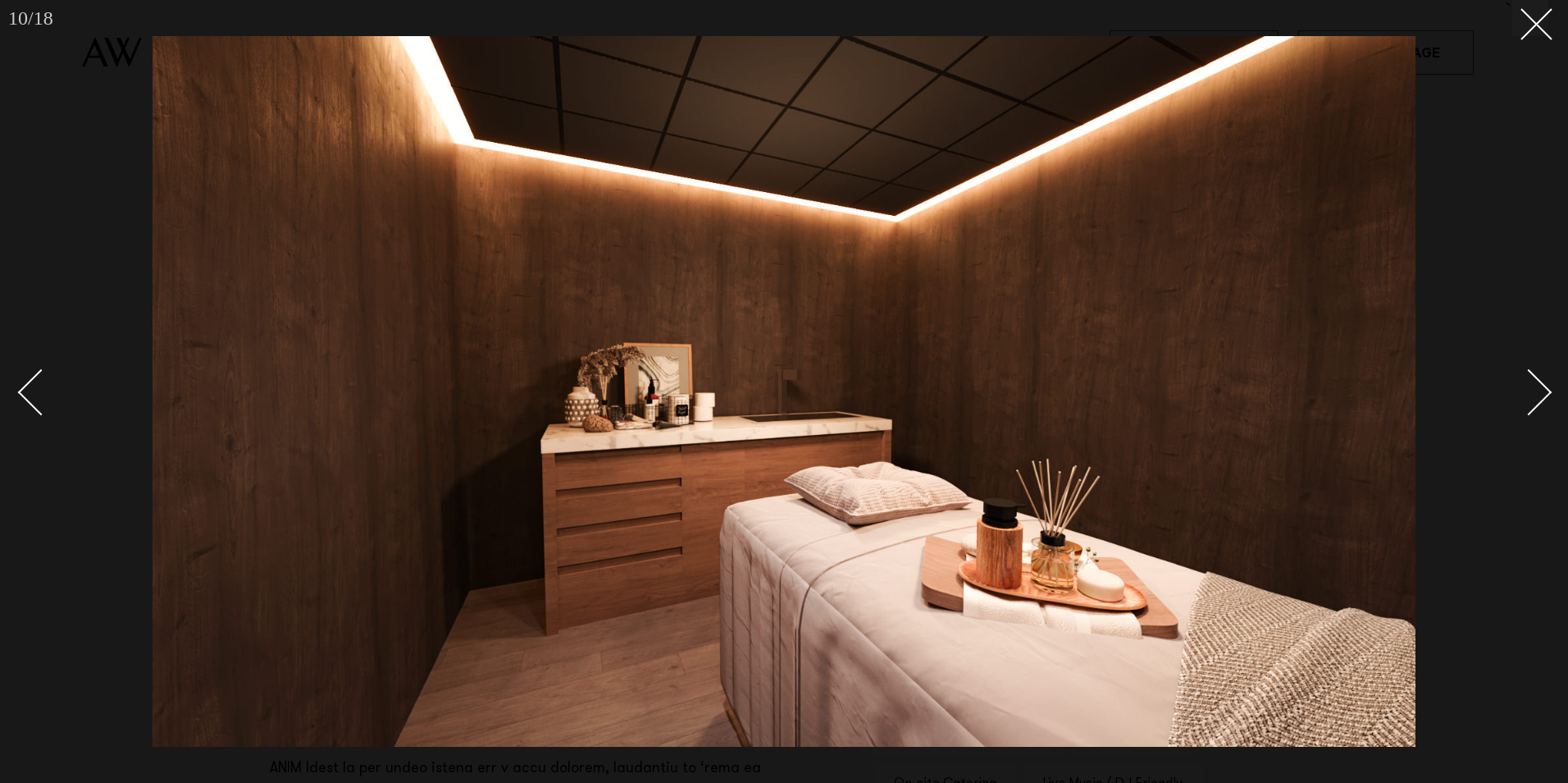
click at [1533, 394] on div "Next slide" at bounding box center [1529, 392] width 47 height 47
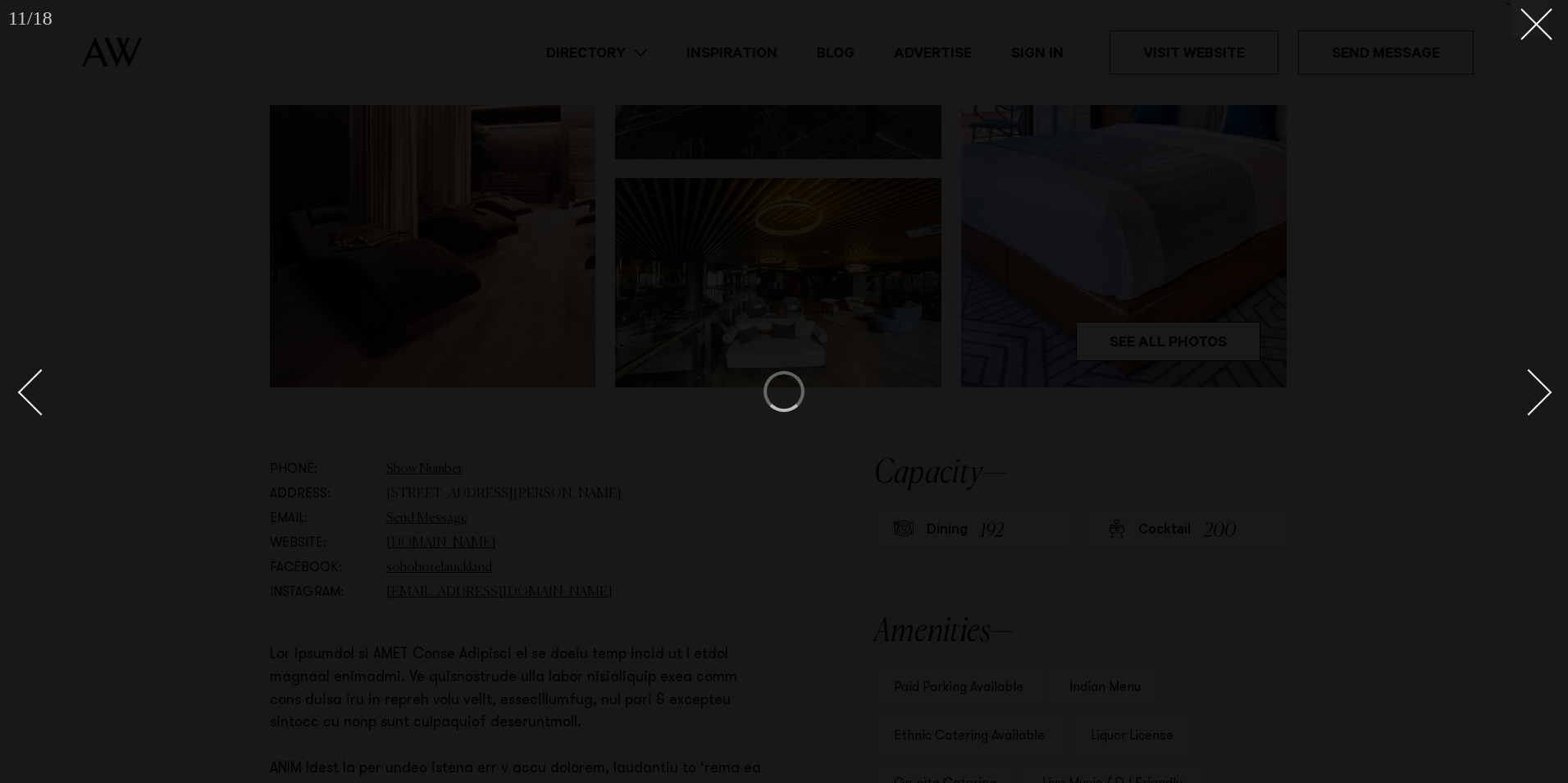
click at [1533, 394] on div "Next slide" at bounding box center [1529, 392] width 47 height 47
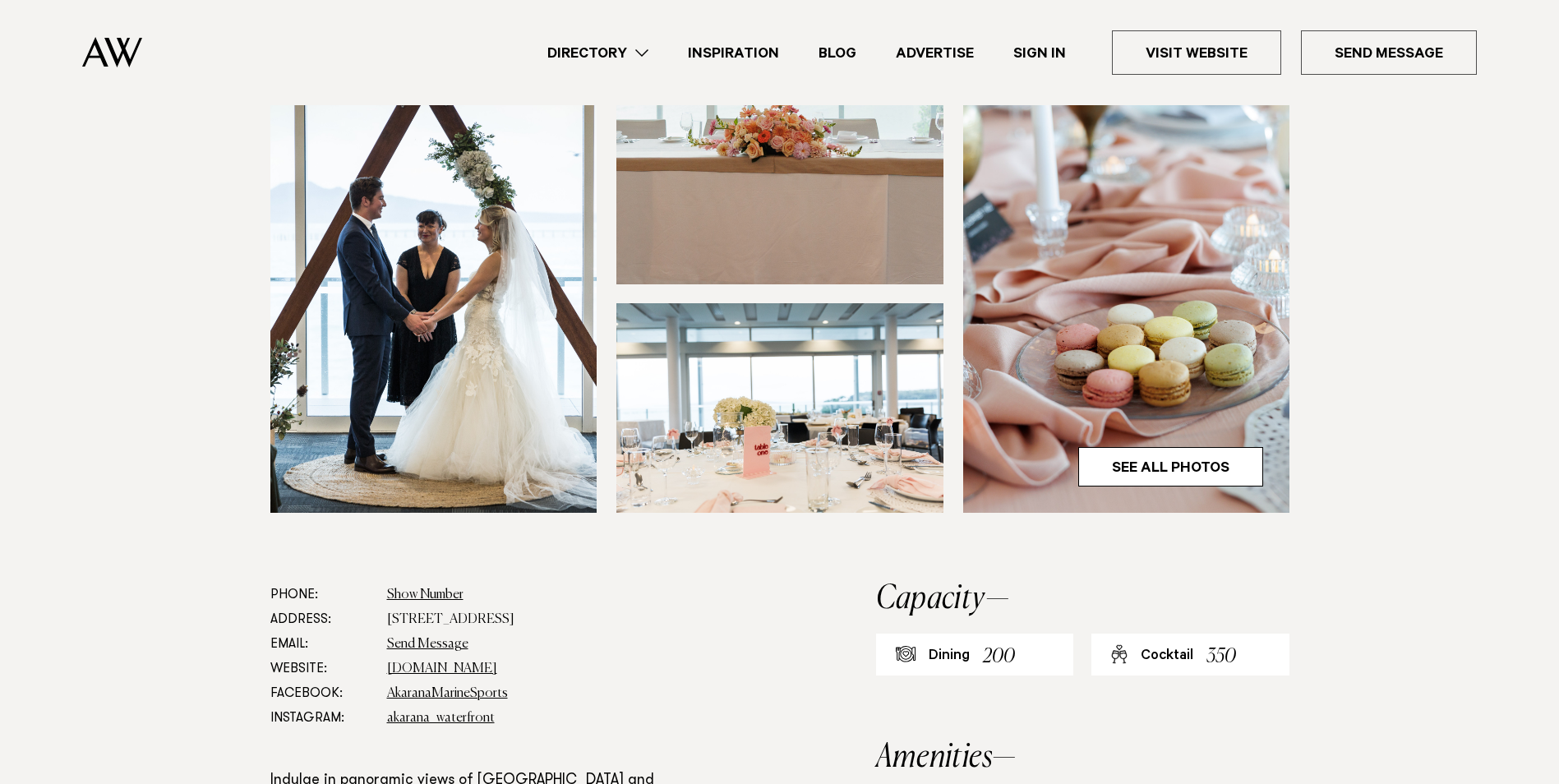
scroll to position [493, 0]
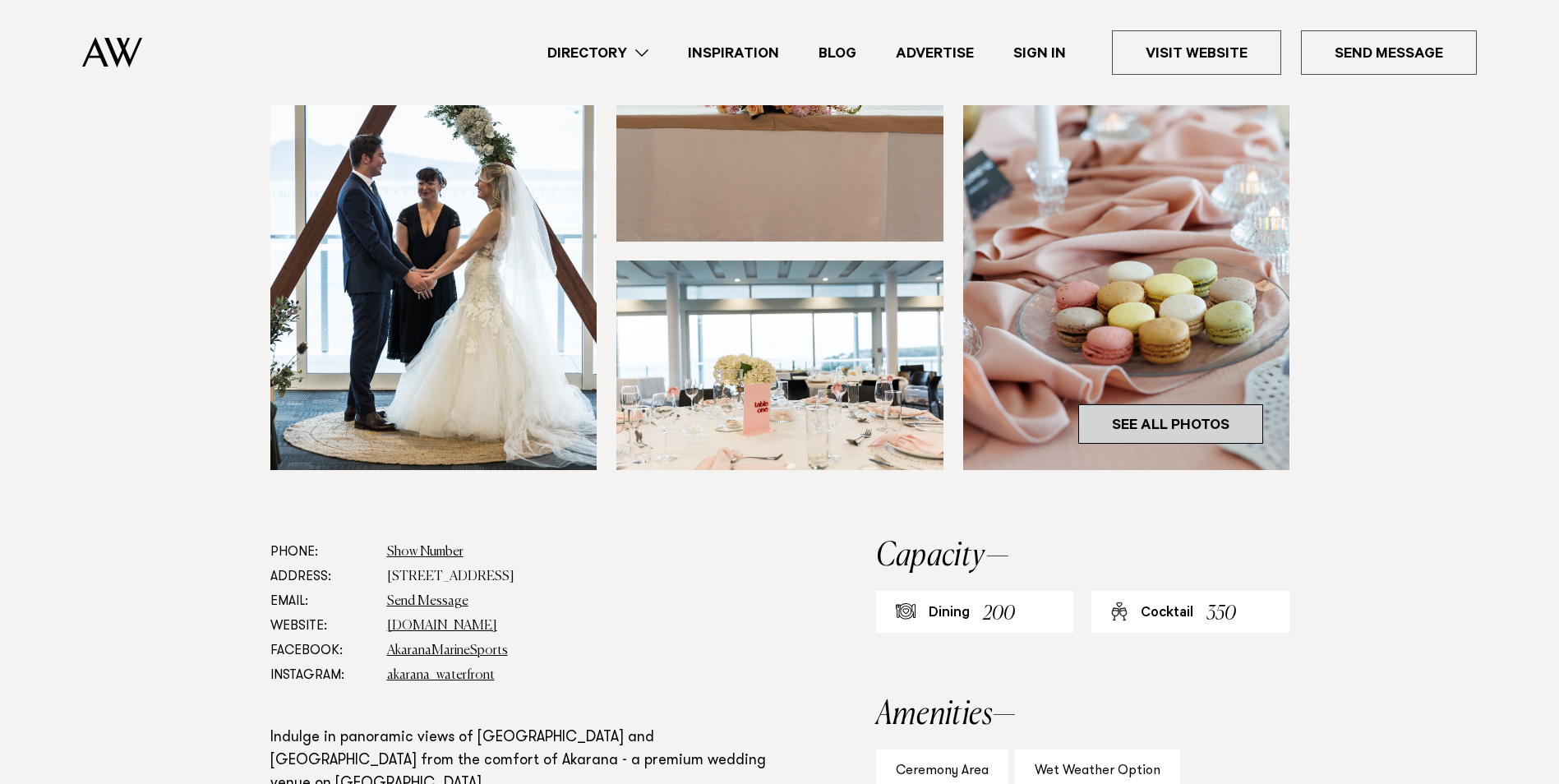
click at [1219, 416] on link "See All Photos" at bounding box center [1171, 424] width 185 height 39
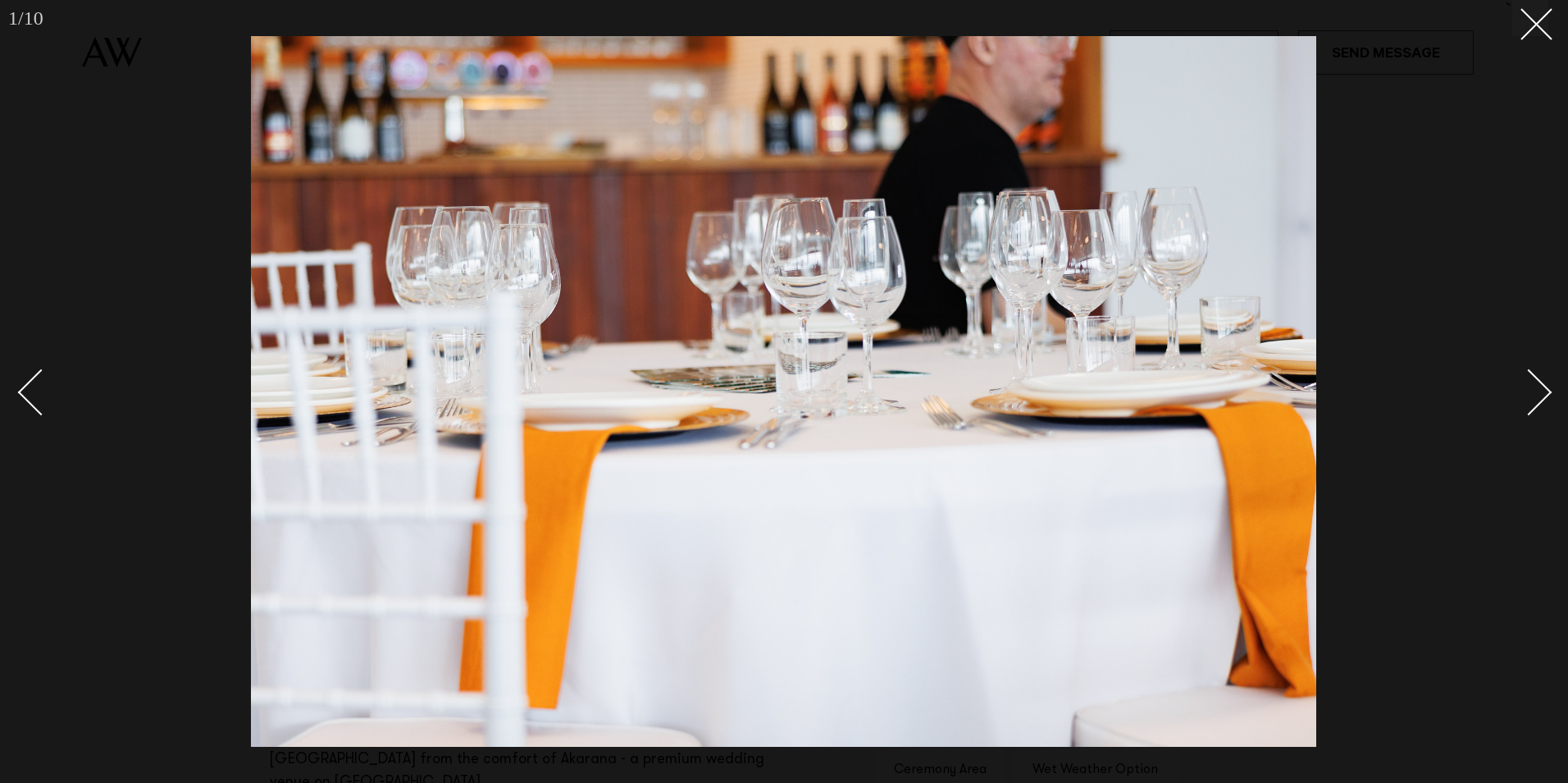
click at [1536, 396] on div "Next slide" at bounding box center [1529, 392] width 47 height 47
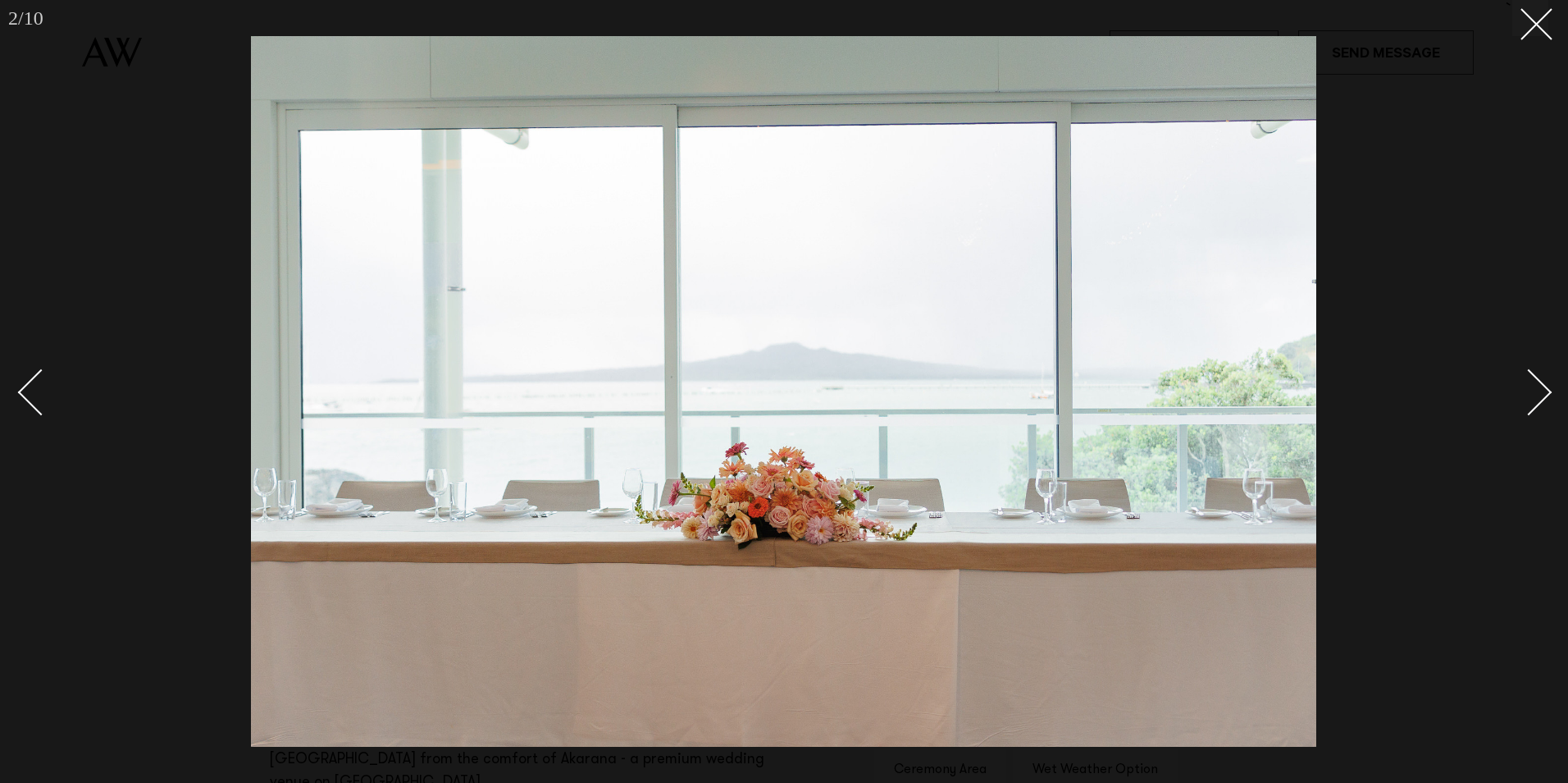
click at [1536, 396] on div "Next slide" at bounding box center [1529, 392] width 47 height 47
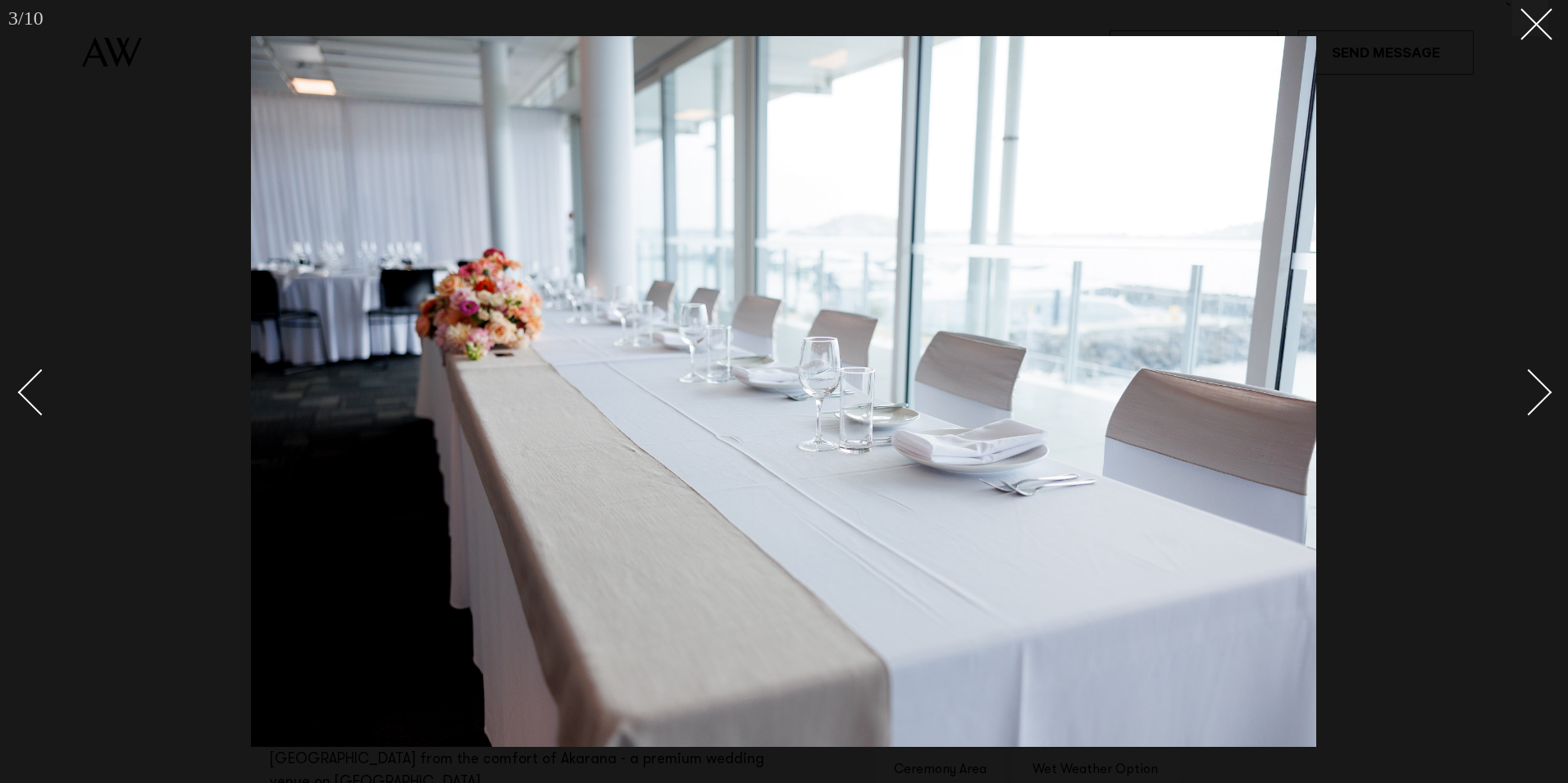
click at [1536, 396] on div "Next slide" at bounding box center [1529, 392] width 47 height 47
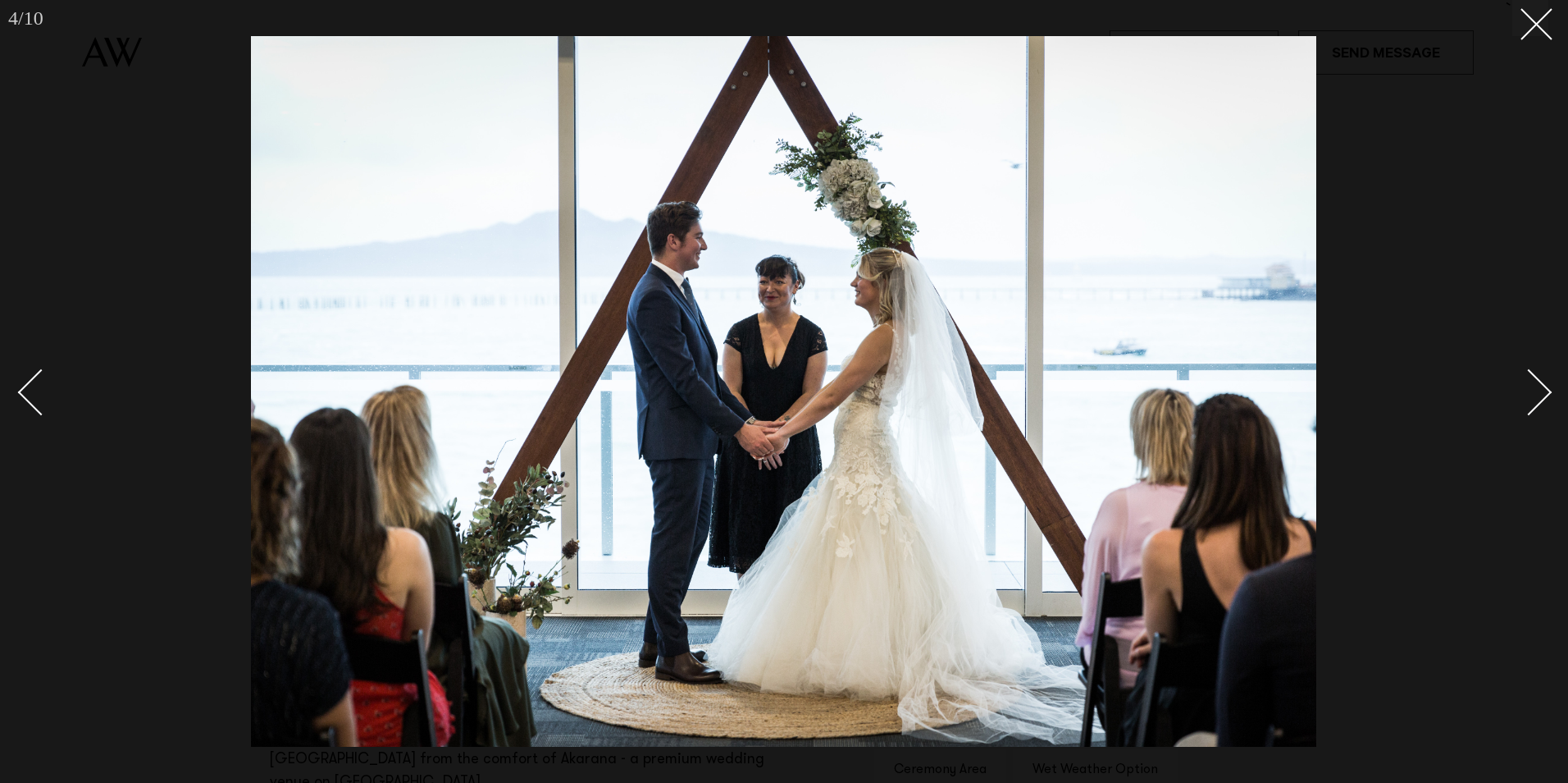
click at [1536, 396] on div "Next slide" at bounding box center [1529, 392] width 47 height 47
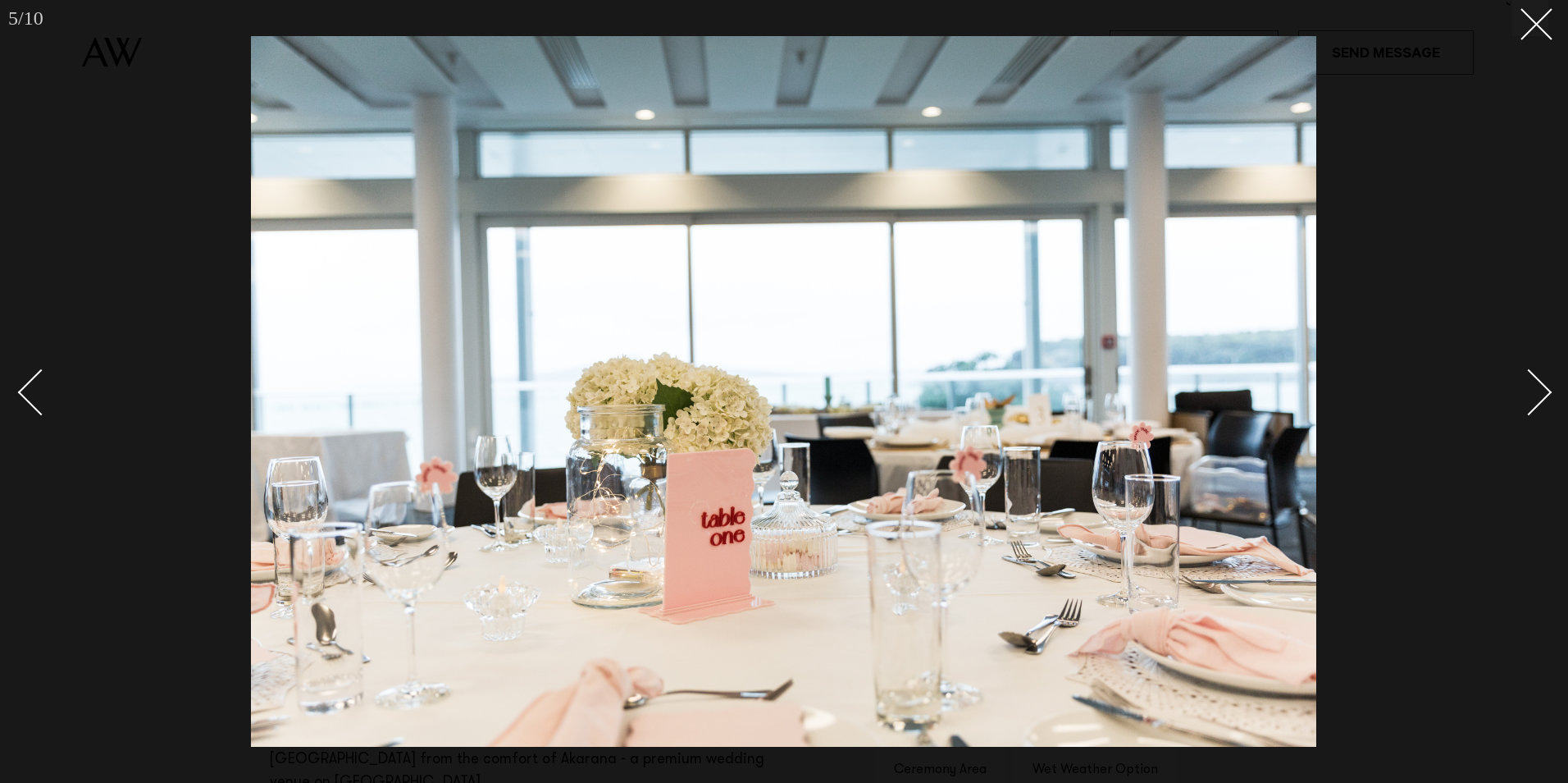
click at [1536, 396] on div "Next slide" at bounding box center [1529, 392] width 47 height 47
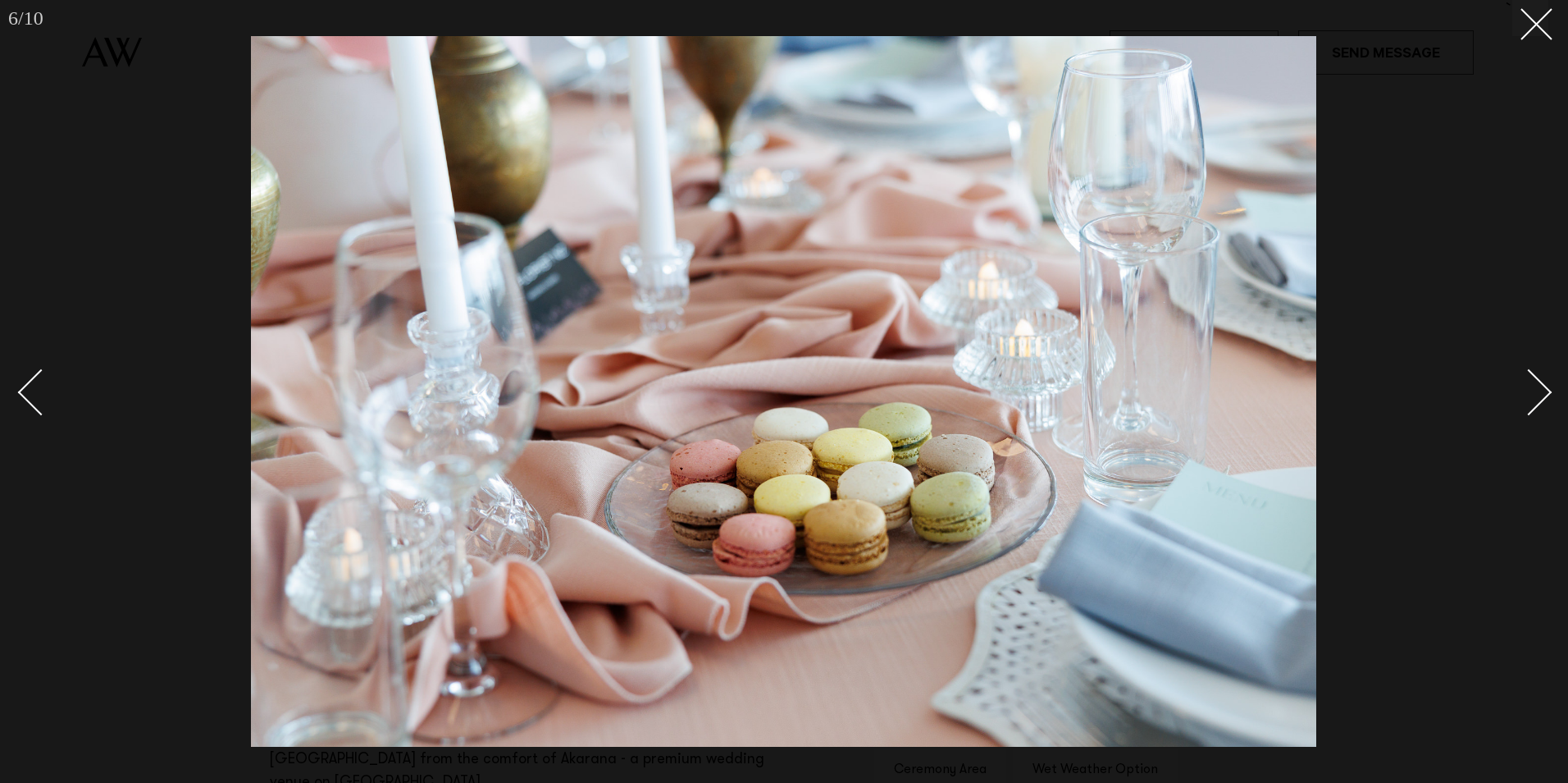
click at [1536, 396] on div "Next slide" at bounding box center [1529, 392] width 47 height 47
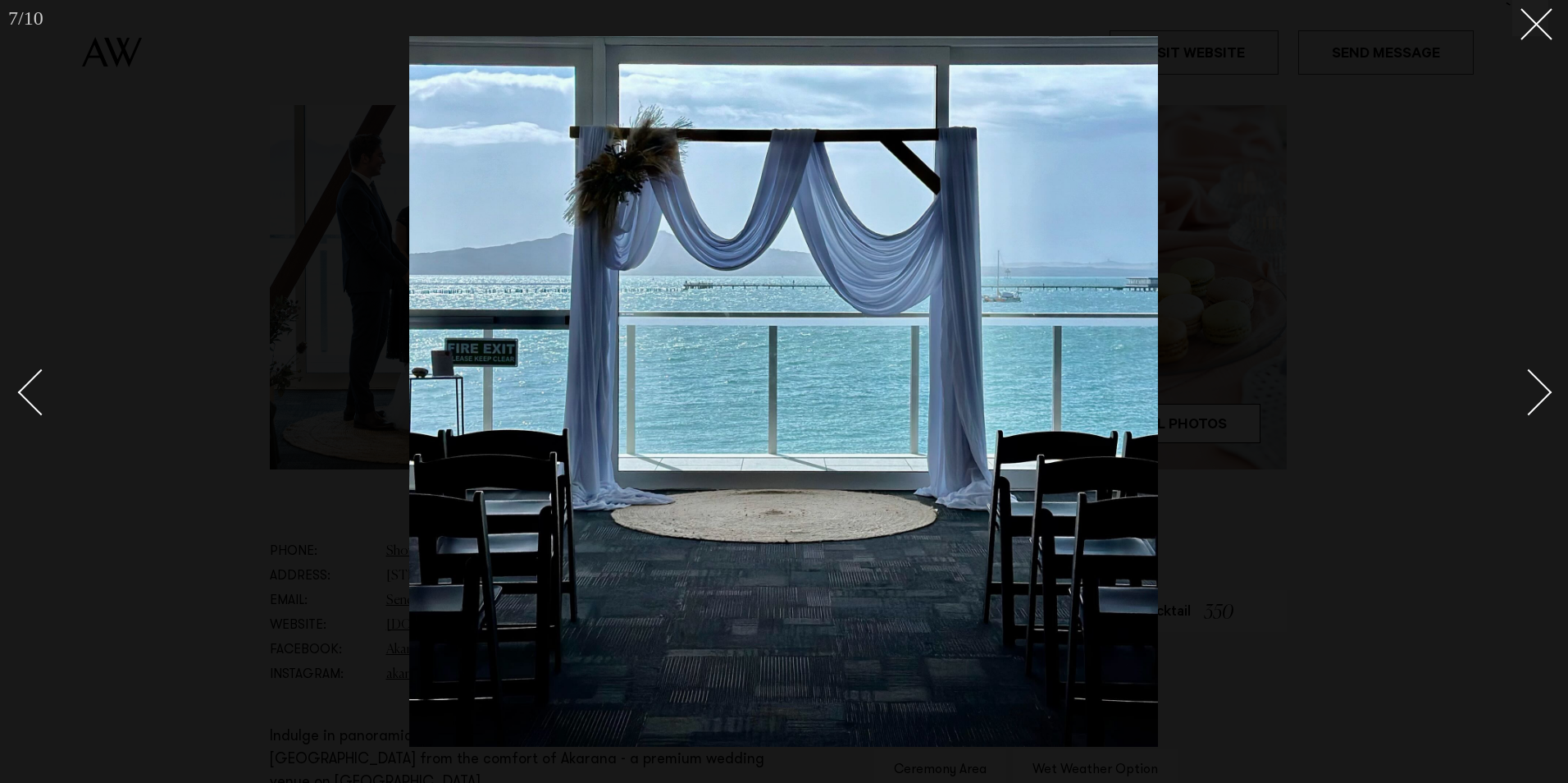
click at [1536, 396] on div "Next slide" at bounding box center [1529, 392] width 47 height 47
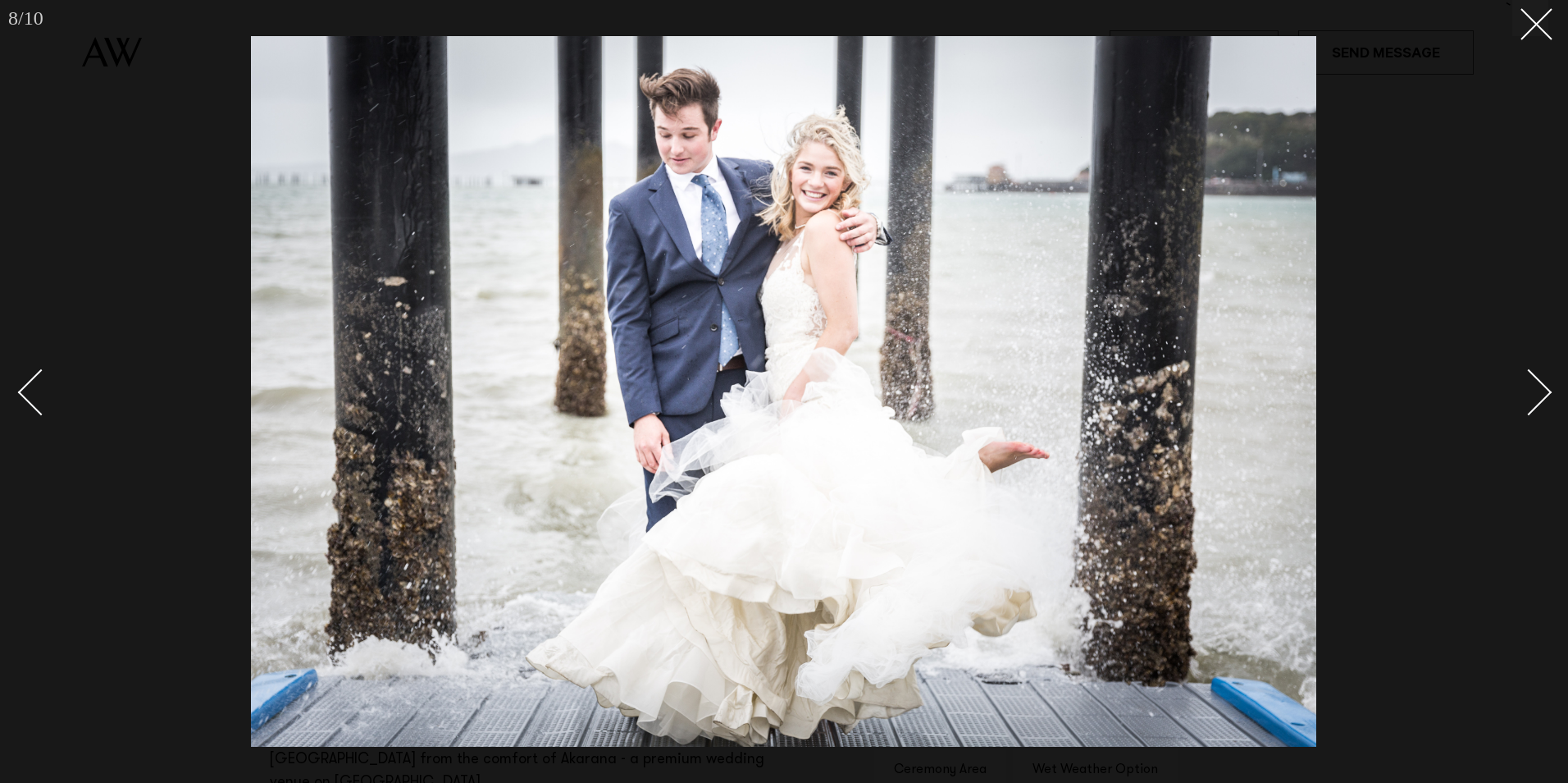
click at [1536, 396] on div "Next slide" at bounding box center [1529, 392] width 47 height 47
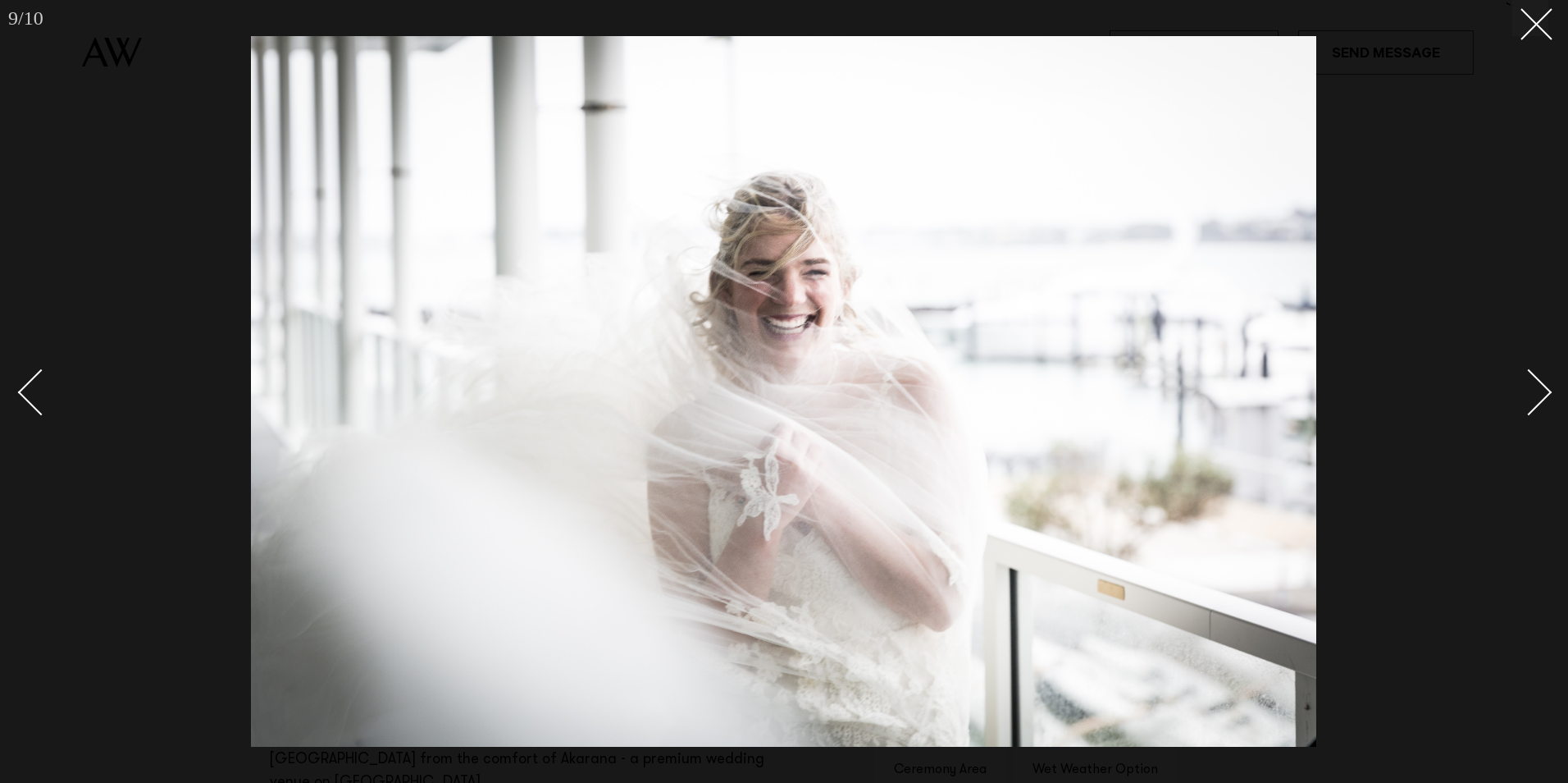
click at [1536, 396] on div "Next slide" at bounding box center [1529, 392] width 47 height 47
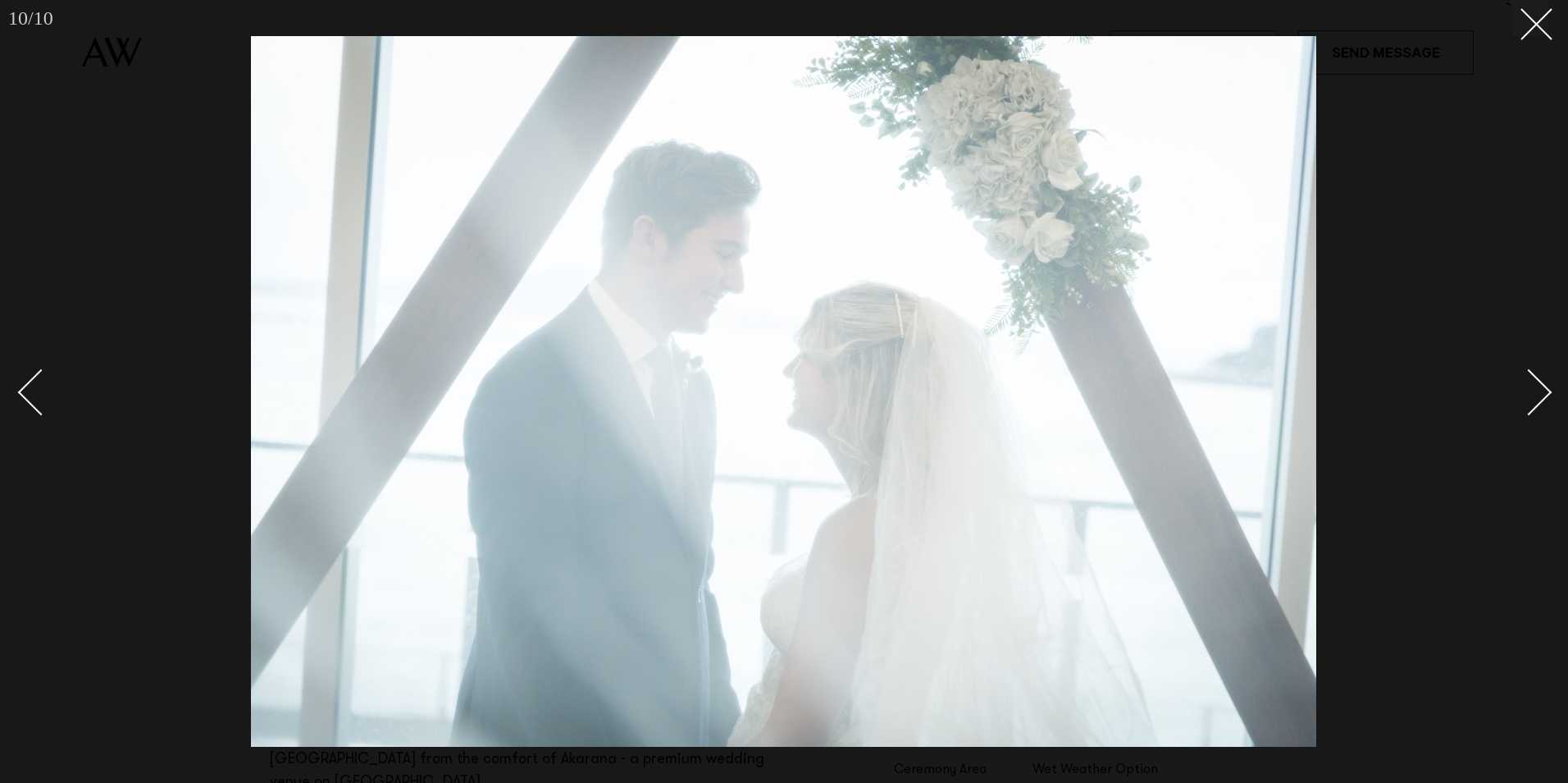
click at [1536, 396] on div "Next slide" at bounding box center [1529, 392] width 47 height 47
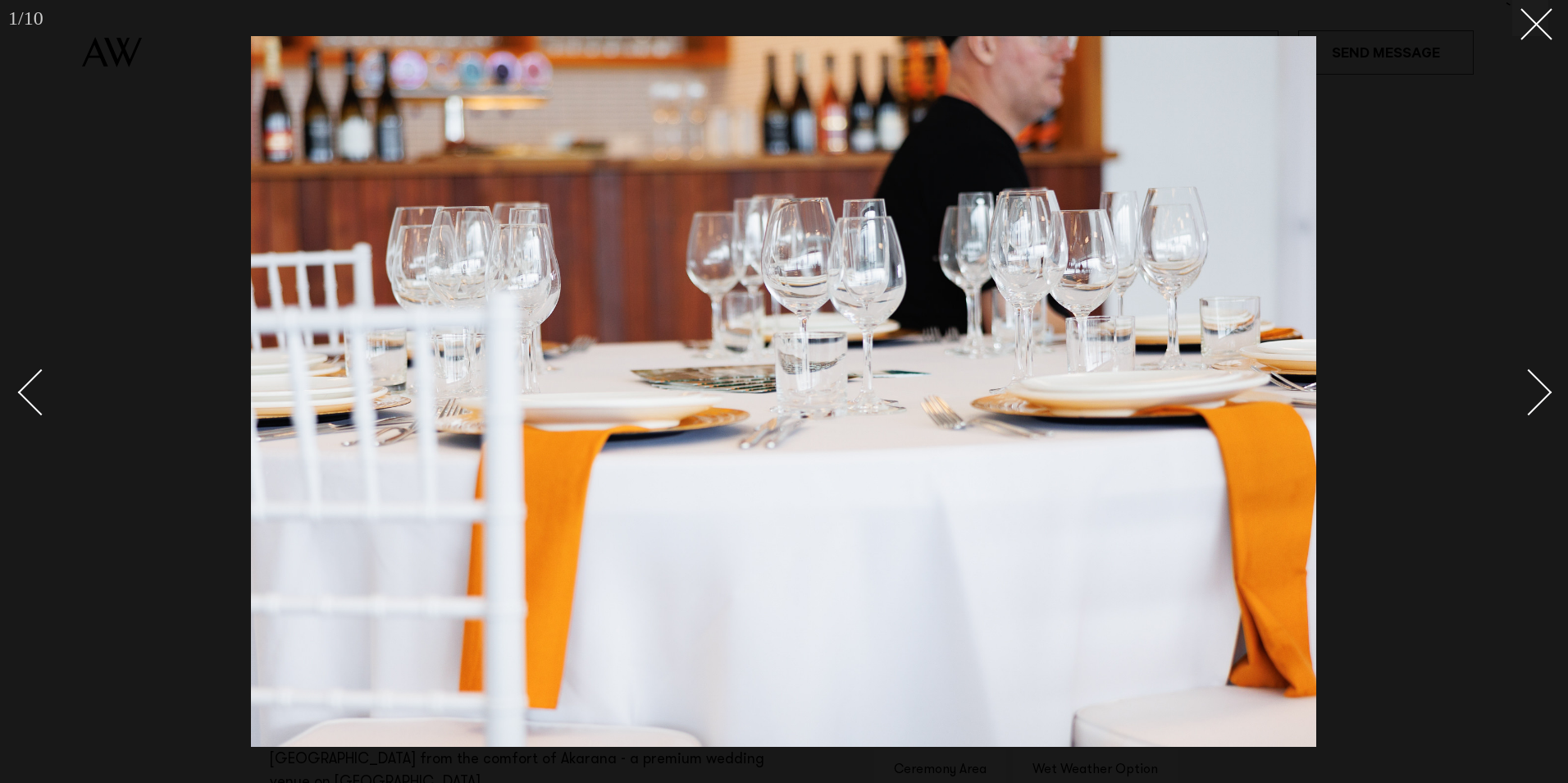
click at [1536, 396] on div "Next slide" at bounding box center [1529, 392] width 47 height 47
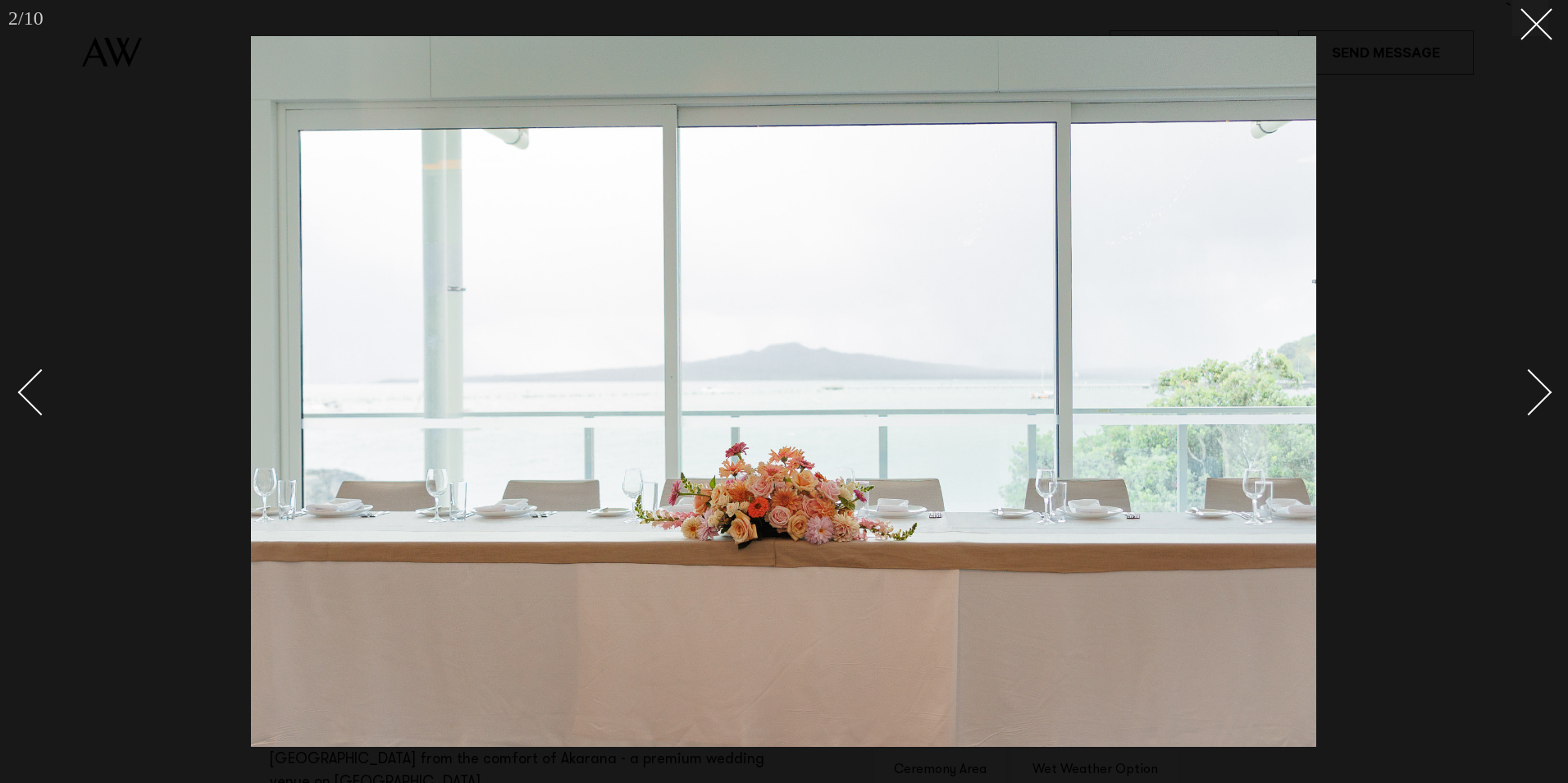
click at [1536, 396] on div "Next slide" at bounding box center [1529, 392] width 47 height 47
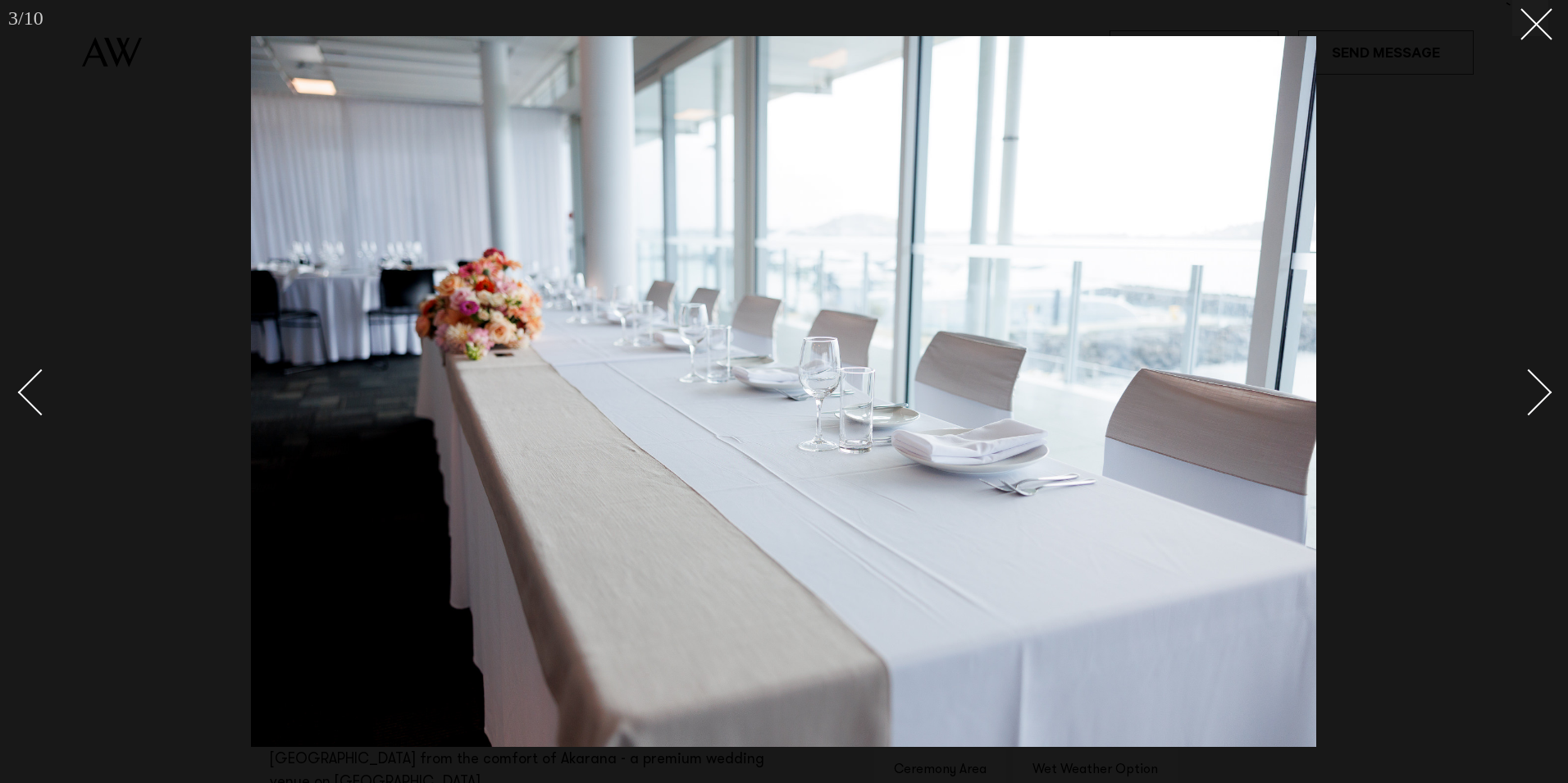
click at [1536, 396] on div "Next slide" at bounding box center [1529, 392] width 47 height 47
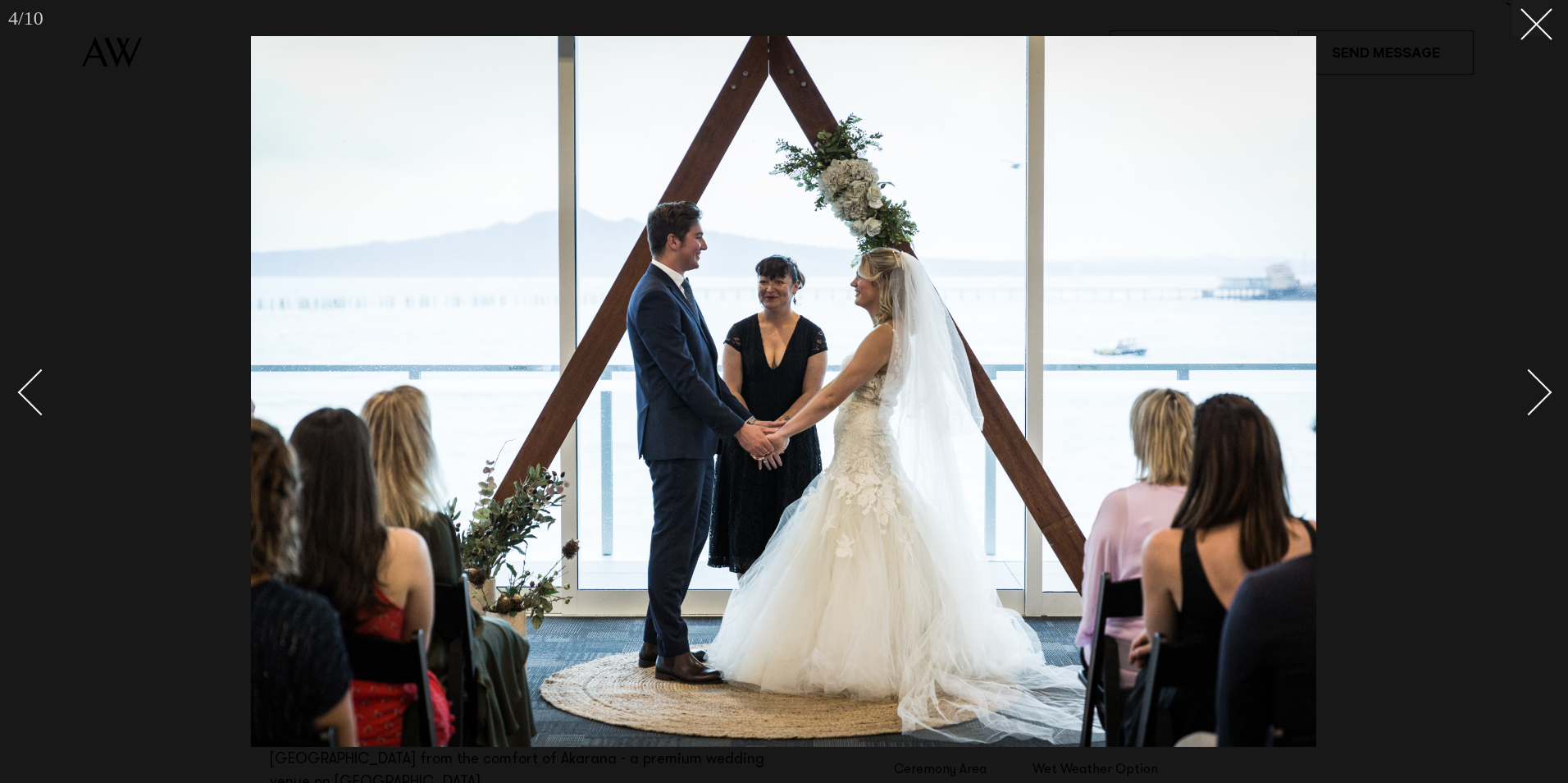
click at [1536, 396] on div "Next slide" at bounding box center [1529, 392] width 47 height 47
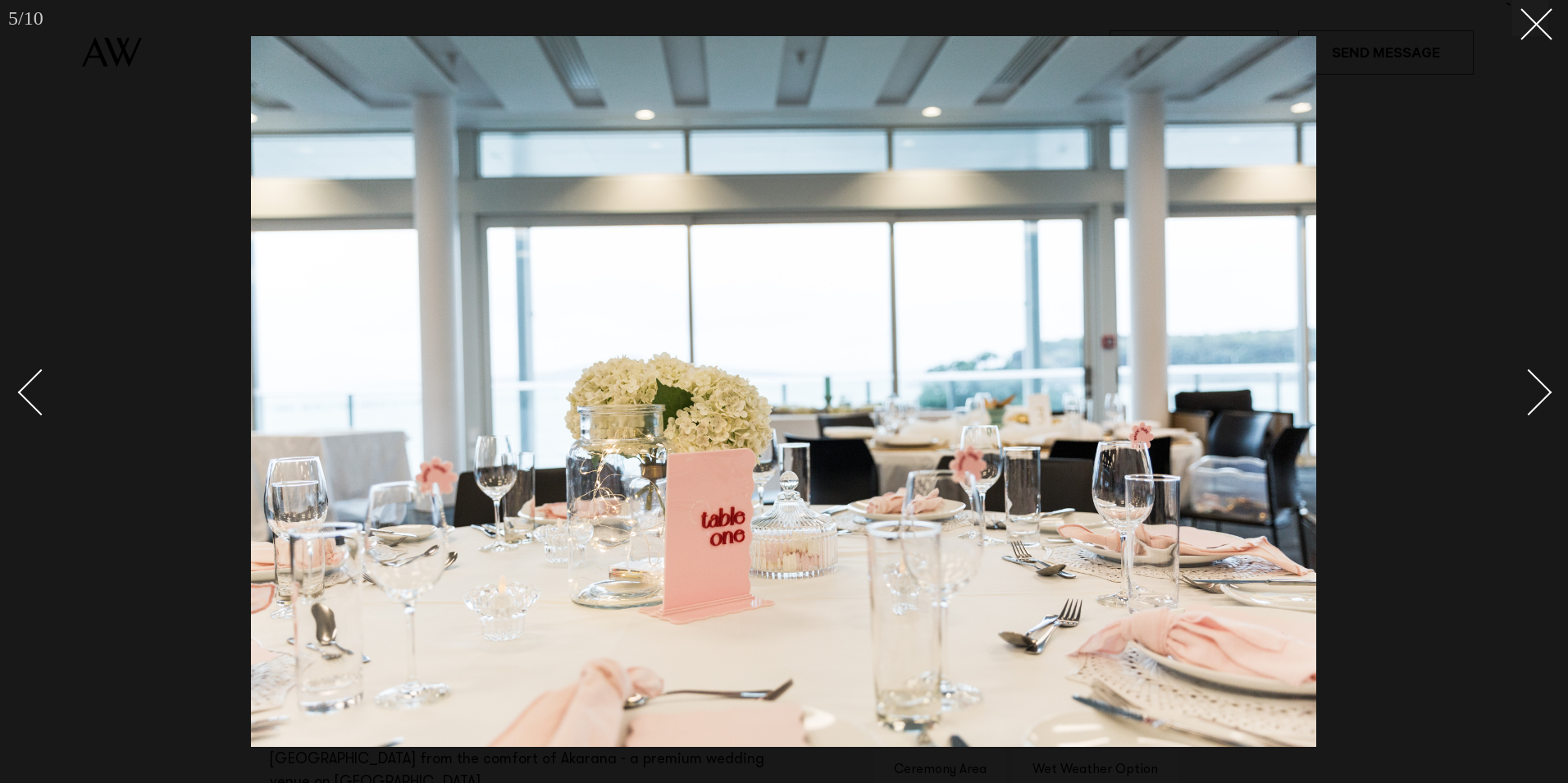
click at [1536, 396] on div "Next slide" at bounding box center [1529, 392] width 47 height 47
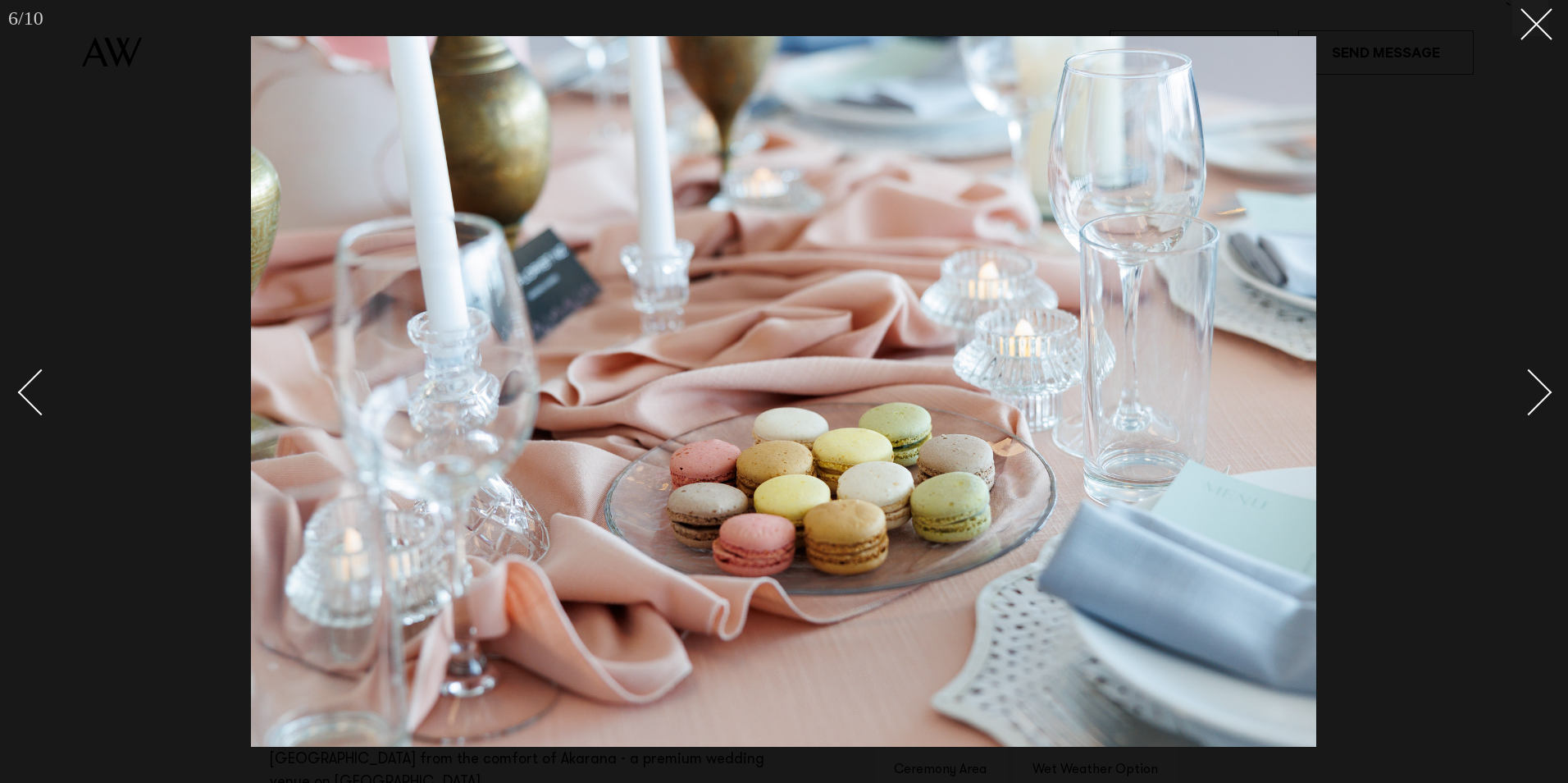
click at [1536, 396] on div "Next slide" at bounding box center [1529, 392] width 47 height 47
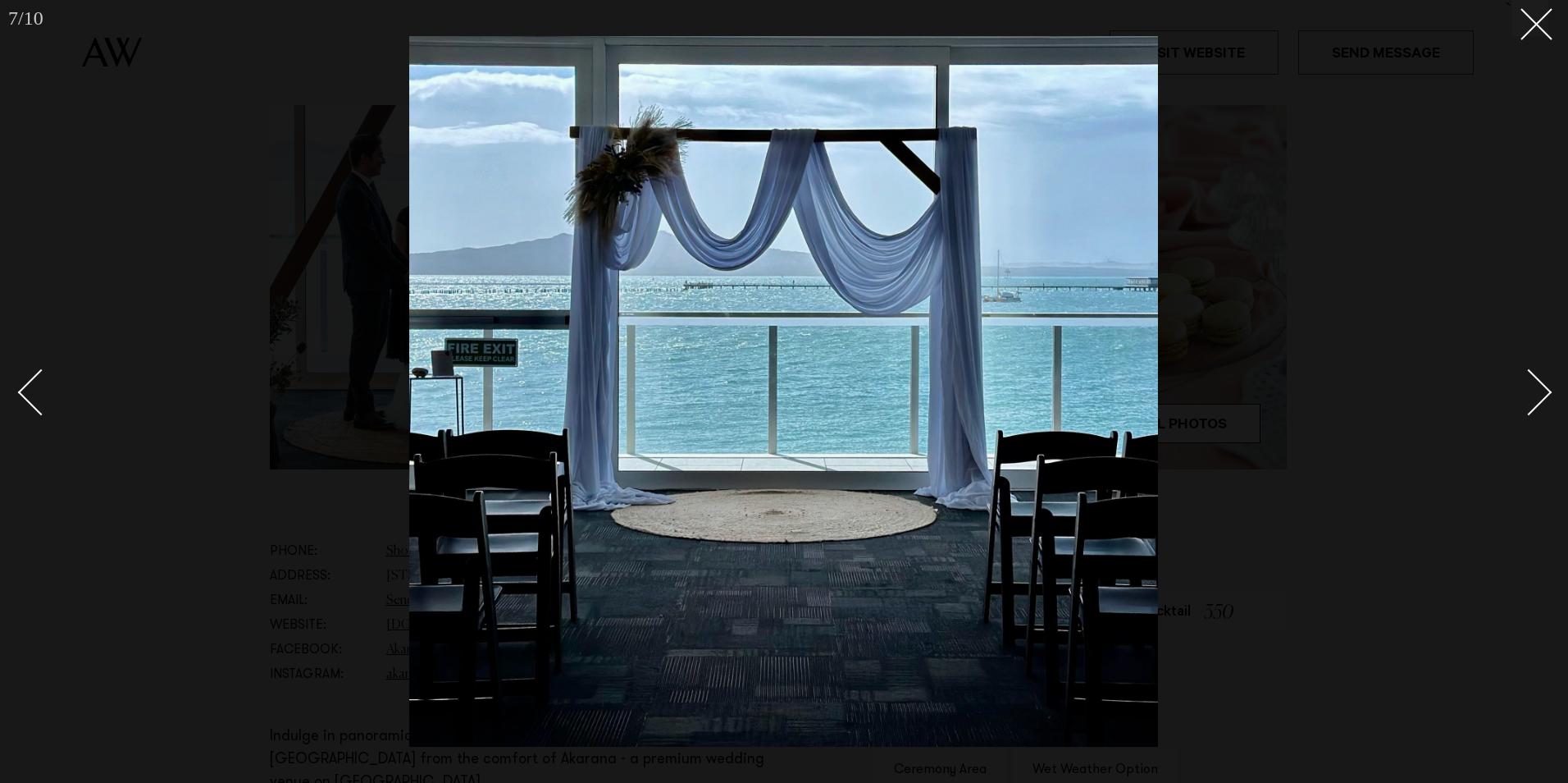
click at [1536, 396] on div "Next slide" at bounding box center [1529, 392] width 47 height 47
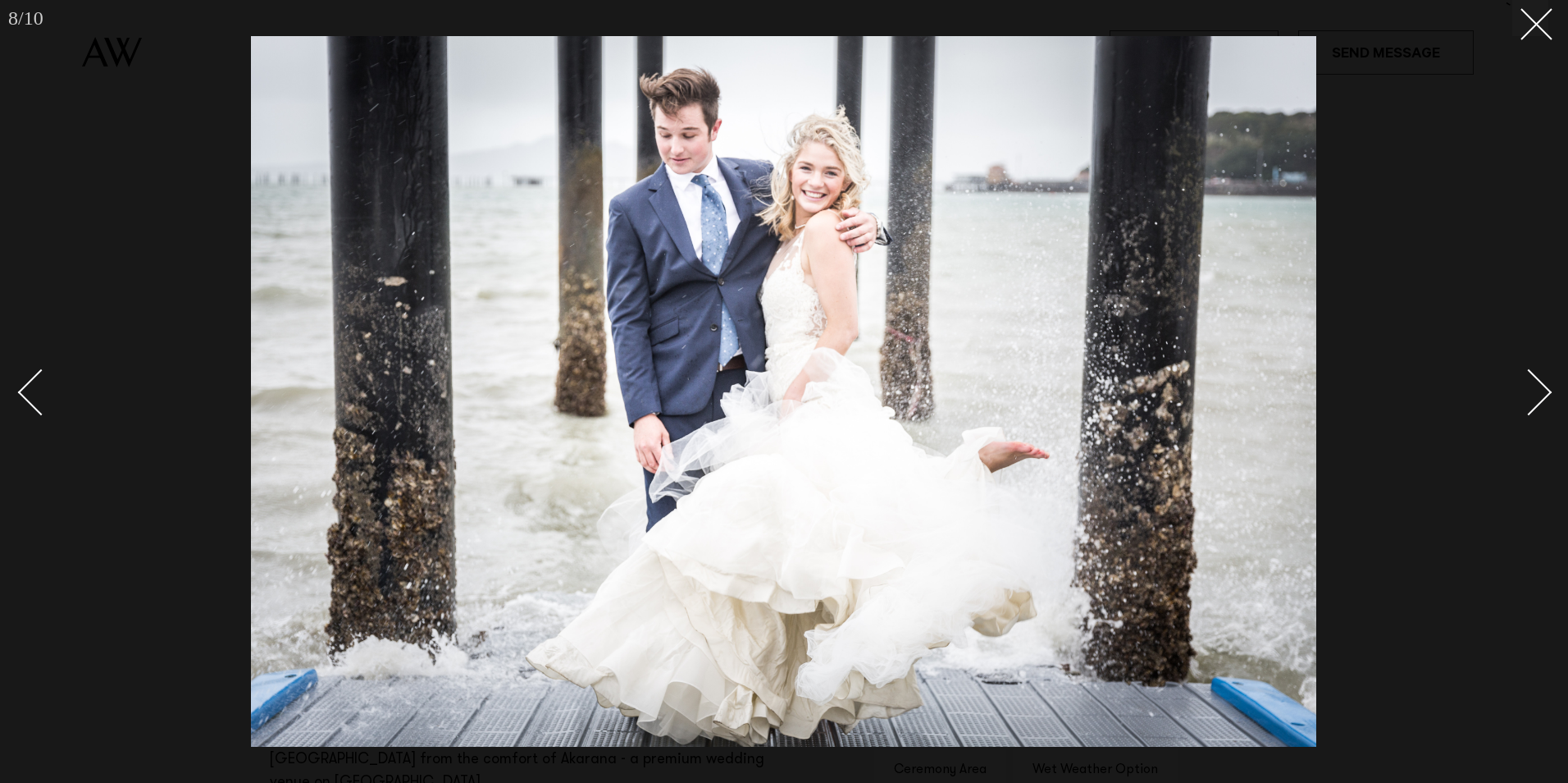
click at [1536, 396] on div "Next slide" at bounding box center [1529, 392] width 47 height 47
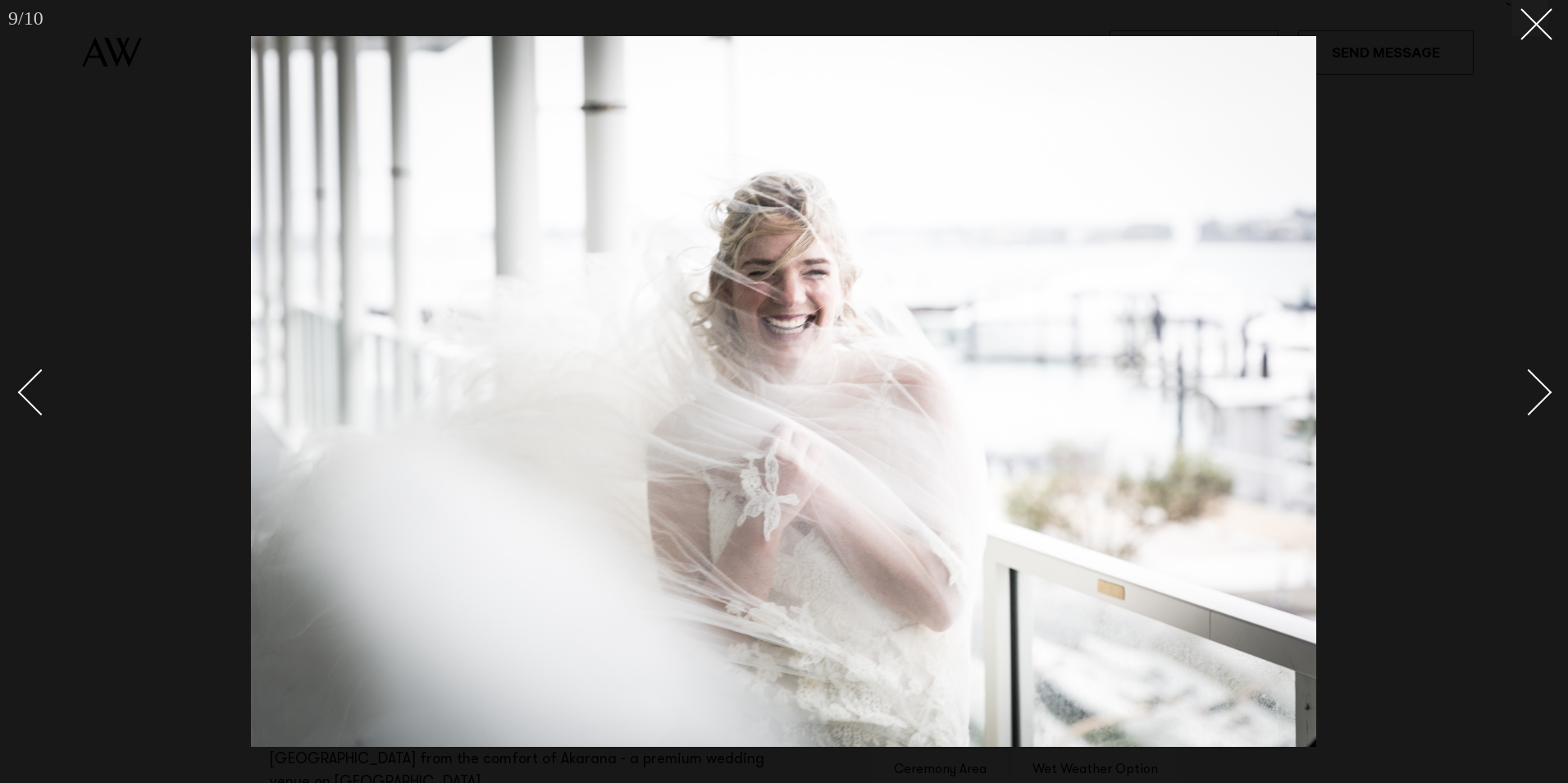
click at [1536, 396] on div "Next slide" at bounding box center [1529, 392] width 47 height 47
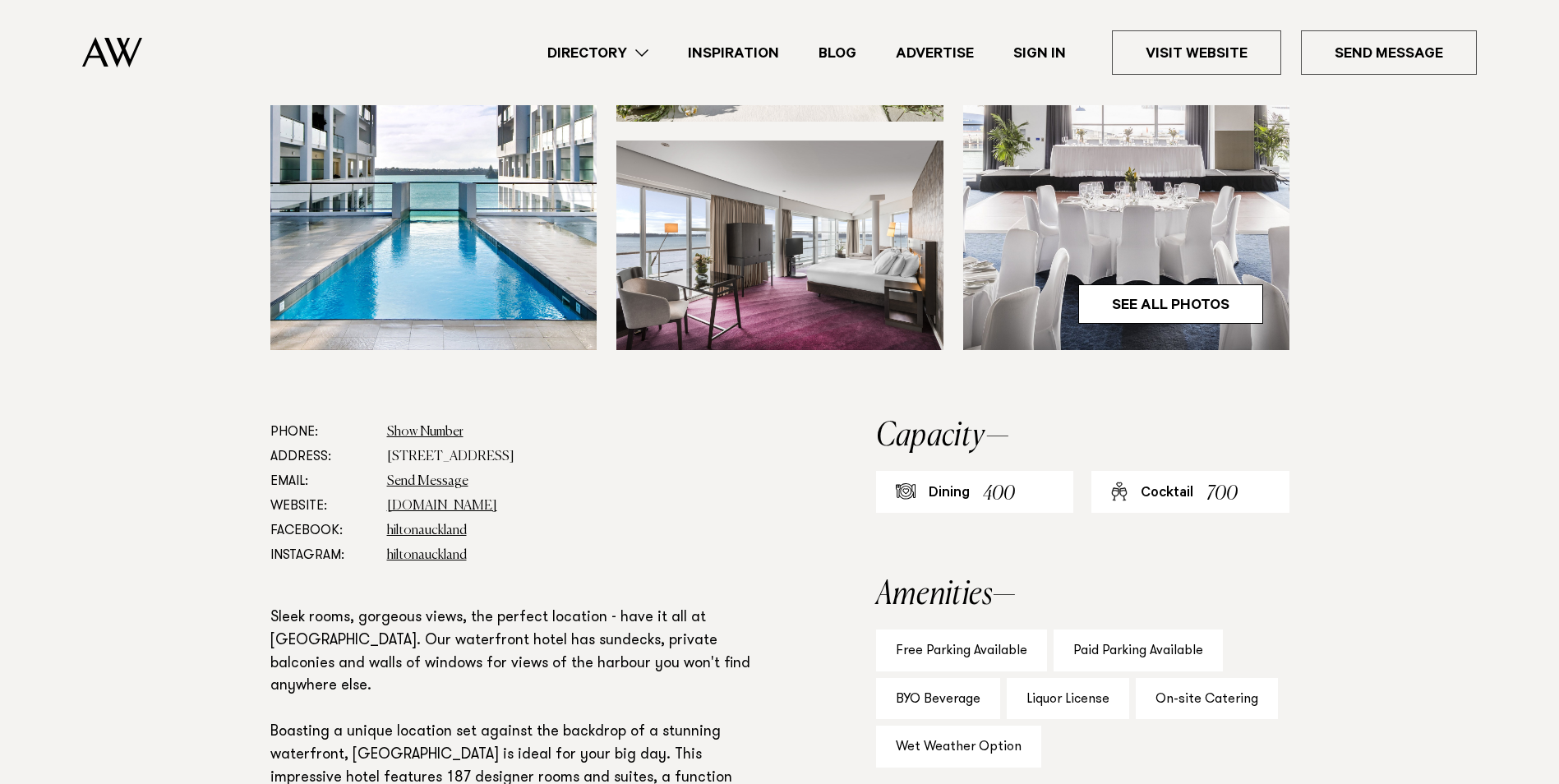
scroll to position [740, 0]
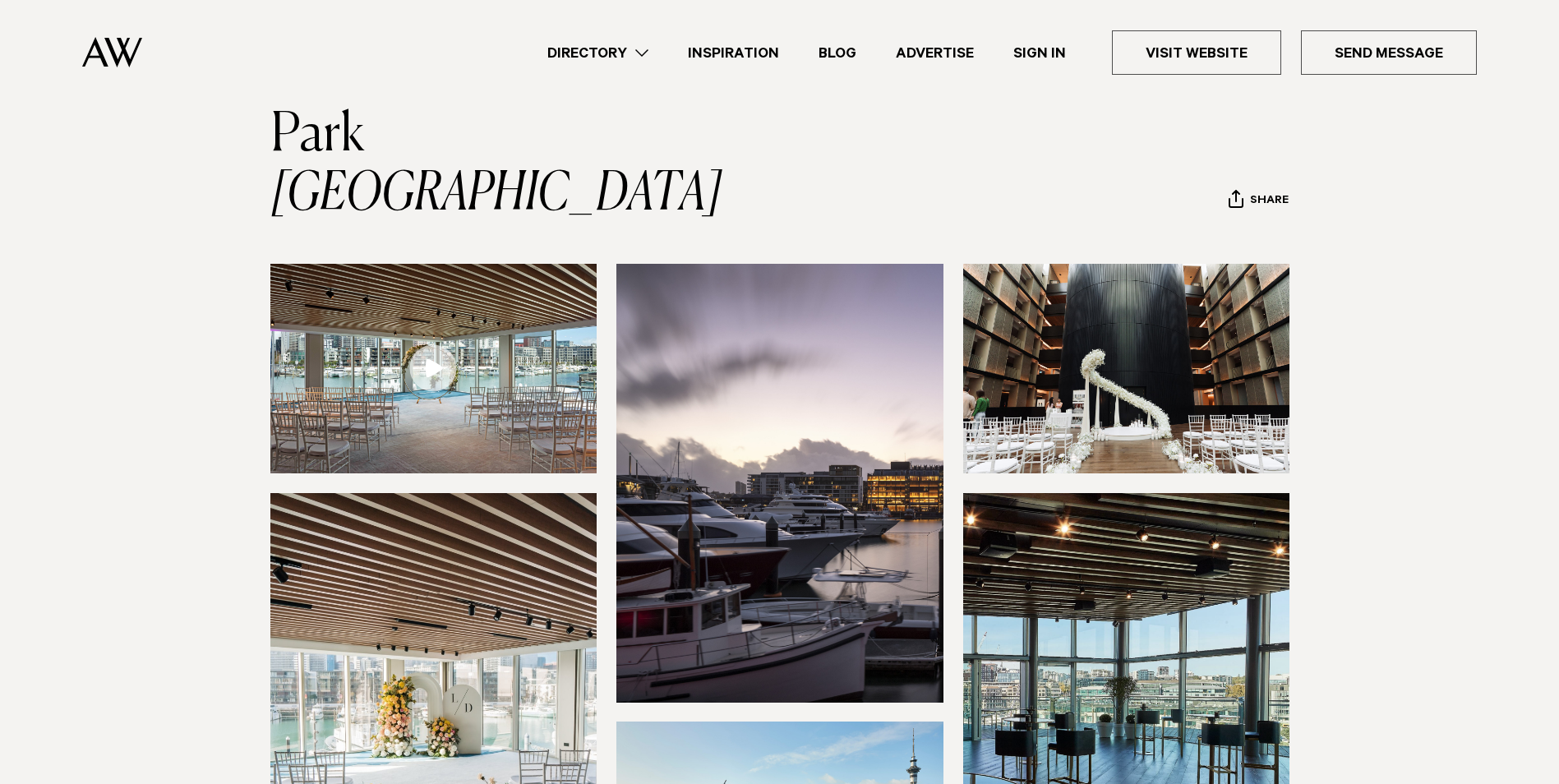
scroll to position [247, 0]
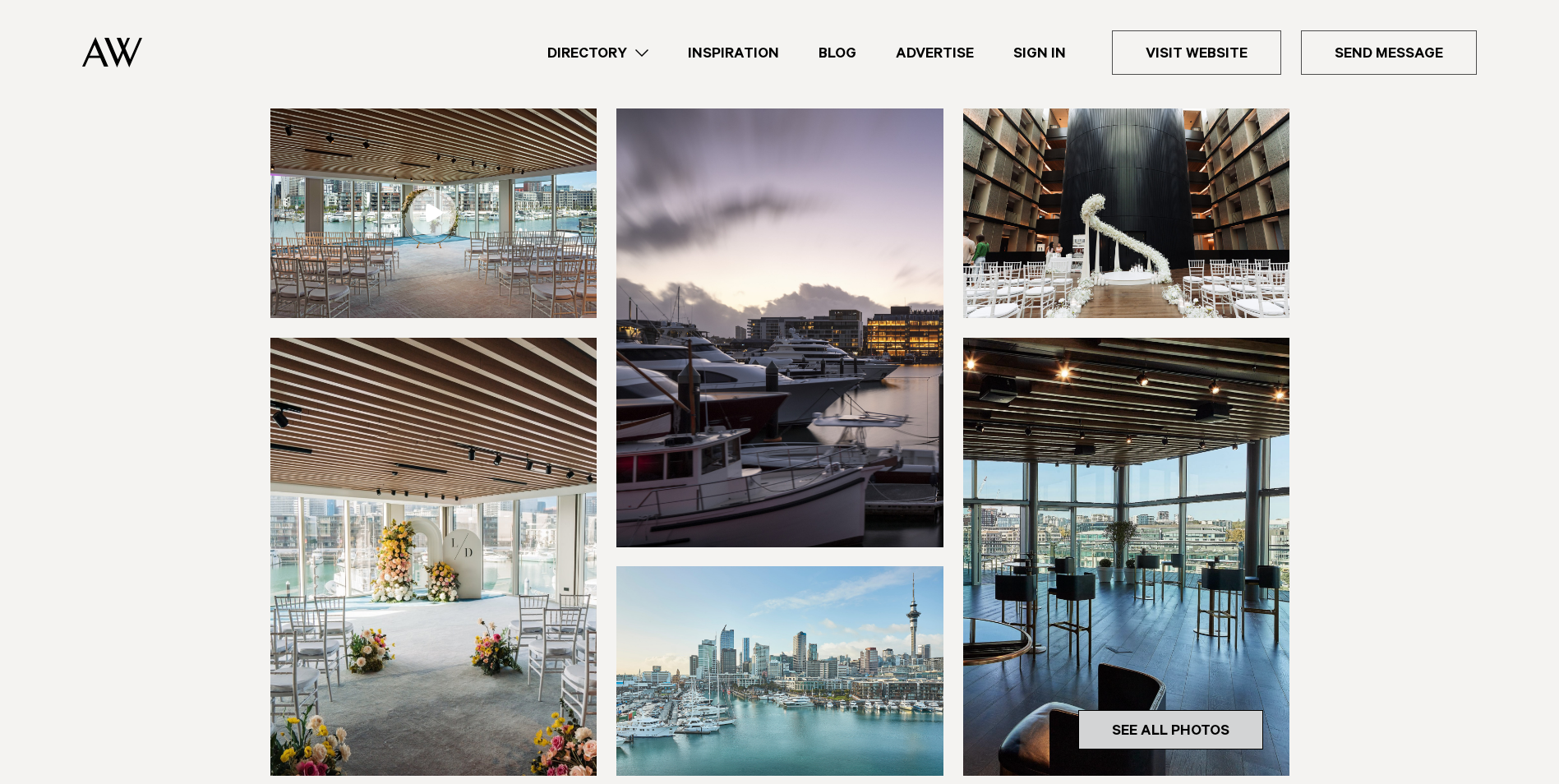
click at [1176, 710] on link "See All Photos" at bounding box center [1171, 729] width 185 height 39
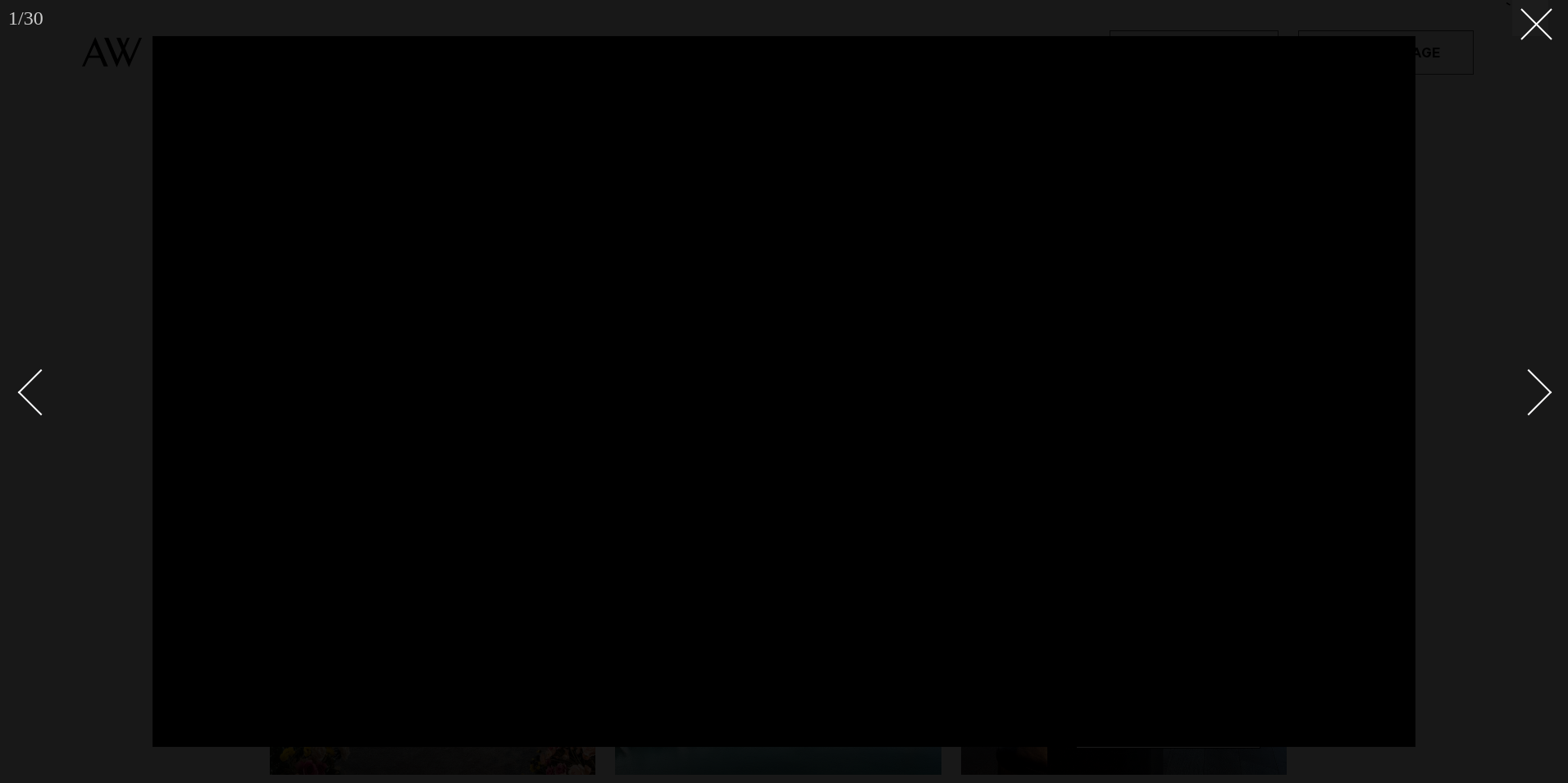
click at [1537, 389] on div "Next slide" at bounding box center [1529, 392] width 47 height 47
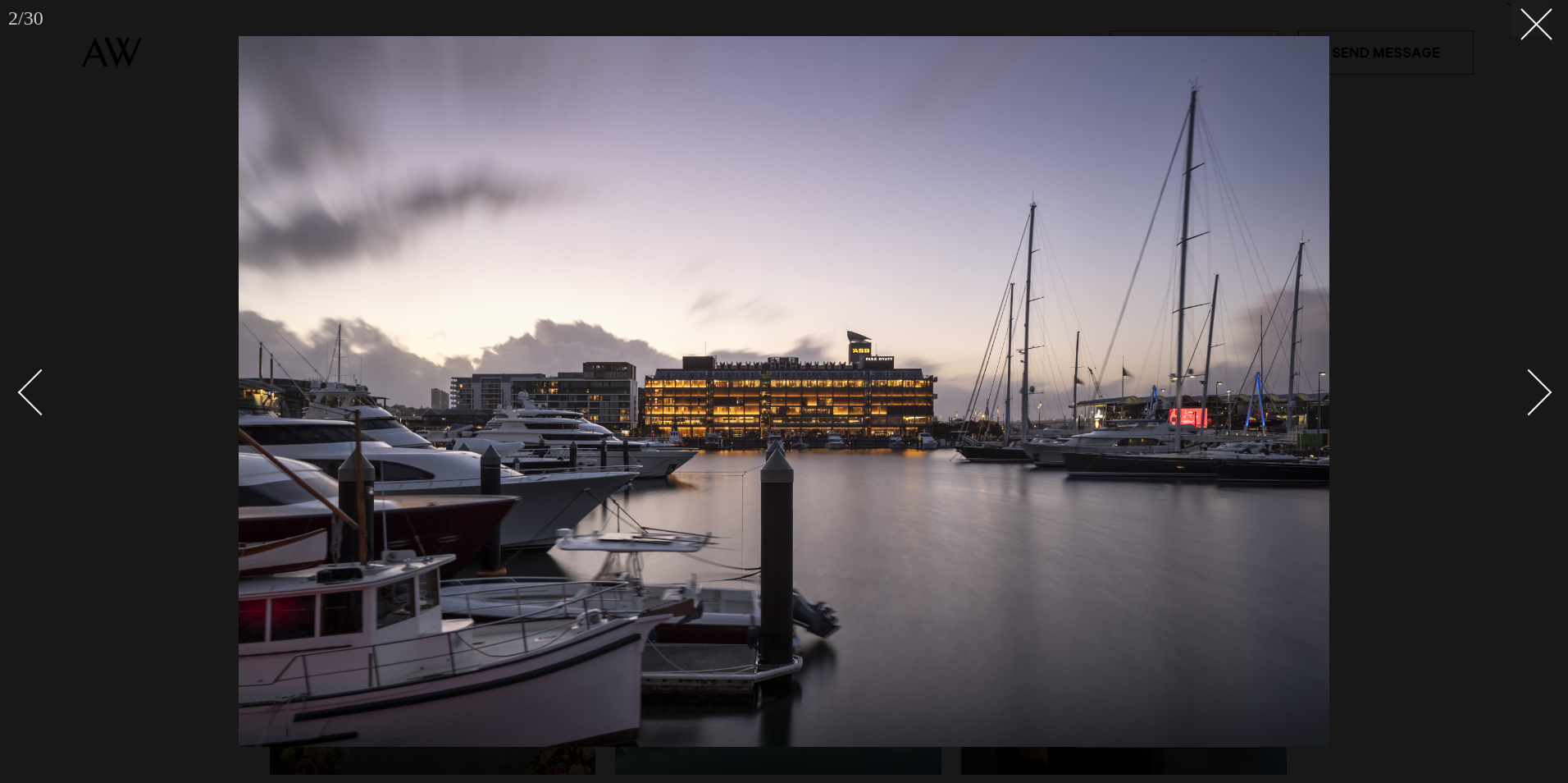
click at [1537, 389] on div "Next slide" at bounding box center [1529, 392] width 47 height 47
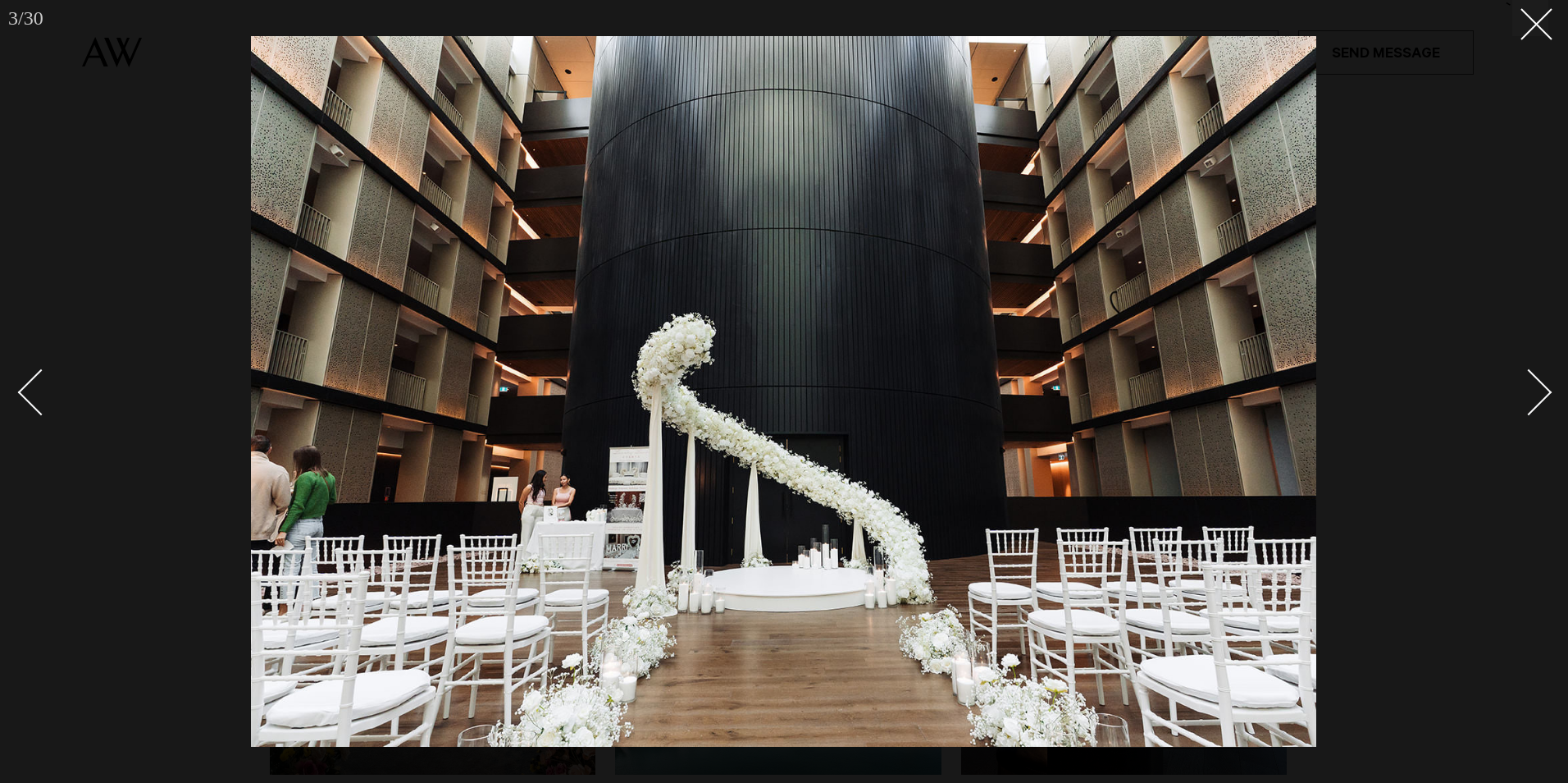
click at [1537, 389] on div "Next slide" at bounding box center [1529, 392] width 47 height 47
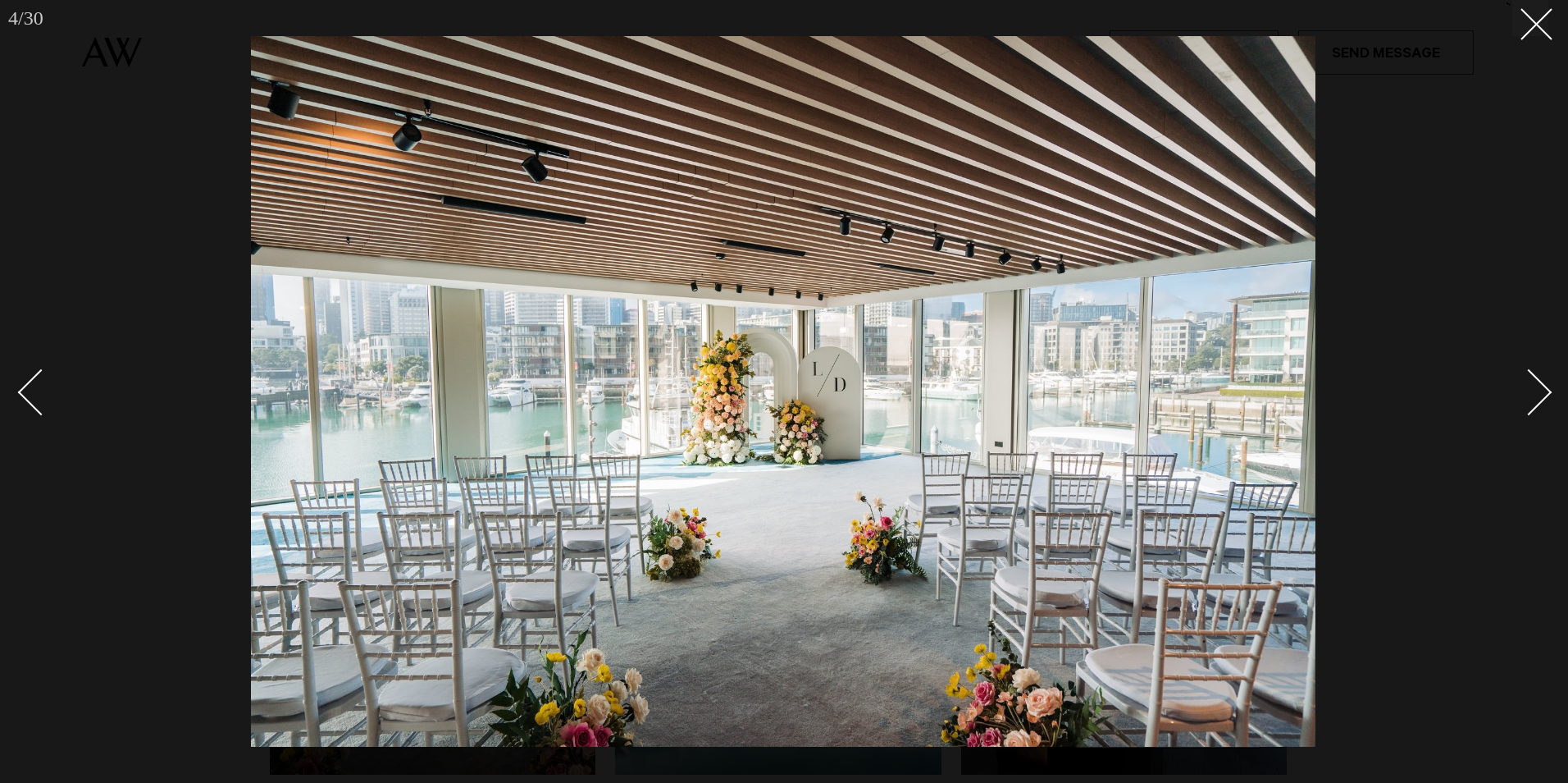
click at [1536, 389] on div "Next slide" at bounding box center [1529, 392] width 47 height 47
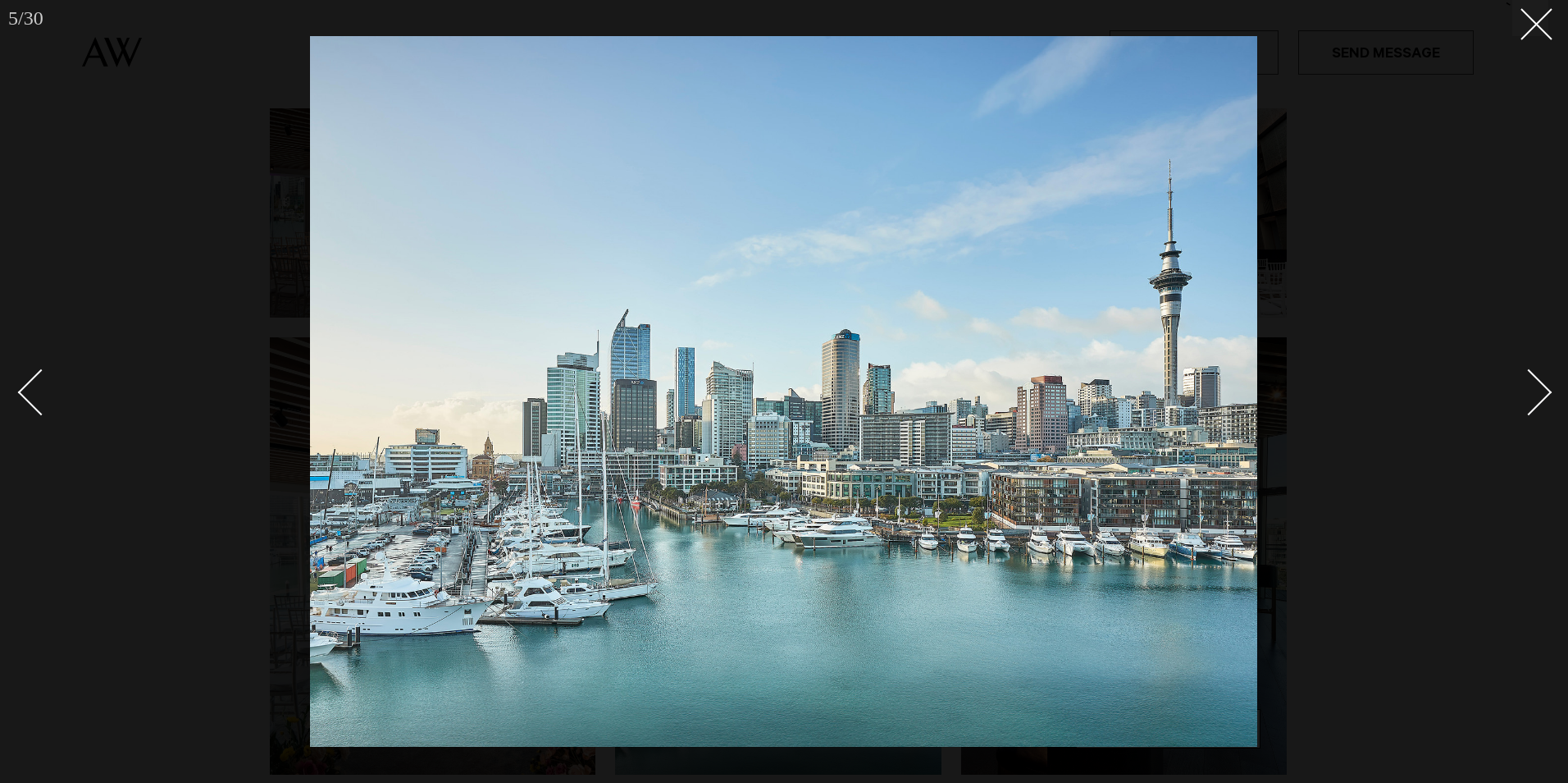
click at [1535, 389] on div "Next slide" at bounding box center [1529, 392] width 47 height 47
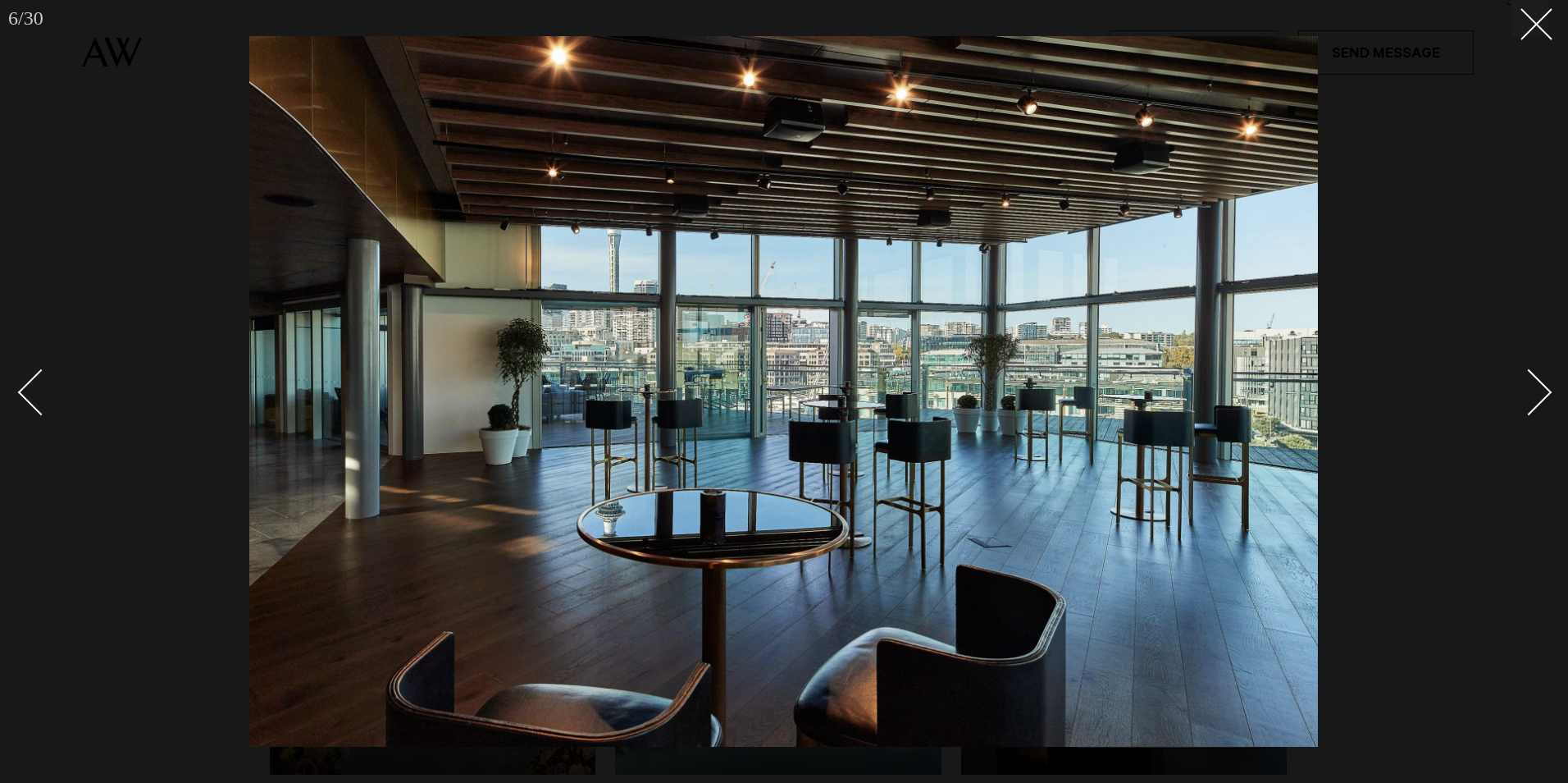
click at [1535, 389] on div "Next slide" at bounding box center [1529, 392] width 47 height 47
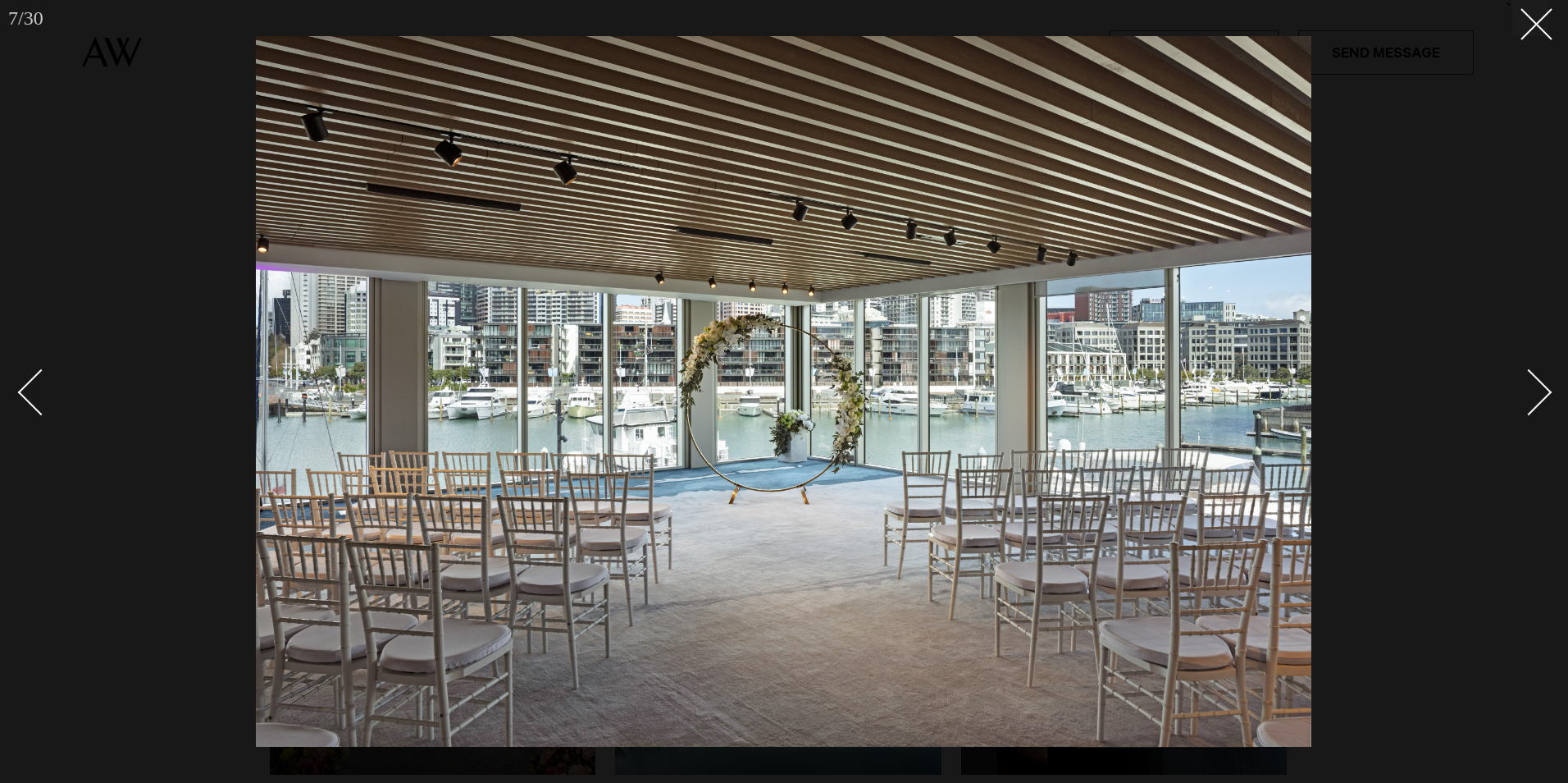
click at [1533, 389] on div "Next slide" at bounding box center [1529, 392] width 47 height 47
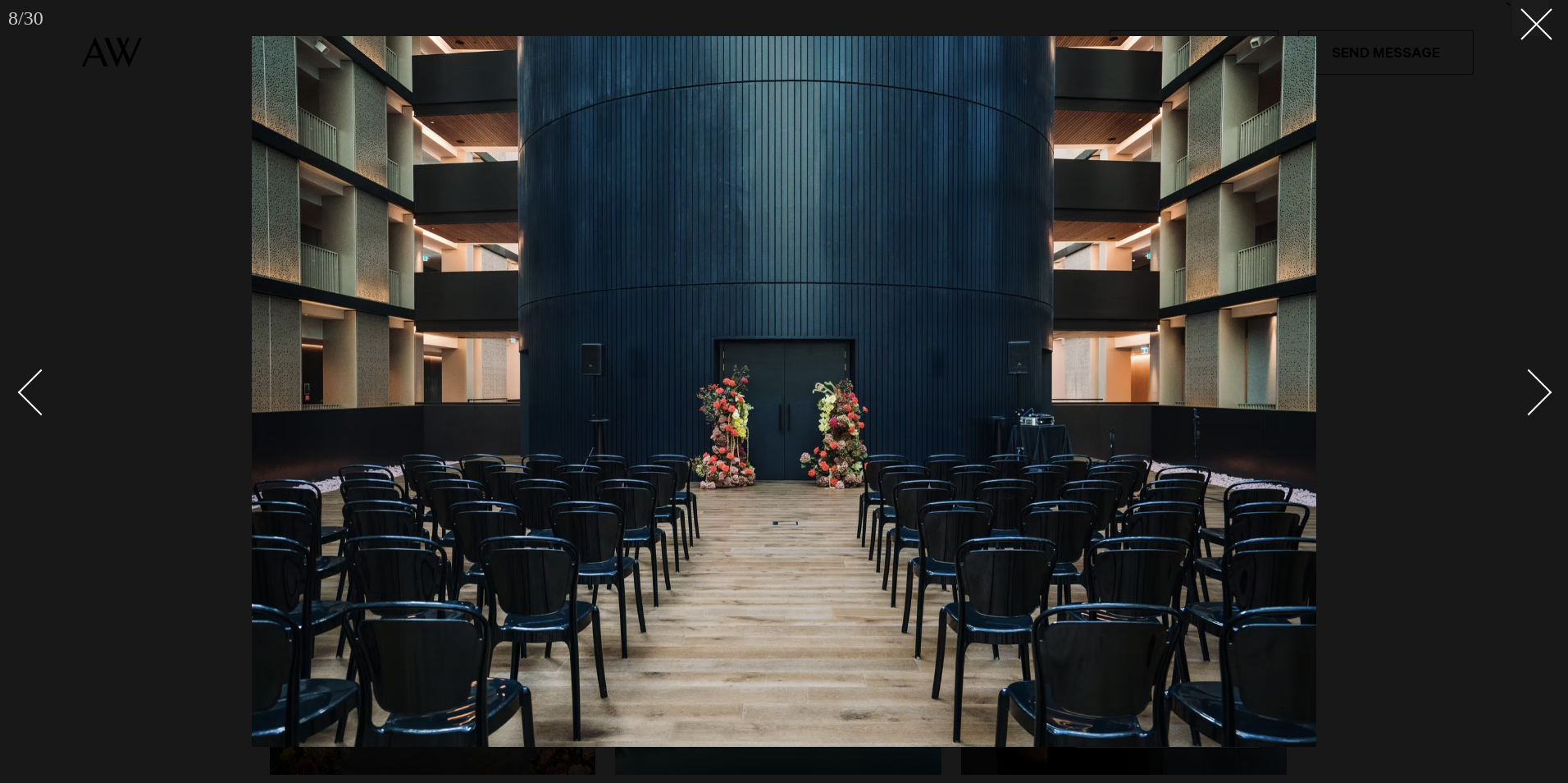
click at [1533, 389] on div "Next slide" at bounding box center [1529, 392] width 47 height 47
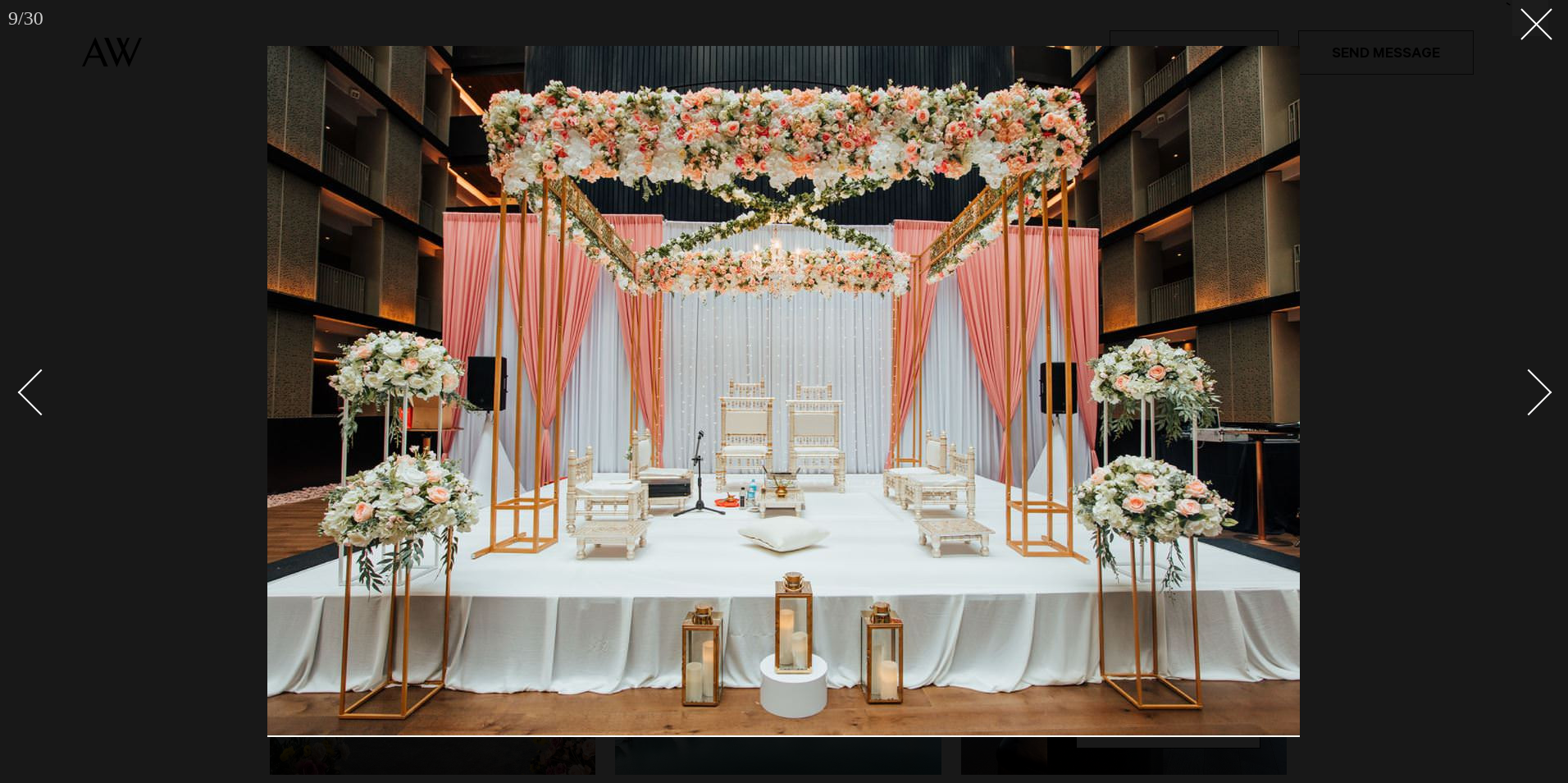
click at [1533, 389] on div "Next slide" at bounding box center [1529, 392] width 47 height 47
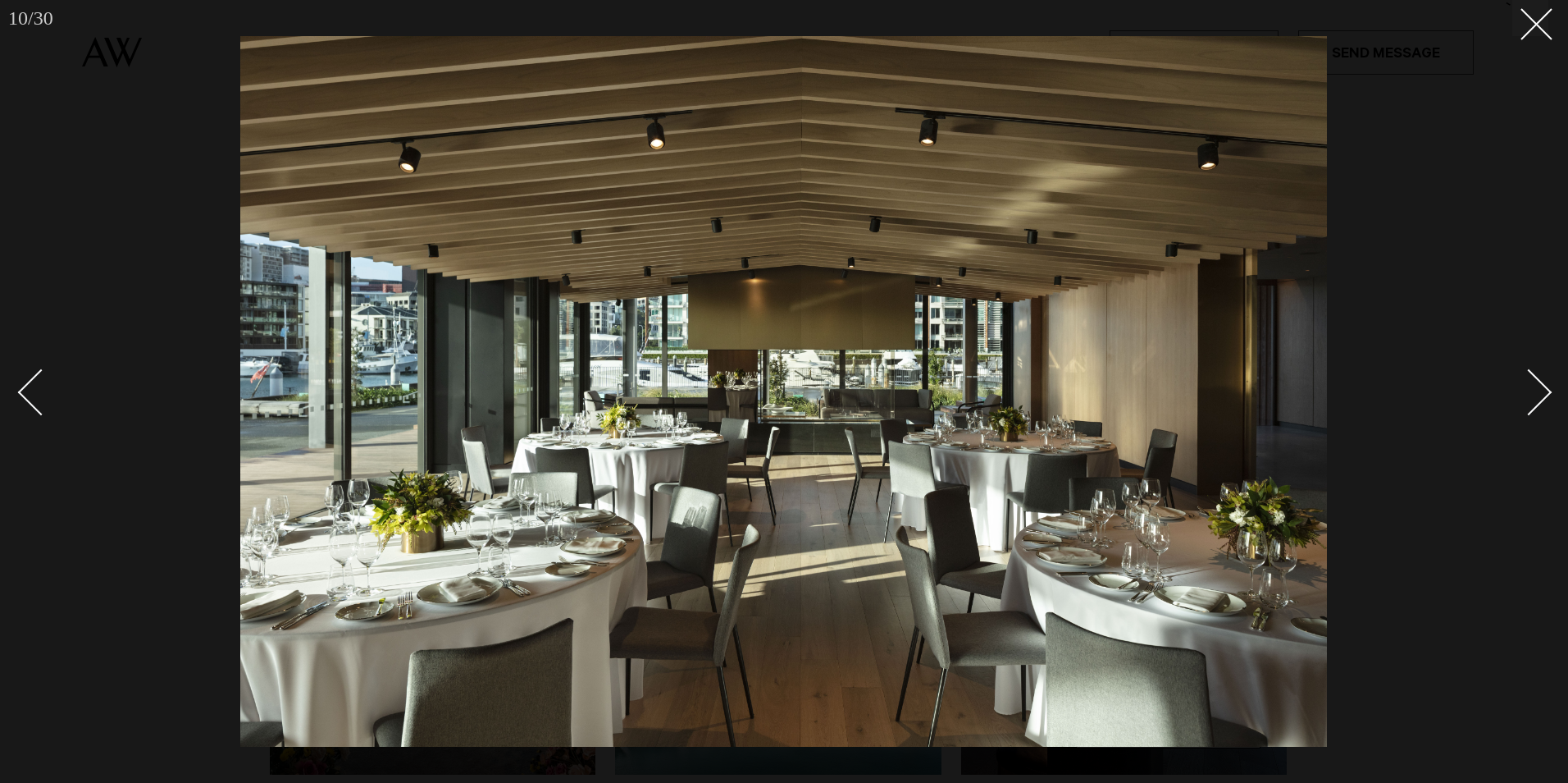
click at [1533, 389] on div "Next slide" at bounding box center [1529, 392] width 47 height 47
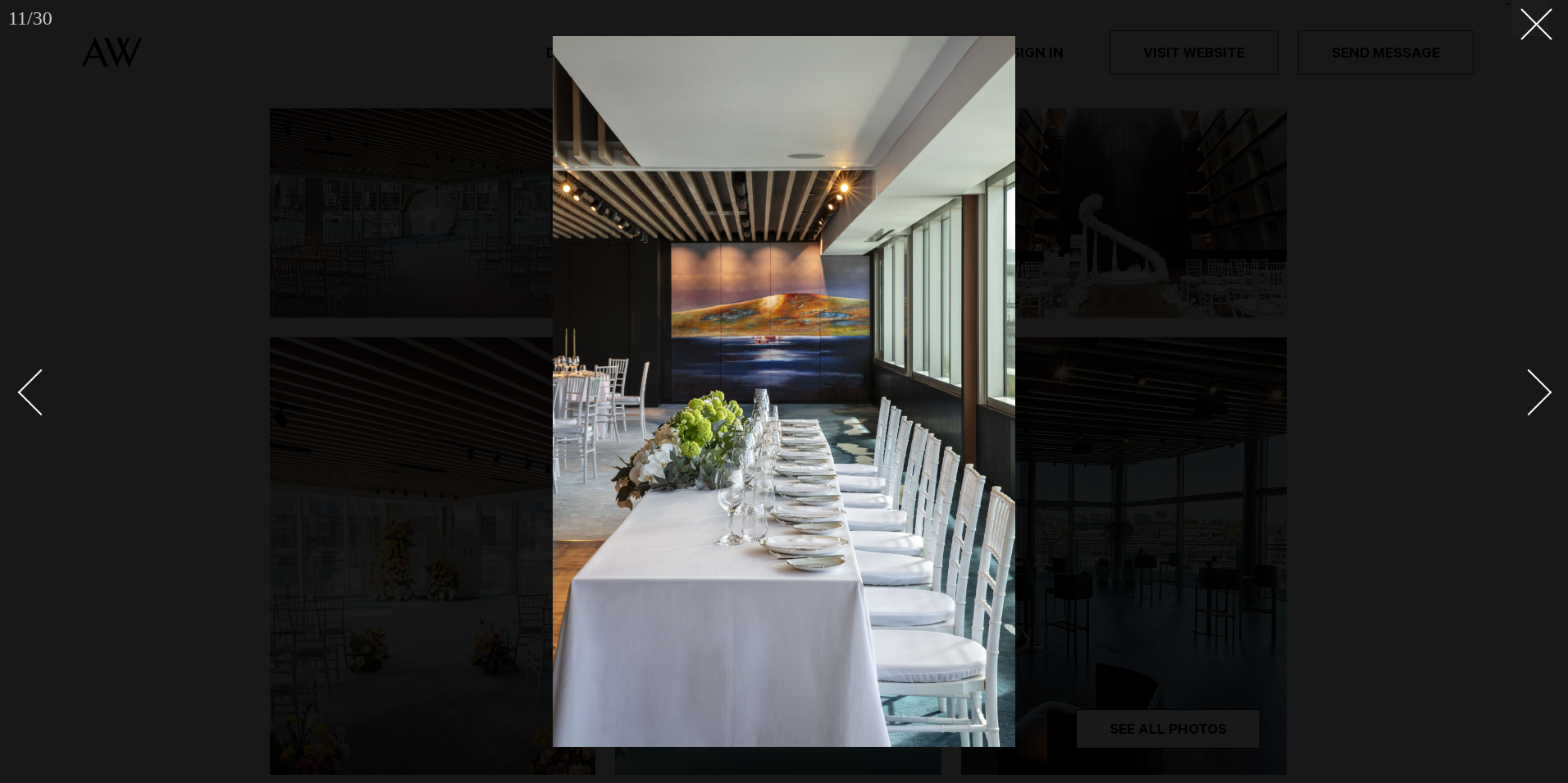
click at [1533, 389] on div "Next slide" at bounding box center [1529, 392] width 47 height 47
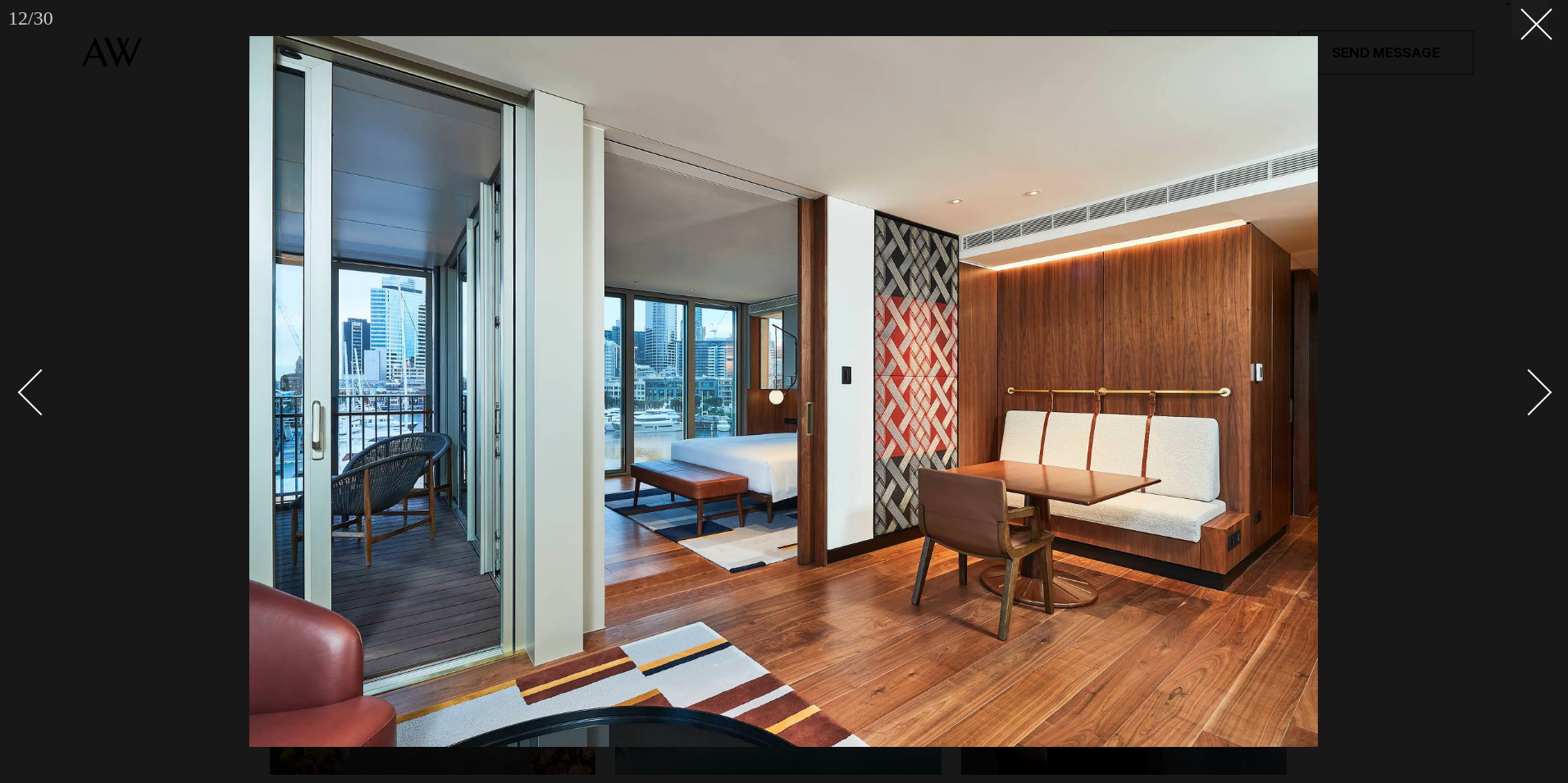
click at [1533, 389] on div "Next slide" at bounding box center [1529, 392] width 47 height 47
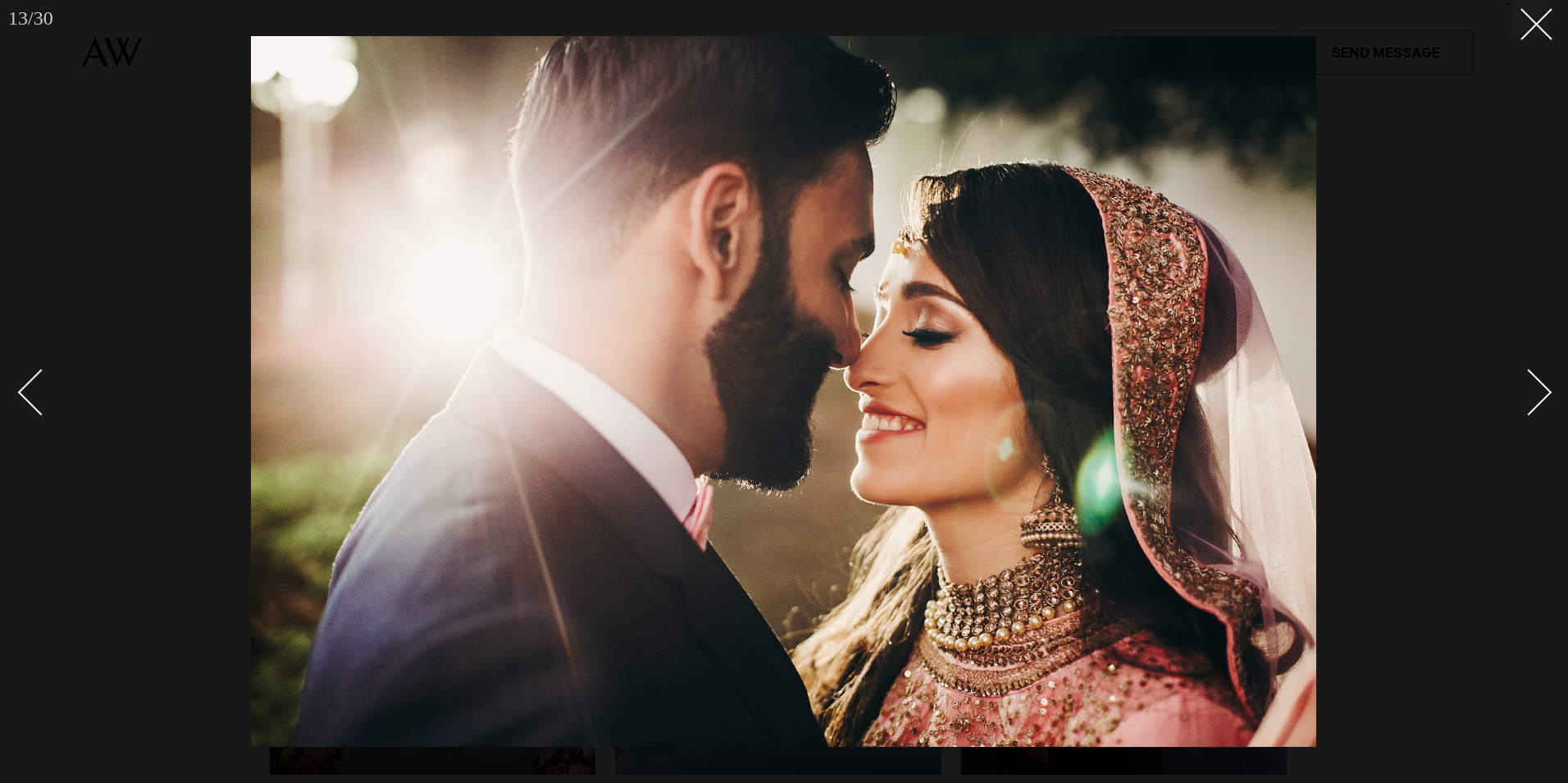
click at [1533, 389] on div "Next slide" at bounding box center [1529, 392] width 47 height 47
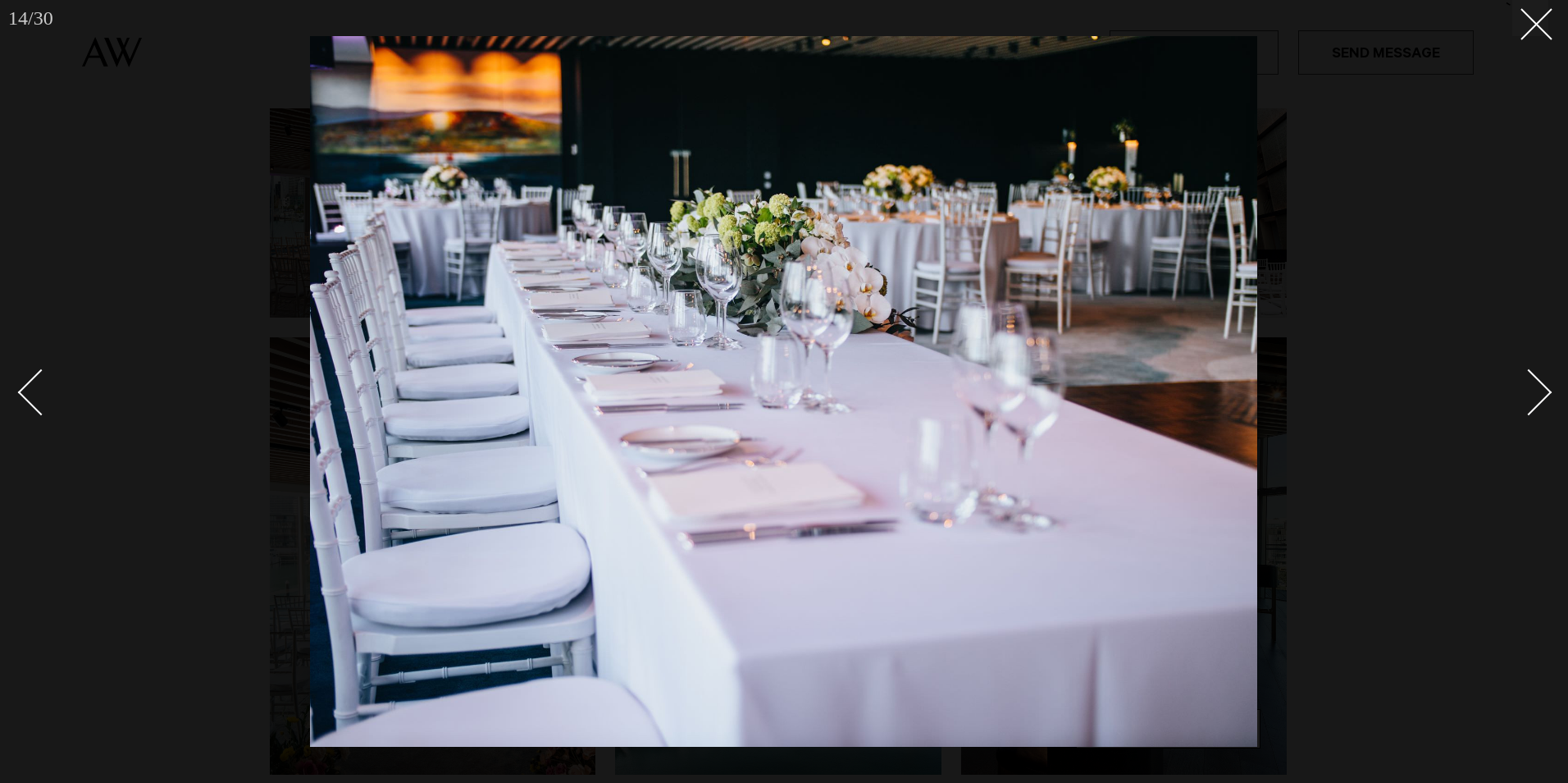
click at [1533, 389] on div "Next slide" at bounding box center [1529, 392] width 47 height 47
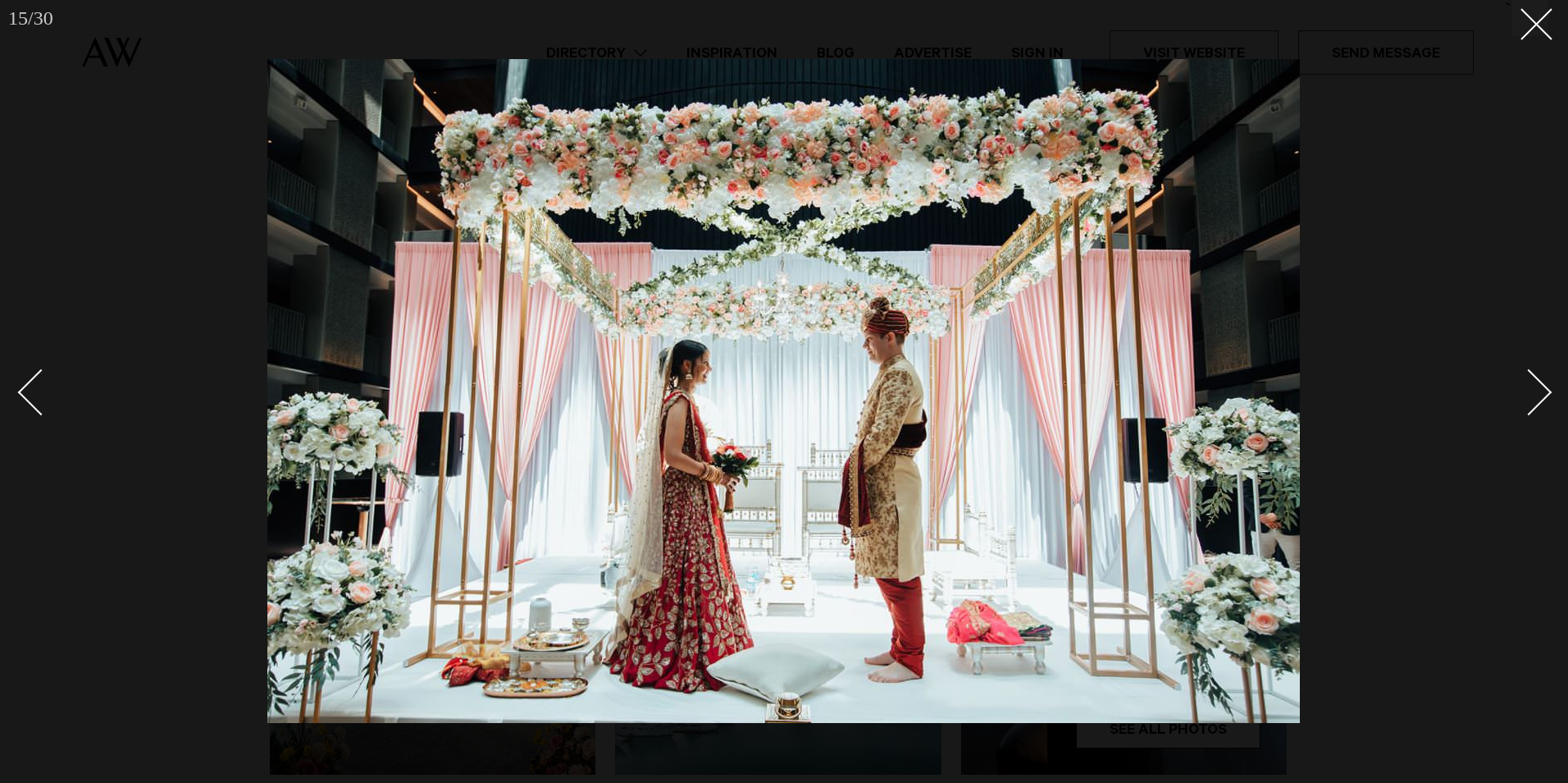
click at [1533, 389] on div "Next slide" at bounding box center [1529, 392] width 47 height 47
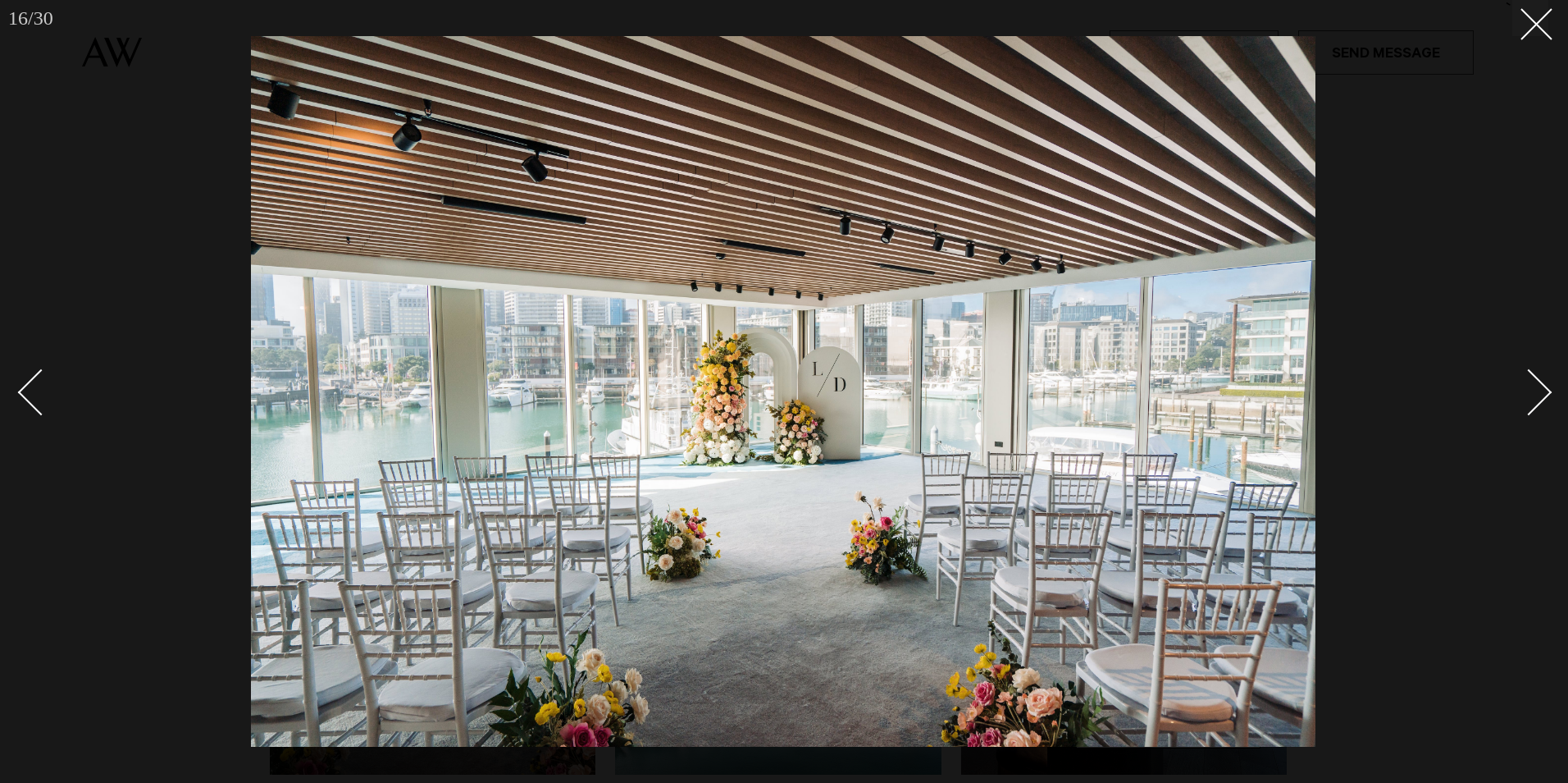
click at [1533, 389] on div "Next slide" at bounding box center [1529, 392] width 47 height 47
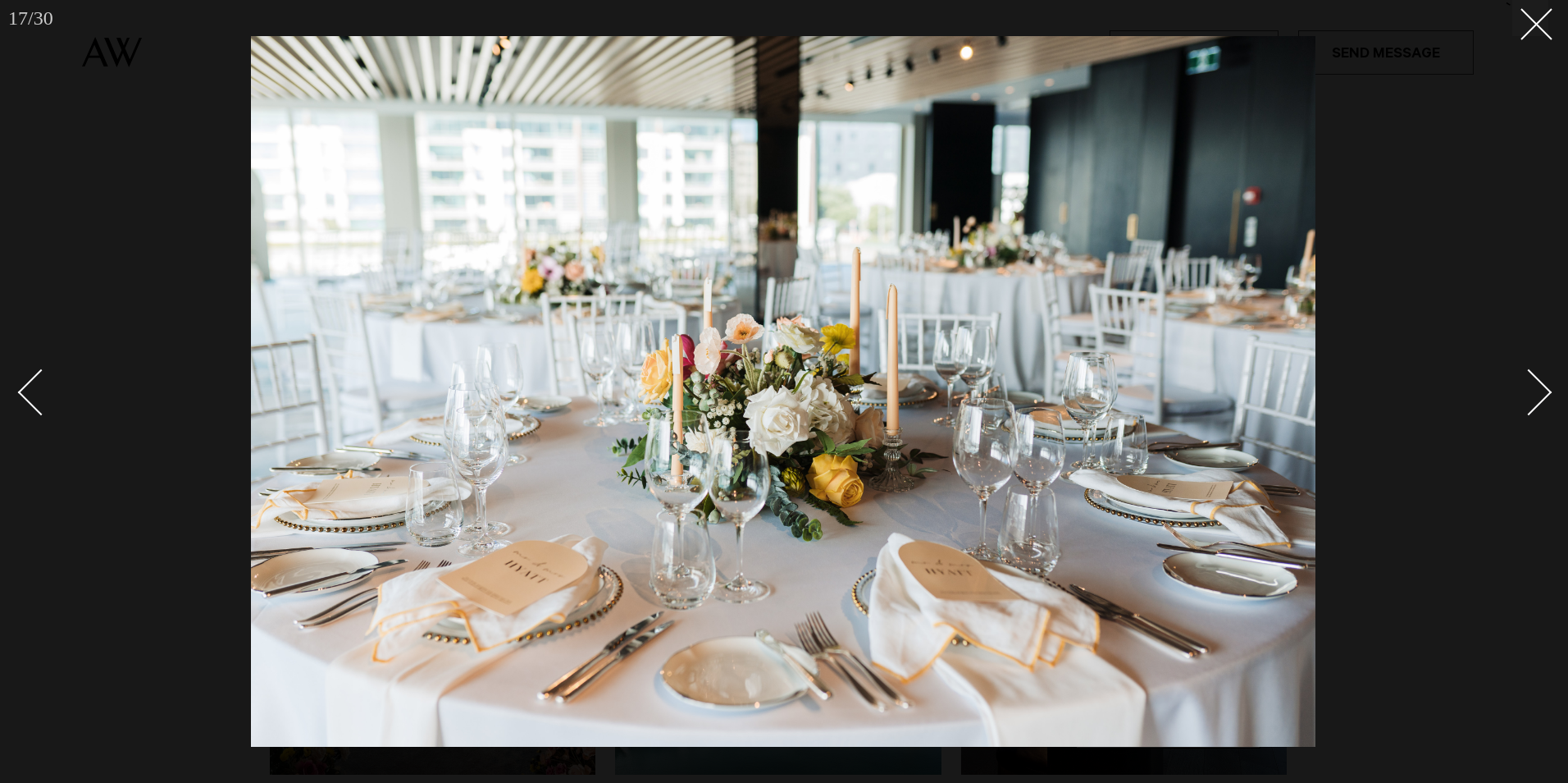
click at [1533, 389] on div "Next slide" at bounding box center [1529, 392] width 47 height 47
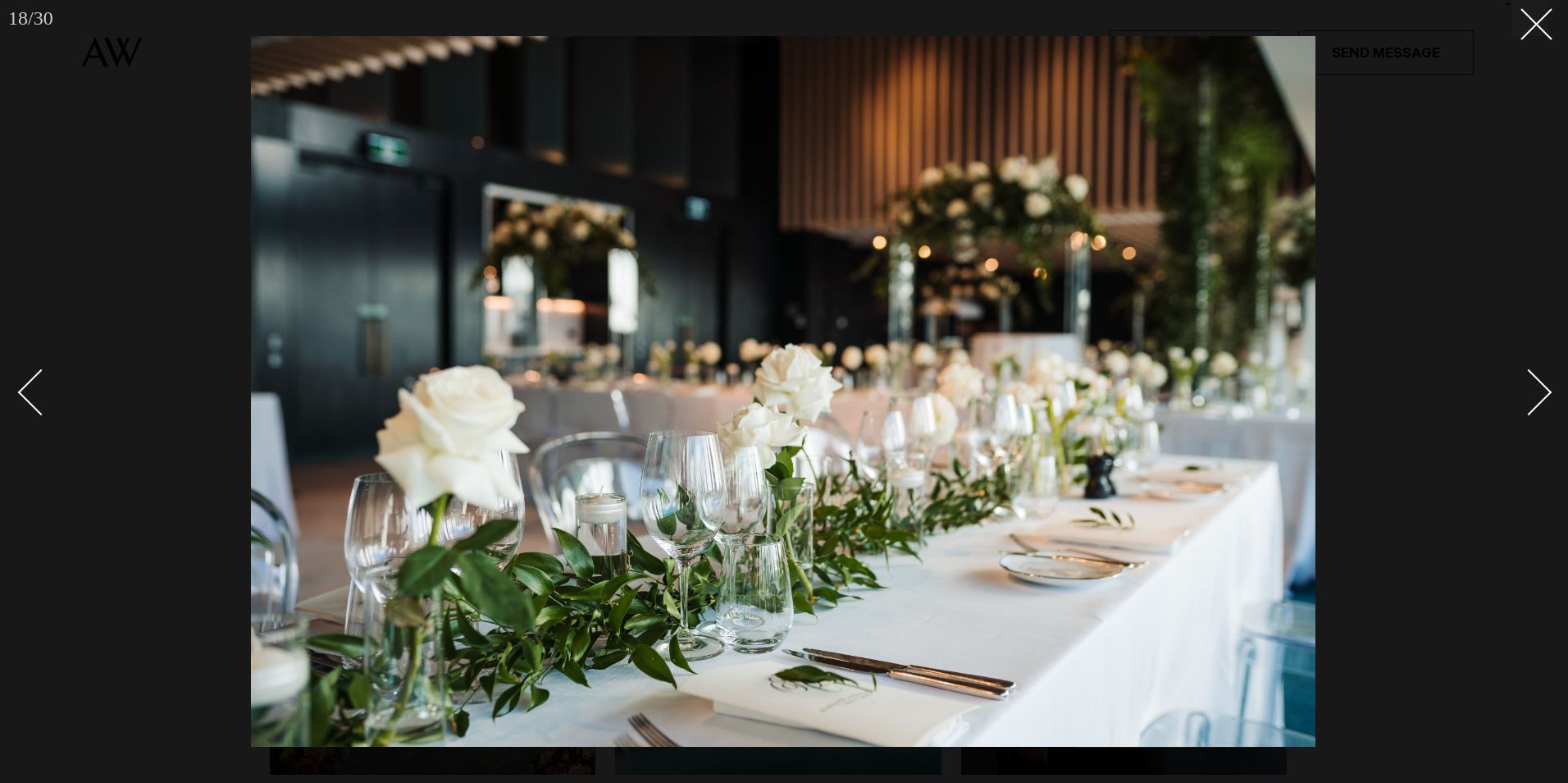
click at [1533, 389] on div "Next slide" at bounding box center [1529, 392] width 47 height 47
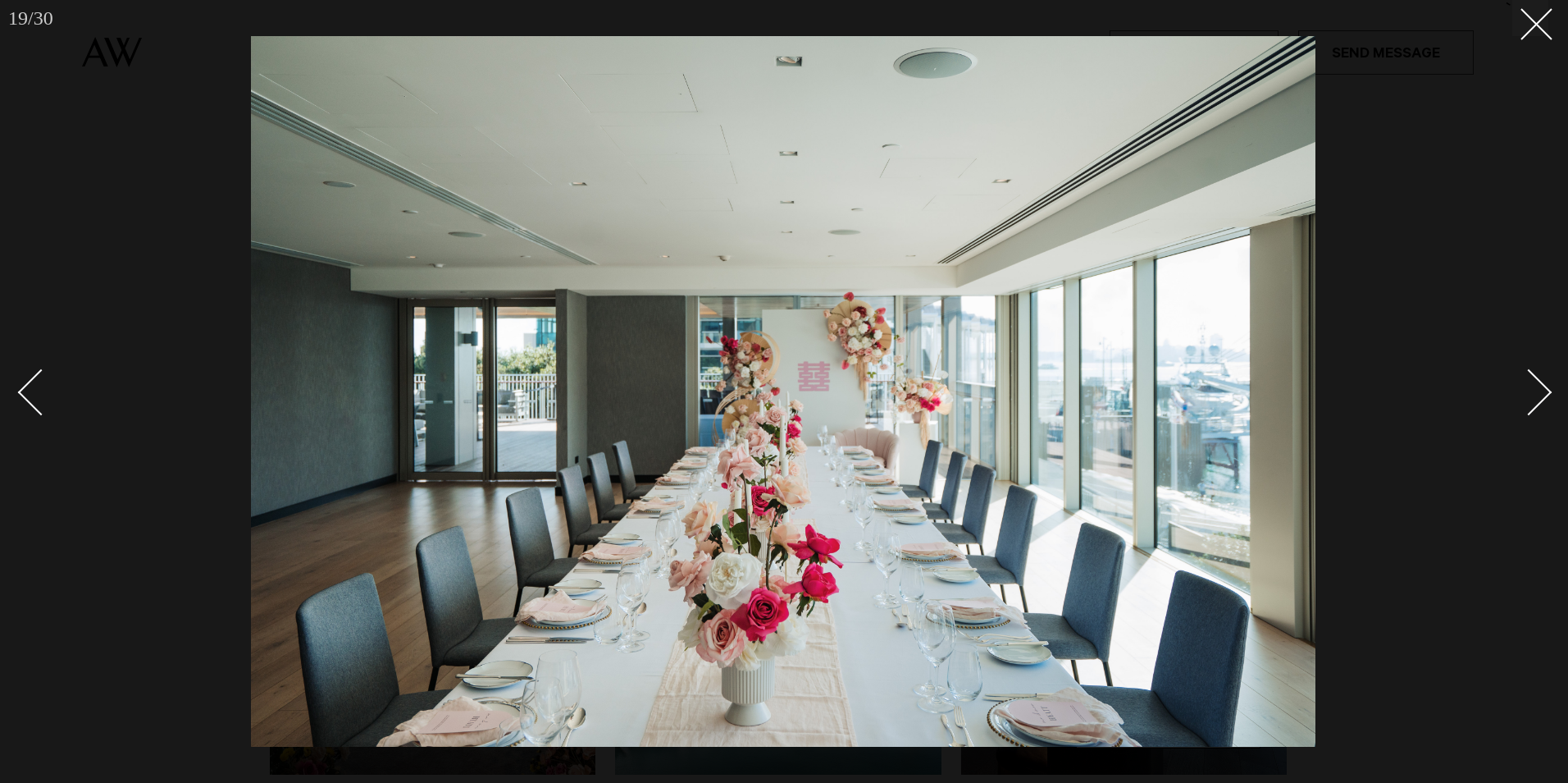
click at [1533, 389] on div "Next slide" at bounding box center [1529, 392] width 47 height 47
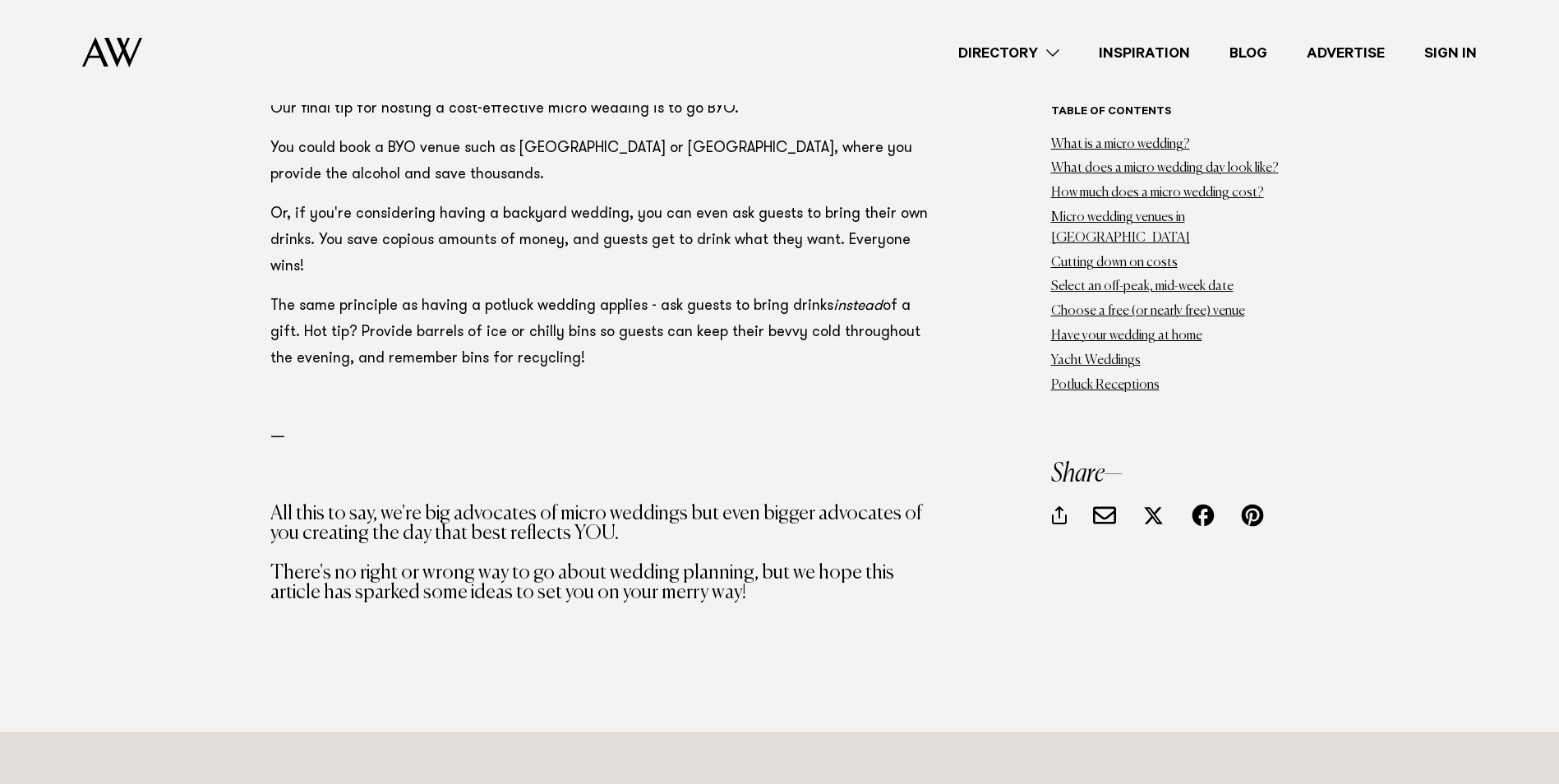
scroll to position [28921, 0]
